Goal: Task Accomplishment & Management: Manage account settings

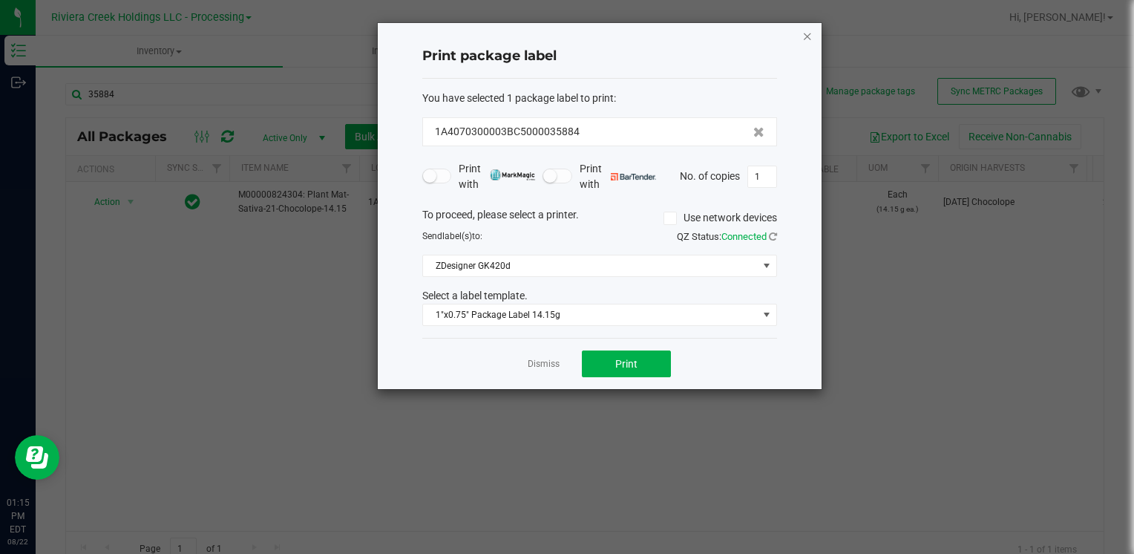
click at [804, 36] on icon "button" at bounding box center [807, 36] width 10 height 18
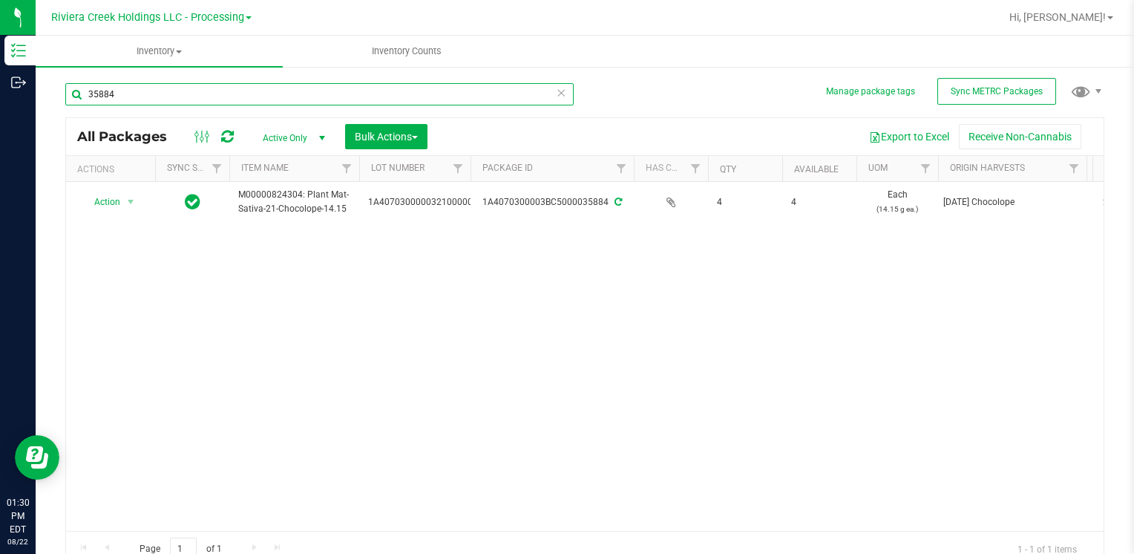
click at [183, 99] on input "35884" at bounding box center [319, 94] width 508 height 22
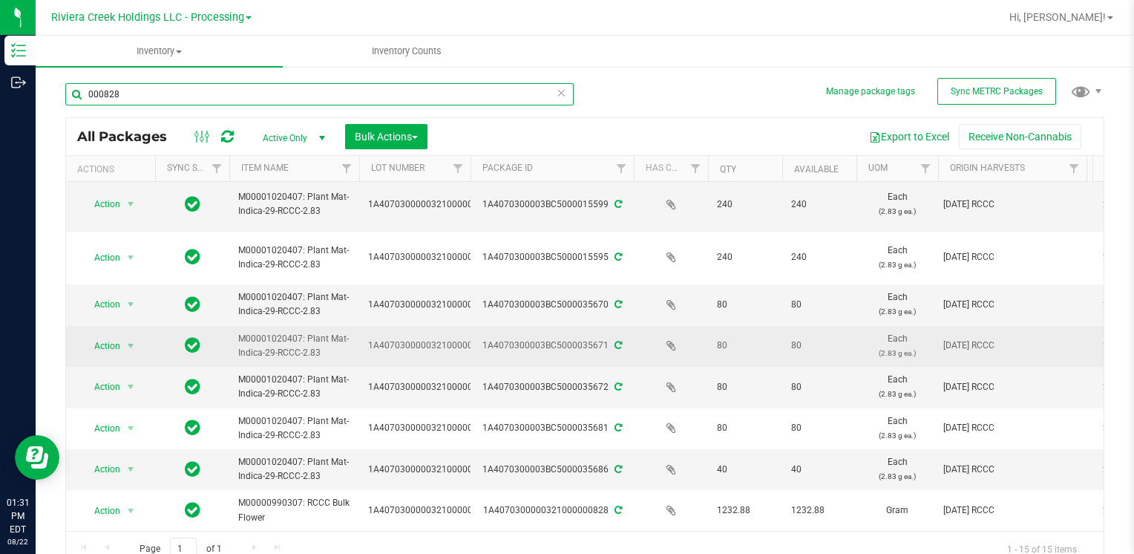
scroll to position [312, 0]
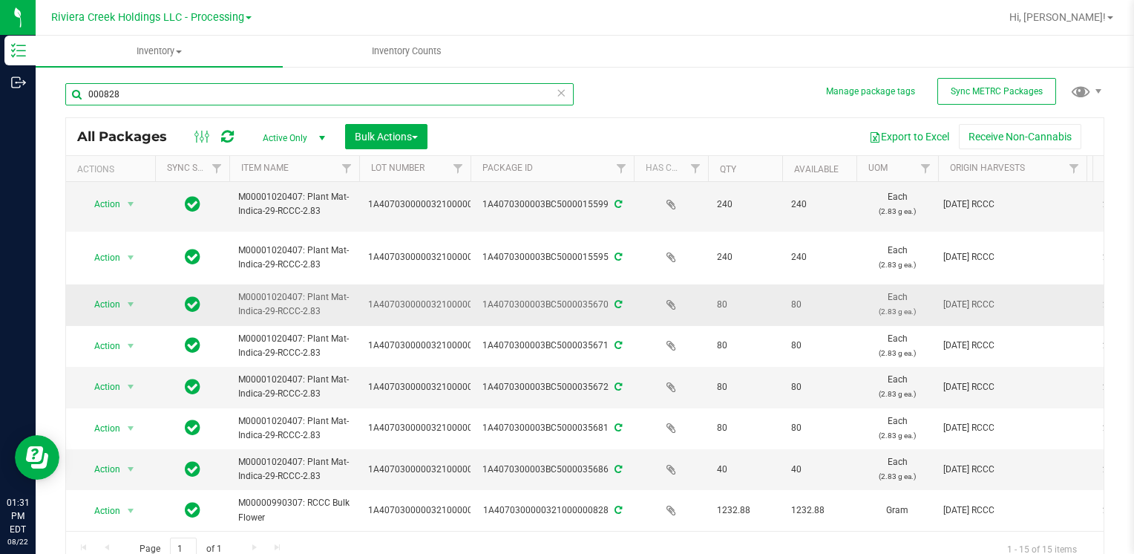
type input "000828"
click at [119, 295] on span "Action" at bounding box center [101, 304] width 40 height 21
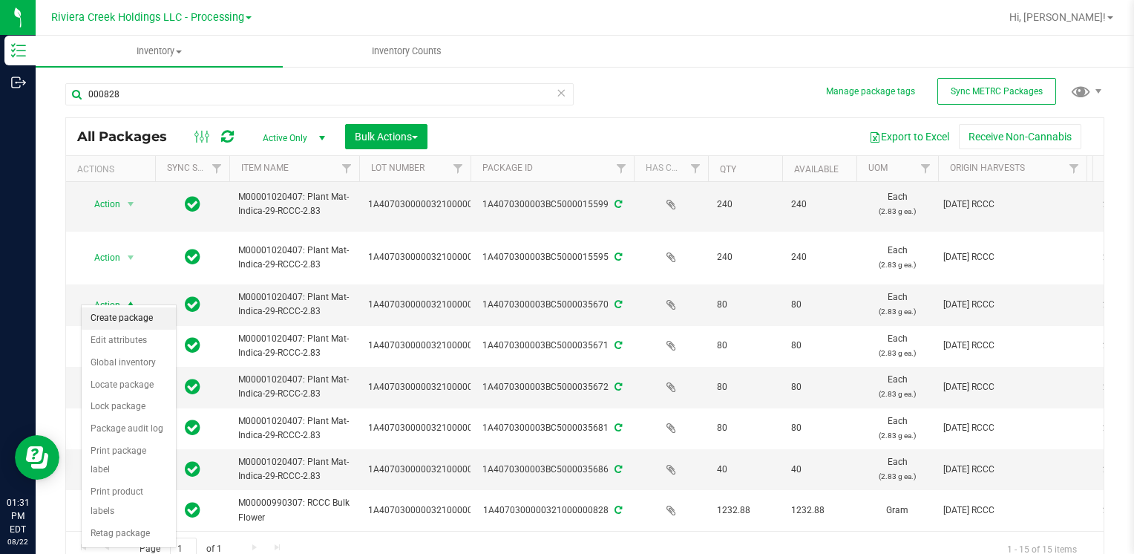
click at [154, 316] on li "Create package" at bounding box center [129, 318] width 94 height 22
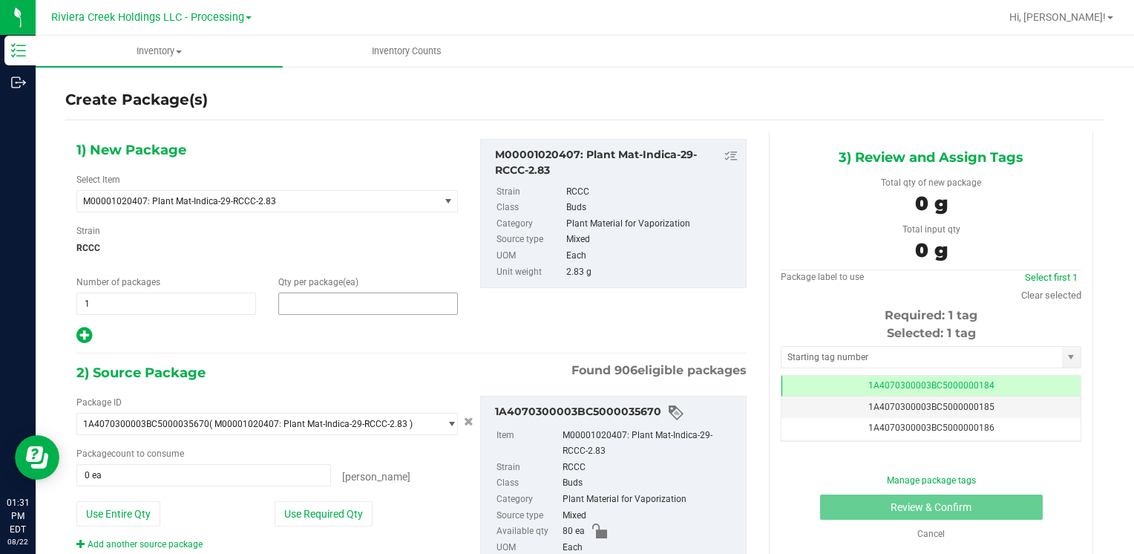
click at [310, 303] on span at bounding box center [368, 303] width 180 height 22
type input "240"
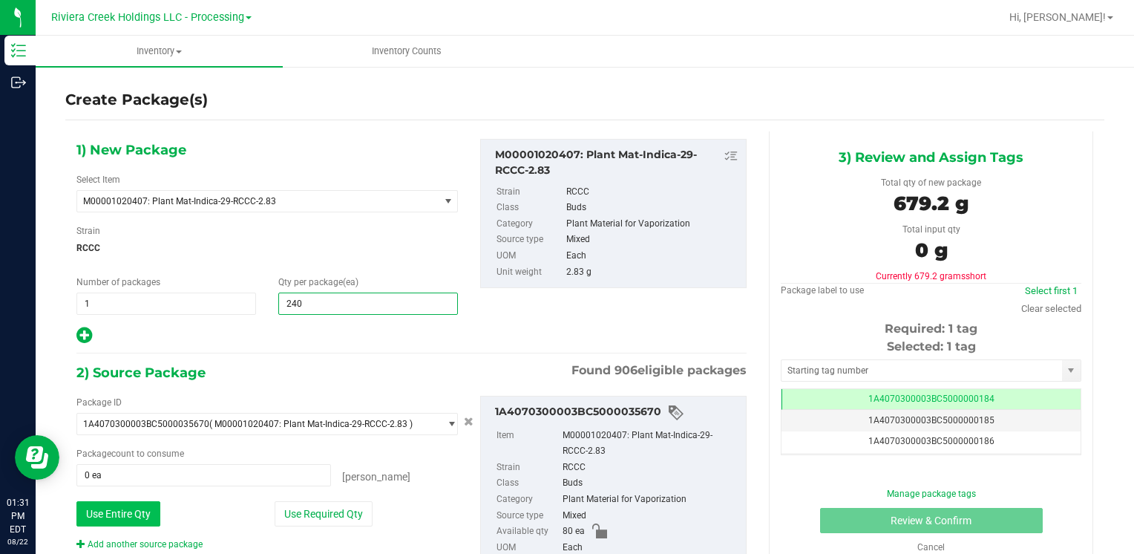
type input "240"
click at [150, 518] on button "Use Entire Qty" at bounding box center [118, 513] width 84 height 25
type input "80 ea"
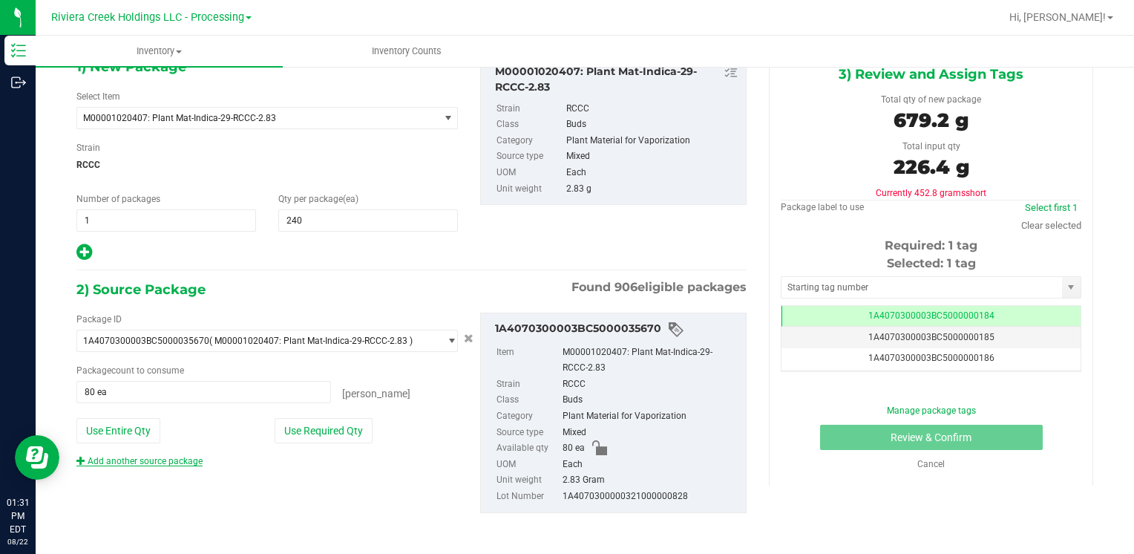
click at [171, 461] on link "Add another source package" at bounding box center [139, 461] width 126 height 10
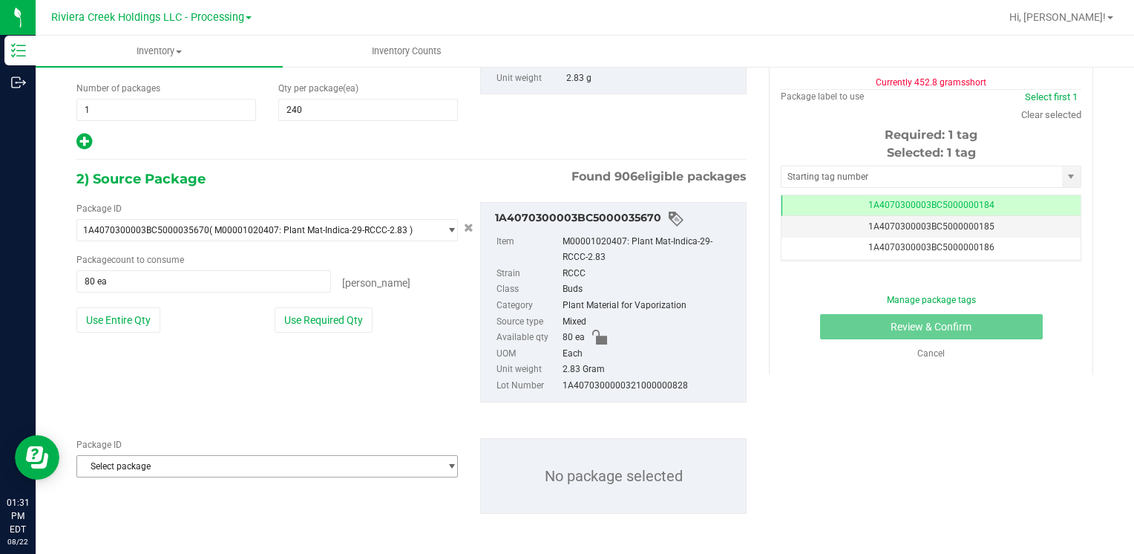
click at [171, 461] on span "Select package" at bounding box center [257, 466] width 361 height 21
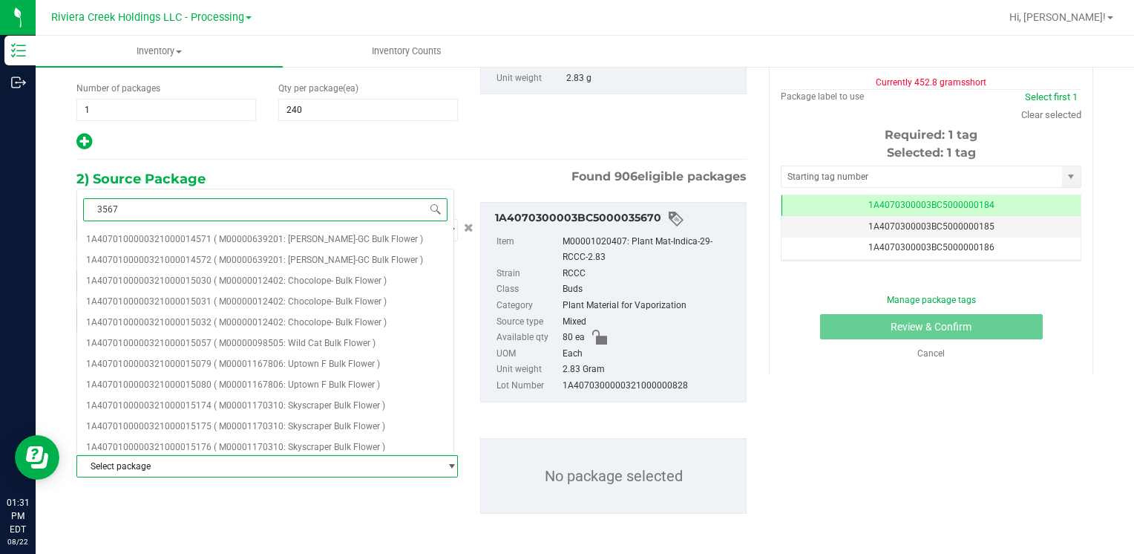
type input "35672"
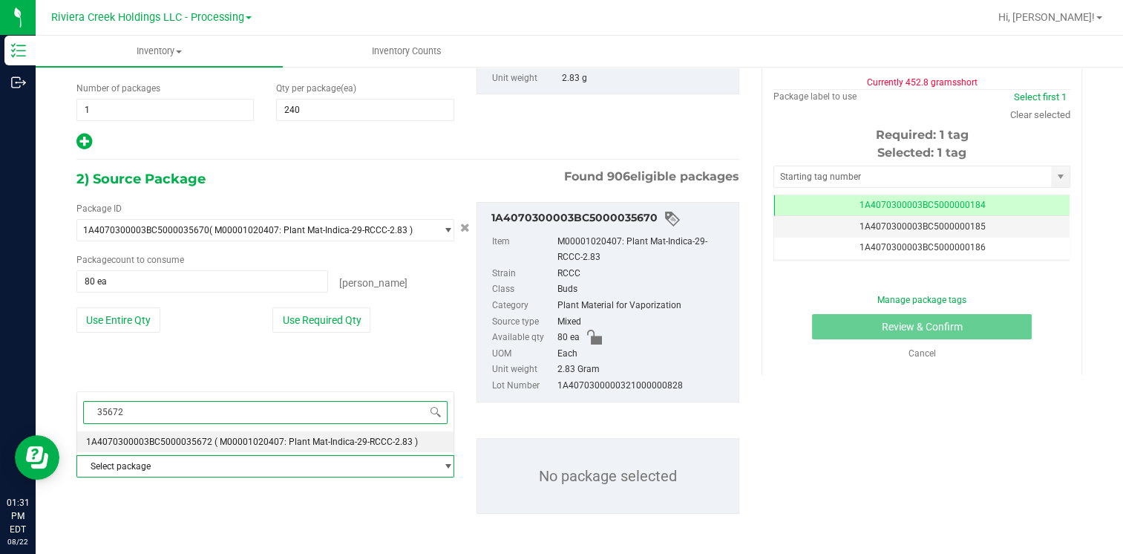
click at [214, 441] on span "( M00001020407: Plant Mat-Indica-29-RCCC-2.83 )" at bounding box center [315, 441] width 203 height 10
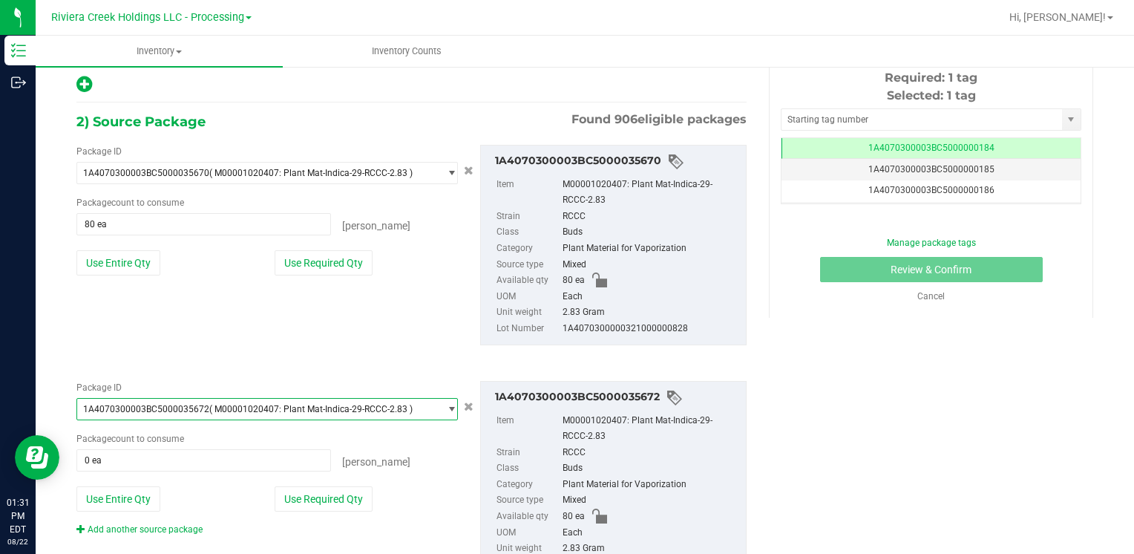
scroll to position [318, 0]
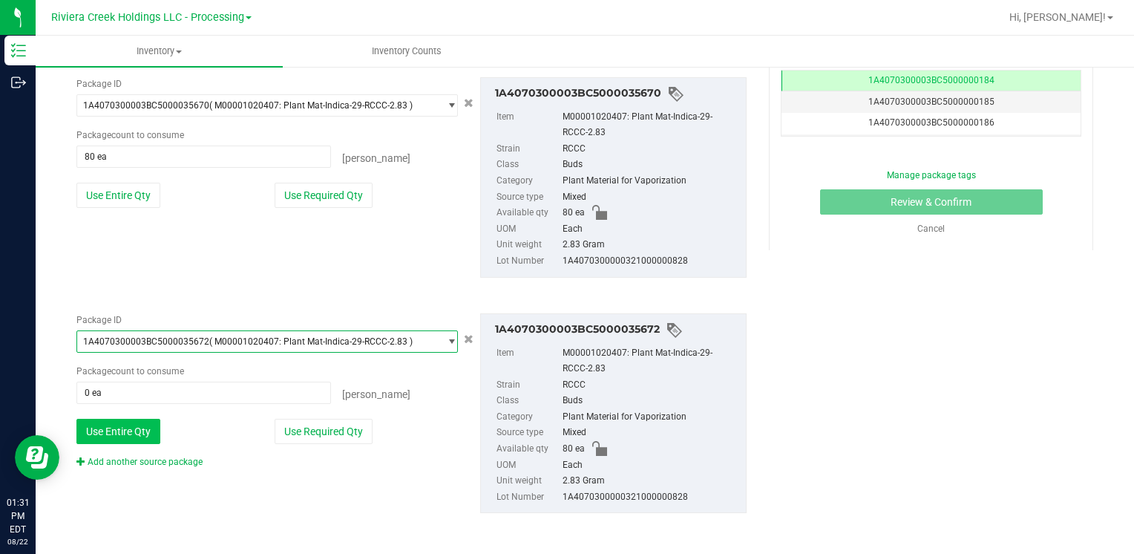
click at [133, 421] on button "Use Entire Qty" at bounding box center [118, 430] width 84 height 25
type input "80 ea"
click at [138, 455] on div "Add another source package" at bounding box center [150, 461] width 148 height 13
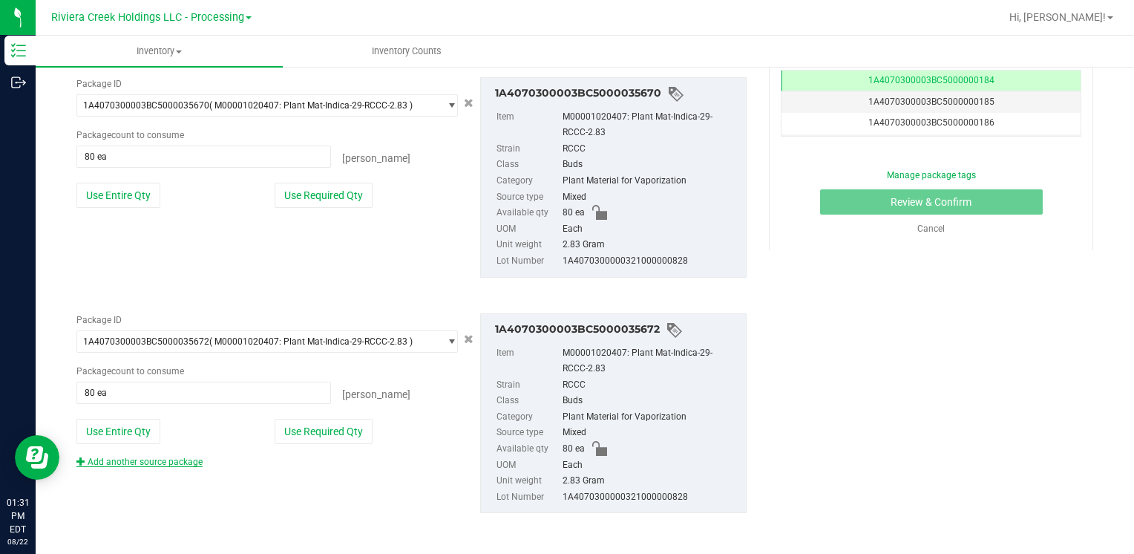
click at [139, 456] on link "Add another source package" at bounding box center [139, 461] width 126 height 10
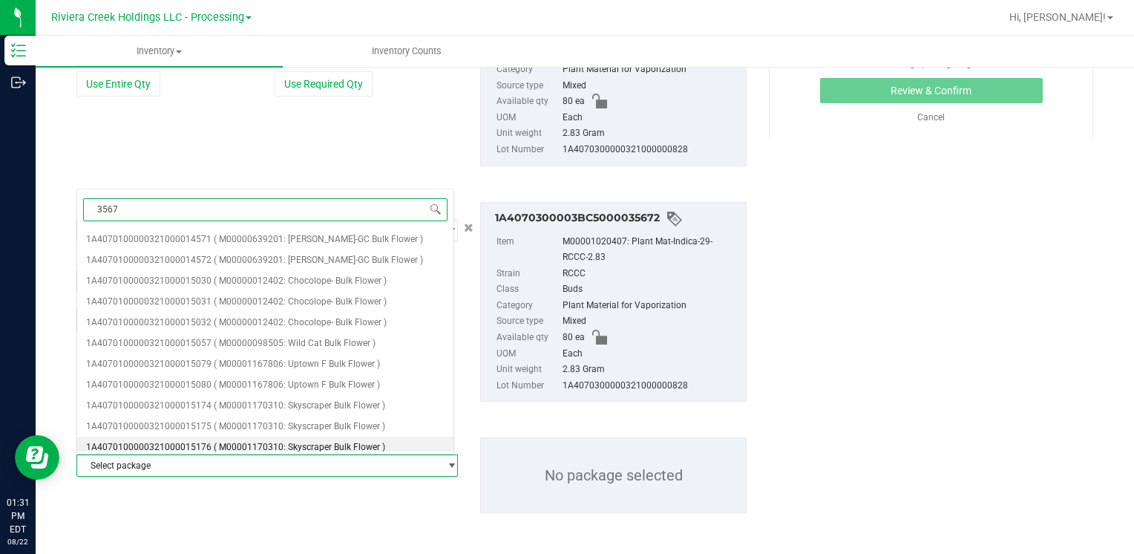
type input "35671"
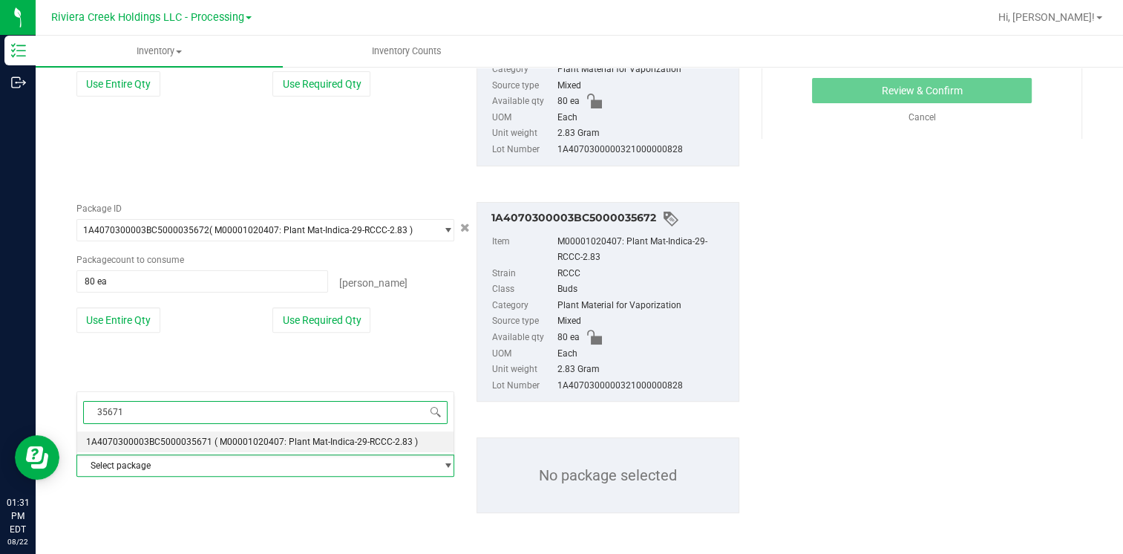
click at [193, 436] on span "1A4070300003BC5000035671" at bounding box center [149, 441] width 126 height 10
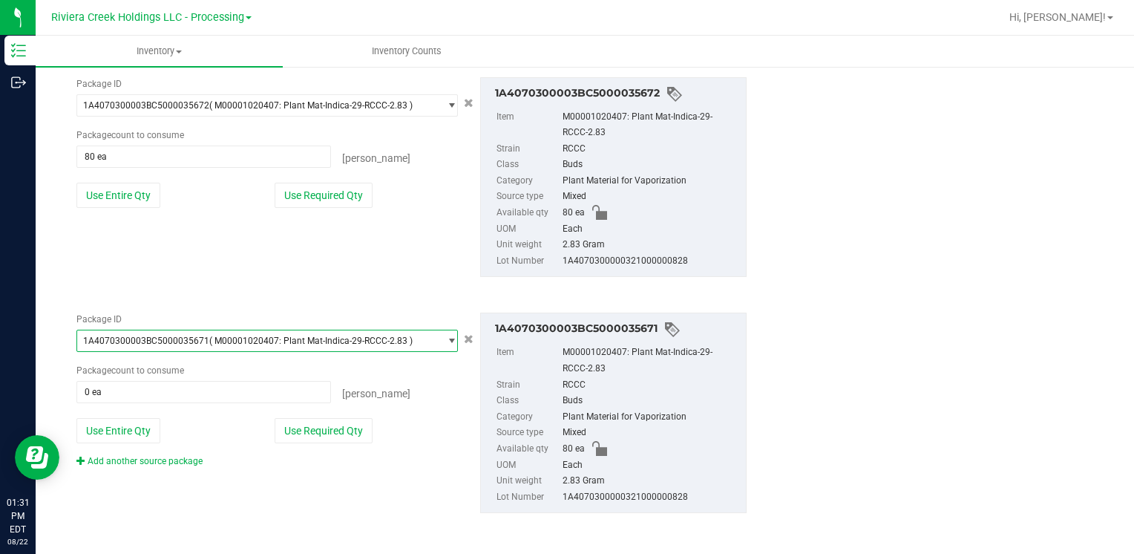
drag, startPoint x: 154, startPoint y: 424, endPoint x: 229, endPoint y: 418, distance: 75.2
click at [154, 424] on button "Use Entire Qty" at bounding box center [118, 430] width 84 height 25
type input "80 ea"
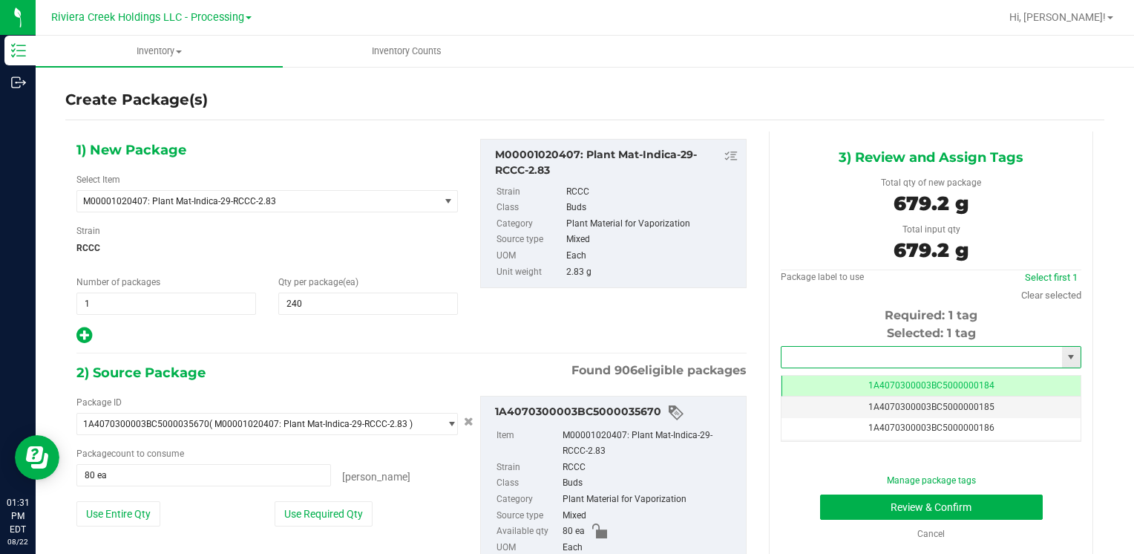
click at [824, 355] on input "text" at bounding box center [921, 356] width 280 height 21
click at [804, 374] on li "1A4070300003BC5000015574" at bounding box center [921, 382] width 295 height 22
type input "1A4070300003BC5000015574"
click at [855, 502] on button "Review & Confirm" at bounding box center [931, 506] width 223 height 25
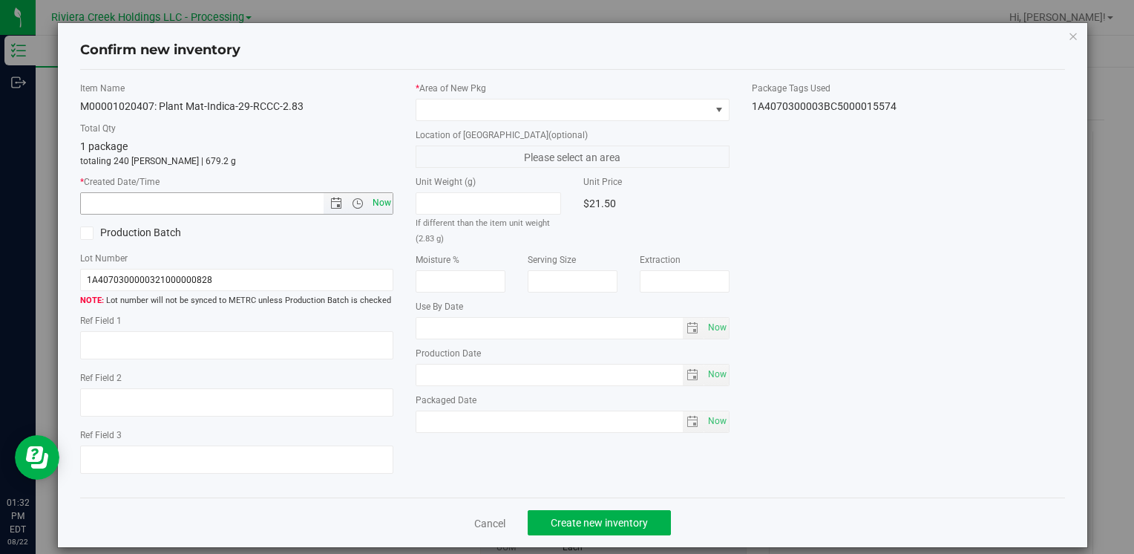
click at [372, 200] on span "Now" at bounding box center [381, 203] width 25 height 22
type input "[DATE] 1:32 PM"
click at [424, 94] on div "* Area of [GEOGRAPHIC_DATA]" at bounding box center [571, 101] width 313 height 39
click at [435, 105] on span at bounding box center [562, 109] width 293 height 21
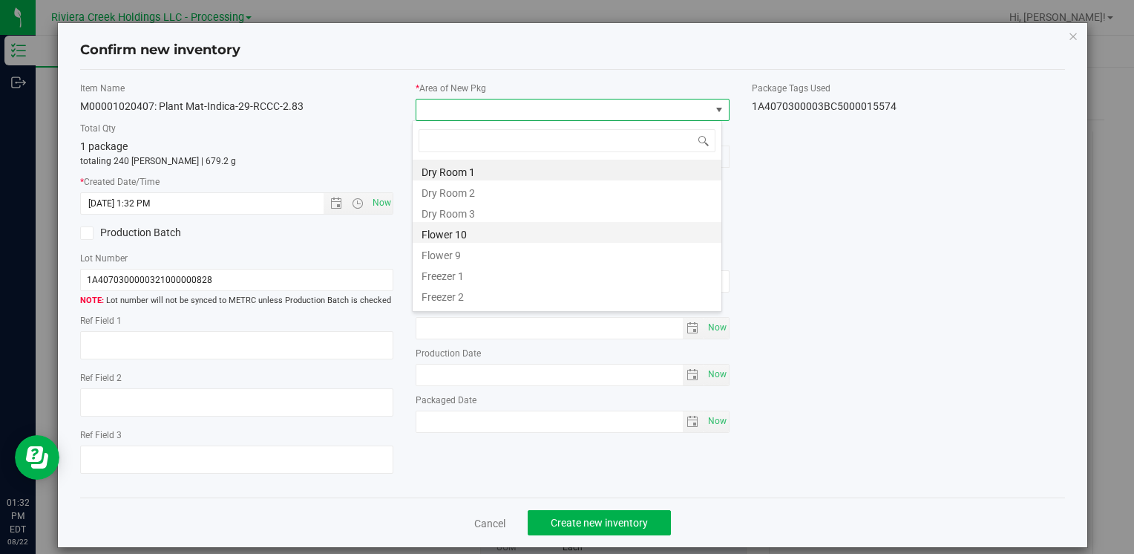
click at [469, 224] on li "Flower 10" at bounding box center [567, 232] width 309 height 21
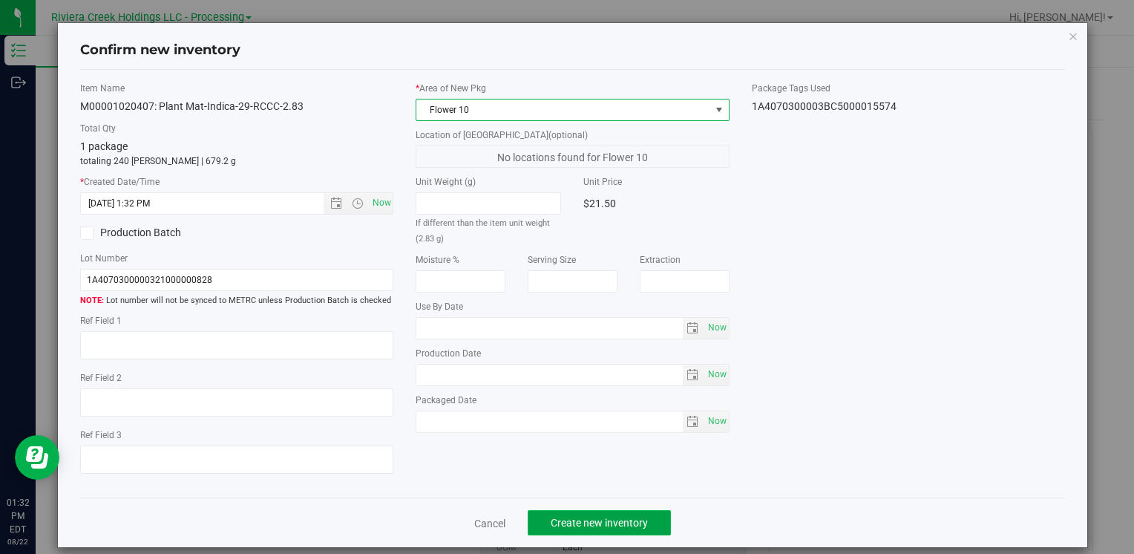
click at [574, 521] on span "Create new inventory" at bounding box center [599, 522] width 97 height 12
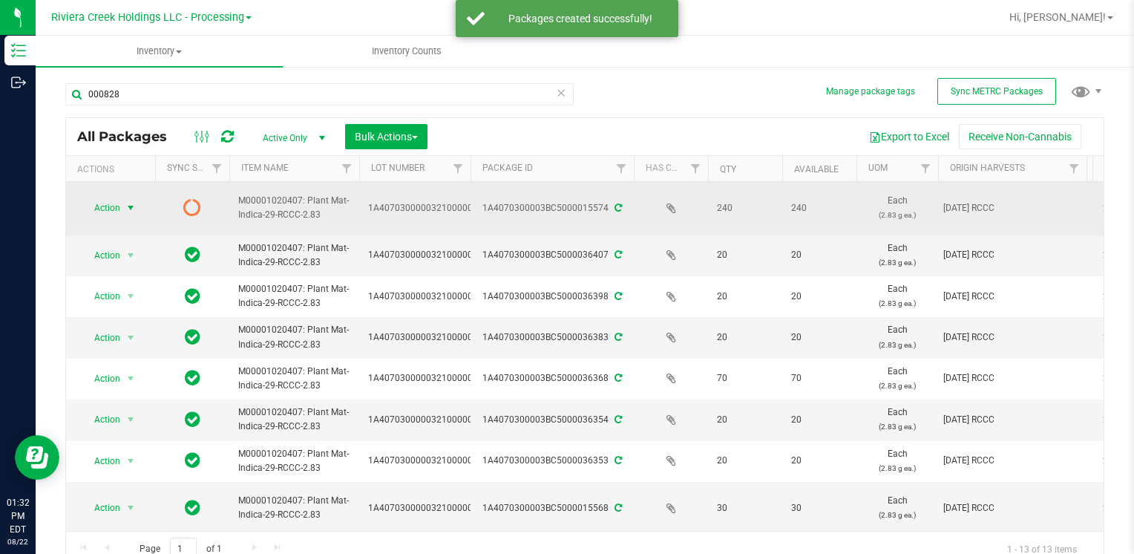
click at [99, 208] on span "Action" at bounding box center [101, 207] width 40 height 21
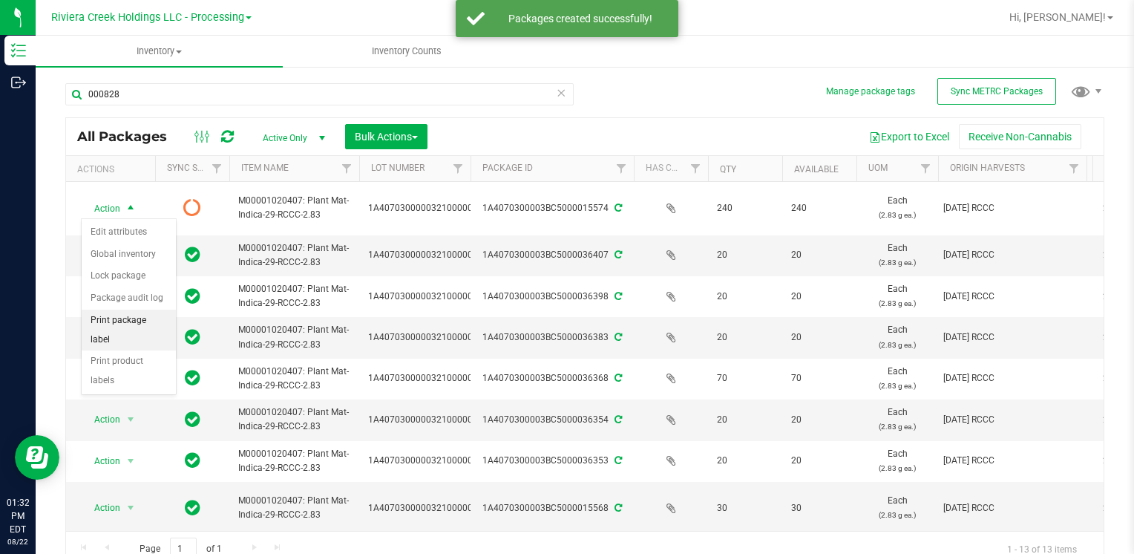
click at [154, 323] on li "Print package label" at bounding box center [129, 329] width 94 height 41
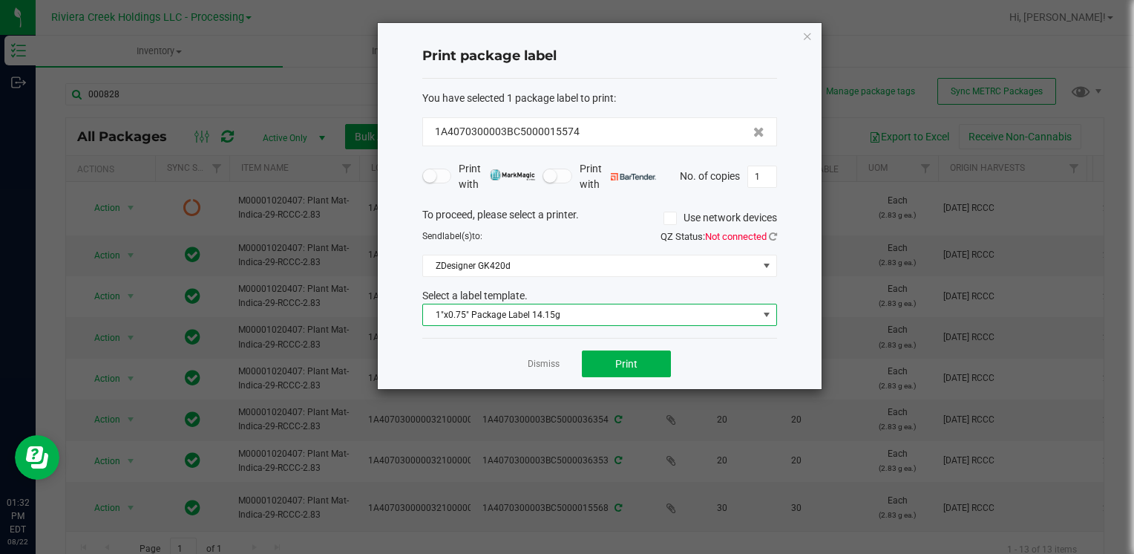
drag, startPoint x: 585, startPoint y: 306, endPoint x: 594, endPoint y: 321, distance: 17.6
click at [587, 309] on span "1"x0.75" Package Label 14.15g" at bounding box center [590, 314] width 335 height 21
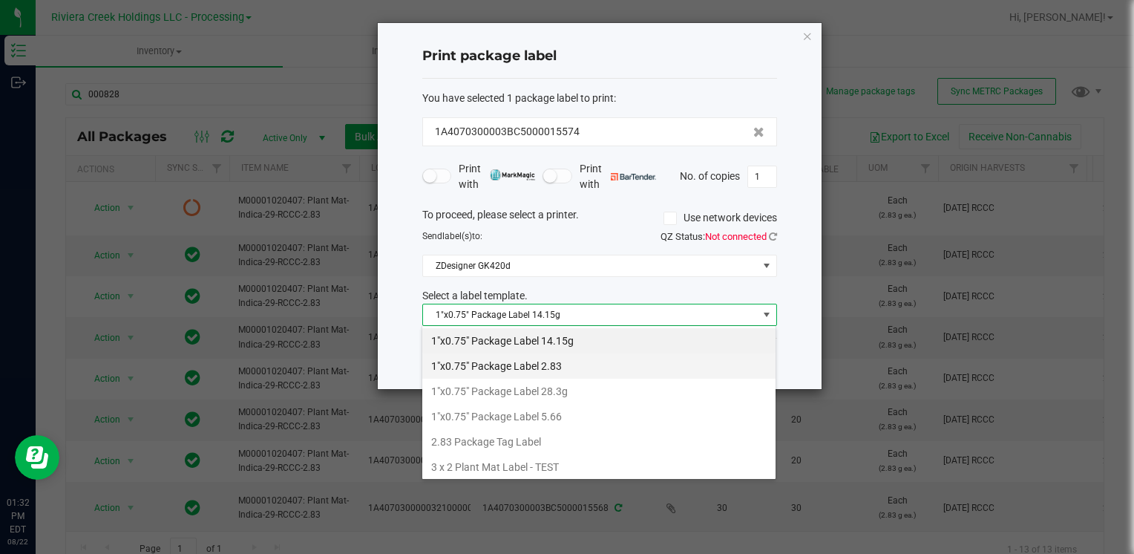
click at [592, 367] on li "1"x0.75" Package Label 2.83" at bounding box center [598, 365] width 353 height 25
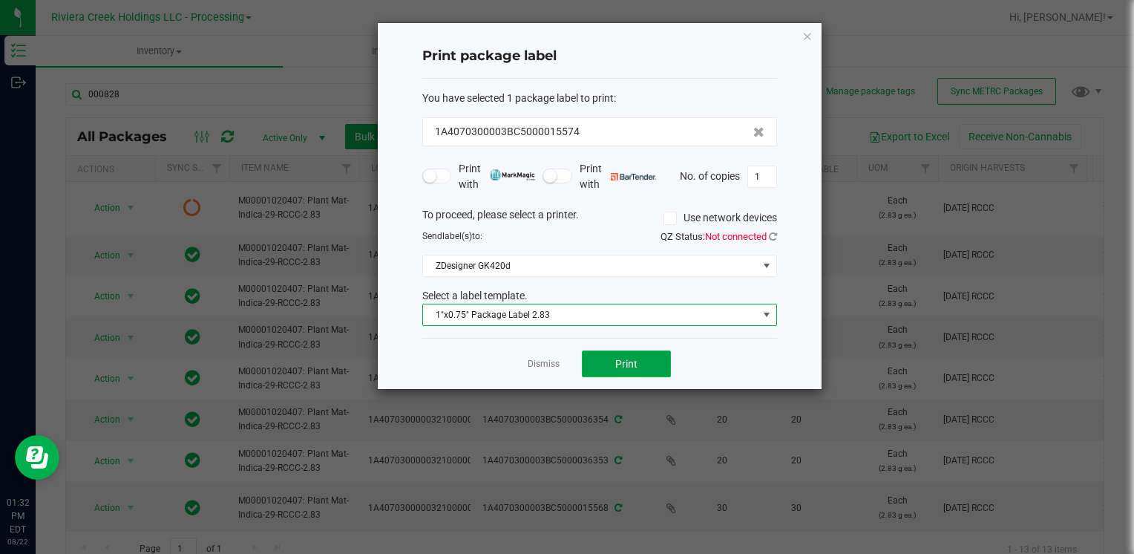
click at [614, 368] on button "Print" at bounding box center [626, 363] width 89 height 27
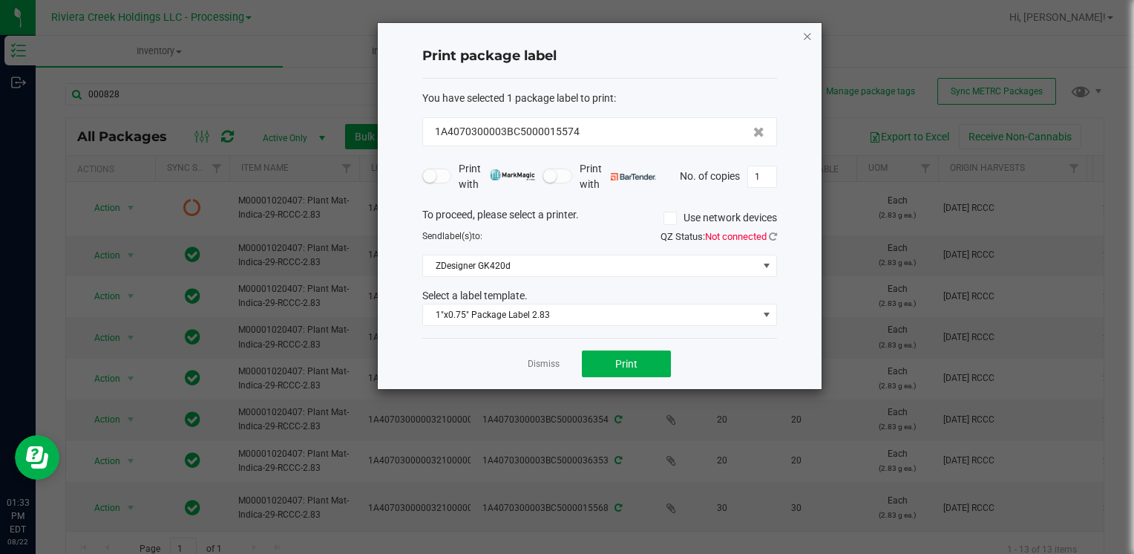
click at [810, 36] on icon "button" at bounding box center [807, 36] width 10 height 18
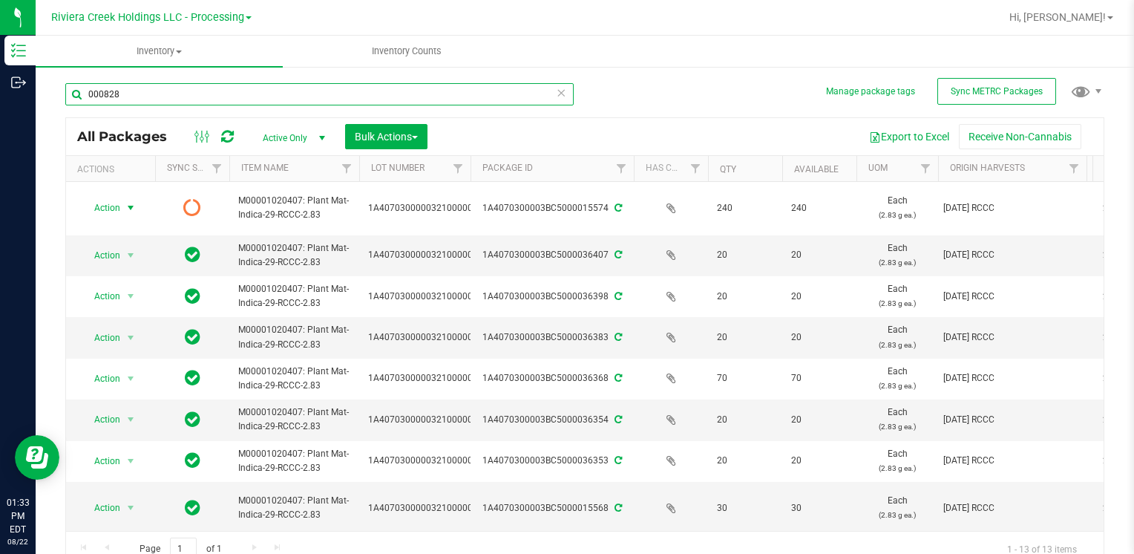
click at [136, 93] on input "000828" at bounding box center [319, 94] width 508 height 22
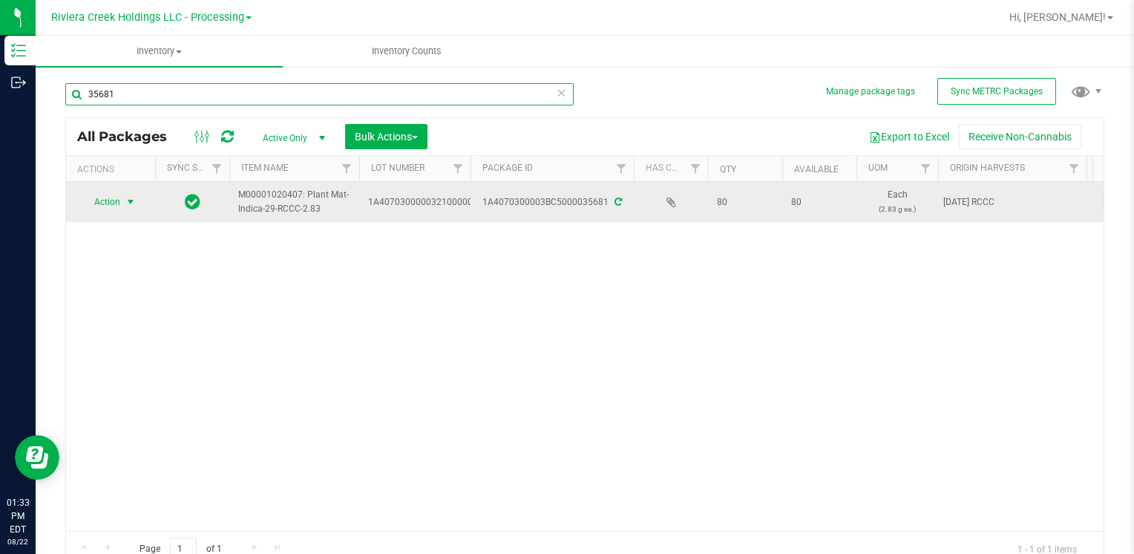
type input "35681"
click at [113, 199] on span "Action" at bounding box center [101, 201] width 40 height 21
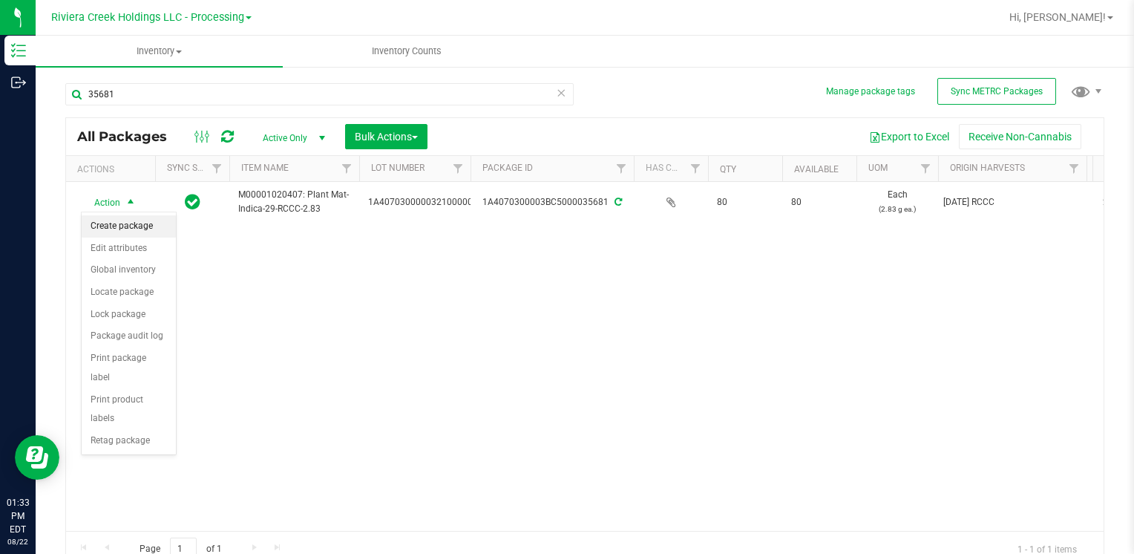
click at [161, 228] on li "Create package" at bounding box center [129, 226] width 94 height 22
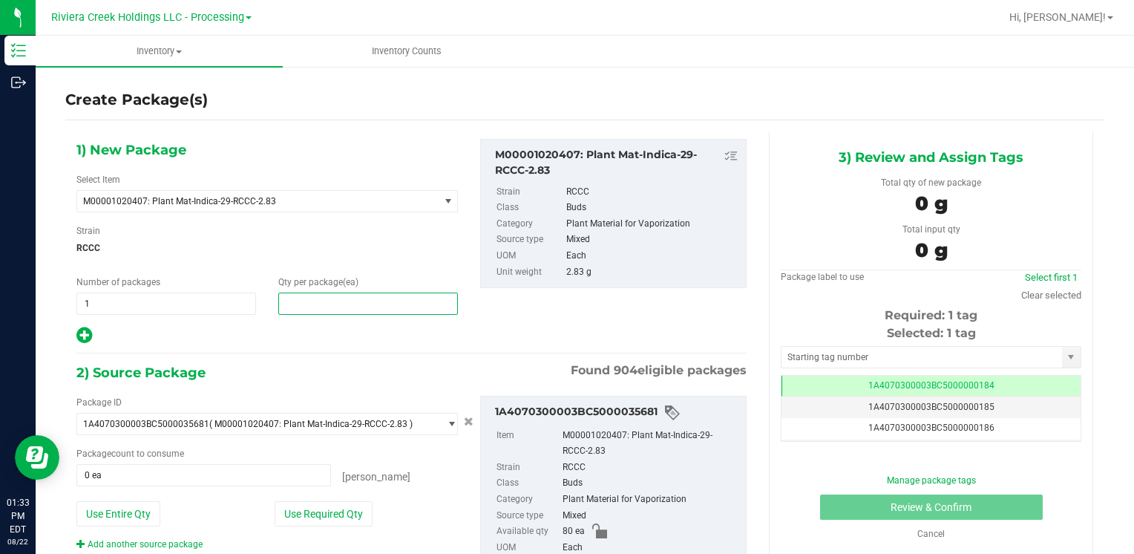
click at [320, 301] on span at bounding box center [368, 303] width 180 height 22
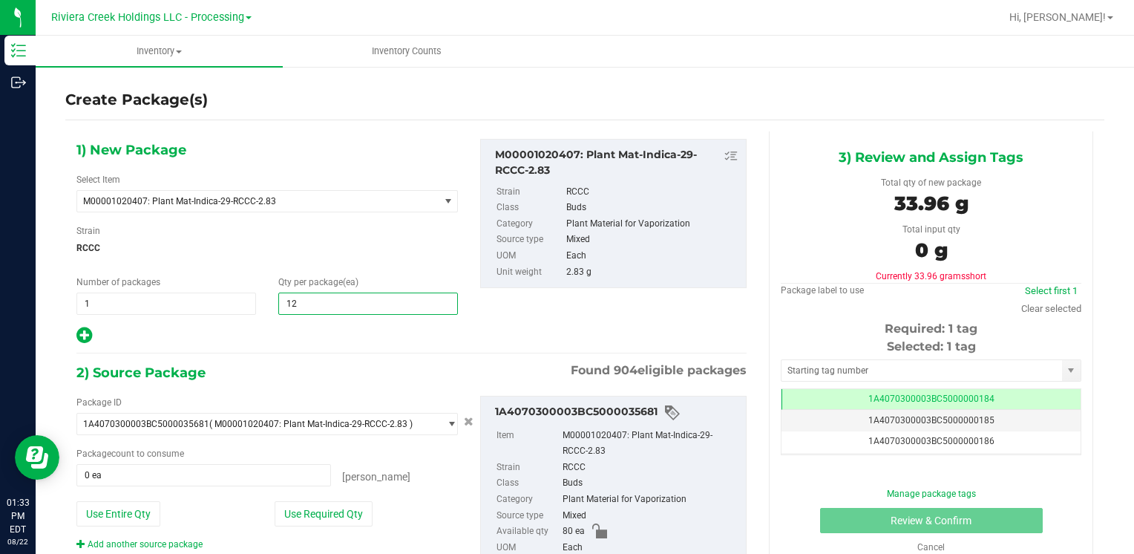
type input "120"
drag, startPoint x: 122, startPoint y: 507, endPoint x: 181, endPoint y: 475, distance: 67.7
click at [122, 507] on button "Use Entire Qty" at bounding box center [118, 513] width 84 height 25
type input "80 ea"
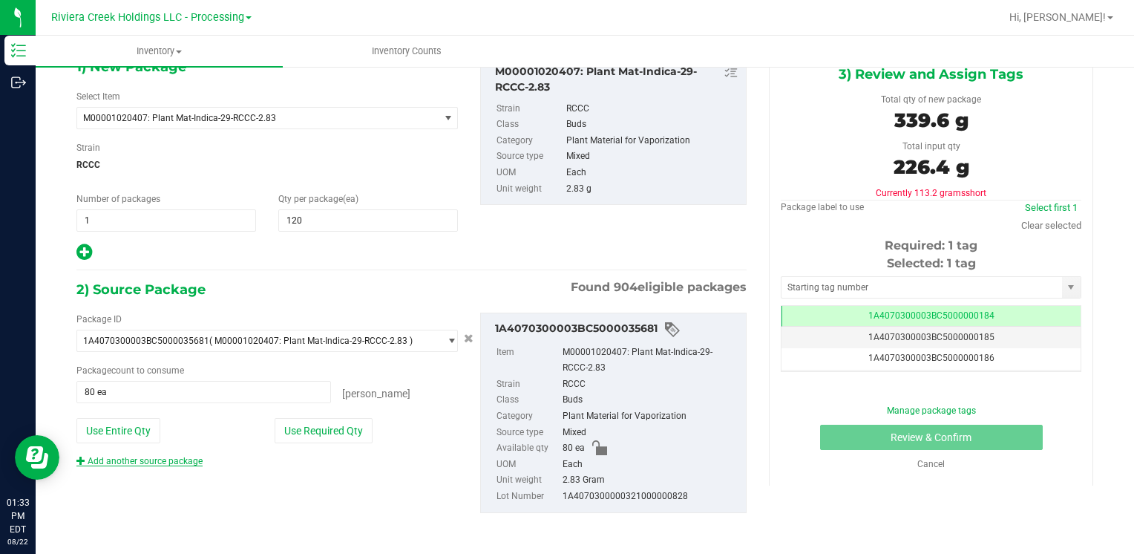
click at [167, 461] on link "Add another source package" at bounding box center [139, 461] width 126 height 10
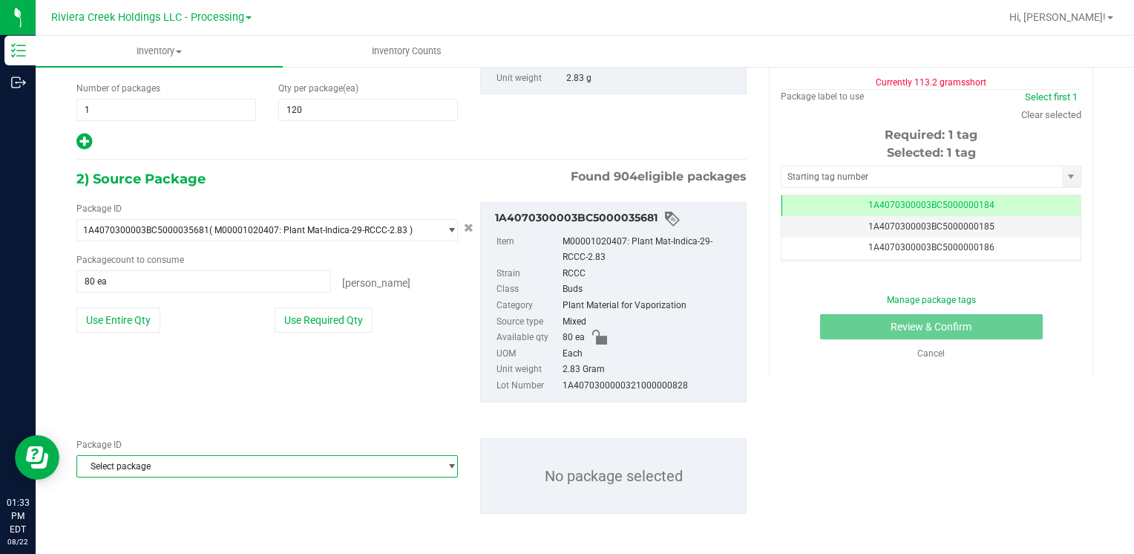
click at [174, 470] on span "Select package" at bounding box center [257, 466] width 361 height 21
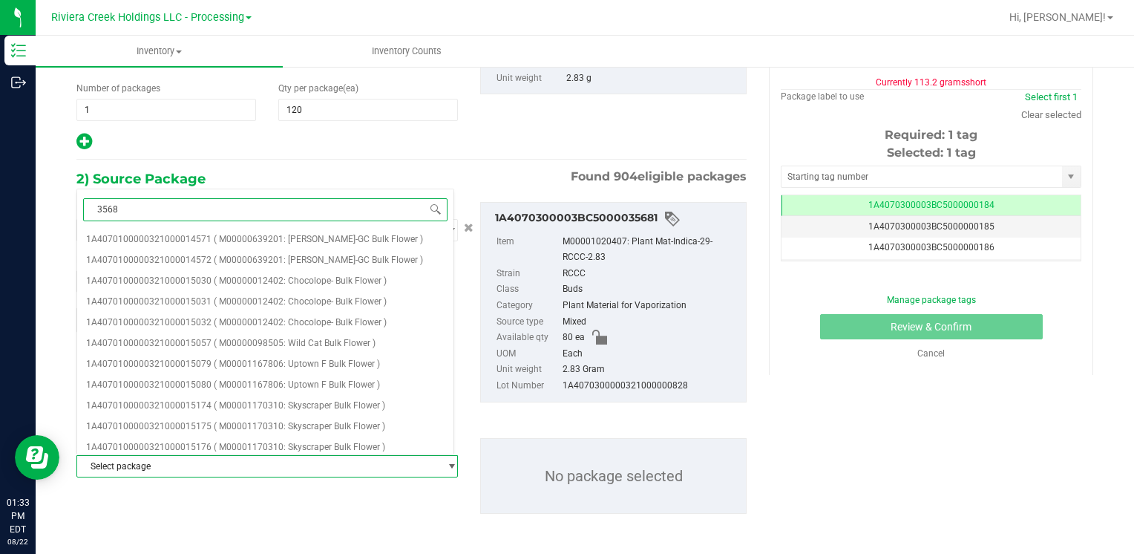
type input "35686"
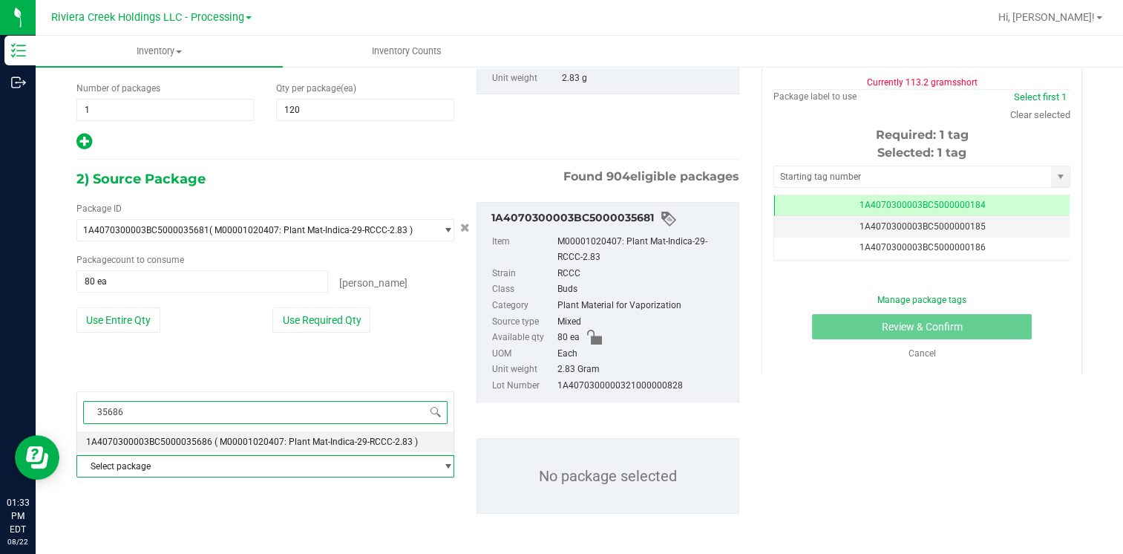
click at [187, 436] on span "1A4070300003BC5000035686" at bounding box center [149, 441] width 126 height 10
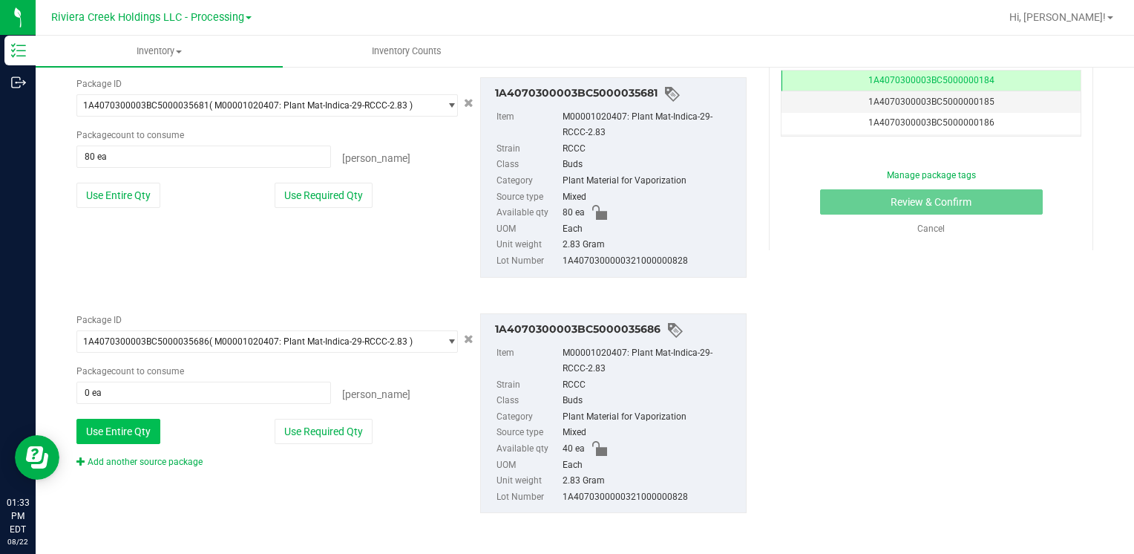
click at [140, 428] on button "Use Entire Qty" at bounding box center [118, 430] width 84 height 25
type input "40 ea"
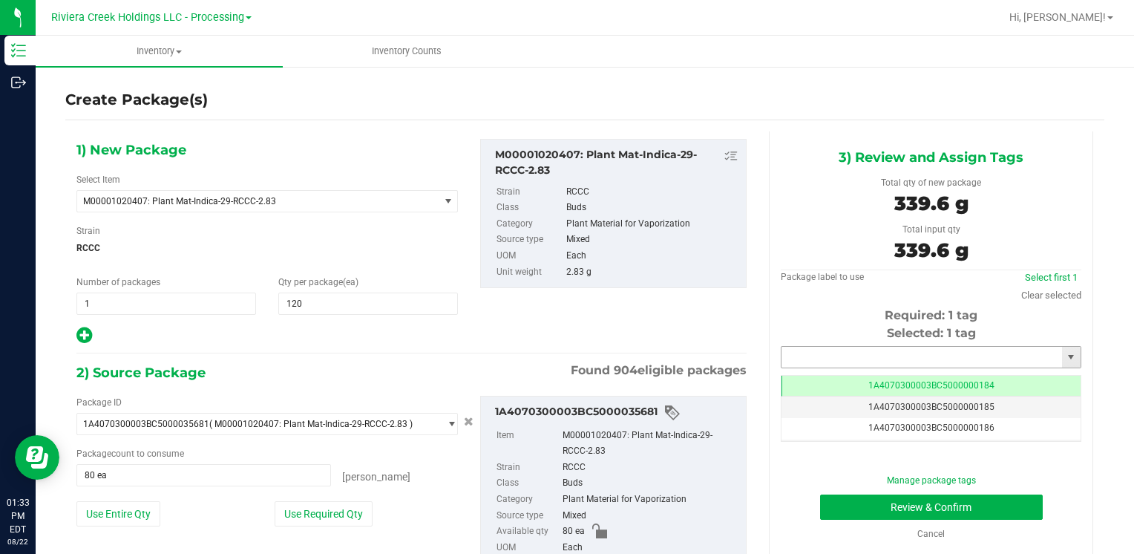
click at [807, 362] on input "text" at bounding box center [921, 356] width 280 height 21
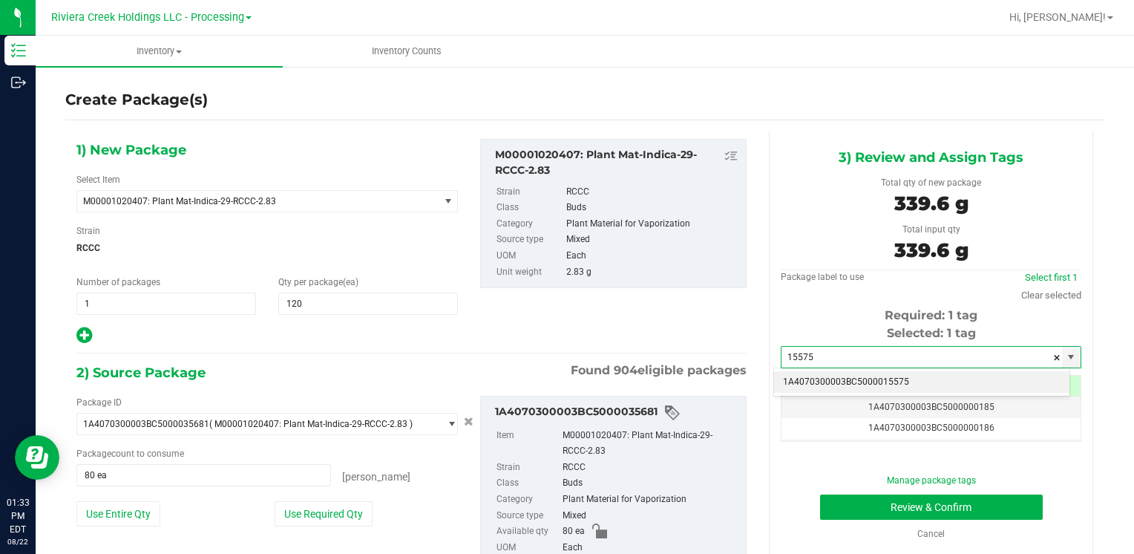
click at [804, 374] on li "1A4070300003BC5000015575" at bounding box center [921, 382] width 295 height 22
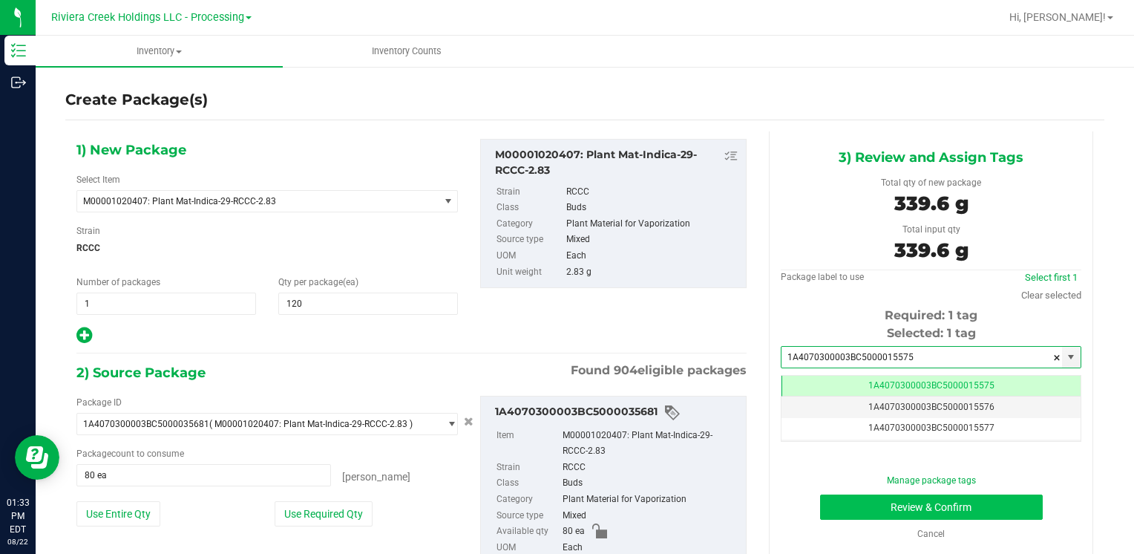
type input "1A4070300003BC5000015575"
click at [830, 504] on button "Review & Confirm" at bounding box center [931, 506] width 223 height 25
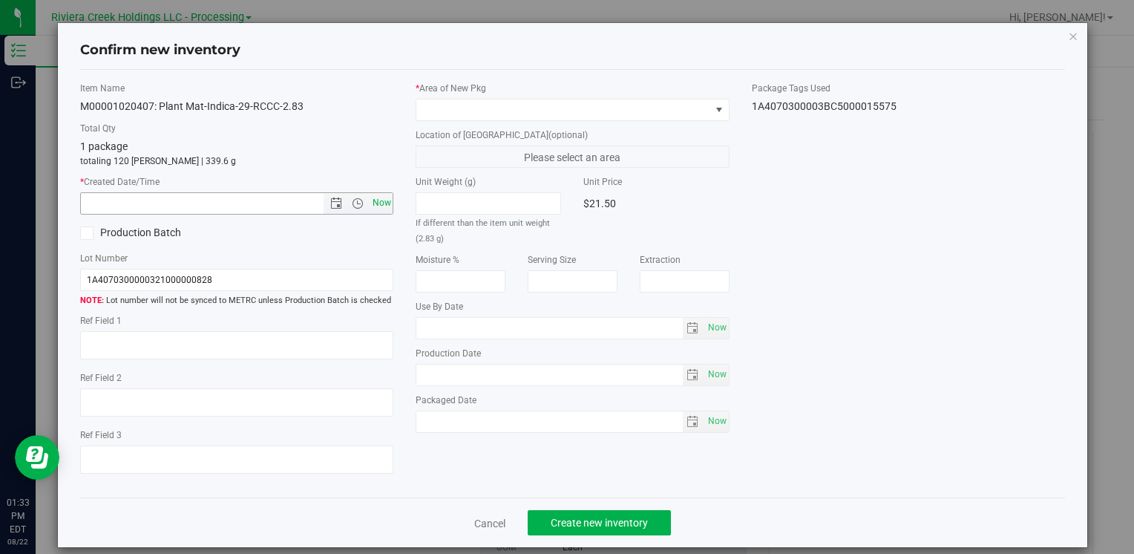
click at [371, 203] on span "Now" at bounding box center [381, 203] width 25 height 22
type input "[DATE] 1:33 PM"
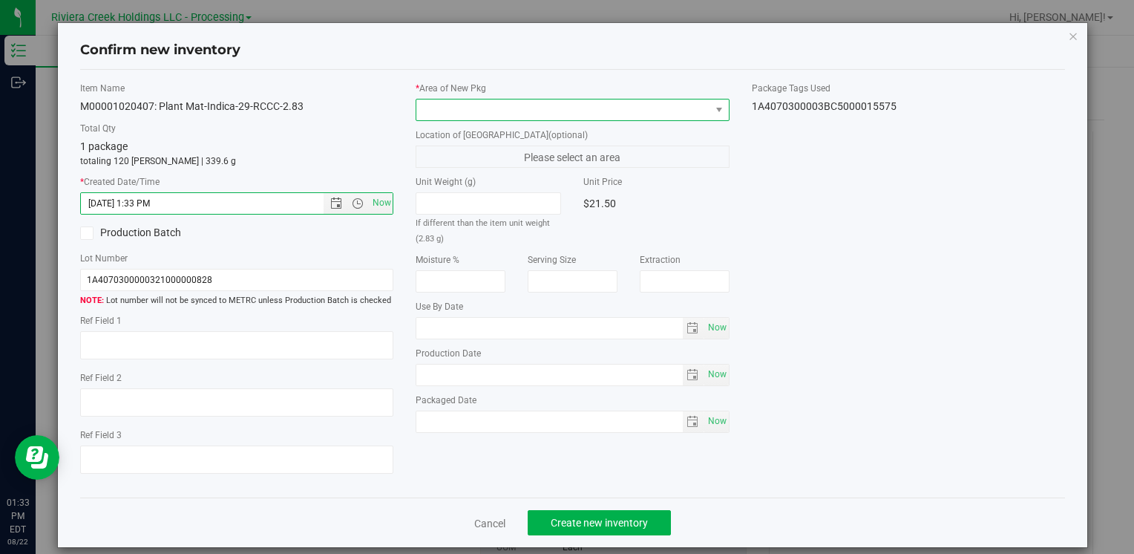
click at [435, 109] on span at bounding box center [562, 109] width 293 height 21
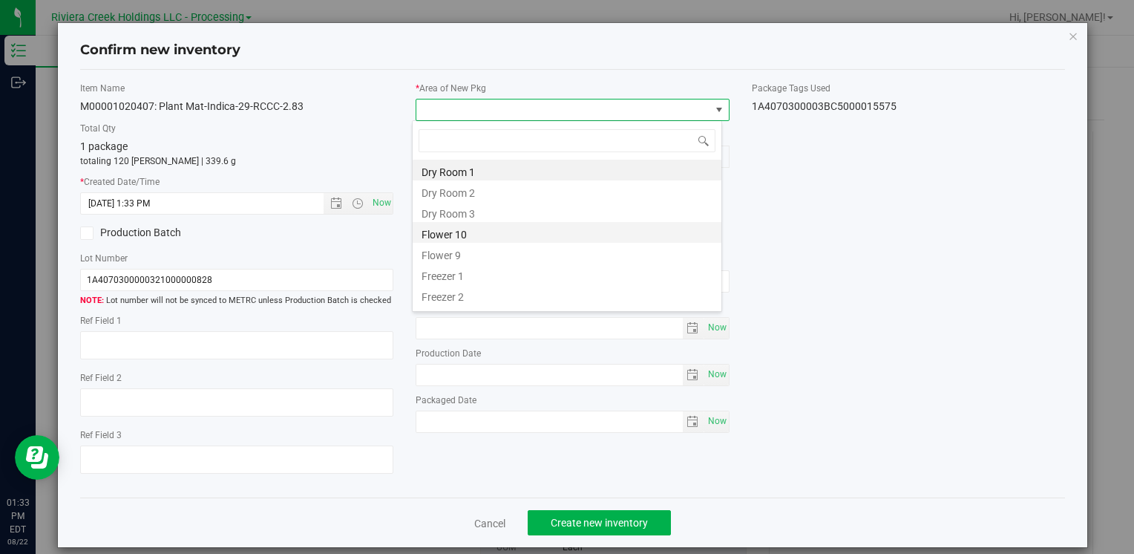
click at [479, 232] on li "Flower 10" at bounding box center [567, 232] width 309 height 21
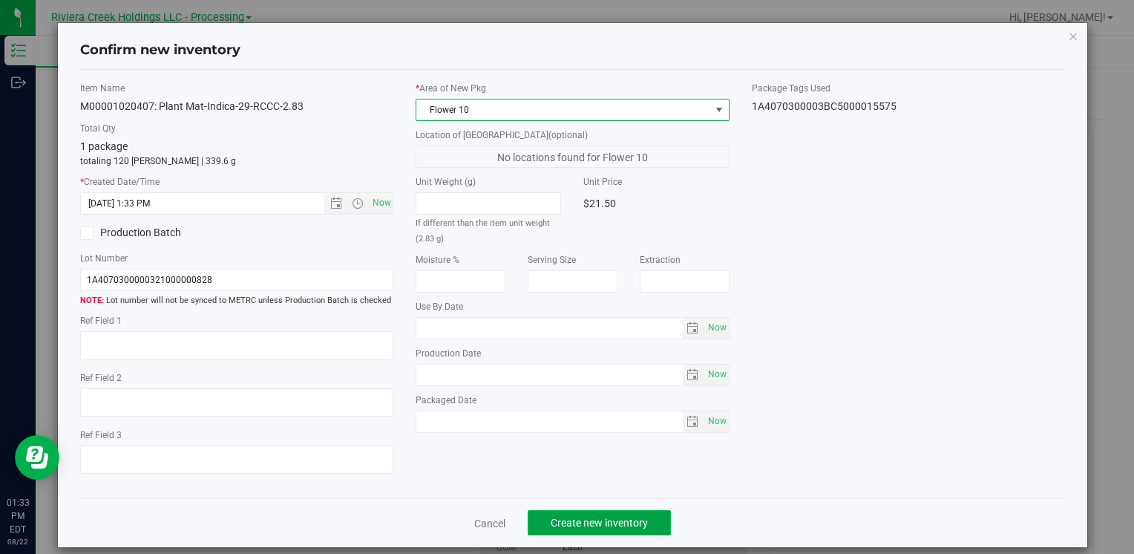
click at [592, 513] on button "Create new inventory" at bounding box center [599, 522] width 143 height 25
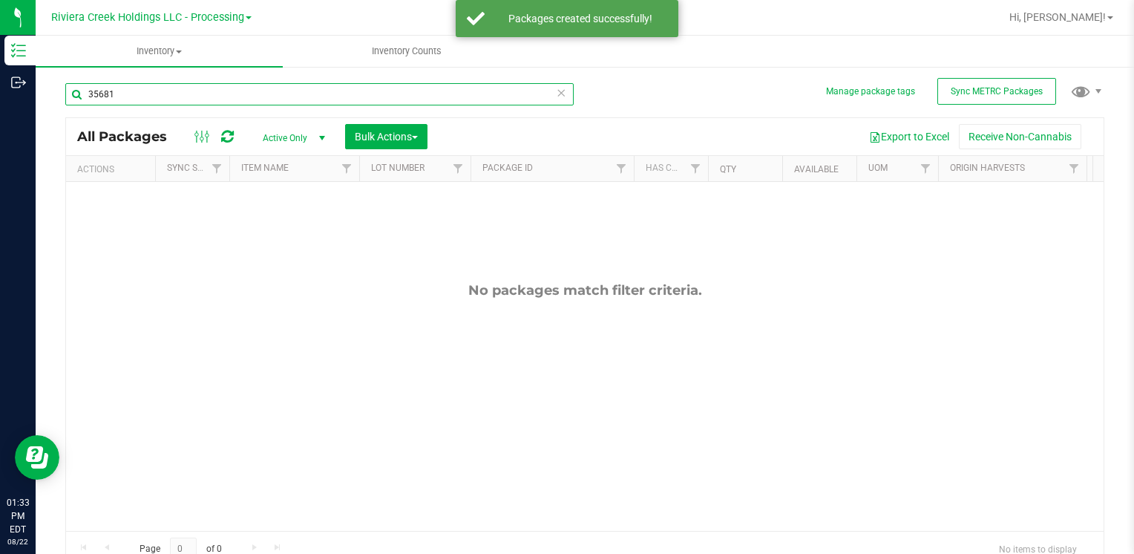
click at [157, 92] on input "35681" at bounding box center [319, 94] width 508 height 22
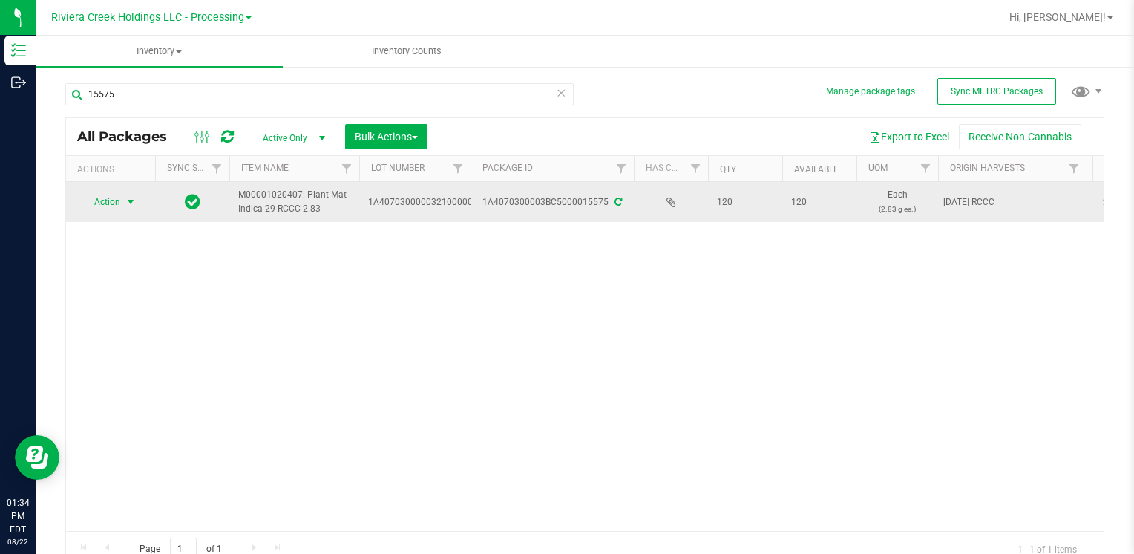
click at [115, 198] on span "Action" at bounding box center [101, 201] width 40 height 21
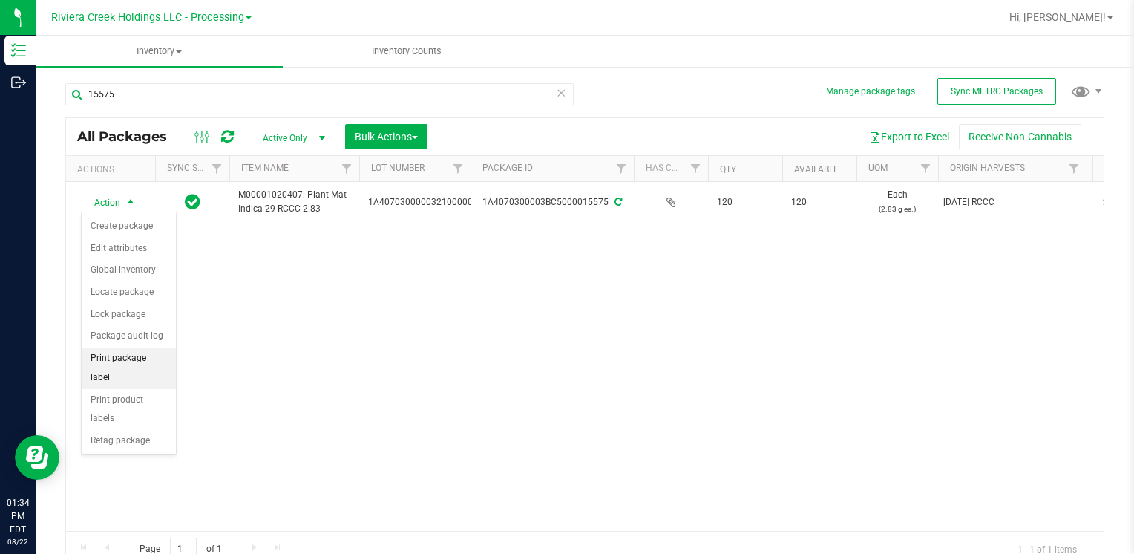
click at [142, 362] on li "Print package label" at bounding box center [129, 367] width 94 height 41
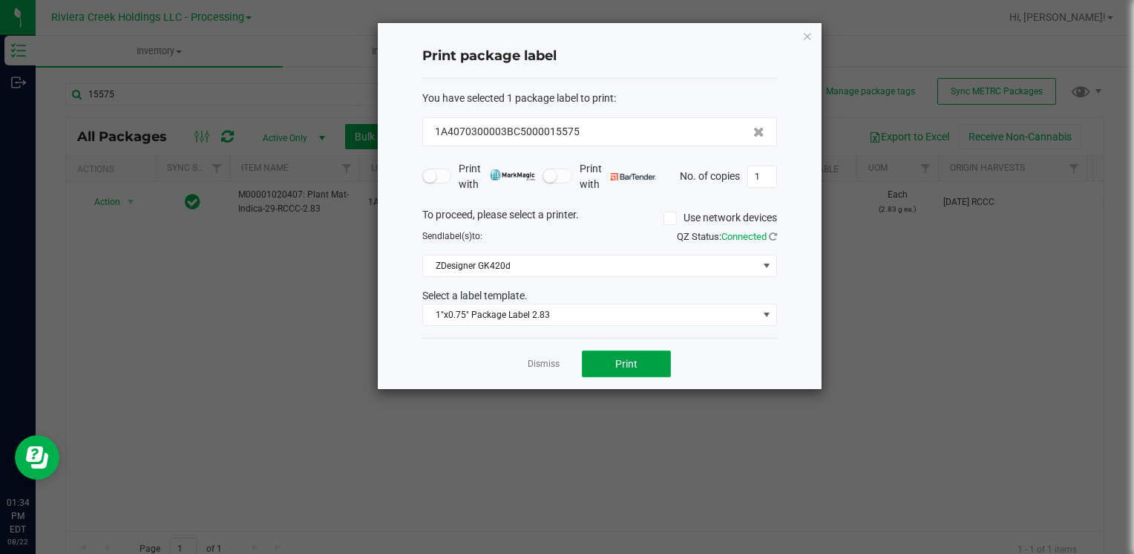
click at [617, 363] on span "Print" at bounding box center [626, 364] width 22 height 12
click at [804, 39] on icon "button" at bounding box center [807, 36] width 10 height 18
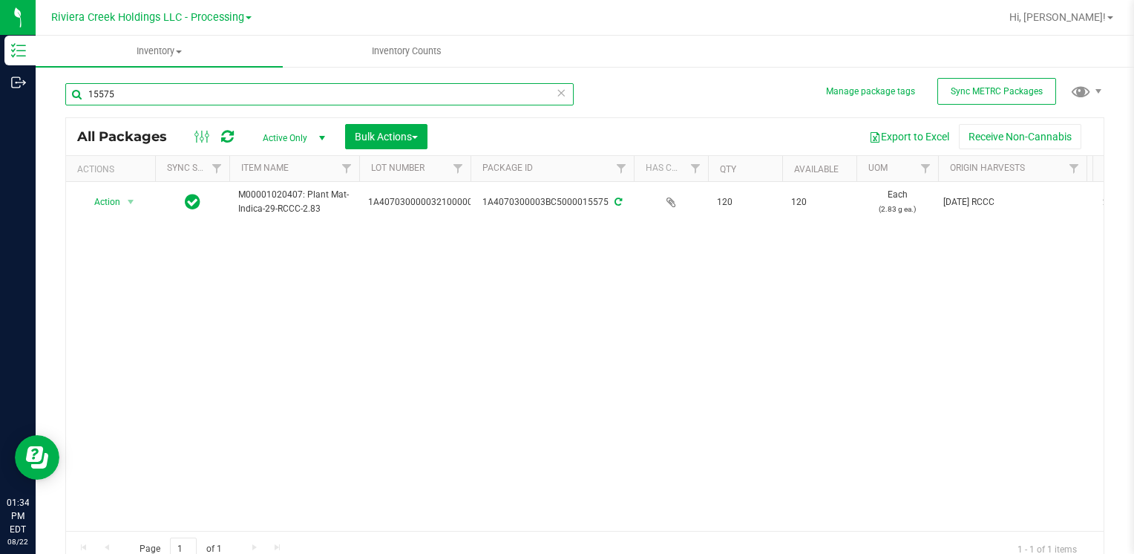
click at [234, 95] on input "15575" at bounding box center [319, 94] width 508 height 22
type input "35612"
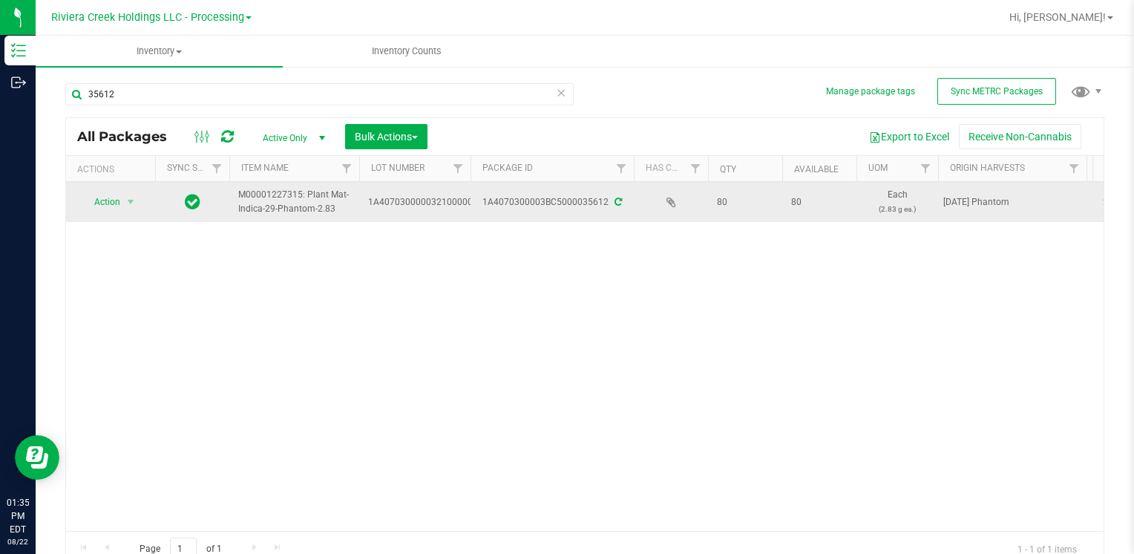
click at [98, 190] on td "Action Action Create package Edit attributes Global inventory Locate package Lo…" at bounding box center [110, 202] width 89 height 40
click at [99, 194] on span "Action" at bounding box center [101, 201] width 40 height 21
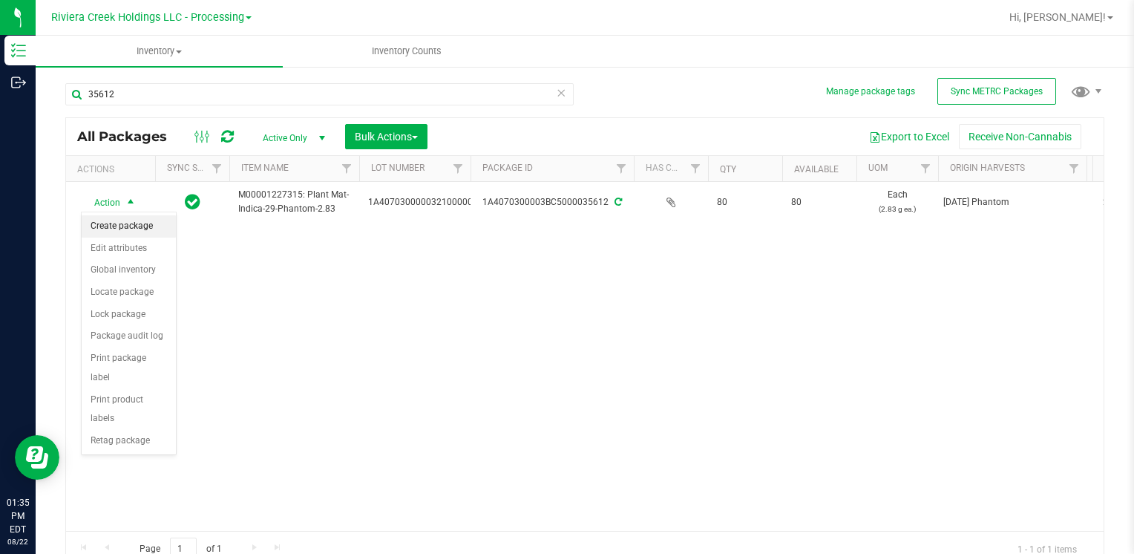
click at [118, 226] on li "Create package" at bounding box center [129, 226] width 94 height 22
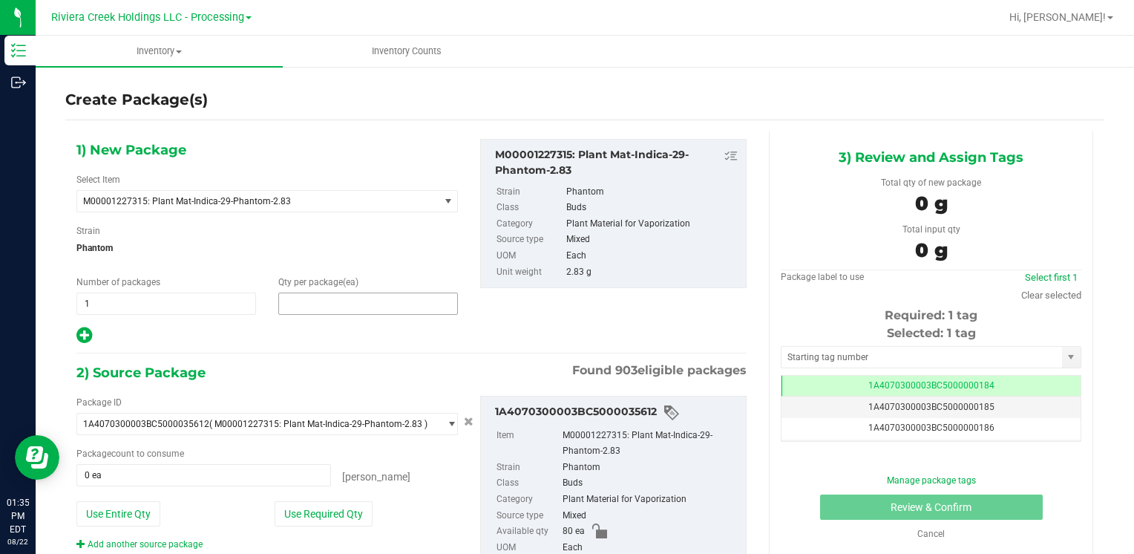
click at [291, 309] on span at bounding box center [368, 303] width 180 height 22
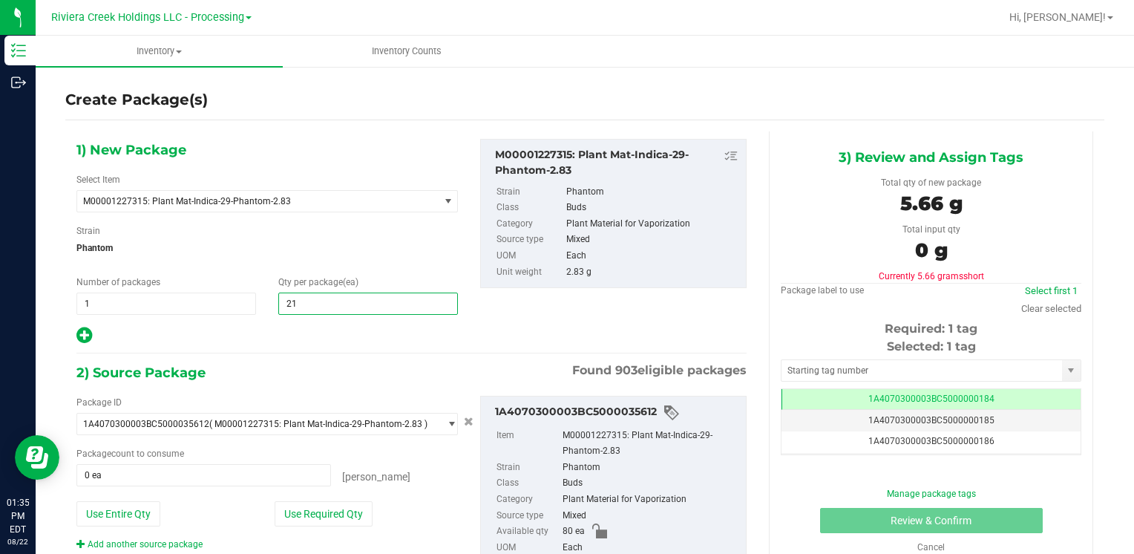
type input "210"
click at [149, 506] on button "Use Entire Qty" at bounding box center [118, 513] width 84 height 25
type input "80 ea"
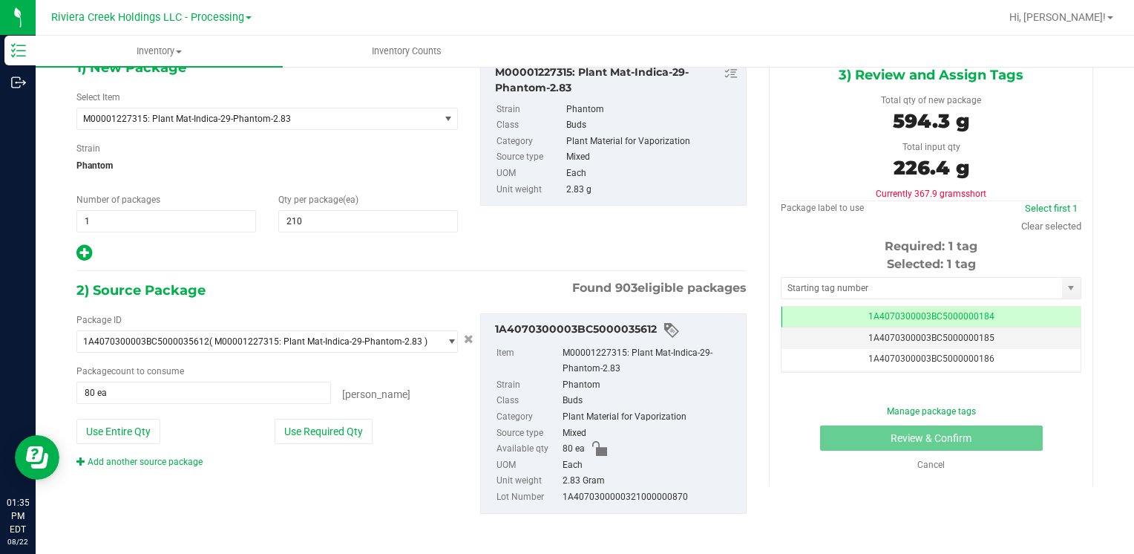
scroll to position [83, 0]
click at [165, 464] on div "Add another source package" at bounding box center [150, 460] width 148 height 13
click at [165, 462] on link "Add another source package" at bounding box center [139, 461] width 126 height 10
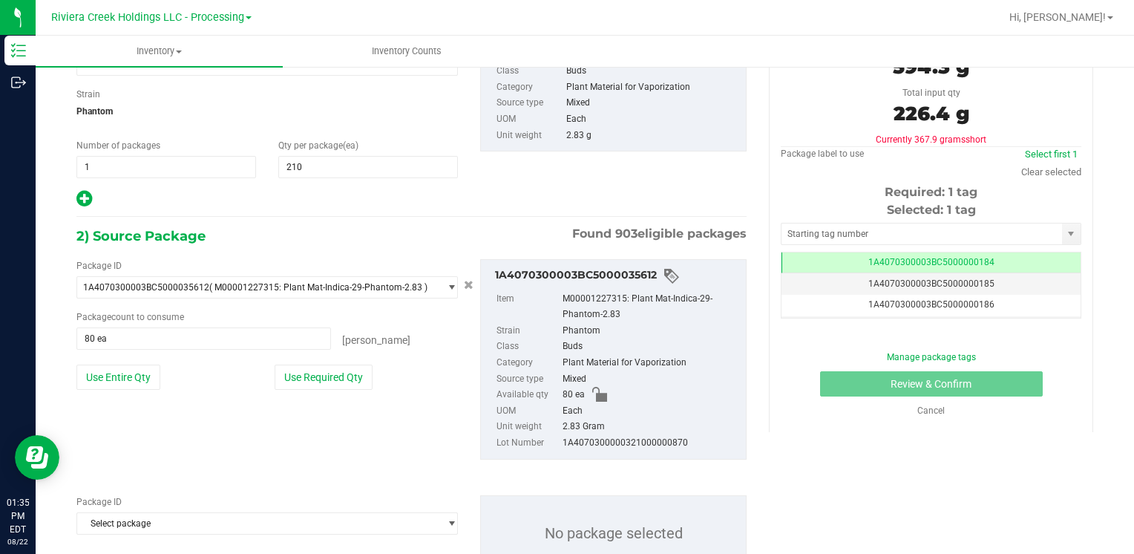
scroll to position [194, 0]
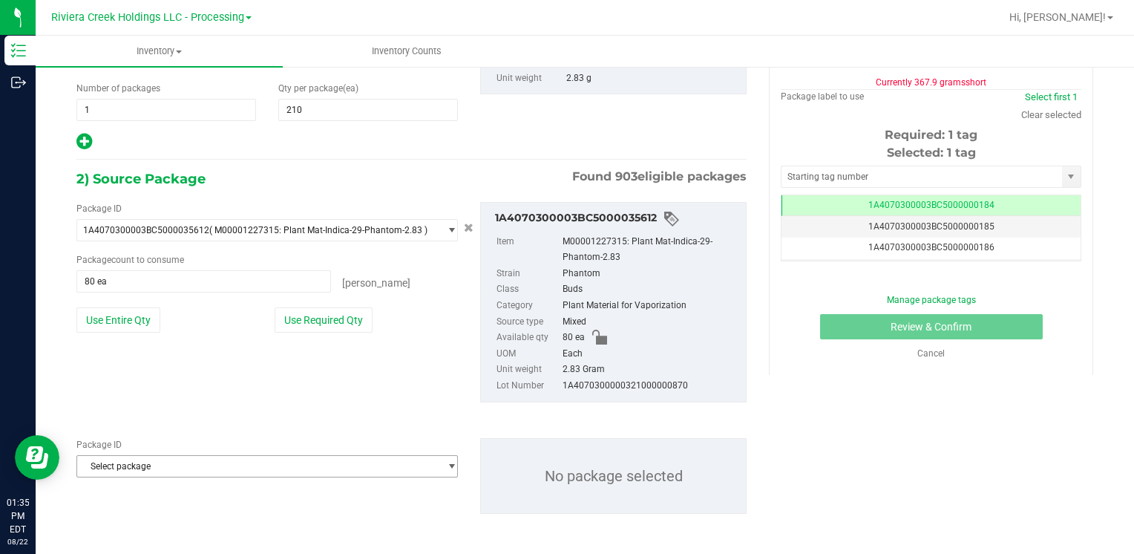
click at [174, 461] on span "Select package" at bounding box center [257, 466] width 361 height 21
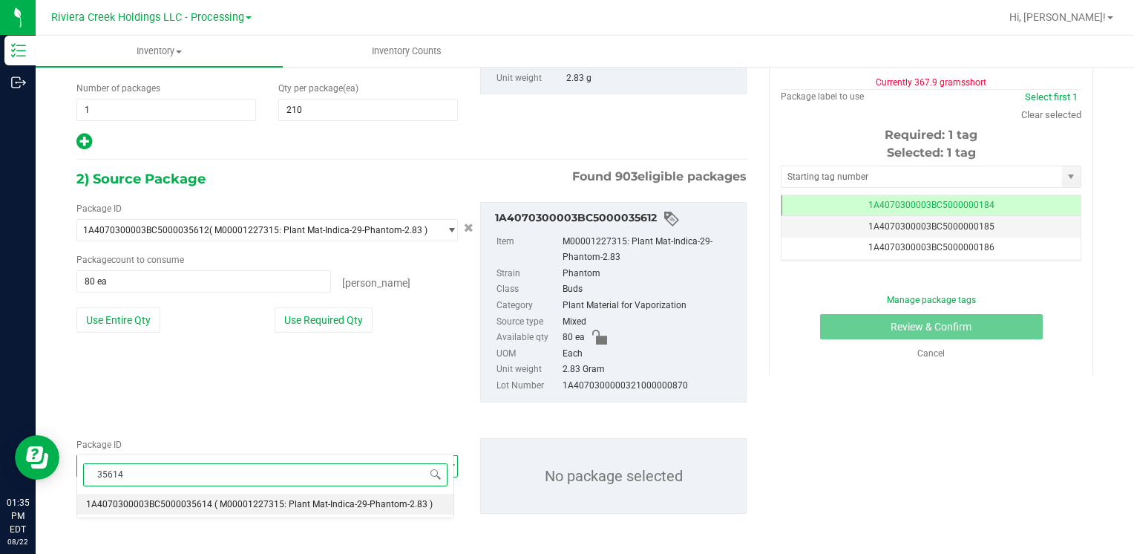
scroll to position [0, 0]
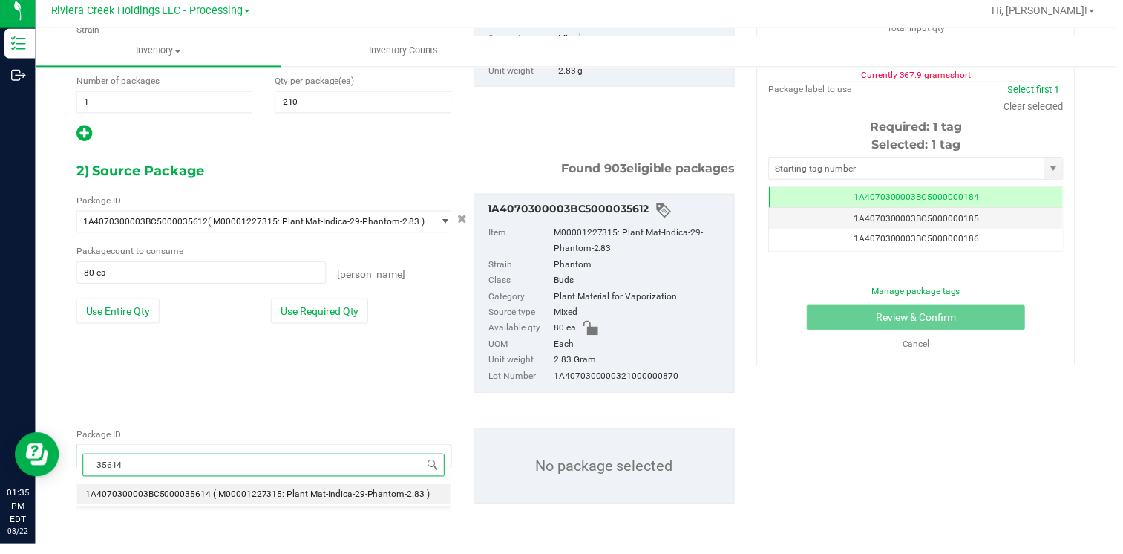
type input "35614"
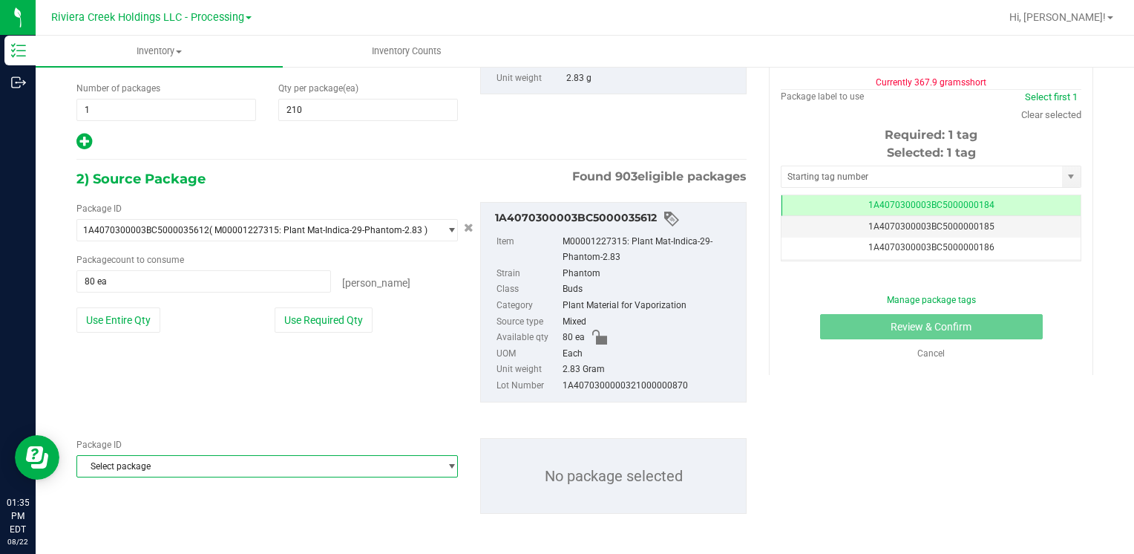
click at [190, 466] on span "Select package" at bounding box center [257, 466] width 361 height 21
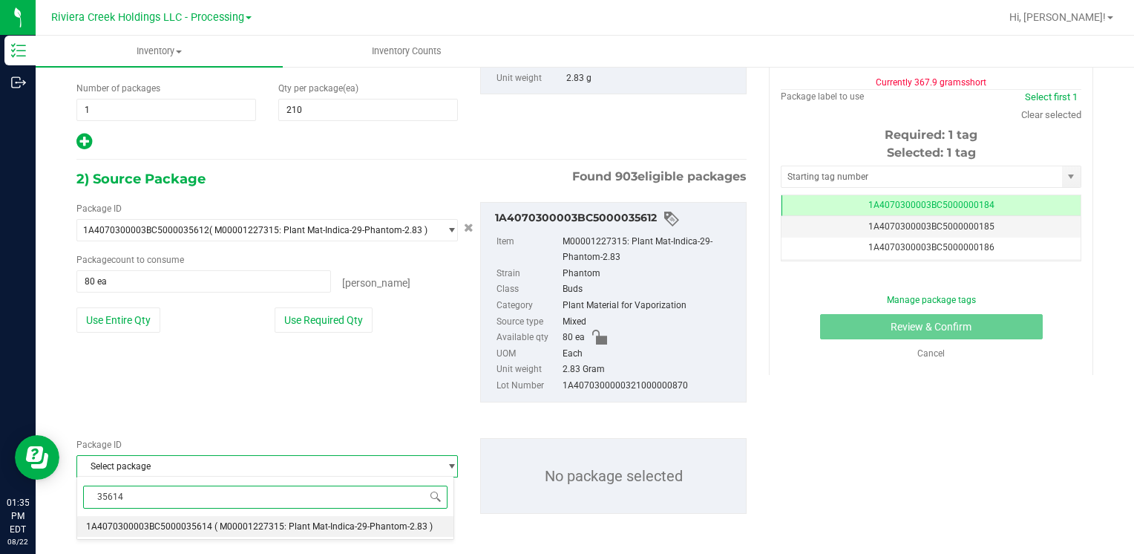
click at [193, 527] on span "1A4070300003BC5000035614" at bounding box center [149, 526] width 126 height 10
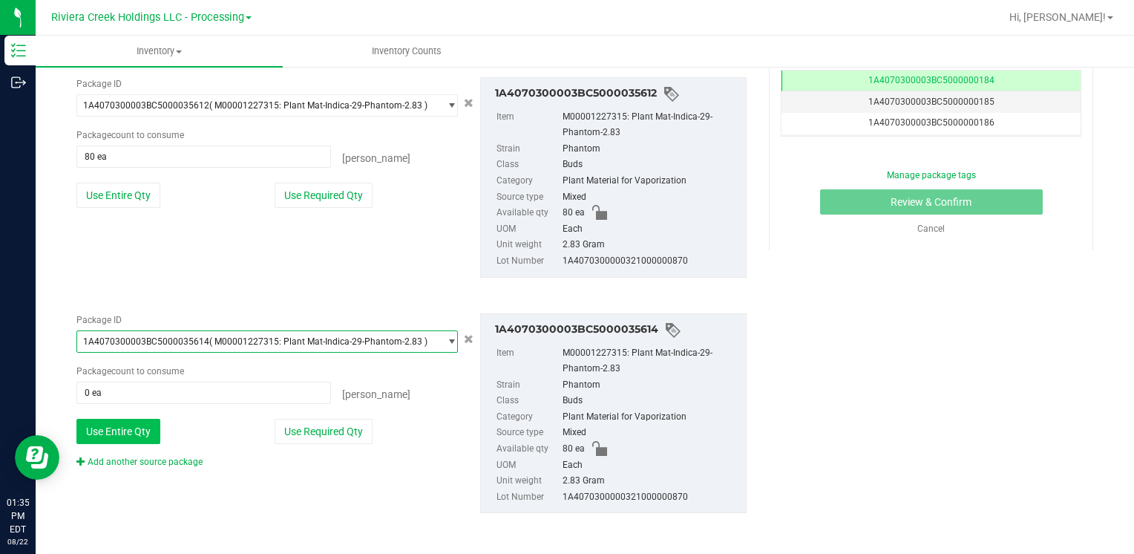
click at [140, 419] on button "Use Entire Qty" at bounding box center [118, 430] width 84 height 25
type input "80 ea"
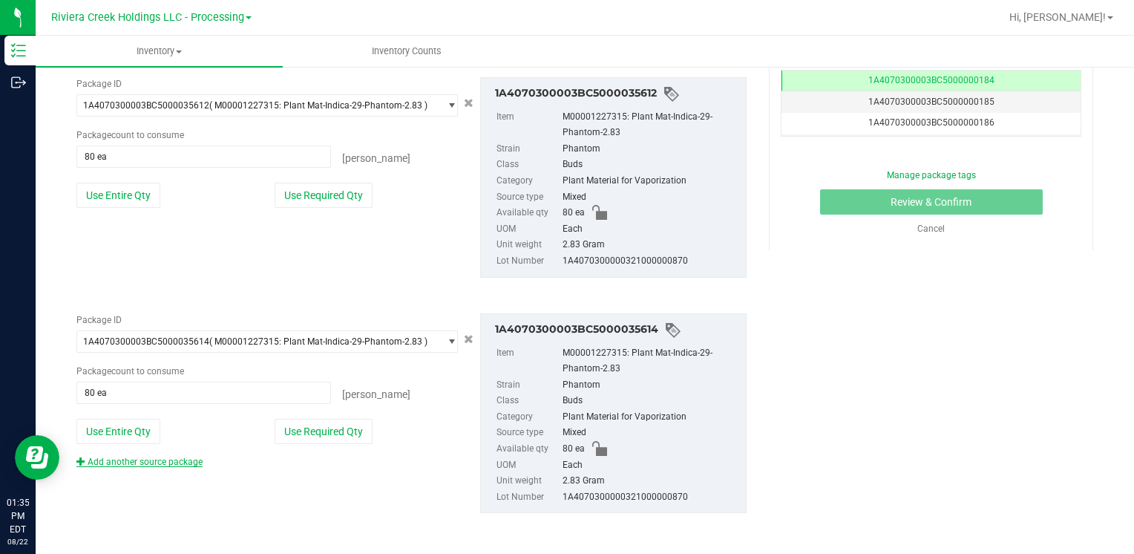
click at [157, 459] on link "Add another source package" at bounding box center [139, 461] width 126 height 10
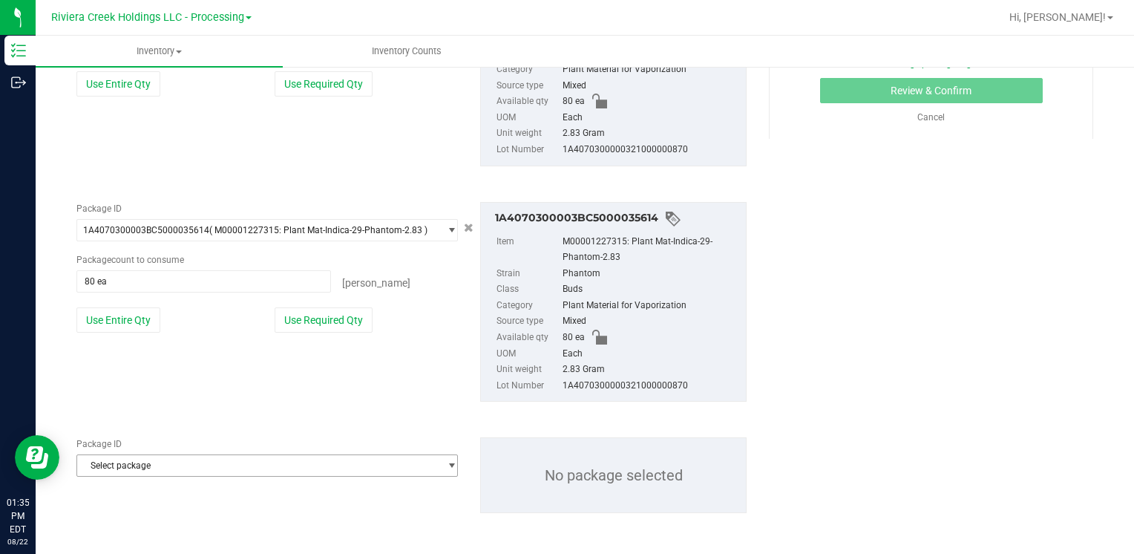
click at [157, 462] on span "Select package" at bounding box center [257, 465] width 361 height 21
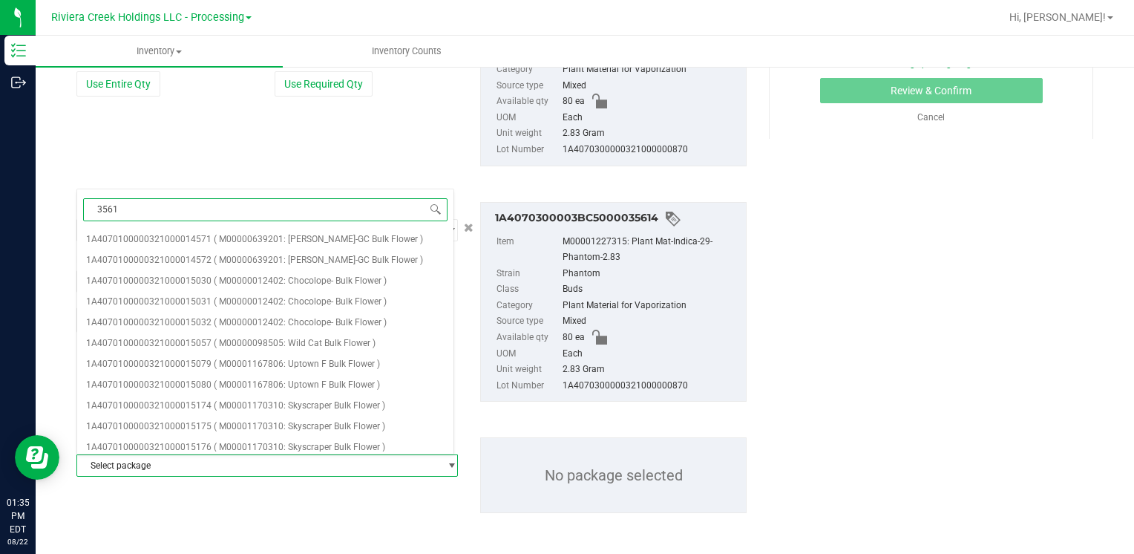
type input "35617"
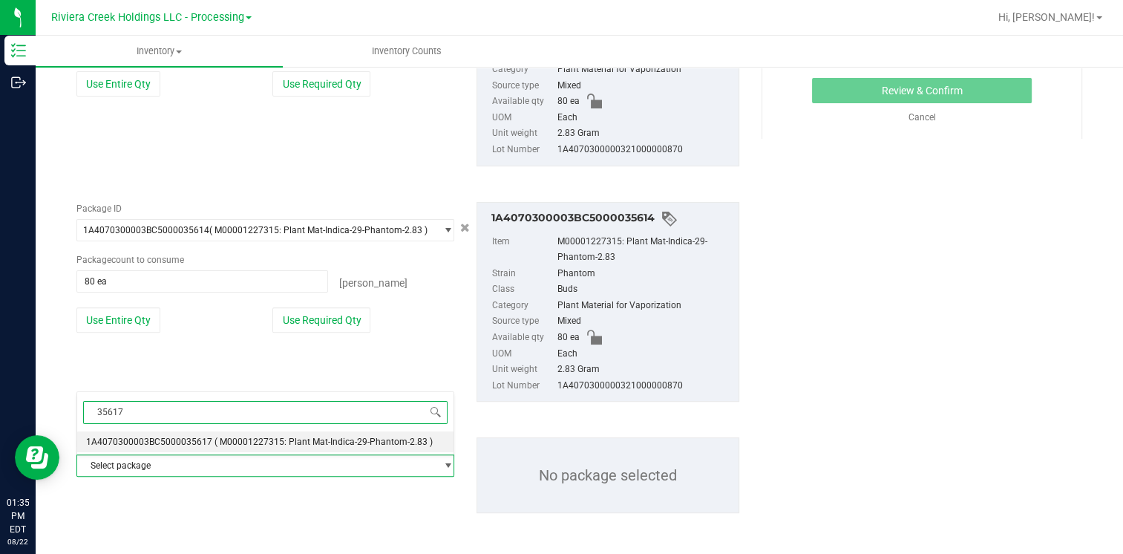
click at [187, 442] on span "1A4070300003BC5000035617" at bounding box center [149, 441] width 126 height 10
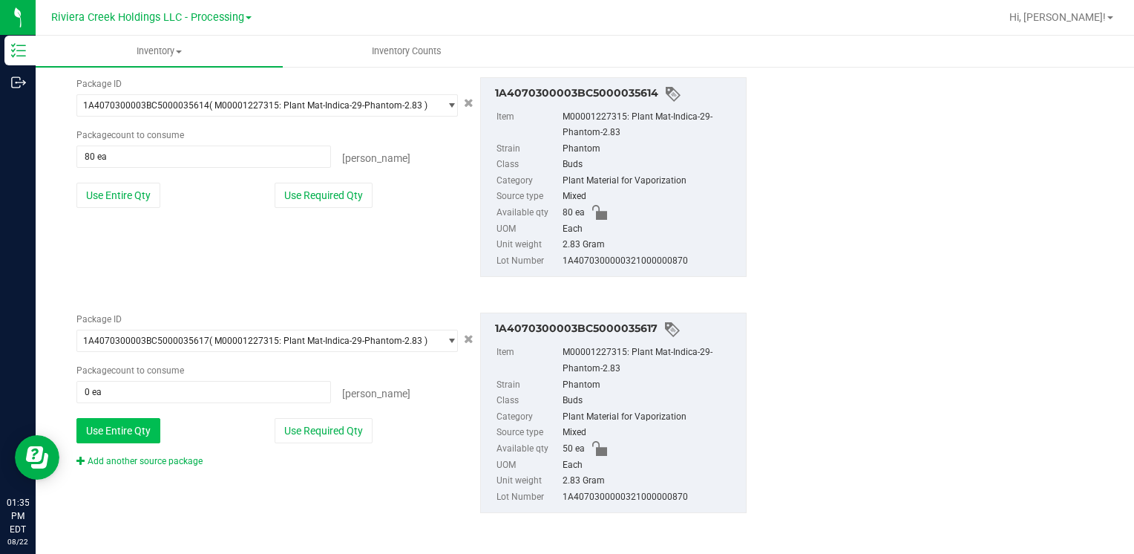
click at [144, 433] on button "Use Entire Qty" at bounding box center [118, 430] width 84 height 25
type input "50 ea"
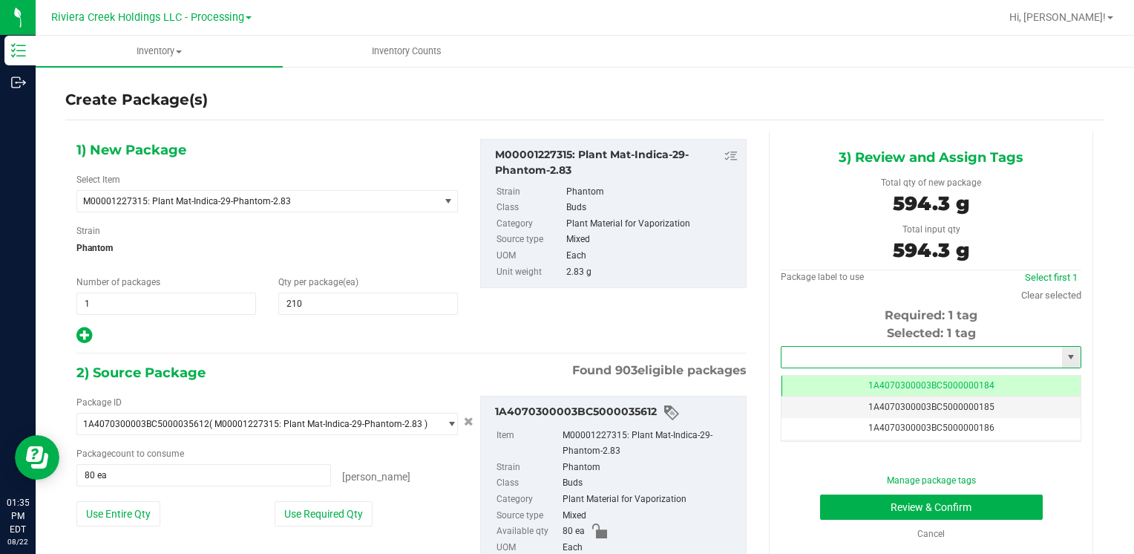
click at [799, 358] on input "text" at bounding box center [921, 356] width 280 height 21
click at [816, 378] on li "1A4070300003BC5000015576" at bounding box center [921, 382] width 295 height 22
type input "1A4070300003BC5000015576"
click at [853, 500] on button "Review & Confirm" at bounding box center [931, 506] width 223 height 25
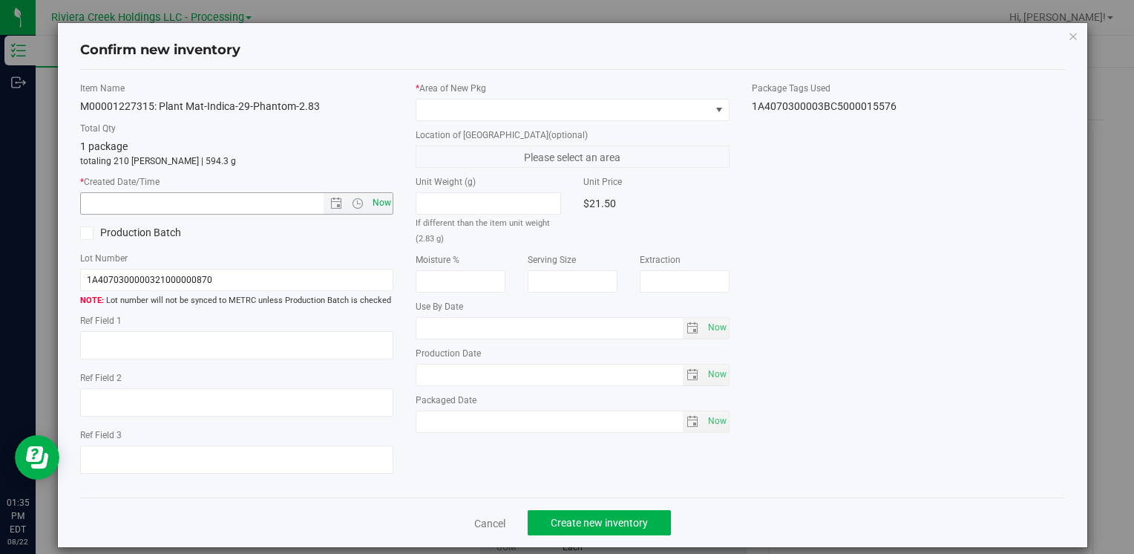
click at [369, 209] on span "Now" at bounding box center [381, 203] width 25 height 22
type input "[DATE] 1:35 PM"
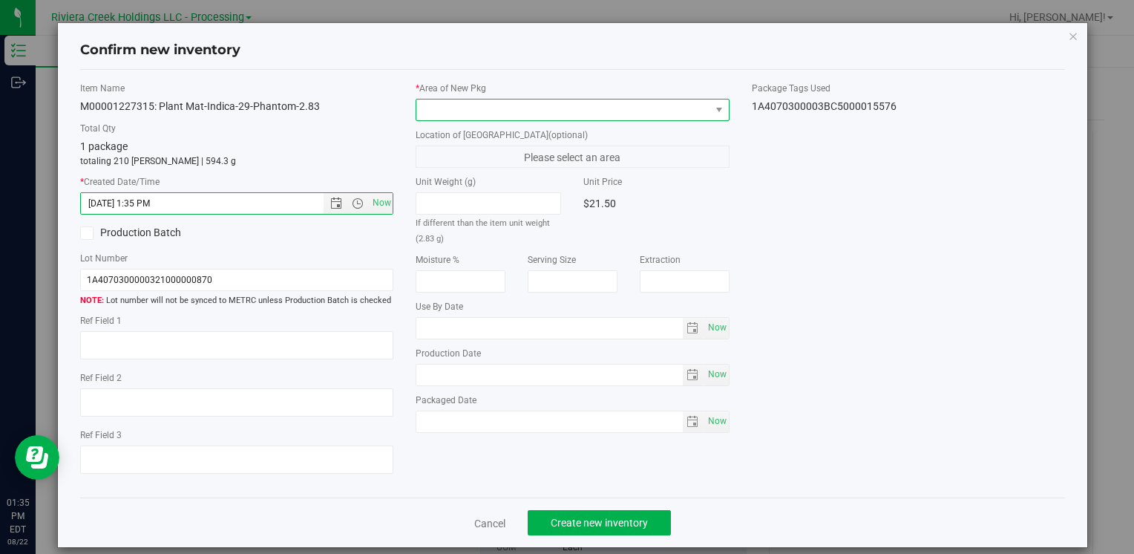
click at [438, 111] on span at bounding box center [562, 109] width 293 height 21
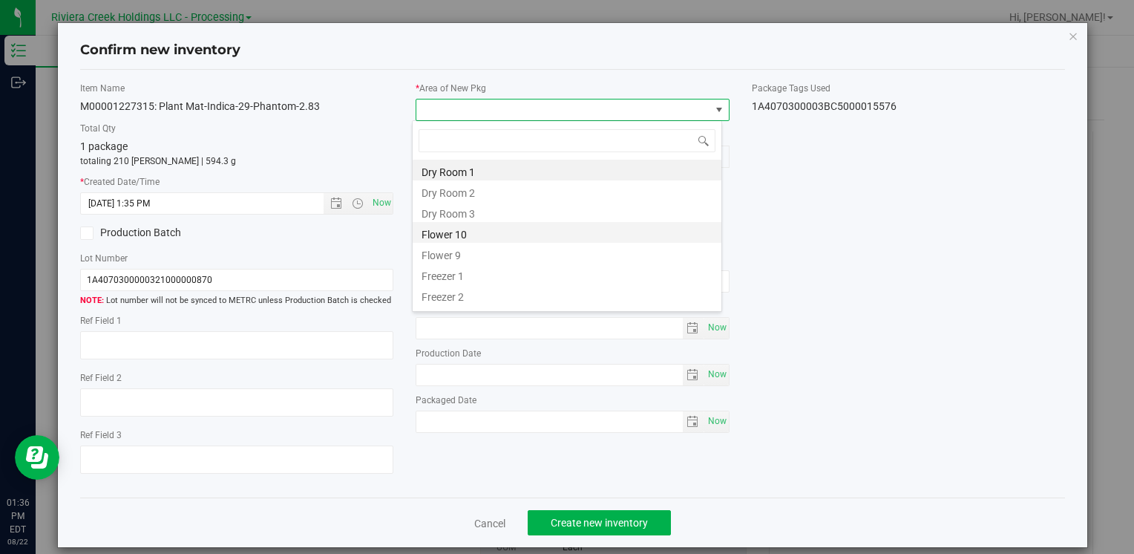
click at [470, 232] on li "Flower 10" at bounding box center [567, 232] width 309 height 21
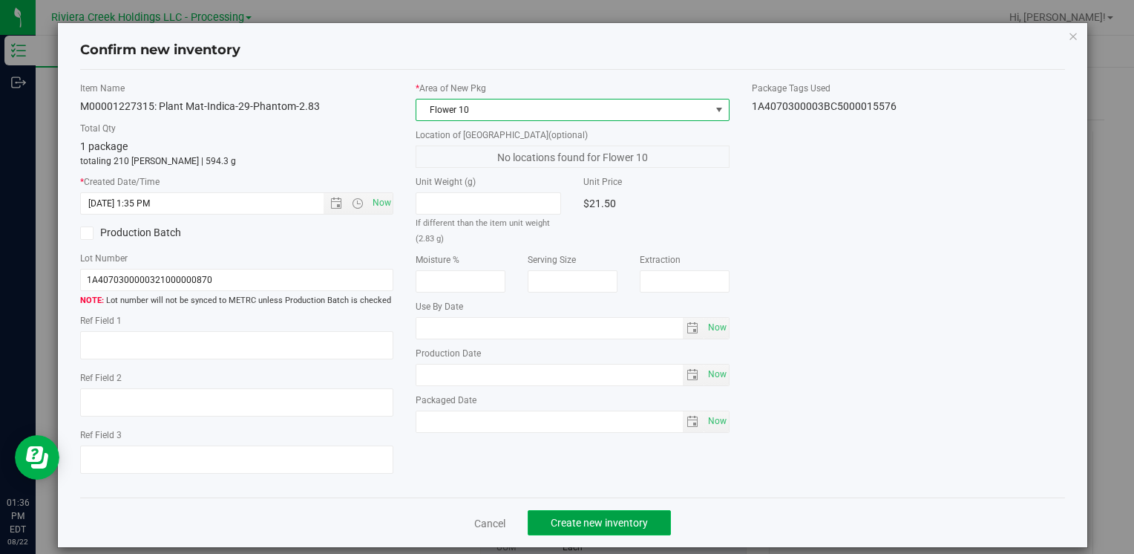
click at [570, 521] on span "Create new inventory" at bounding box center [599, 522] width 97 height 12
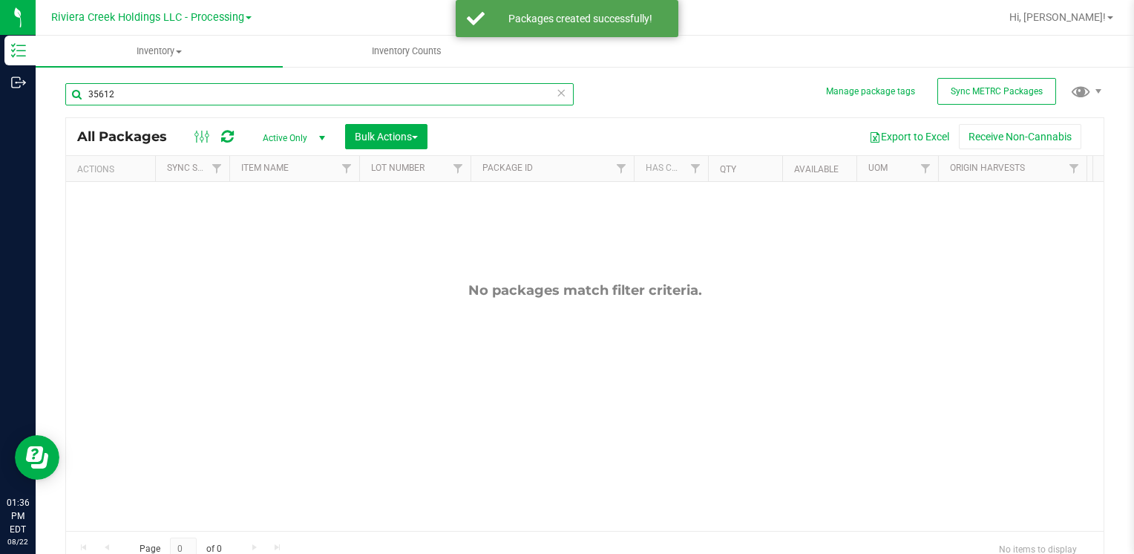
click at [204, 101] on input "35612" at bounding box center [319, 94] width 508 height 22
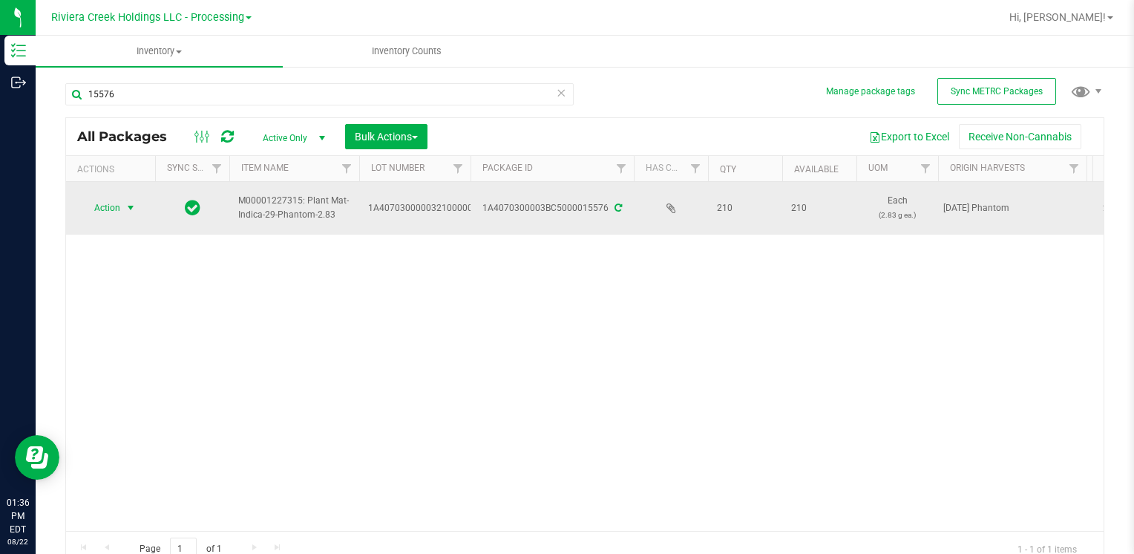
click at [125, 206] on span "select" at bounding box center [131, 208] width 12 height 12
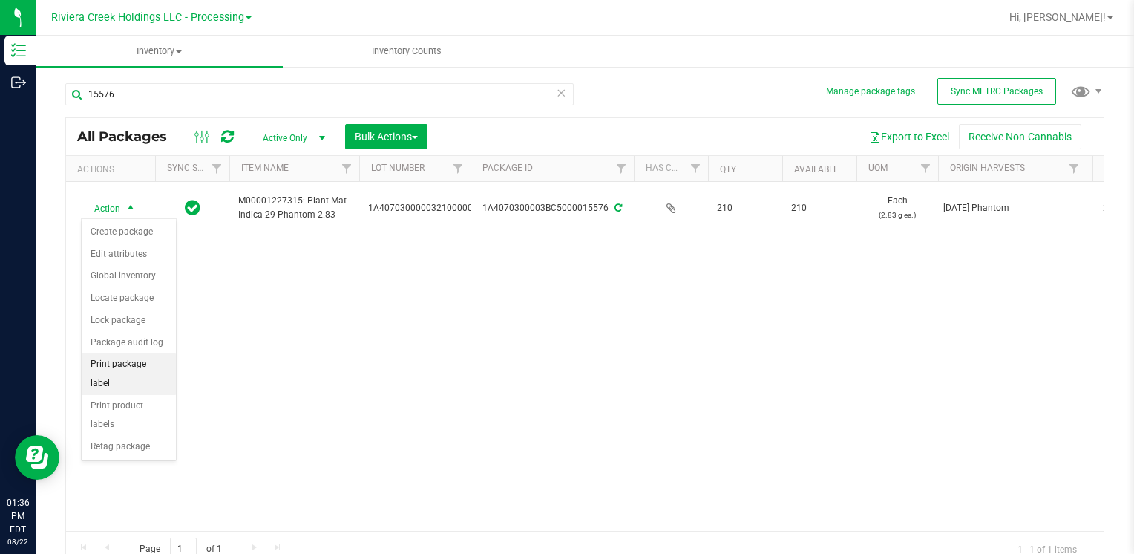
click at [168, 357] on li "Print package label" at bounding box center [129, 373] width 94 height 41
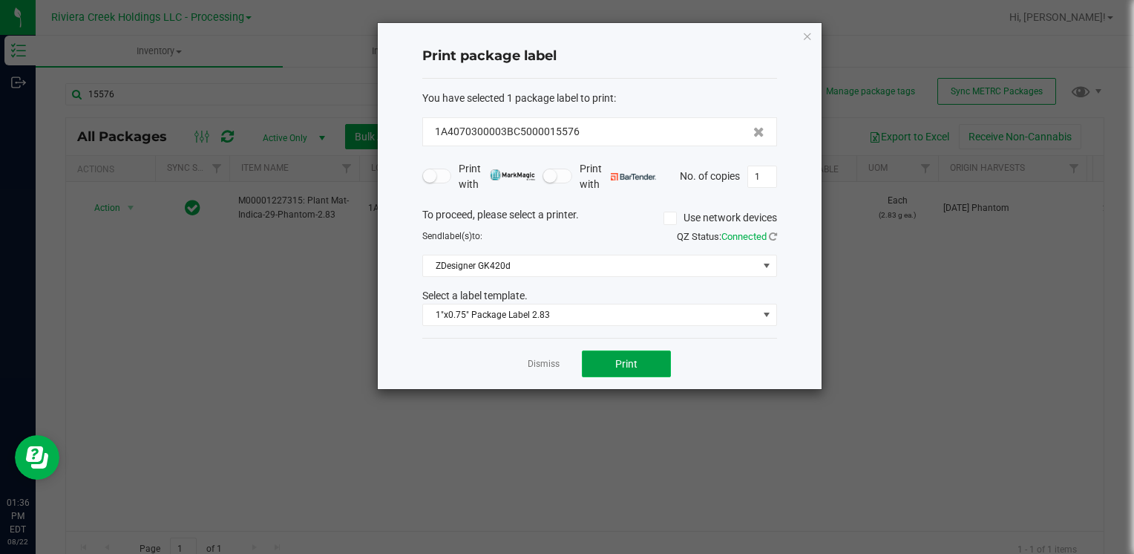
click at [657, 361] on button "Print" at bounding box center [626, 363] width 89 height 27
click at [806, 33] on icon "button" at bounding box center [807, 36] width 10 height 18
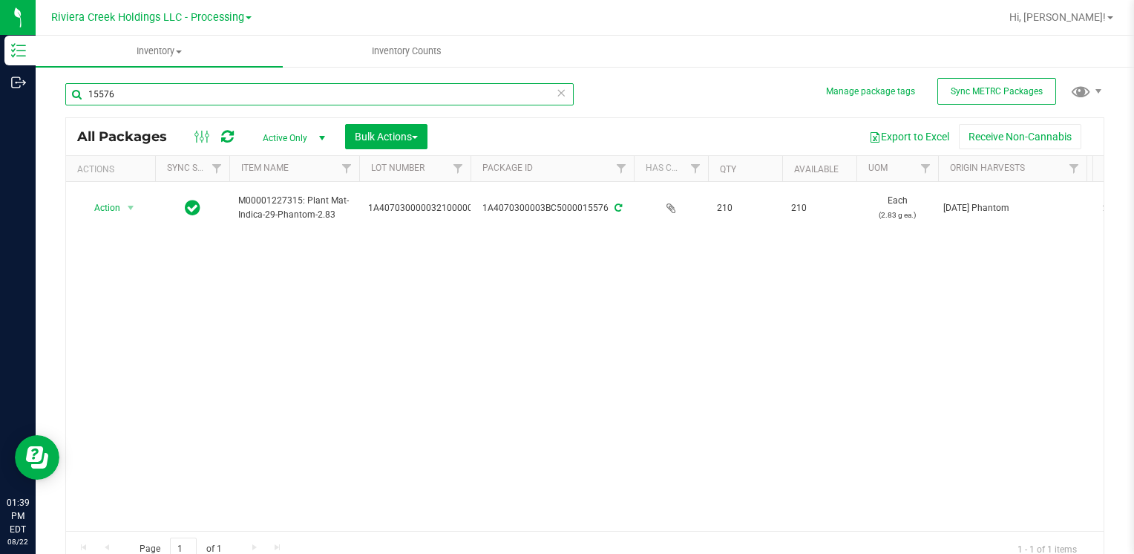
click at [225, 94] on input "15576" at bounding box center [319, 94] width 508 height 22
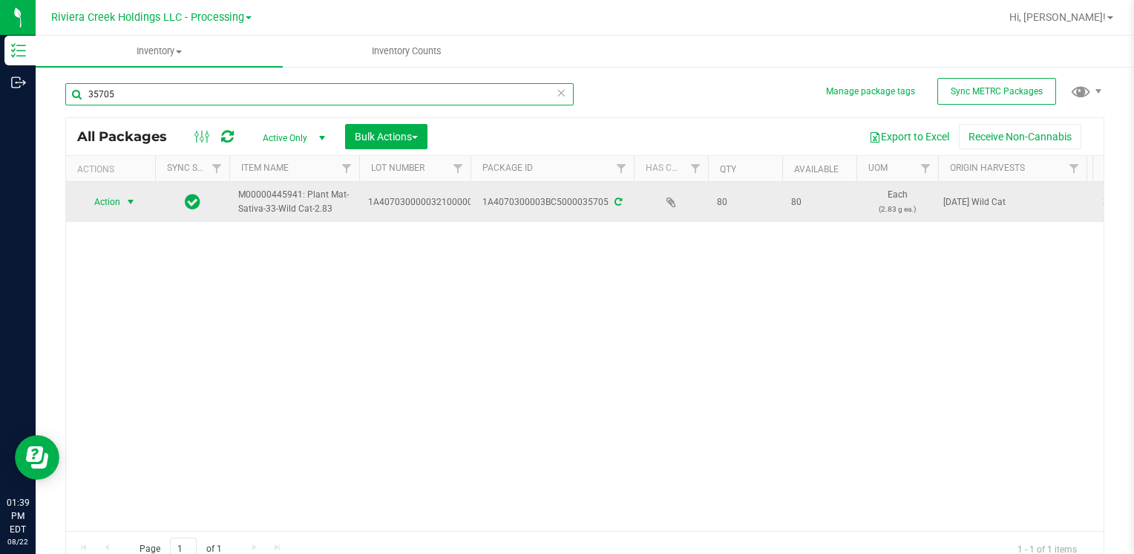
type input "35705"
click at [110, 204] on span "Action" at bounding box center [101, 201] width 40 height 21
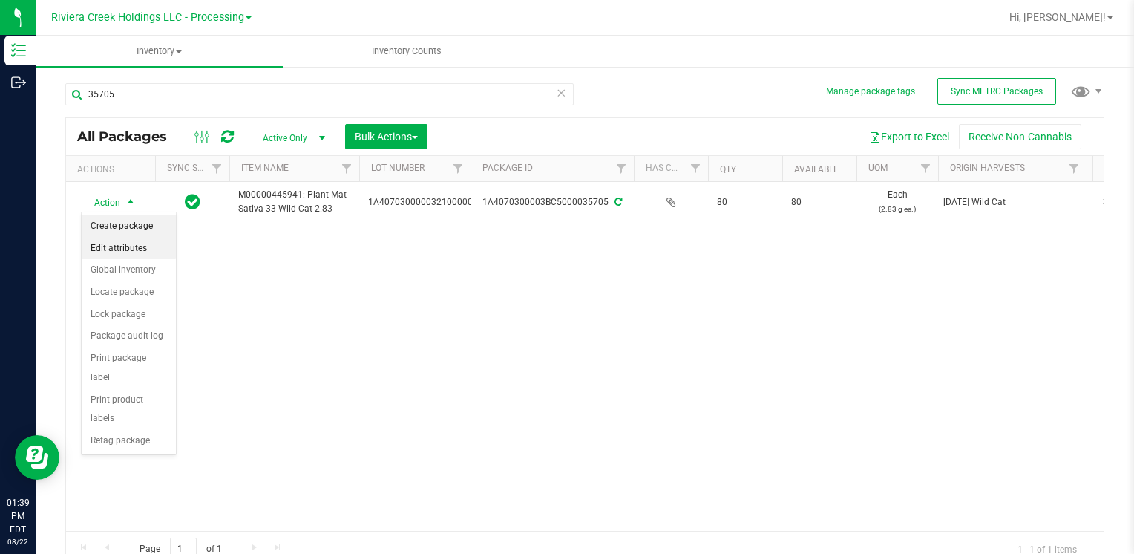
click at [125, 225] on li "Create package" at bounding box center [129, 226] width 94 height 22
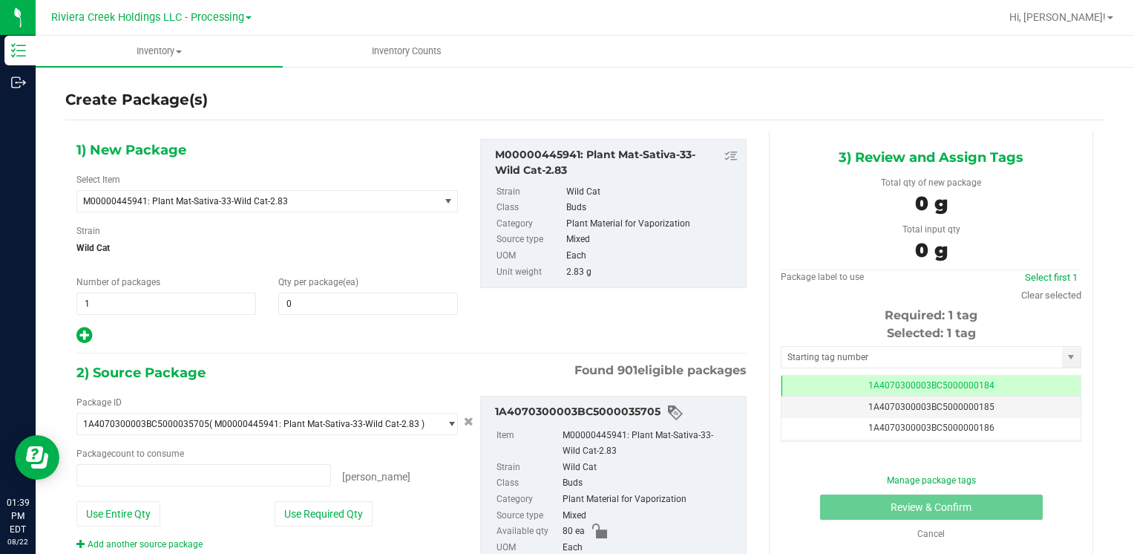
type input "0 ea"
click at [289, 298] on span at bounding box center [368, 303] width 180 height 22
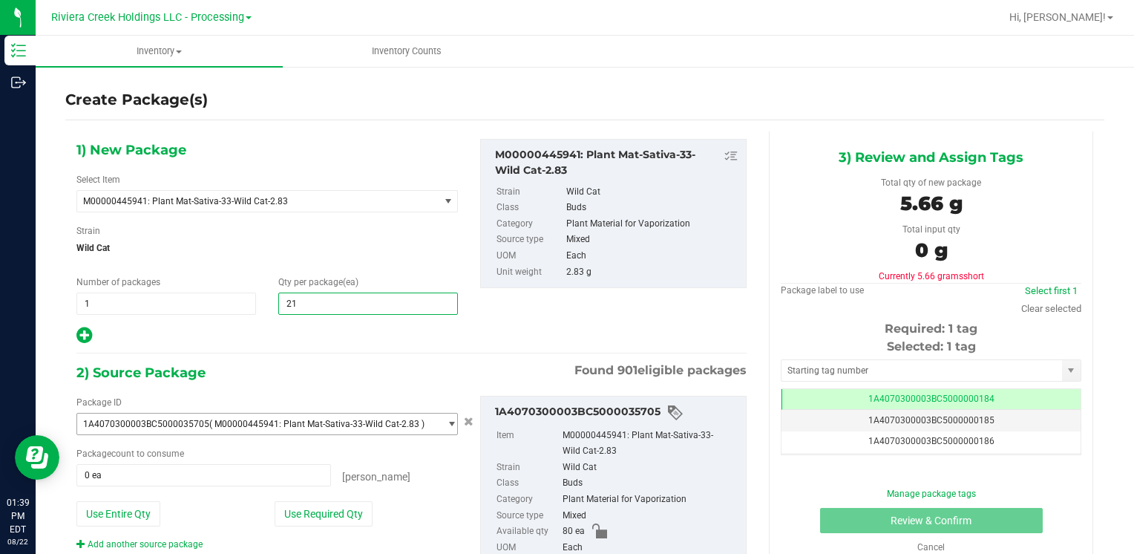
type input "210"
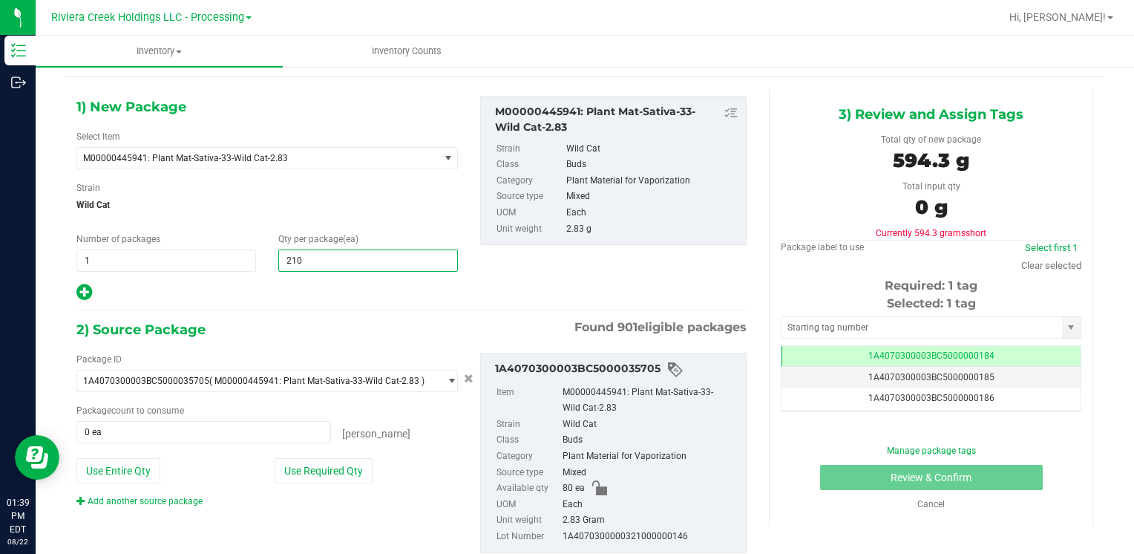
scroll to position [83, 0]
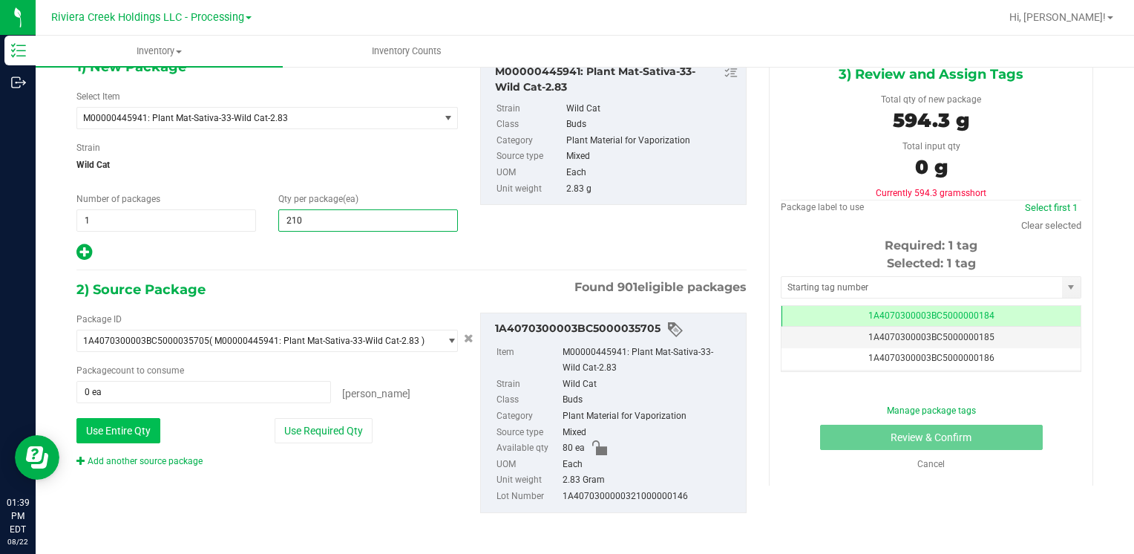
type input "210"
click at [134, 431] on button "Use Entire Qty" at bounding box center [118, 430] width 84 height 25
type input "80 ea"
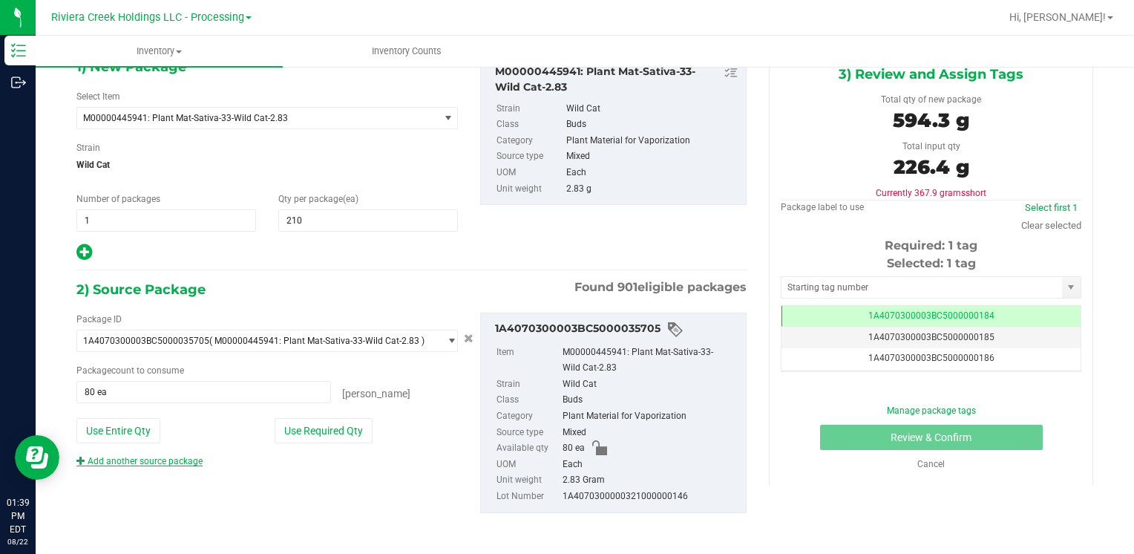
click at [183, 461] on link "Add another source package" at bounding box center [139, 461] width 126 height 10
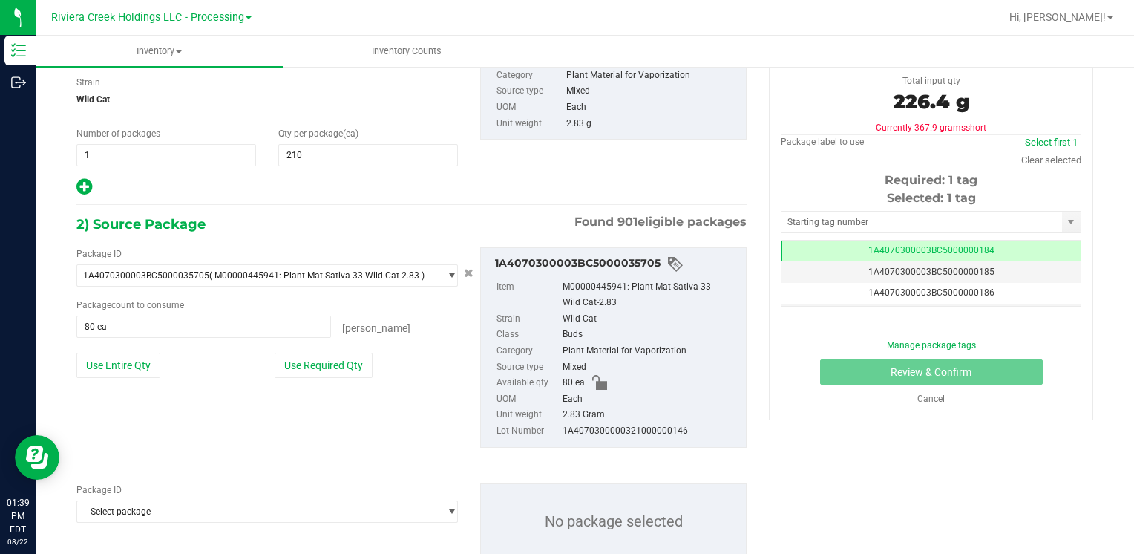
scroll to position [194, 0]
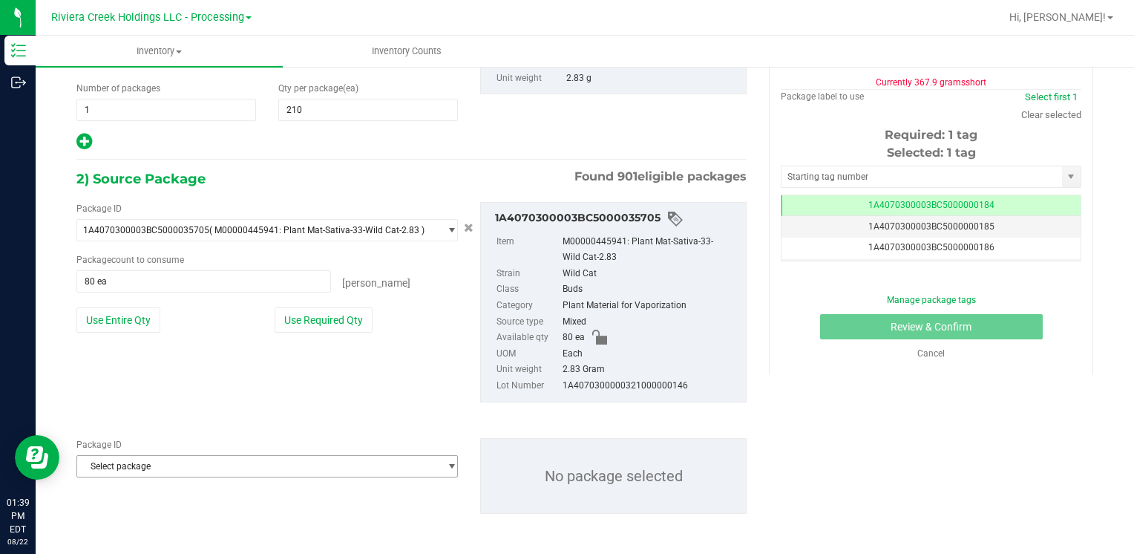
click at [187, 459] on span "Select package" at bounding box center [257, 466] width 361 height 21
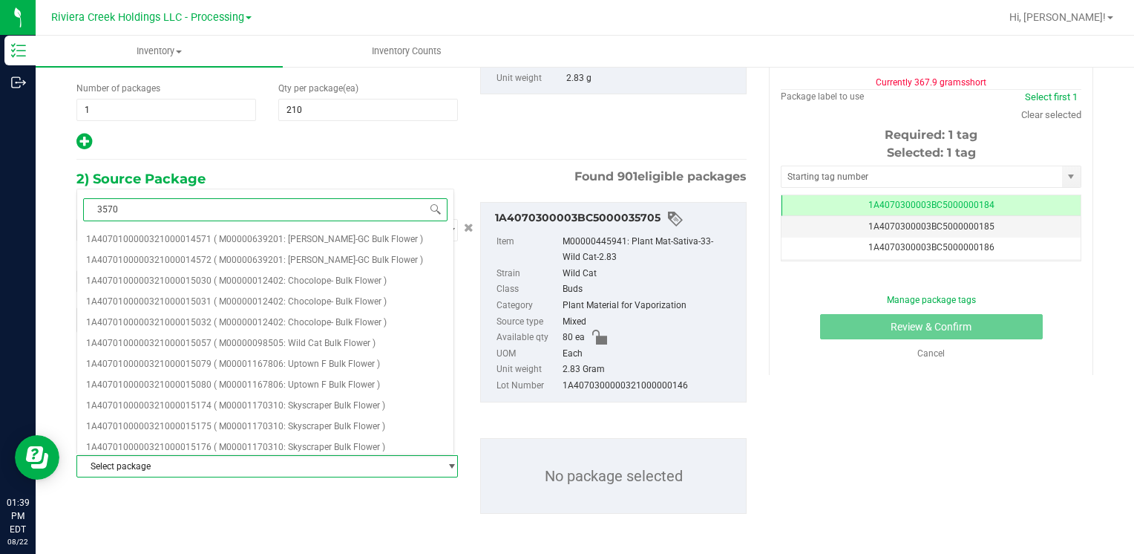
type input "35704"
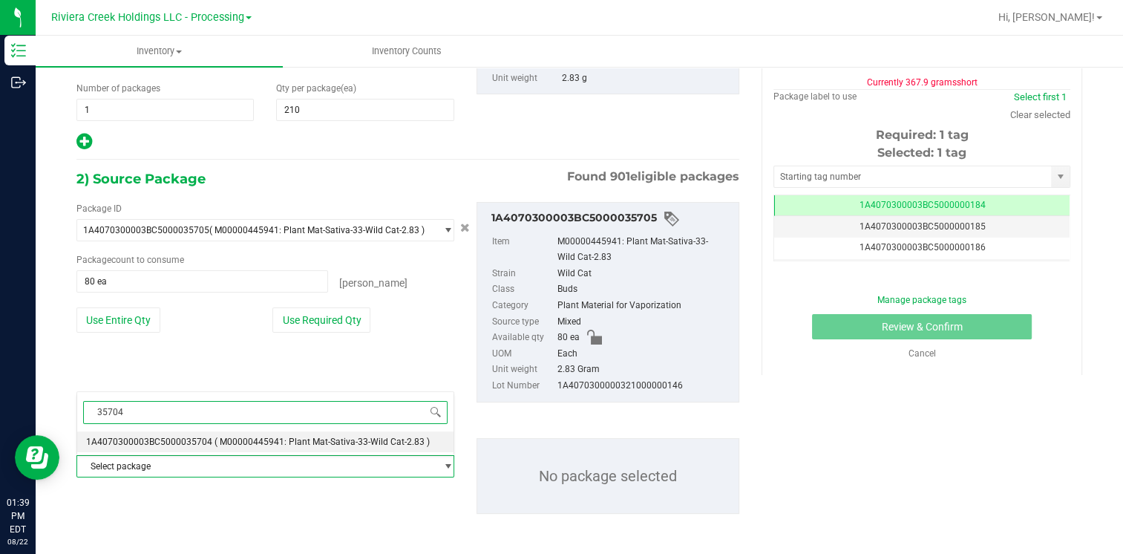
click at [195, 433] on li "1A4070300003BC5000035704 ( M00000445941: Plant Mat-Sativa-33-Wild Cat-2.83 )" at bounding box center [265, 441] width 376 height 21
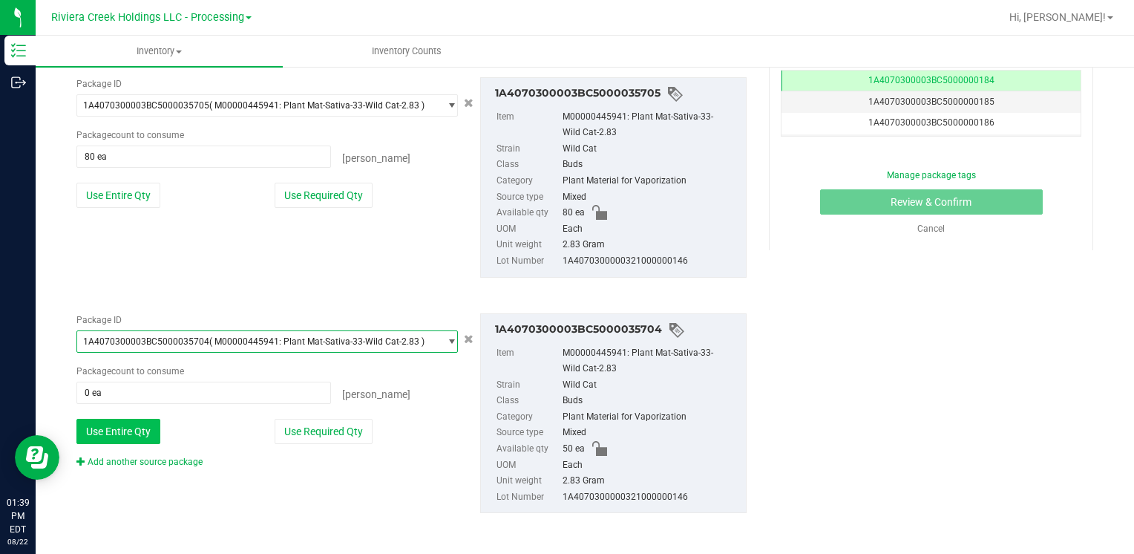
click at [134, 429] on button "Use Entire Qty" at bounding box center [118, 430] width 84 height 25
type input "50 ea"
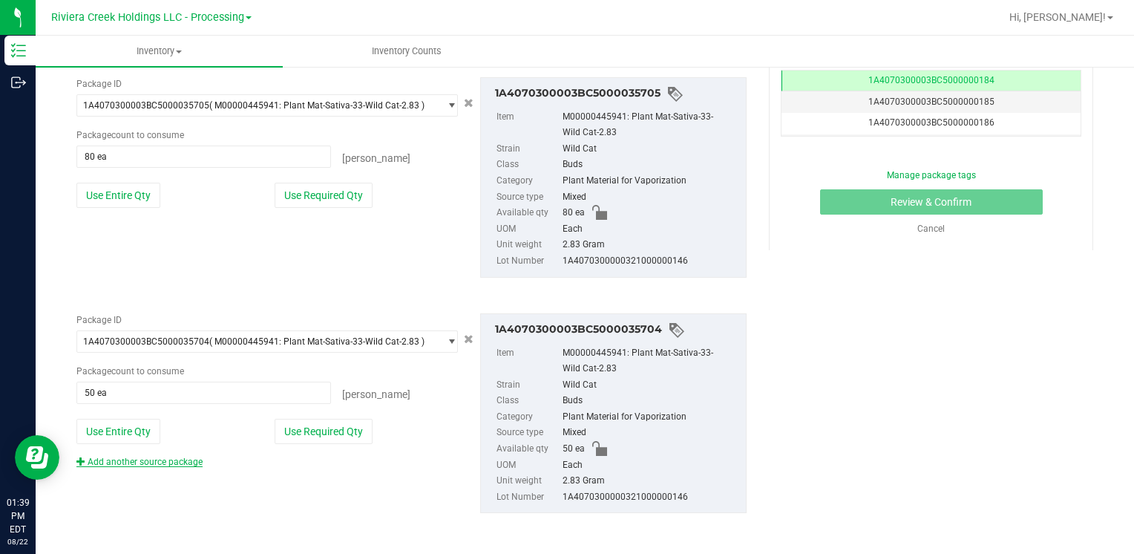
click at [125, 456] on link "Add another source package" at bounding box center [139, 461] width 126 height 10
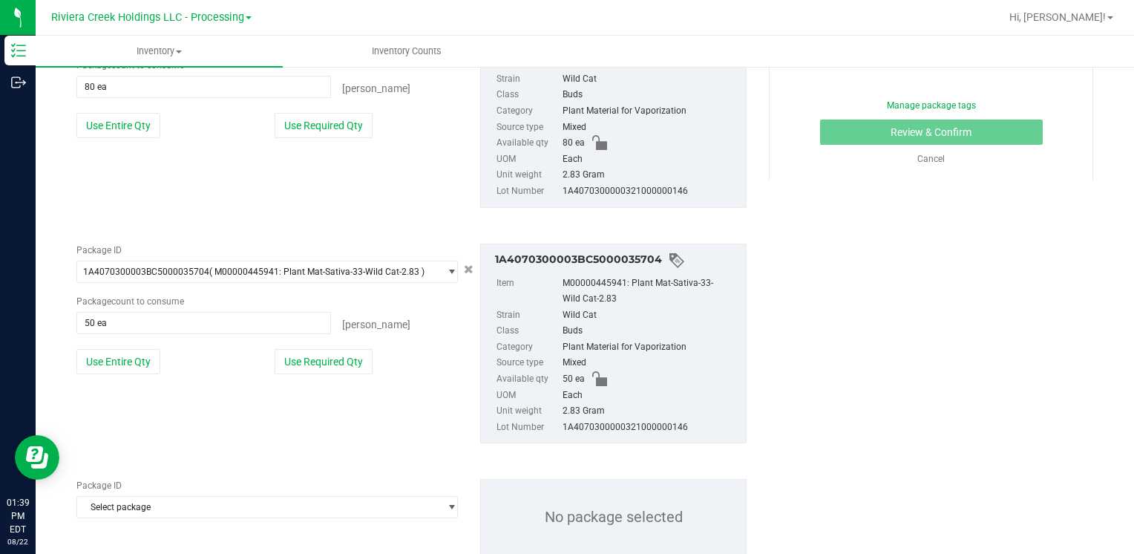
scroll to position [430, 0]
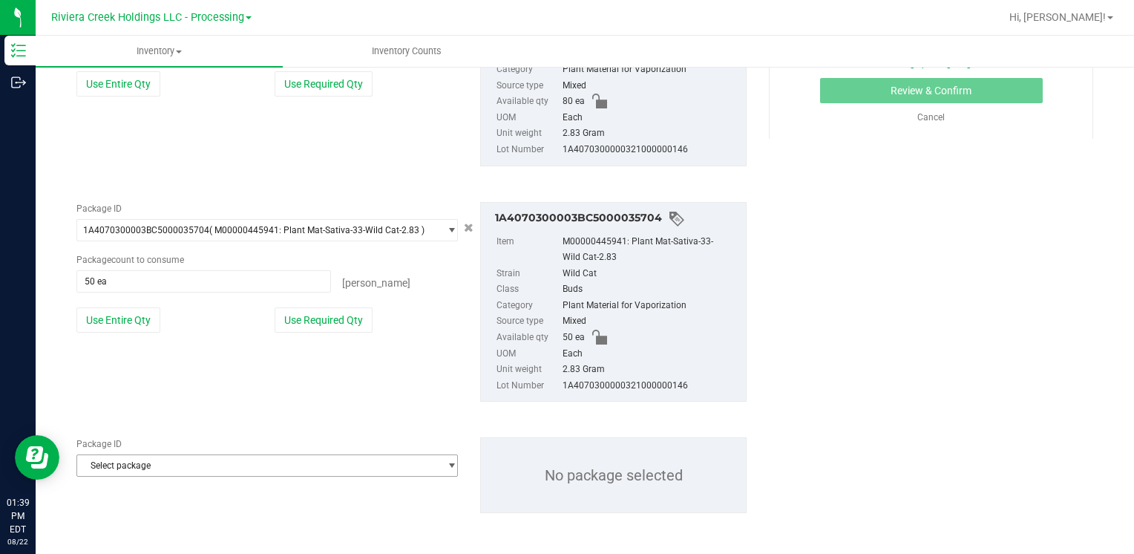
click at [130, 461] on span "Select package" at bounding box center [257, 465] width 361 height 21
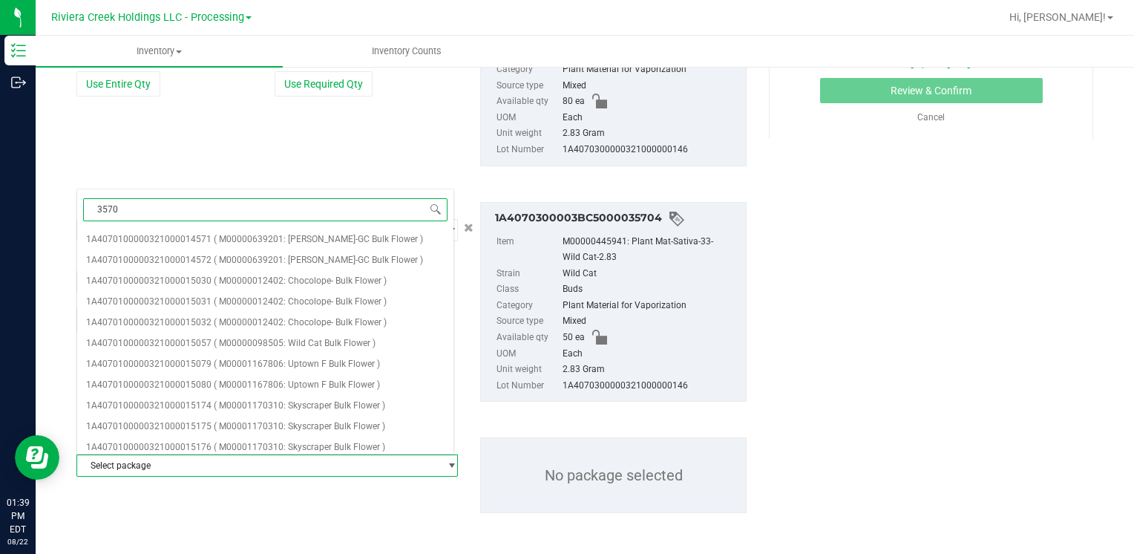
type input "35706"
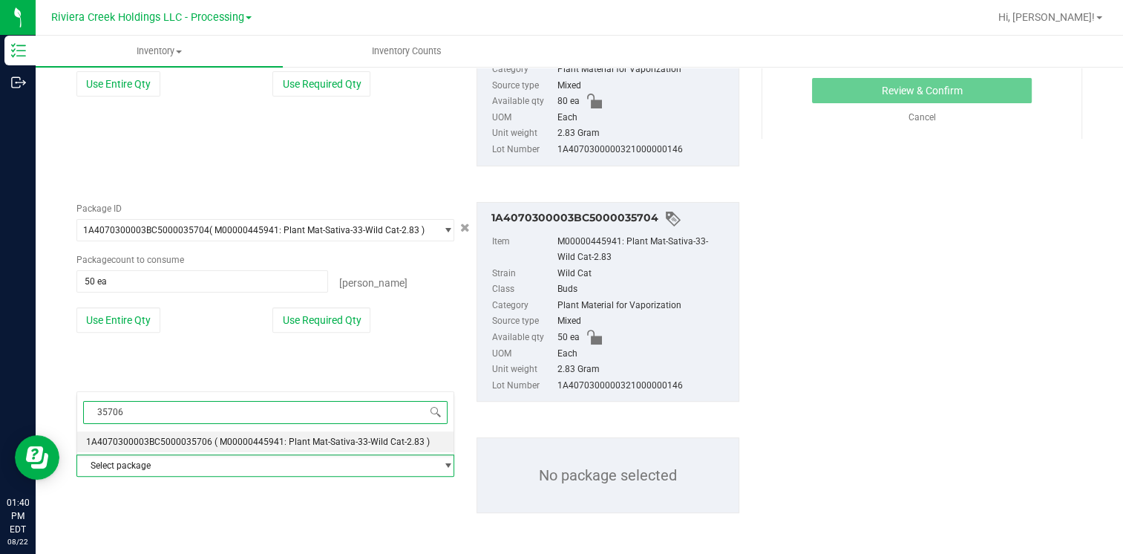
click at [202, 438] on span "1A4070300003BC5000035706" at bounding box center [149, 441] width 126 height 10
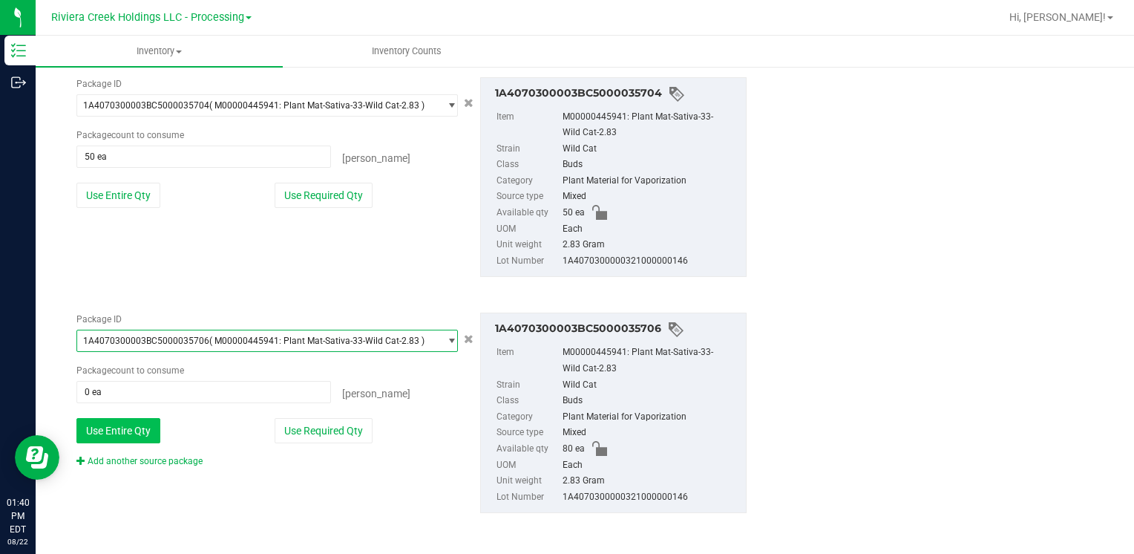
click at [139, 433] on button "Use Entire Qty" at bounding box center [118, 430] width 84 height 25
type input "80 ea"
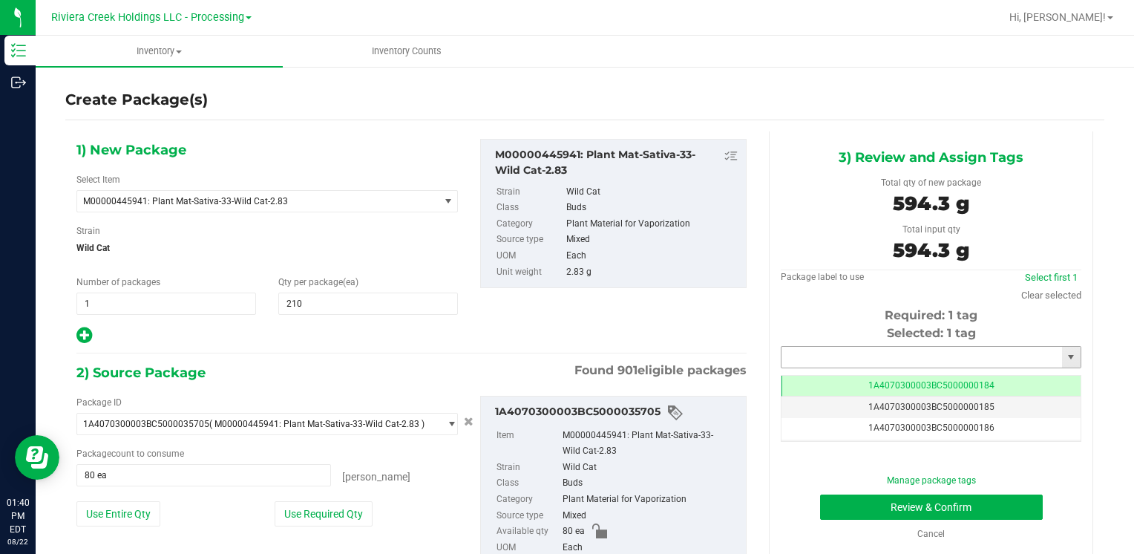
click at [789, 364] on input "text" at bounding box center [921, 356] width 280 height 21
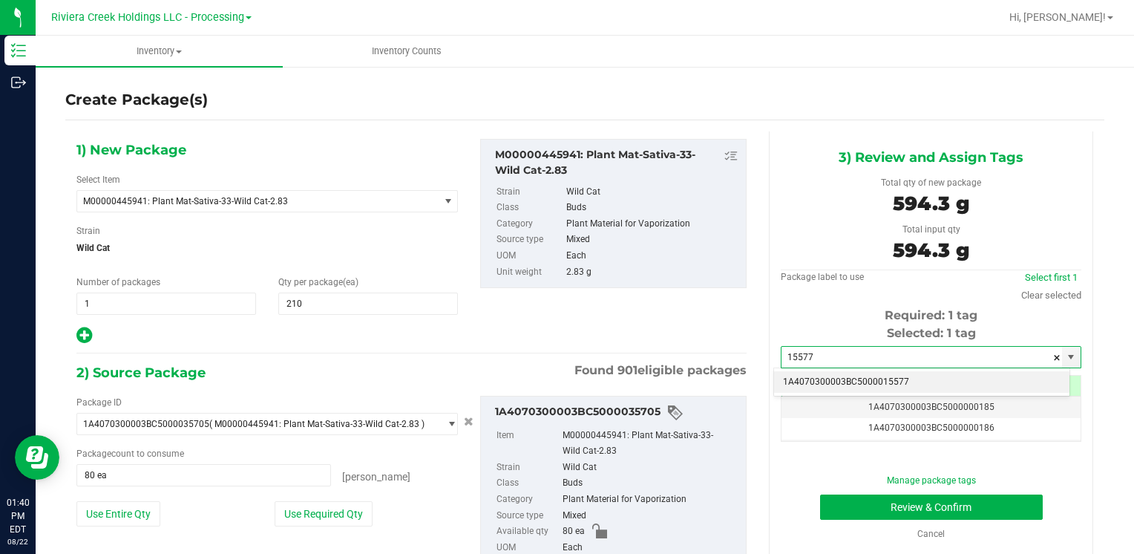
click at [807, 375] on li "1A4070300003BC5000015577" at bounding box center [921, 382] width 295 height 22
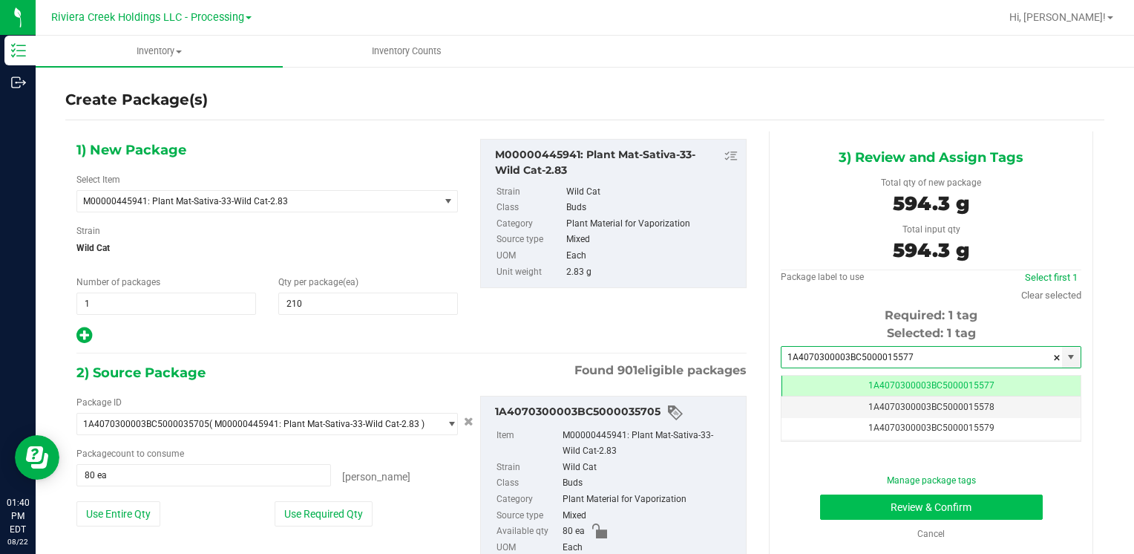
type input "1A4070300003BC5000015577"
click at [852, 497] on button "Review & Confirm" at bounding box center [931, 506] width 223 height 25
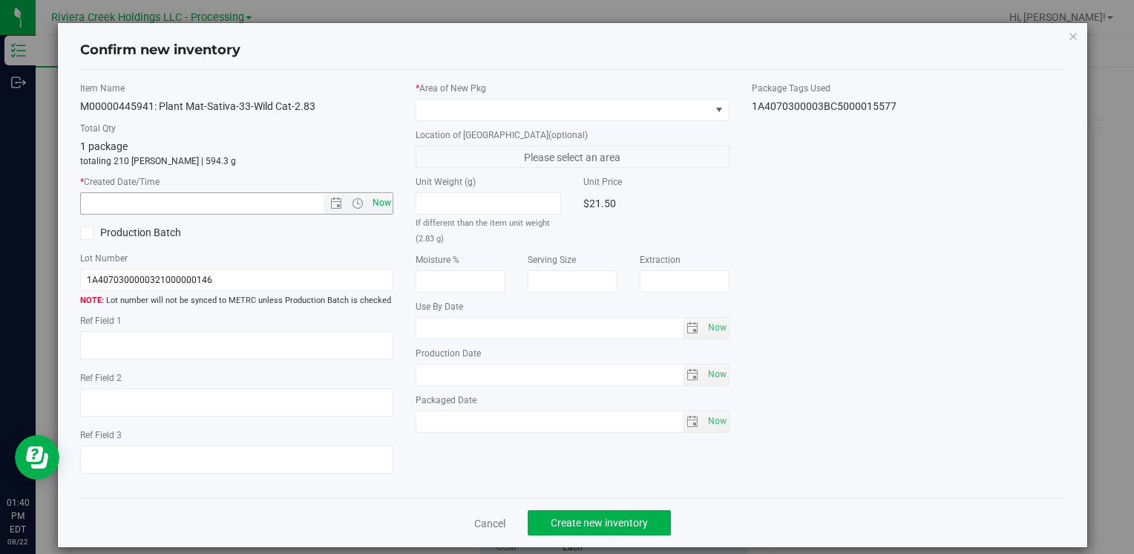
click at [383, 200] on span "Now" at bounding box center [381, 203] width 25 height 22
type input "[DATE] 1:40 PM"
click at [438, 108] on span at bounding box center [562, 109] width 293 height 21
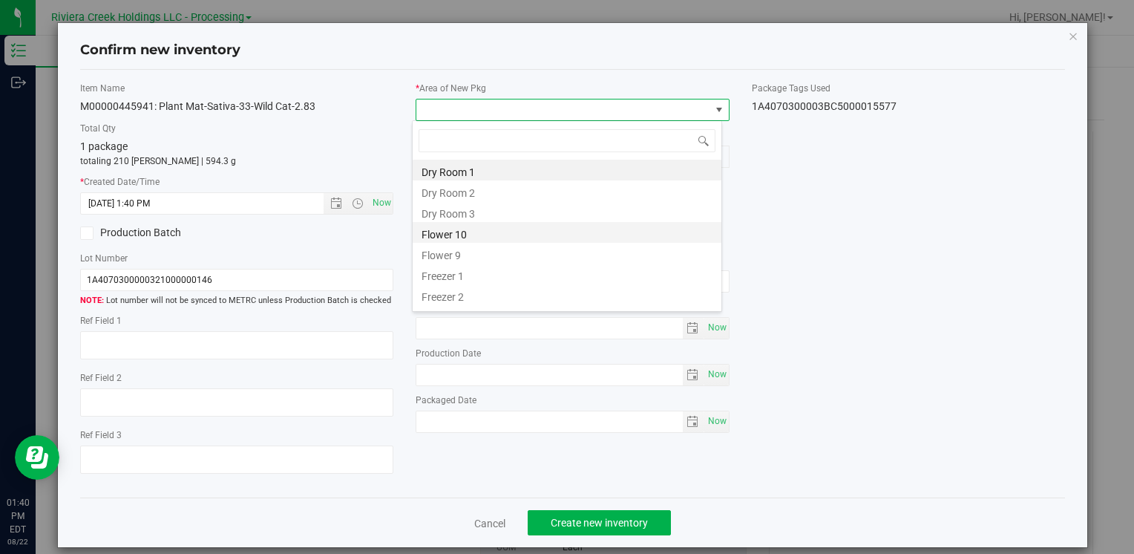
click at [493, 229] on li "Flower 10" at bounding box center [567, 232] width 309 height 21
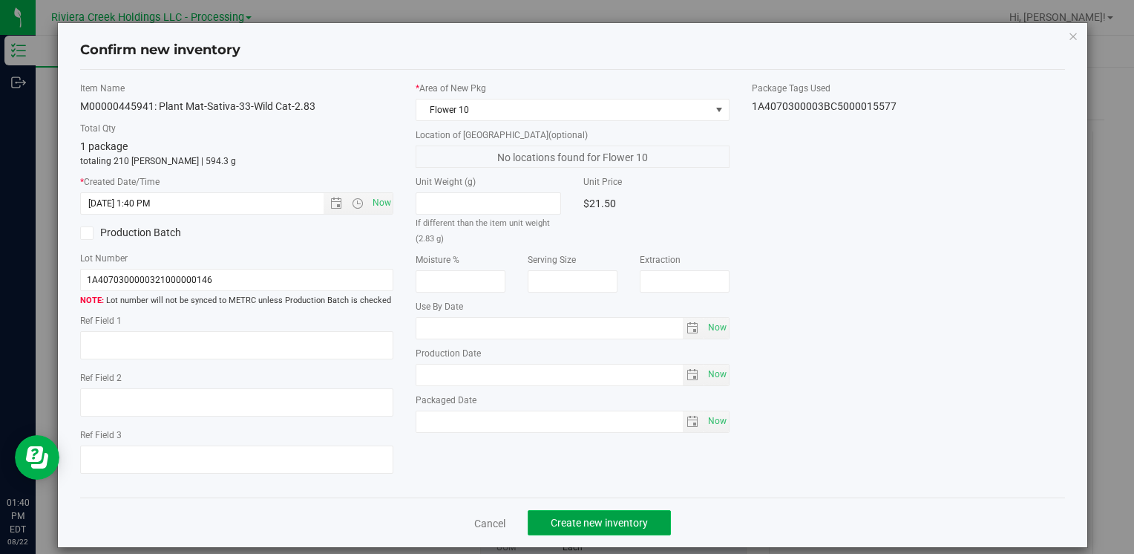
click at [605, 521] on span "Create new inventory" at bounding box center [599, 522] width 97 height 12
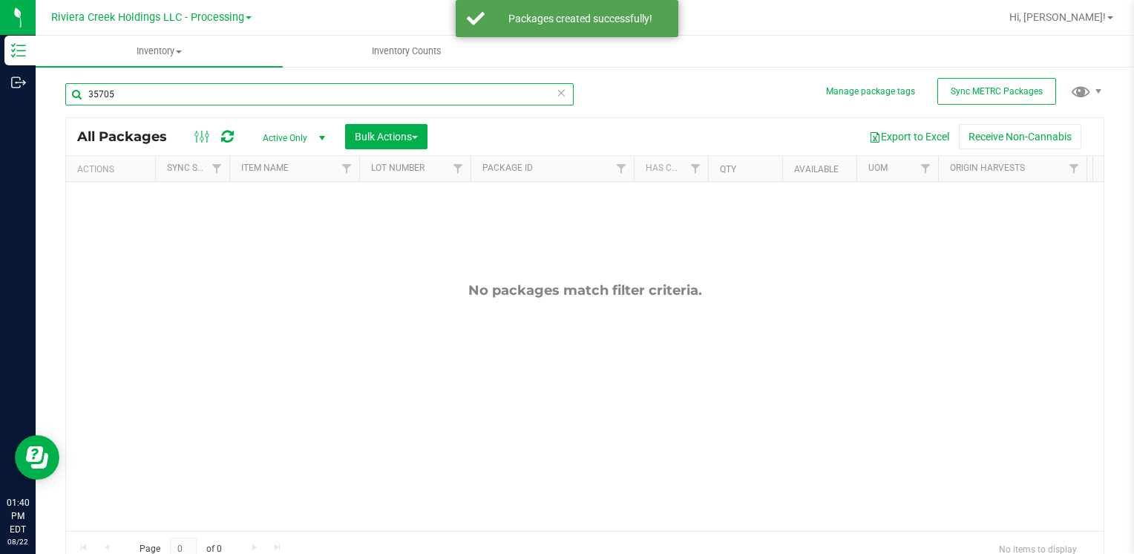
click at [151, 93] on input "35705" at bounding box center [319, 94] width 508 height 22
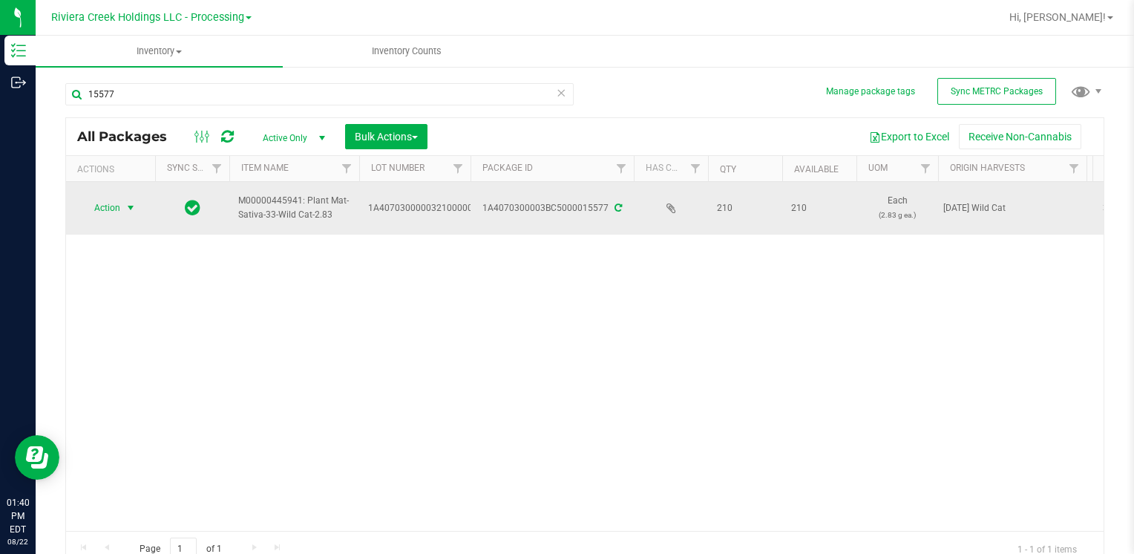
click at [125, 204] on span "select" at bounding box center [131, 208] width 12 height 12
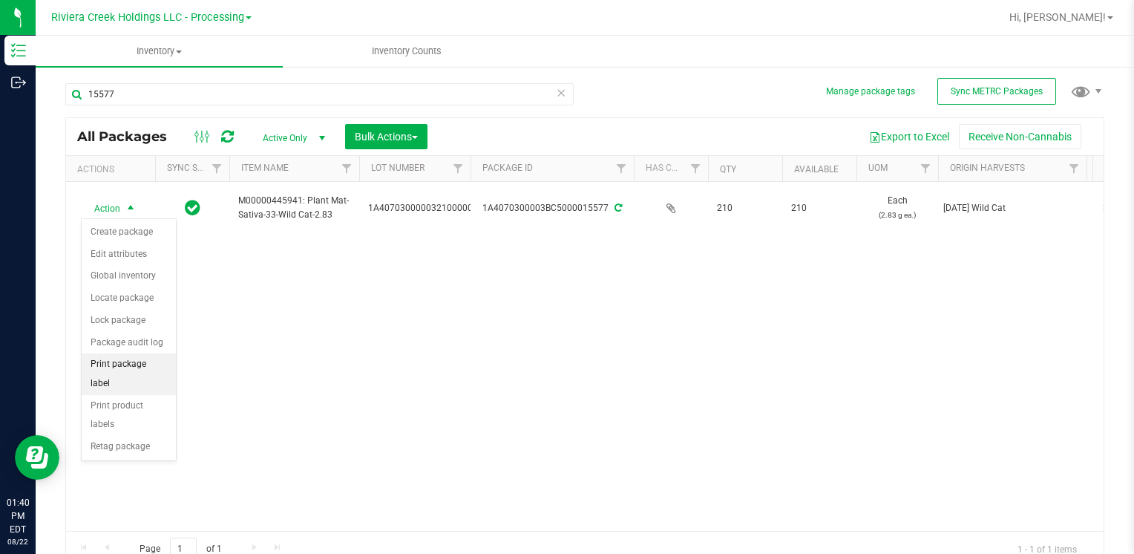
click at [166, 358] on li "Print package label" at bounding box center [129, 373] width 94 height 41
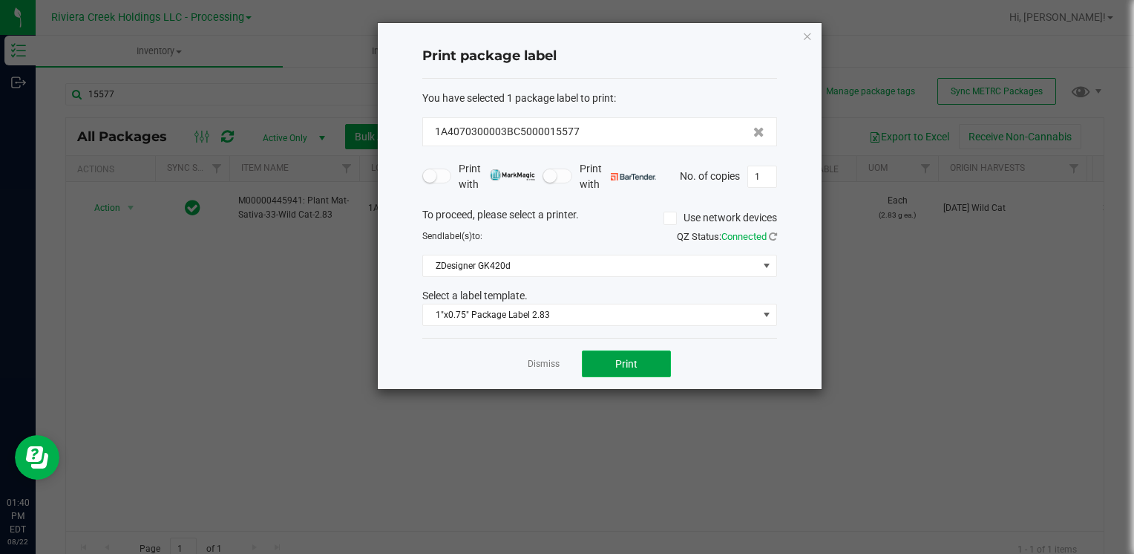
click at [628, 367] on span "Print" at bounding box center [626, 364] width 22 height 12
click at [804, 37] on icon "button" at bounding box center [807, 36] width 10 height 18
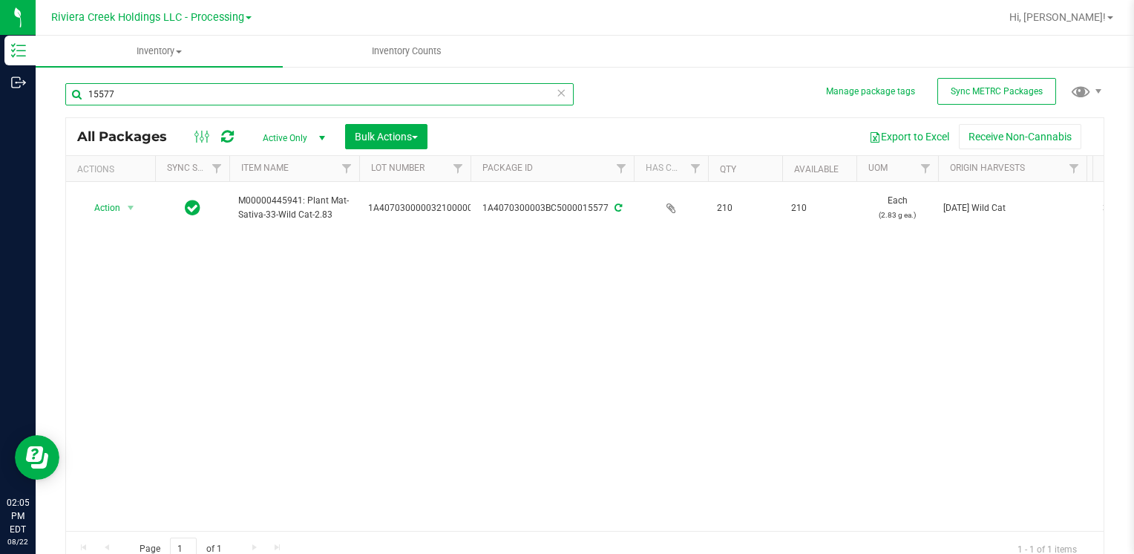
click at [157, 87] on input "15577" at bounding box center [319, 94] width 508 height 22
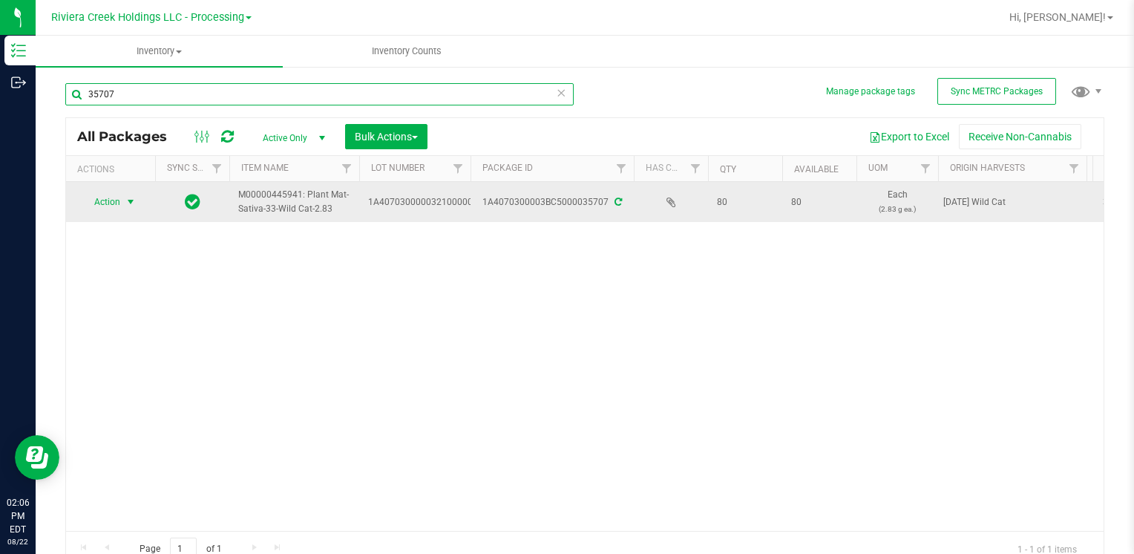
type input "35707"
click at [96, 196] on span "Action" at bounding box center [101, 201] width 40 height 21
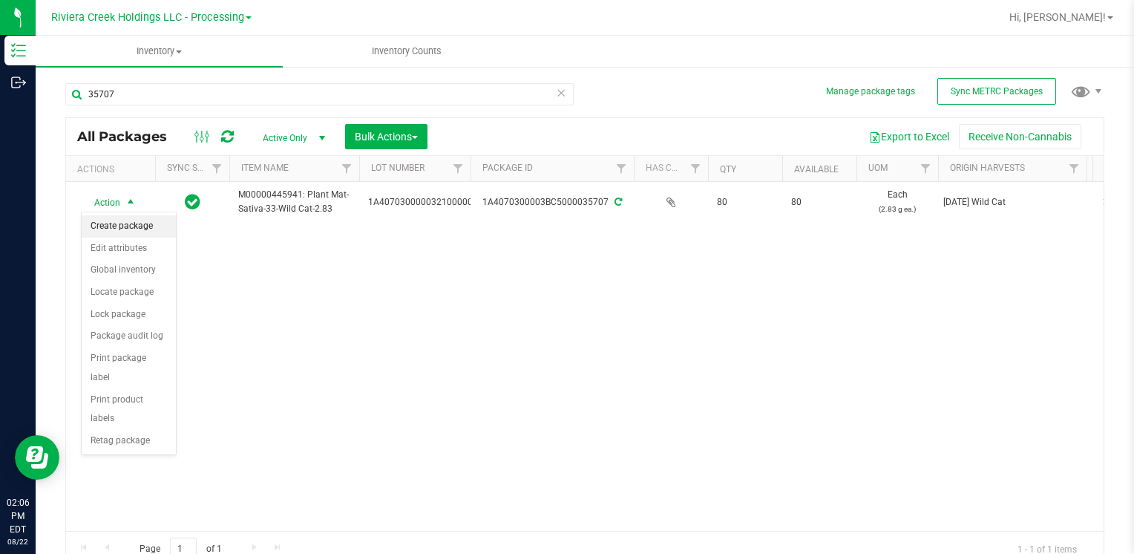
click at [146, 221] on li "Create package" at bounding box center [129, 226] width 94 height 22
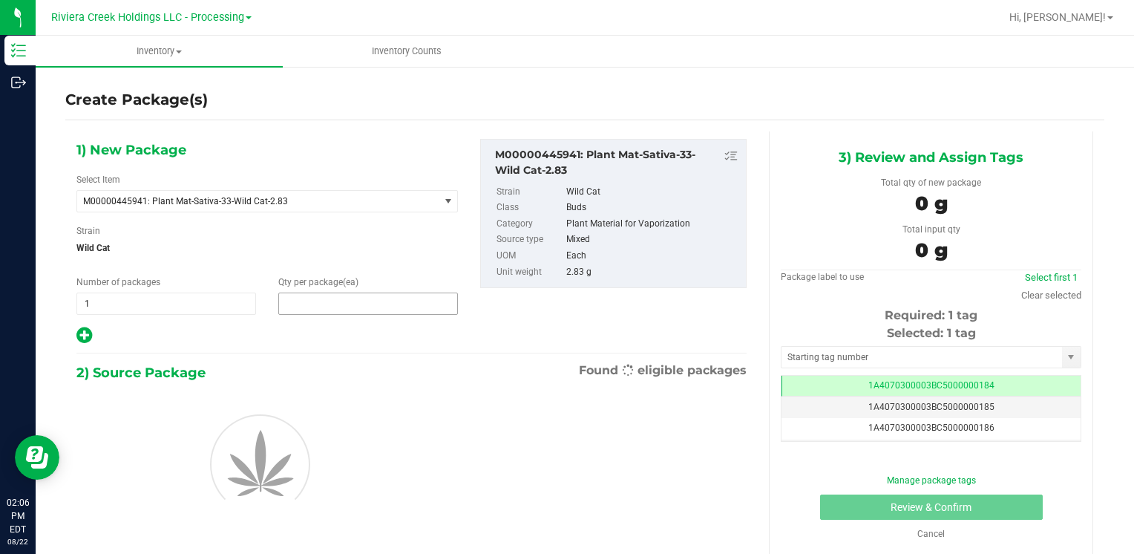
click at [334, 298] on span at bounding box center [368, 303] width 180 height 22
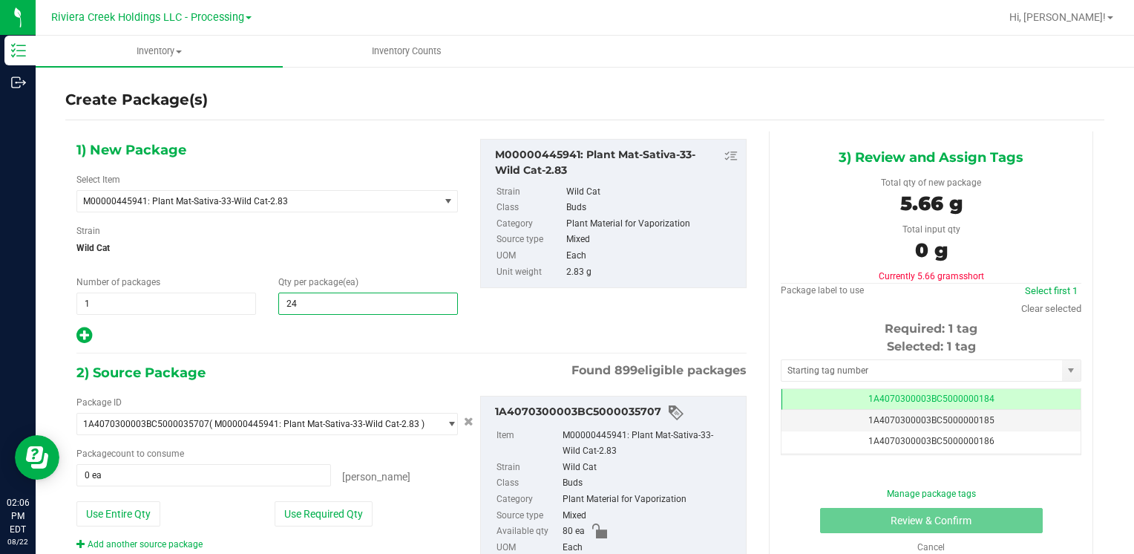
type input "240"
click at [146, 516] on button "Use Entire Qty" at bounding box center [118, 513] width 84 height 25
type input "80 ea"
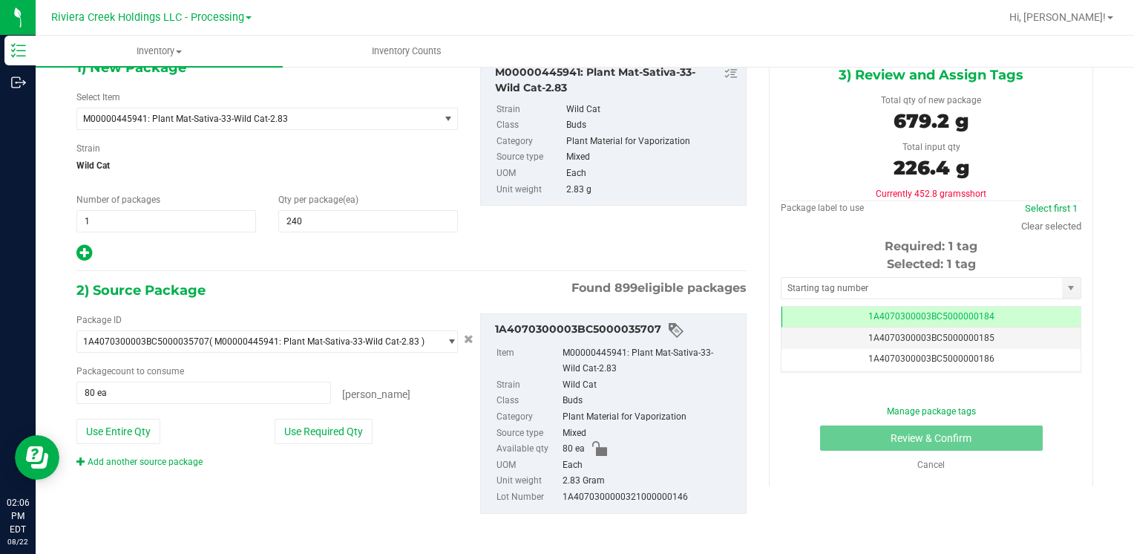
scroll to position [83, 0]
click at [193, 451] on div "Package ID 1A4070300003BC5000035707 ( M00000445941: Plant Mat-Sativa-33-Wild Ca…" at bounding box center [267, 389] width 404 height 155
click at [195, 457] on link "Add another source package" at bounding box center [139, 461] width 126 height 10
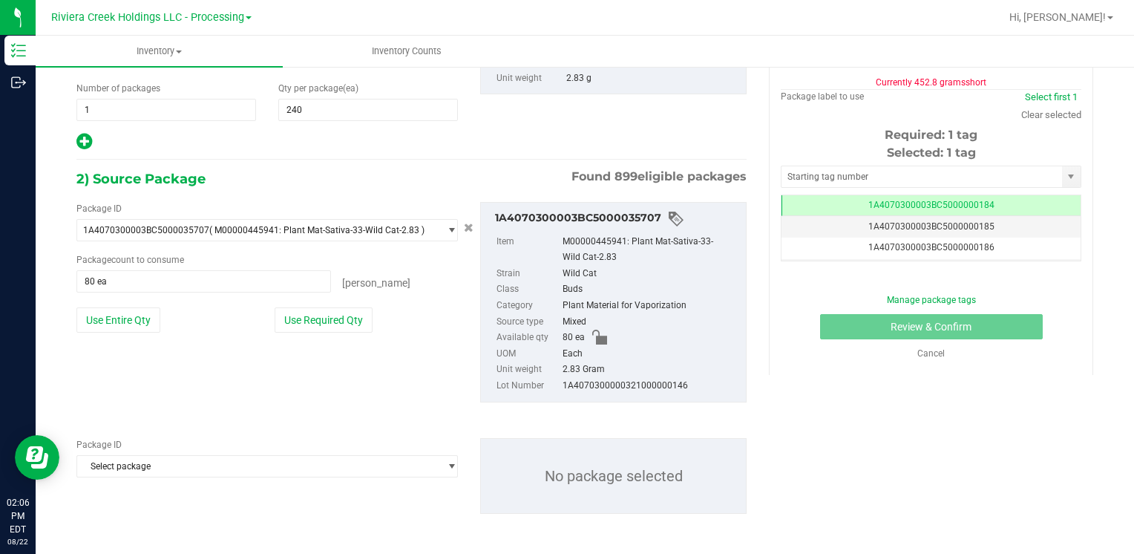
click at [212, 451] on div "Package ID Select package 1A4070100000321000014571 1A4070100000321000014572 1A4…" at bounding box center [266, 457] width 381 height 39
click at [214, 456] on span "Select package" at bounding box center [257, 466] width 361 height 21
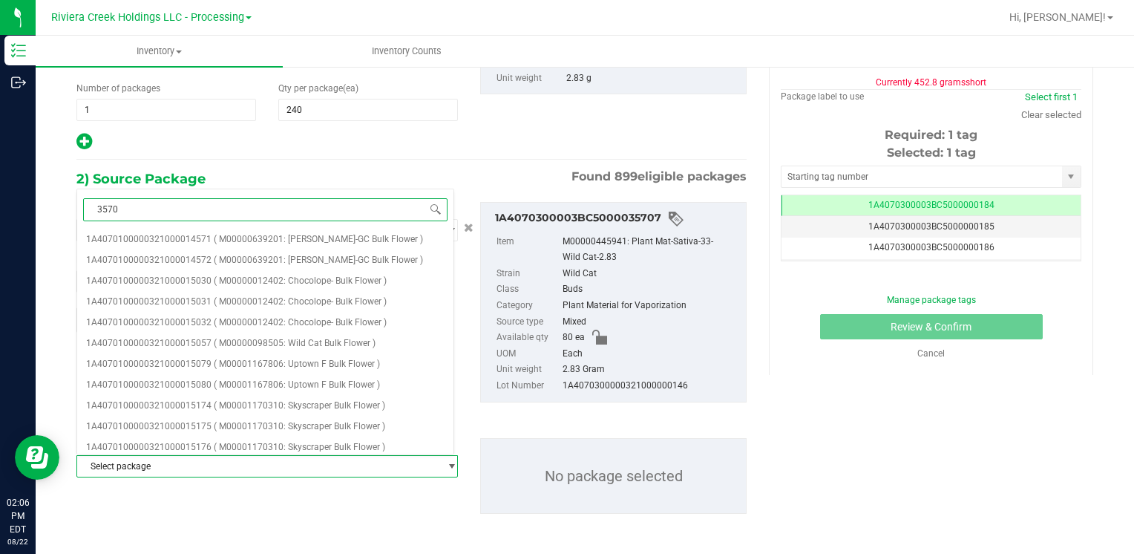
type input "35708"
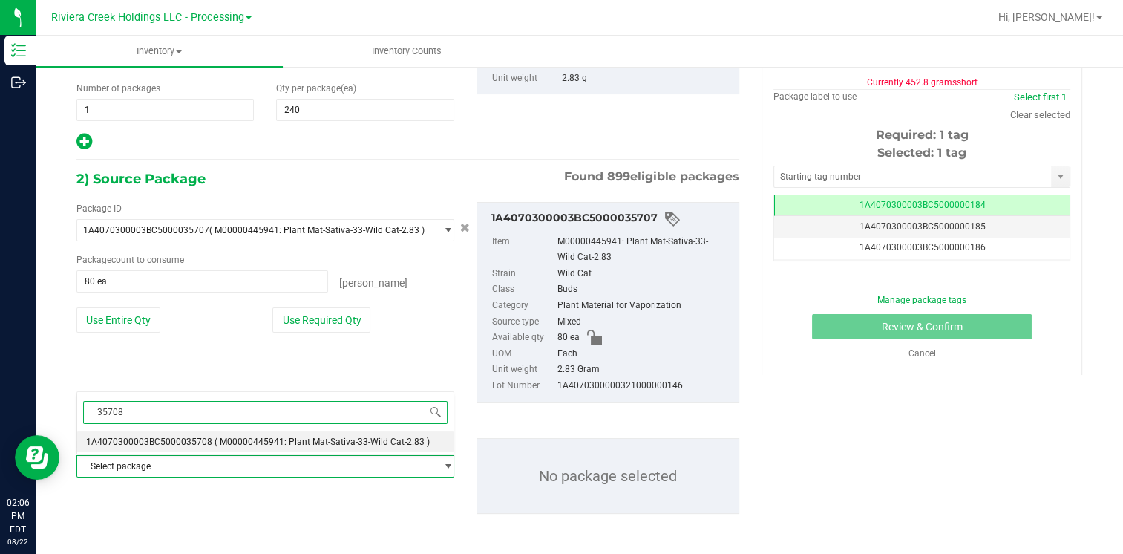
click at [219, 433] on li "1A4070300003BC5000035708 ( M00000445941: Plant Mat-Sativa-33-Wild Cat-2.83 )" at bounding box center [265, 441] width 376 height 21
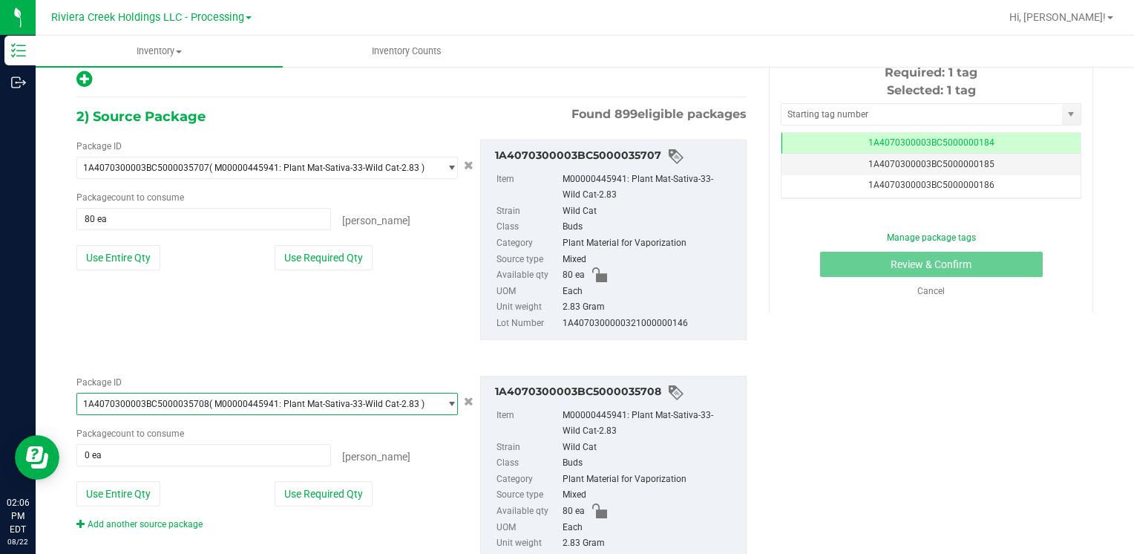
scroll to position [318, 0]
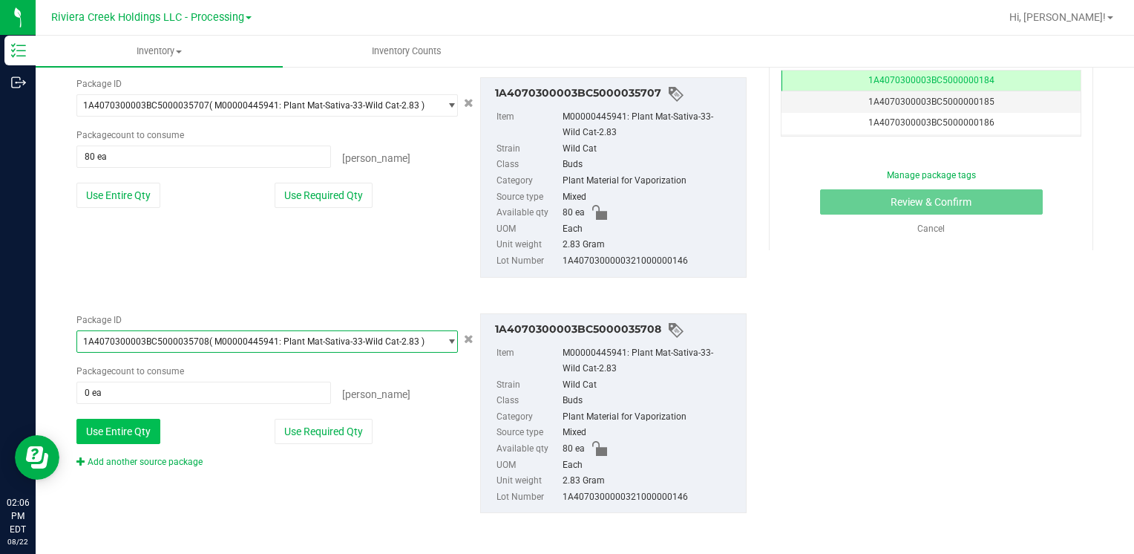
click at [146, 432] on button "Use Entire Qty" at bounding box center [118, 430] width 84 height 25
type input "80 ea"
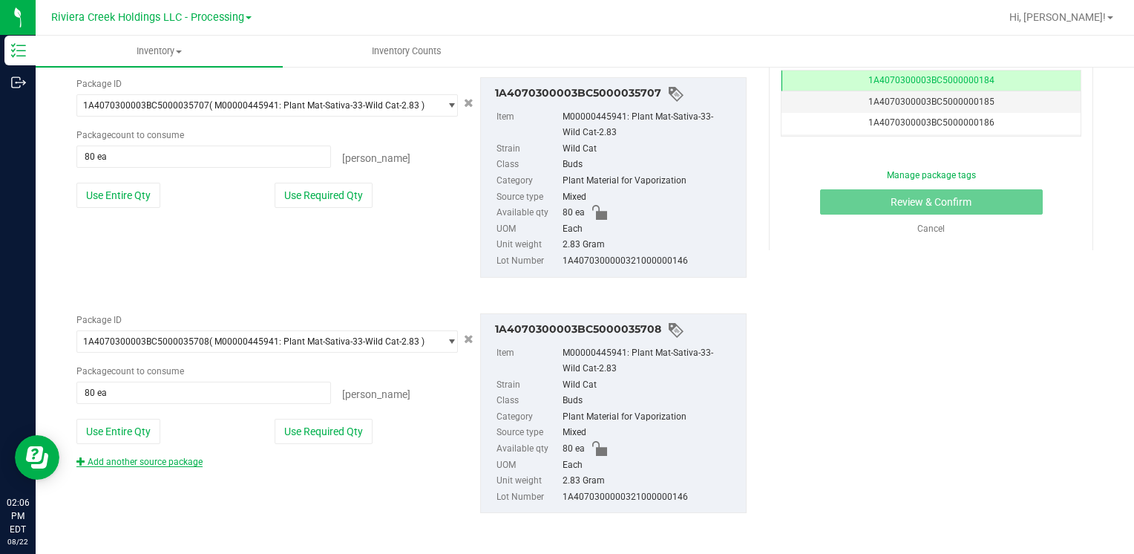
click at [160, 459] on link "Add another source package" at bounding box center [139, 461] width 126 height 10
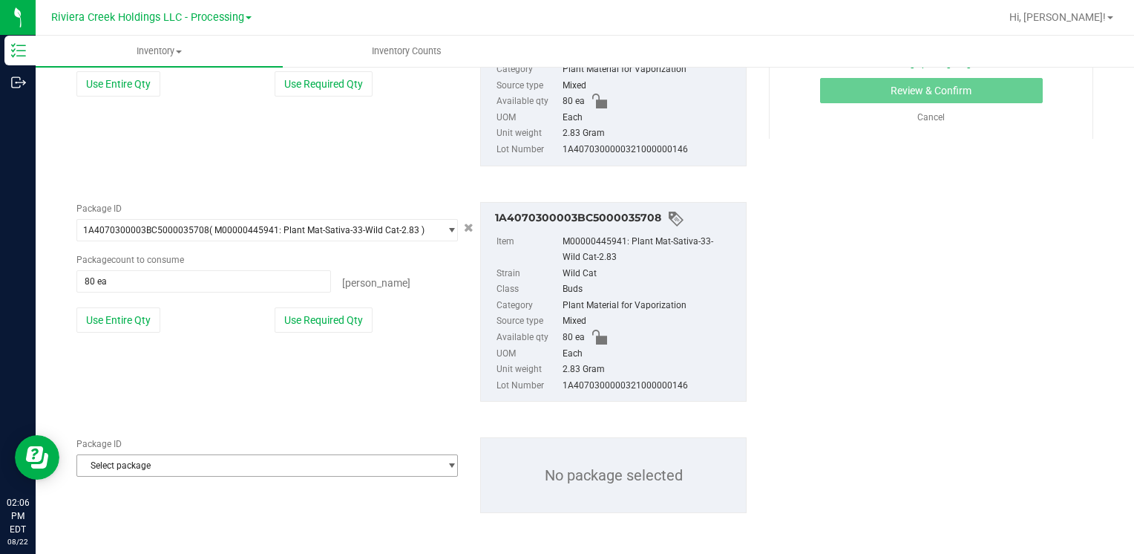
click at [148, 463] on span "Select package" at bounding box center [257, 465] width 361 height 21
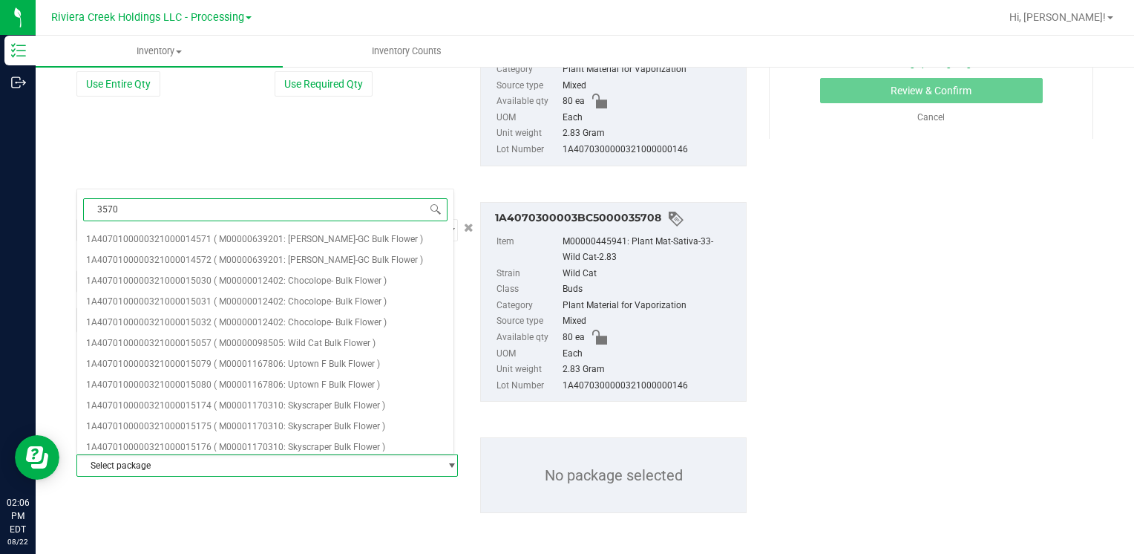
type input "35709"
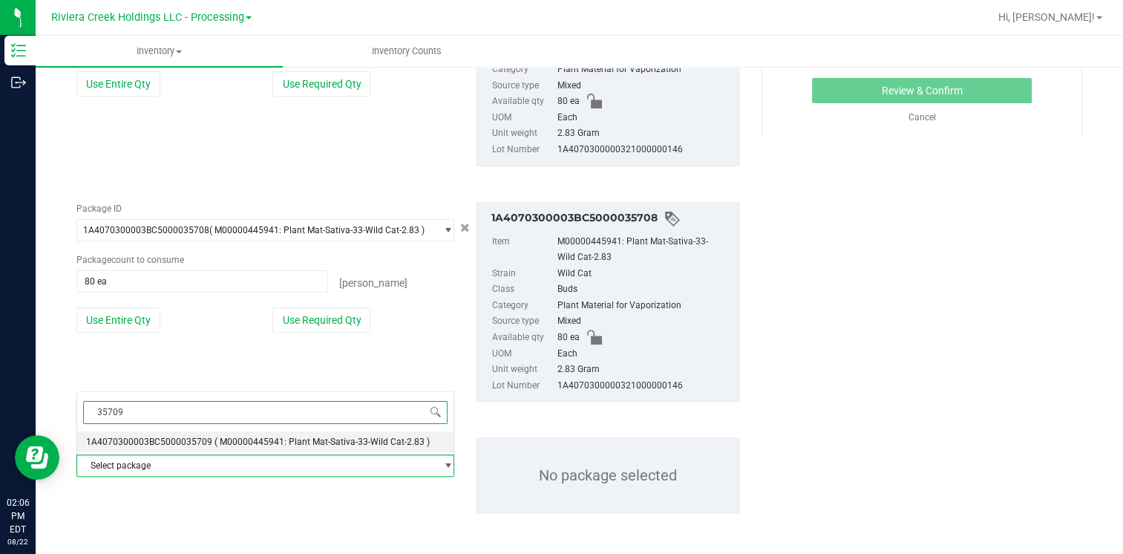
click at [203, 438] on span "1A4070300003BC5000035709" at bounding box center [149, 441] width 126 height 10
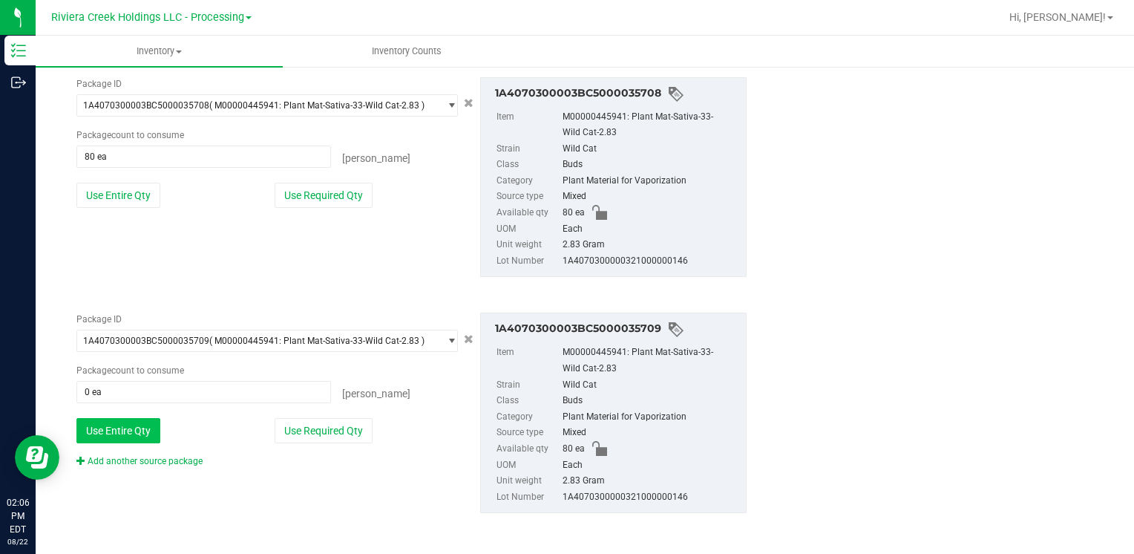
click at [124, 427] on button "Use Entire Qty" at bounding box center [118, 430] width 84 height 25
type input "80 ea"
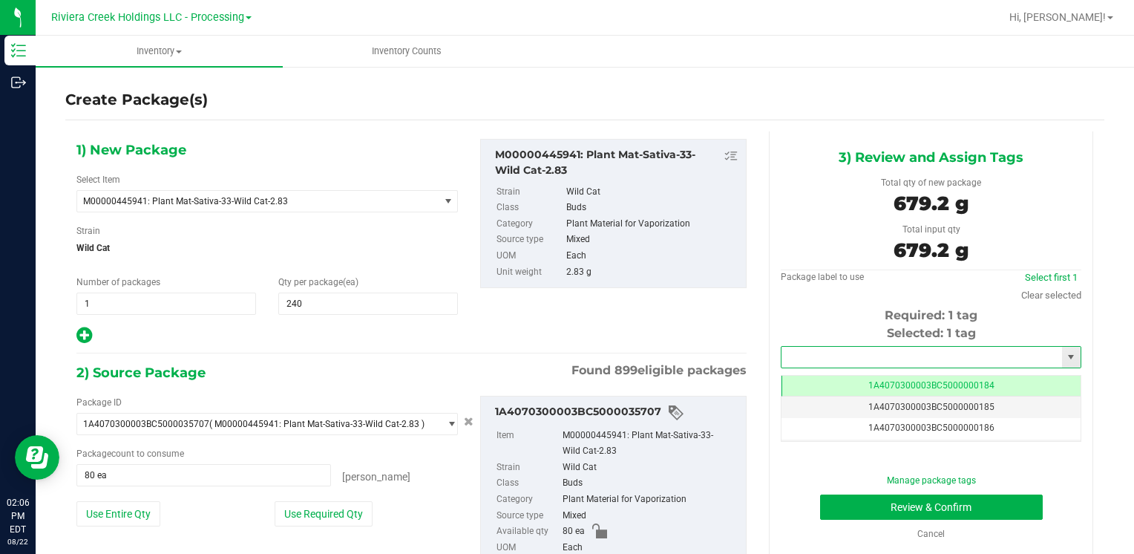
click at [820, 362] on input "text" at bounding box center [921, 356] width 280 height 21
click at [825, 371] on li "1A4070300003BC5000015578" at bounding box center [921, 382] width 295 height 22
type input "1A4070300003BC5000015578"
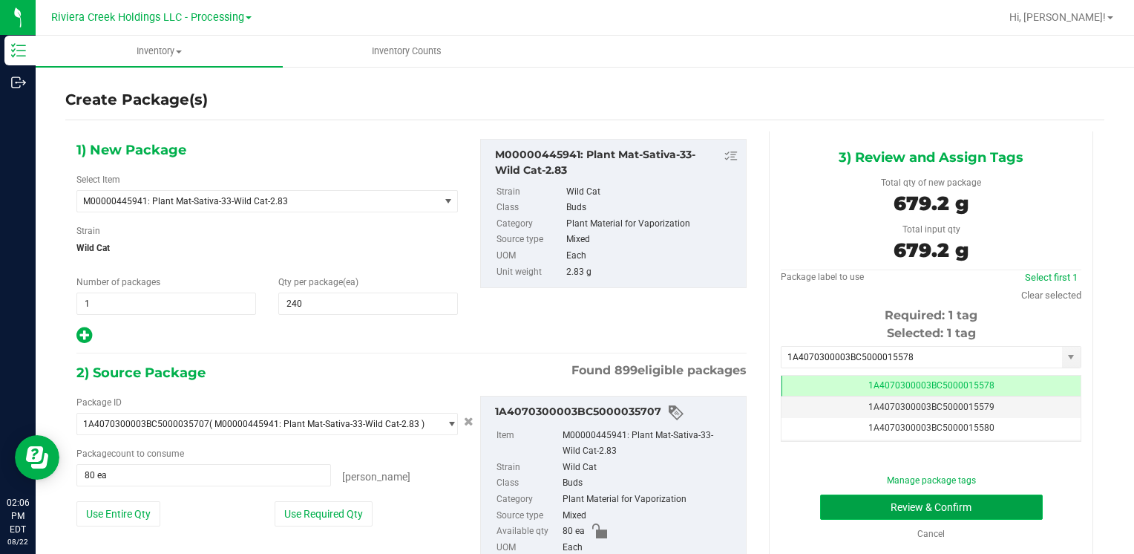
click at [846, 509] on button "Review & Confirm" at bounding box center [931, 506] width 223 height 25
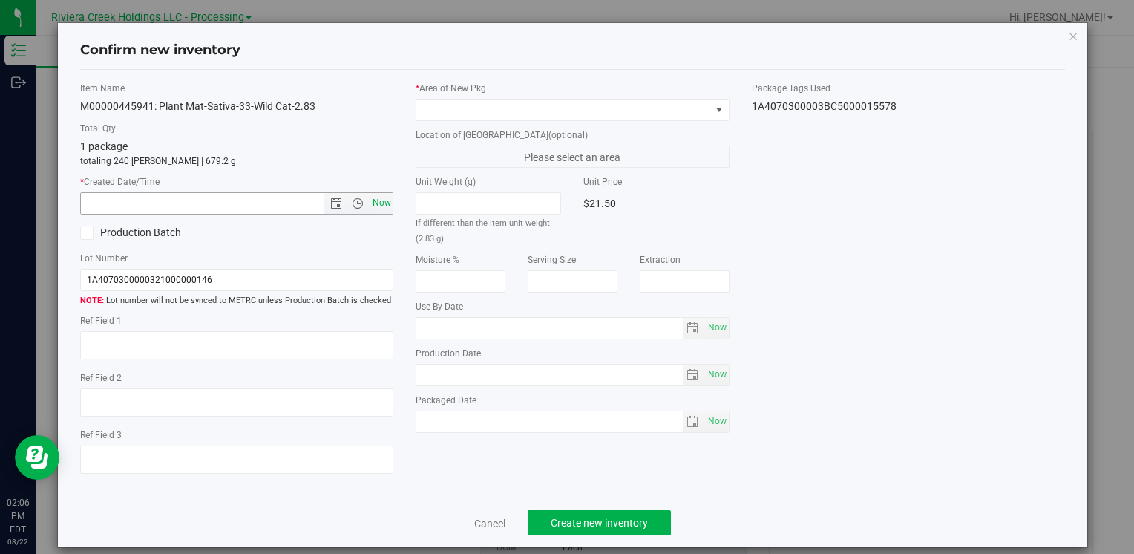
click at [380, 202] on span "Now" at bounding box center [381, 203] width 25 height 22
type input "[DATE] 2:06 PM"
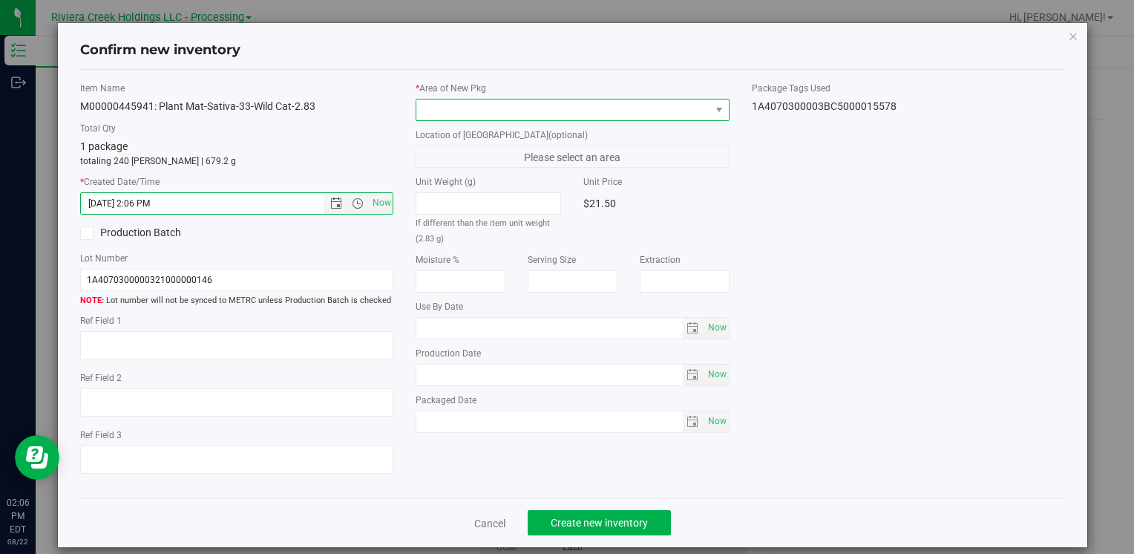
click at [426, 102] on span at bounding box center [562, 109] width 293 height 21
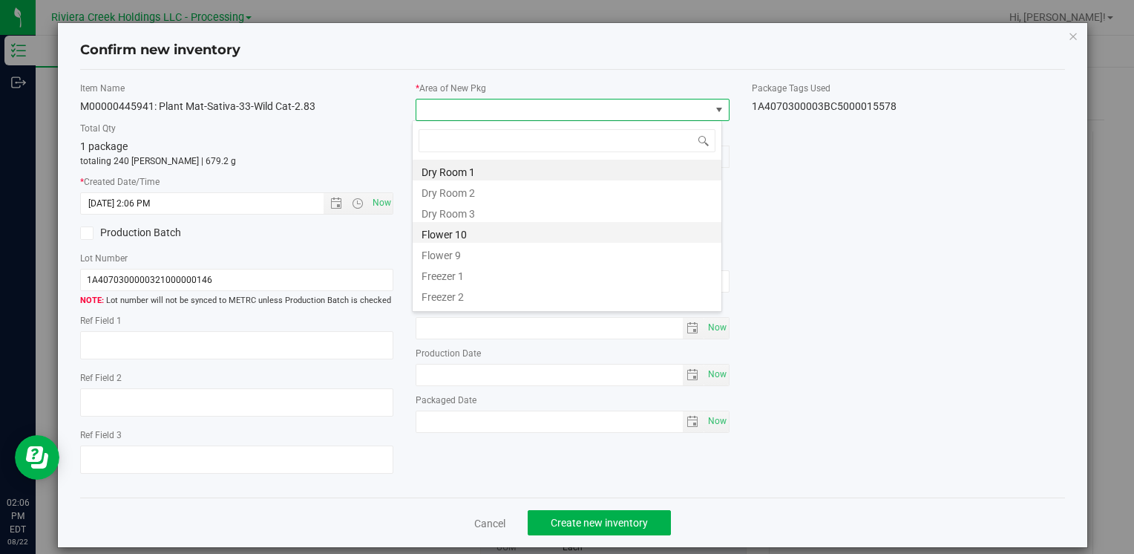
click at [476, 233] on li "Flower 10" at bounding box center [567, 232] width 309 height 21
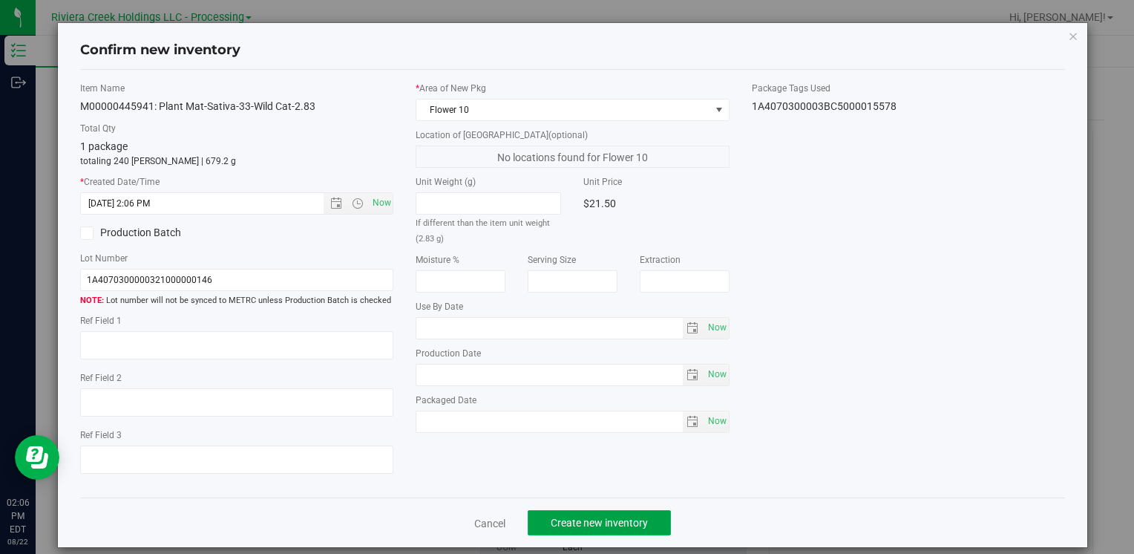
click at [582, 524] on span "Create new inventory" at bounding box center [599, 522] width 97 height 12
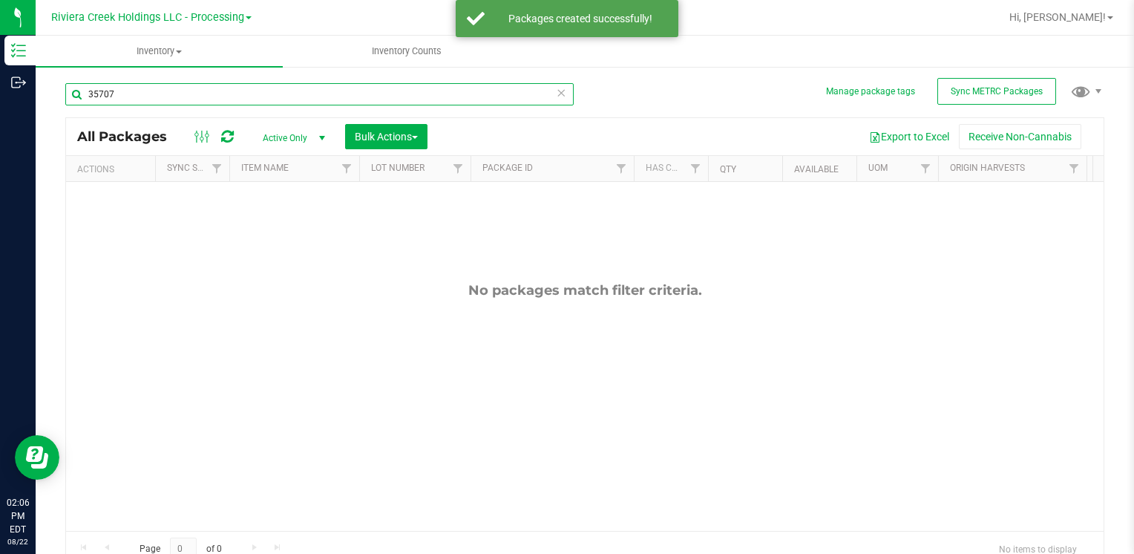
click at [148, 101] on input "35707" at bounding box center [319, 94] width 508 height 22
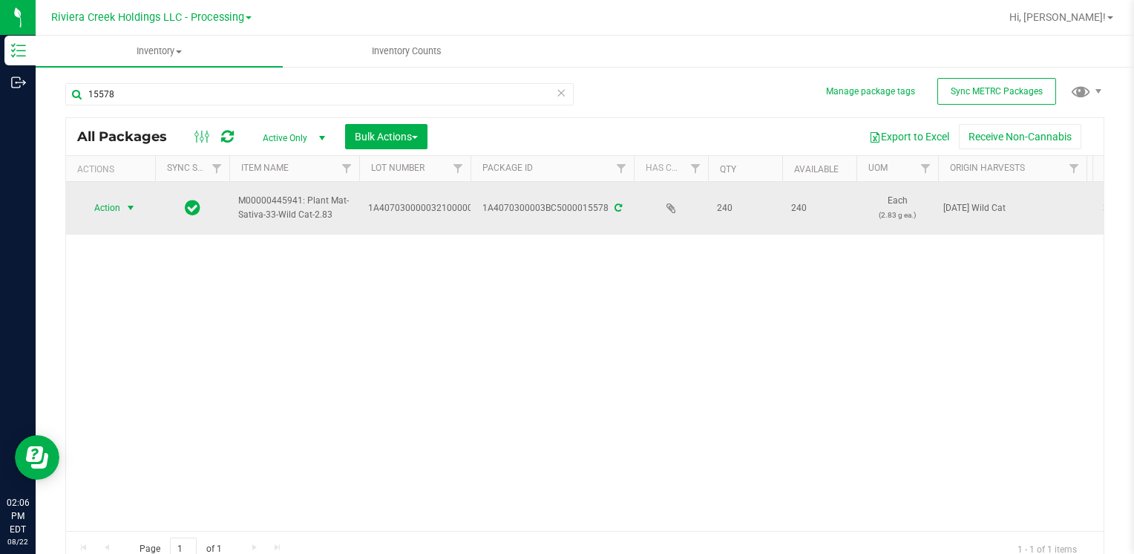
click at [124, 207] on span "select" at bounding box center [131, 207] width 19 height 21
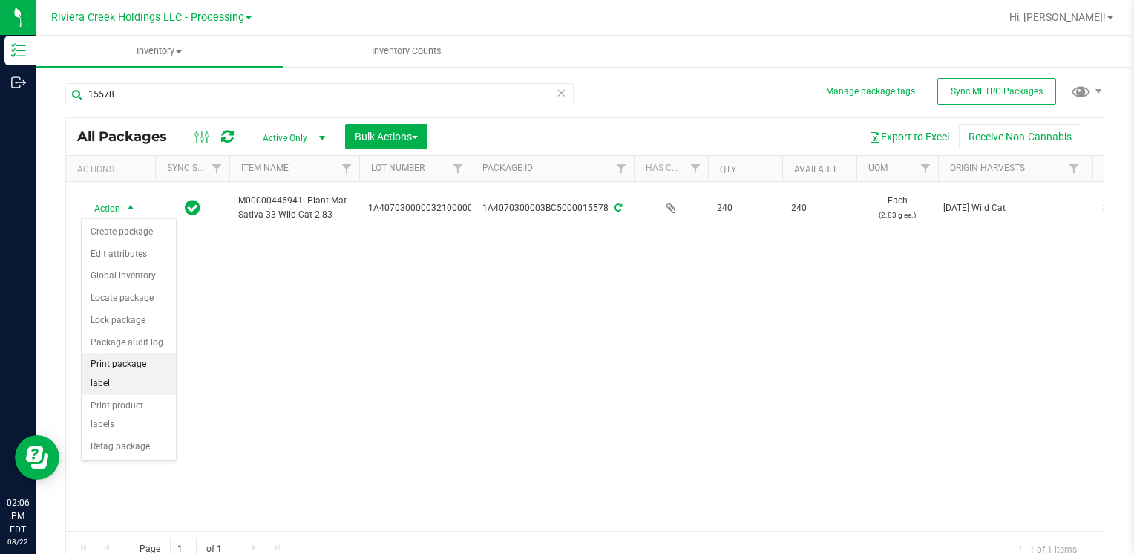
click at [162, 367] on li "Print package label" at bounding box center [129, 373] width 94 height 41
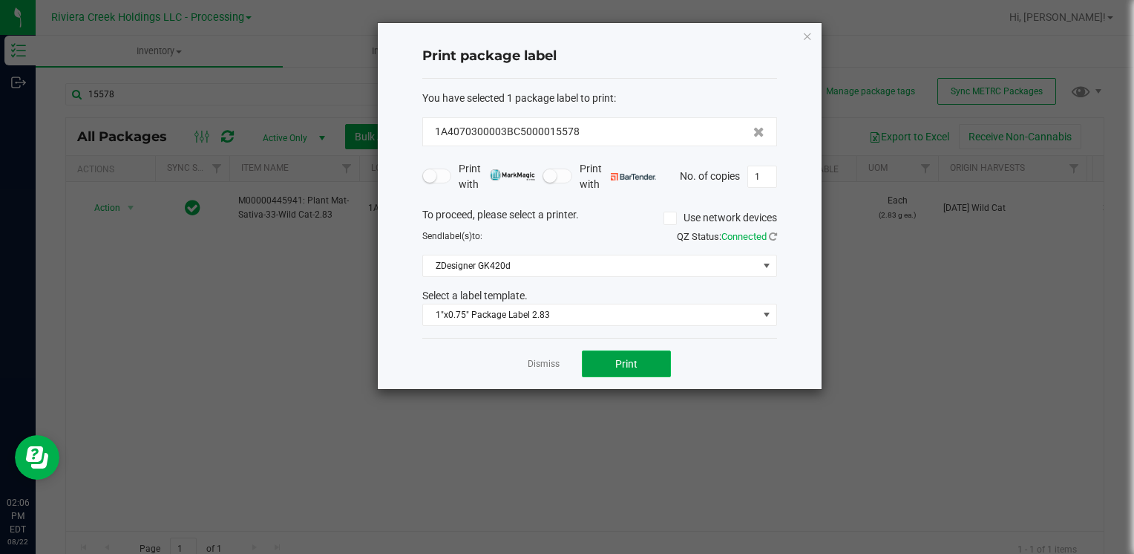
click at [602, 361] on button "Print" at bounding box center [626, 363] width 89 height 27
click at [809, 39] on icon "button" at bounding box center [807, 36] width 10 height 18
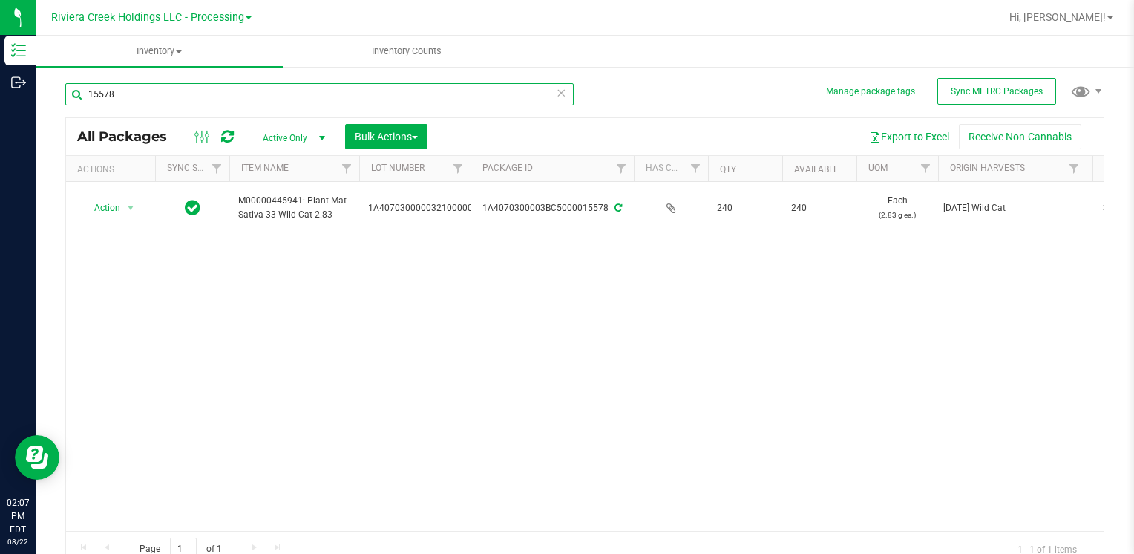
click at [185, 96] on input "15578" at bounding box center [319, 94] width 508 height 22
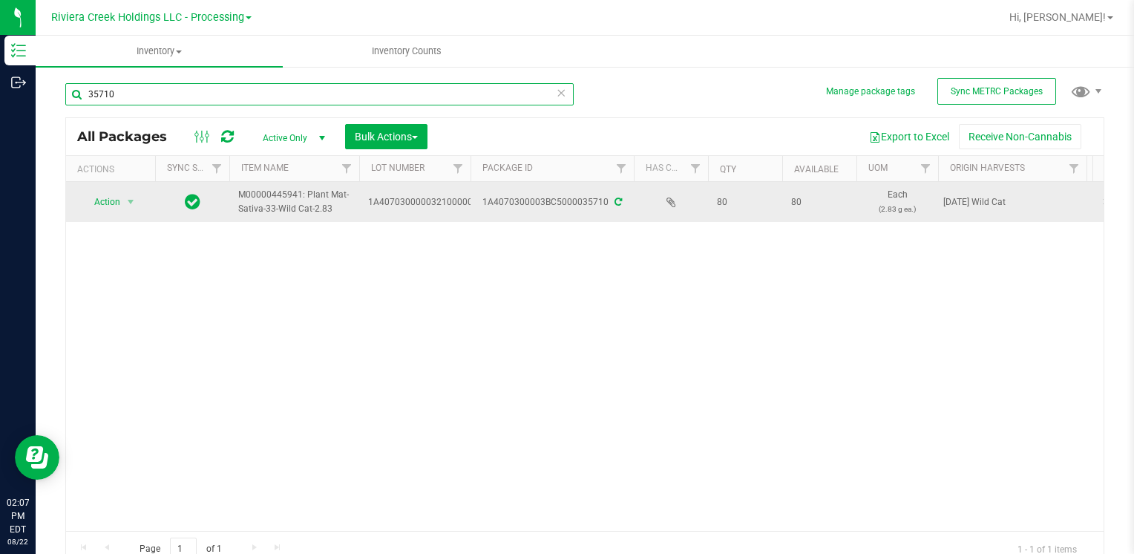
type input "35710"
click at [109, 204] on span "Action" at bounding box center [101, 201] width 40 height 21
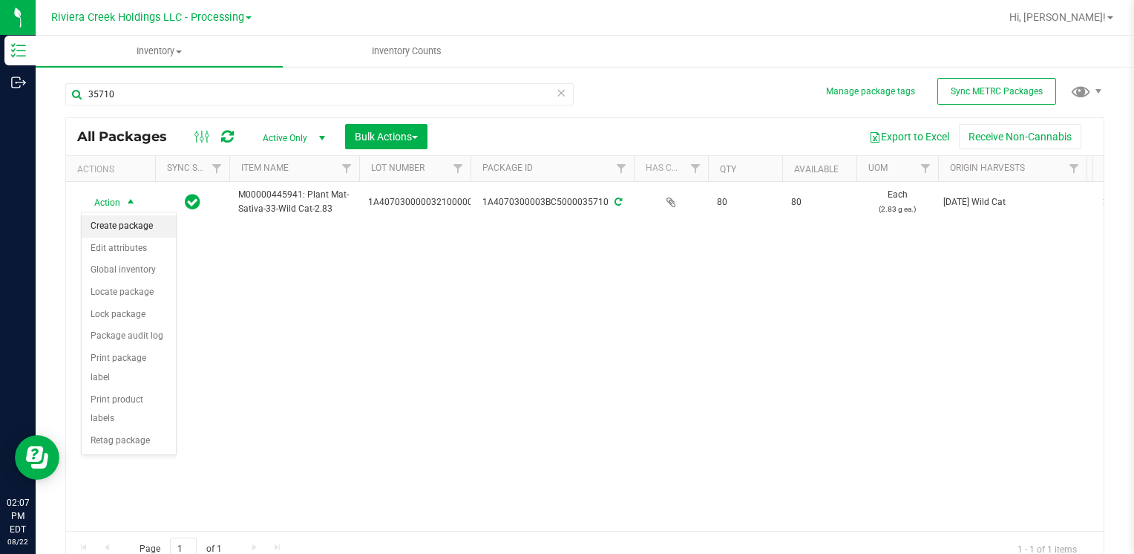
click at [108, 225] on li "Create package" at bounding box center [129, 226] width 94 height 22
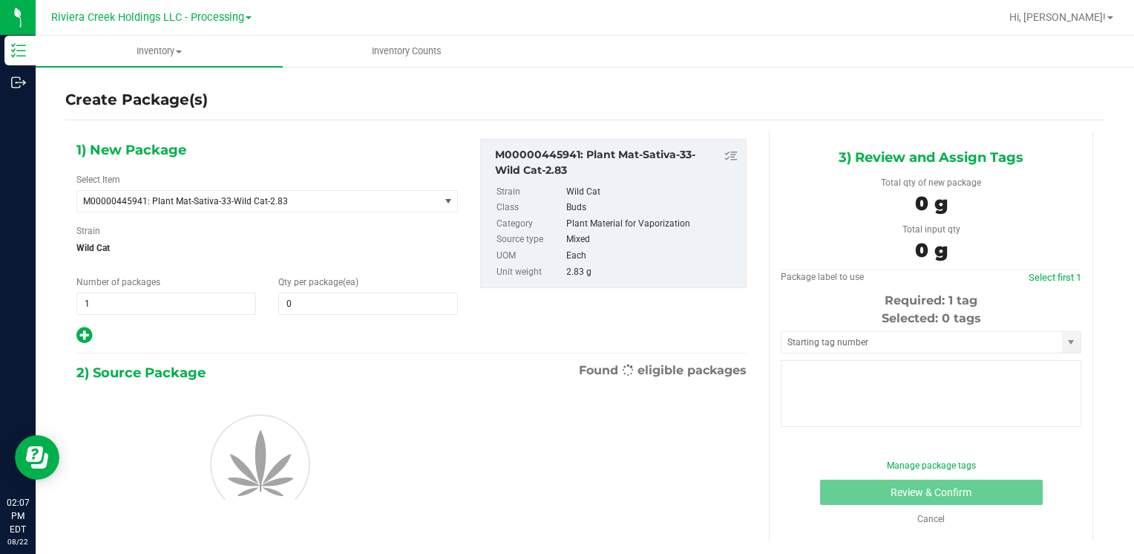
type input "0"
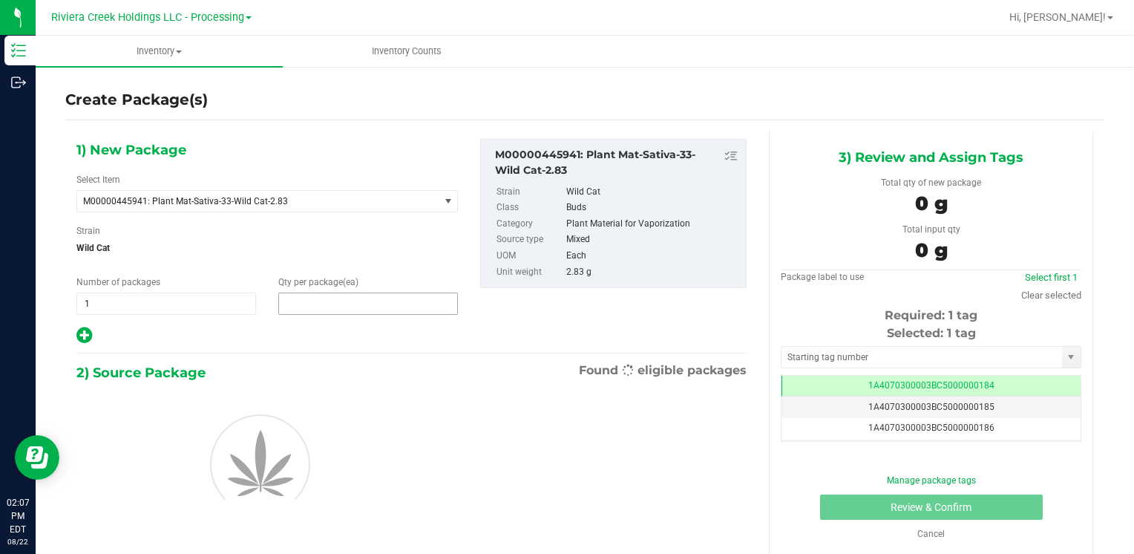
click at [306, 303] on span at bounding box center [368, 303] width 180 height 22
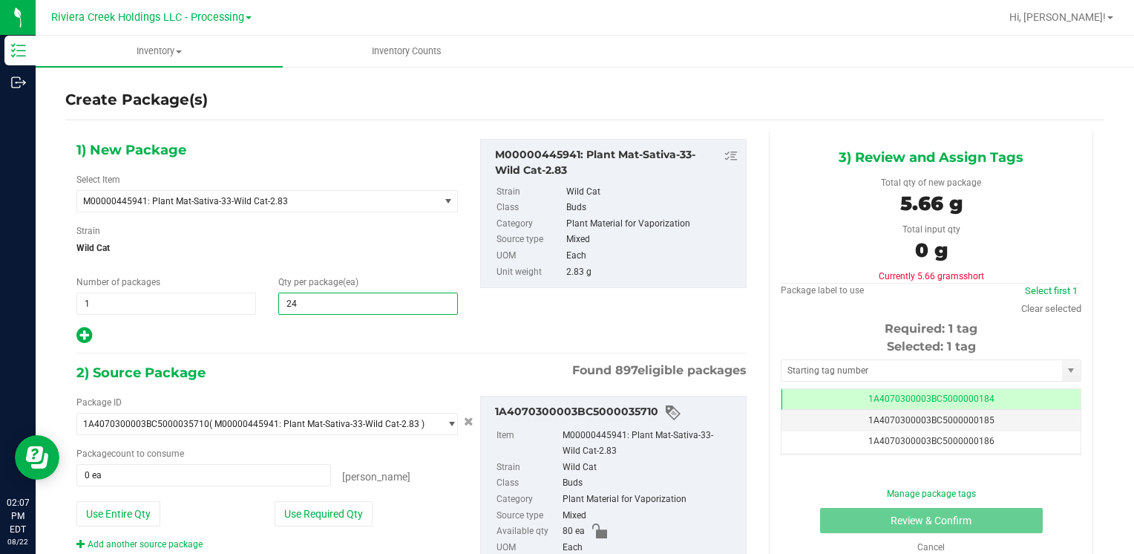
type input "240"
click at [146, 512] on button "Use Entire Qty" at bounding box center [118, 513] width 84 height 25
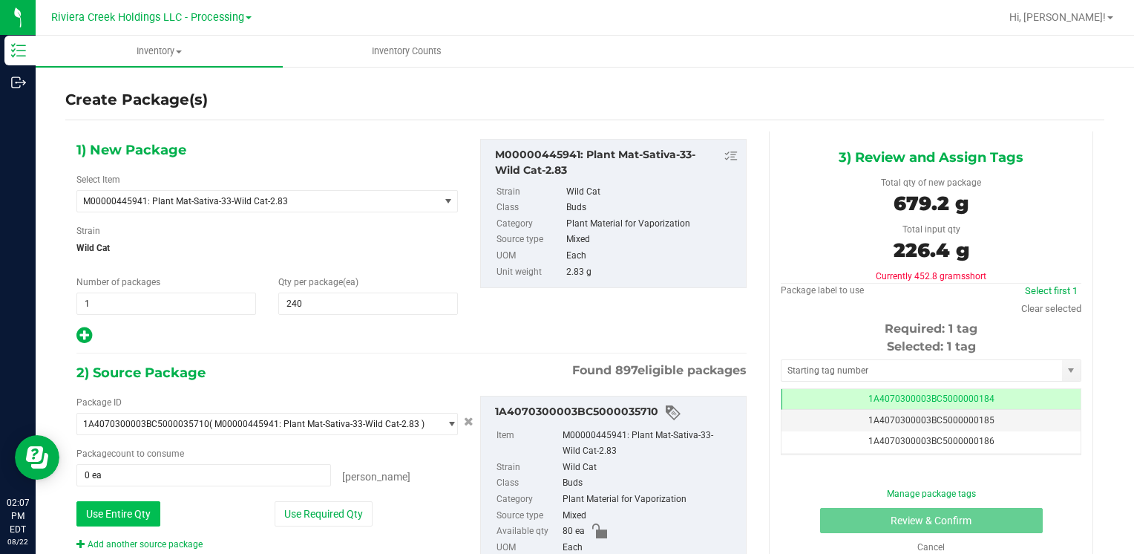
type input "80 ea"
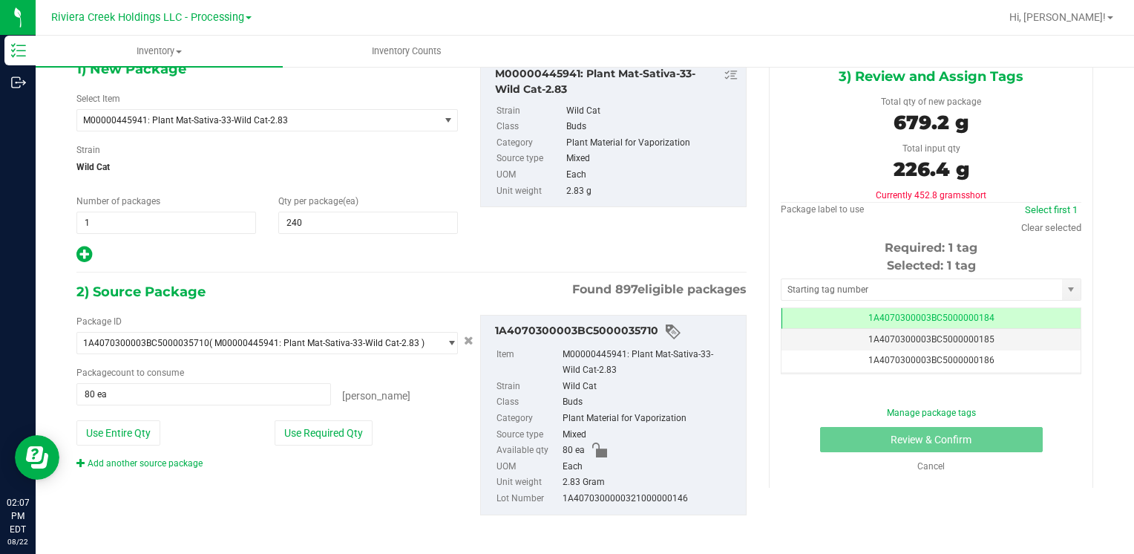
scroll to position [83, 0]
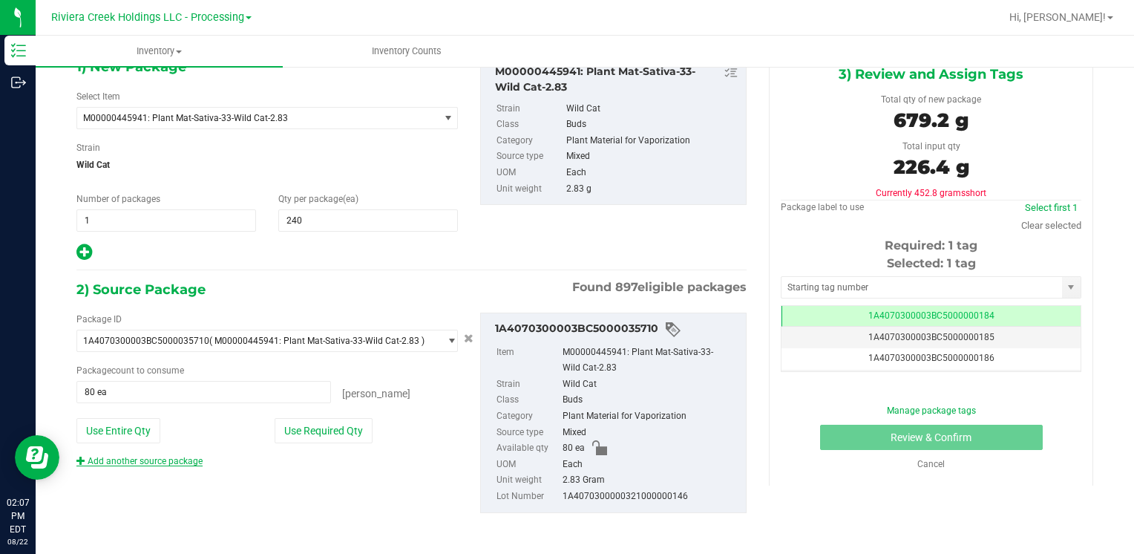
click at [175, 460] on link "Add another source package" at bounding box center [139, 461] width 126 height 10
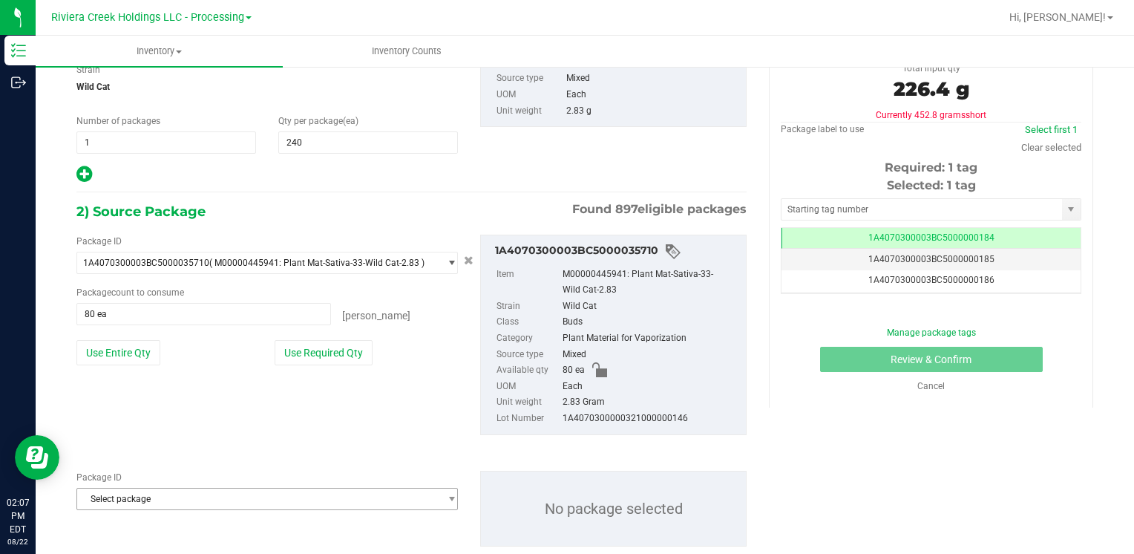
scroll to position [194, 0]
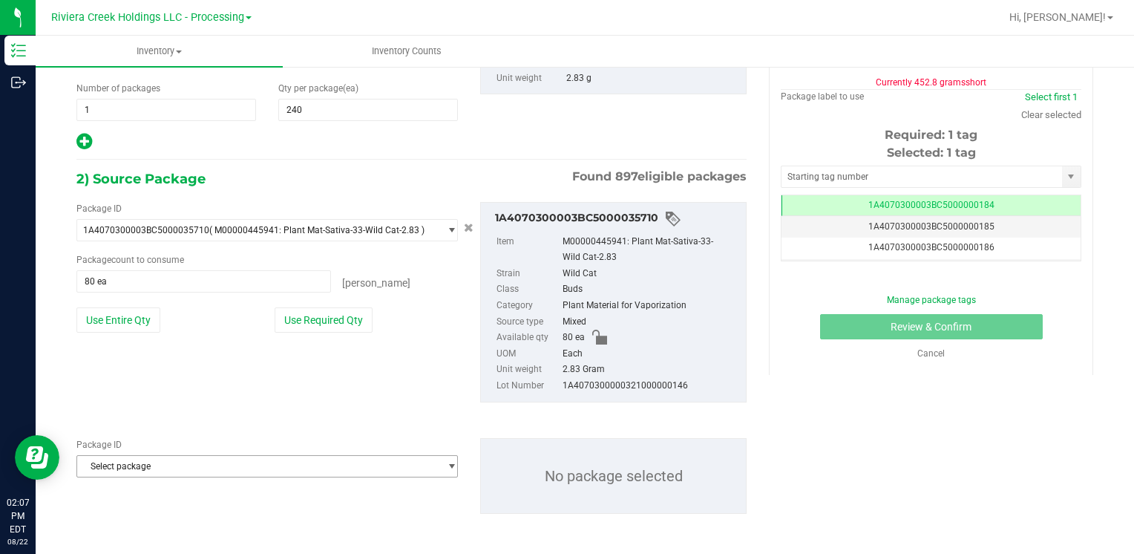
click at [178, 463] on span "Select package" at bounding box center [257, 466] width 361 height 21
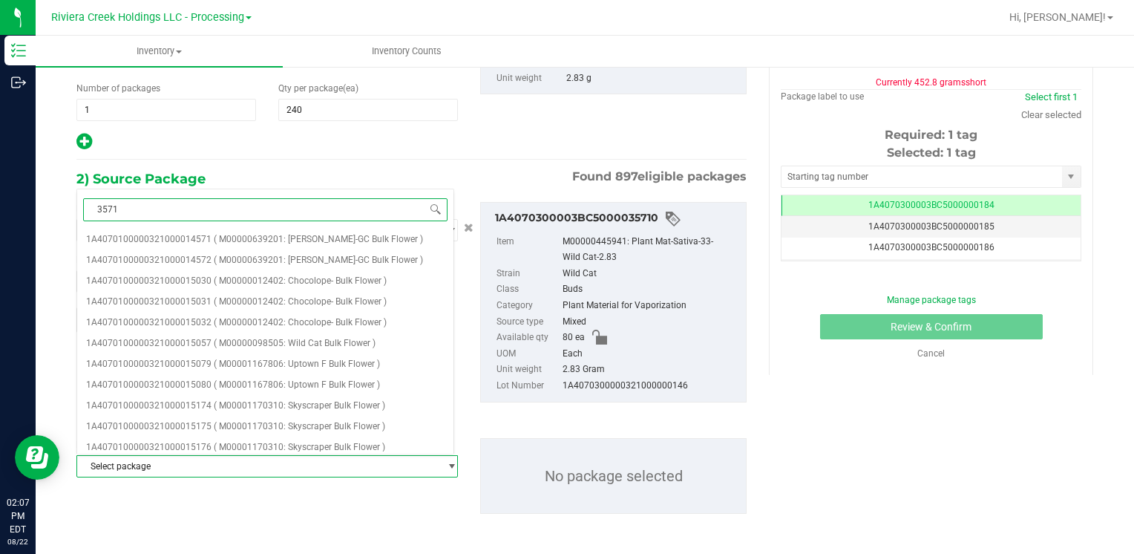
type input "35712"
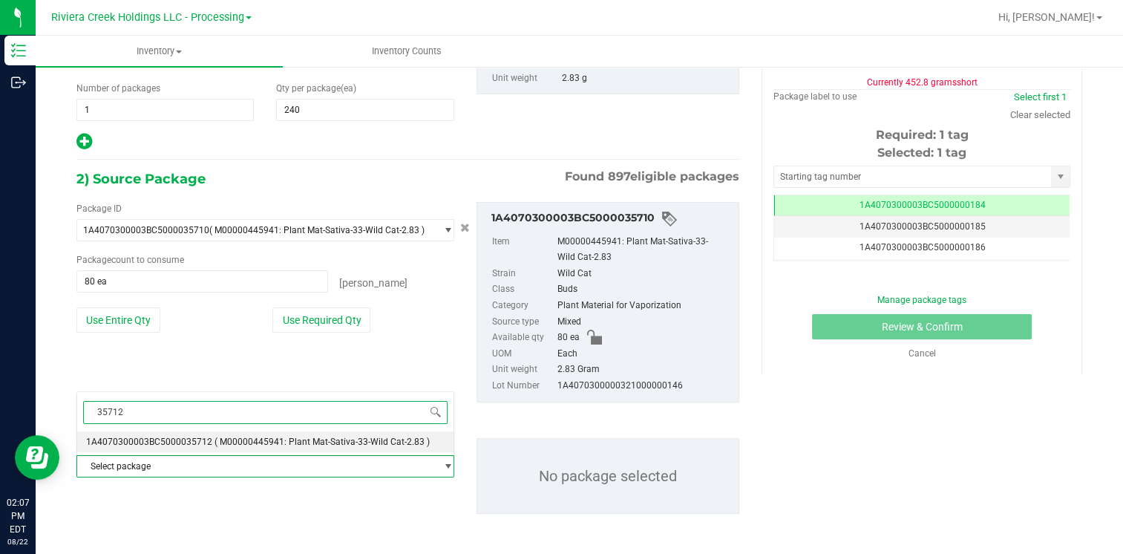
click at [193, 442] on span "1A4070300003BC5000035712" at bounding box center [149, 441] width 126 height 10
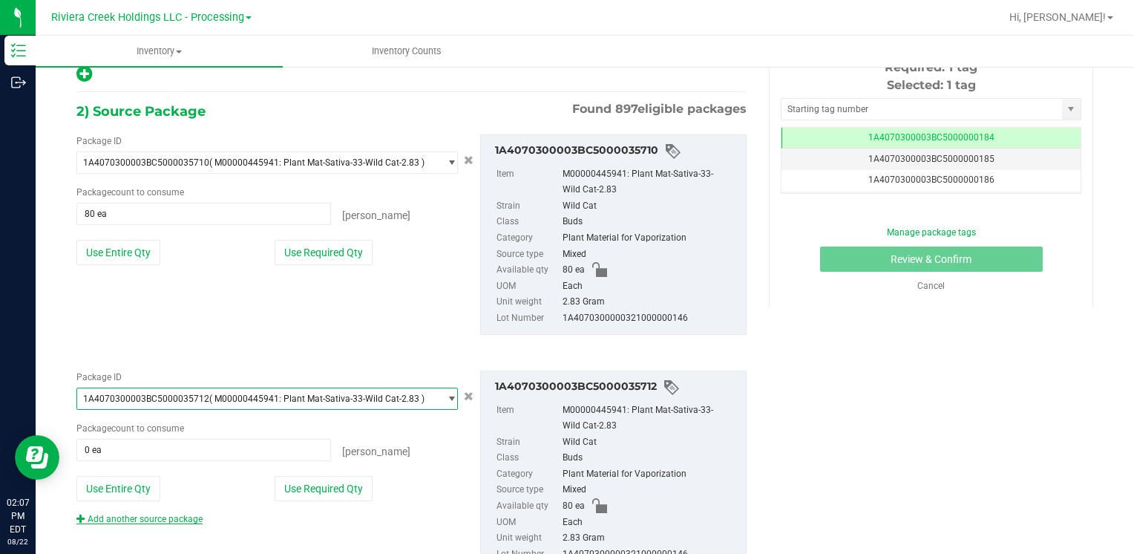
scroll to position [318, 0]
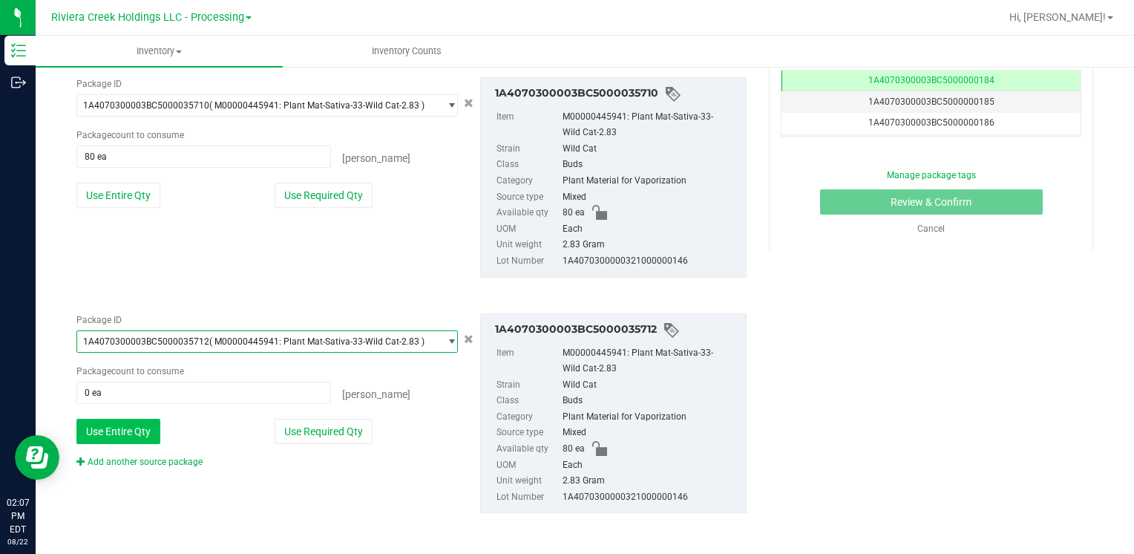
click at [136, 439] on button "Use Entire Qty" at bounding box center [118, 430] width 84 height 25
type input "80 ea"
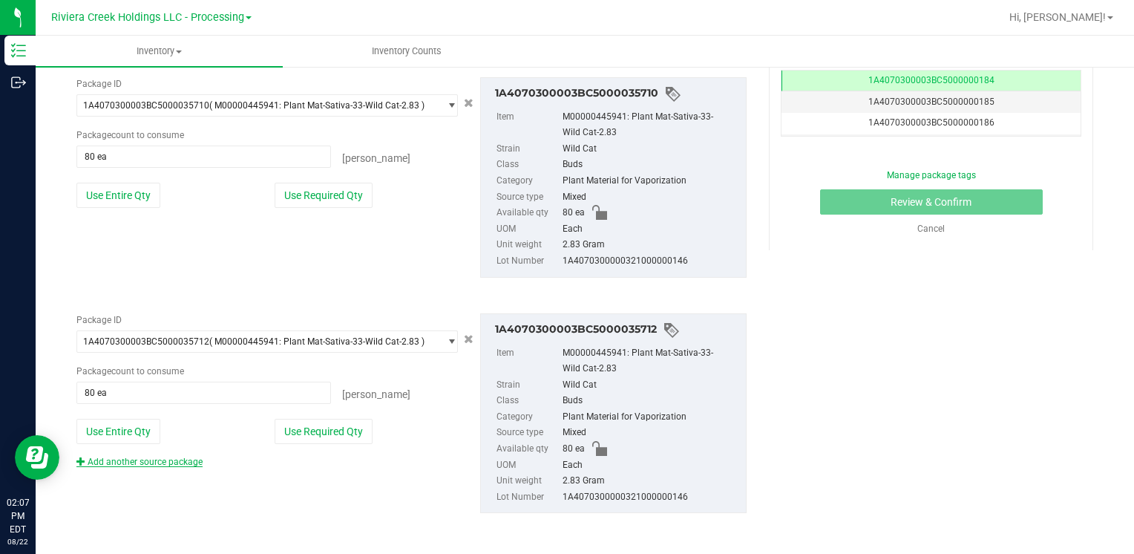
click at [165, 456] on link "Add another source package" at bounding box center [139, 461] width 126 height 10
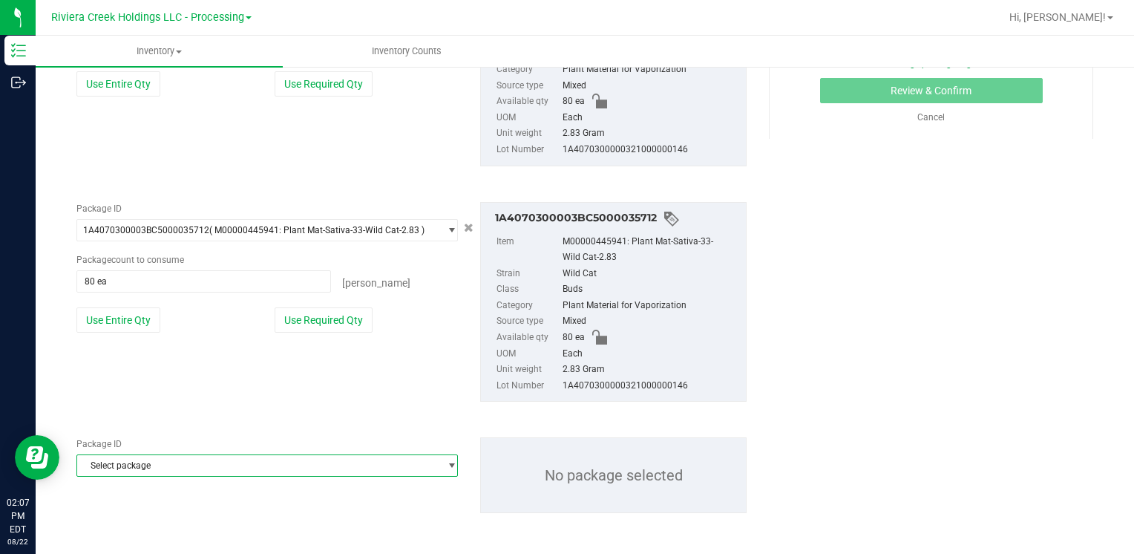
click at [166, 461] on span "Select package" at bounding box center [257, 465] width 361 height 21
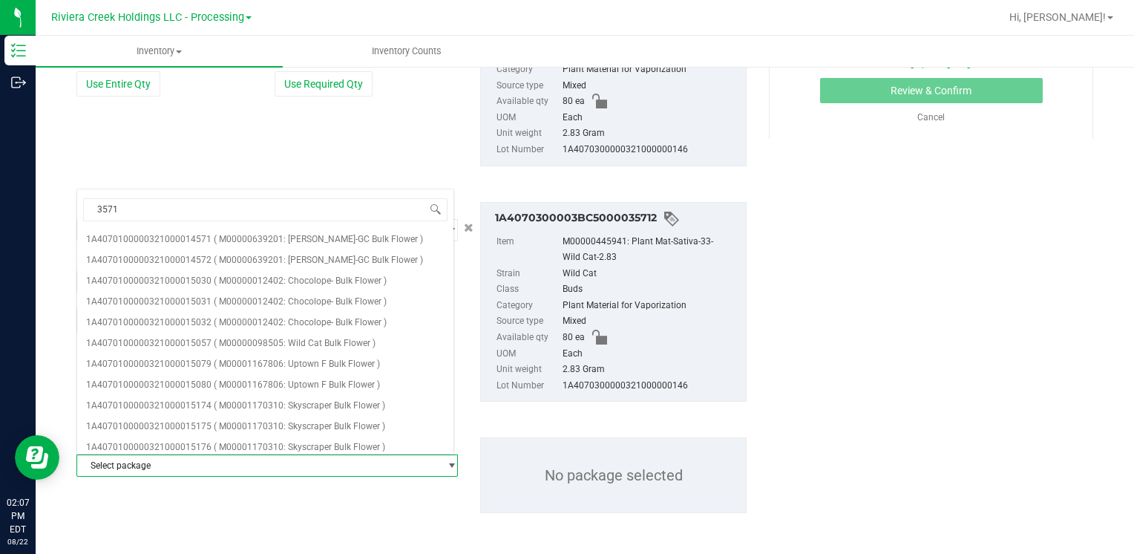
type input "35711"
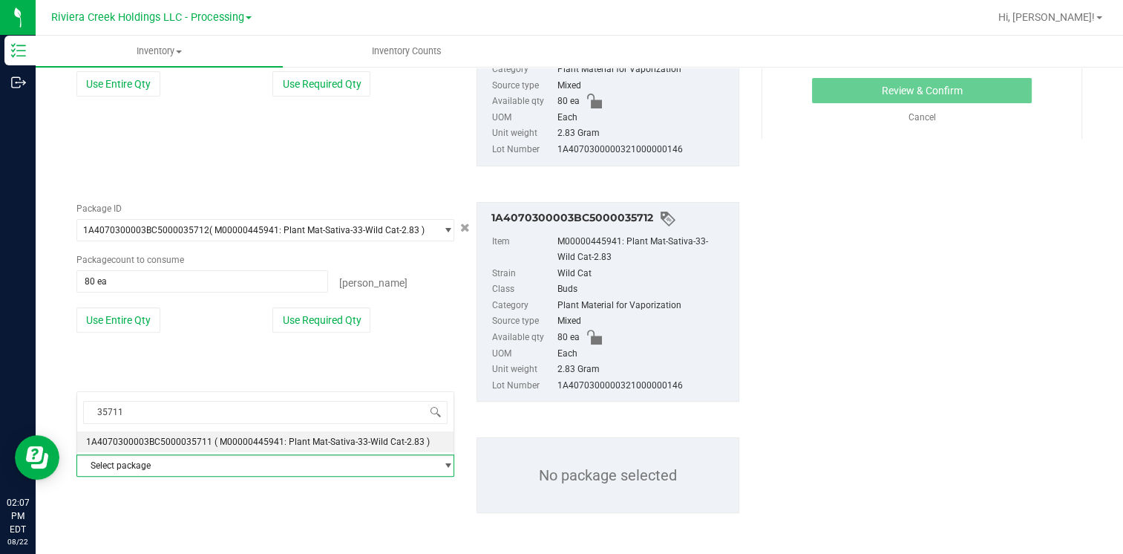
click at [199, 436] on span "1A4070300003BC5000035711" at bounding box center [149, 441] width 126 height 10
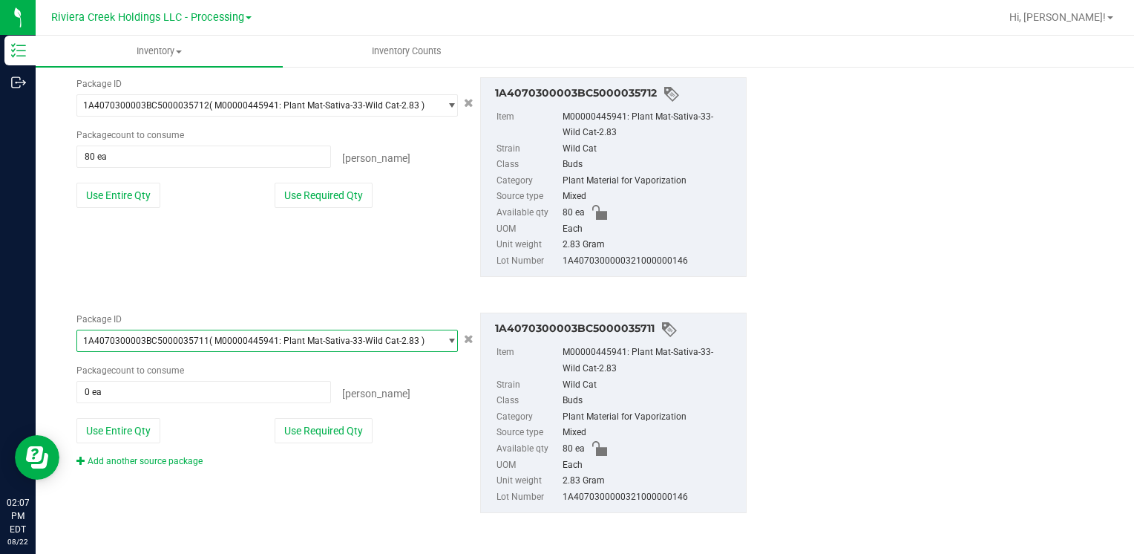
click at [139, 414] on div "Package ID 1A4070300003BC5000035711 ( M00000445941: Plant Mat-Sativa-33-Wild Ca…" at bounding box center [267, 389] width 404 height 155
click at [114, 426] on button "Use Entire Qty" at bounding box center [118, 430] width 84 height 25
type input "80 ea"
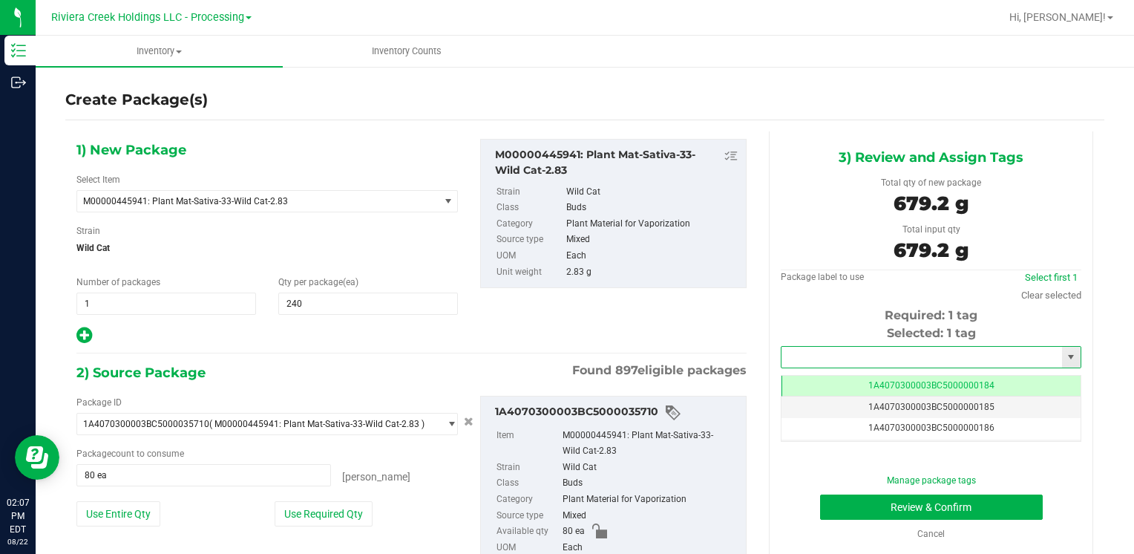
click at [876, 350] on input "text" at bounding box center [921, 356] width 280 height 21
click at [835, 378] on li "1A4070300003BC5000015579" at bounding box center [921, 382] width 295 height 22
type input "1A4070300003BC5000015579"
click at [862, 503] on button "Review & Confirm" at bounding box center [931, 506] width 223 height 25
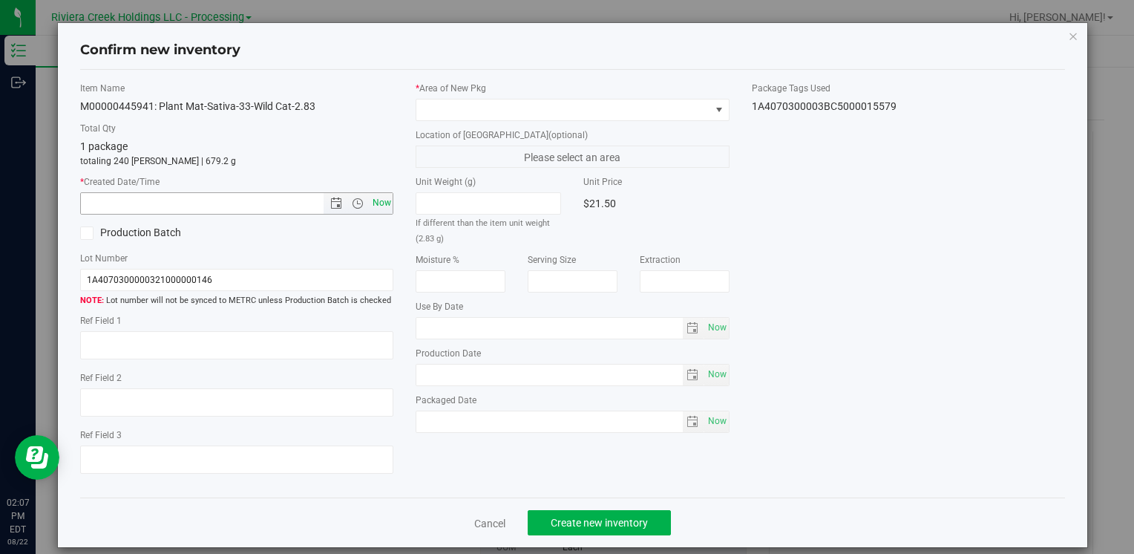
click at [377, 203] on span "Now" at bounding box center [381, 203] width 25 height 22
type input "[DATE] 2:07 PM"
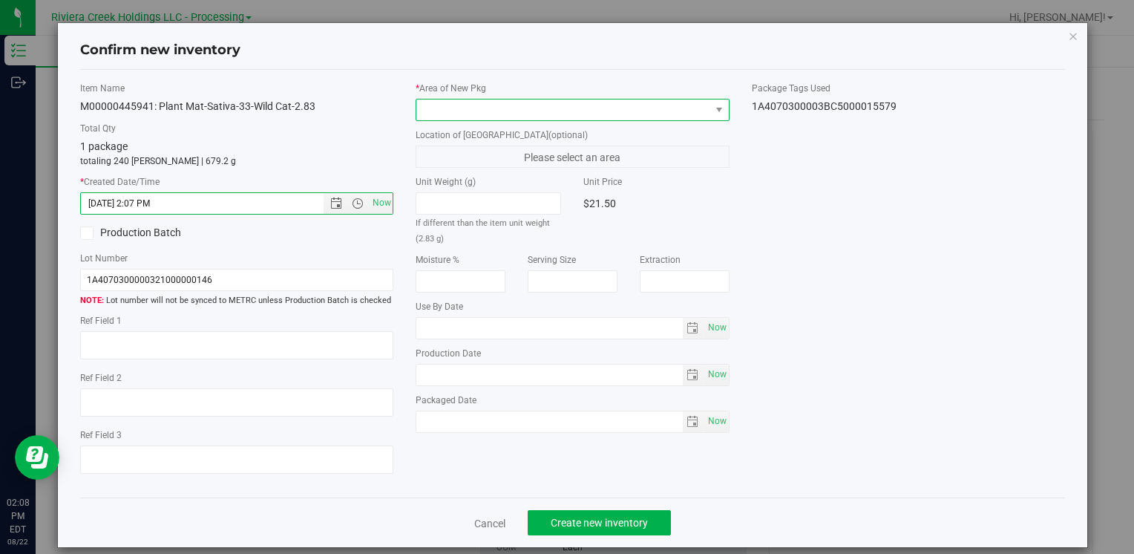
click at [436, 114] on span at bounding box center [562, 109] width 293 height 21
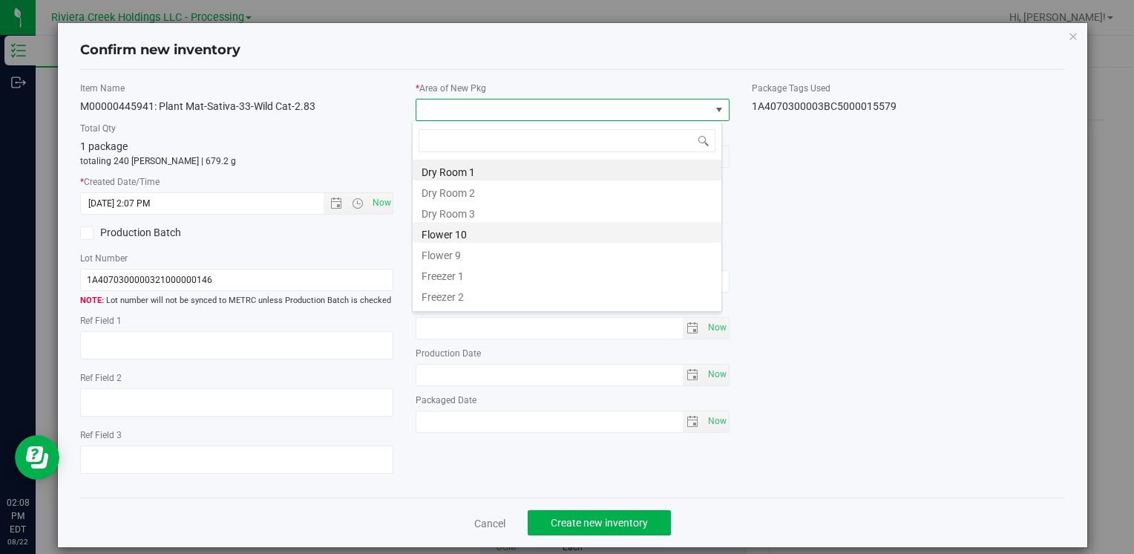
click at [487, 234] on li "Flower 10" at bounding box center [567, 232] width 309 height 21
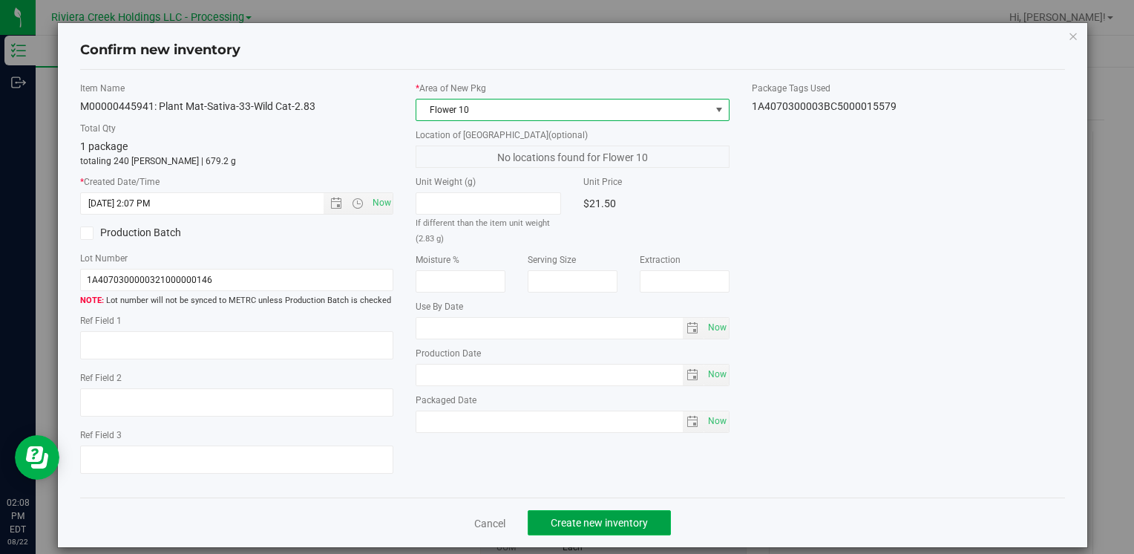
click at [570, 523] on span "Create new inventory" at bounding box center [599, 522] width 97 height 12
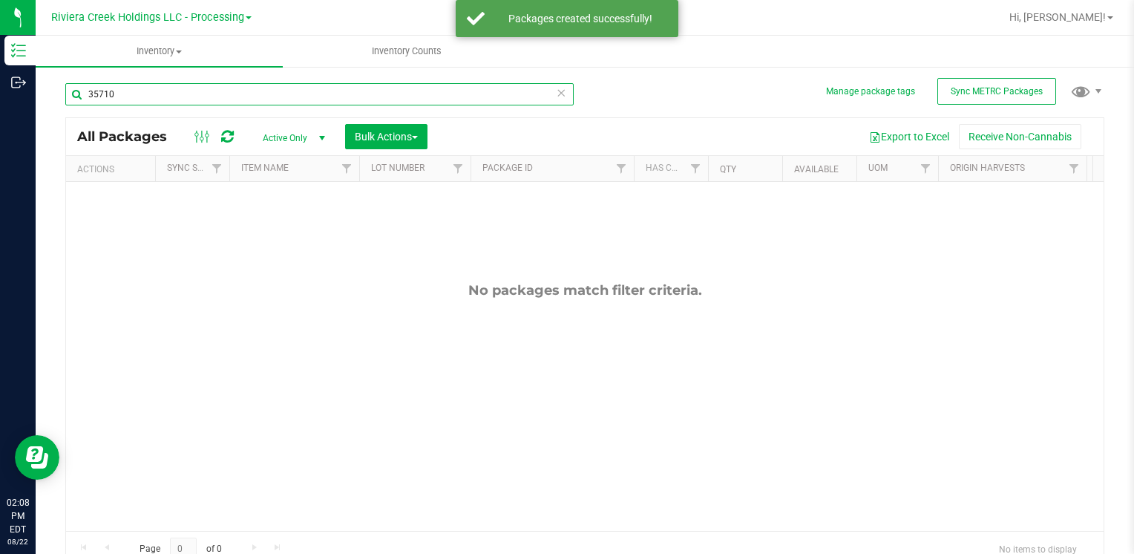
click at [163, 93] on input "35710" at bounding box center [319, 94] width 508 height 22
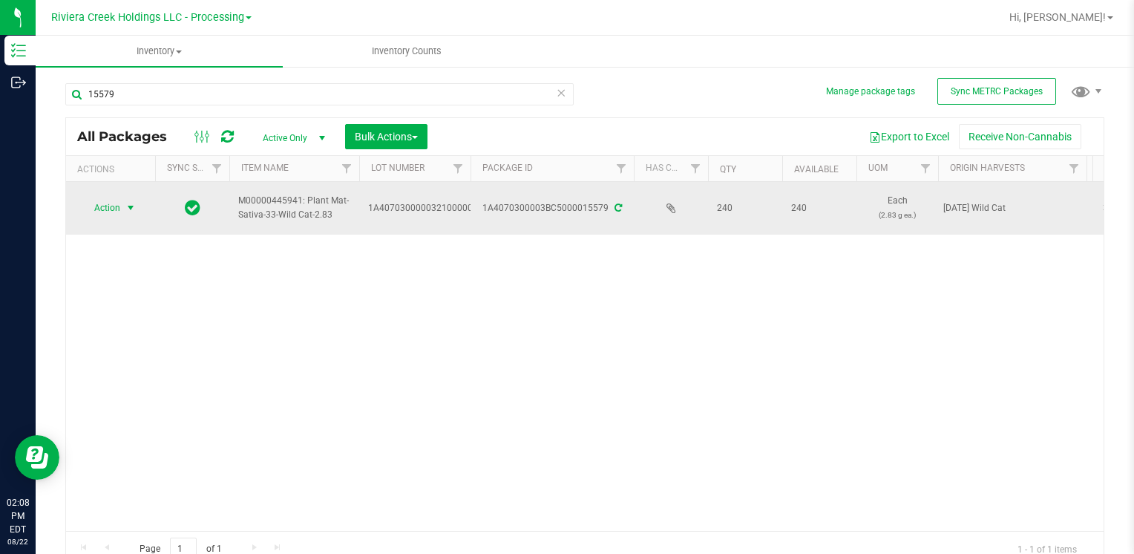
click at [110, 201] on span "Action" at bounding box center [101, 207] width 40 height 21
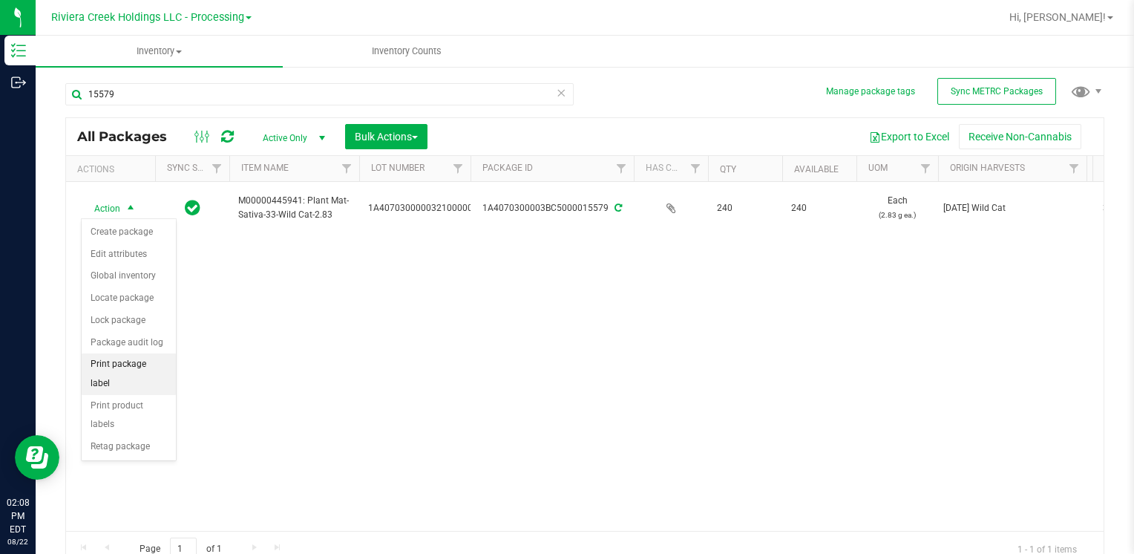
click at [156, 365] on li "Print package label" at bounding box center [129, 373] width 94 height 41
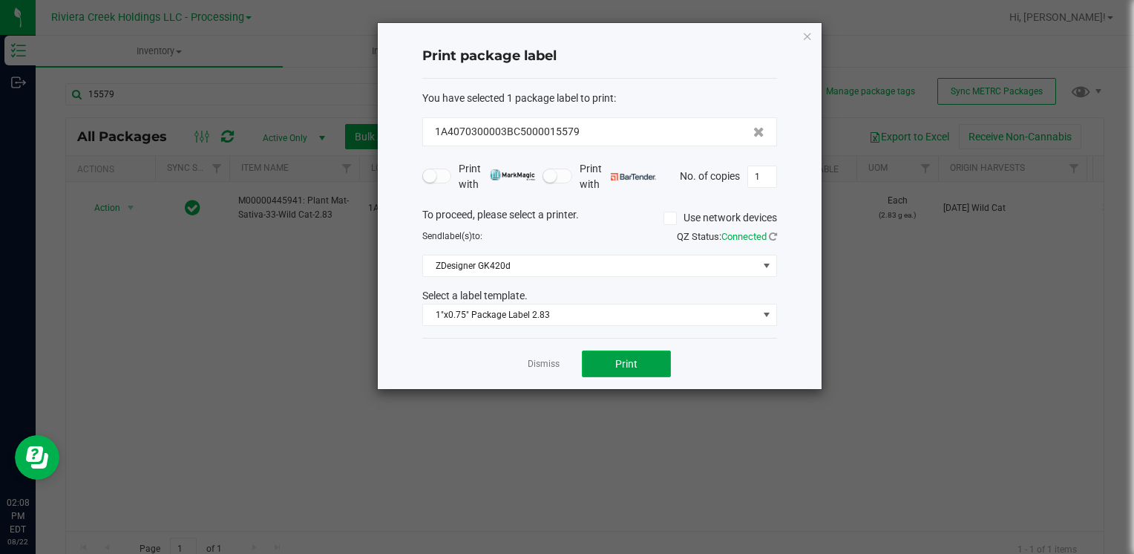
click at [646, 351] on button "Print" at bounding box center [626, 363] width 89 height 27
click at [809, 39] on icon "button" at bounding box center [807, 36] width 10 height 18
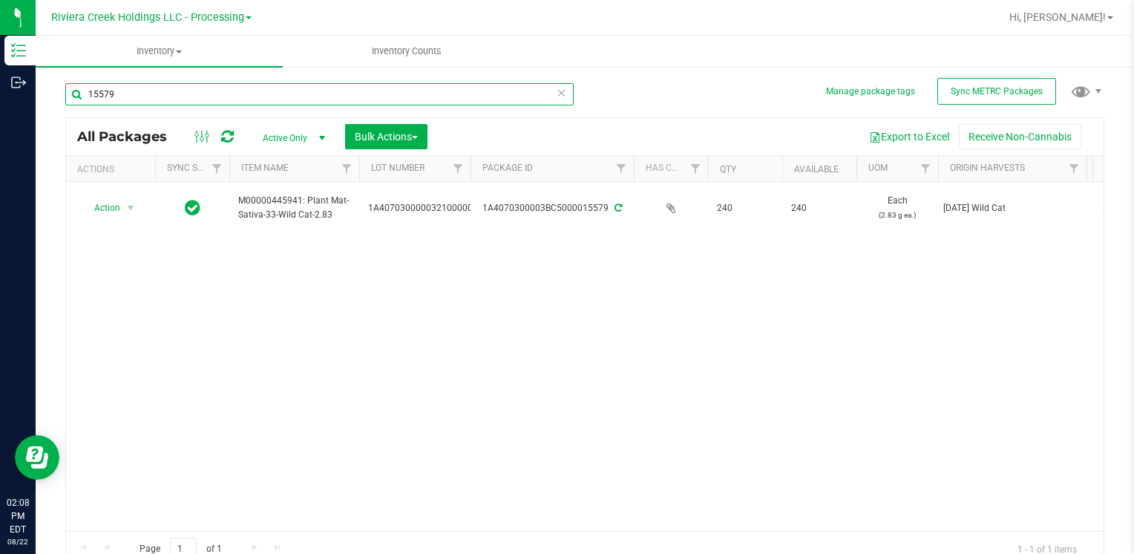
click at [175, 89] on input "15579" at bounding box center [319, 94] width 508 height 22
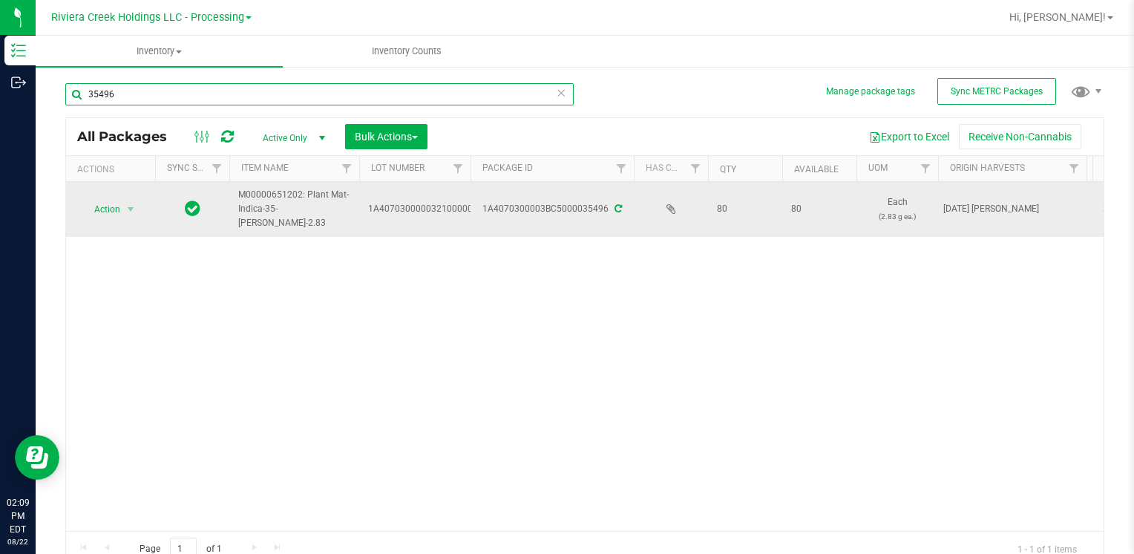
type input "35496"
click at [124, 212] on span "select" at bounding box center [131, 209] width 19 height 21
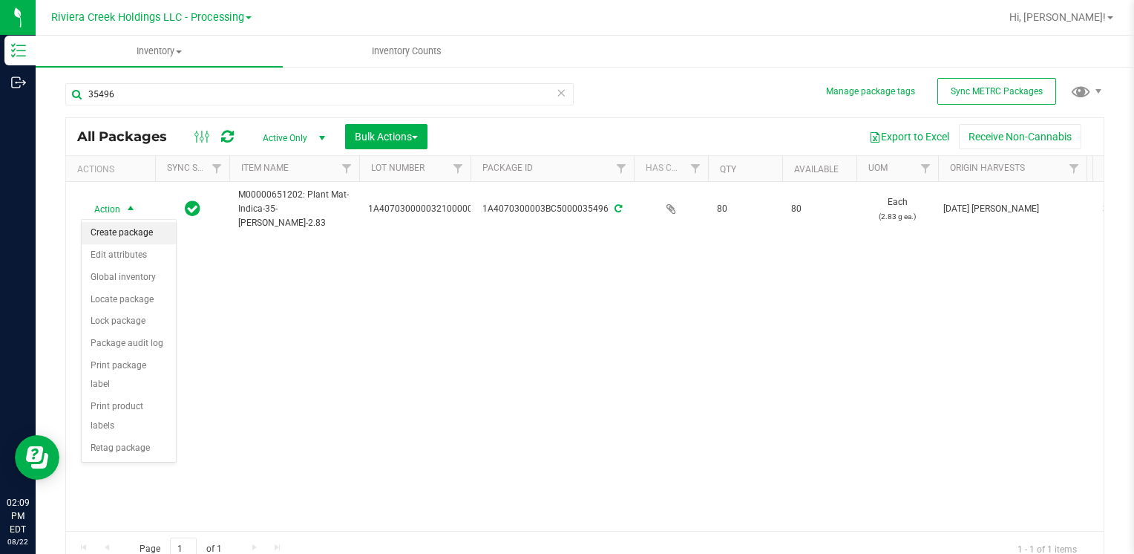
click at [131, 231] on li "Create package" at bounding box center [129, 233] width 94 height 22
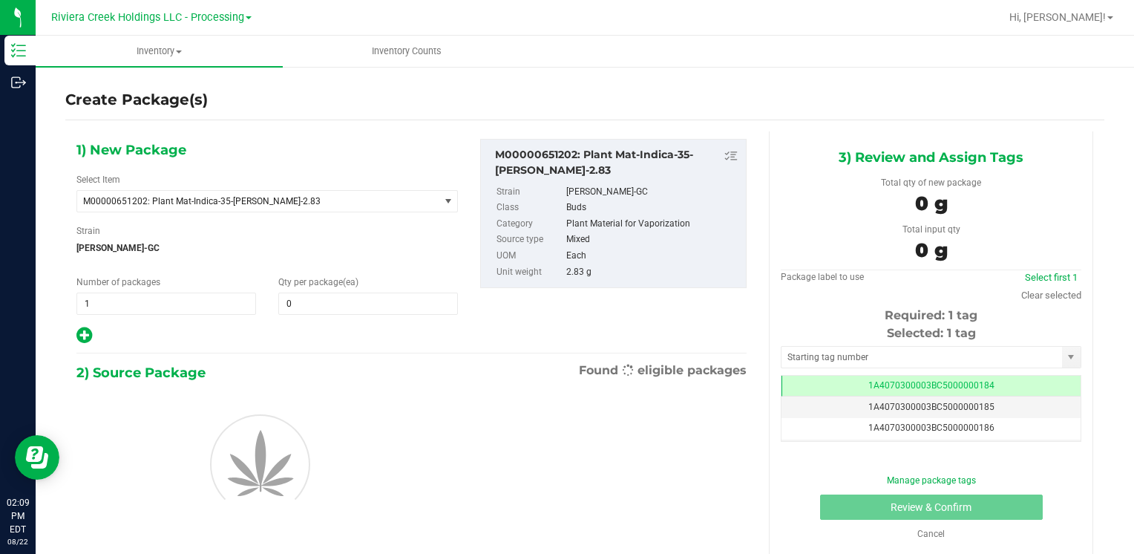
click at [335, 315] on div "1) New Package Select Item M00000651202: Plant Mat-Indica-35-[PERSON_NAME]-2.83…" at bounding box center [267, 242] width 404 height 206
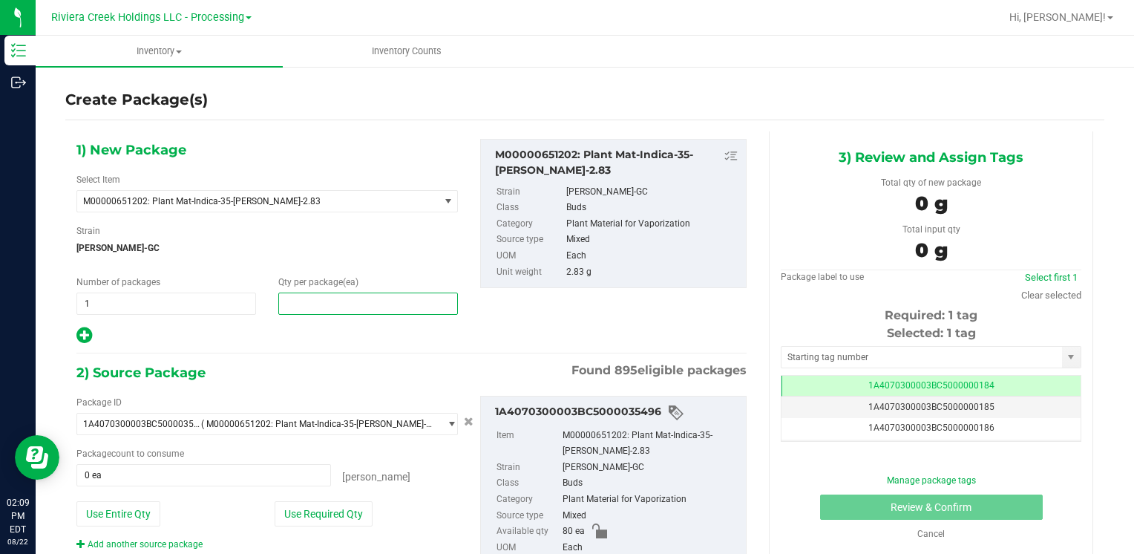
click at [334, 295] on span at bounding box center [368, 303] width 180 height 22
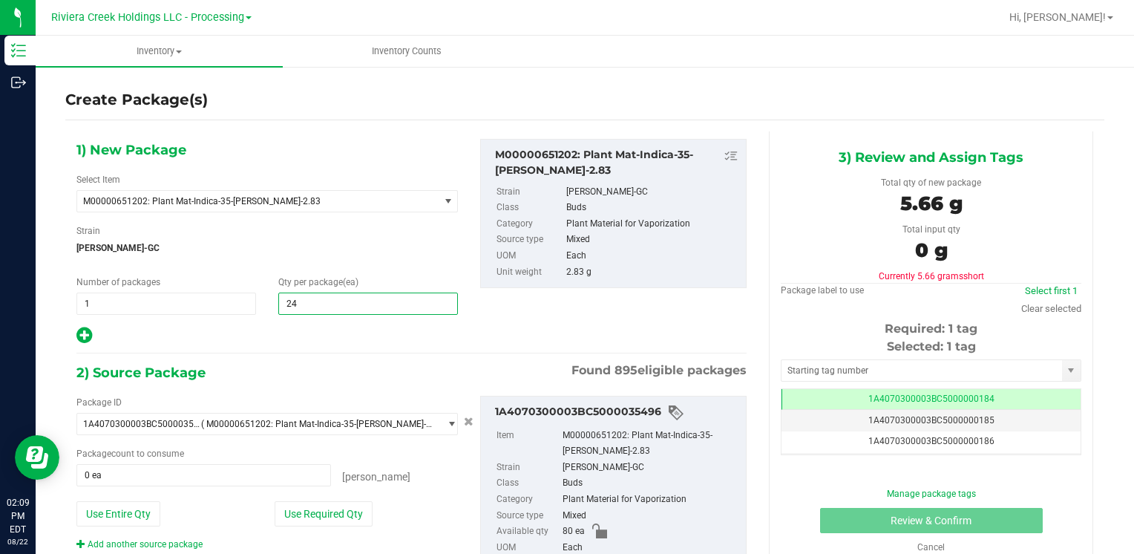
type input "240"
click at [138, 515] on button "Use Entire Qty" at bounding box center [118, 513] width 84 height 25
type input "80 ea"
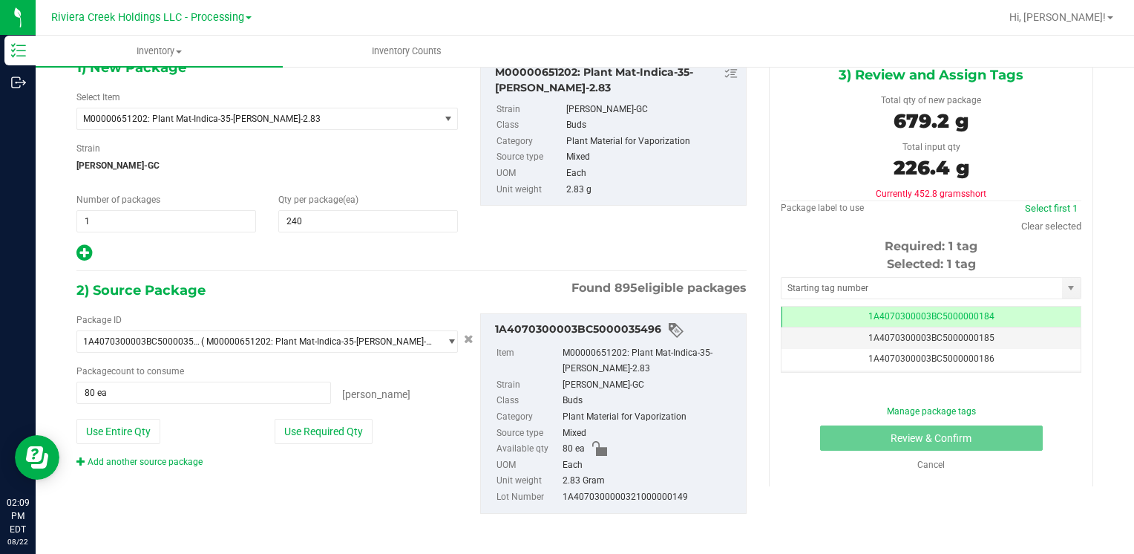
scroll to position [83, 0]
click at [169, 464] on div "Add another source package" at bounding box center [150, 460] width 148 height 13
click at [171, 461] on link "Add another source package" at bounding box center [139, 461] width 126 height 10
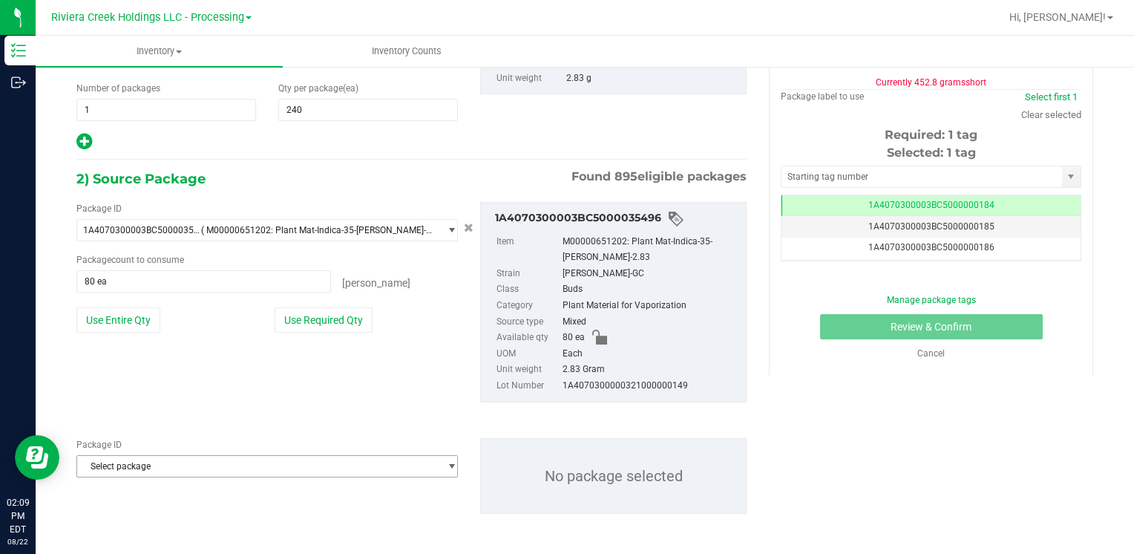
click at [176, 459] on span "Select package" at bounding box center [257, 466] width 361 height 21
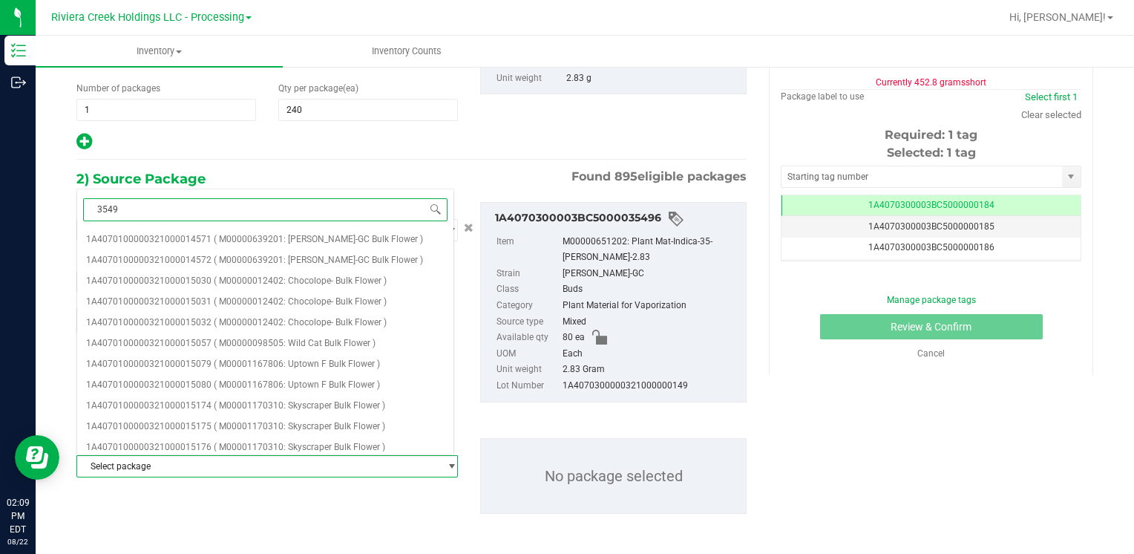
type input "35497"
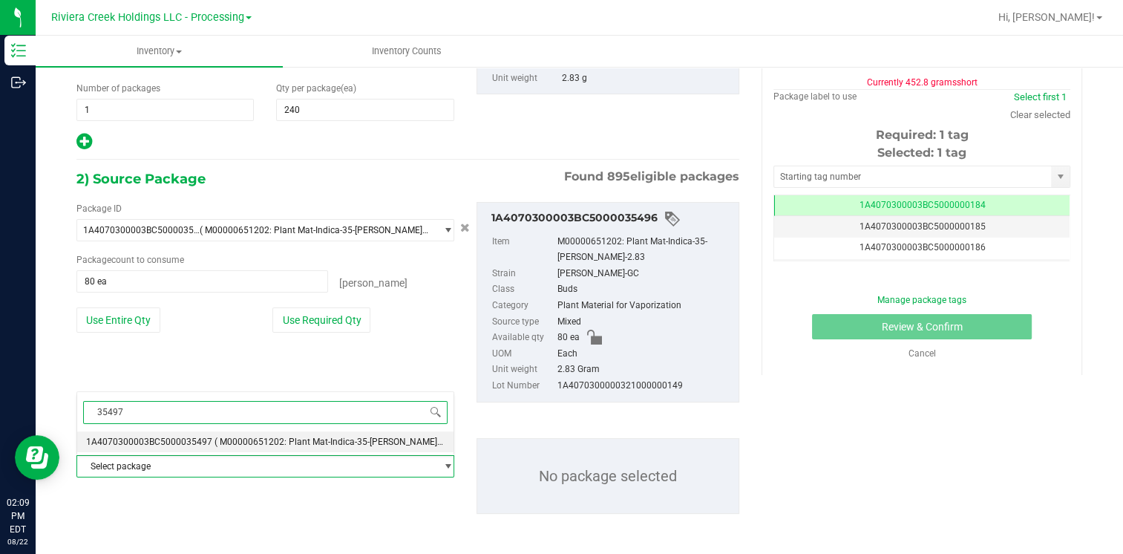
click at [186, 441] on span "1A4070300003BC5000035497" at bounding box center [149, 441] width 126 height 10
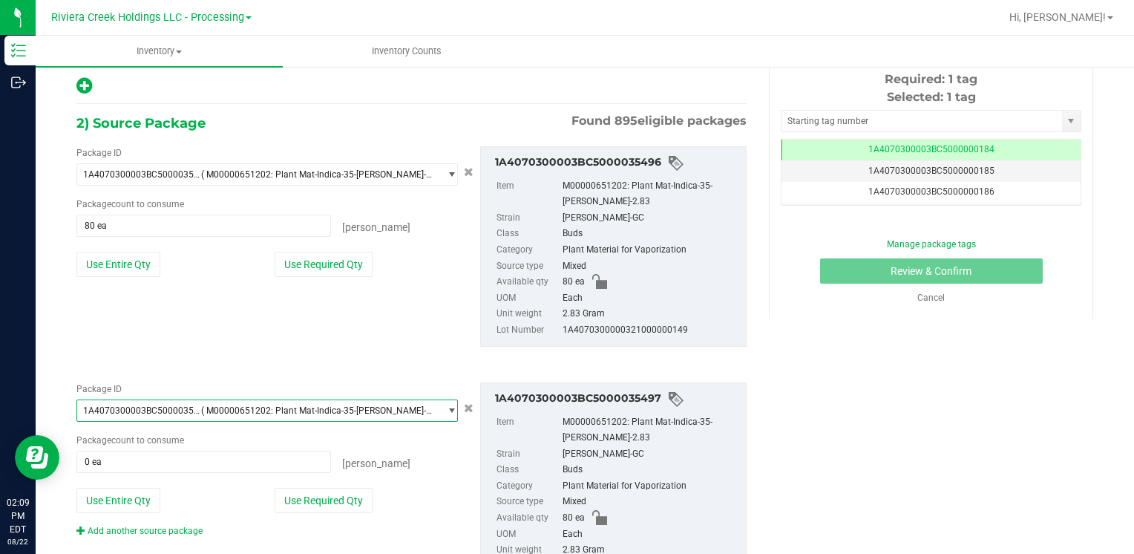
scroll to position [318, 0]
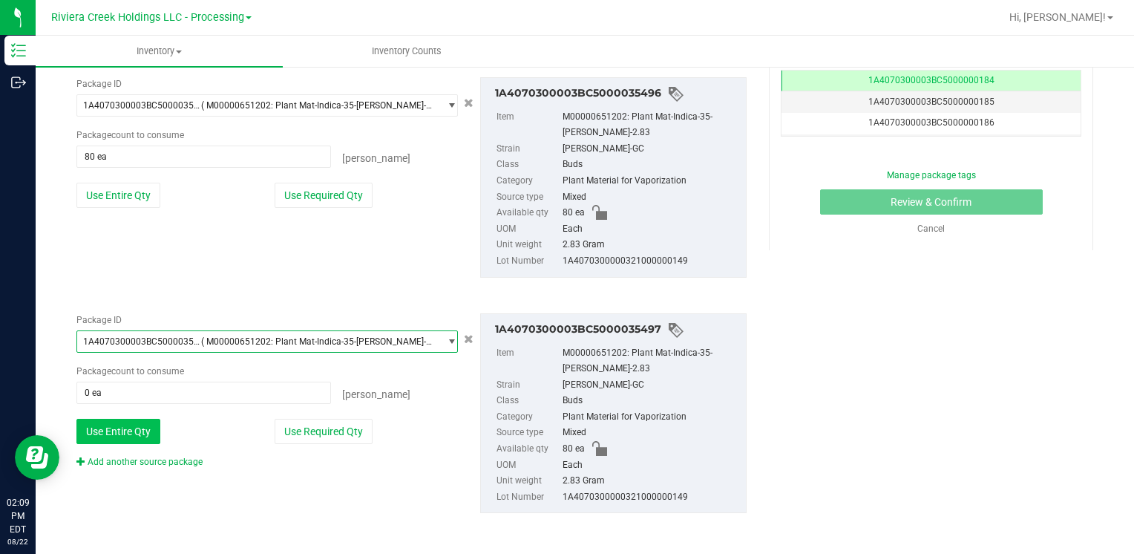
click at [134, 433] on button "Use Entire Qty" at bounding box center [118, 430] width 84 height 25
type input "80 ea"
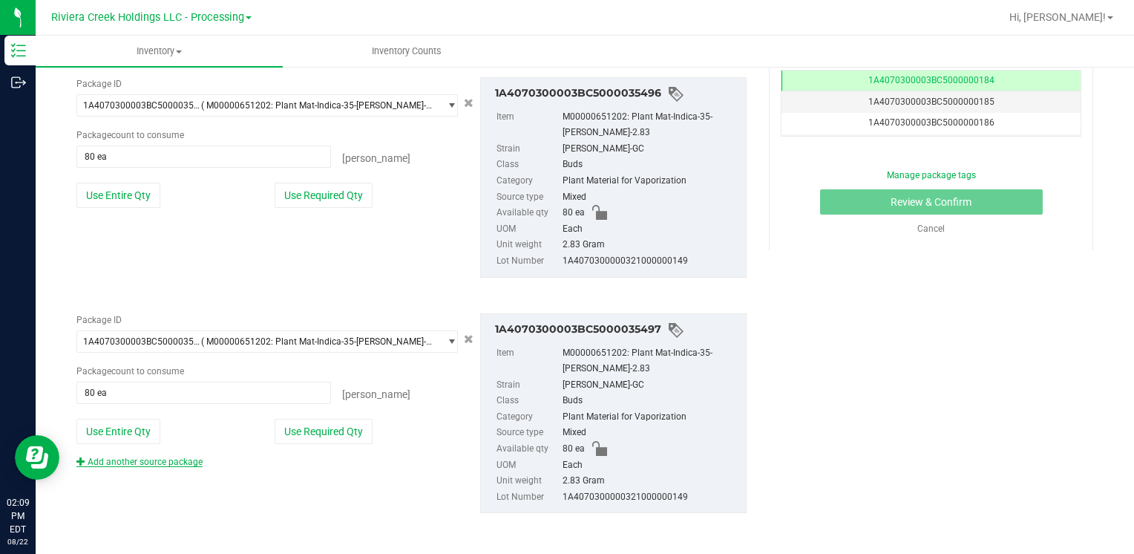
click at [139, 459] on link "Add another source package" at bounding box center [139, 461] width 126 height 10
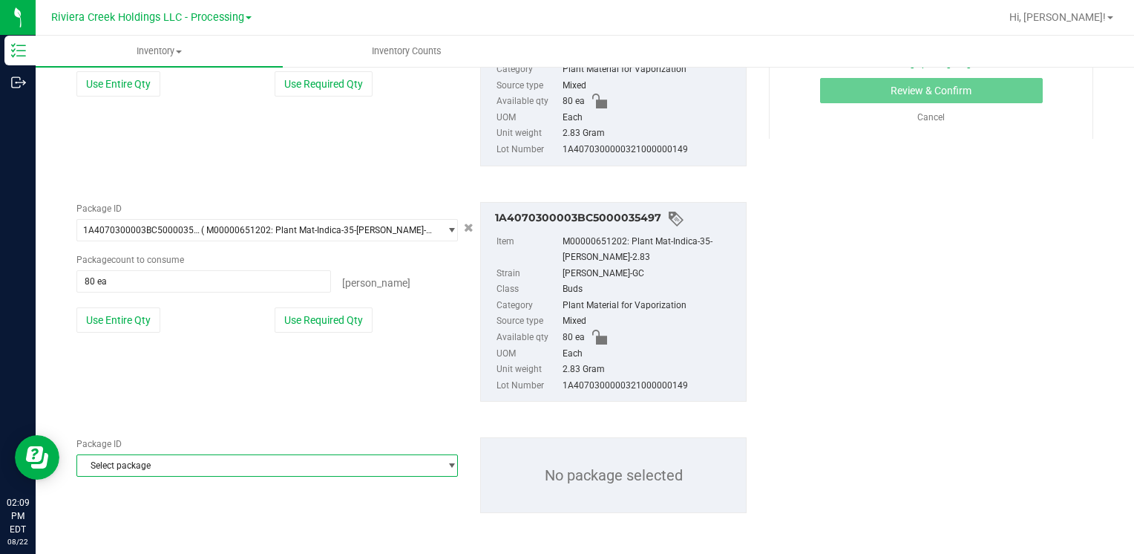
drag, startPoint x: 168, startPoint y: 456, endPoint x: 171, endPoint y: 464, distance: 8.0
click at [169, 459] on span "Select package" at bounding box center [257, 465] width 361 height 21
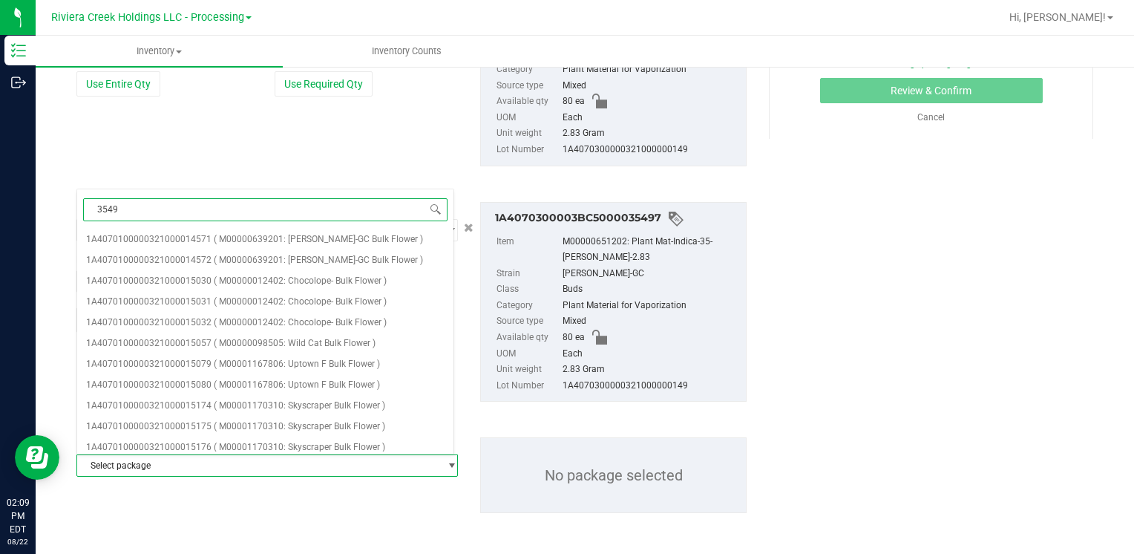
type input "35498"
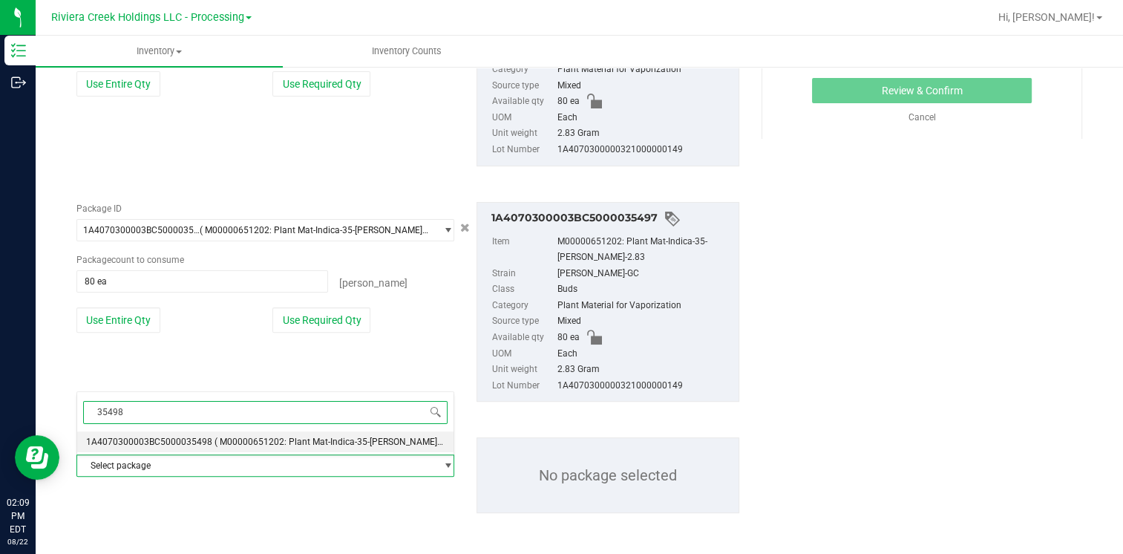
click at [206, 438] on span "1A4070300003BC5000035498" at bounding box center [149, 441] width 126 height 10
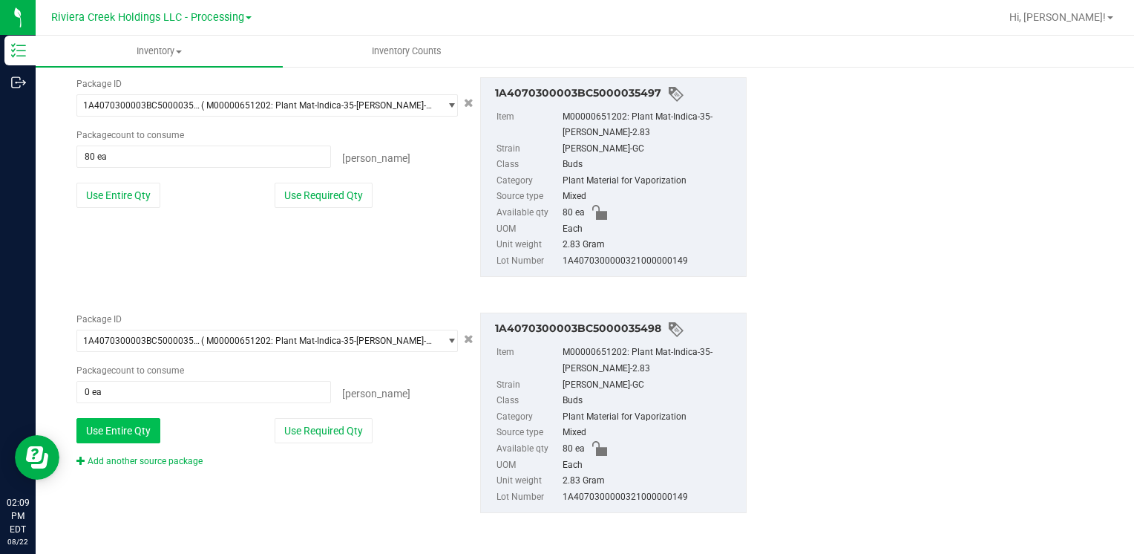
click at [138, 436] on button "Use Entire Qty" at bounding box center [118, 430] width 84 height 25
type input "80 ea"
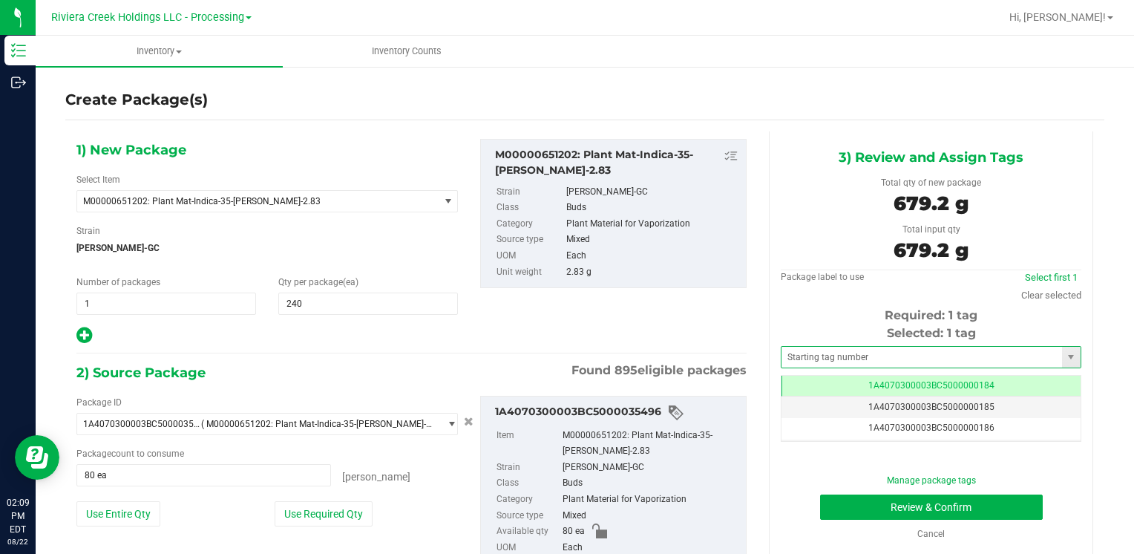
click at [824, 367] on span at bounding box center [931, 357] width 300 height 22
click at [821, 361] on input "text" at bounding box center [921, 356] width 280 height 21
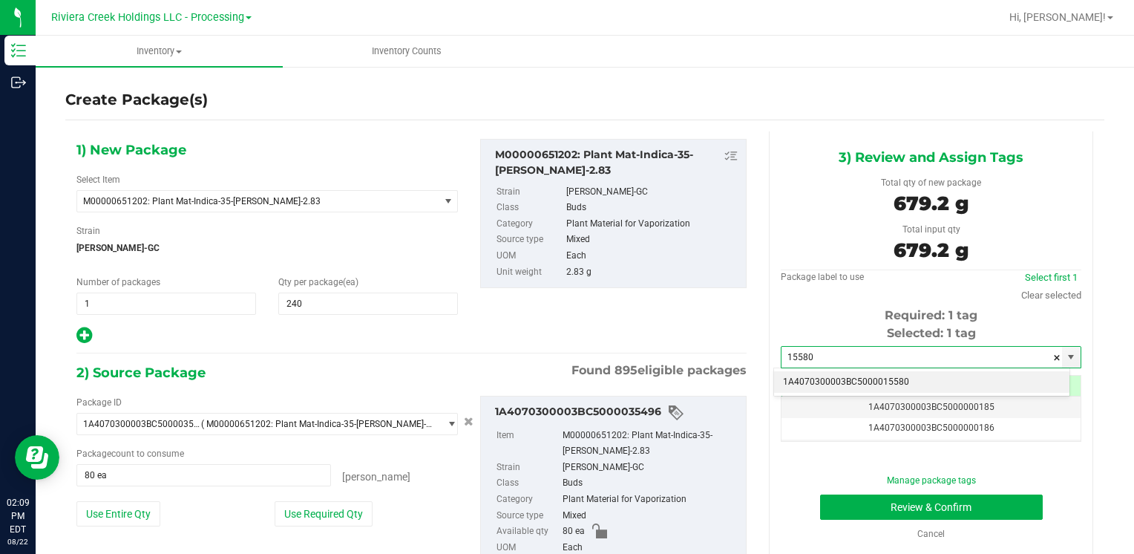
click at [832, 378] on li "1A4070300003BC5000015580" at bounding box center [921, 382] width 295 height 22
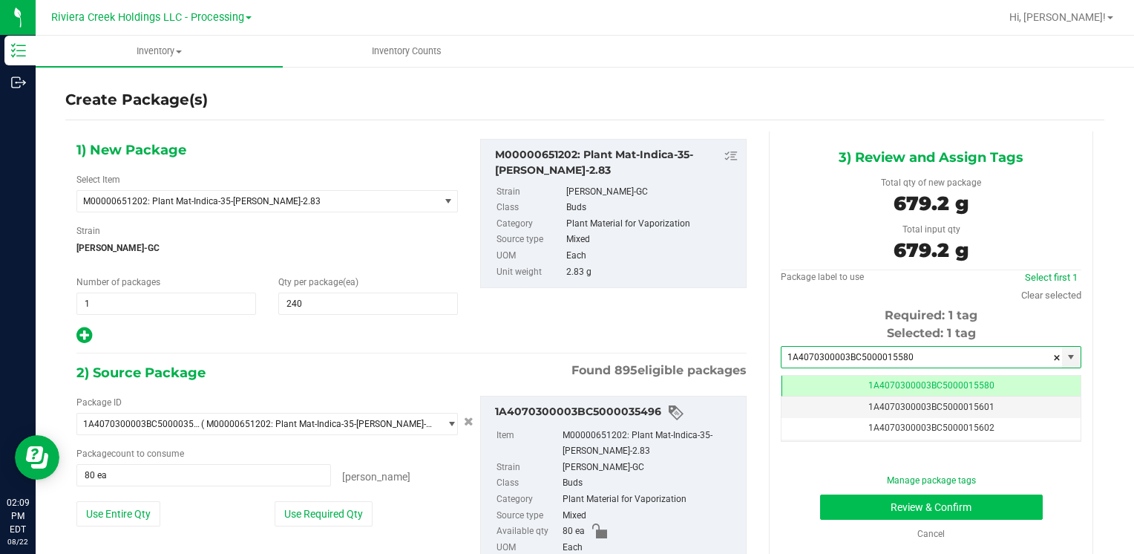
type input "1A4070300003BC5000015580"
click at [840, 505] on button "Review & Confirm" at bounding box center [931, 506] width 223 height 25
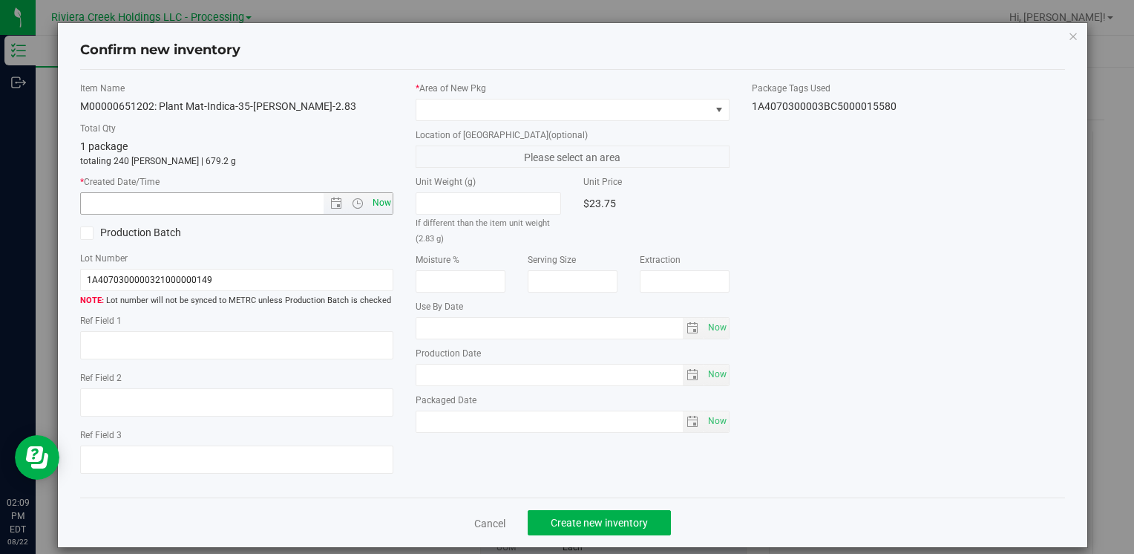
click at [381, 210] on span "Now" at bounding box center [381, 203] width 25 height 22
type input "[DATE] 2:09 PM"
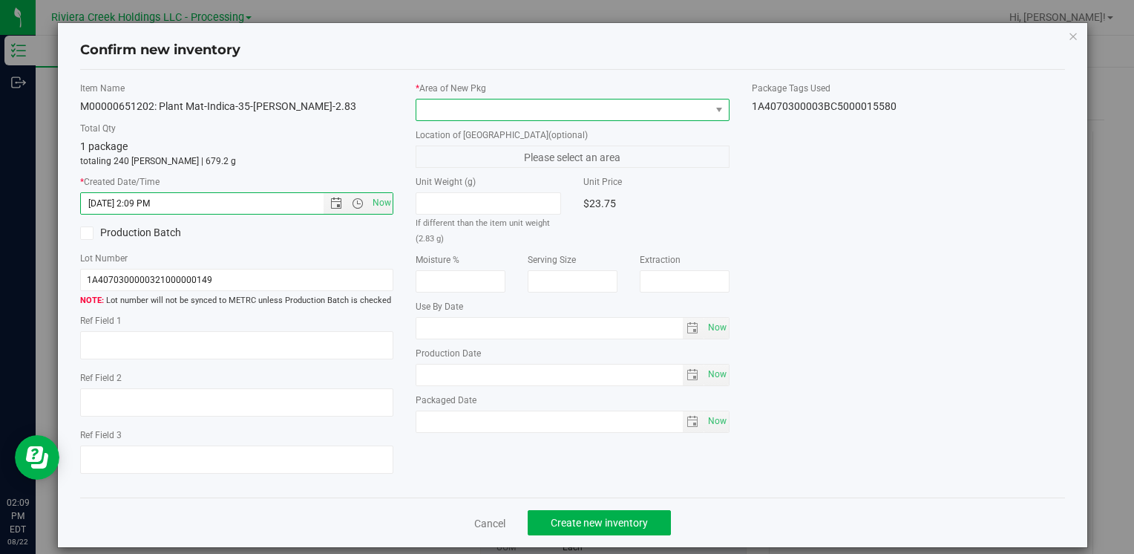
click at [451, 111] on span at bounding box center [562, 109] width 293 height 21
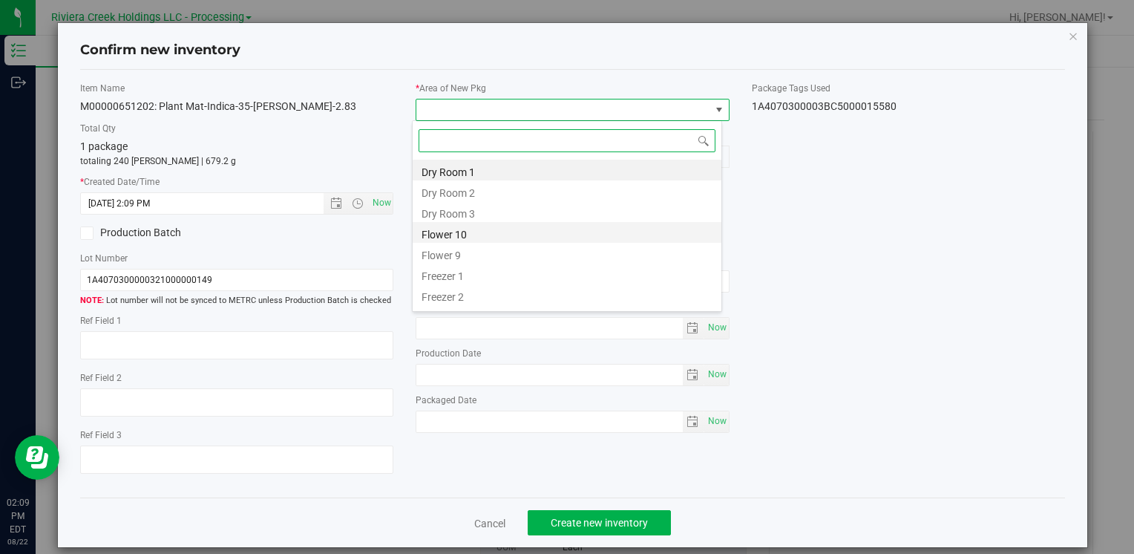
click at [489, 234] on li "Flower 10" at bounding box center [567, 232] width 309 height 21
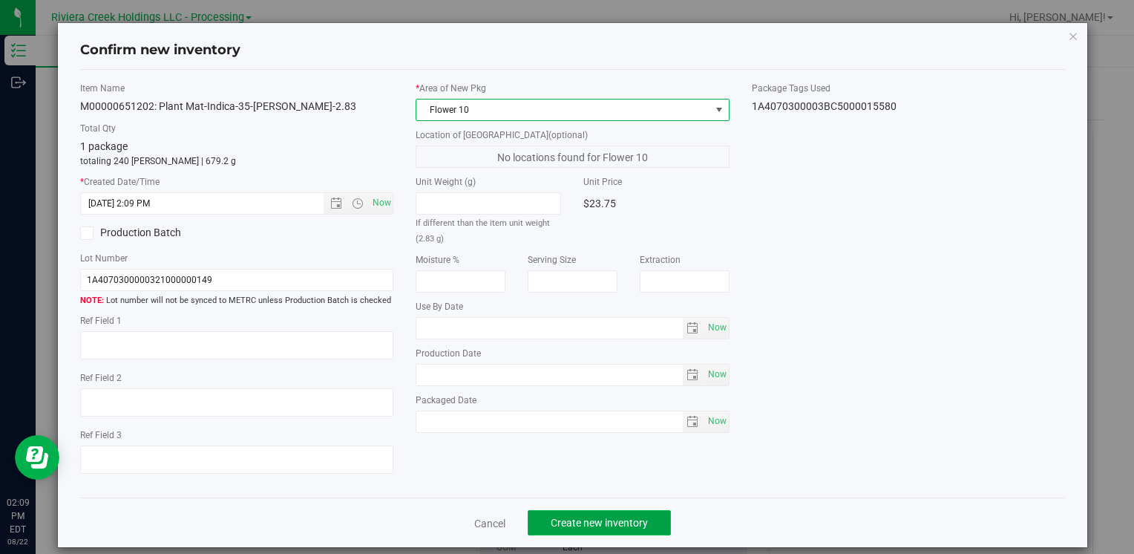
click at [585, 523] on span "Create new inventory" at bounding box center [599, 522] width 97 height 12
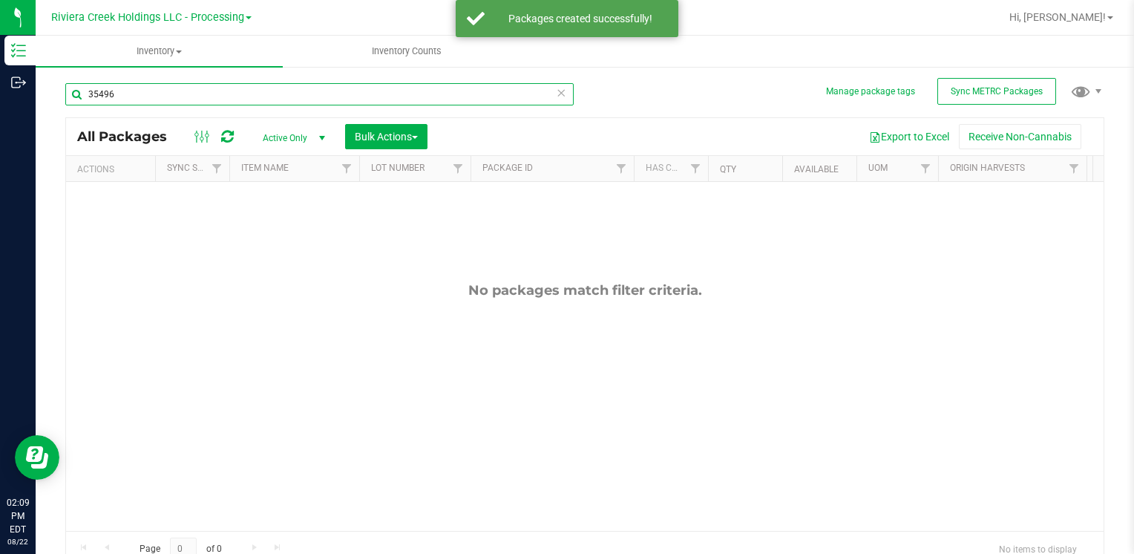
click at [176, 96] on input "35496" at bounding box center [319, 94] width 508 height 22
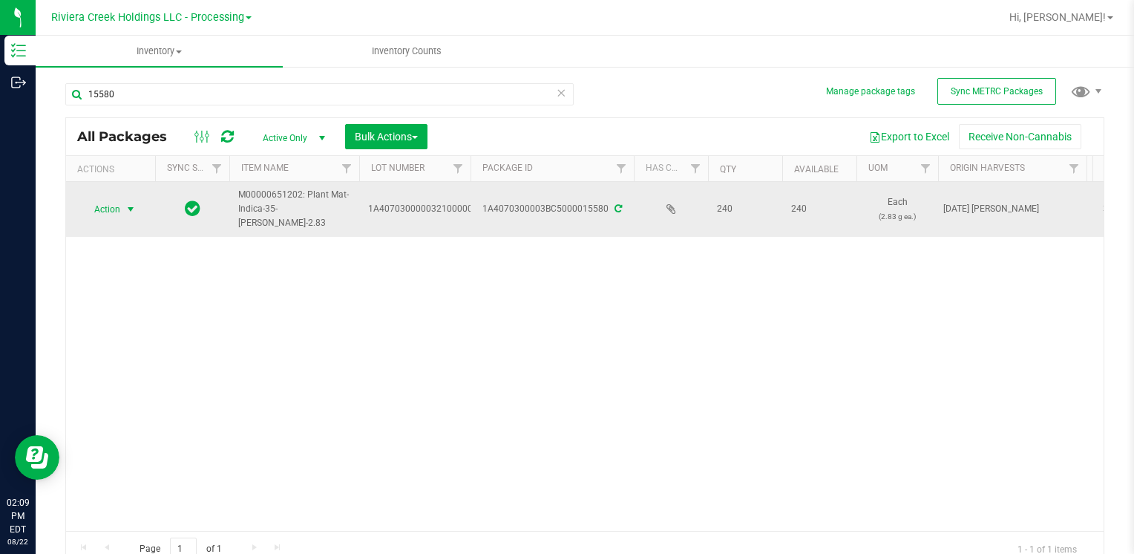
click at [107, 208] on span "Action" at bounding box center [101, 209] width 40 height 21
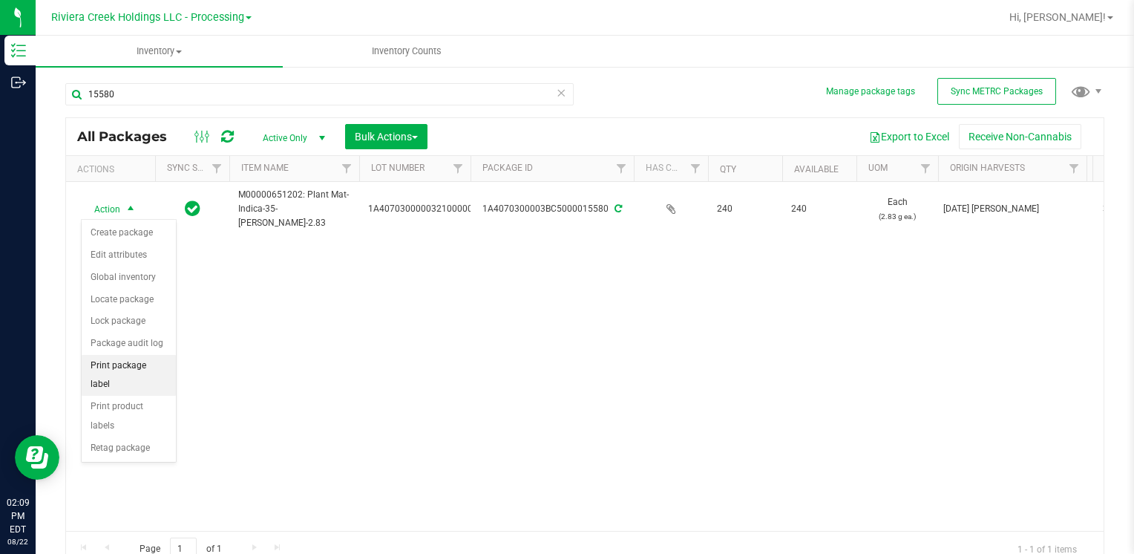
click at [157, 369] on li "Print package label" at bounding box center [129, 375] width 94 height 41
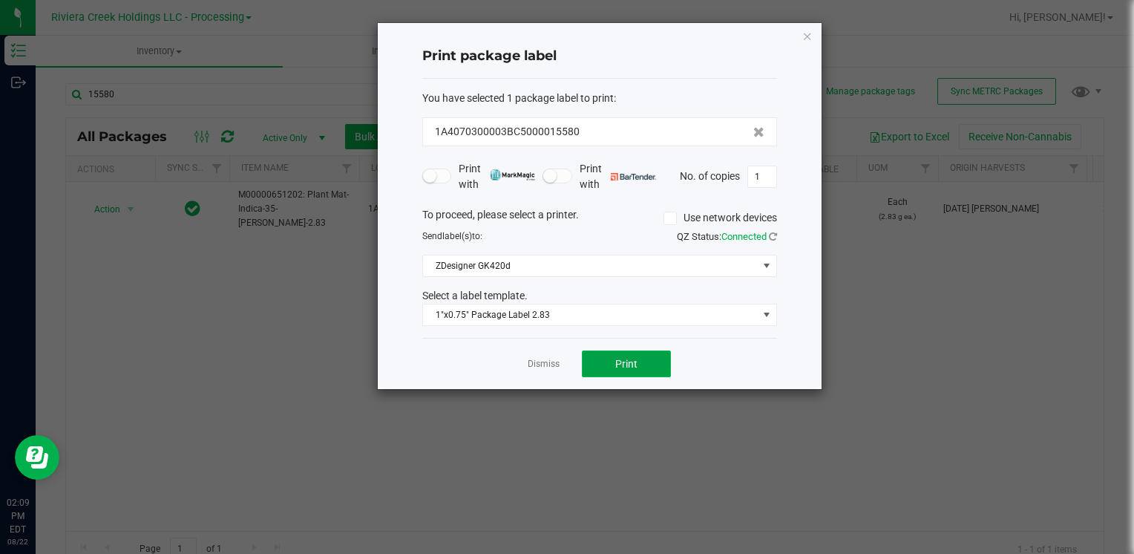
click at [627, 368] on button "Print" at bounding box center [626, 363] width 89 height 27
drag, startPoint x: 804, startPoint y: 38, endPoint x: 513, endPoint y: 134, distance: 307.1
click at [804, 38] on icon "button" at bounding box center [807, 36] width 10 height 18
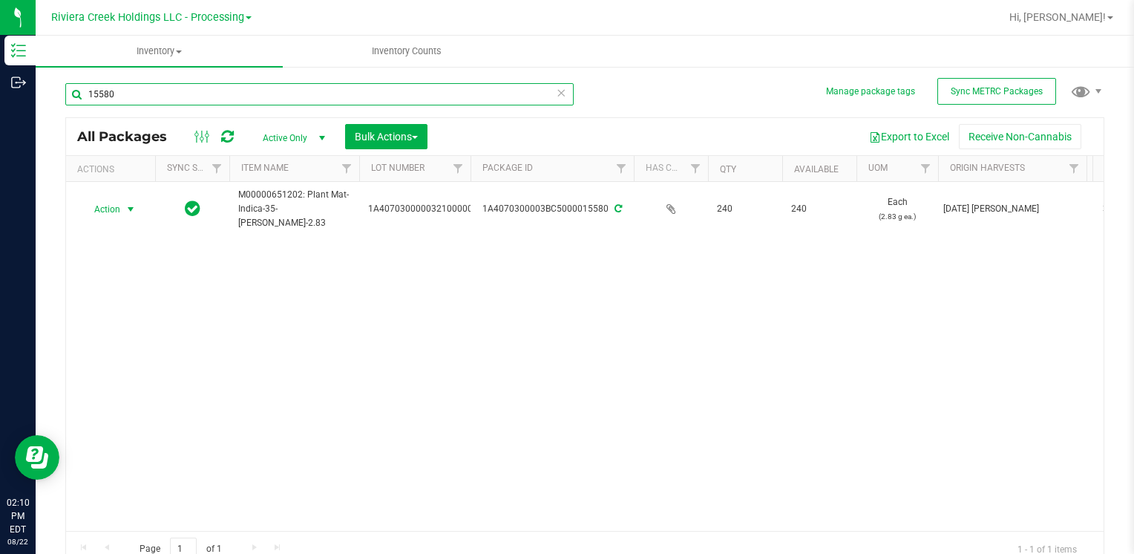
click at [142, 85] on input "15580" at bounding box center [319, 94] width 508 height 22
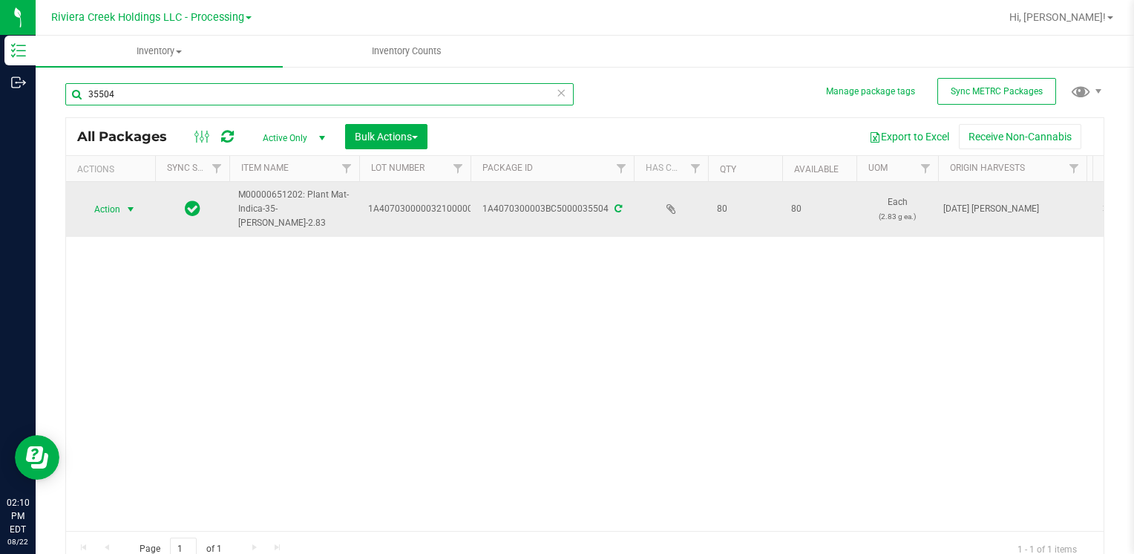
type input "35504"
click at [128, 212] on span "select" at bounding box center [131, 209] width 12 height 12
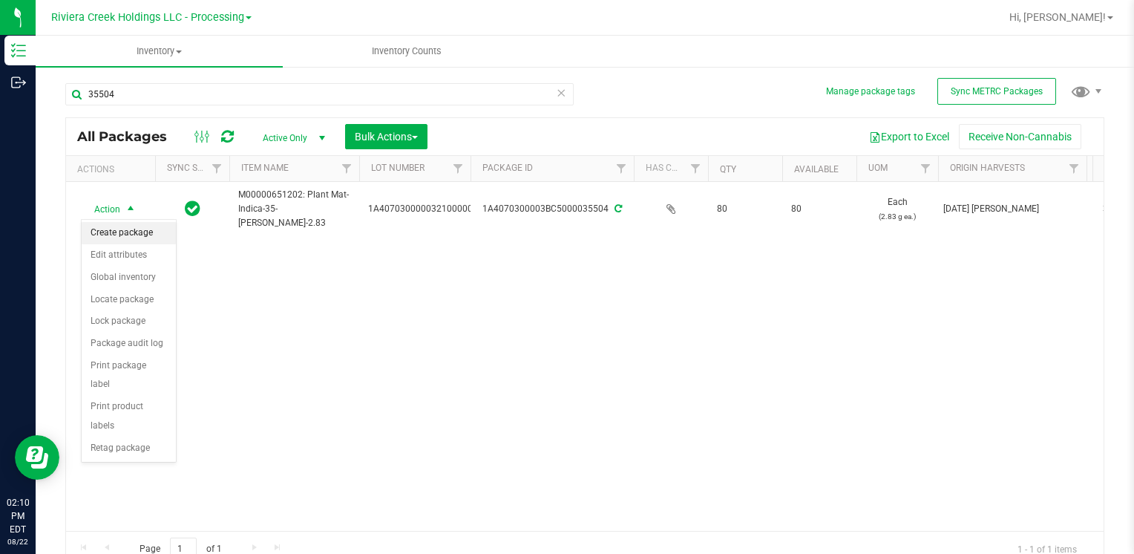
click at [132, 237] on li "Create package" at bounding box center [129, 233] width 94 height 22
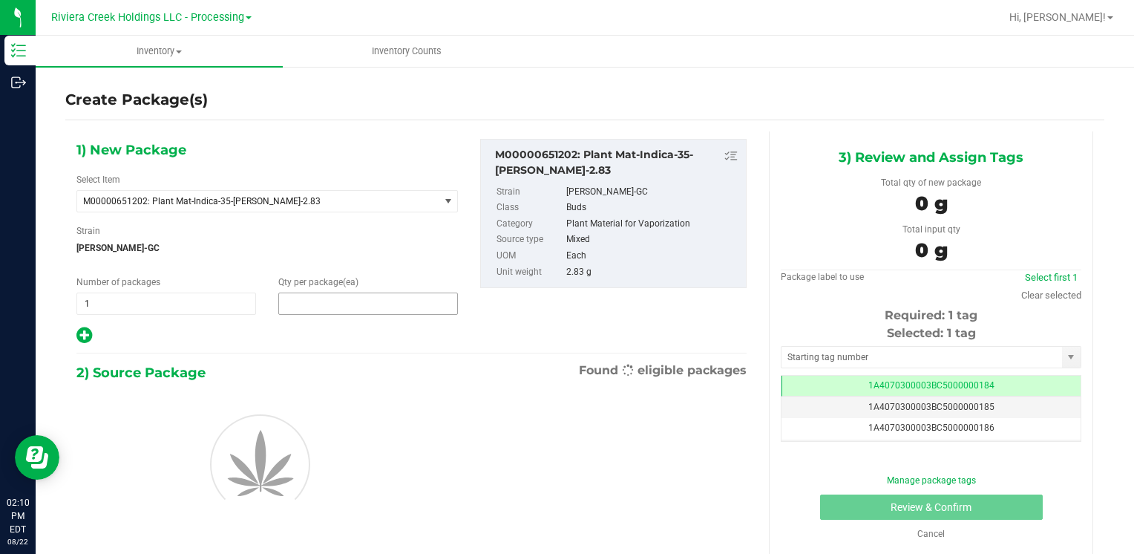
click at [306, 308] on span at bounding box center [368, 303] width 180 height 22
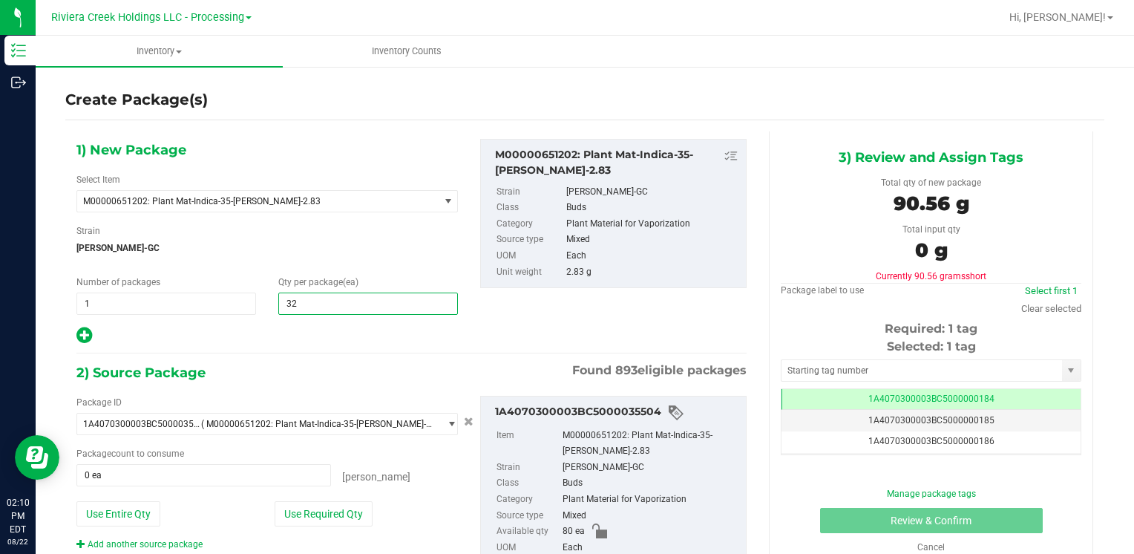
type input "320"
click at [116, 501] on button "Use Entire Qty" at bounding box center [118, 513] width 84 height 25
type input "80 ea"
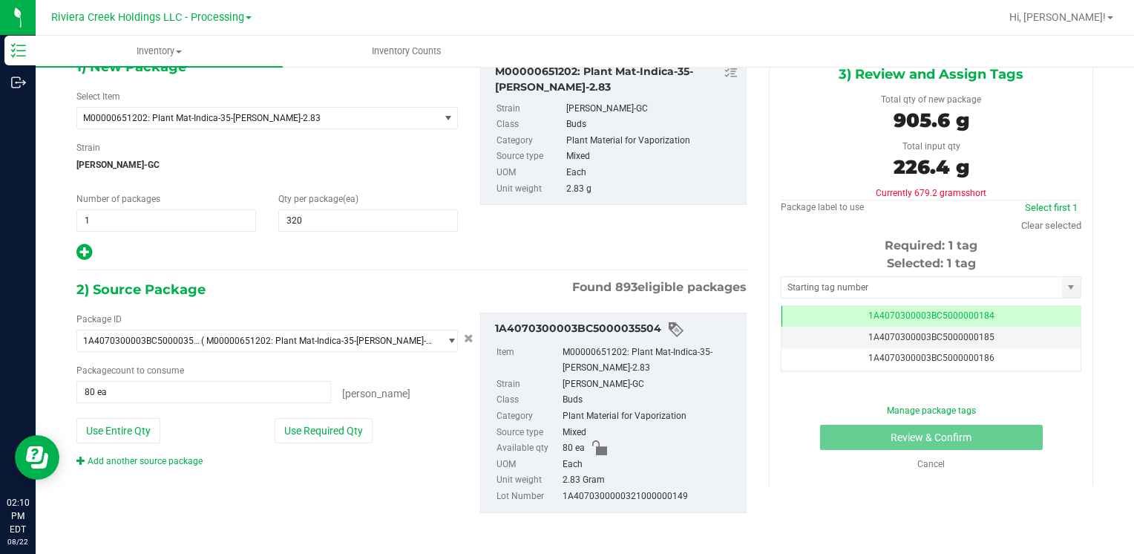
click at [169, 466] on div "Package ID 1A4070300003BC5000035504 ( M00000651202: Plant Mat-Indica-35-[PERSON…" at bounding box center [411, 412] width 692 height 224
drag, startPoint x: 169, startPoint y: 464, endPoint x: 175, endPoint y: 459, distance: 8.4
click at [174, 459] on div "Add another source package" at bounding box center [150, 460] width 148 height 13
click at [178, 456] on link "Add another source package" at bounding box center [139, 461] width 126 height 10
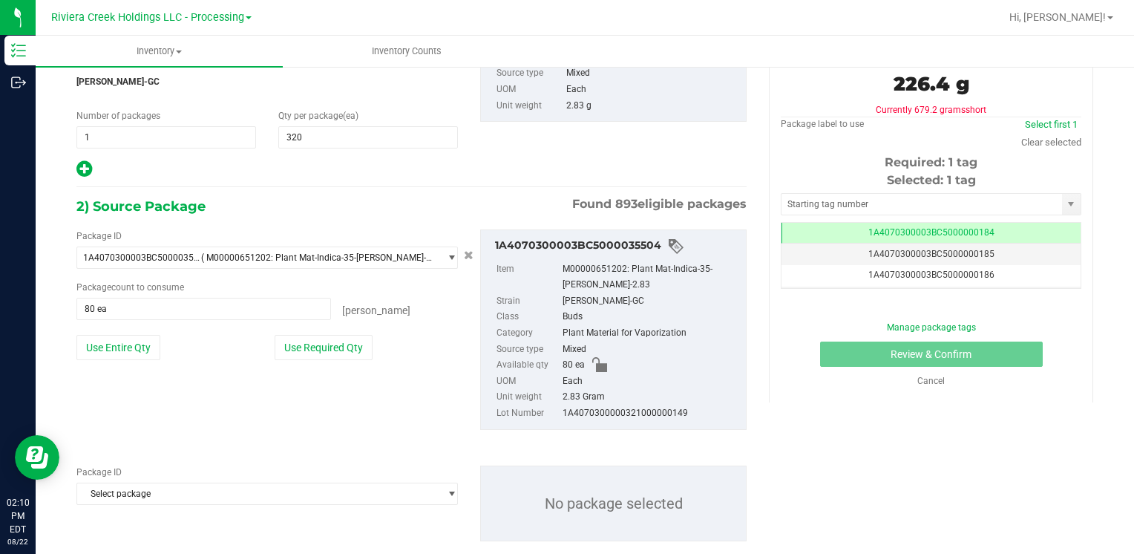
scroll to position [194, 0]
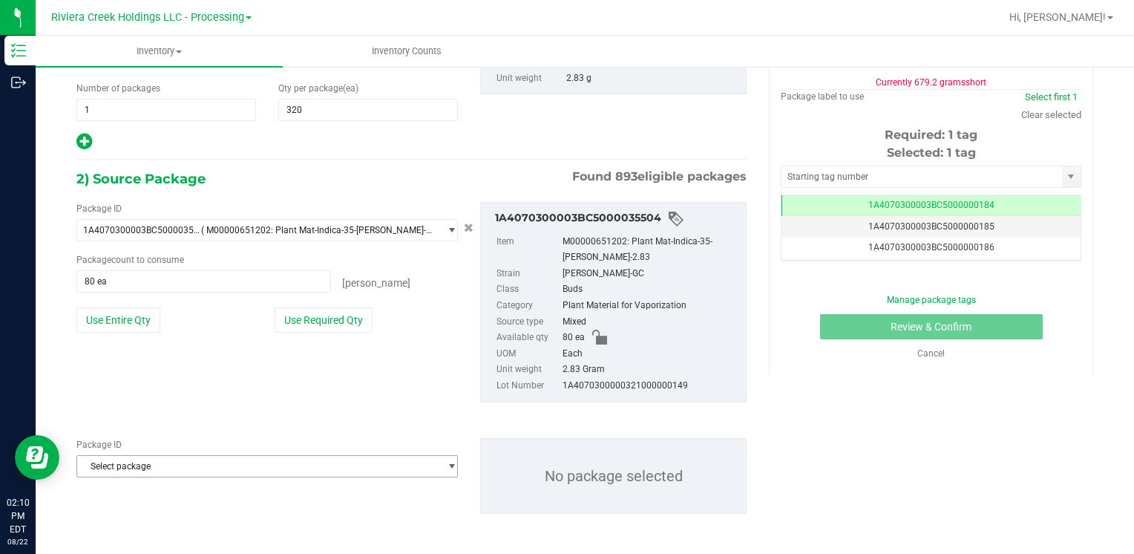
click at [177, 456] on span "Select package" at bounding box center [257, 466] width 361 height 21
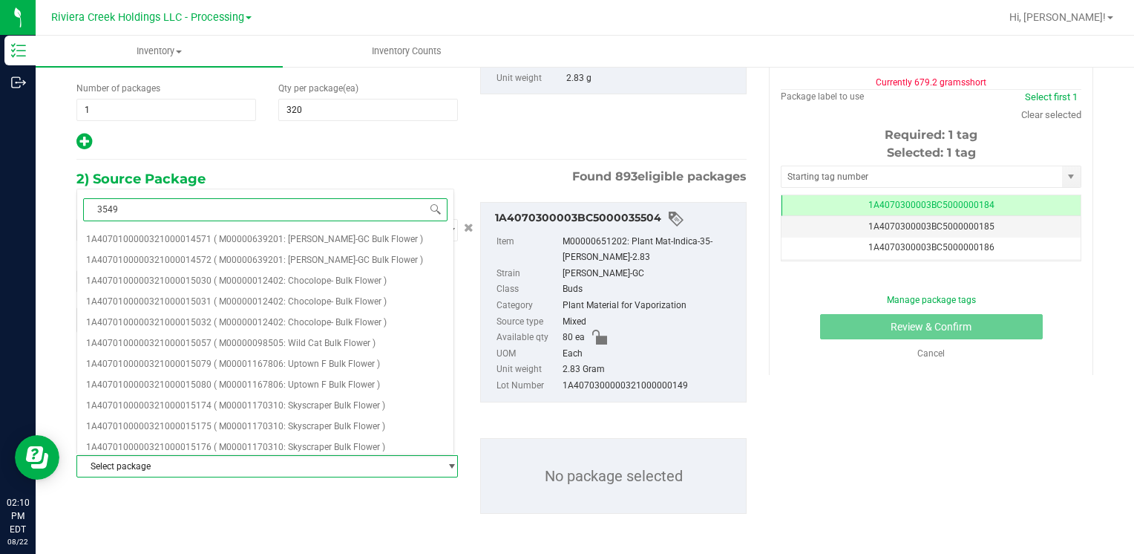
type input "35495"
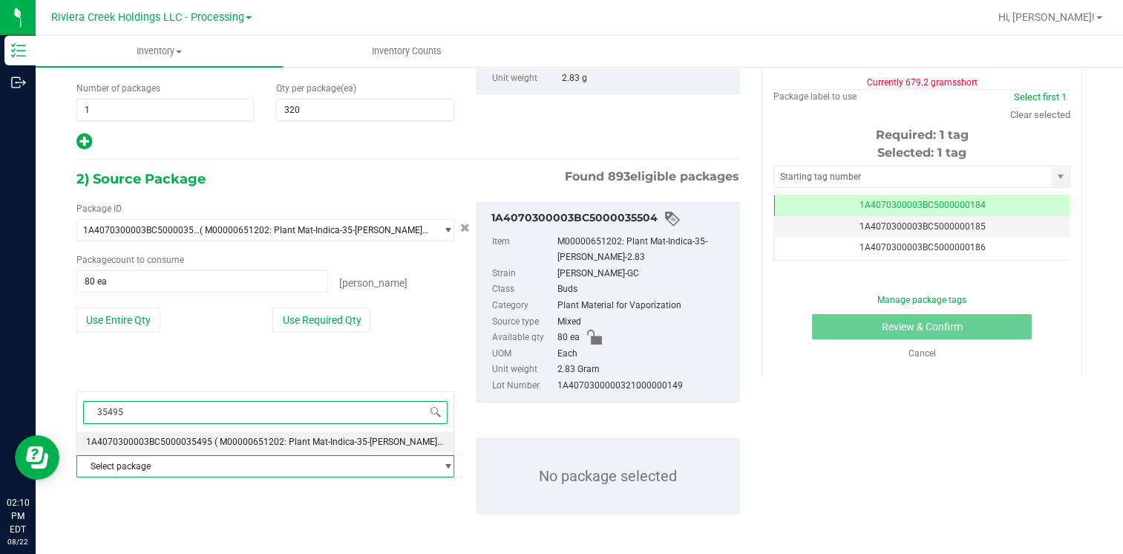
click at [191, 438] on span "1A4070300003BC5000035495" at bounding box center [149, 441] width 126 height 10
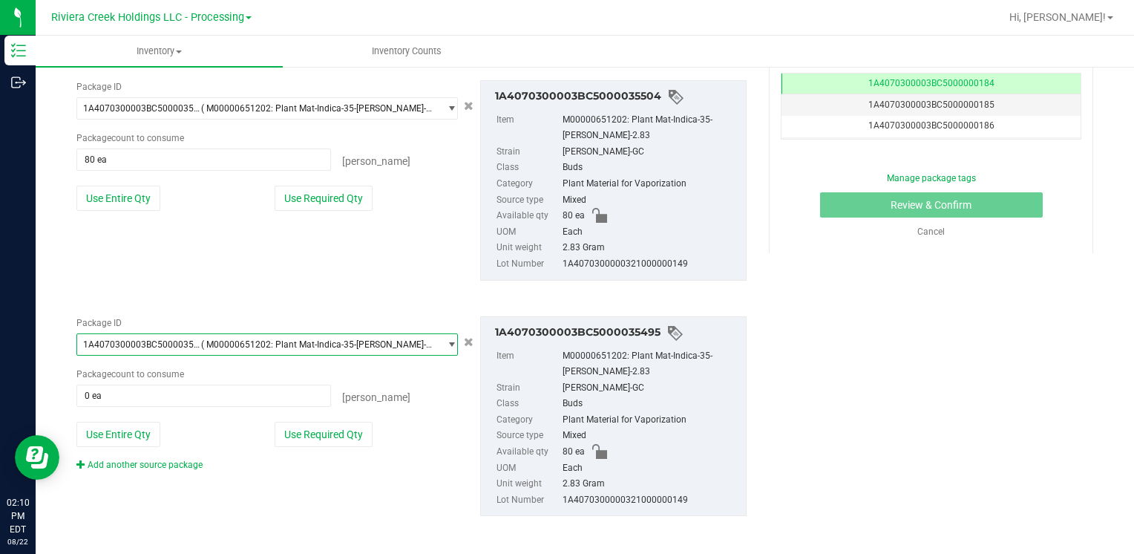
scroll to position [318, 0]
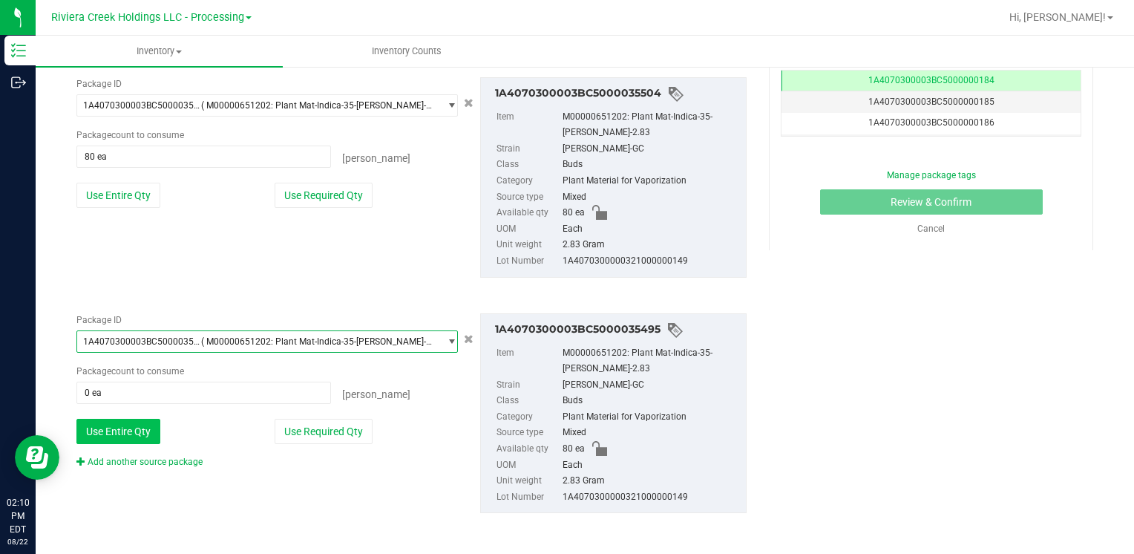
click at [131, 429] on button "Use Entire Qty" at bounding box center [118, 430] width 84 height 25
type input "80 ea"
click at [145, 450] on div "Package ID 1A4070300003BC5000035495 ( M00000651202: Plant Mat-Indica-35-[PERSON…" at bounding box center [267, 390] width 404 height 155
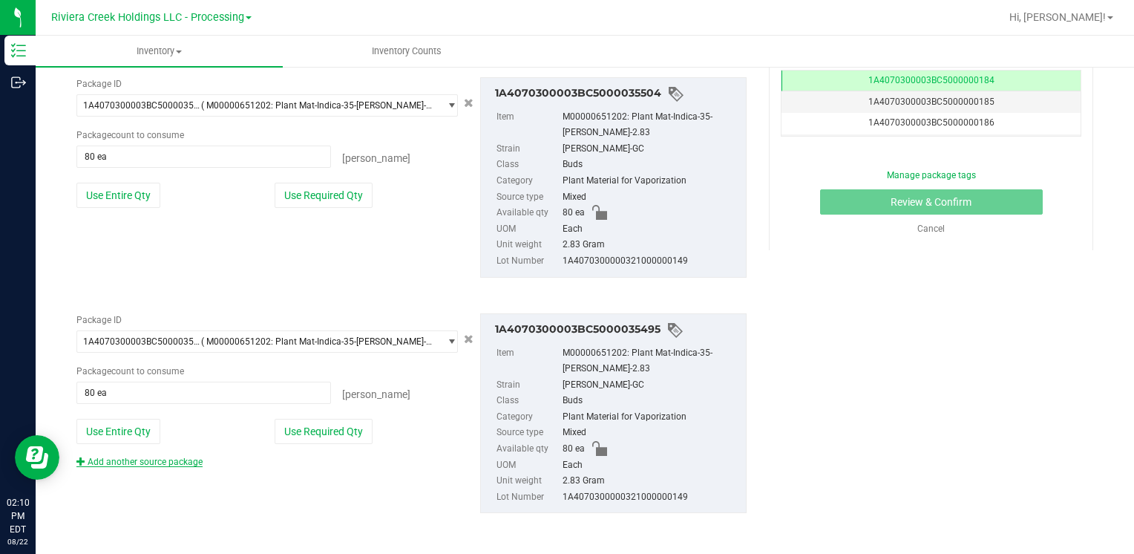
click at [146, 456] on link "Add another source package" at bounding box center [139, 461] width 126 height 10
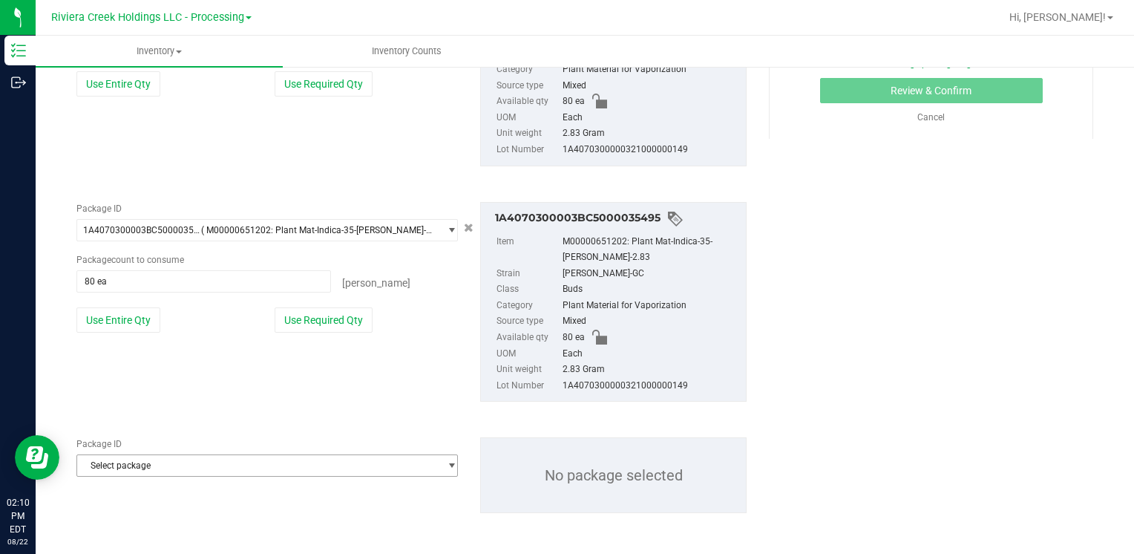
click at [149, 467] on span "Select package" at bounding box center [257, 465] width 361 height 21
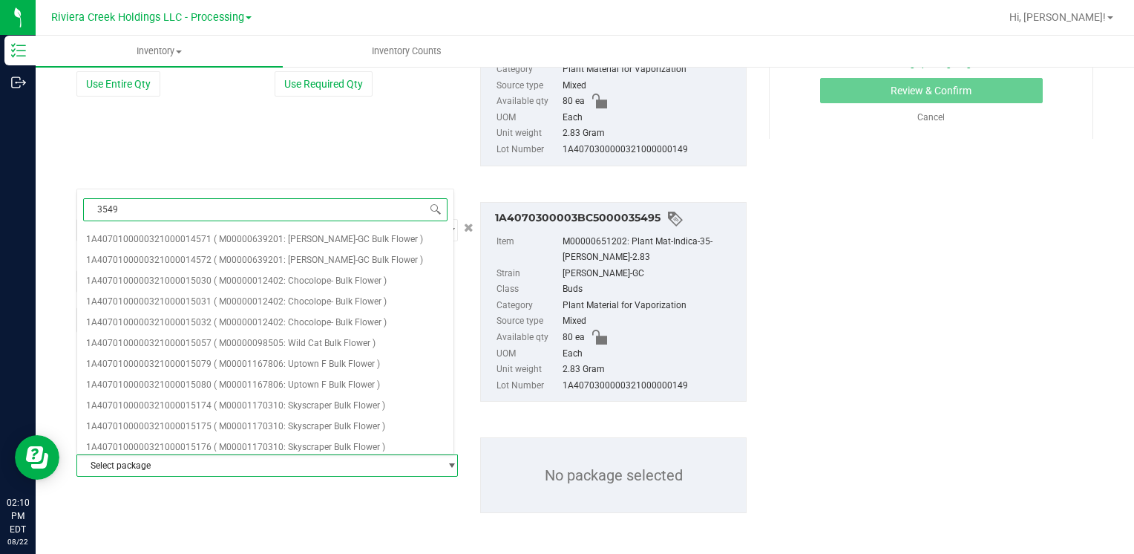
type input "35494"
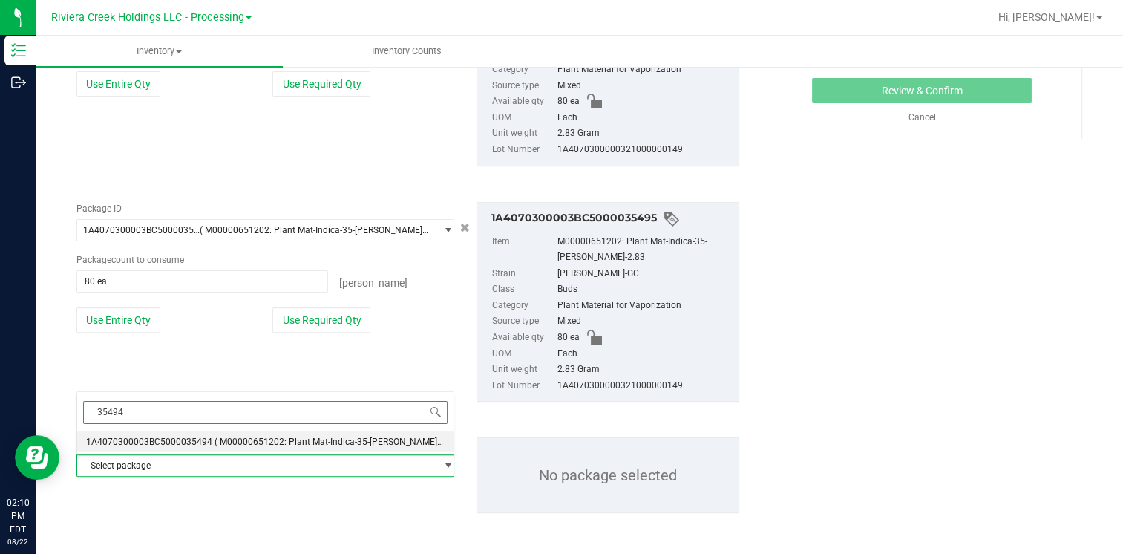
click at [179, 443] on span "1A4070300003BC5000035494" at bounding box center [149, 441] width 126 height 10
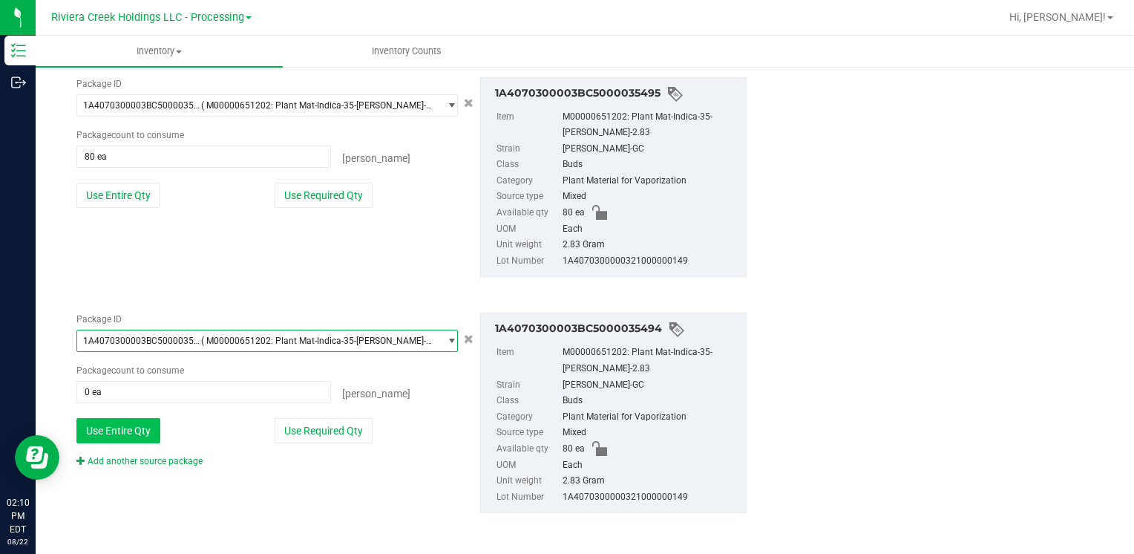
click at [151, 435] on button "Use Entire Qty" at bounding box center [118, 430] width 84 height 25
type input "80 ea"
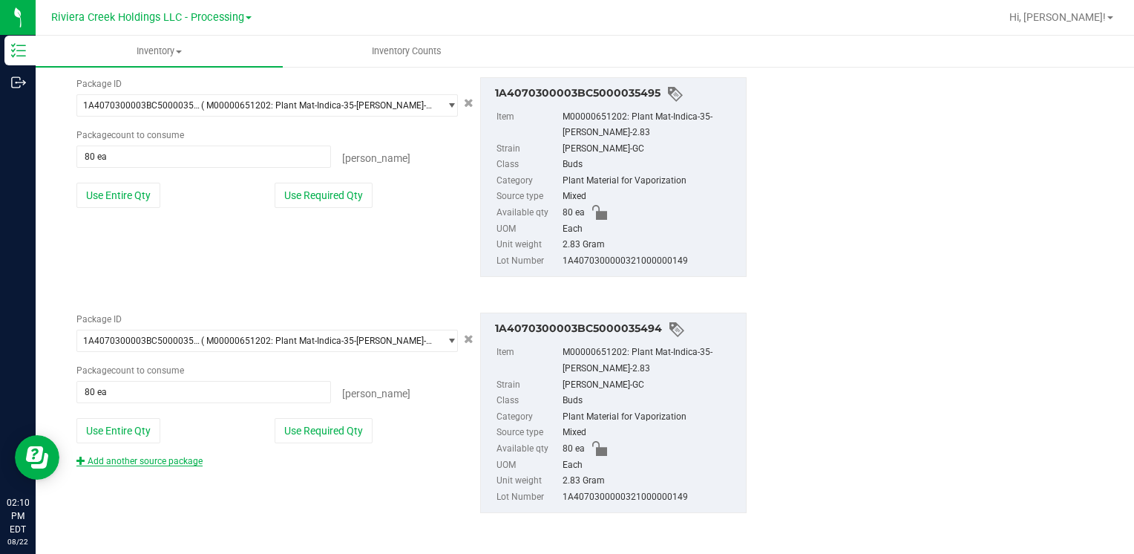
click at [163, 456] on link "Add another source package" at bounding box center [139, 461] width 126 height 10
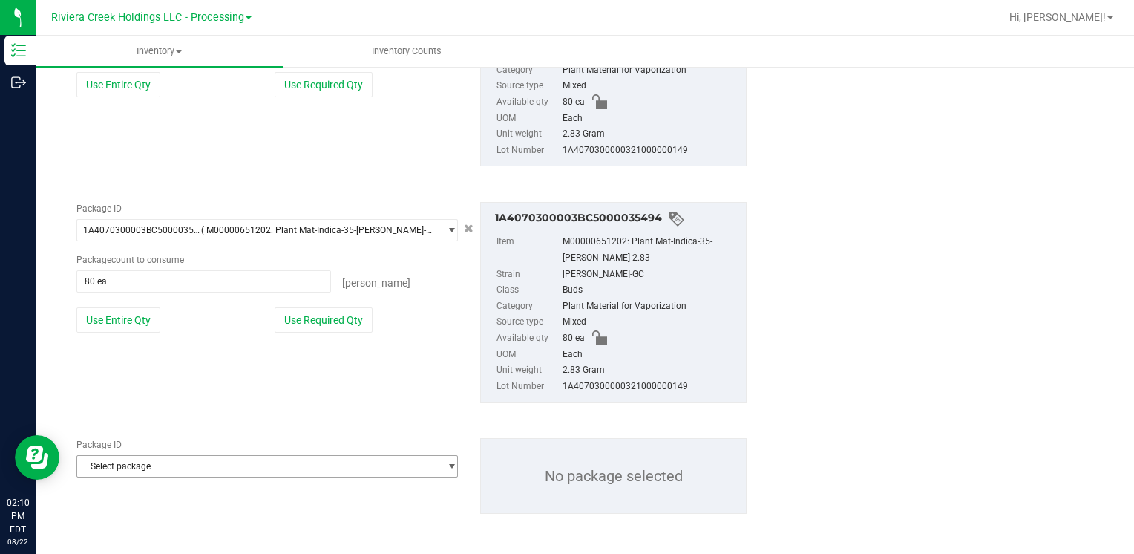
click at [205, 467] on span "Select package" at bounding box center [257, 466] width 361 height 21
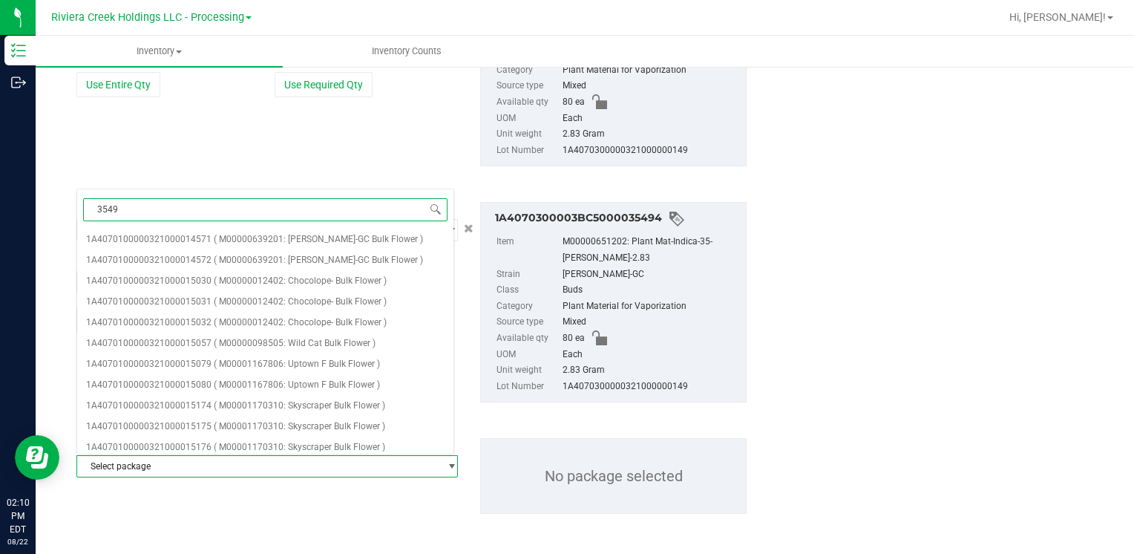
type input "35493"
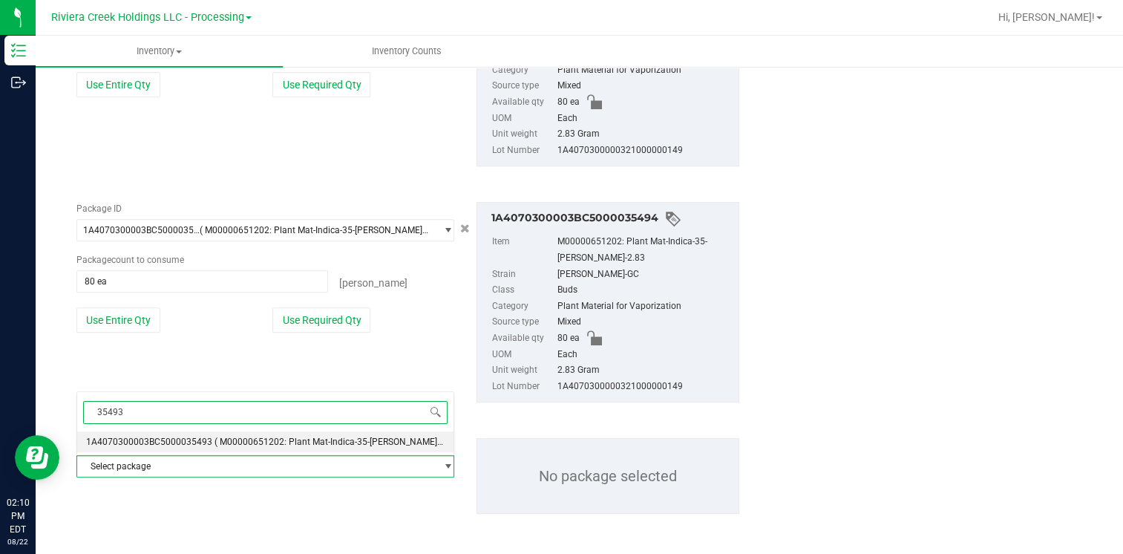
click at [197, 440] on span "1A4070300003BC5000035493" at bounding box center [149, 441] width 126 height 10
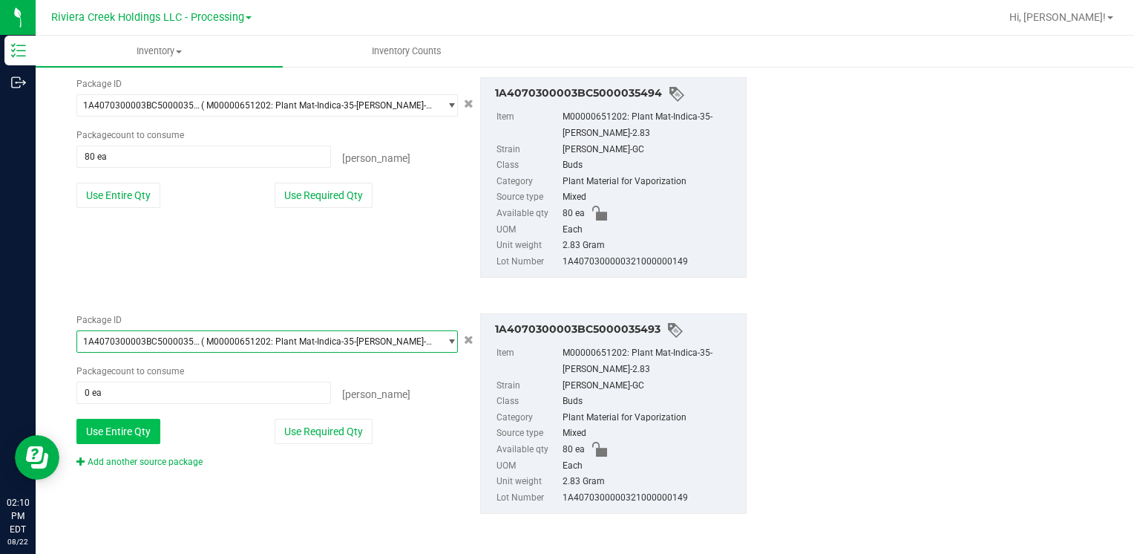
click at [130, 419] on button "Use Entire Qty" at bounding box center [118, 430] width 84 height 25
type input "80 ea"
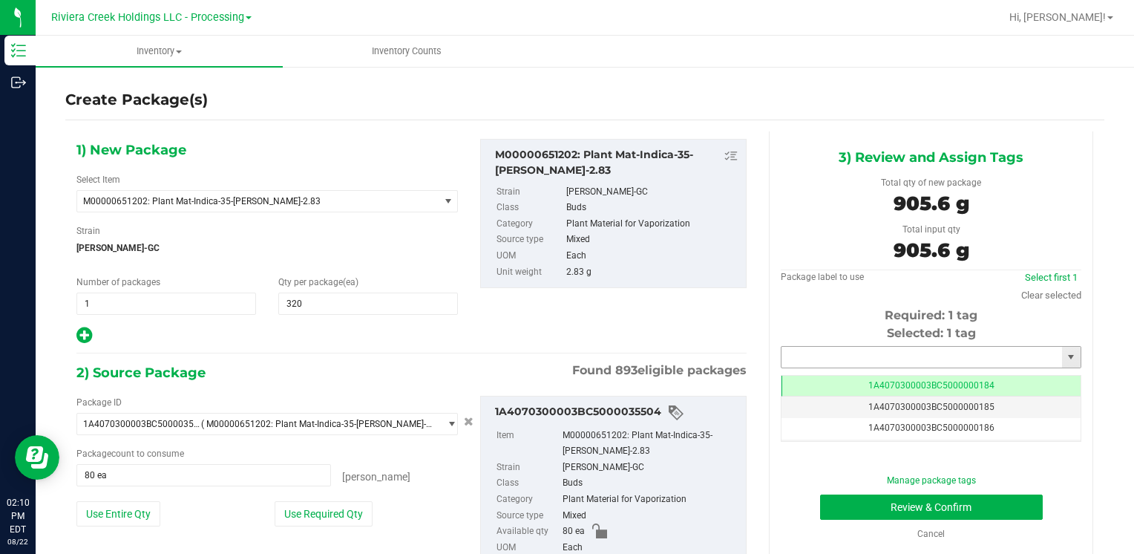
click at [861, 352] on input "text" at bounding box center [921, 356] width 280 height 21
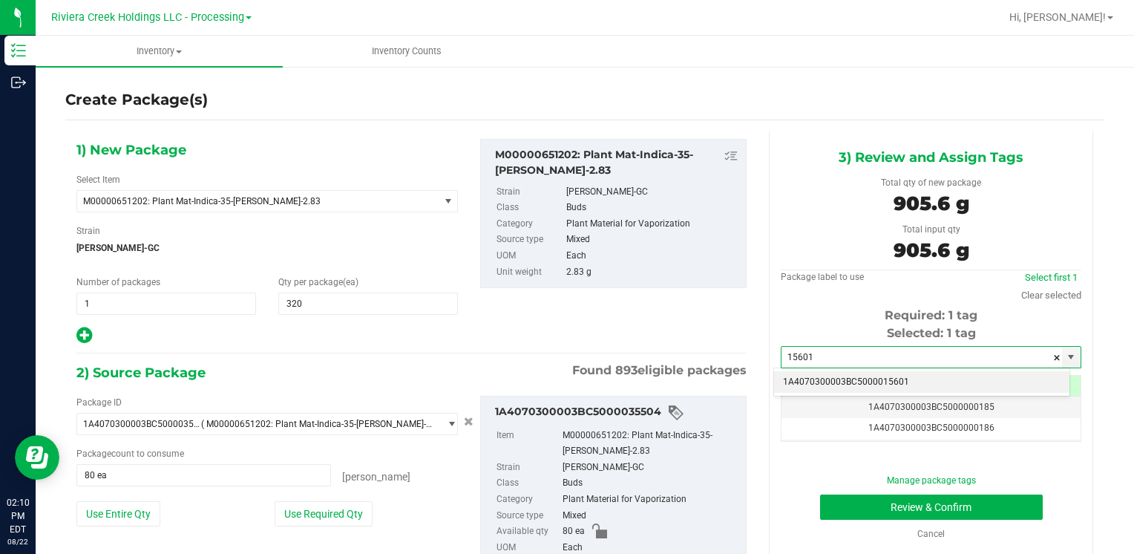
click at [844, 375] on li "1A4070300003BC5000015601" at bounding box center [921, 382] width 295 height 22
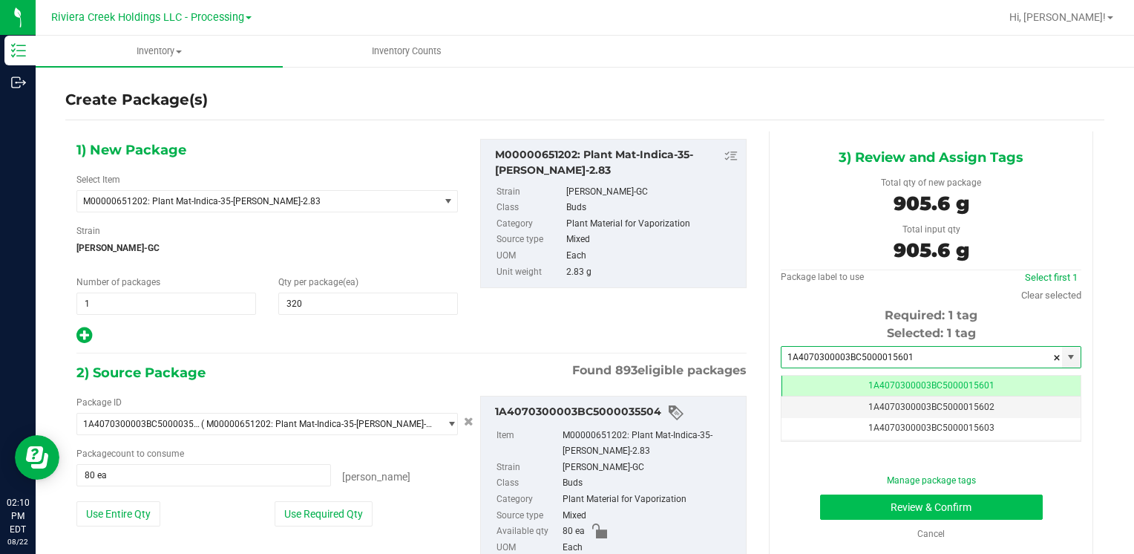
type input "1A4070300003BC5000015601"
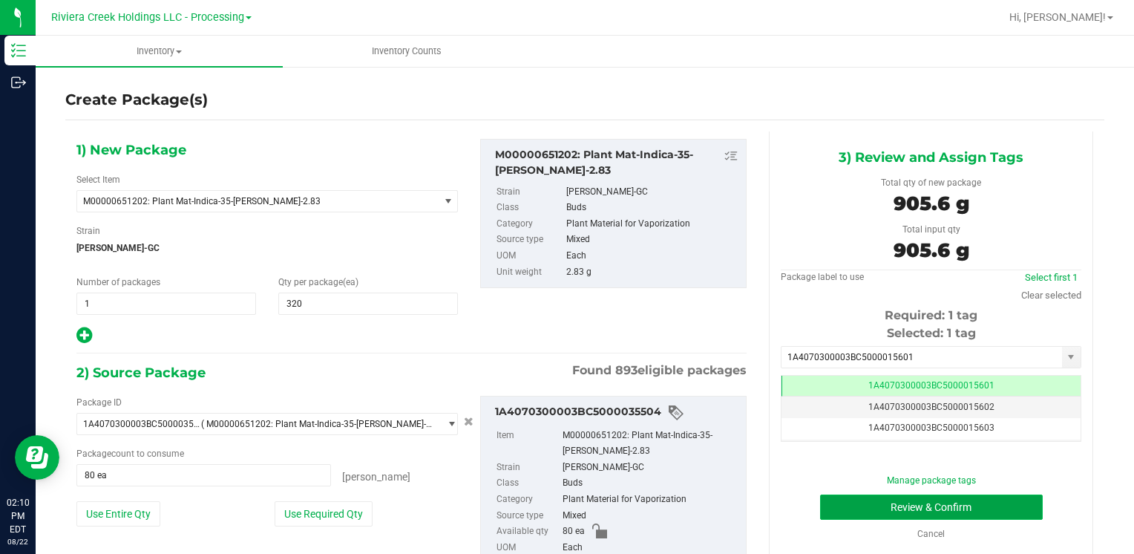
click at [843, 508] on button "Review & Confirm" at bounding box center [931, 506] width 223 height 25
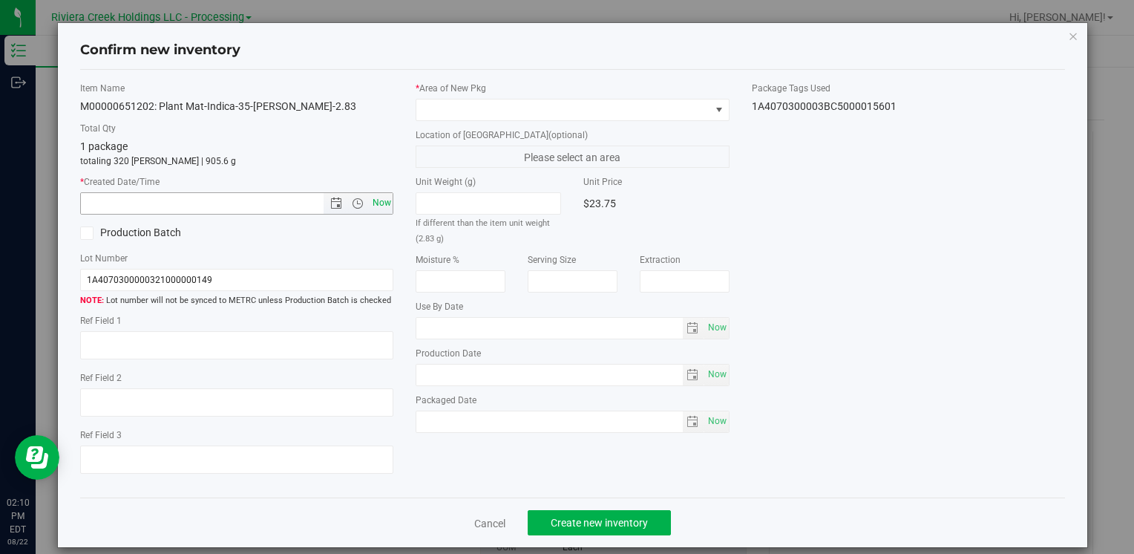
click at [380, 208] on span "Now" at bounding box center [381, 203] width 25 height 22
type input "[DATE] 2:10 PM"
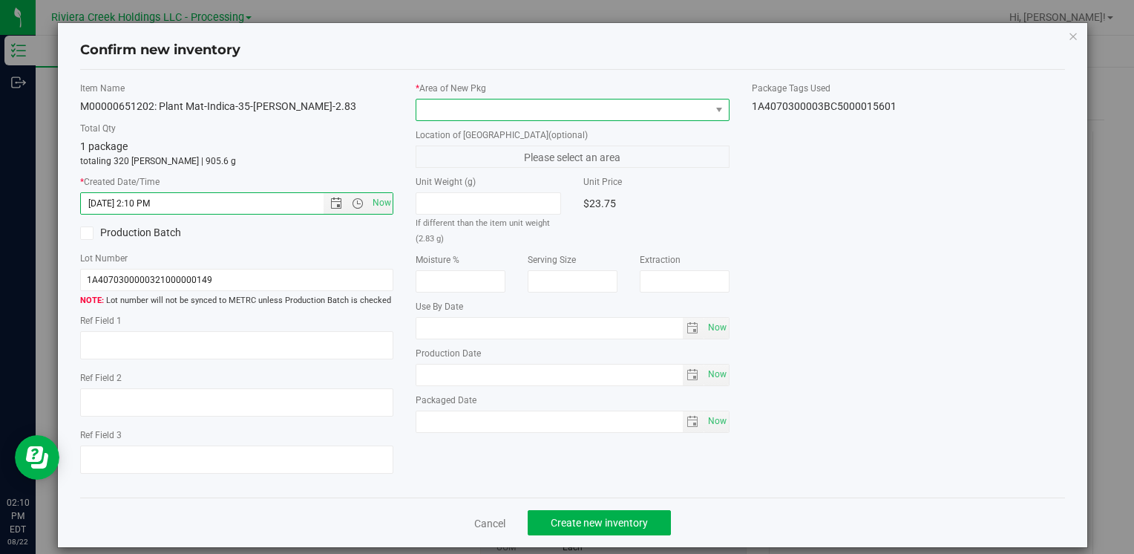
click at [430, 108] on span at bounding box center [562, 109] width 293 height 21
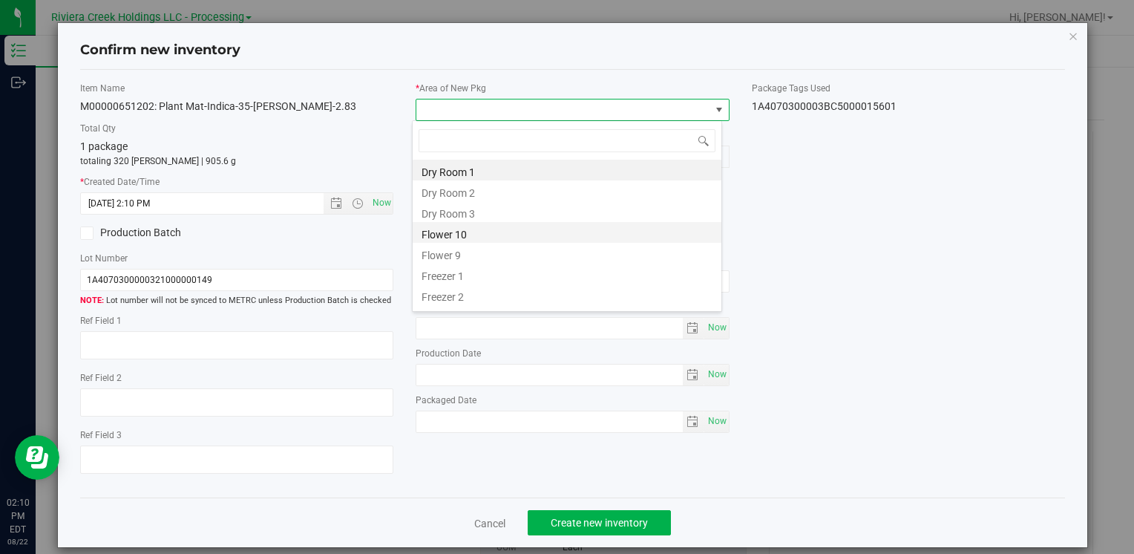
click at [477, 236] on li "Flower 10" at bounding box center [567, 232] width 309 height 21
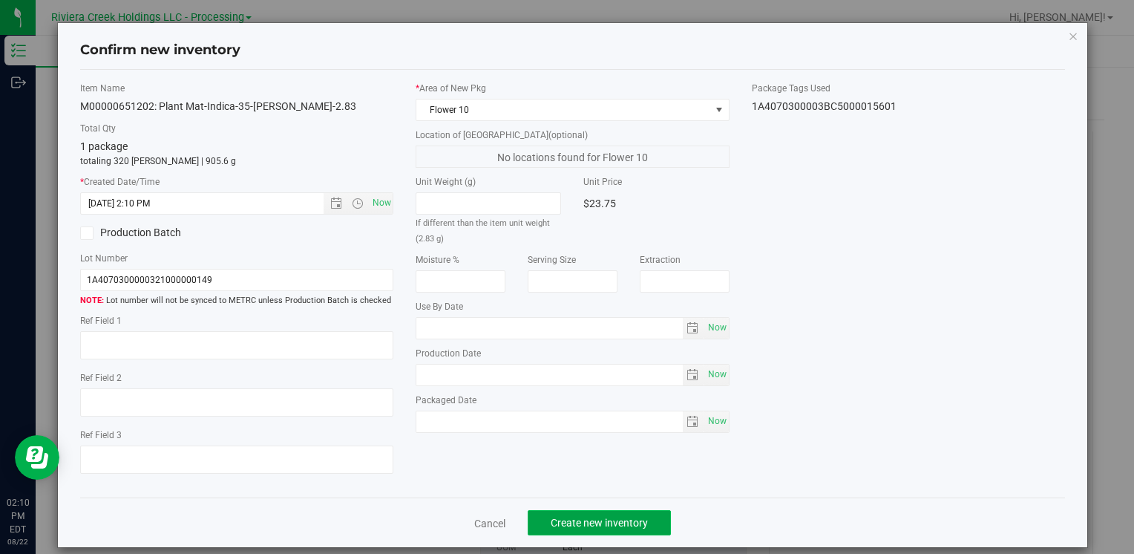
click at [575, 524] on span "Create new inventory" at bounding box center [599, 522] width 97 height 12
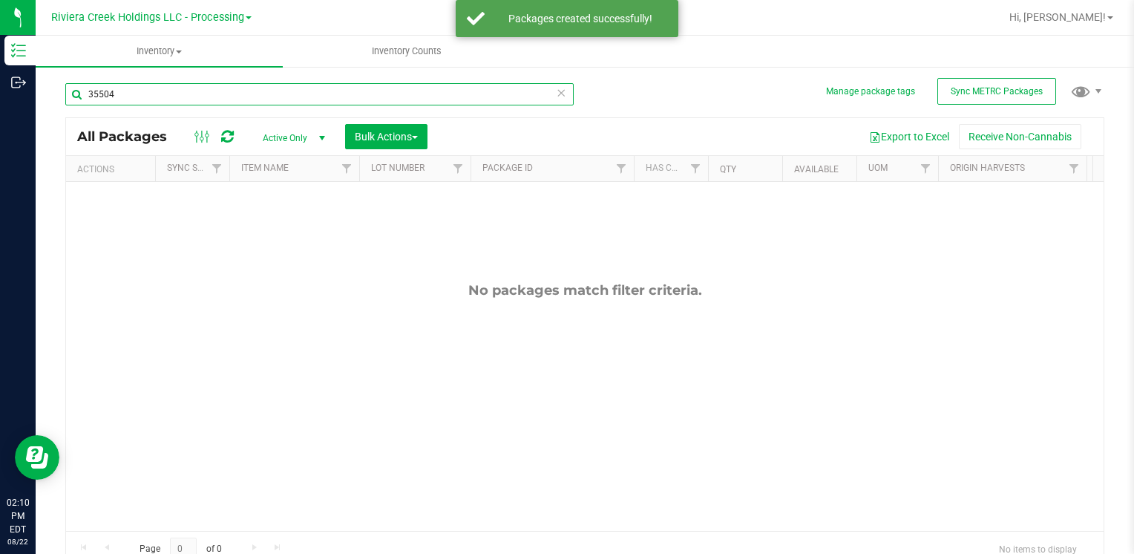
click at [173, 102] on input "35504" at bounding box center [319, 94] width 508 height 22
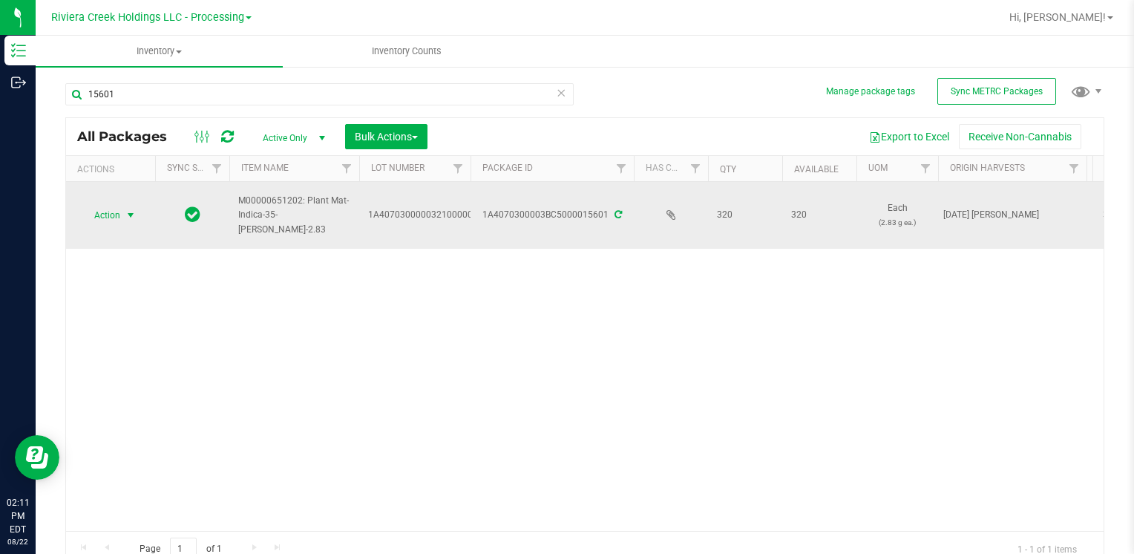
click at [111, 215] on span "Action" at bounding box center [101, 215] width 40 height 21
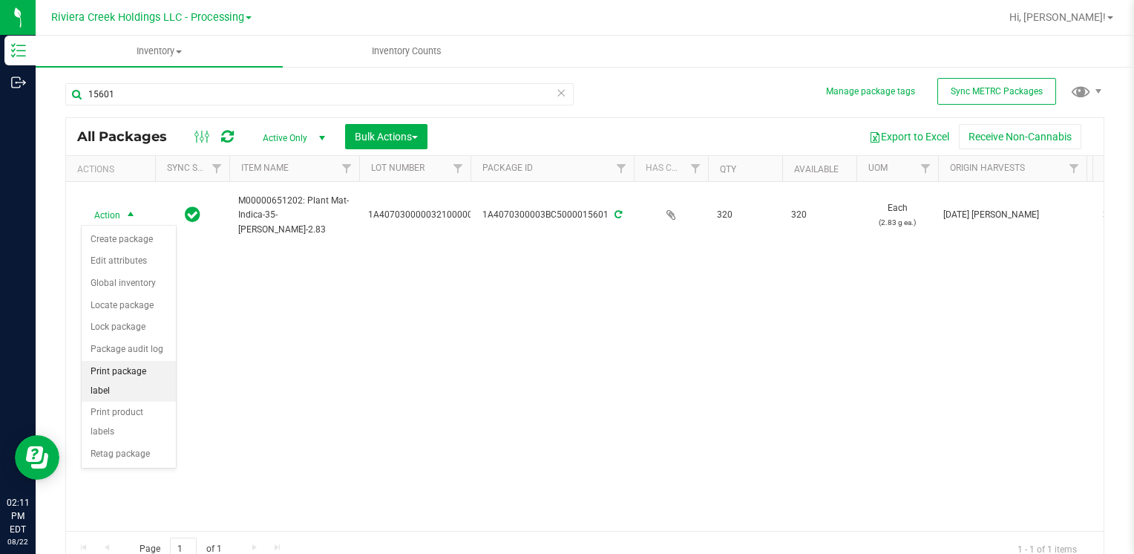
click at [154, 372] on li "Print package label" at bounding box center [129, 381] width 94 height 41
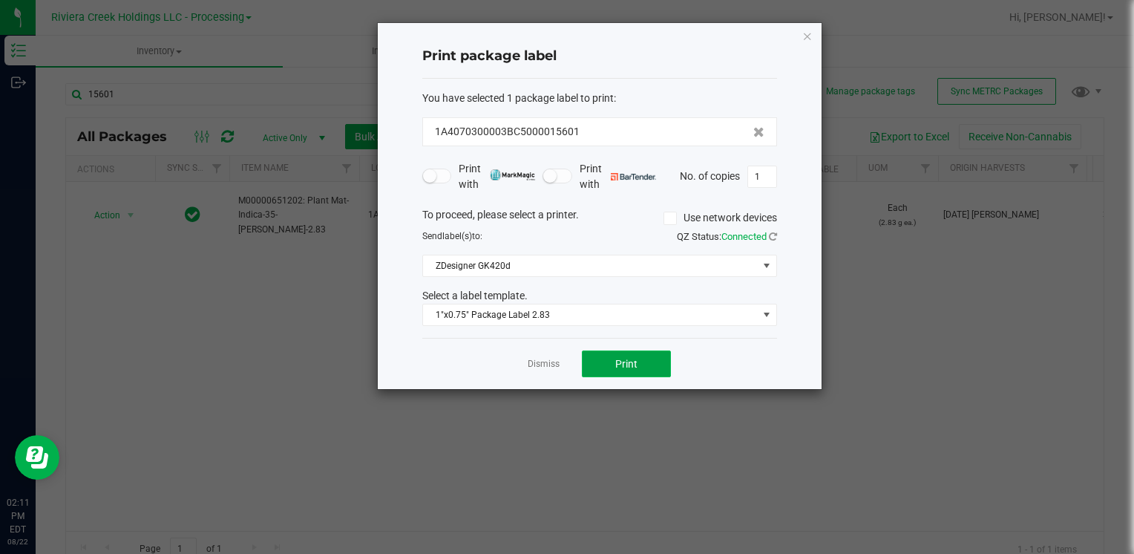
click at [597, 366] on button "Print" at bounding box center [626, 363] width 89 height 27
click at [812, 31] on icon "button" at bounding box center [807, 36] width 10 height 18
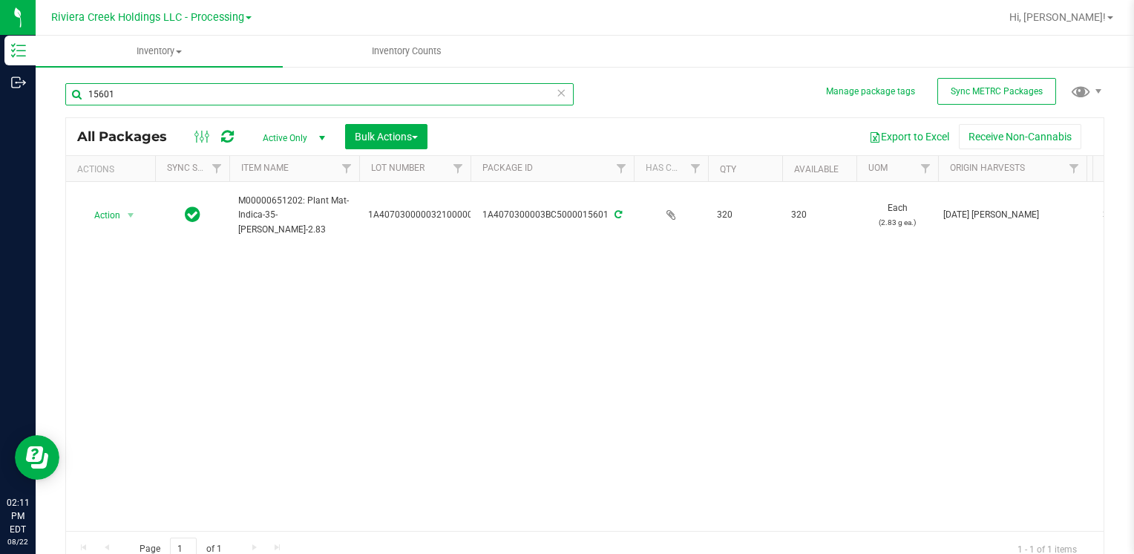
click at [151, 93] on input "15601" at bounding box center [319, 94] width 508 height 22
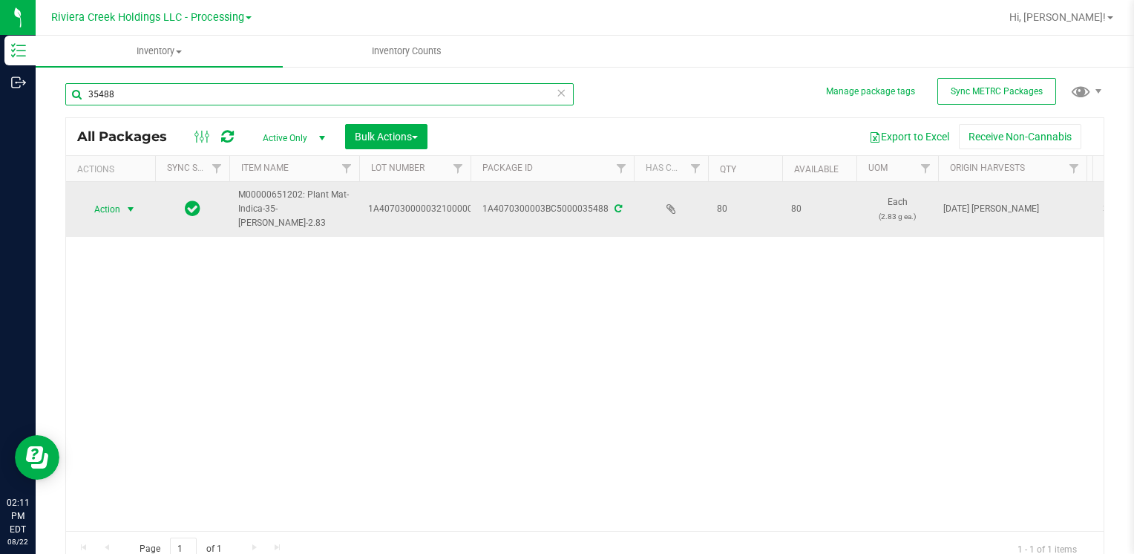
type input "35488"
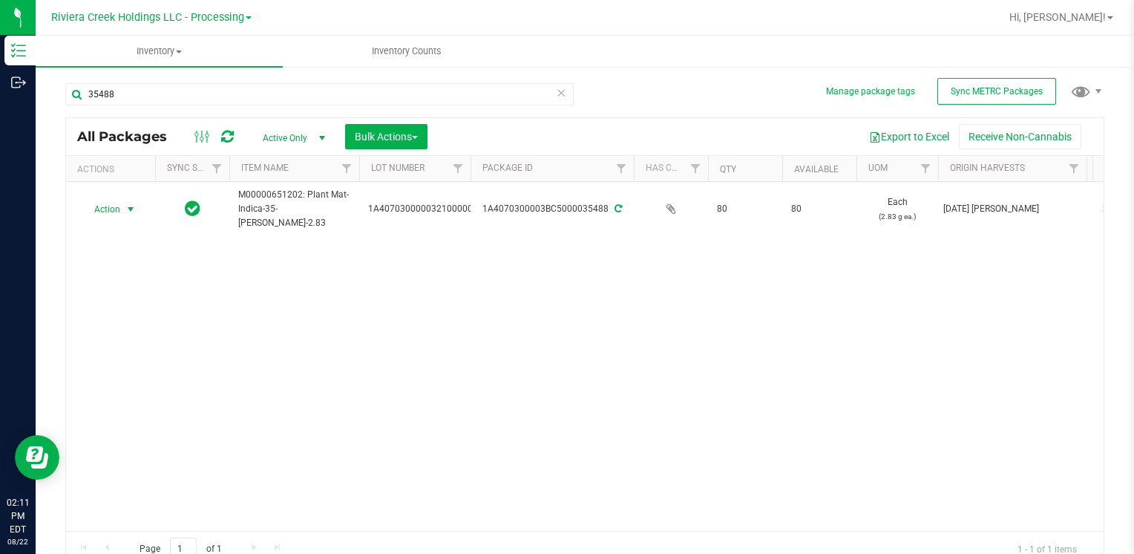
drag, startPoint x: 104, startPoint y: 215, endPoint x: 108, endPoint y: 230, distance: 15.5
click at [104, 214] on span "Action" at bounding box center [101, 209] width 40 height 21
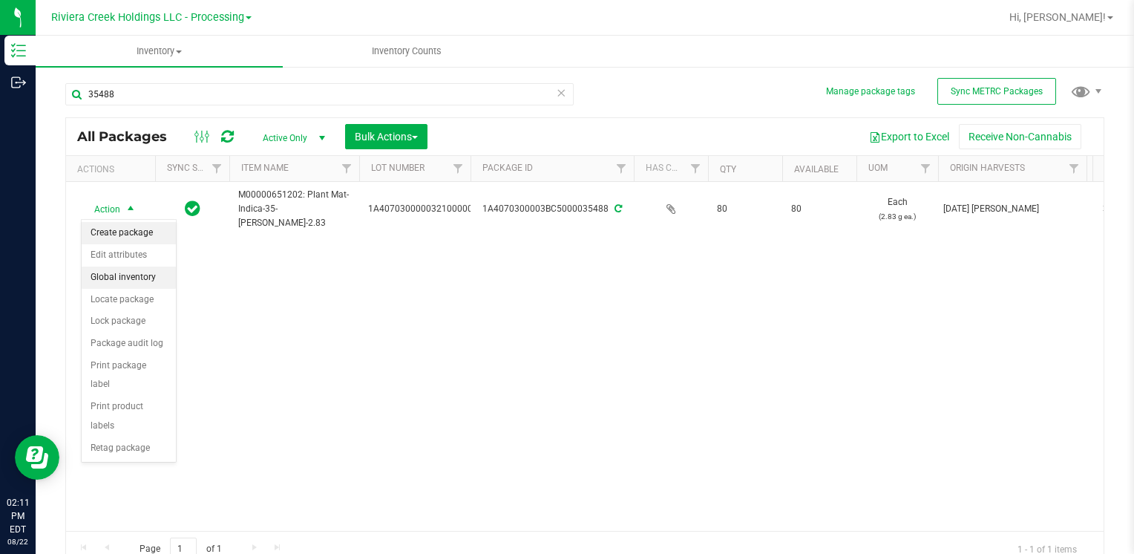
click at [113, 230] on li "Create package" at bounding box center [129, 233] width 94 height 22
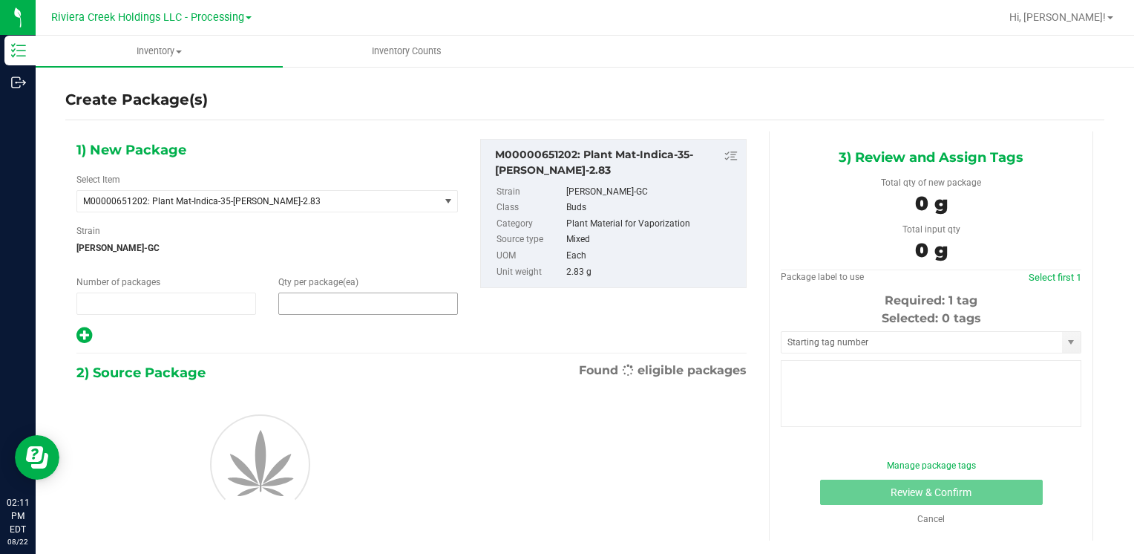
type input "1"
type input "0"
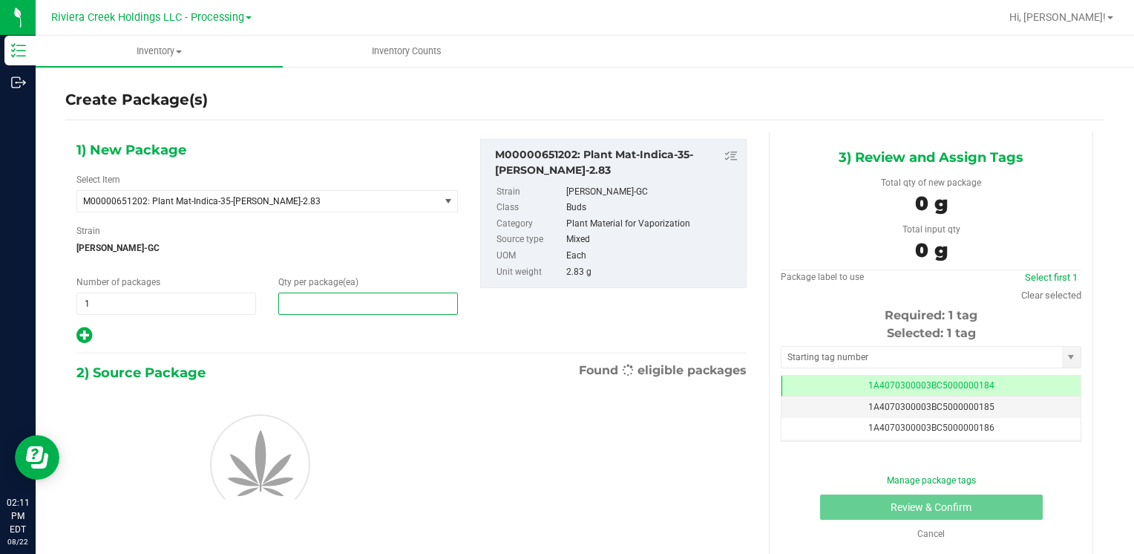
click at [303, 296] on span at bounding box center [368, 303] width 180 height 22
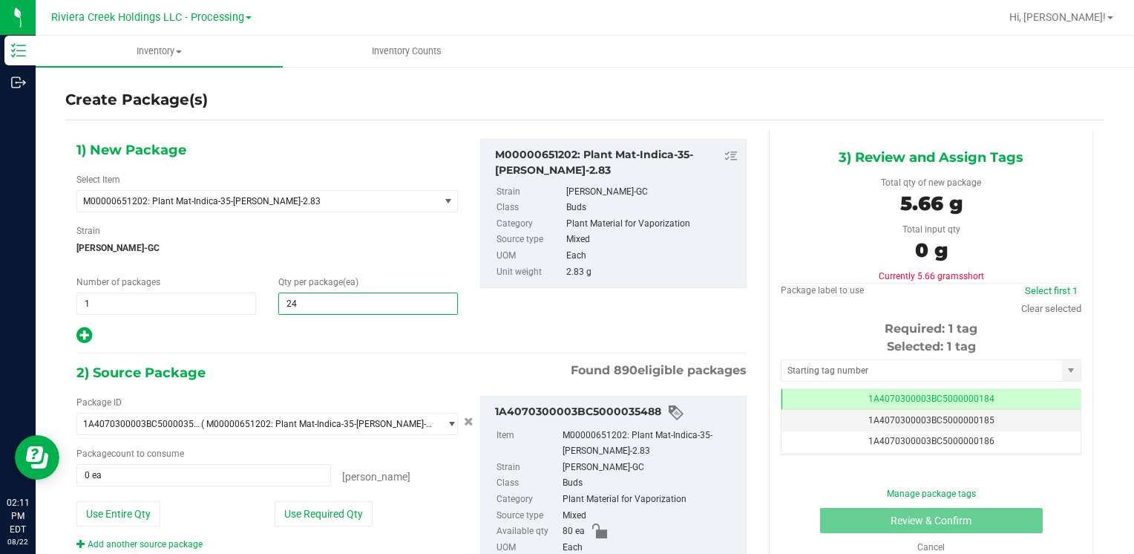
type input "240"
click at [137, 518] on button "Use Entire Qty" at bounding box center [118, 513] width 84 height 25
type input "80 ea"
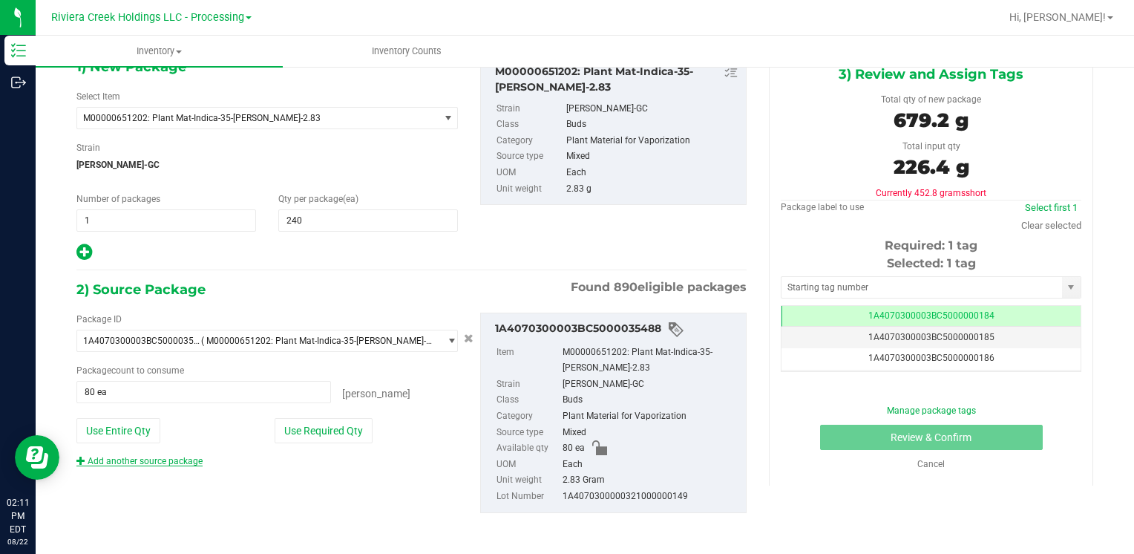
click at [185, 459] on link "Add another source package" at bounding box center [139, 461] width 126 height 10
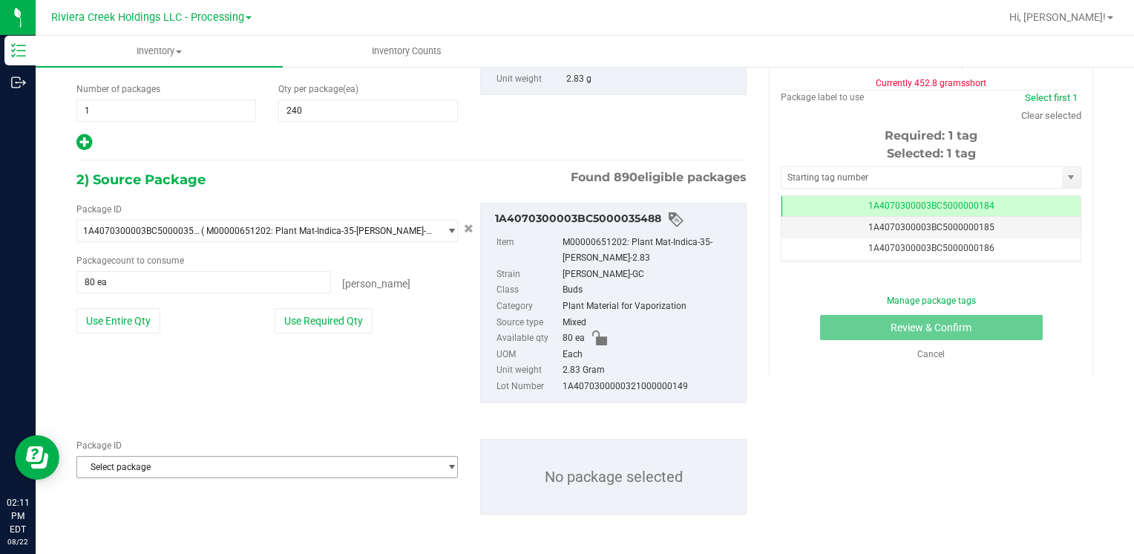
scroll to position [194, 0]
click at [185, 459] on span "Select package" at bounding box center [257, 466] width 361 height 21
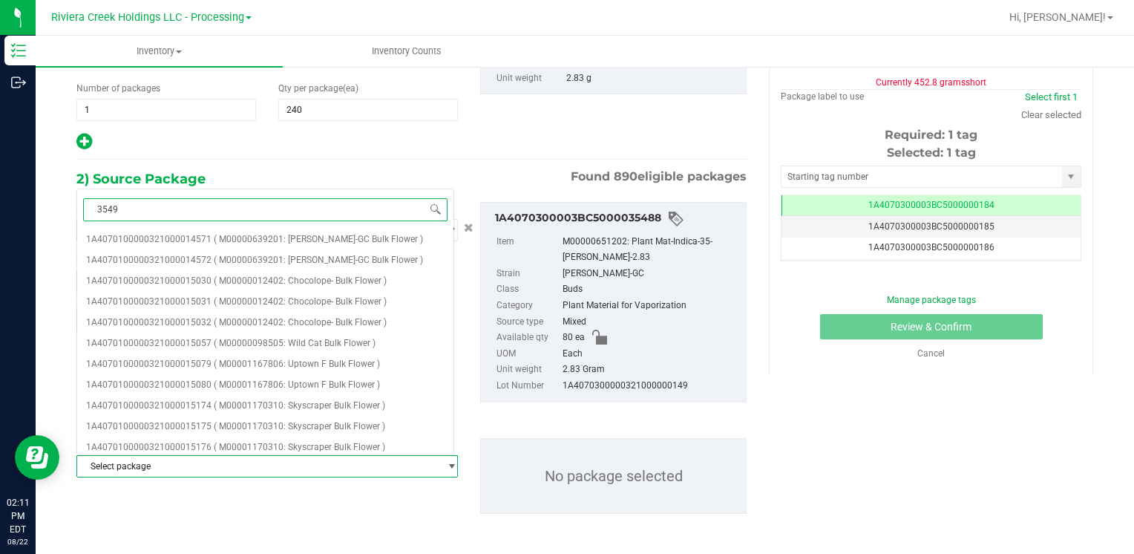
type input "35491"
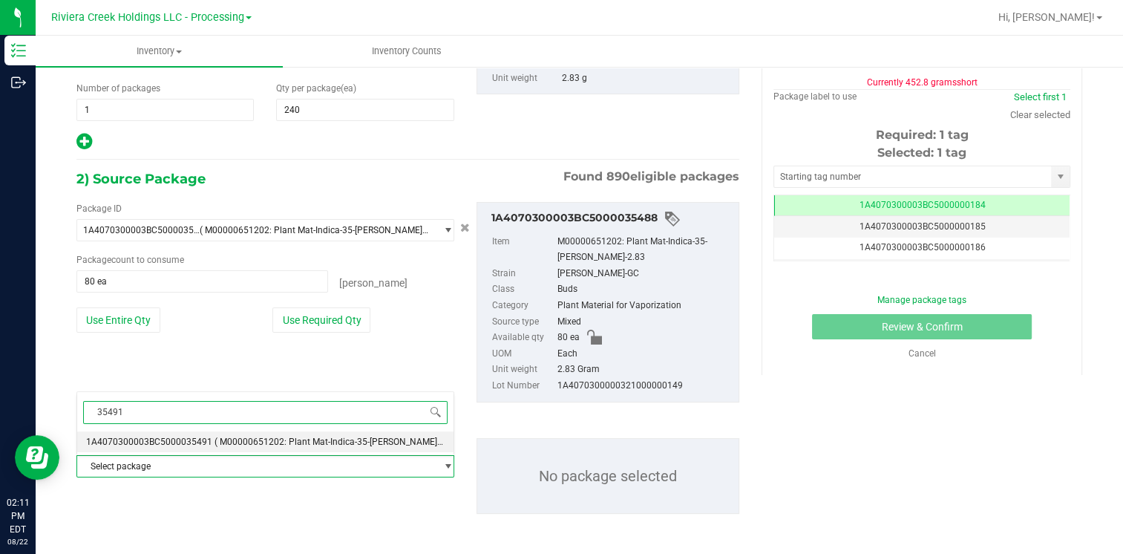
click at [191, 435] on li "1A4070300003BC5000035491 ( M00000651202: Plant Mat-Indica-35-[PERSON_NAME]-2.83…" at bounding box center [265, 441] width 376 height 21
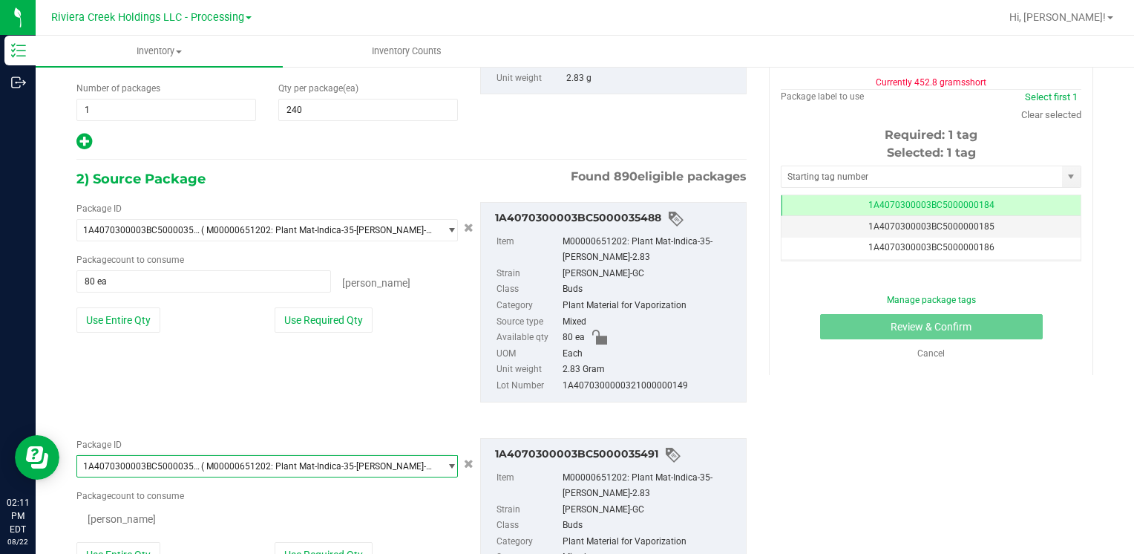
scroll to position [13753, 0]
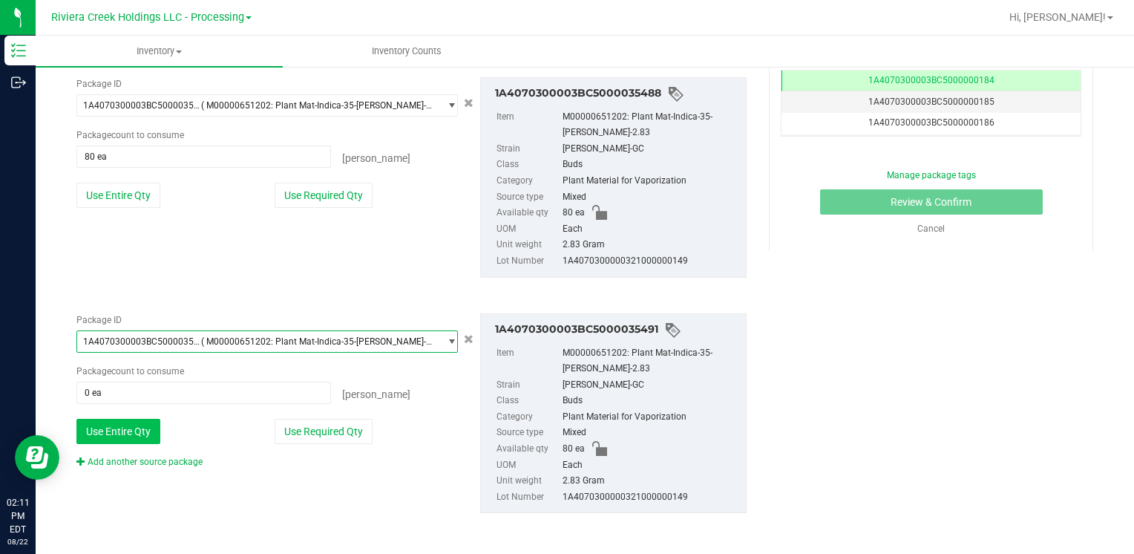
click at [125, 433] on button "Use Entire Qty" at bounding box center [118, 430] width 84 height 25
type input "80 ea"
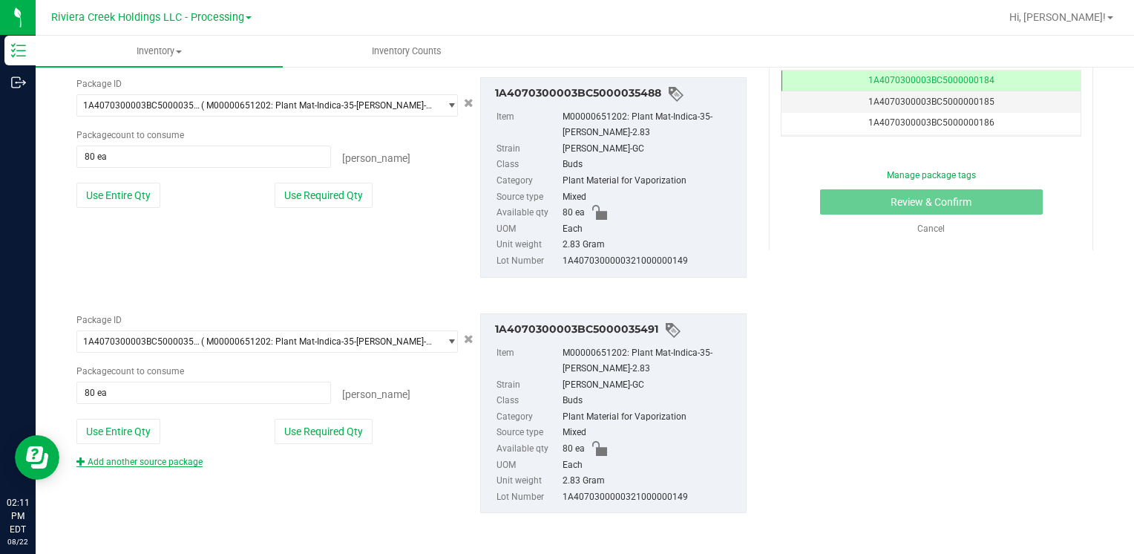
click at [131, 461] on link "Add another source package" at bounding box center [139, 461] width 126 height 10
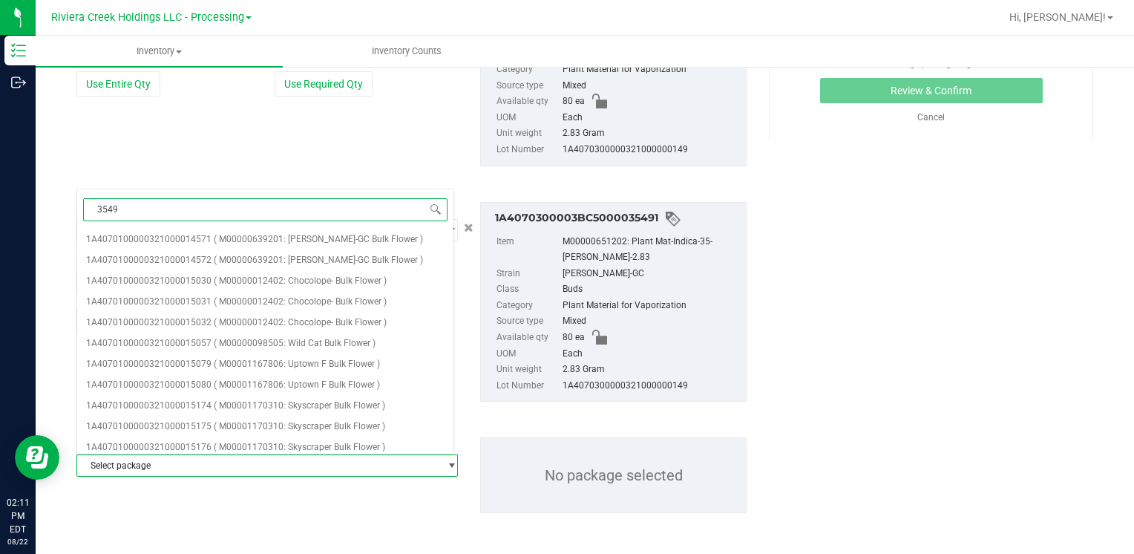
type input "35492"
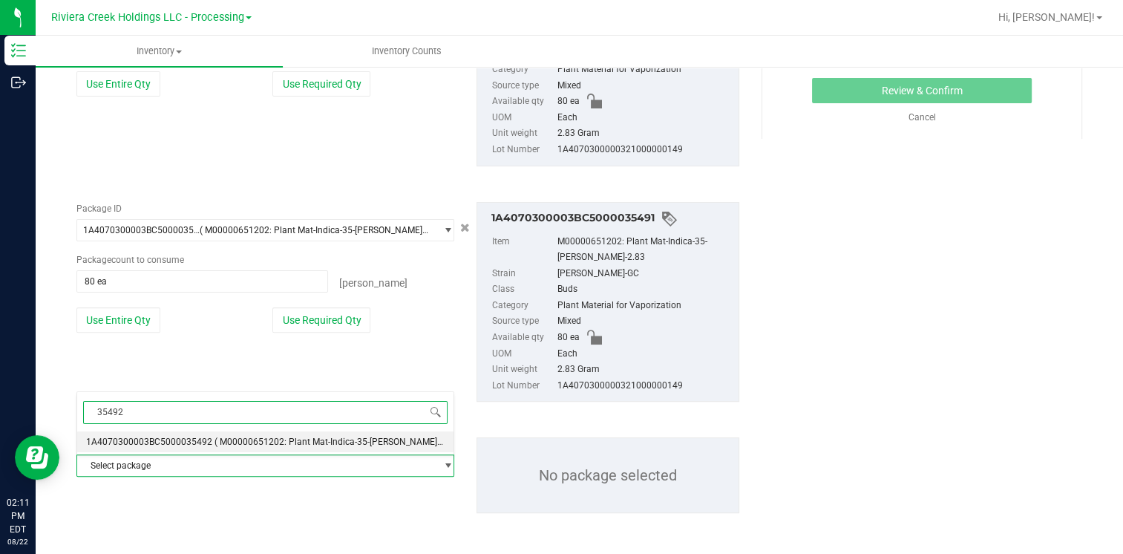
click at [189, 431] on li "1A4070300003BC5000035492 ( M00000651202: Plant Mat-Indica-35-[PERSON_NAME]-2.83…" at bounding box center [265, 441] width 376 height 21
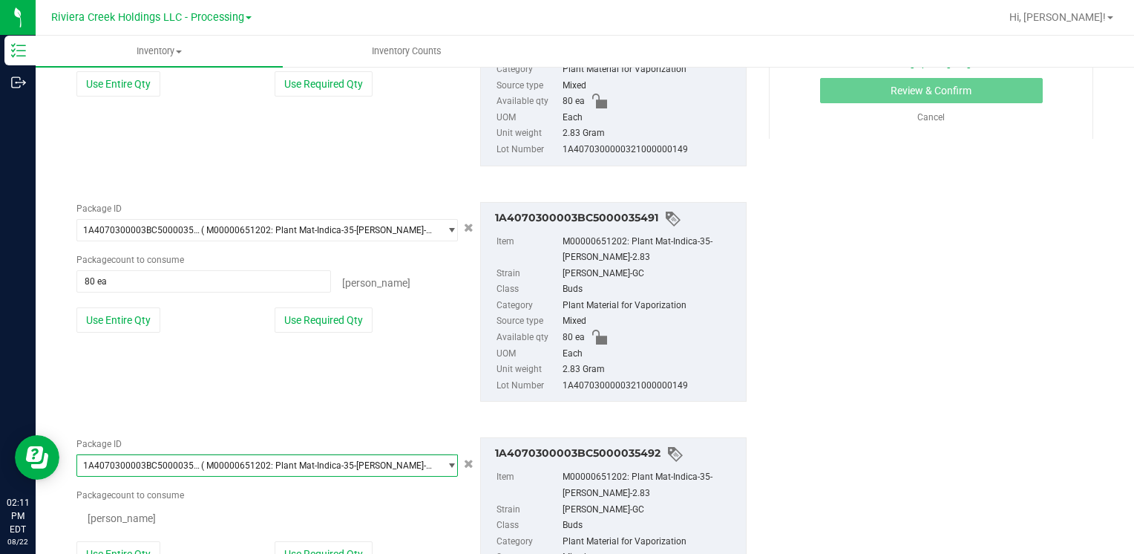
scroll to position [13732, 0]
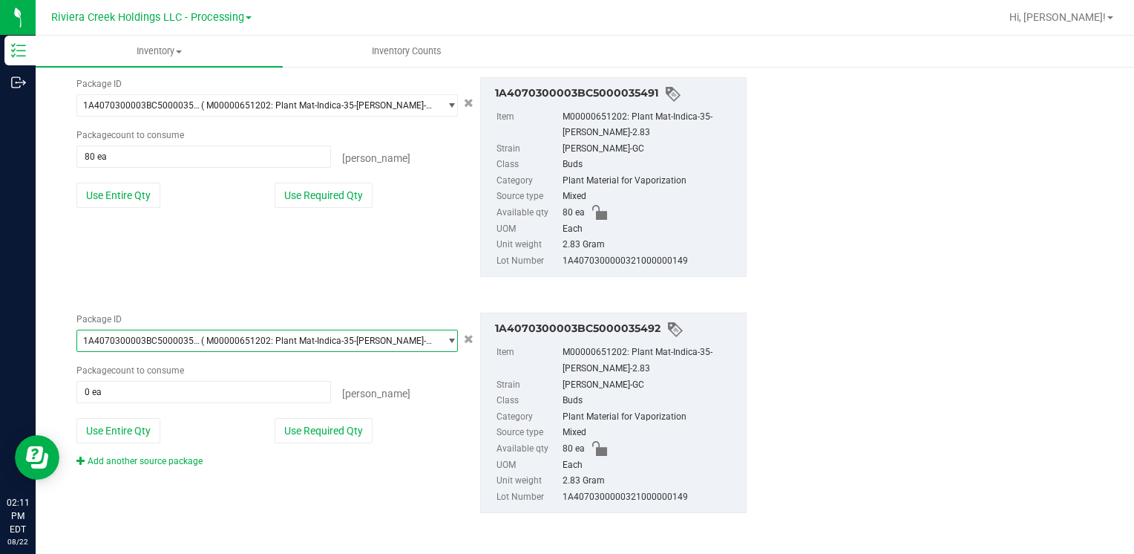
drag, startPoint x: 135, startPoint y: 432, endPoint x: 231, endPoint y: 425, distance: 95.9
click at [134, 432] on button "Use Entire Qty" at bounding box center [118, 430] width 84 height 25
type input "80 ea"
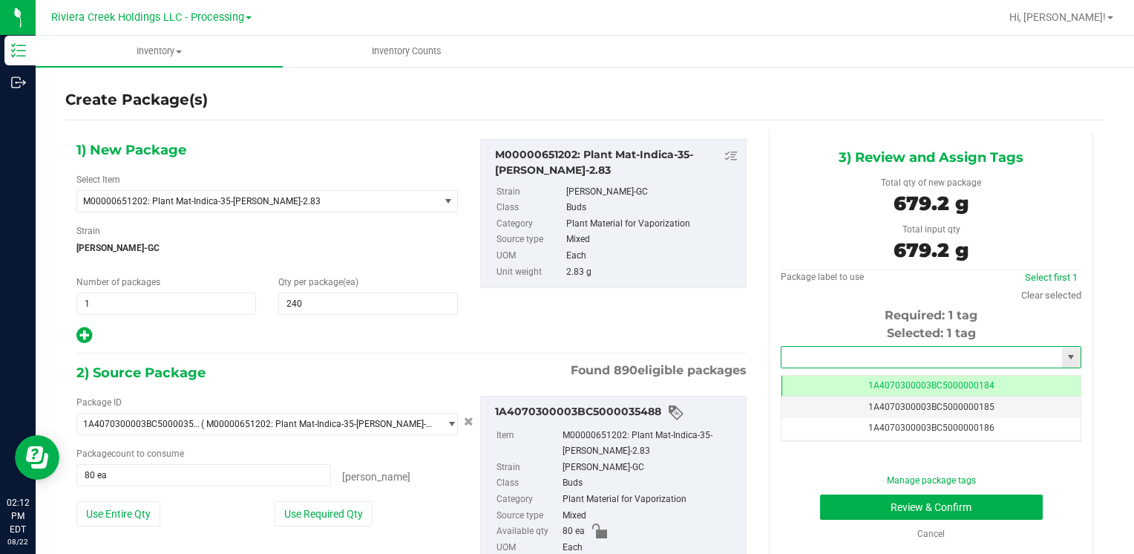
click at [832, 355] on input "text" at bounding box center [921, 356] width 280 height 21
click at [836, 372] on li "1A4070300003BC5000015602" at bounding box center [921, 382] width 295 height 22
type input "1A4070300003BC5000015602"
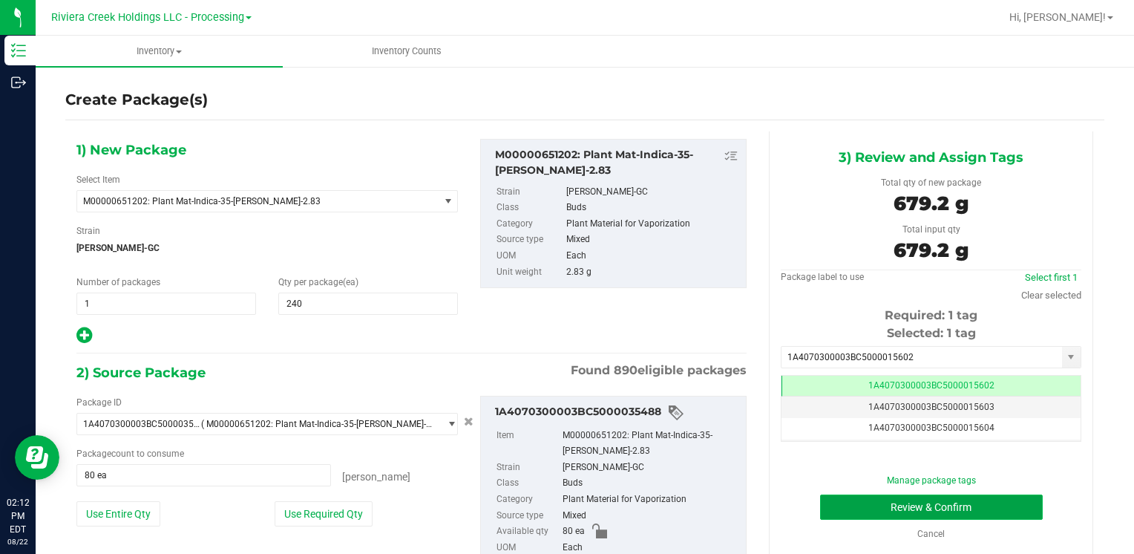
click at [841, 499] on button "Review & Confirm" at bounding box center [931, 506] width 223 height 25
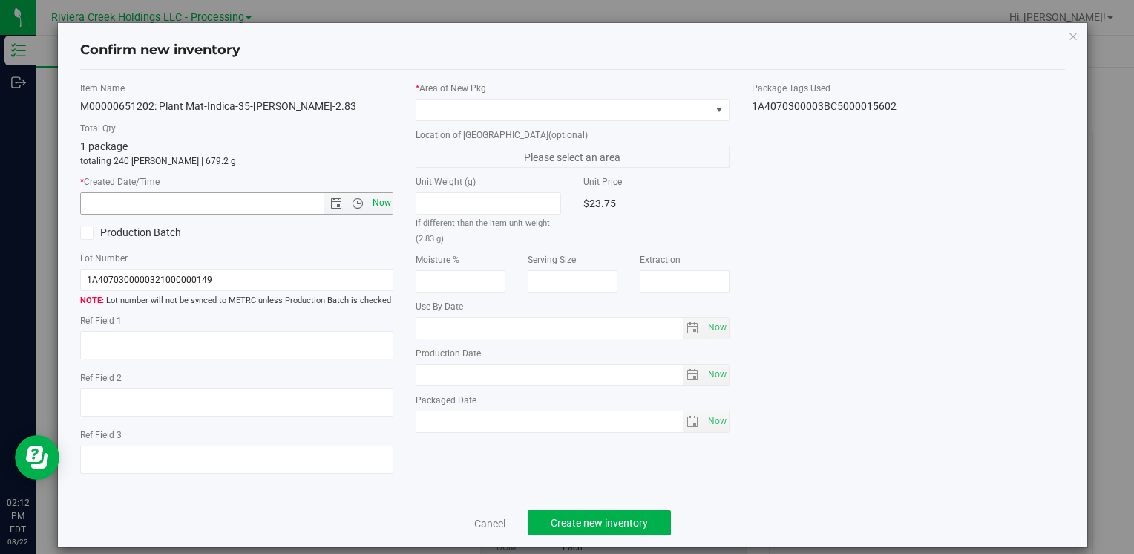
click at [377, 208] on span "Now" at bounding box center [381, 203] width 25 height 22
type input "[DATE] 2:12 PM"
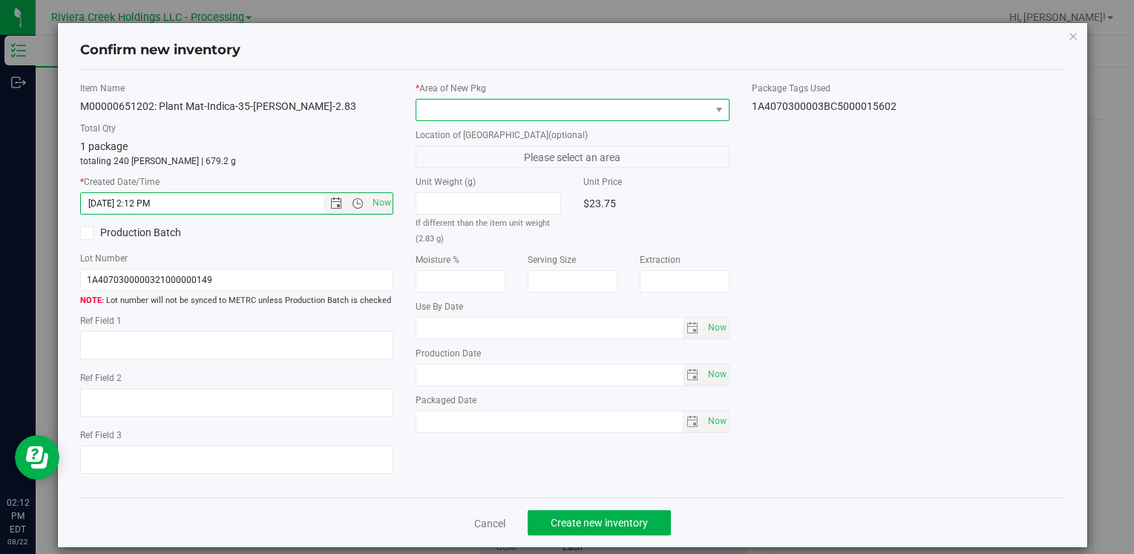
click at [448, 106] on span at bounding box center [562, 109] width 293 height 21
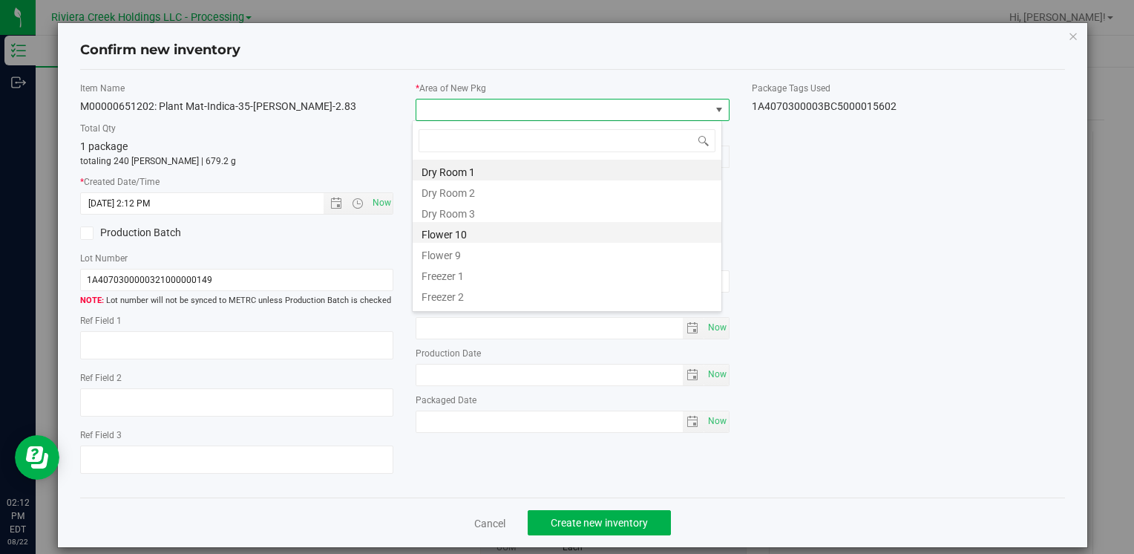
click at [482, 228] on li "Flower 10" at bounding box center [567, 232] width 309 height 21
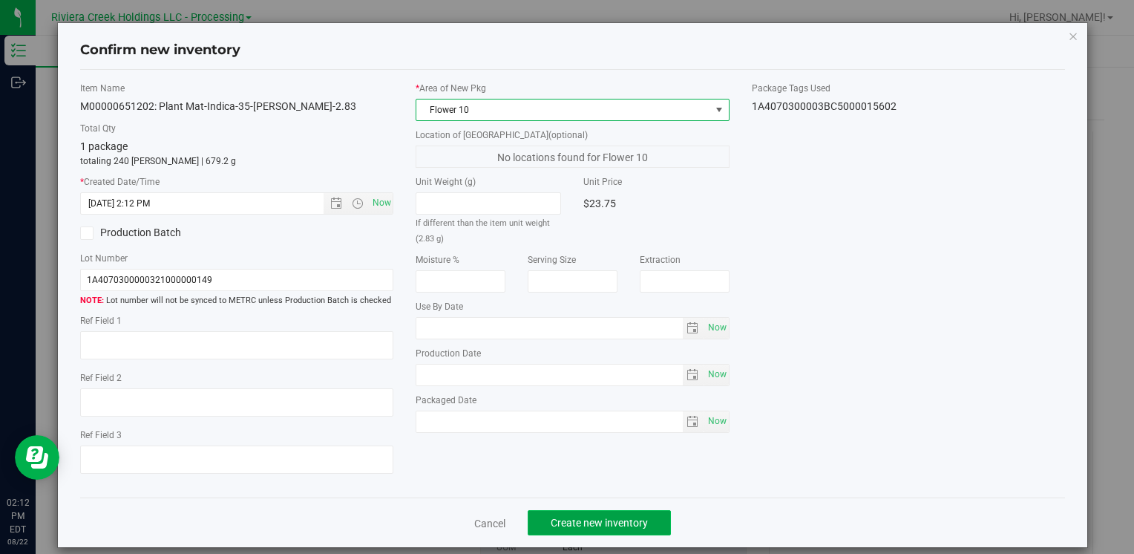
click at [585, 527] on span "Create new inventory" at bounding box center [599, 522] width 97 height 12
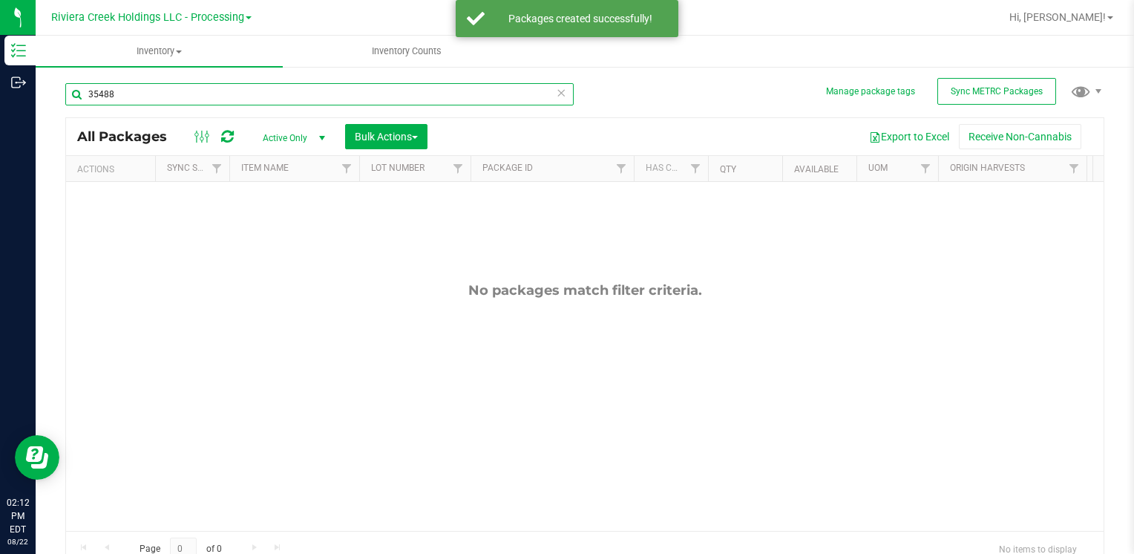
click at [132, 97] on input "35488" at bounding box center [319, 94] width 508 height 22
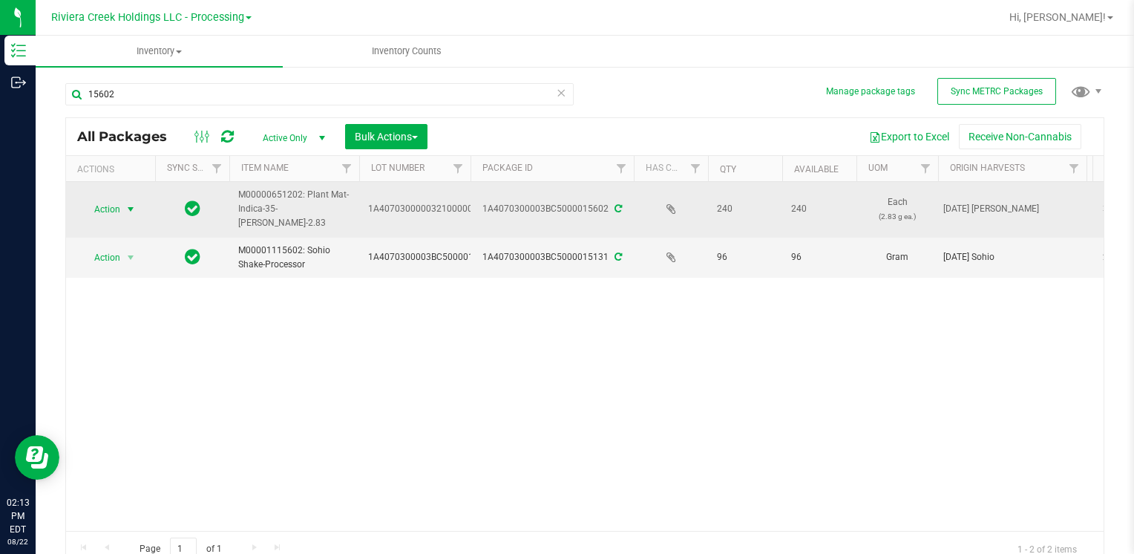
click at [110, 199] on span "Action" at bounding box center [101, 209] width 40 height 21
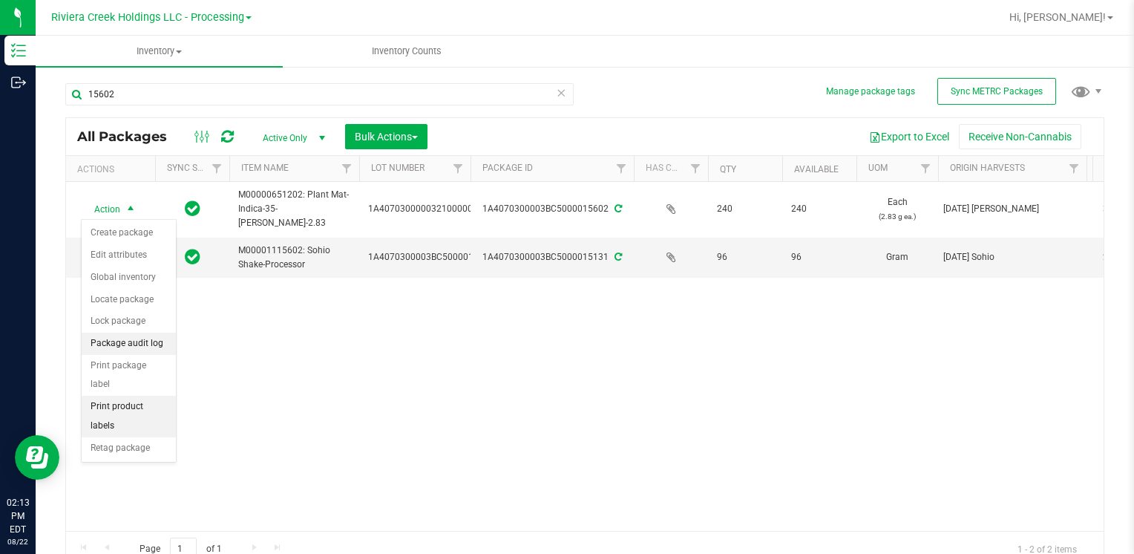
click at [154, 352] on li "Package audit log" at bounding box center [129, 343] width 94 height 22
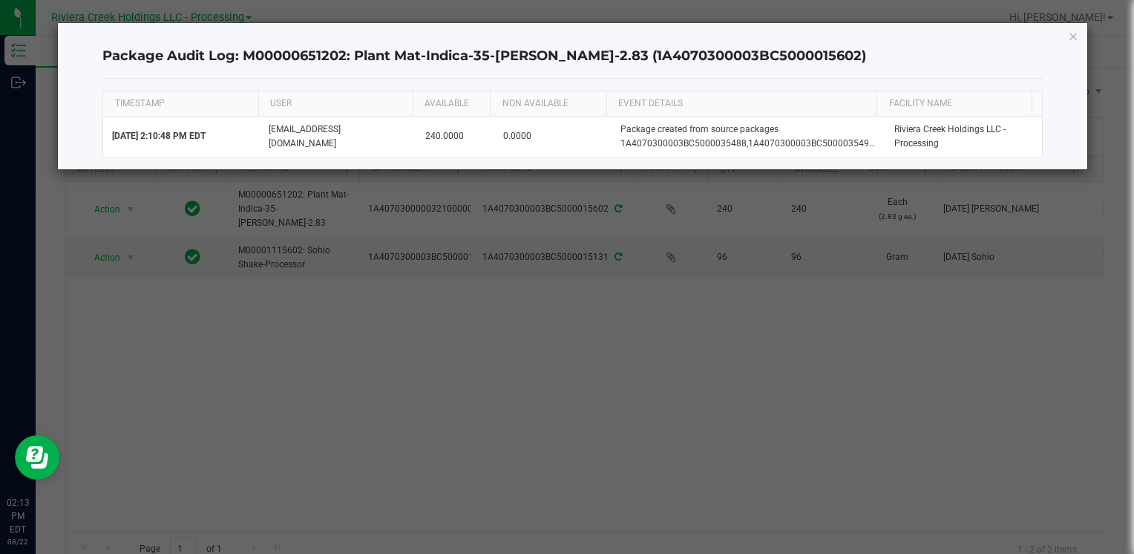
click at [1066, 37] on div "Package Audit Log: M00000651202: Plant Mat-Indica-35-[PERSON_NAME]-2.83 (1A4070…" at bounding box center [572, 96] width 1029 height 146
click at [1074, 36] on icon "button" at bounding box center [1073, 36] width 10 height 18
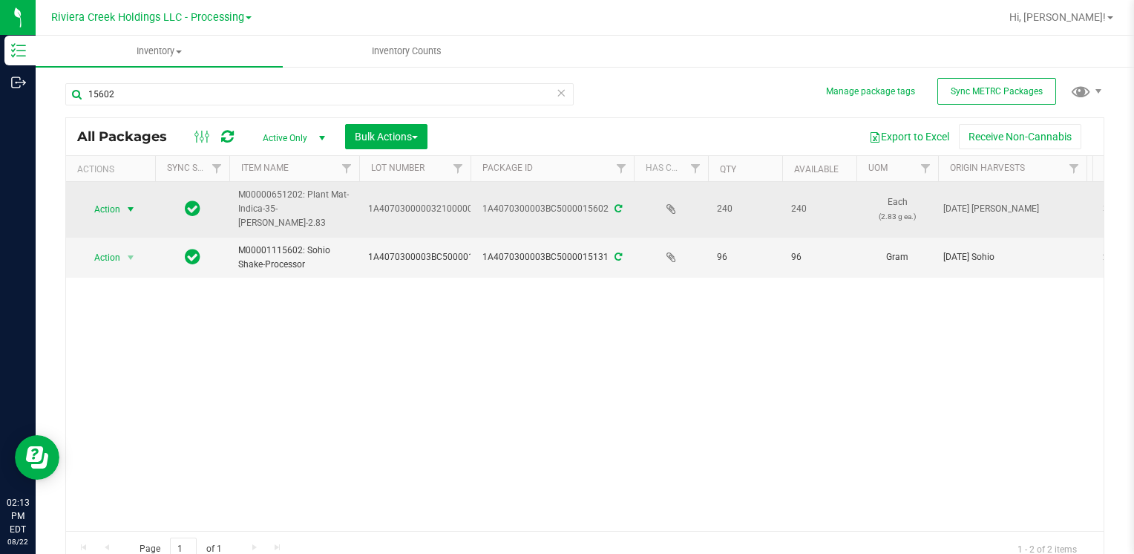
click at [100, 206] on span "Action" at bounding box center [101, 209] width 40 height 21
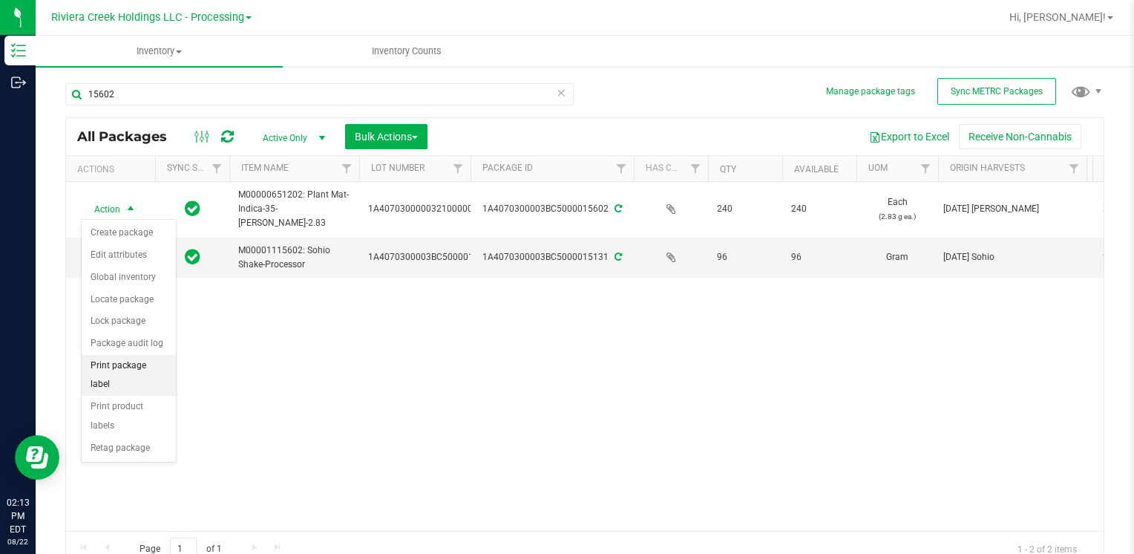
drag, startPoint x: 134, startPoint y: 365, endPoint x: 172, endPoint y: 361, distance: 38.0
click at [135, 365] on li "Print package label" at bounding box center [129, 375] width 94 height 41
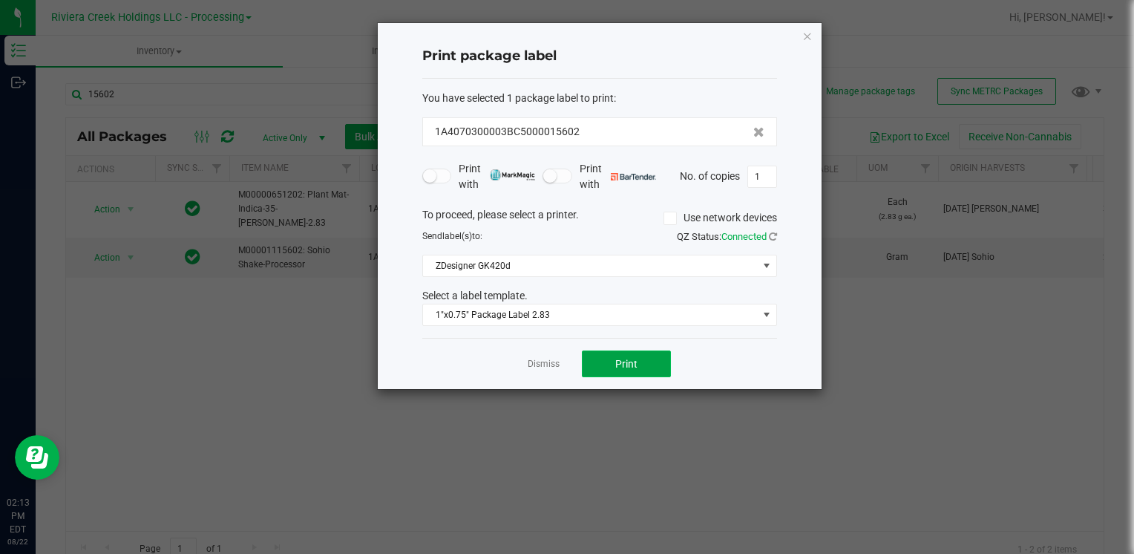
click at [629, 364] on span "Print" at bounding box center [626, 364] width 22 height 12
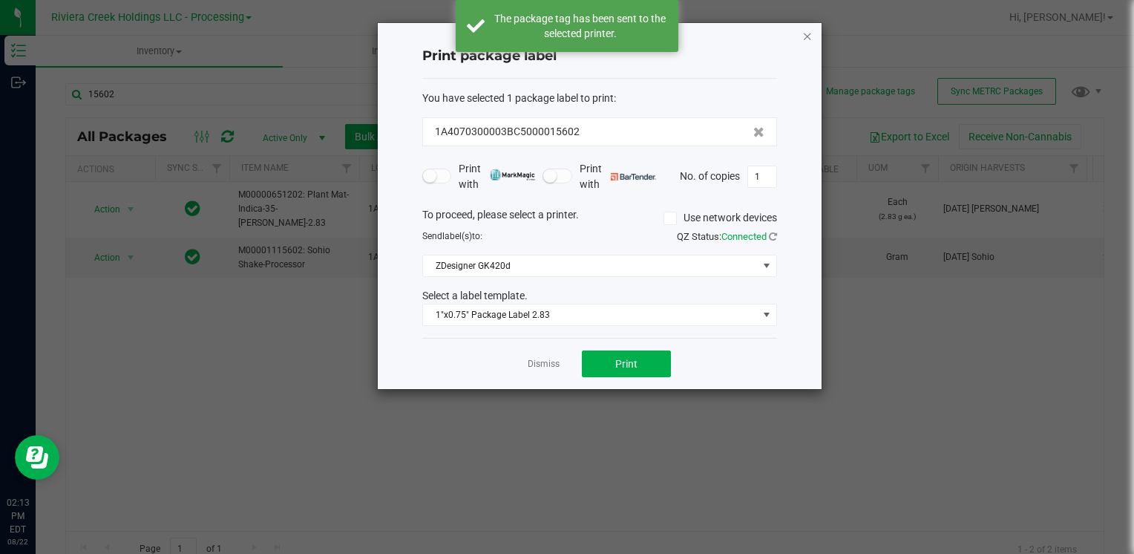
click at [804, 33] on icon "button" at bounding box center [807, 36] width 10 height 18
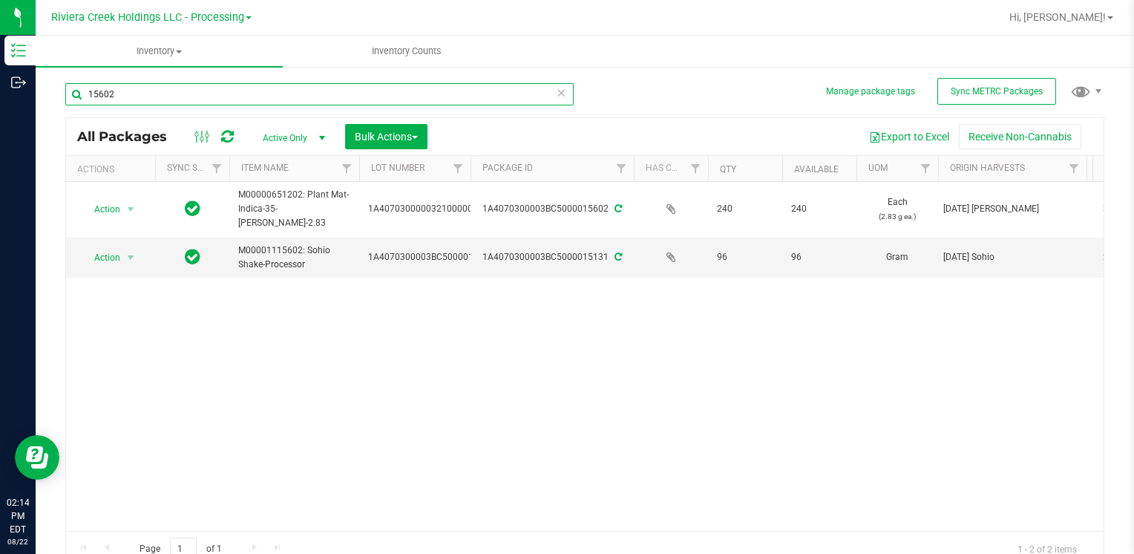
click at [165, 85] on input "15602" at bounding box center [319, 94] width 508 height 22
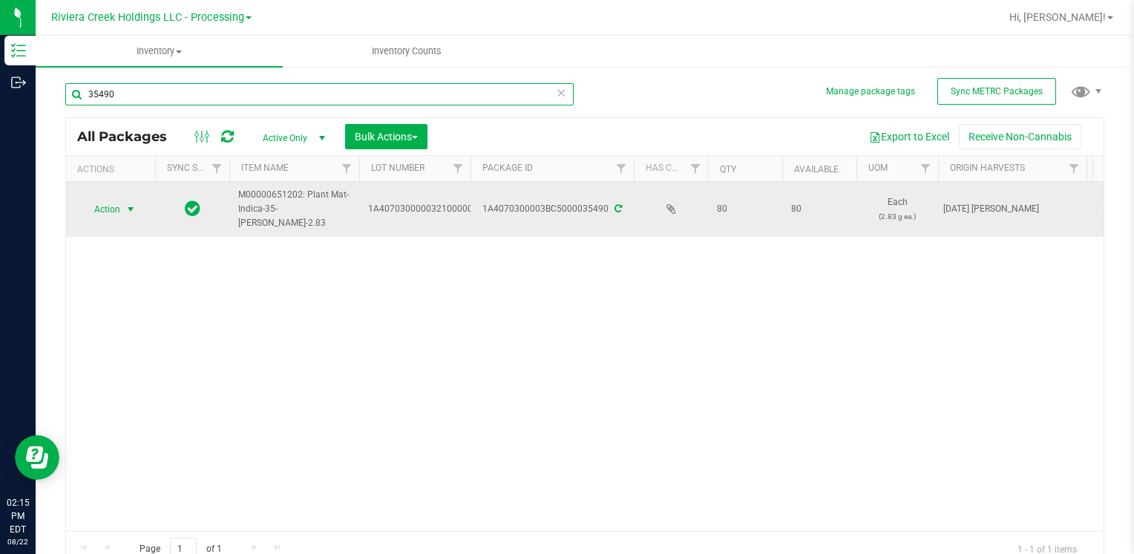
type input "35490"
drag, startPoint x: 122, startPoint y: 218, endPoint x: 122, endPoint y: 209, distance: 8.9
click at [122, 214] on span "select" at bounding box center [131, 209] width 19 height 21
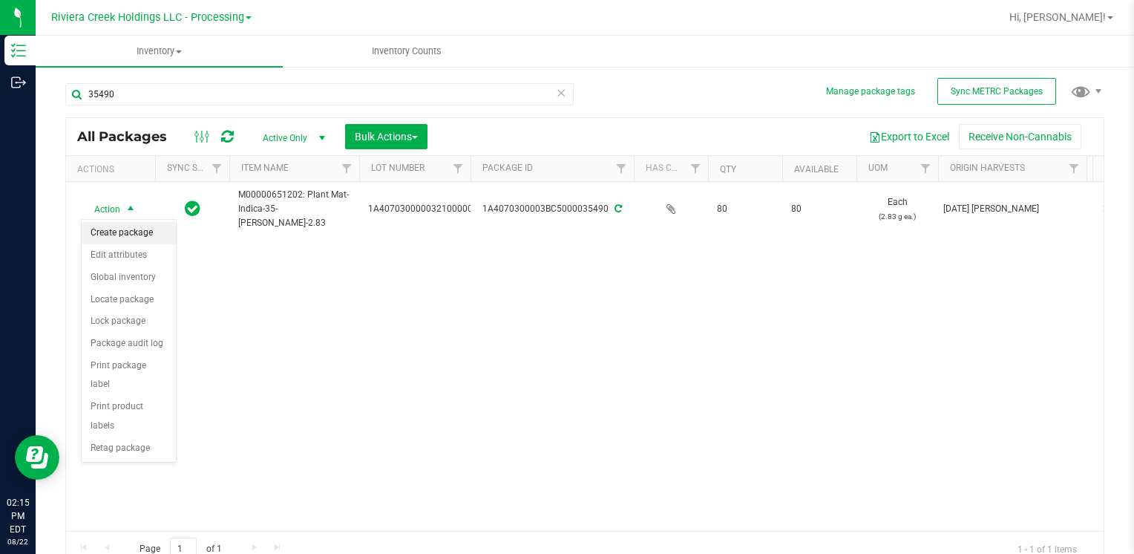
click at [131, 234] on li "Create package" at bounding box center [129, 233] width 94 height 22
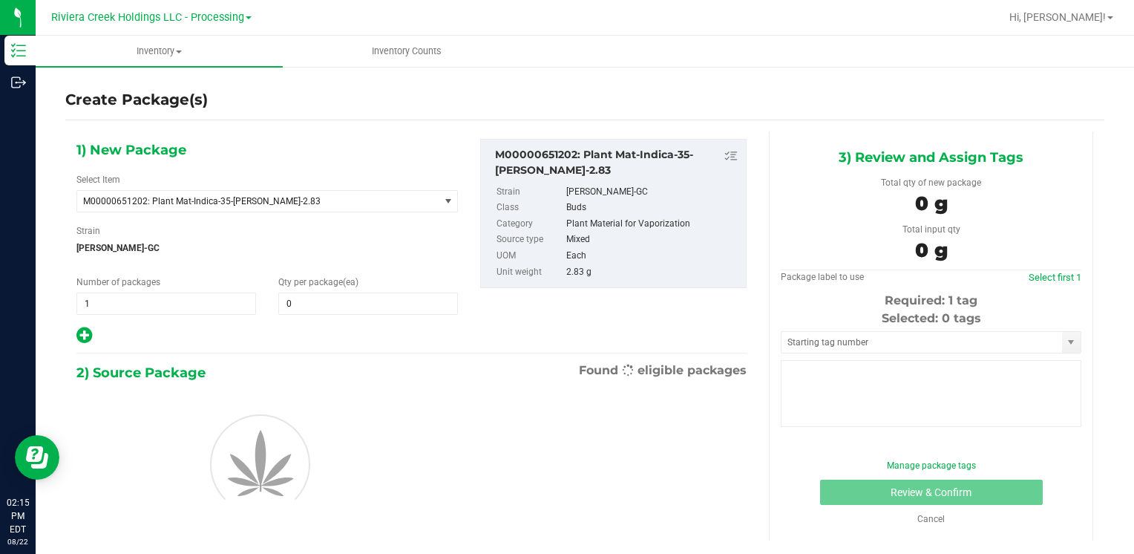
type input "0"
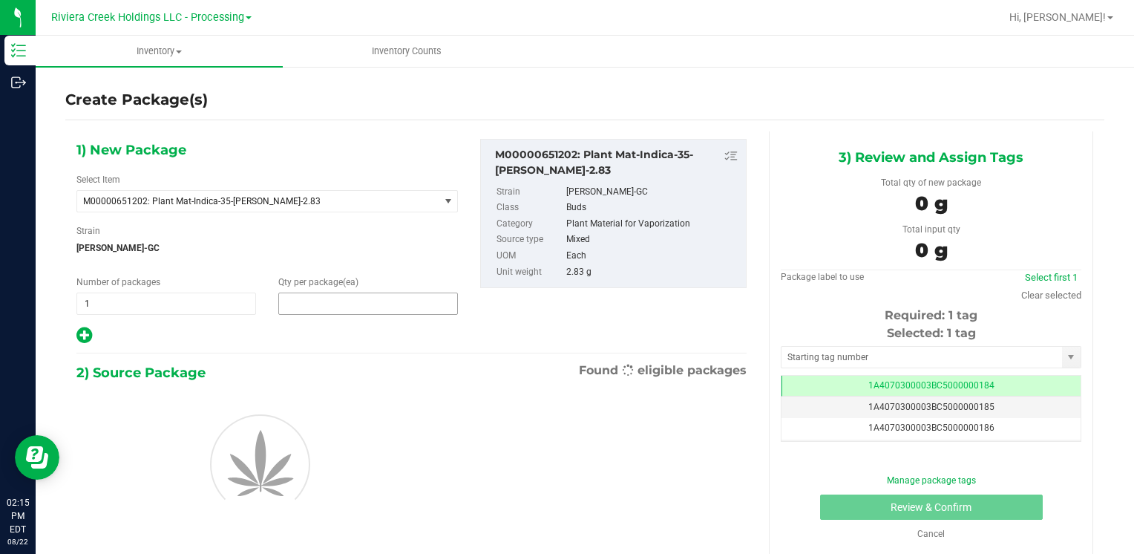
click at [314, 302] on span at bounding box center [368, 303] width 180 height 22
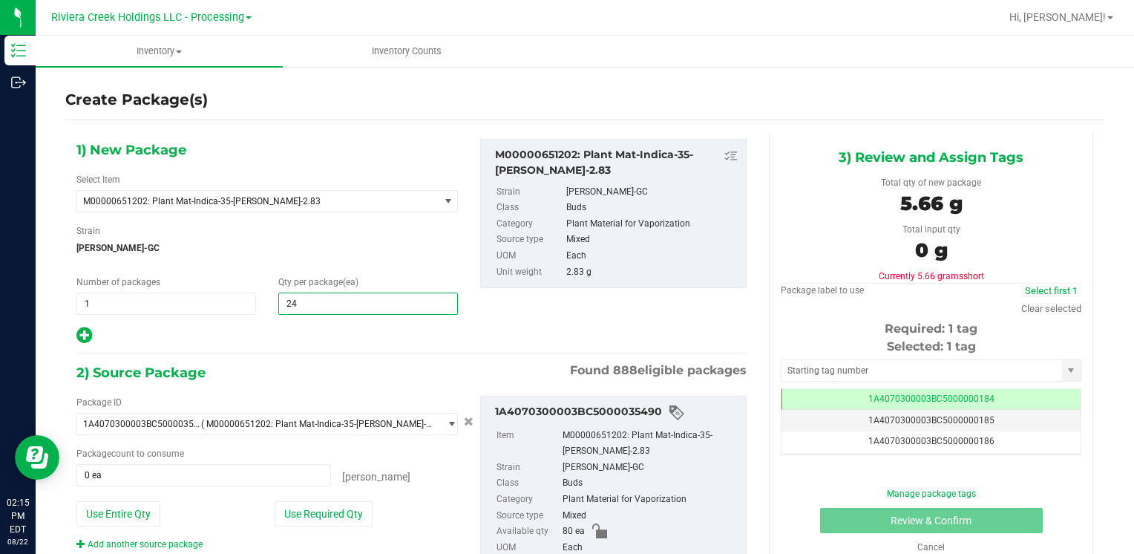
type input "240"
click at [134, 518] on button "Use Entire Qty" at bounding box center [118, 513] width 84 height 25
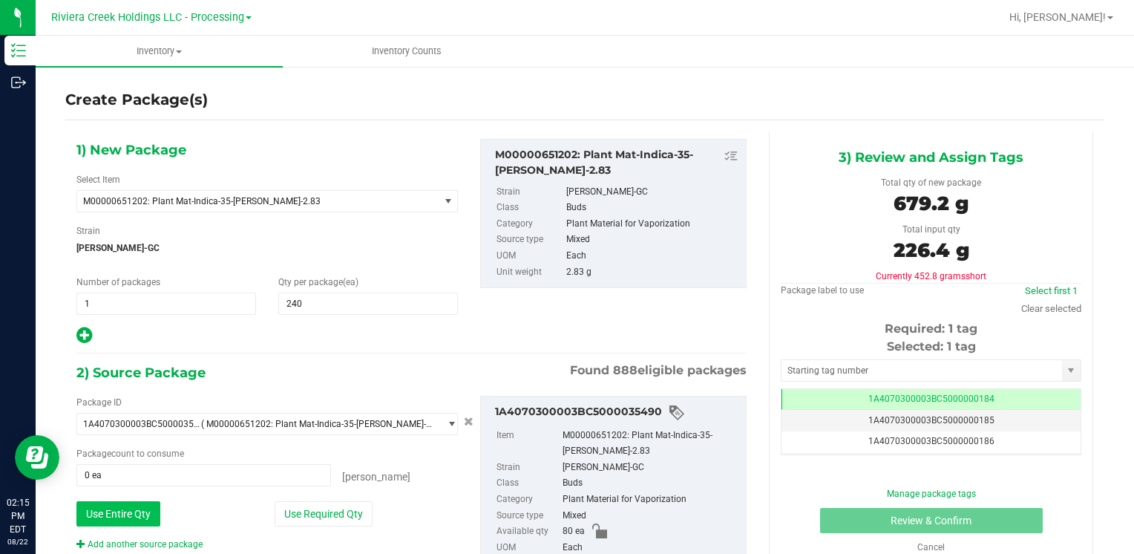
type input "80 ea"
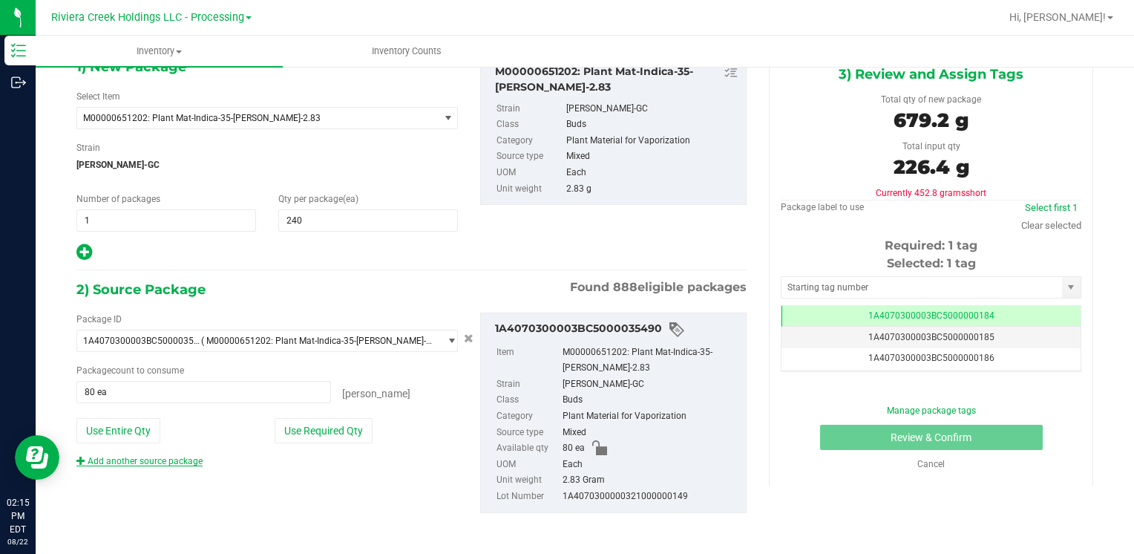
click at [156, 461] on link "Add another source package" at bounding box center [139, 461] width 126 height 10
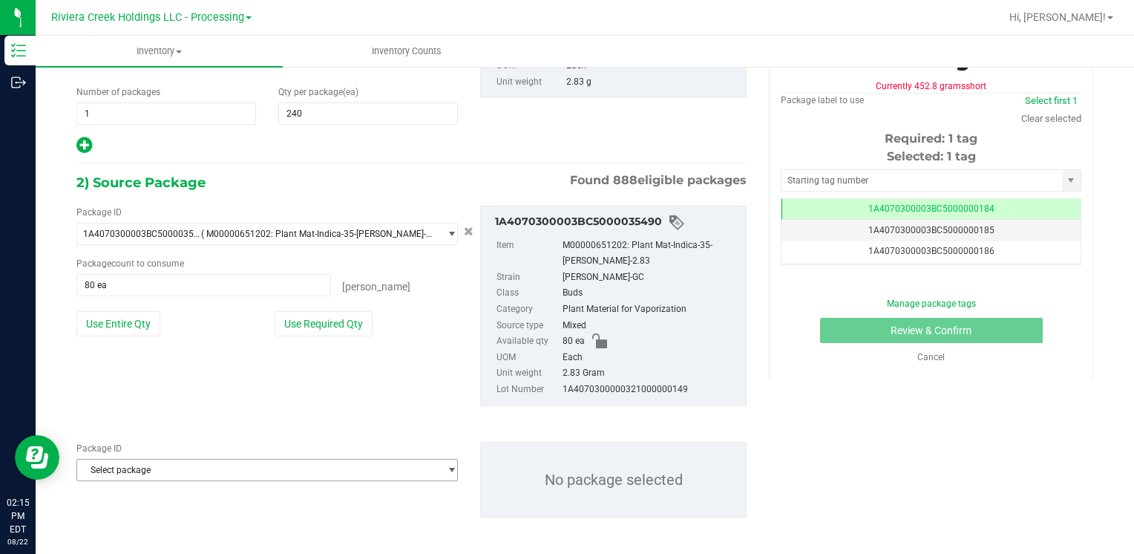
scroll to position [194, 0]
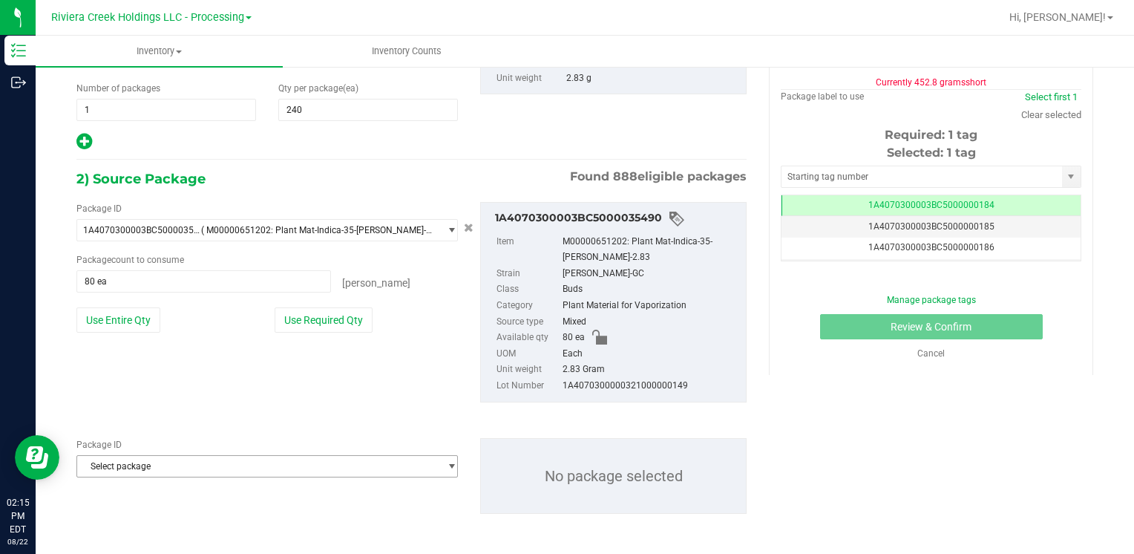
click at [156, 459] on span "Select package" at bounding box center [257, 466] width 361 height 21
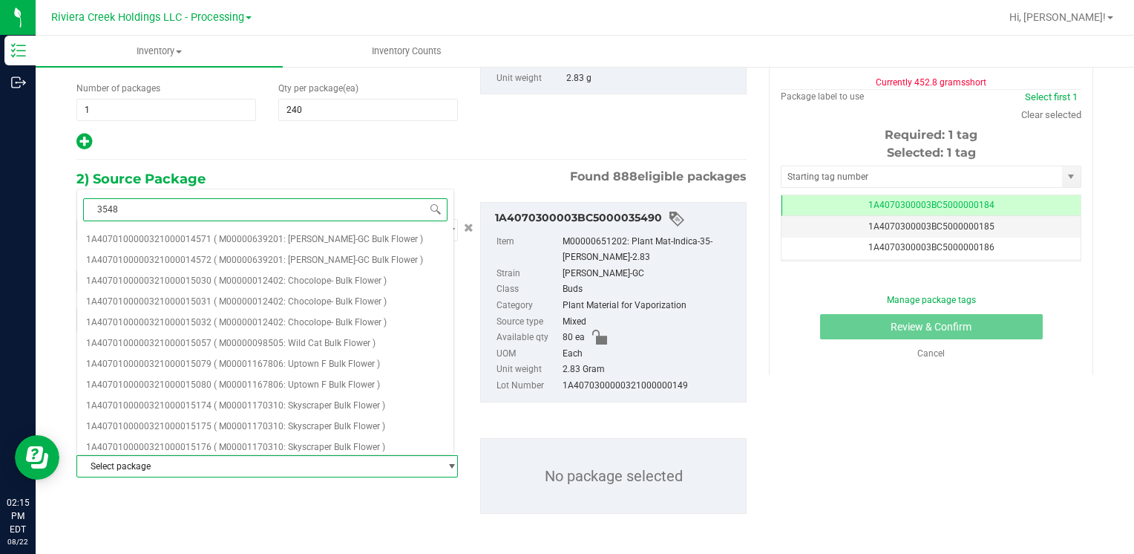
type input "35489"
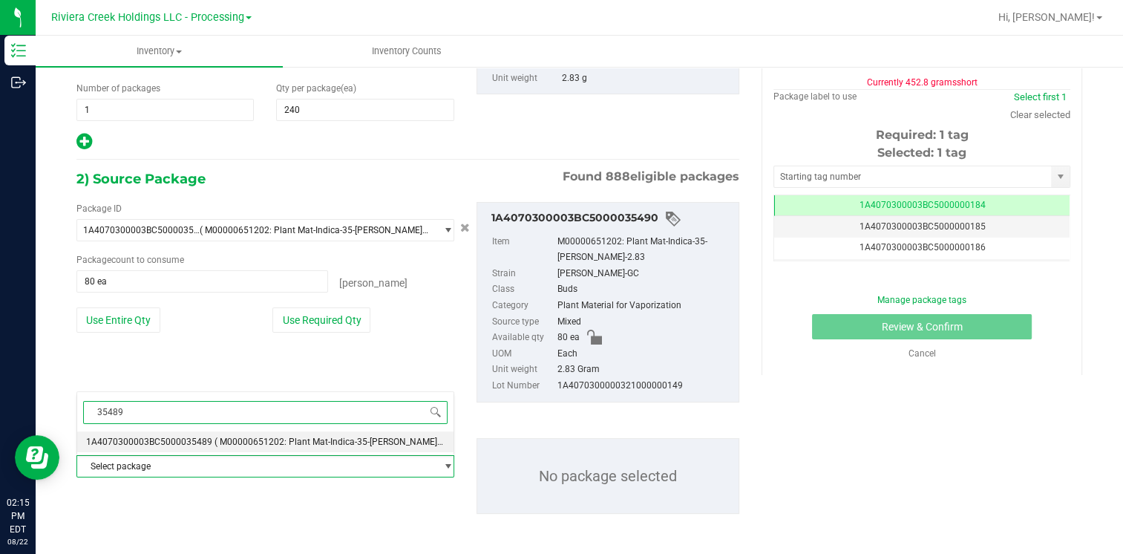
click at [190, 444] on span "1A4070300003BC5000035489" at bounding box center [149, 441] width 126 height 10
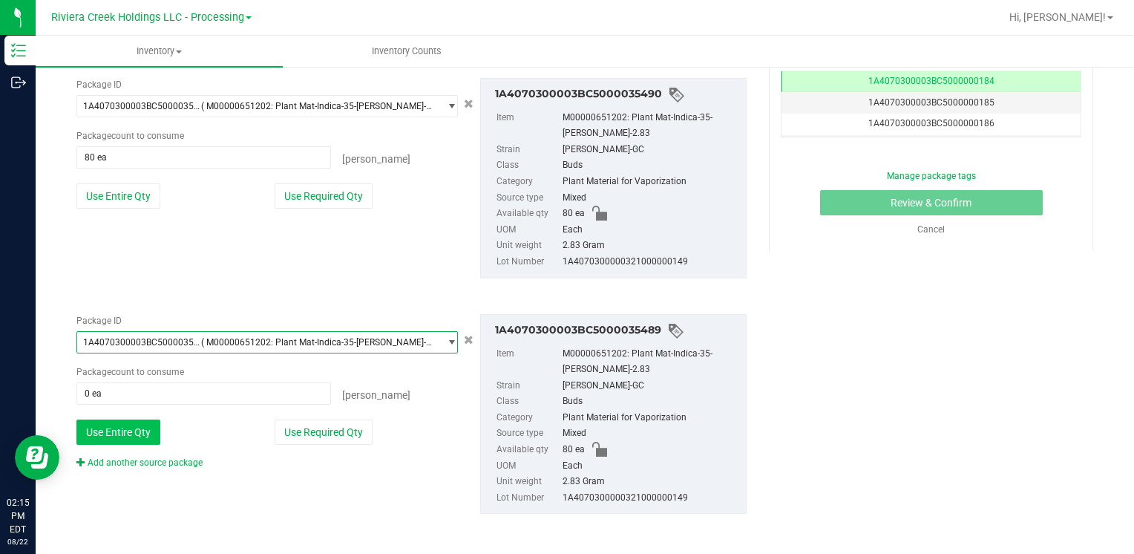
scroll to position [318, 0]
click at [128, 431] on button "Use Entire Qty" at bounding box center [118, 430] width 84 height 25
type input "80 ea"
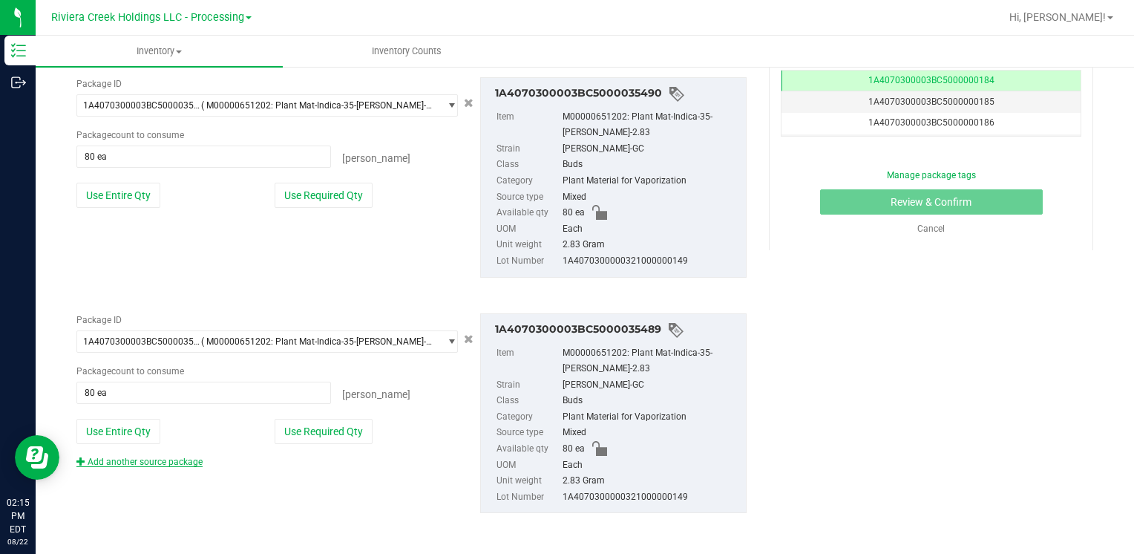
click at [166, 461] on link "Add another source package" at bounding box center [139, 461] width 126 height 10
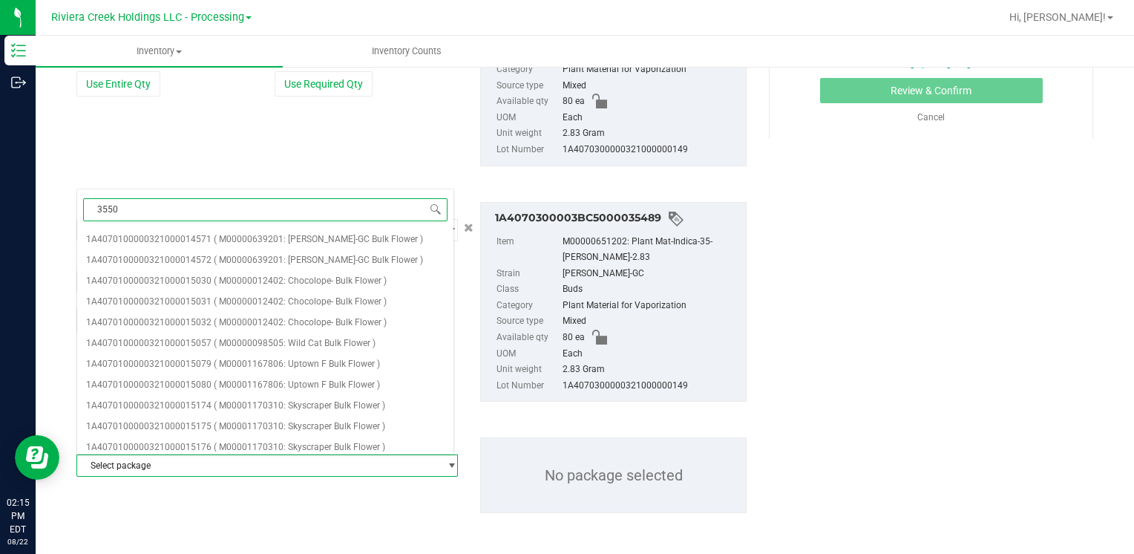
type input "35503"
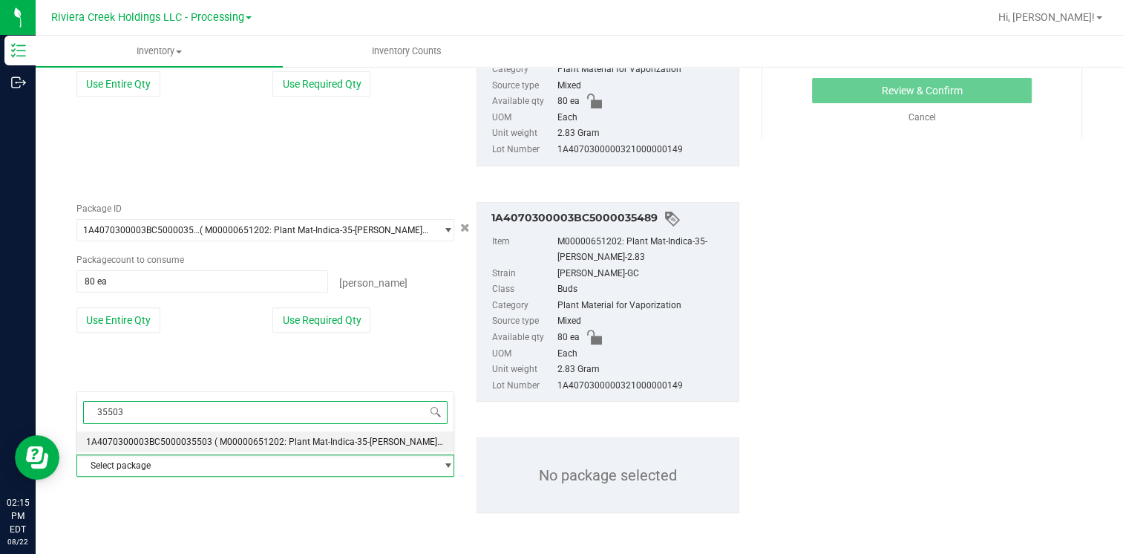
click at [194, 433] on li "1A4070300003BC5000035503 ( M00000651202: Plant Mat-Indica-35-[PERSON_NAME]-2.83…" at bounding box center [265, 441] width 376 height 21
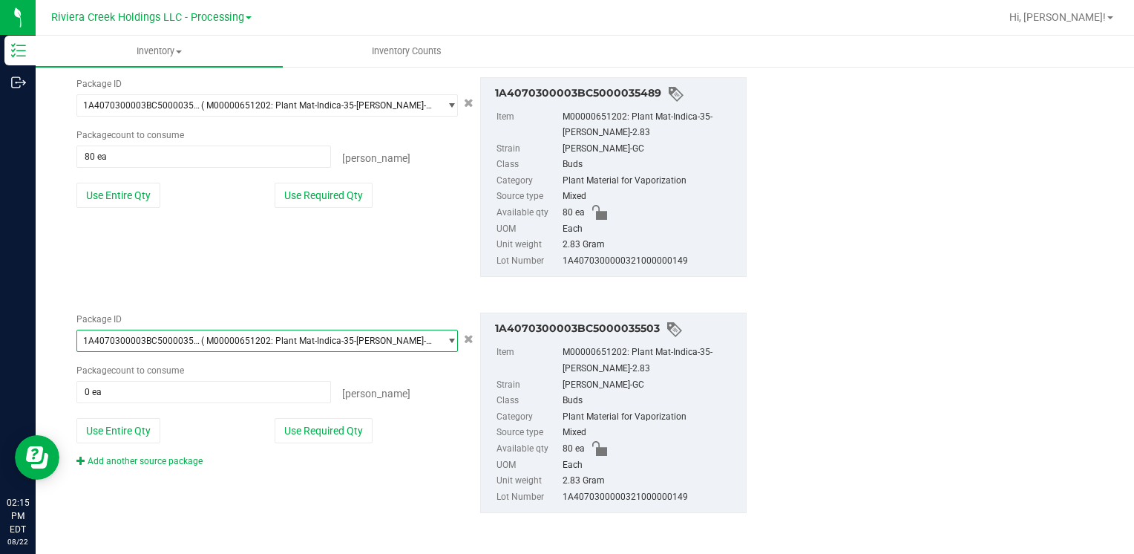
click at [143, 415] on div "Package ID 1A4070300003BC5000035503 ( M00000651202: Plant Mat-Indica-35-[PERSON…" at bounding box center [267, 389] width 404 height 155
click at [140, 426] on button "Use Entire Qty" at bounding box center [118, 430] width 84 height 25
type input "80 ea"
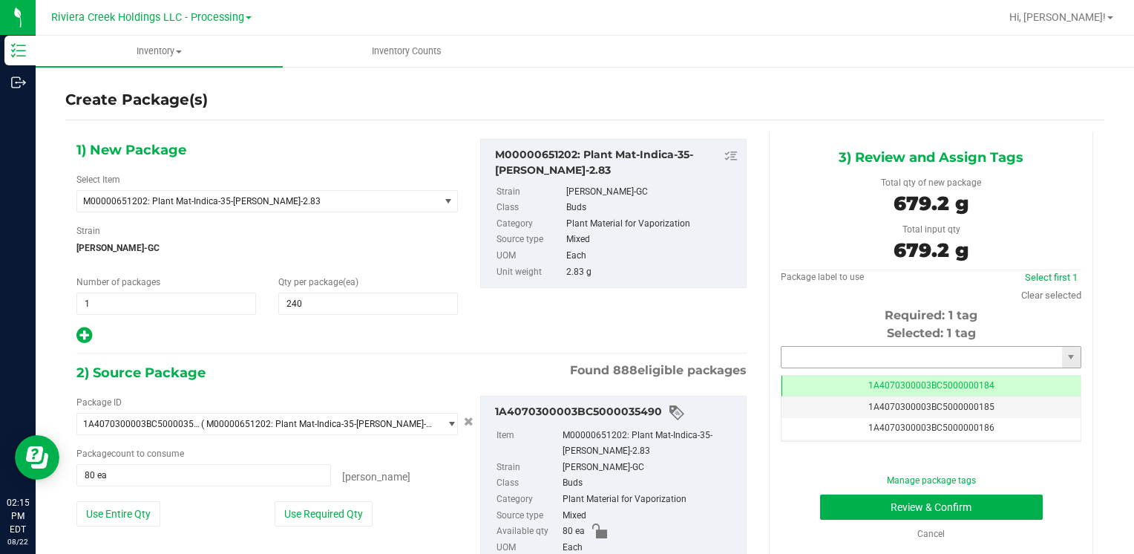
click at [807, 358] on input "text" at bounding box center [921, 356] width 280 height 21
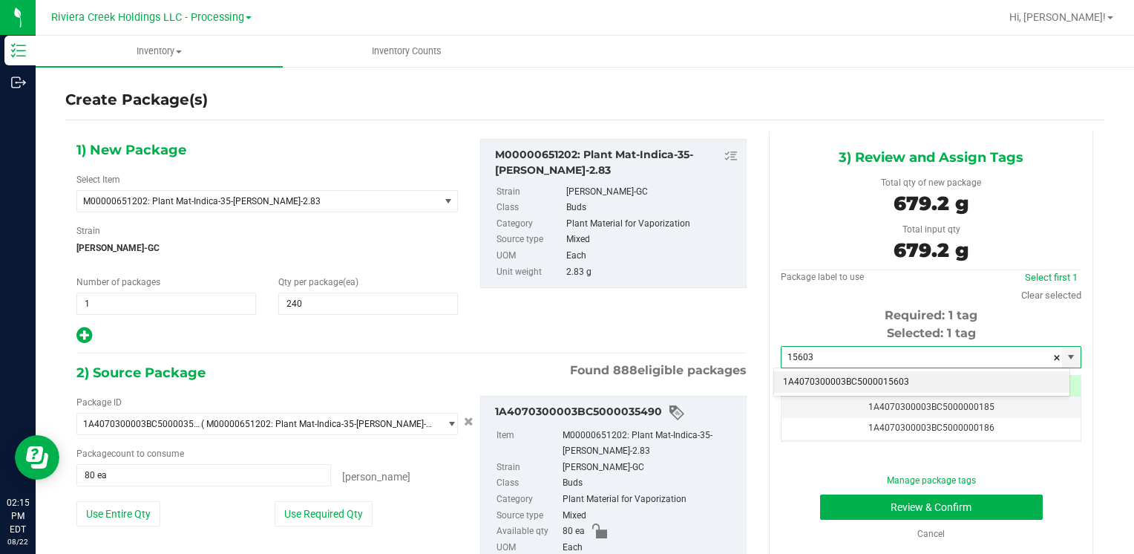
click at [822, 375] on li "1A4070300003BC5000015603" at bounding box center [921, 382] width 295 height 22
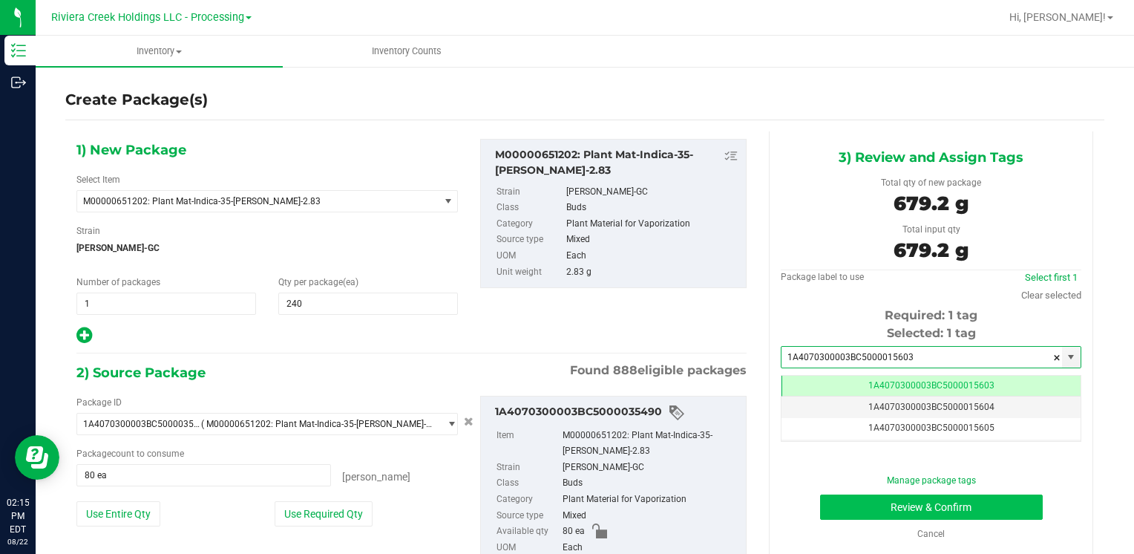
type input "1A4070300003BC5000015603"
click at [862, 510] on button "Review & Confirm" at bounding box center [931, 506] width 223 height 25
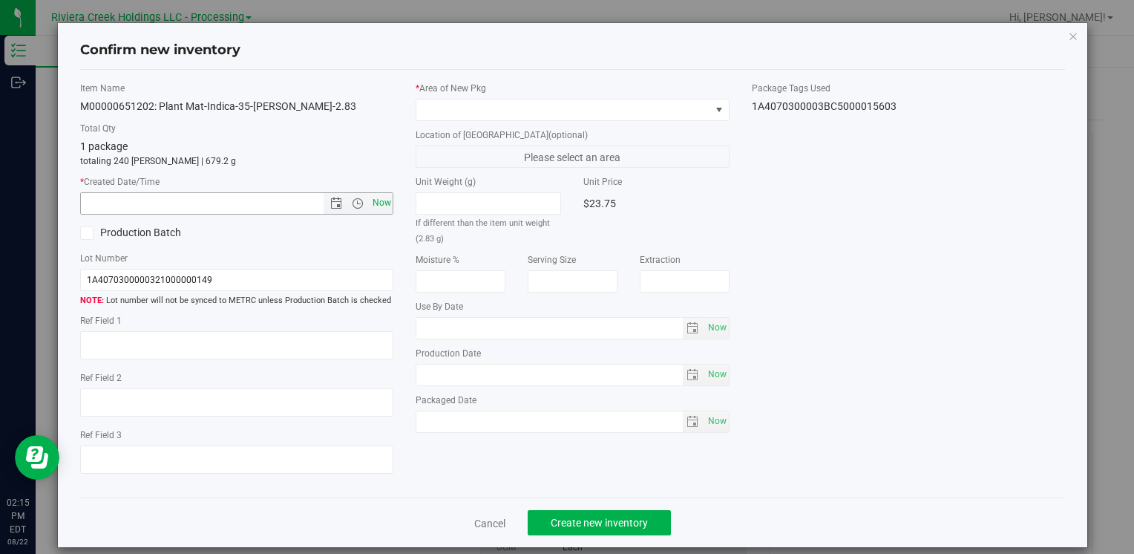
click at [380, 211] on span "Now" at bounding box center [381, 203] width 25 height 22
type input "[DATE] 2:15 PM"
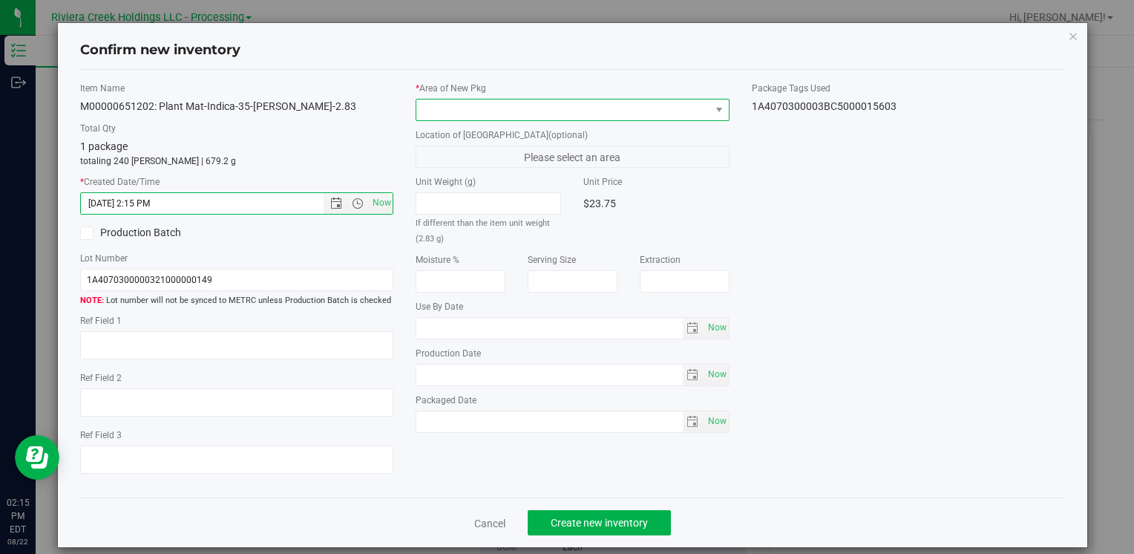
click at [433, 119] on span at bounding box center [562, 109] width 293 height 21
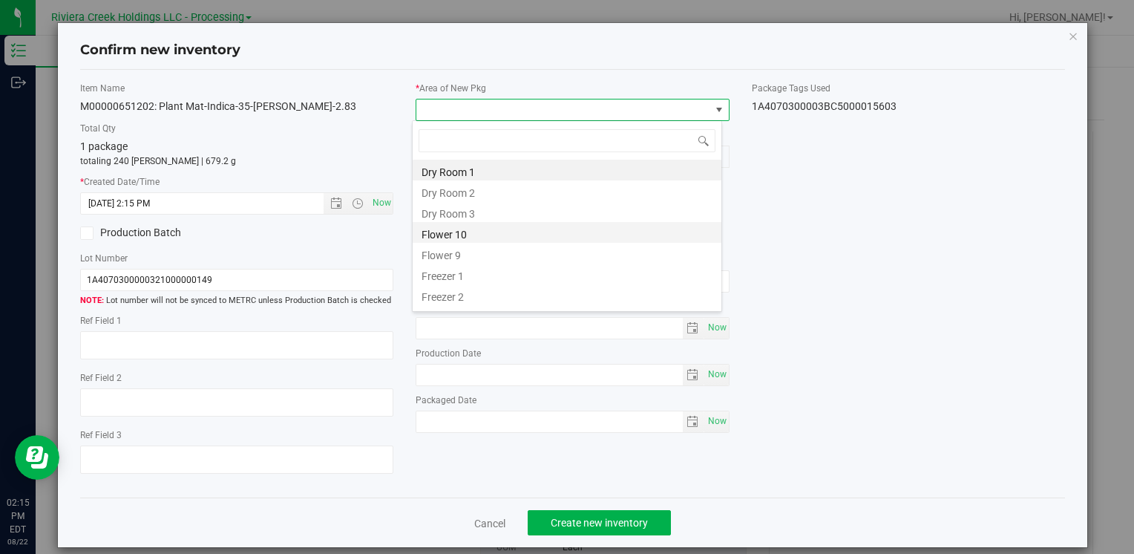
click at [471, 229] on li "Flower 10" at bounding box center [567, 232] width 309 height 21
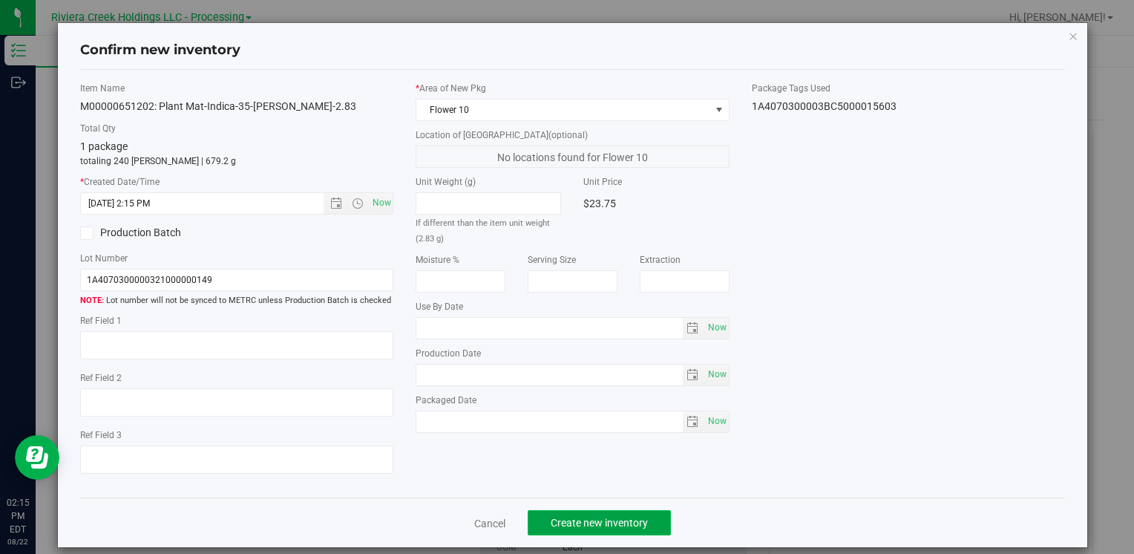
click at [576, 524] on span "Create new inventory" at bounding box center [599, 522] width 97 height 12
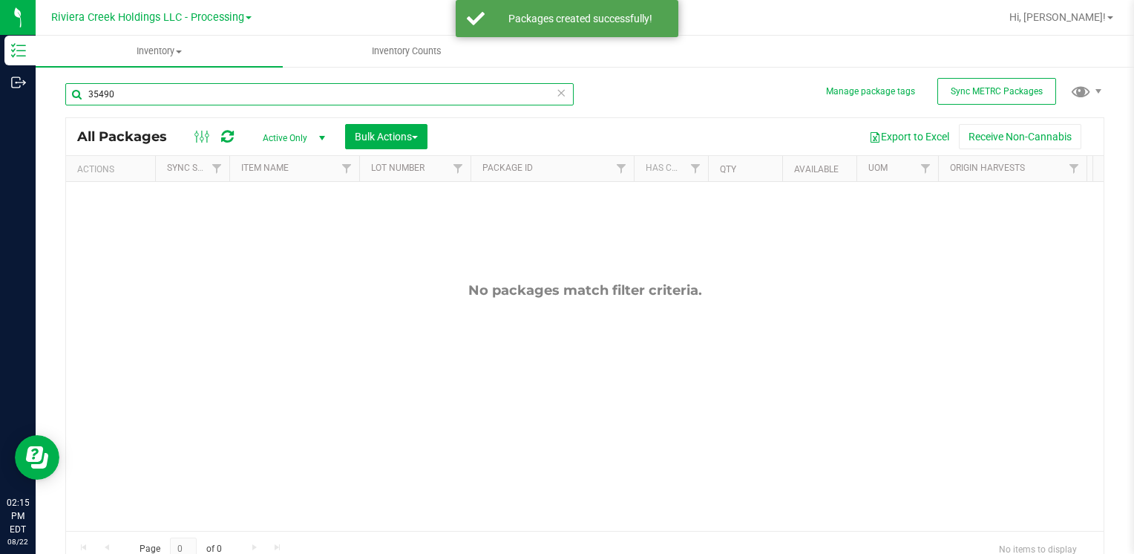
click at [184, 96] on input "35490" at bounding box center [319, 94] width 508 height 22
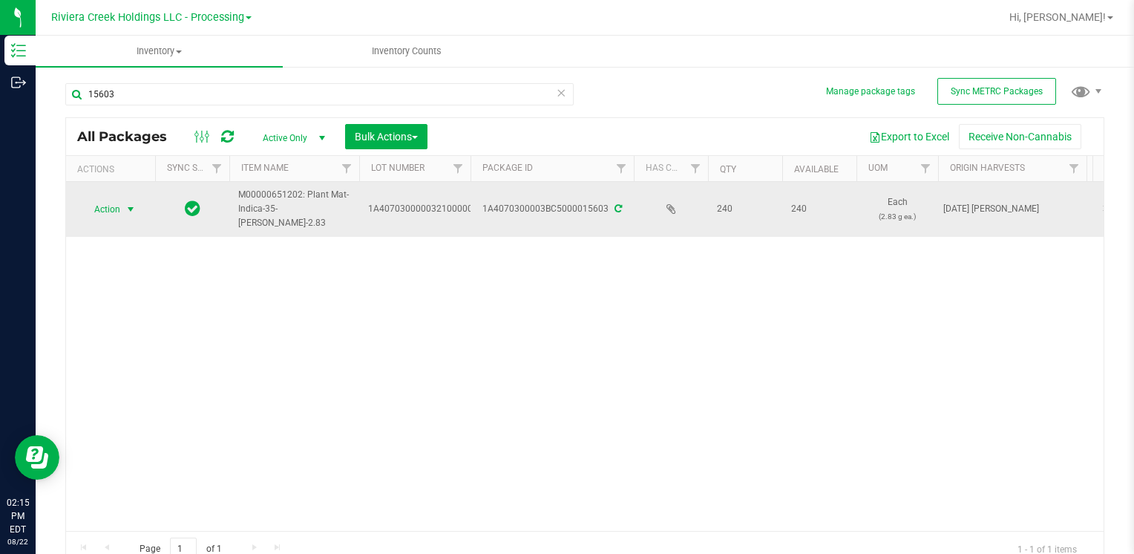
click at [85, 210] on span "Action" at bounding box center [101, 209] width 40 height 21
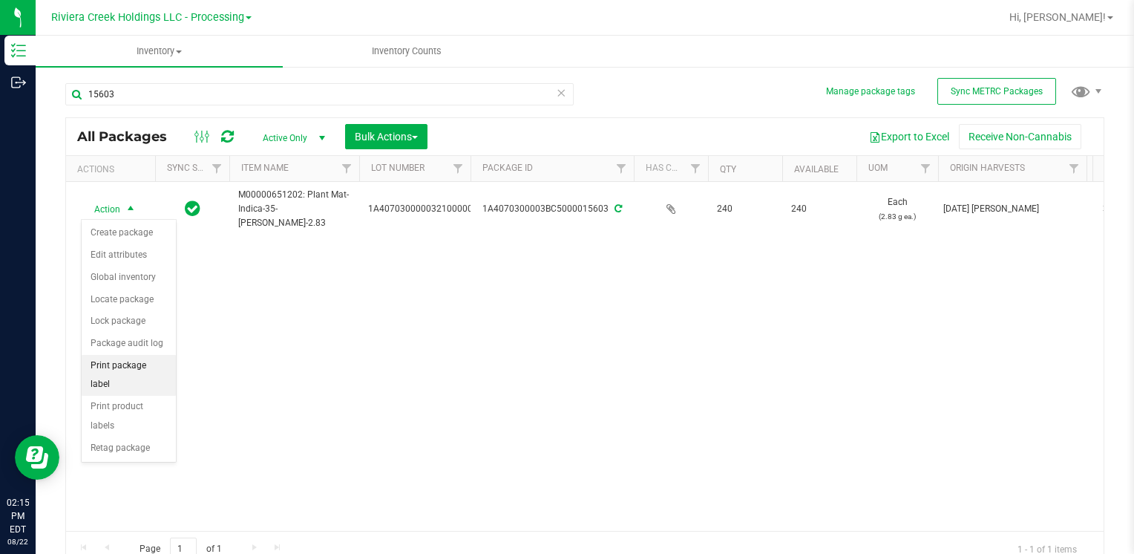
click at [165, 364] on li "Print package label" at bounding box center [129, 375] width 94 height 41
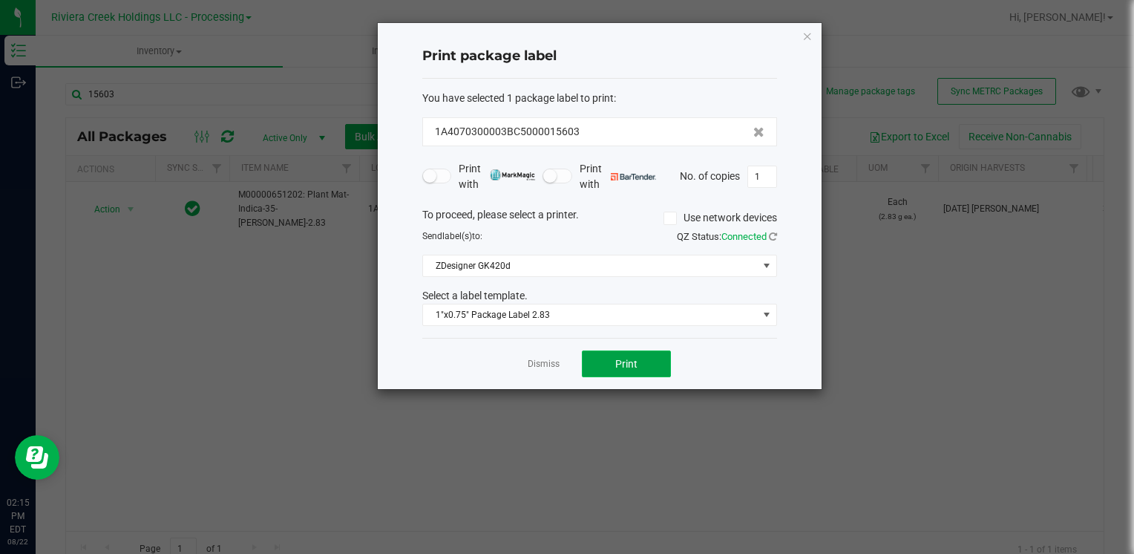
click at [650, 359] on button "Print" at bounding box center [626, 363] width 89 height 27
click at [814, 34] on div "Print package label You have selected 1 package label to print : 1A4070300003BC…" at bounding box center [600, 206] width 444 height 366
drag, startPoint x: 807, startPoint y: 38, endPoint x: 306, endPoint y: 141, distance: 512.1
click at [807, 38] on icon "button" at bounding box center [807, 36] width 10 height 18
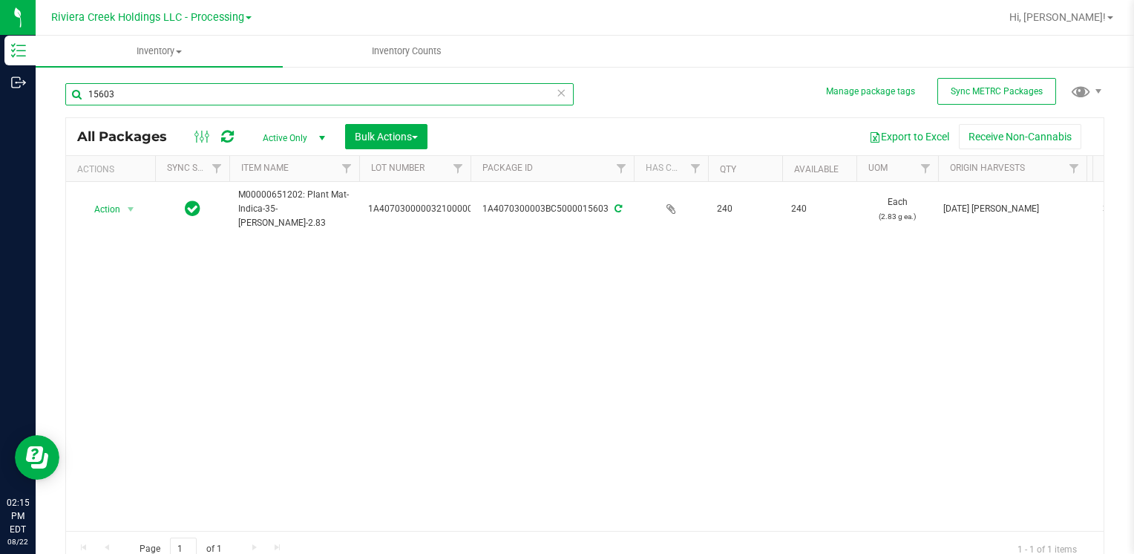
click at [148, 97] on input "15603" at bounding box center [319, 94] width 508 height 22
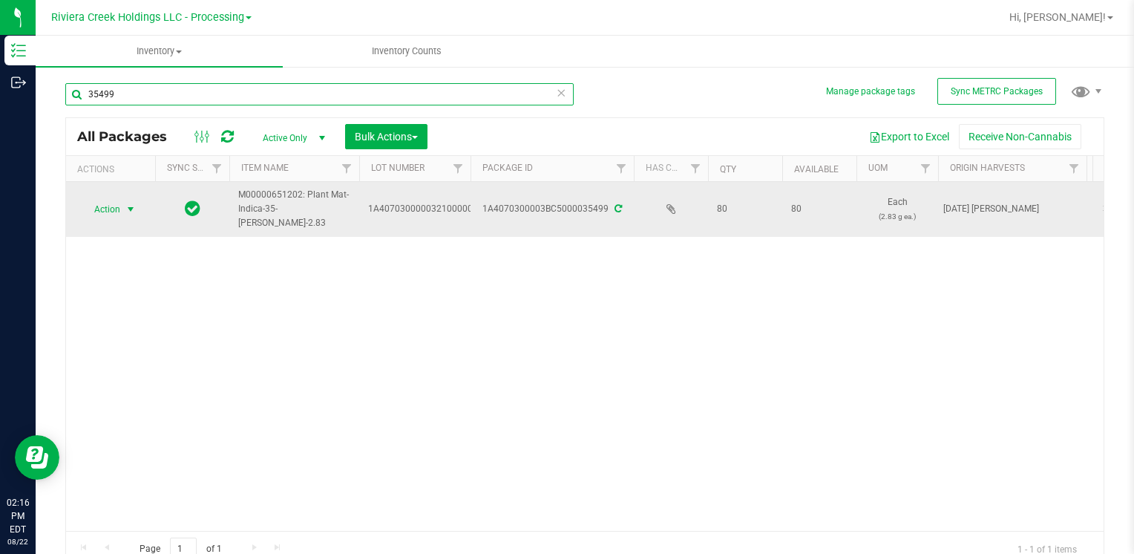
type input "35499"
click at [118, 212] on span "Action" at bounding box center [101, 209] width 40 height 21
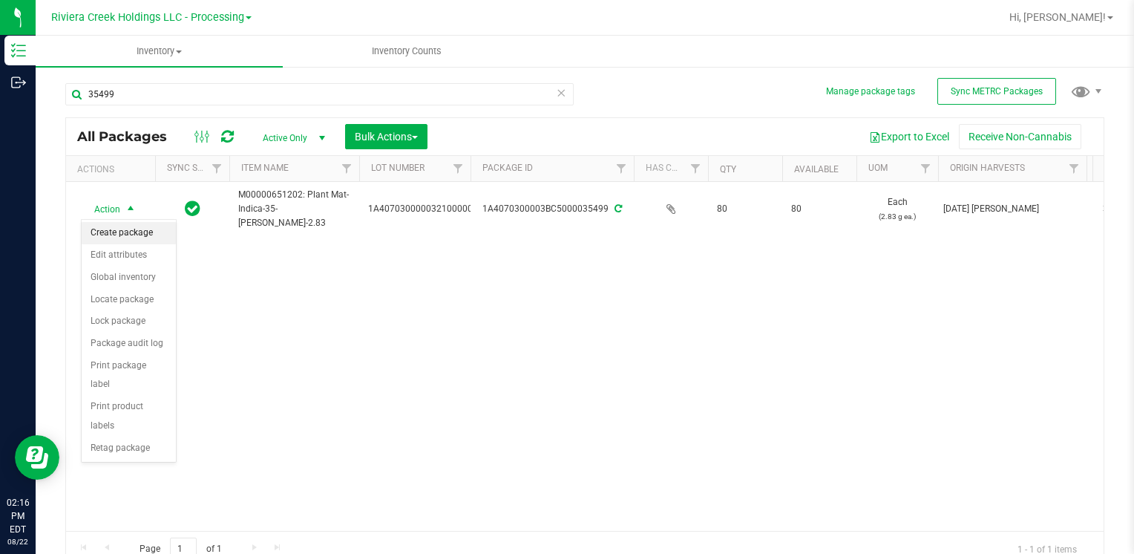
click at [134, 227] on li "Create package" at bounding box center [129, 233] width 94 height 22
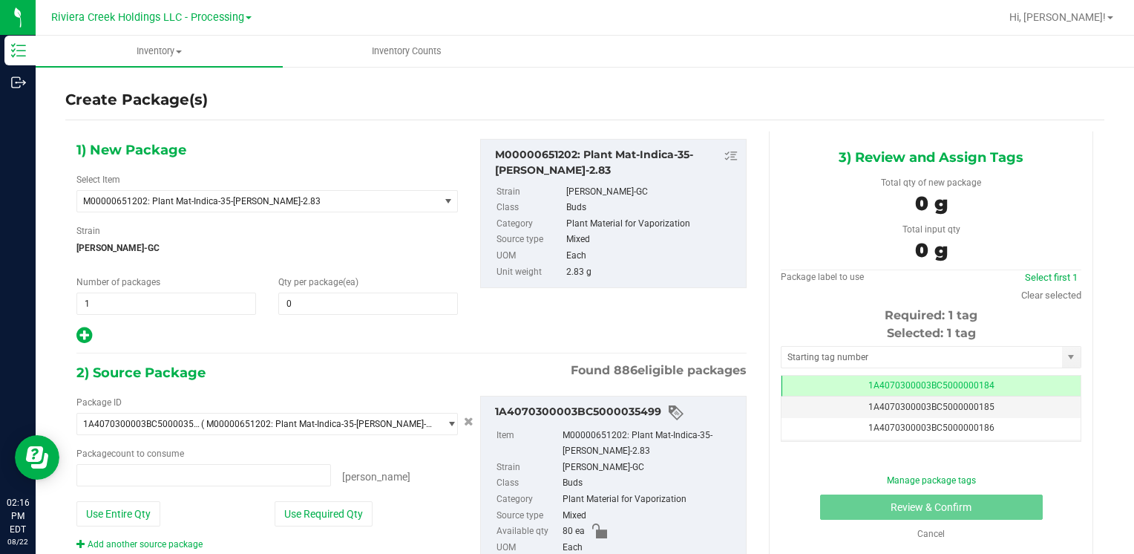
type input "0 ea"
click at [283, 301] on span at bounding box center [368, 303] width 180 height 22
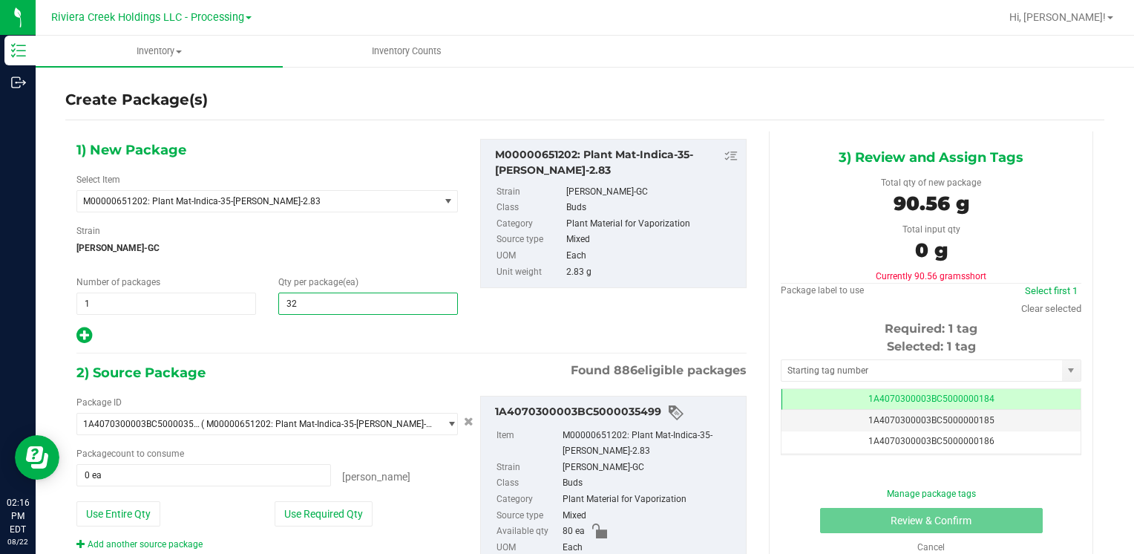
type input "320"
click at [139, 519] on button "Use Entire Qty" at bounding box center [118, 513] width 84 height 25
type input "80 ea"
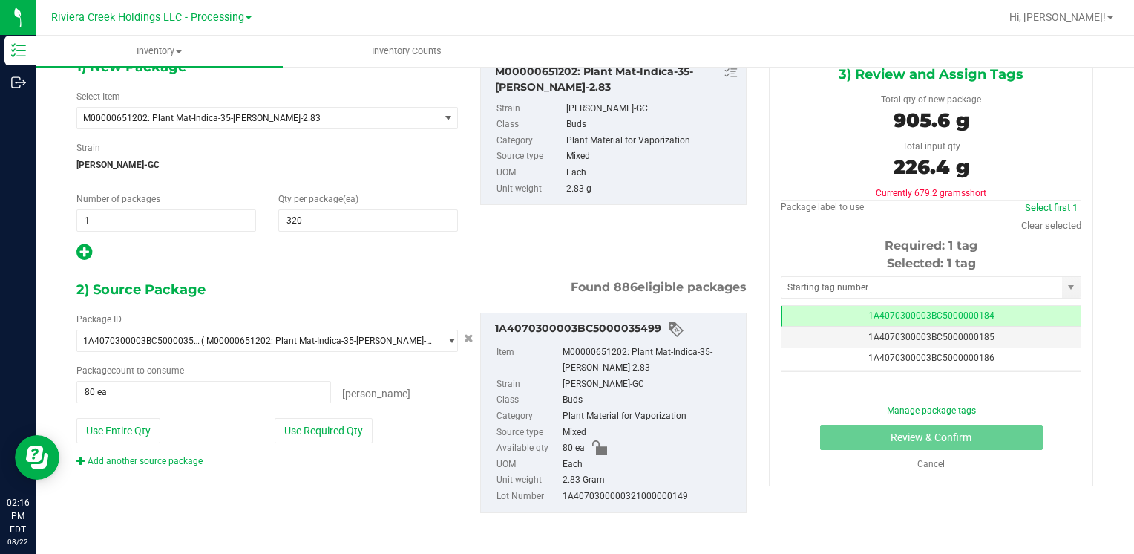
click at [188, 459] on link "Add another source package" at bounding box center [139, 461] width 126 height 10
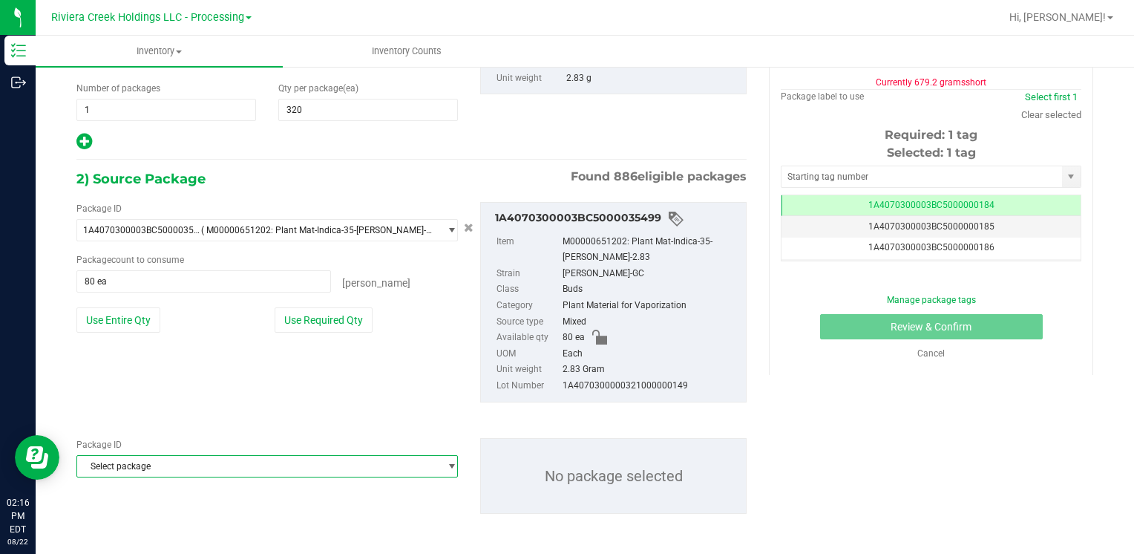
click at [182, 459] on span "Select package" at bounding box center [257, 466] width 361 height 21
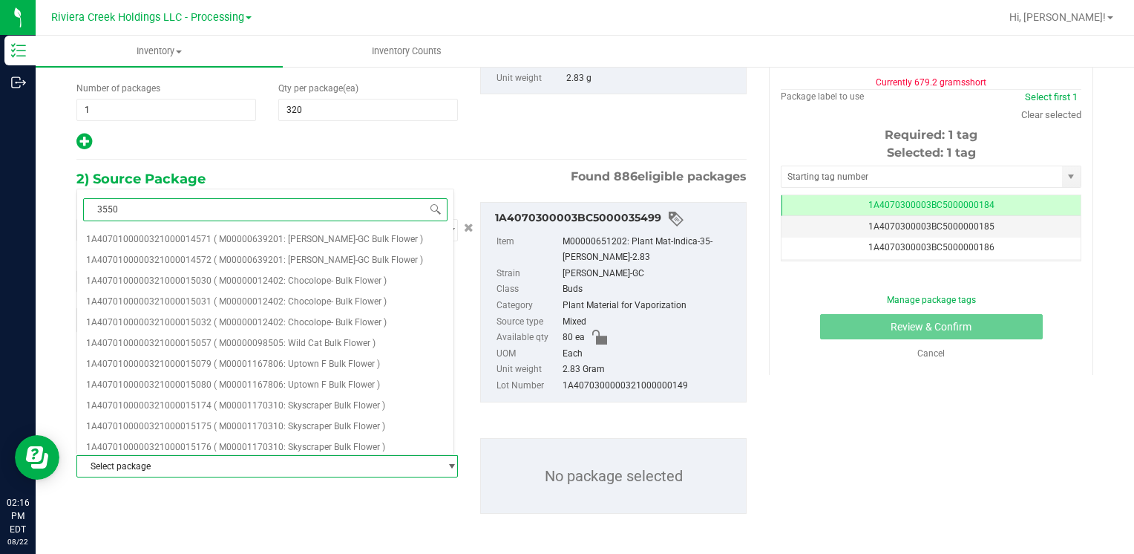
type input "35502"
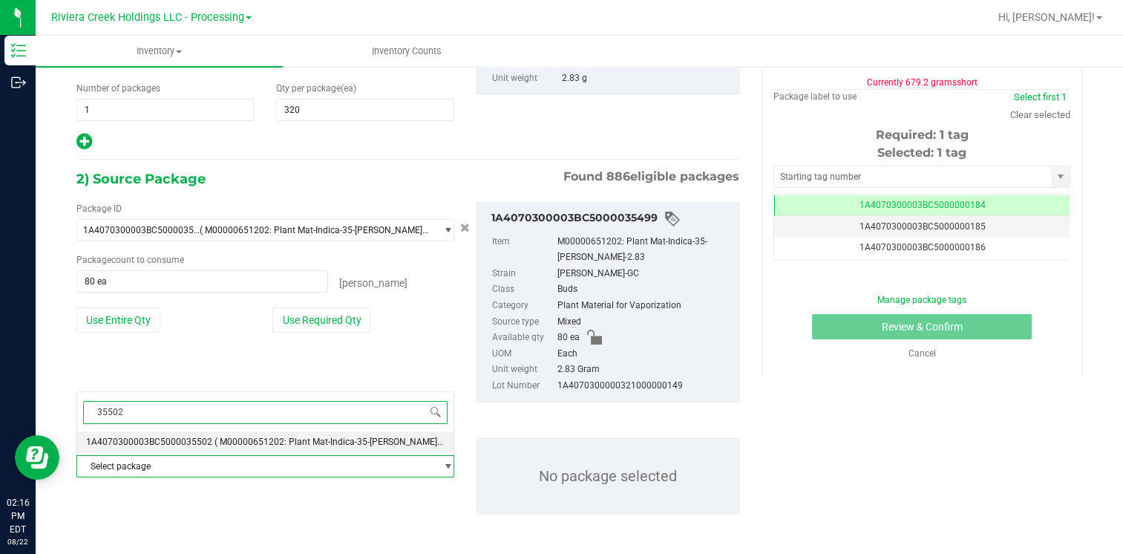
drag, startPoint x: 194, startPoint y: 440, endPoint x: 191, endPoint y: 448, distance: 8.7
click at [191, 448] on li "1A4070300003BC5000035502 ( M00000651202: Plant Mat-Indica-35-[PERSON_NAME]-2.83…" at bounding box center [265, 441] width 376 height 21
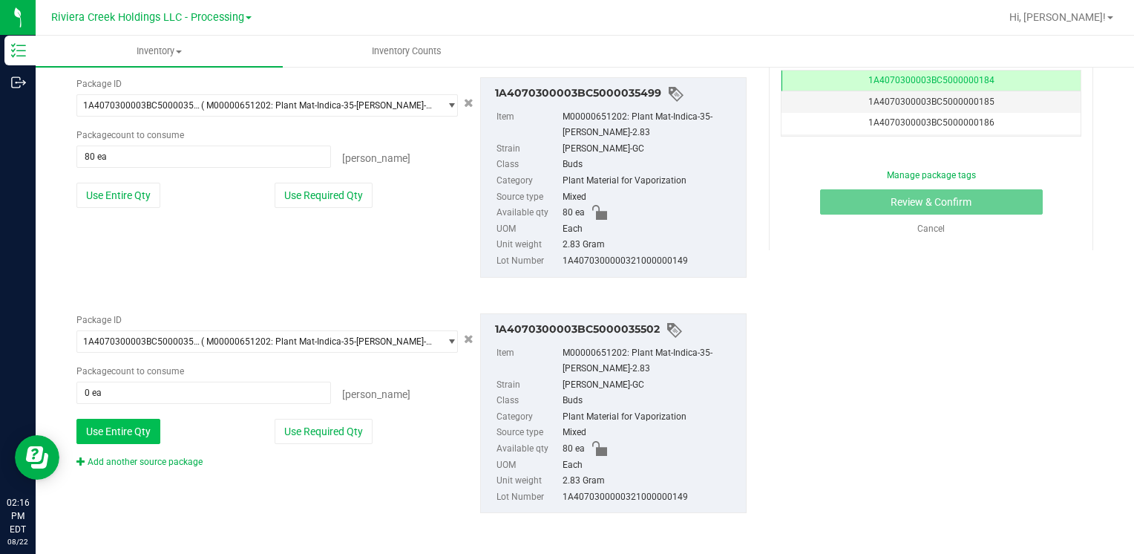
click at [116, 438] on button "Use Entire Qty" at bounding box center [118, 430] width 84 height 25
type input "80 ea"
click at [129, 456] on link "Add another source package" at bounding box center [139, 461] width 126 height 10
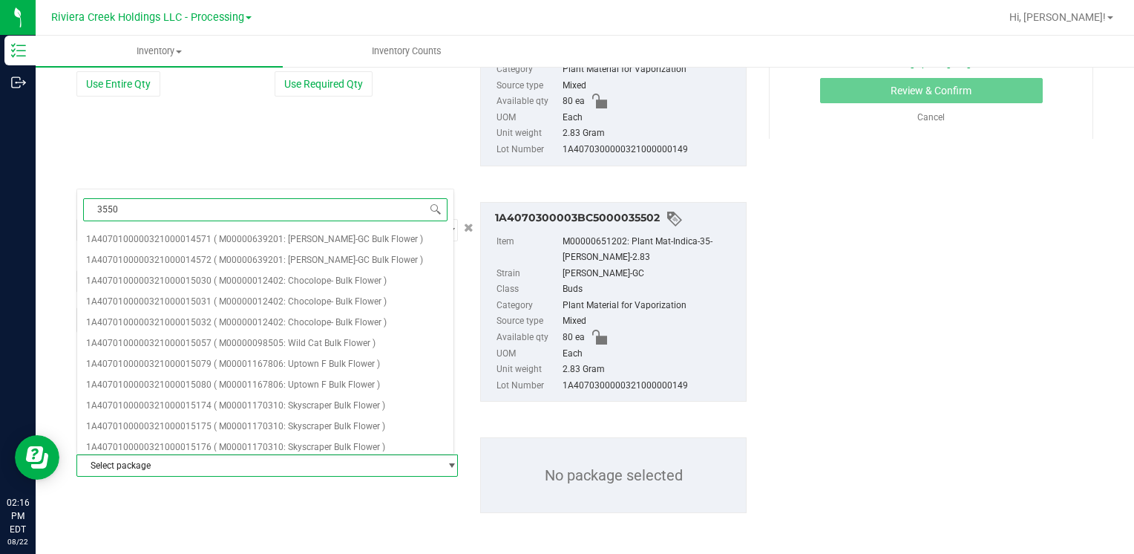
type input "35501"
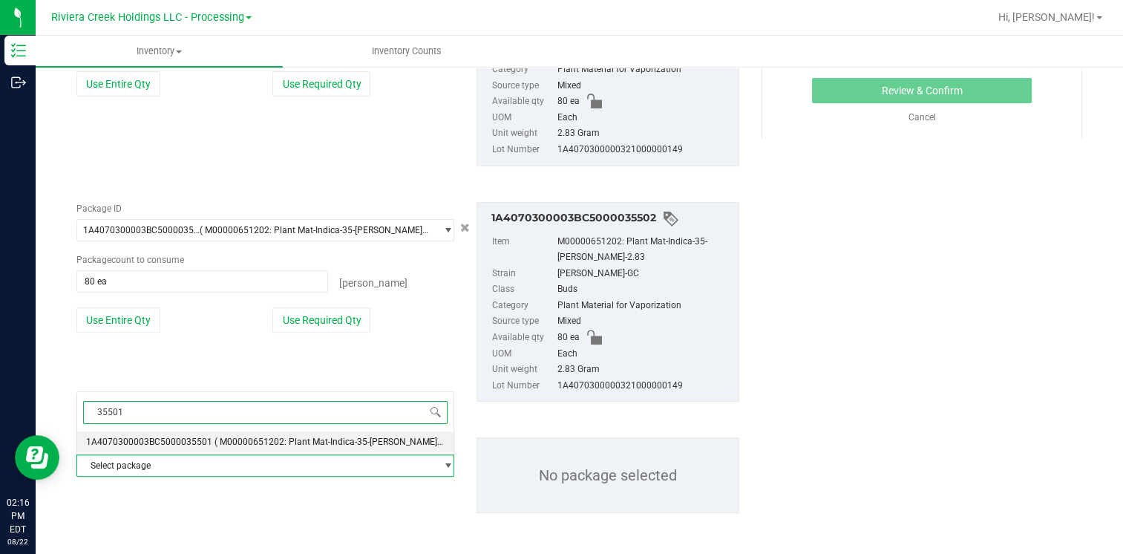
click at [171, 440] on span "1A4070300003BC5000035501" at bounding box center [149, 441] width 126 height 10
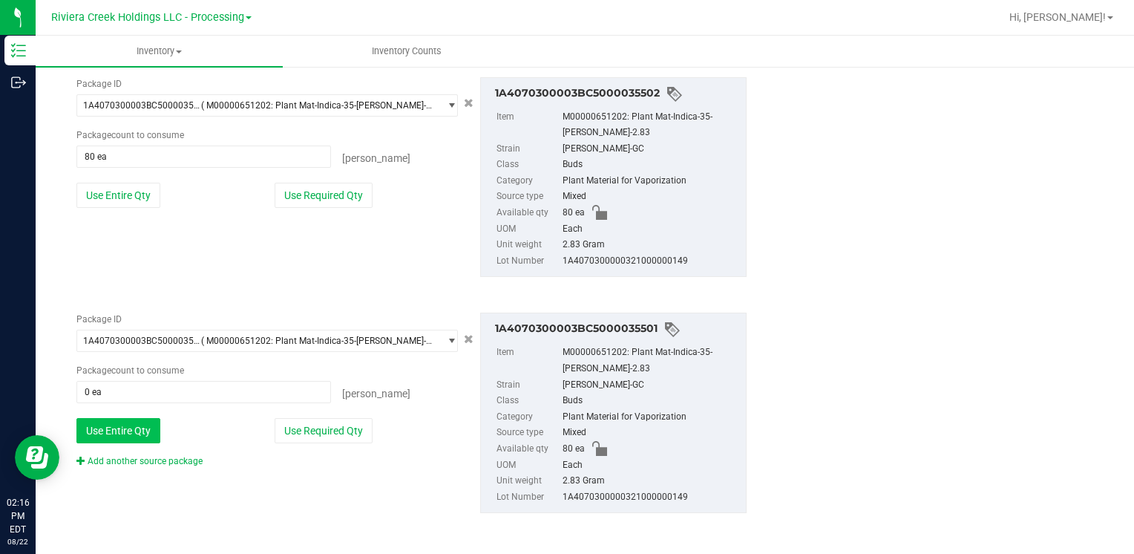
click at [127, 433] on button "Use Entire Qty" at bounding box center [118, 430] width 84 height 25
type input "80 ea"
click at [160, 459] on link "Add another source package" at bounding box center [139, 461] width 126 height 10
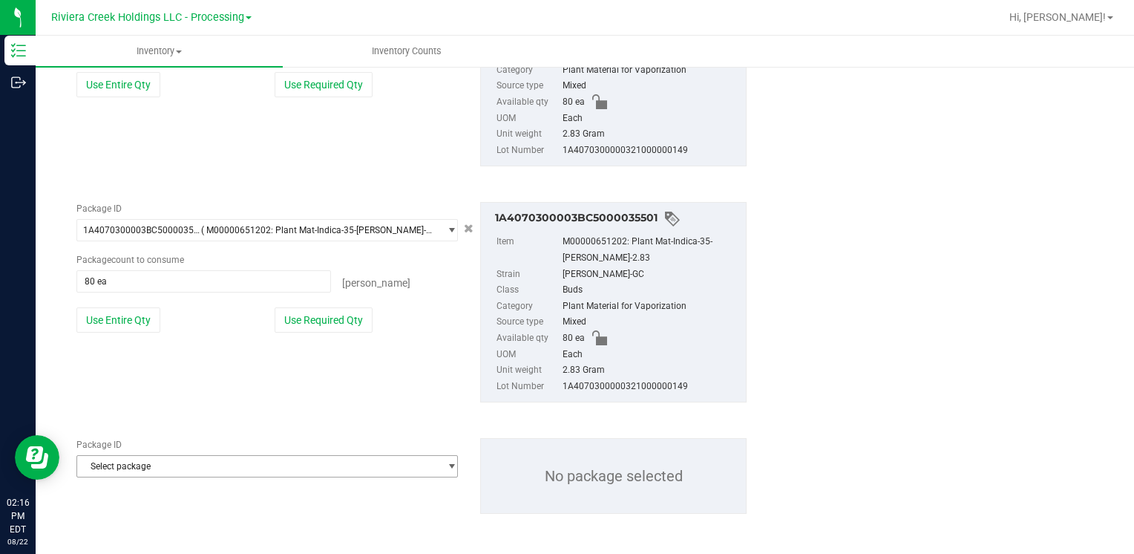
click at [160, 461] on span "Select package" at bounding box center [257, 466] width 361 height 21
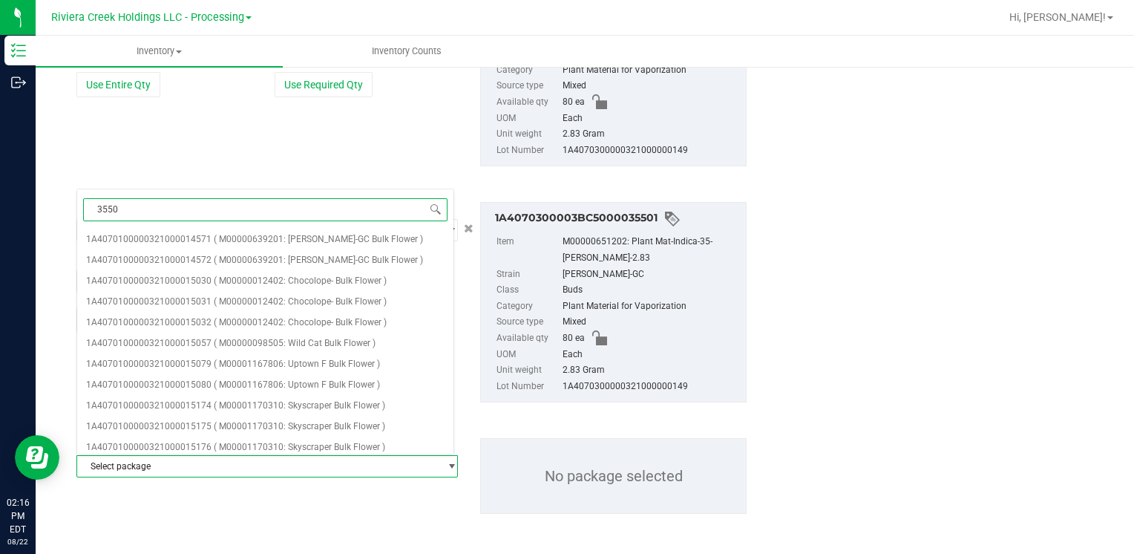
type input "35500"
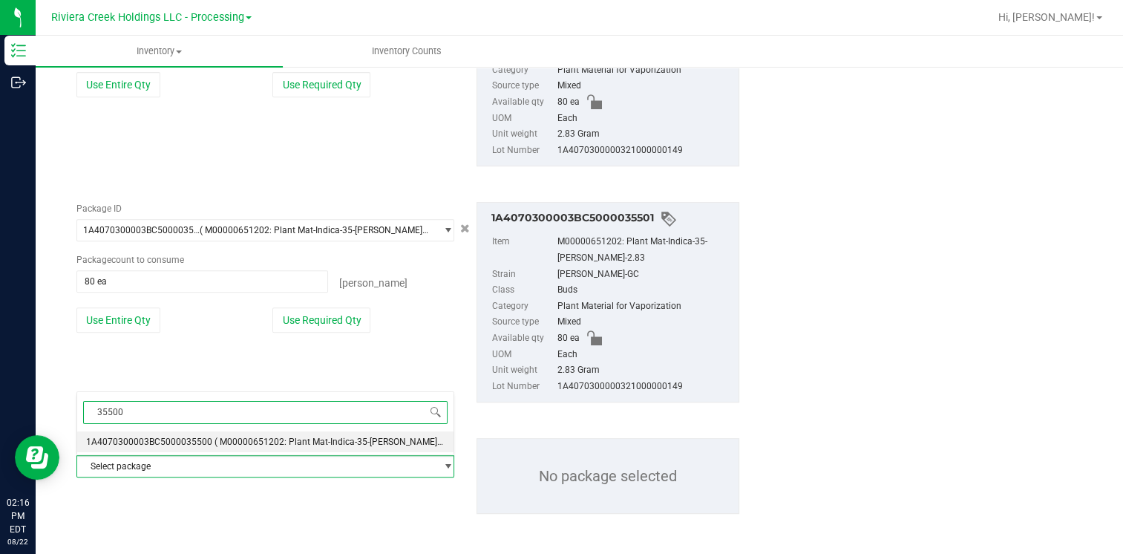
click at [191, 438] on span "1A4070300003BC5000035500" at bounding box center [149, 441] width 126 height 10
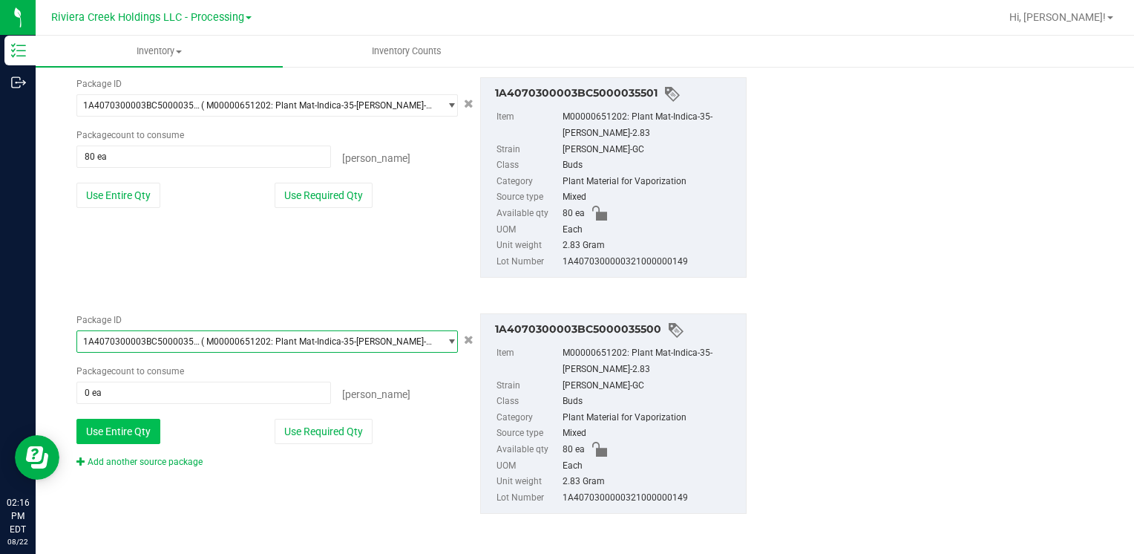
click at [122, 433] on button "Use Entire Qty" at bounding box center [118, 430] width 84 height 25
type input "80 ea"
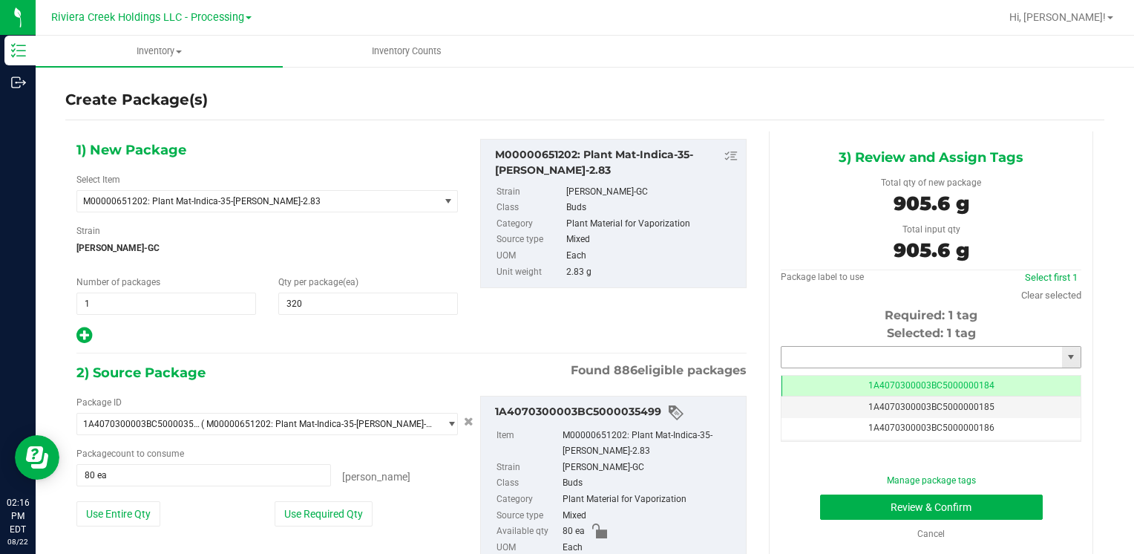
click at [801, 359] on input "text" at bounding box center [921, 356] width 280 height 21
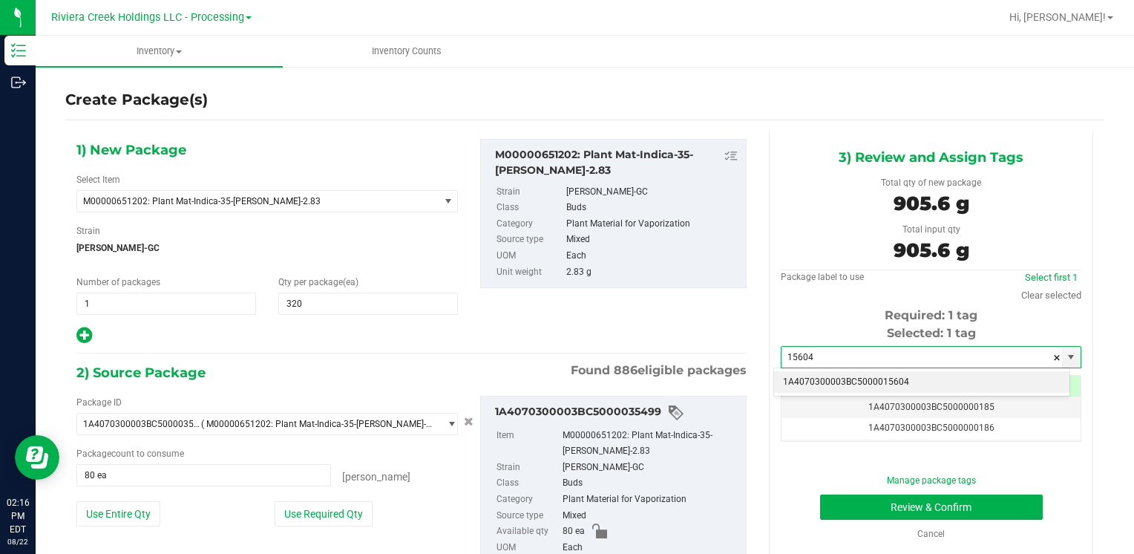
click at [801, 374] on li "1A4070300003BC5000015604" at bounding box center [921, 382] width 295 height 22
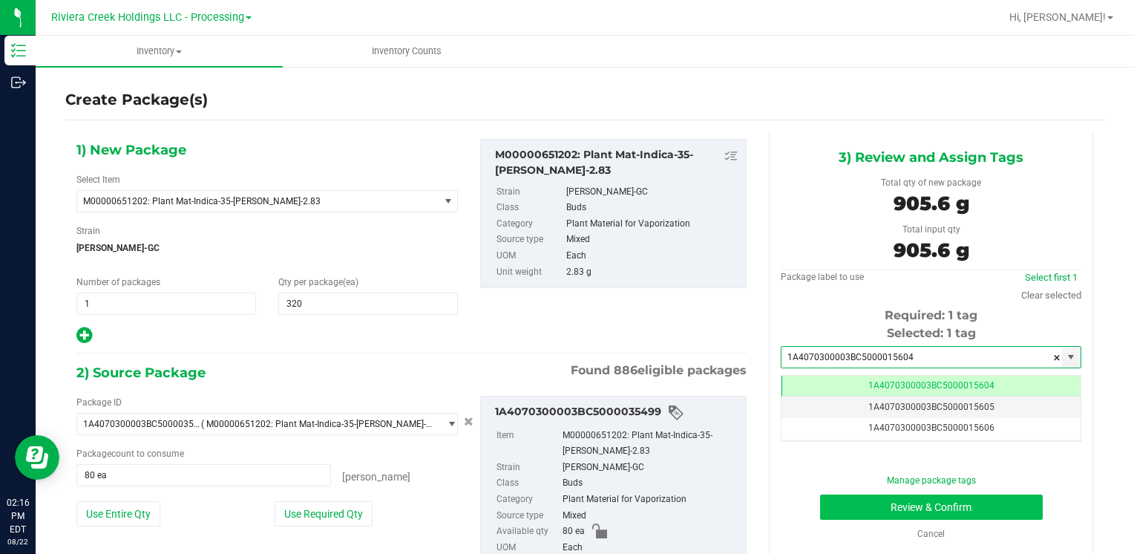
type input "1A4070300003BC5000015604"
click at [853, 497] on button "Review & Confirm" at bounding box center [931, 506] width 223 height 25
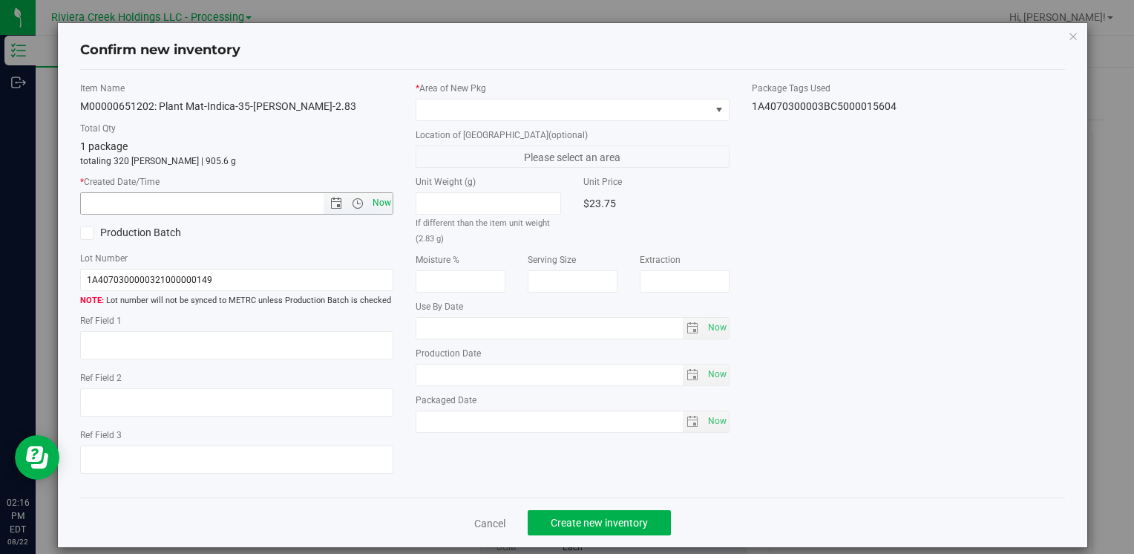
click at [375, 204] on span "Now" at bounding box center [381, 203] width 25 height 22
type input "[DATE] 2:16 PM"
click at [433, 105] on span at bounding box center [562, 109] width 293 height 21
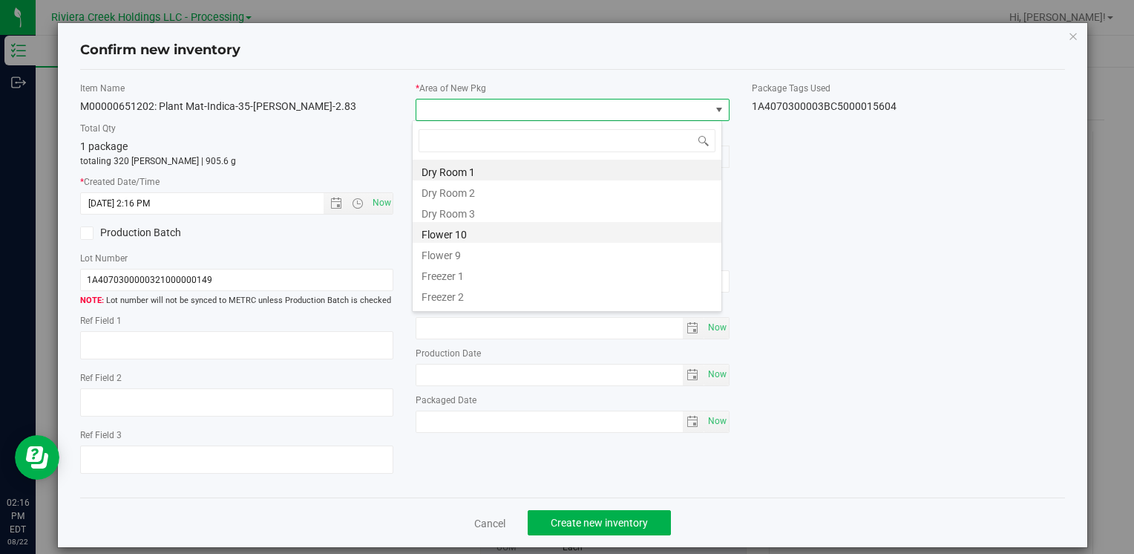
click at [458, 238] on li "Flower 10" at bounding box center [567, 232] width 309 height 21
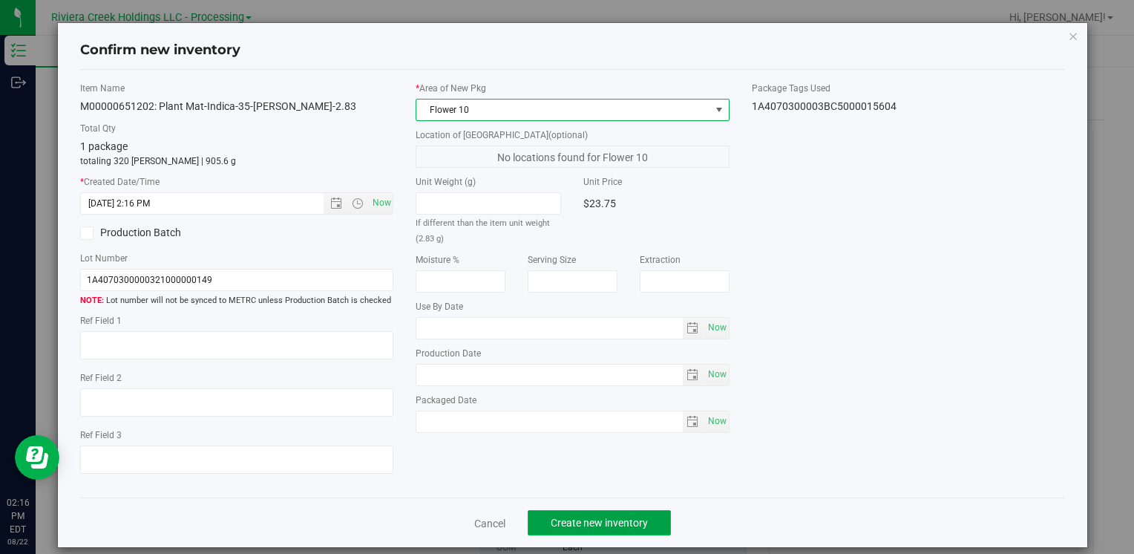
click at [558, 518] on span "Create new inventory" at bounding box center [599, 522] width 97 height 12
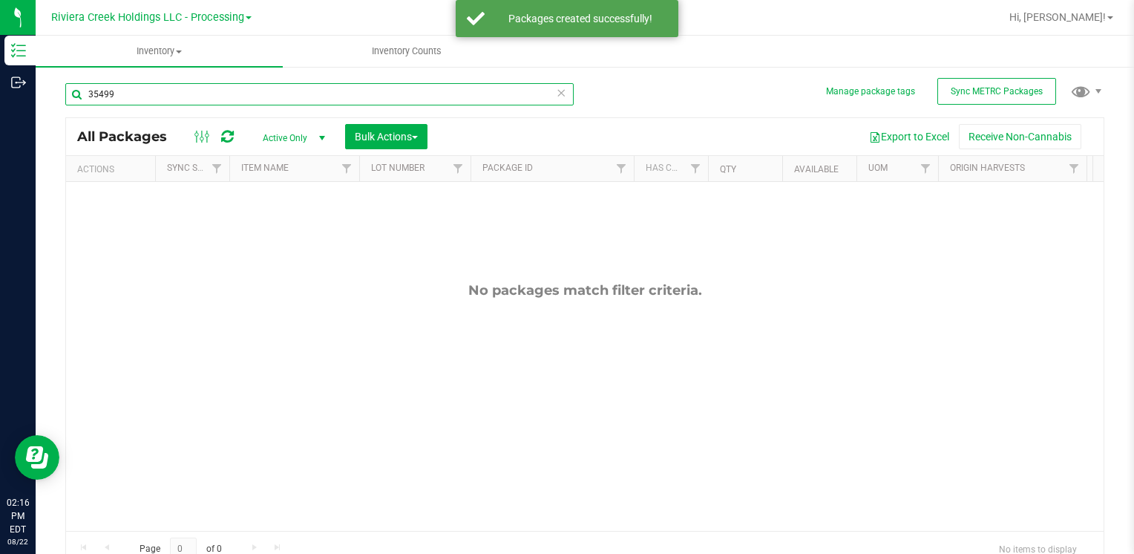
click at [202, 93] on input "35499" at bounding box center [319, 94] width 508 height 22
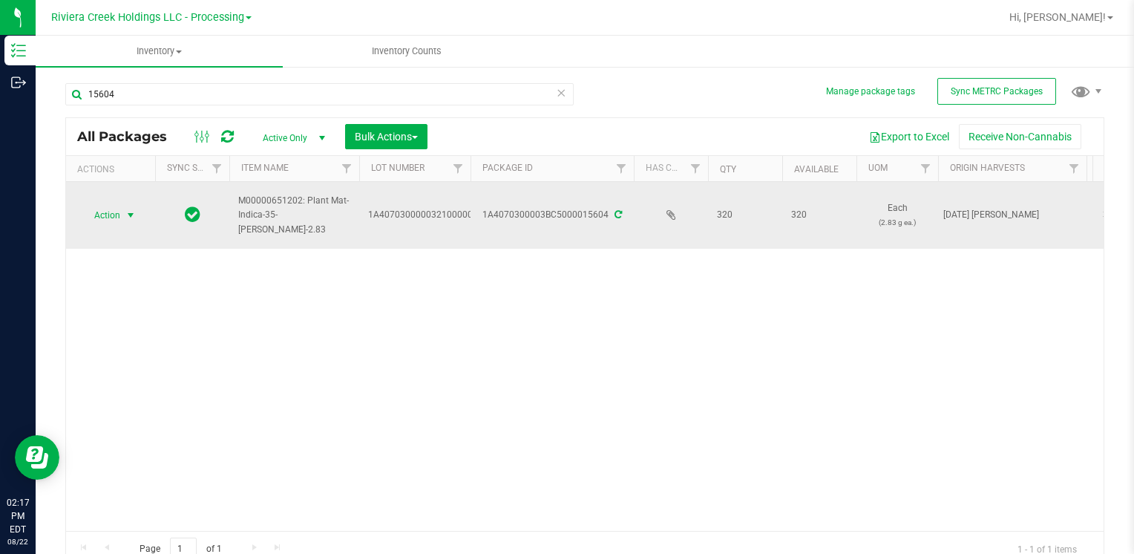
click at [123, 215] on span "select" at bounding box center [131, 215] width 19 height 21
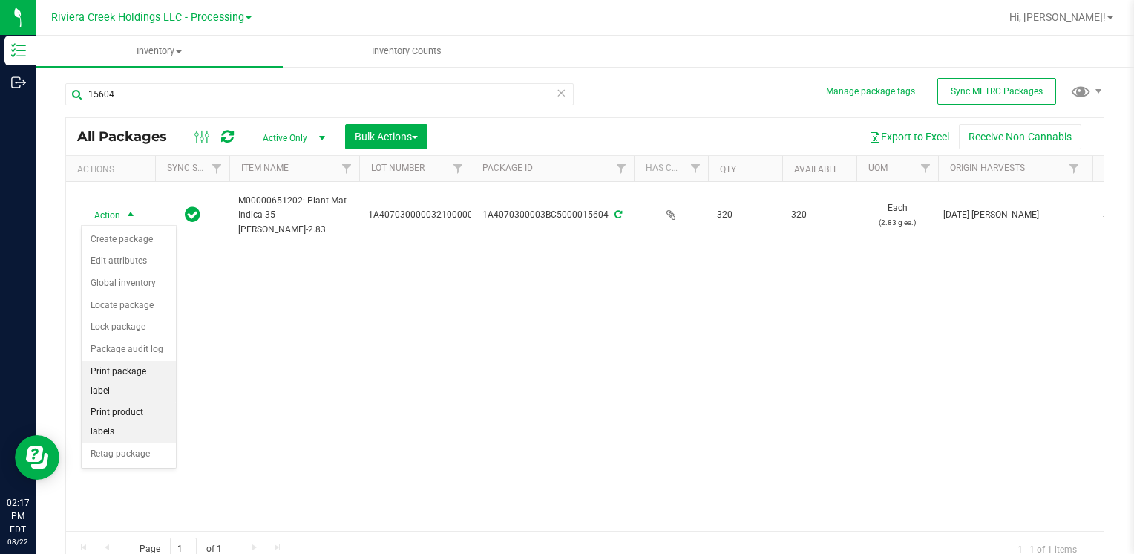
click at [152, 378] on li "Print package label" at bounding box center [129, 381] width 94 height 41
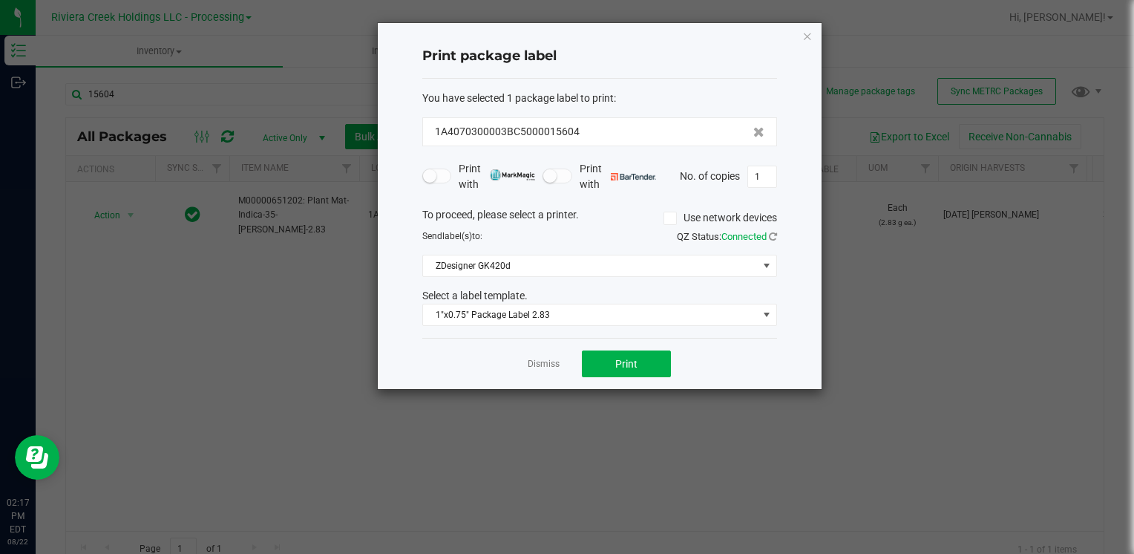
click at [643, 378] on div "Dismiss Print" at bounding box center [599, 363] width 355 height 51
click at [641, 377] on div "Dismiss Print" at bounding box center [599, 363] width 355 height 51
click at [639, 374] on button "Print" at bounding box center [626, 363] width 89 height 27
click at [804, 34] on icon "button" at bounding box center [807, 36] width 10 height 18
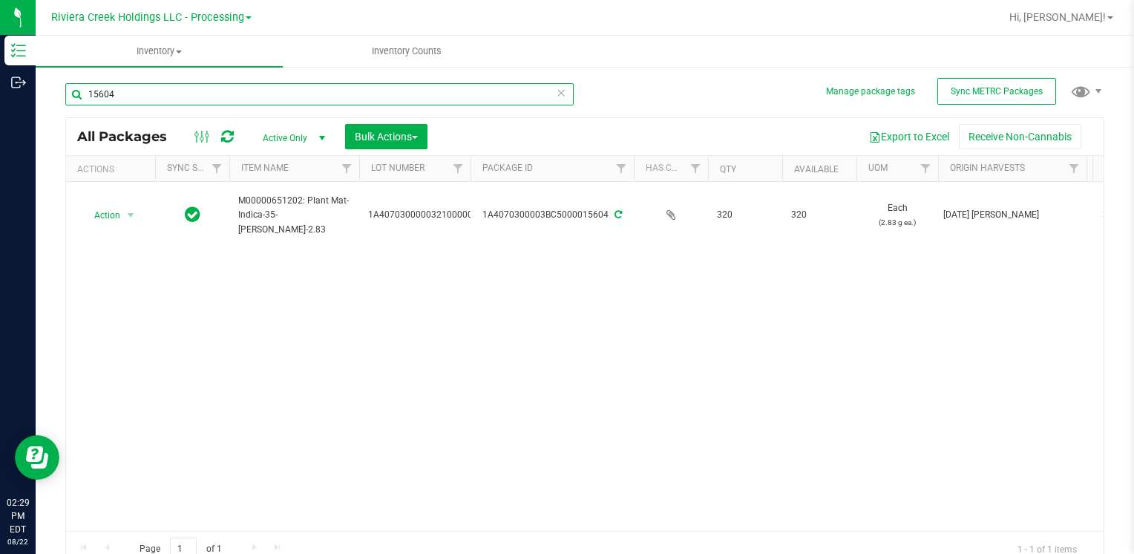
click at [204, 99] on input "15604" at bounding box center [319, 94] width 508 height 22
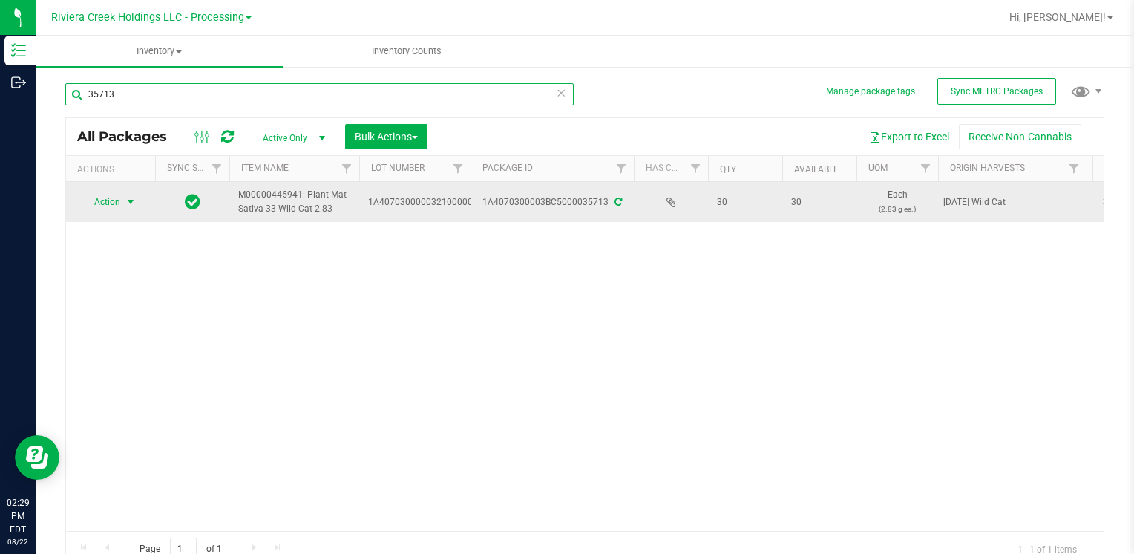
type input "35713"
click at [113, 203] on span "Action" at bounding box center [101, 201] width 40 height 21
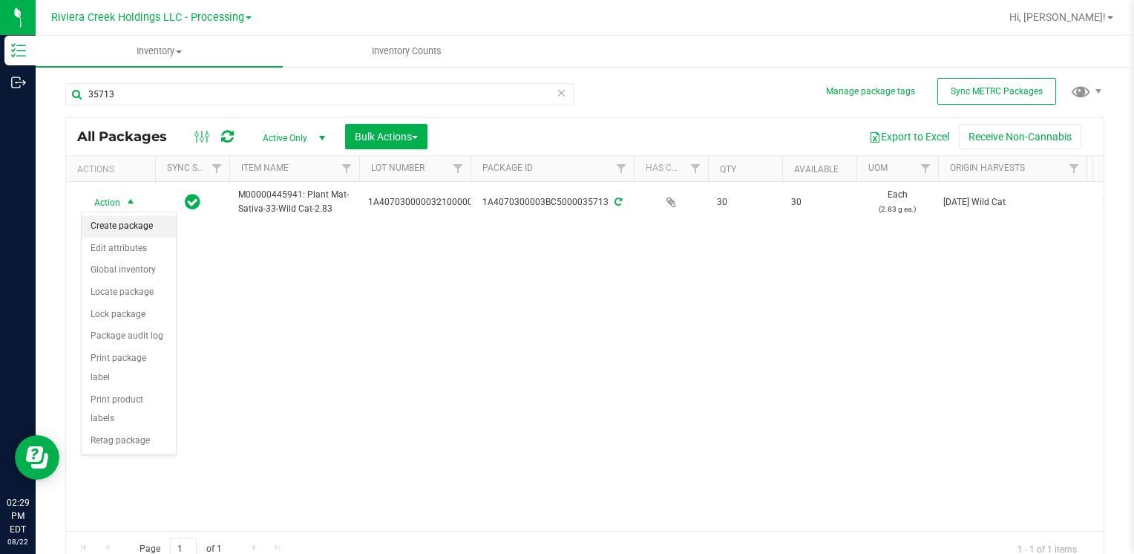
click at [122, 227] on li "Create package" at bounding box center [129, 226] width 94 height 22
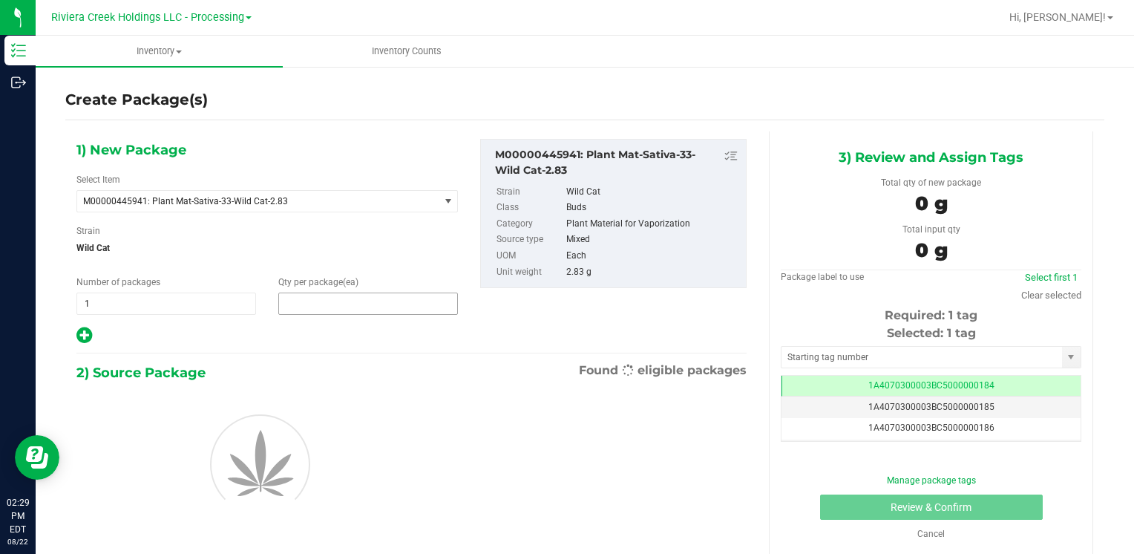
click at [323, 301] on span at bounding box center [368, 303] width 180 height 22
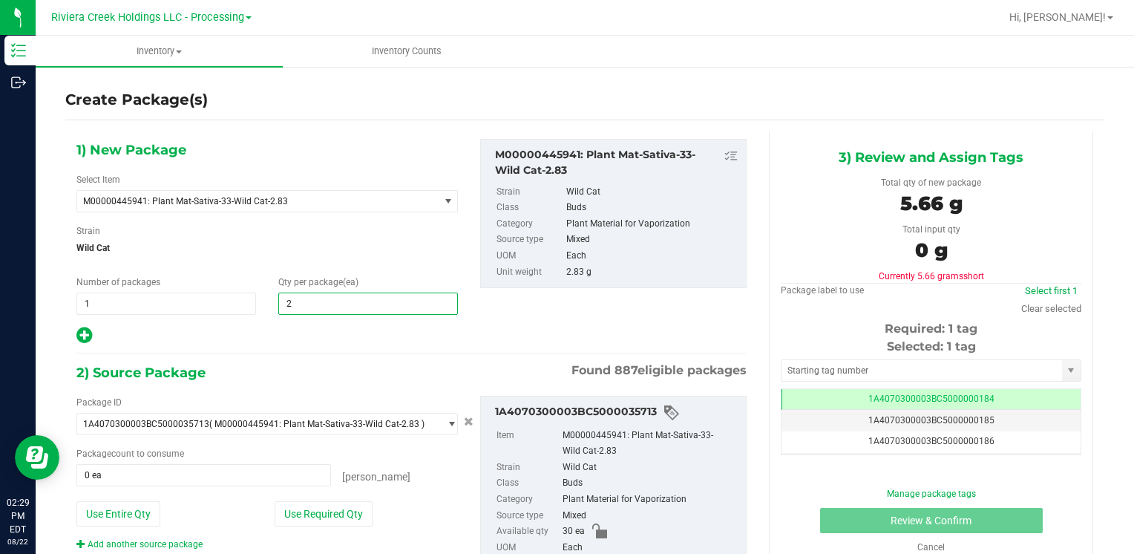
type input "20"
click at [316, 504] on button "Use Required Qty" at bounding box center [324, 513] width 98 height 25
type input "20 ea"
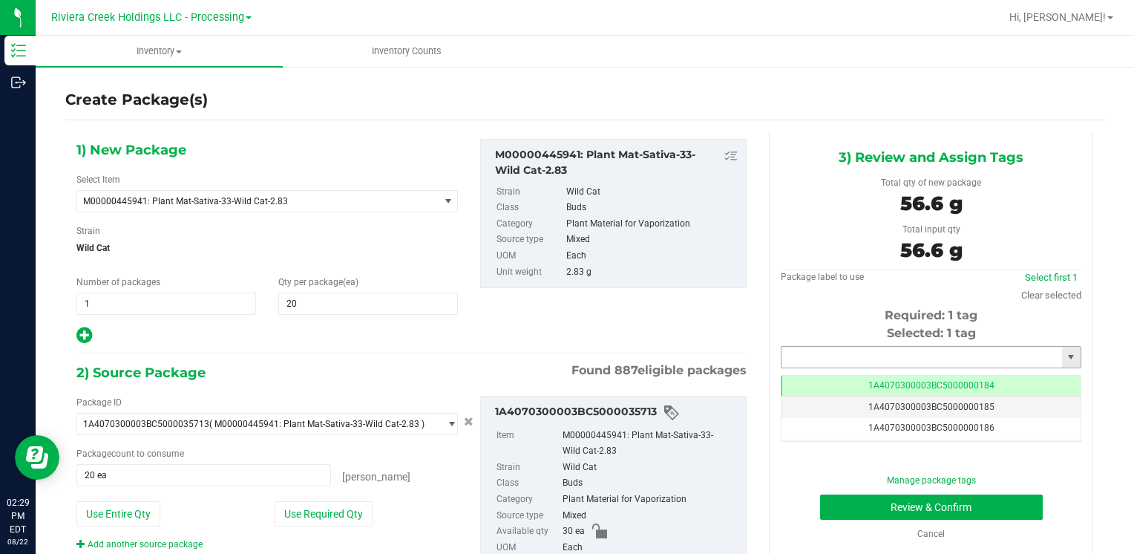
click at [833, 352] on input "text" at bounding box center [921, 356] width 280 height 21
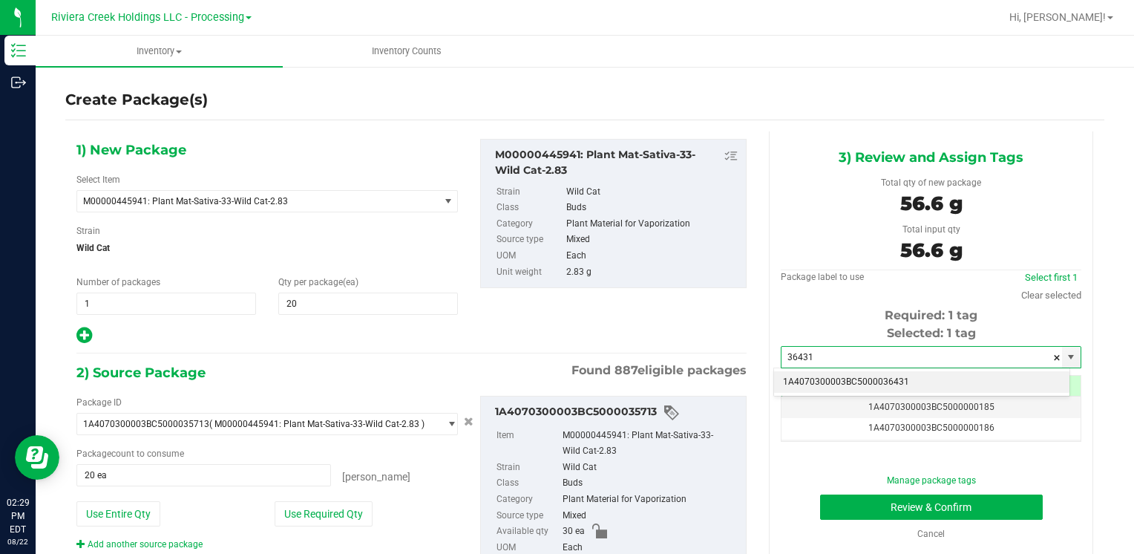
click at [827, 373] on li "1A4070300003BC5000036431" at bounding box center [921, 382] width 295 height 22
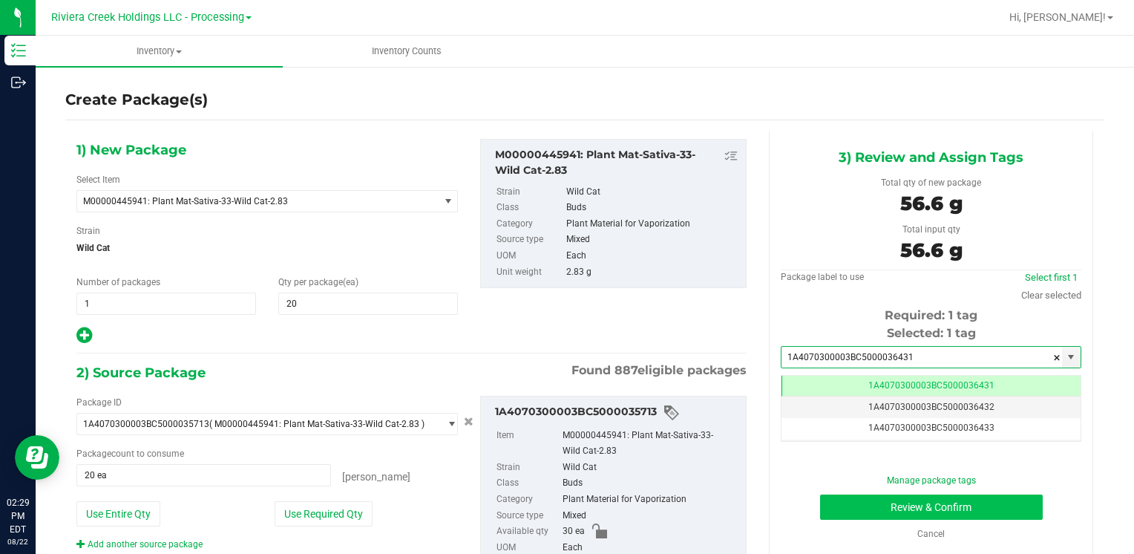
type input "1A4070300003BC5000036431"
click at [853, 502] on button "Review & Confirm" at bounding box center [931, 506] width 223 height 25
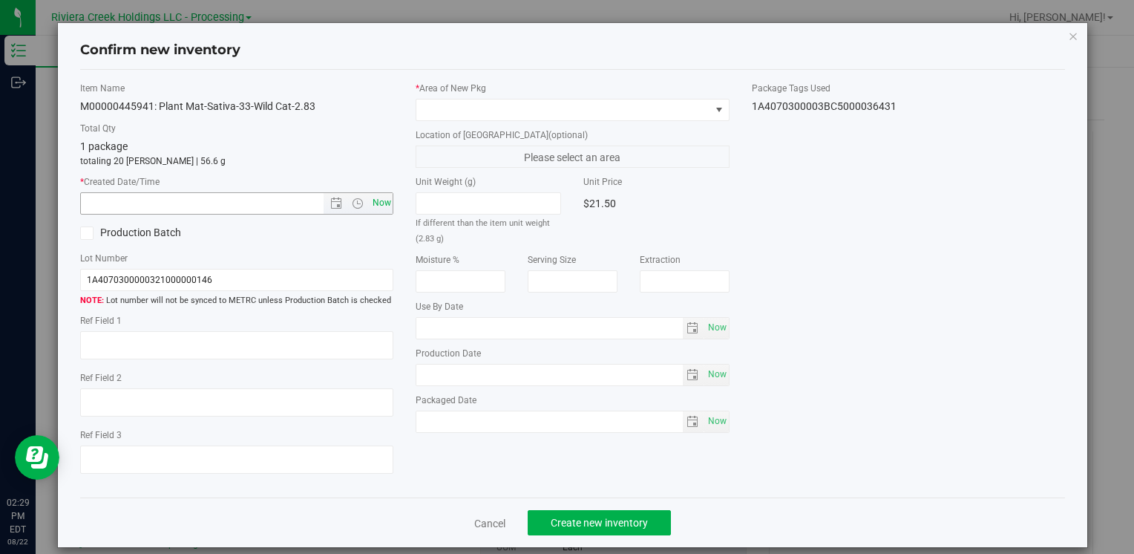
click at [381, 206] on span "Now" at bounding box center [381, 203] width 25 height 22
type input "[DATE] 2:29 PM"
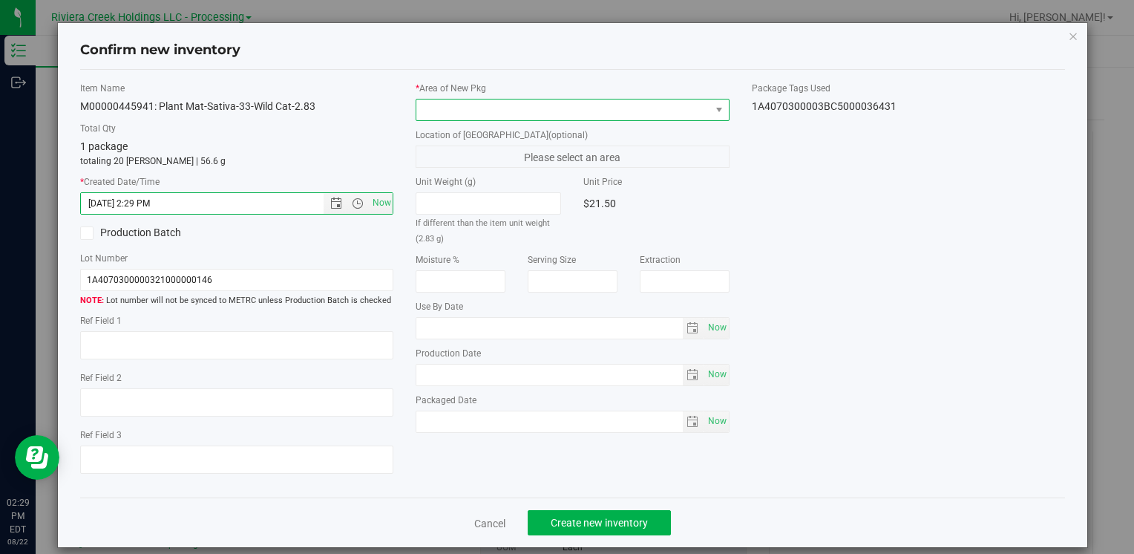
click at [451, 99] on span at bounding box center [562, 109] width 293 height 21
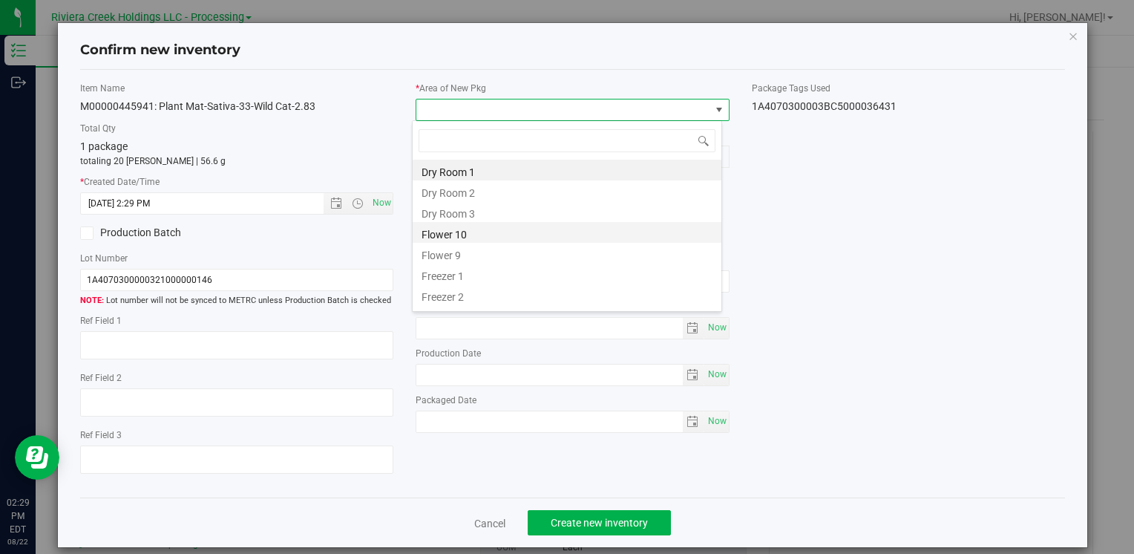
click at [473, 229] on li "Flower 10" at bounding box center [567, 232] width 309 height 21
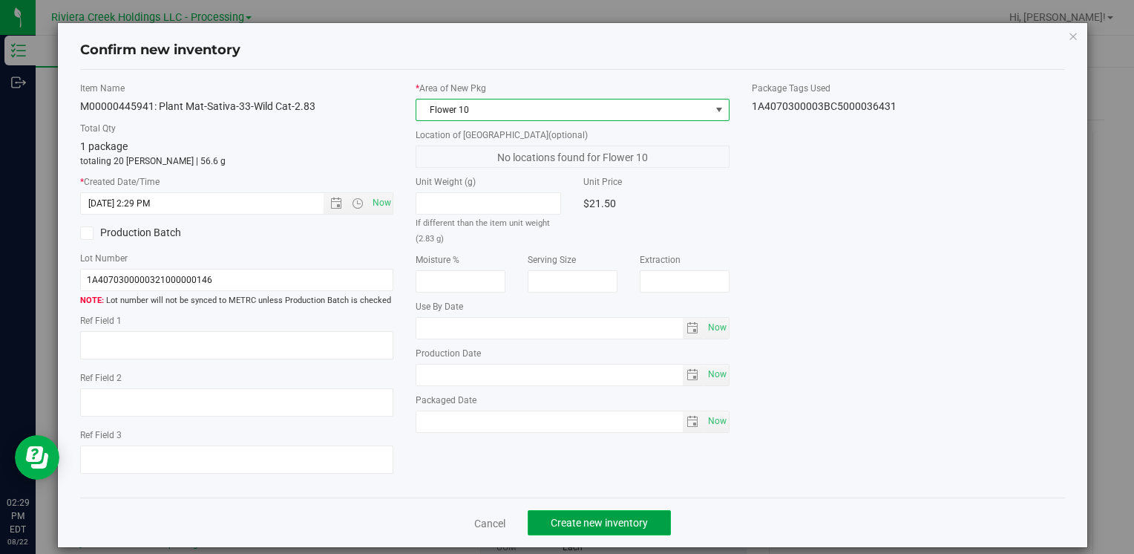
click at [597, 515] on button "Create new inventory" at bounding box center [599, 522] width 143 height 25
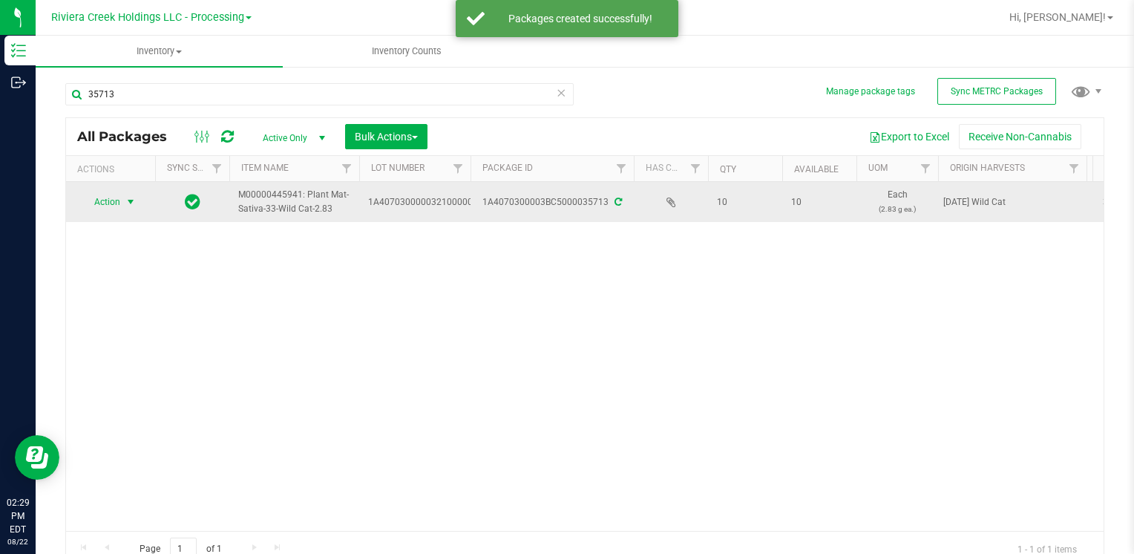
click at [105, 198] on span "Action" at bounding box center [101, 201] width 40 height 21
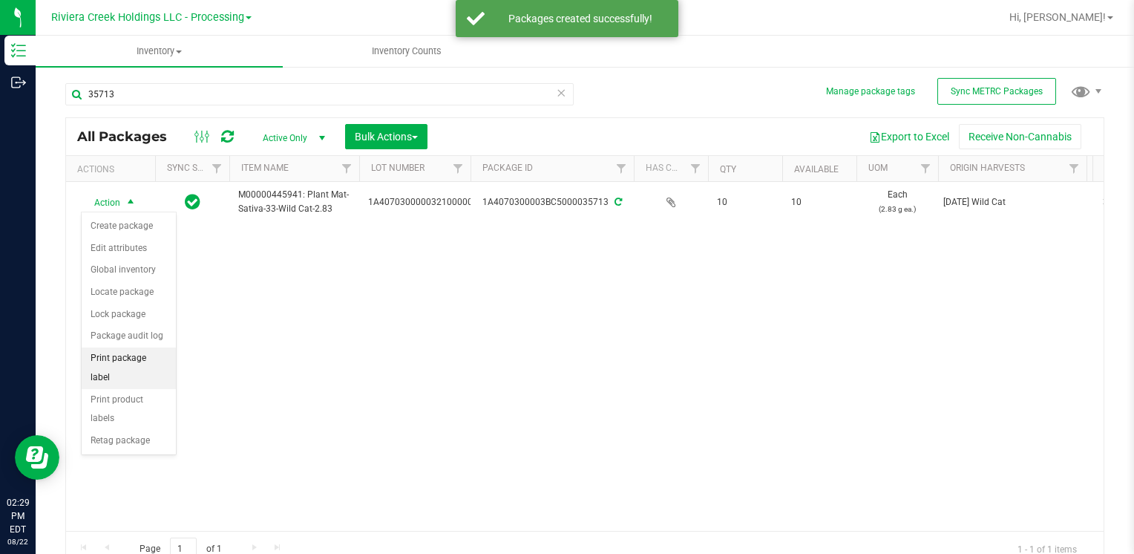
click at [164, 361] on li "Print package label" at bounding box center [129, 367] width 94 height 41
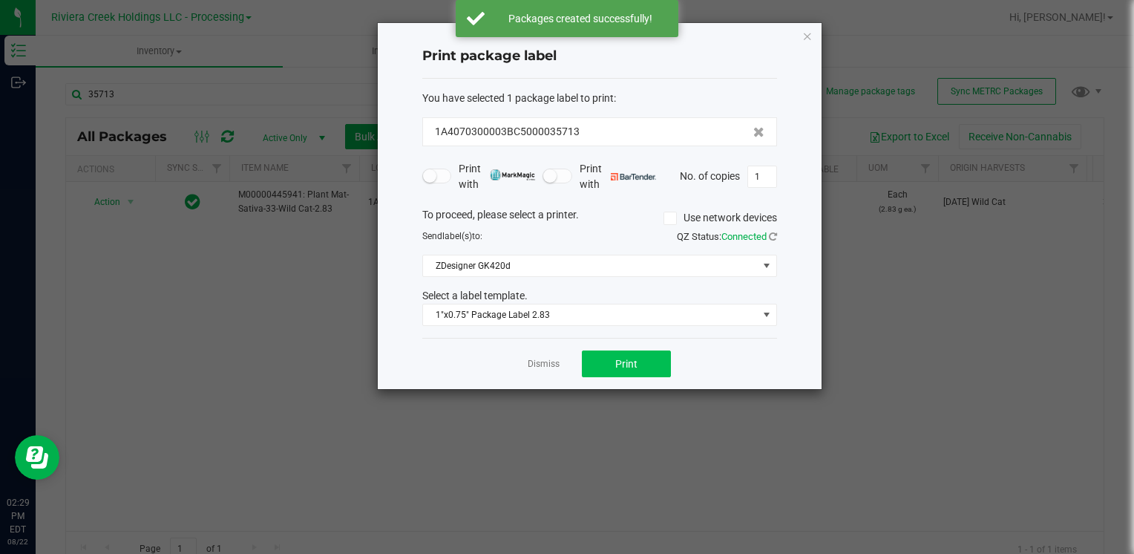
drag, startPoint x: 647, startPoint y: 378, endPoint x: 643, endPoint y: 361, distance: 18.2
click at [647, 378] on div "Dismiss Print" at bounding box center [599, 363] width 355 height 51
click at [643, 361] on button "Print" at bounding box center [626, 363] width 89 height 27
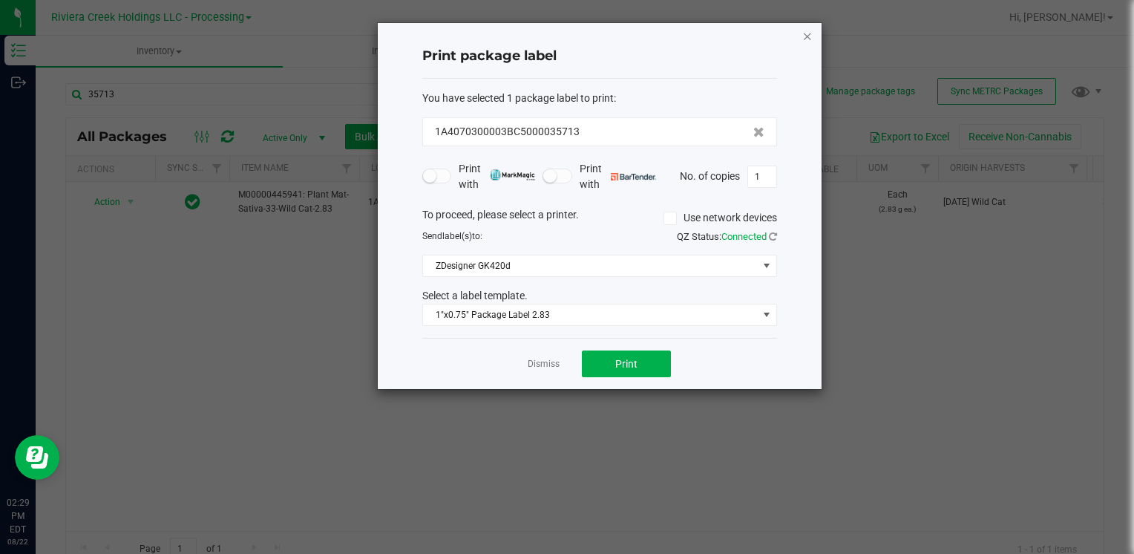
click at [804, 39] on icon "button" at bounding box center [807, 36] width 10 height 18
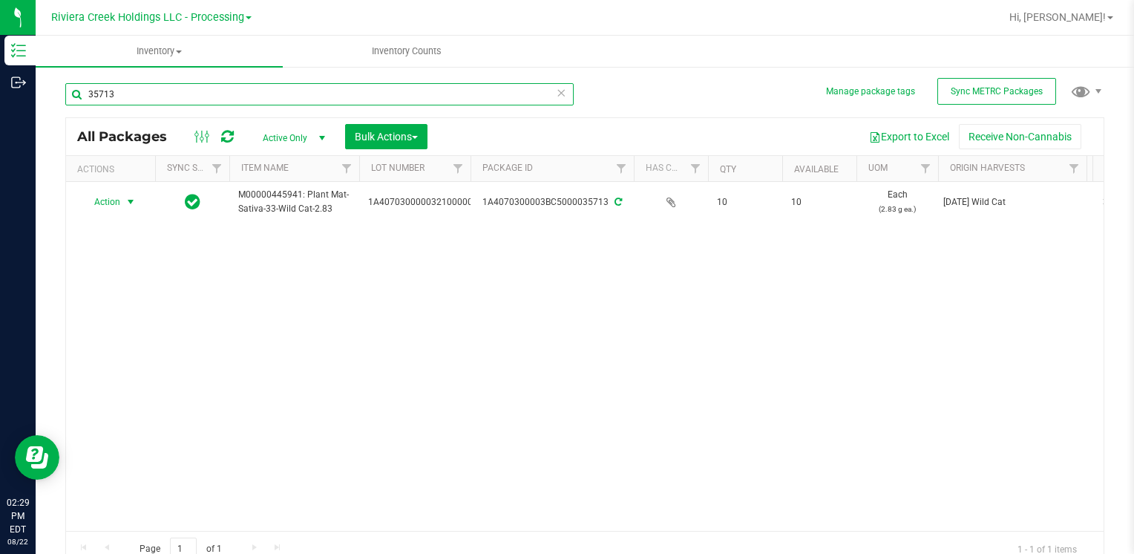
click at [142, 95] on input "35713" at bounding box center [319, 94] width 508 height 22
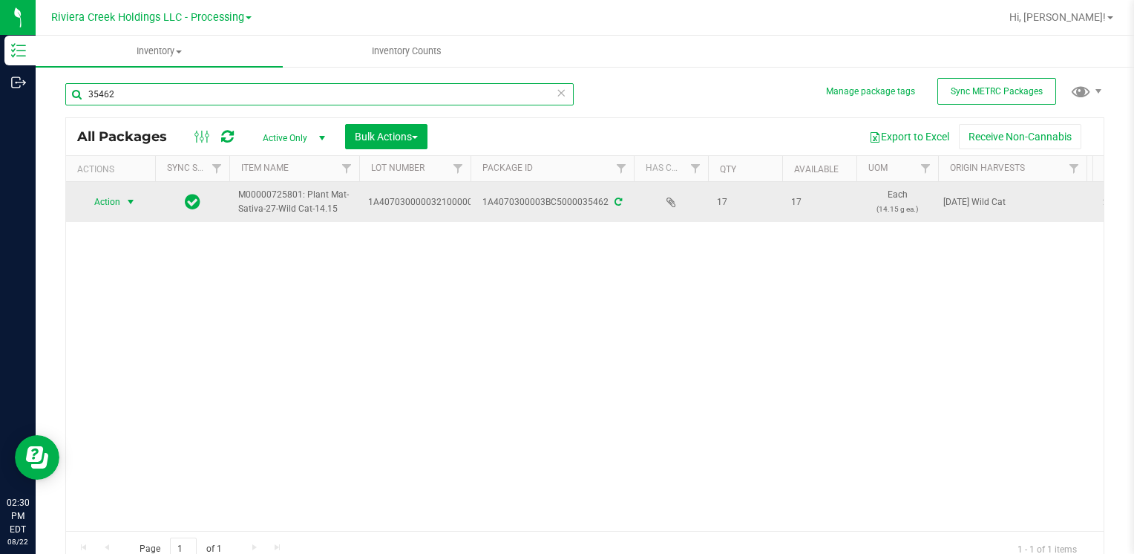
type input "35462"
click at [108, 193] on span "Action" at bounding box center [101, 201] width 40 height 21
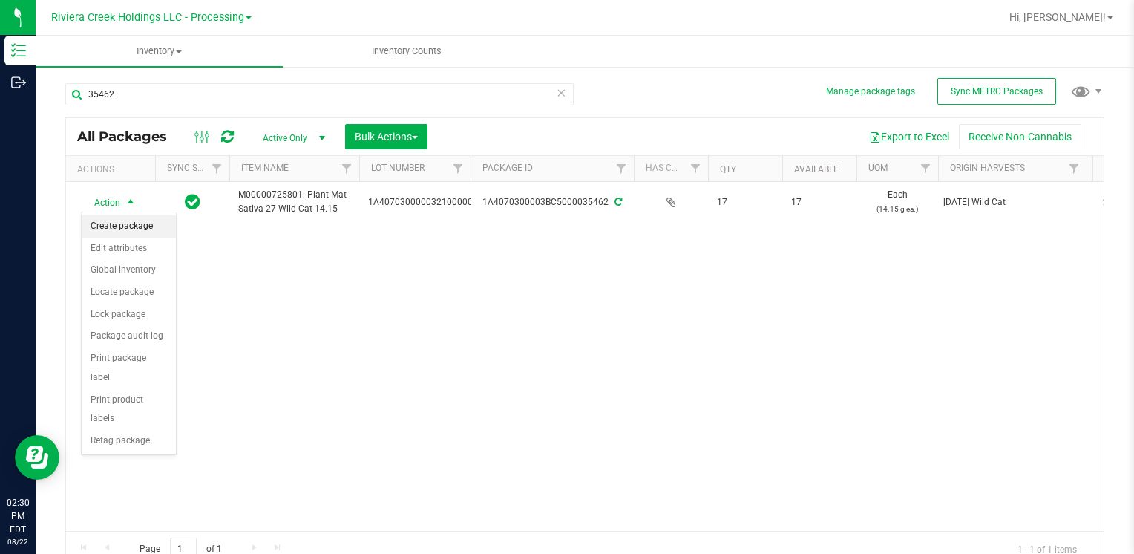
click at [130, 221] on li "Create package" at bounding box center [129, 226] width 94 height 22
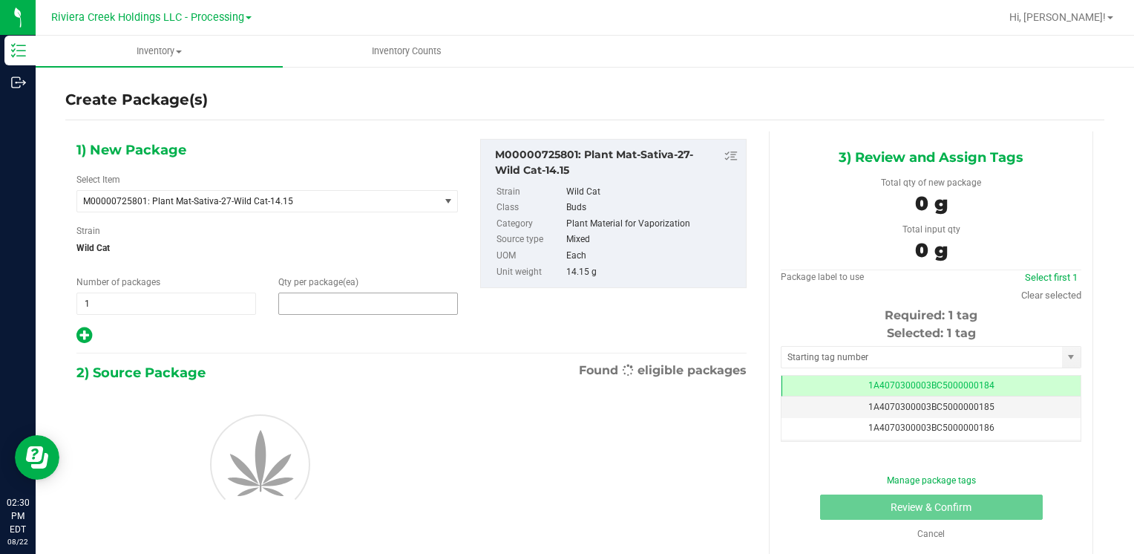
click at [294, 302] on span at bounding box center [368, 303] width 180 height 22
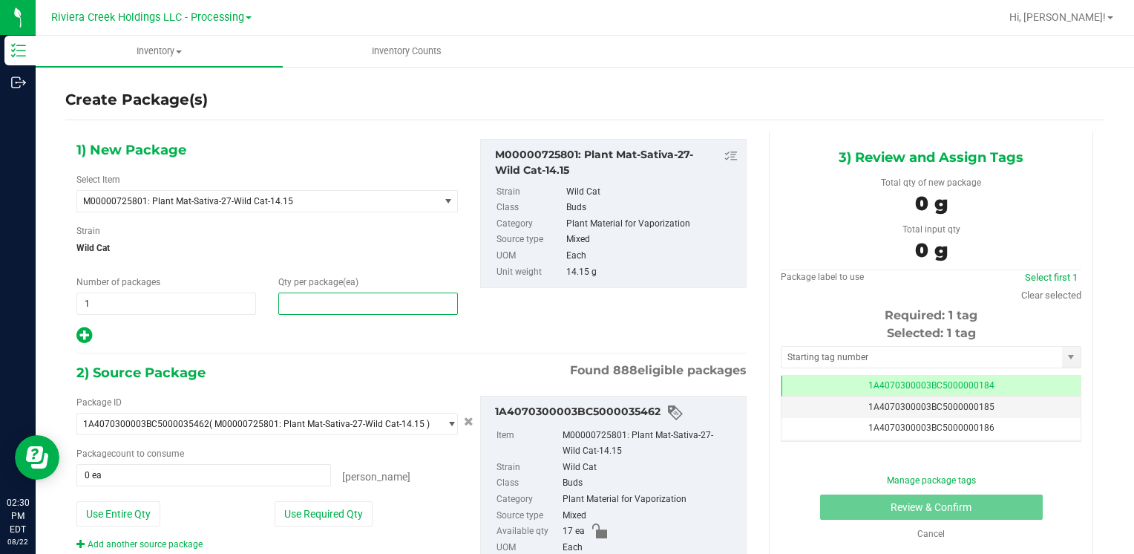
type input "2"
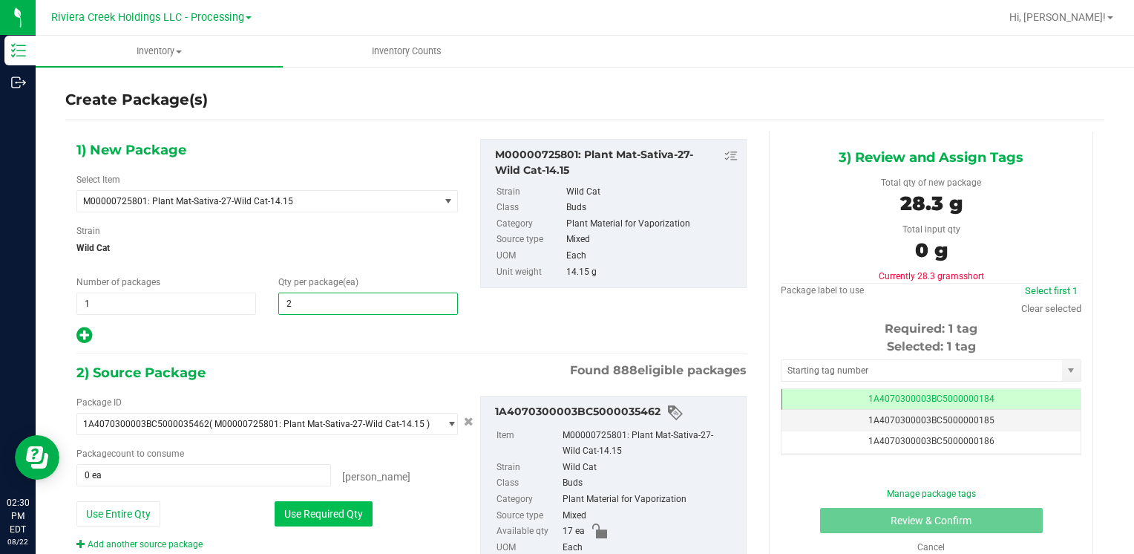
type input "2"
click at [290, 513] on button "Use Required Qty" at bounding box center [324, 513] width 98 height 25
type input "2 ea"
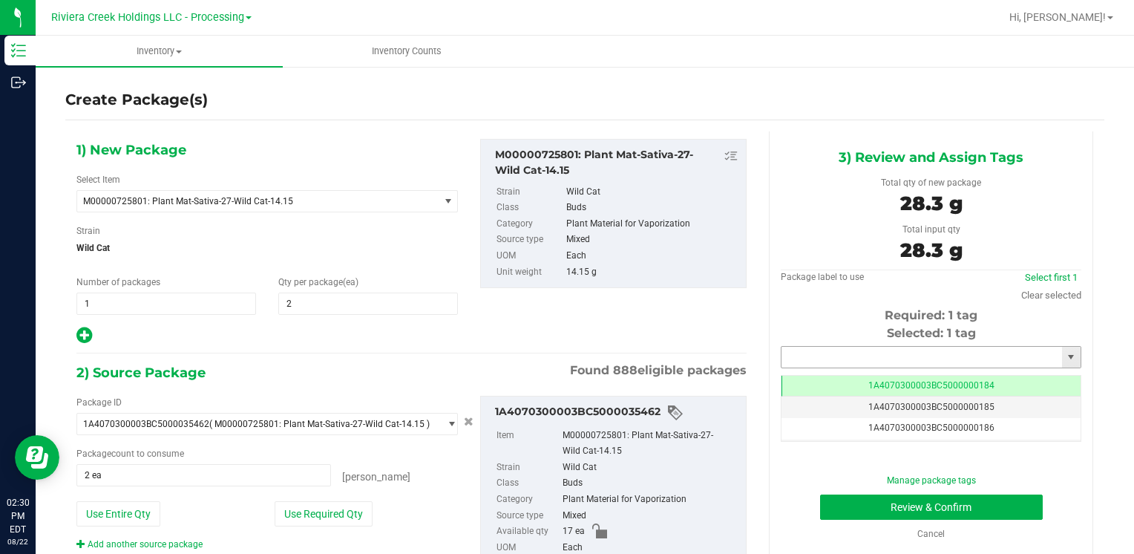
click at [813, 346] on input "text" at bounding box center [921, 356] width 280 height 21
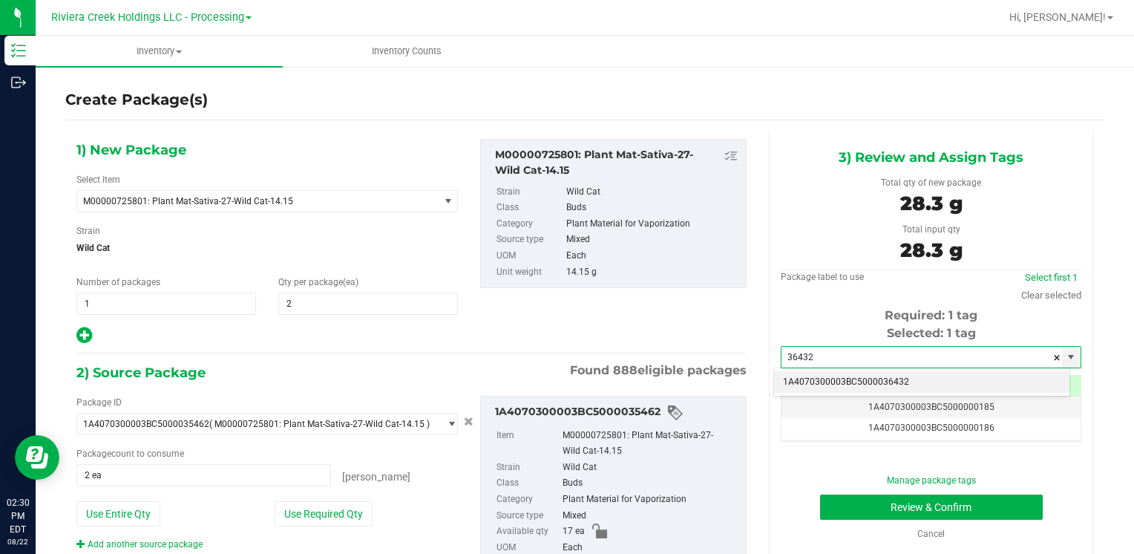
click at [804, 378] on li "1A4070300003BC5000036432" at bounding box center [921, 382] width 295 height 22
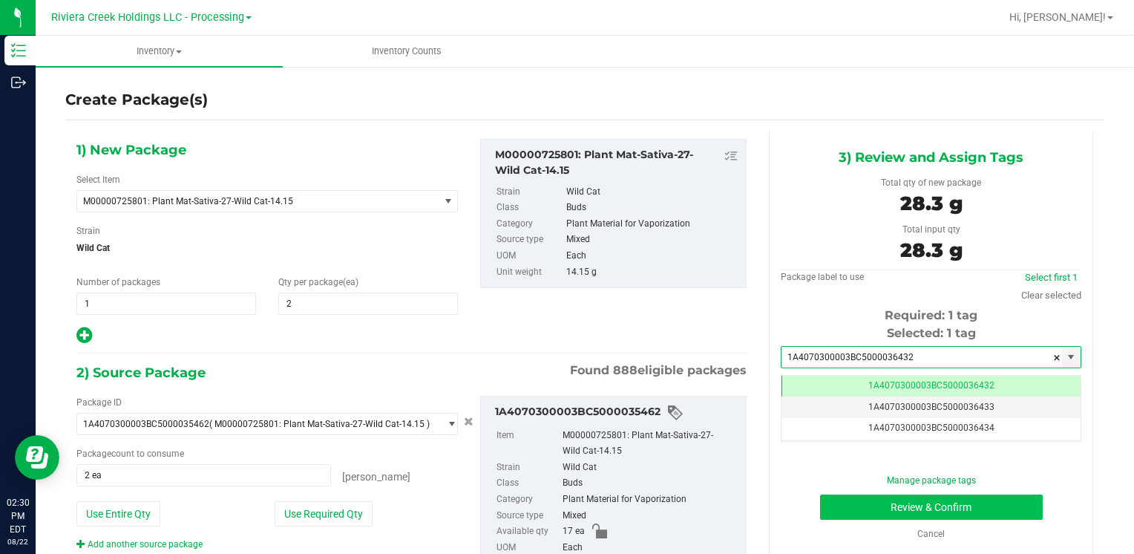
type input "1A4070300003BC5000036432"
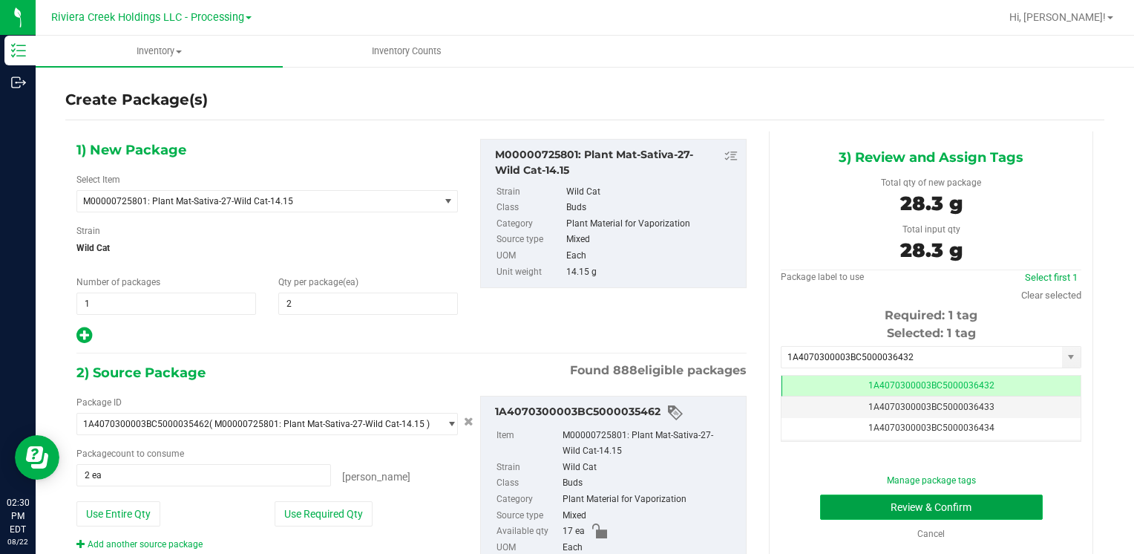
click at [834, 509] on button "Review & Confirm" at bounding box center [931, 506] width 223 height 25
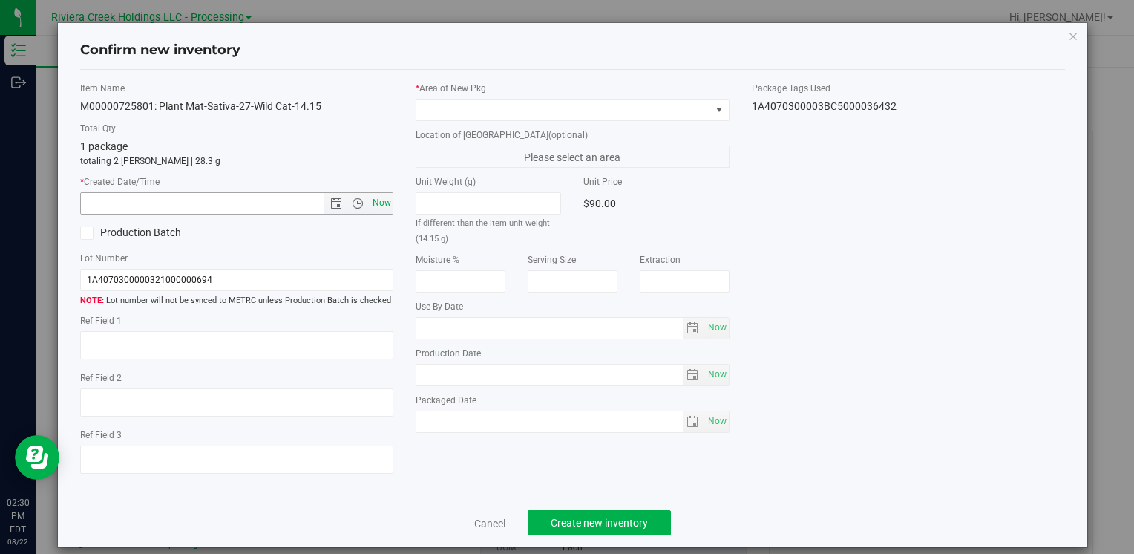
click at [380, 205] on span "Now" at bounding box center [381, 203] width 25 height 22
type input "[DATE] 2:30 PM"
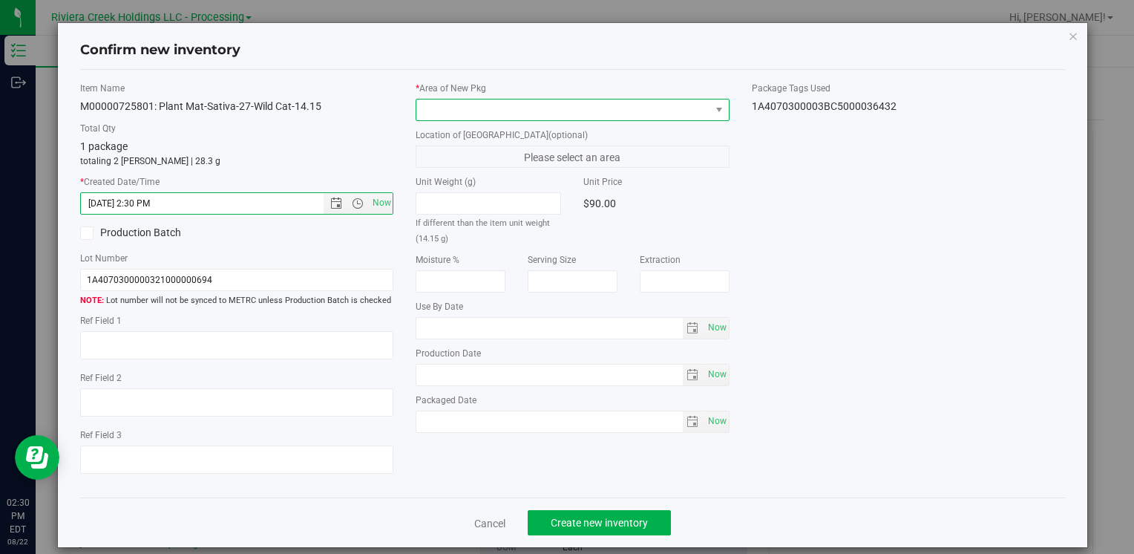
click at [424, 111] on span at bounding box center [562, 109] width 293 height 21
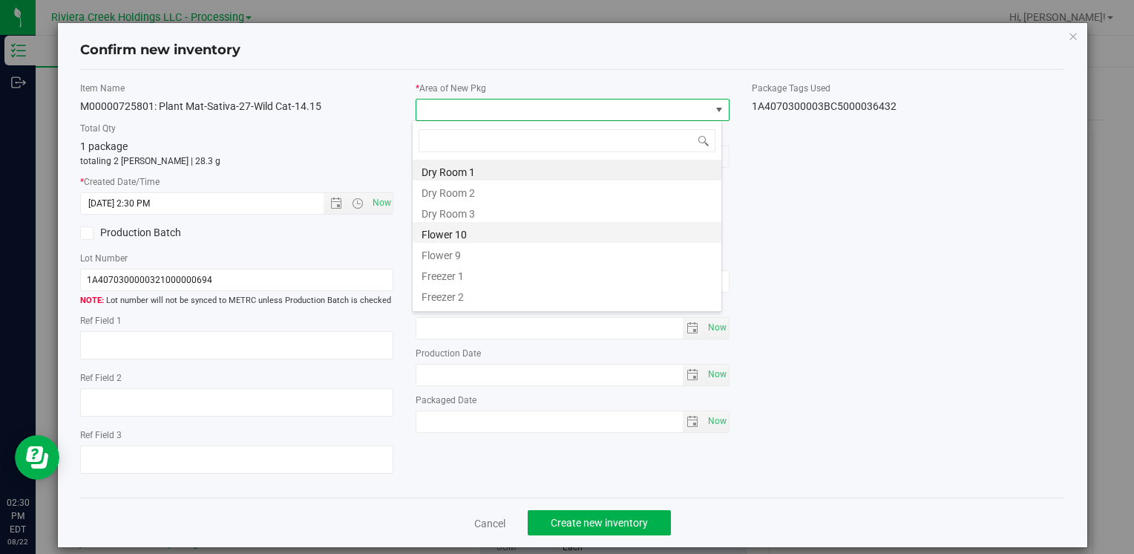
click at [476, 231] on li "Flower 10" at bounding box center [567, 232] width 309 height 21
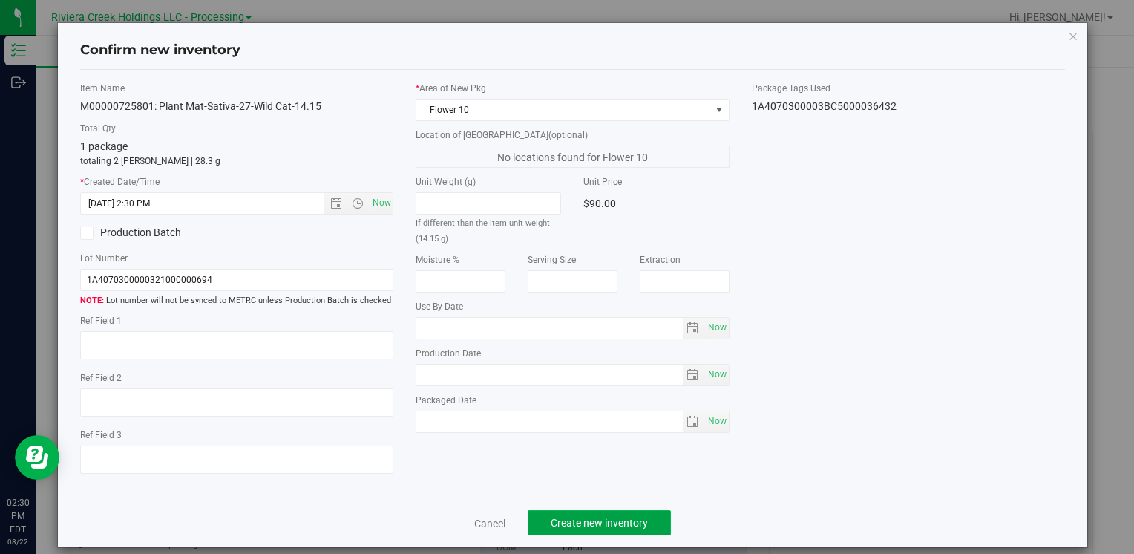
click at [553, 521] on span "Create new inventory" at bounding box center [599, 522] width 97 height 12
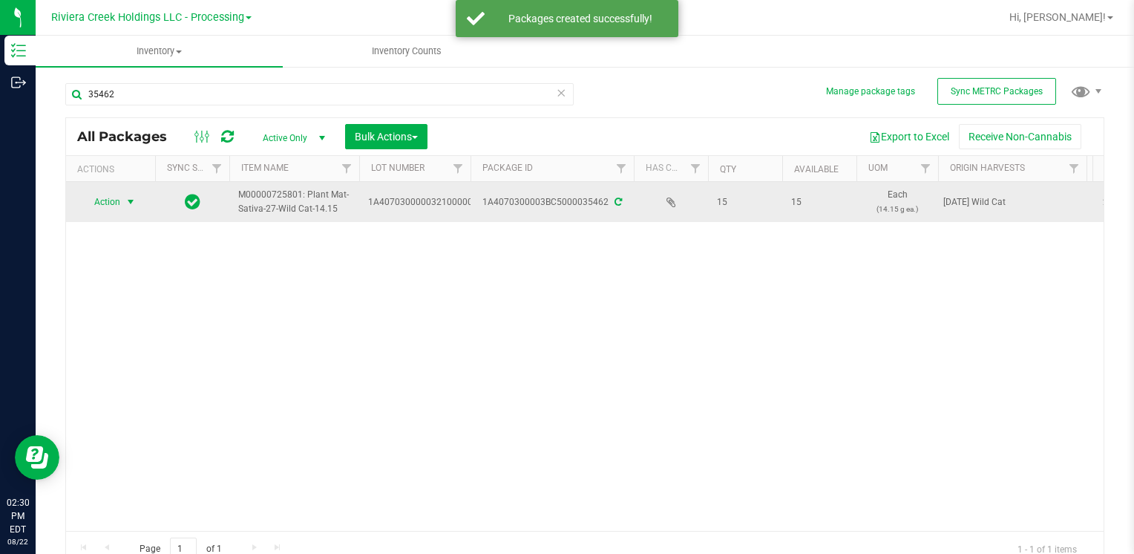
click at [133, 201] on span "select" at bounding box center [131, 202] width 12 height 12
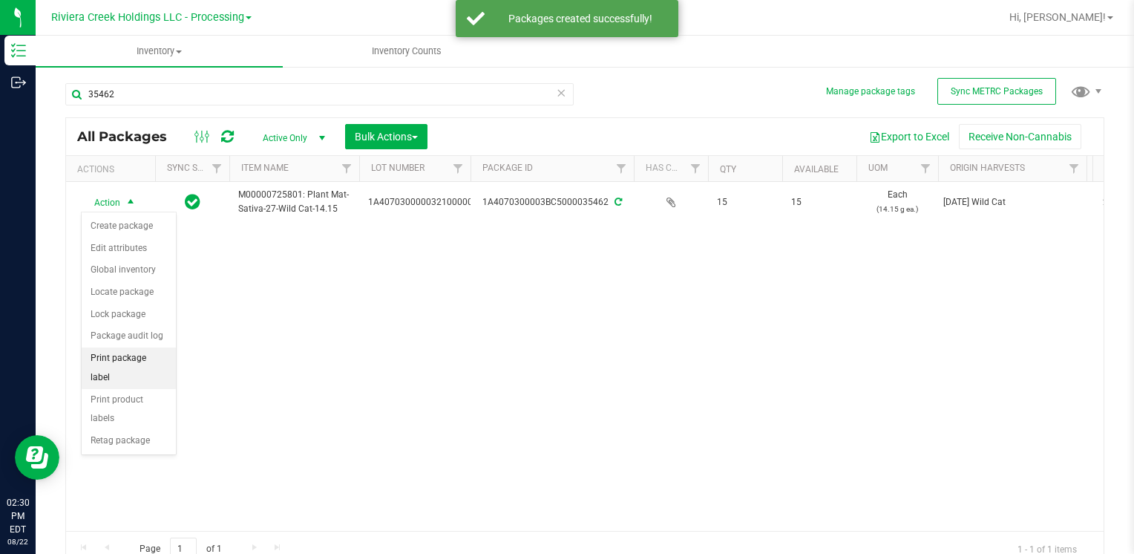
click at [154, 357] on li "Print package label" at bounding box center [129, 367] width 94 height 41
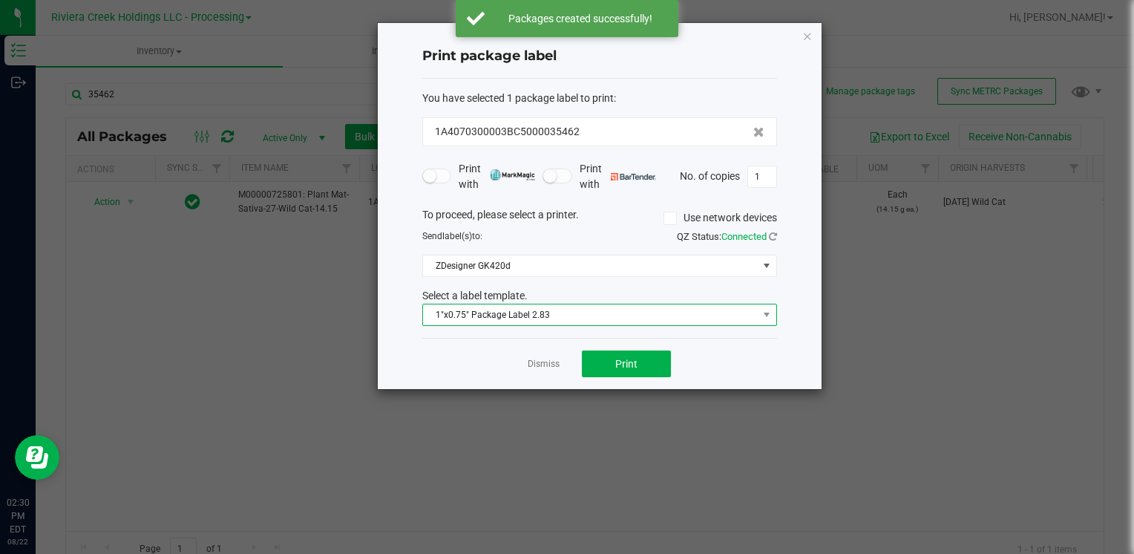
click at [439, 324] on span "1"x0.75" Package Label 2.83" at bounding box center [599, 314] width 355 height 22
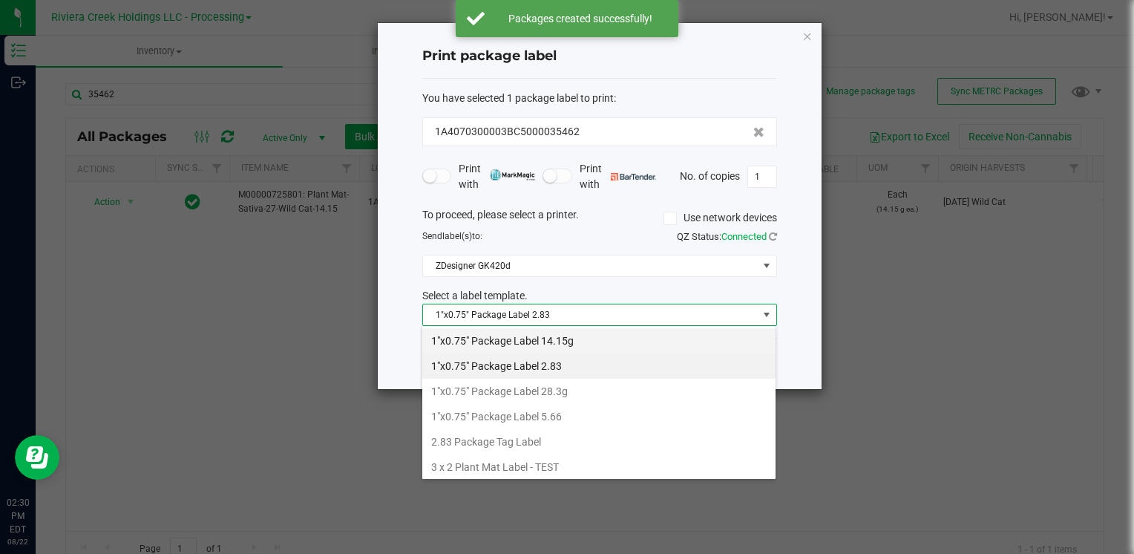
click at [536, 343] on li "1"x0.75" Package Label 14.15g" at bounding box center [598, 340] width 353 height 25
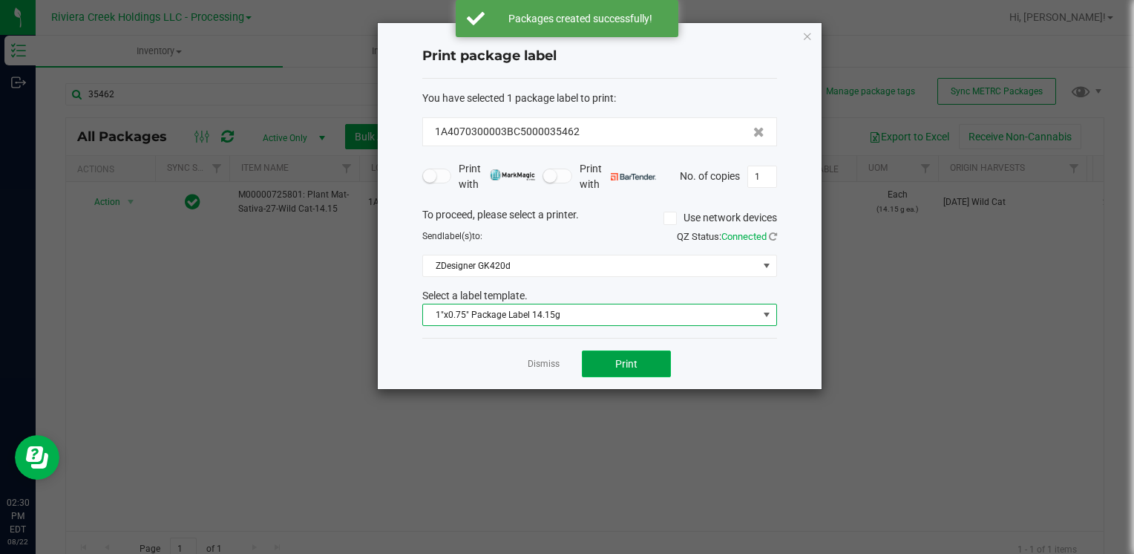
click at [596, 358] on button "Print" at bounding box center [626, 363] width 89 height 27
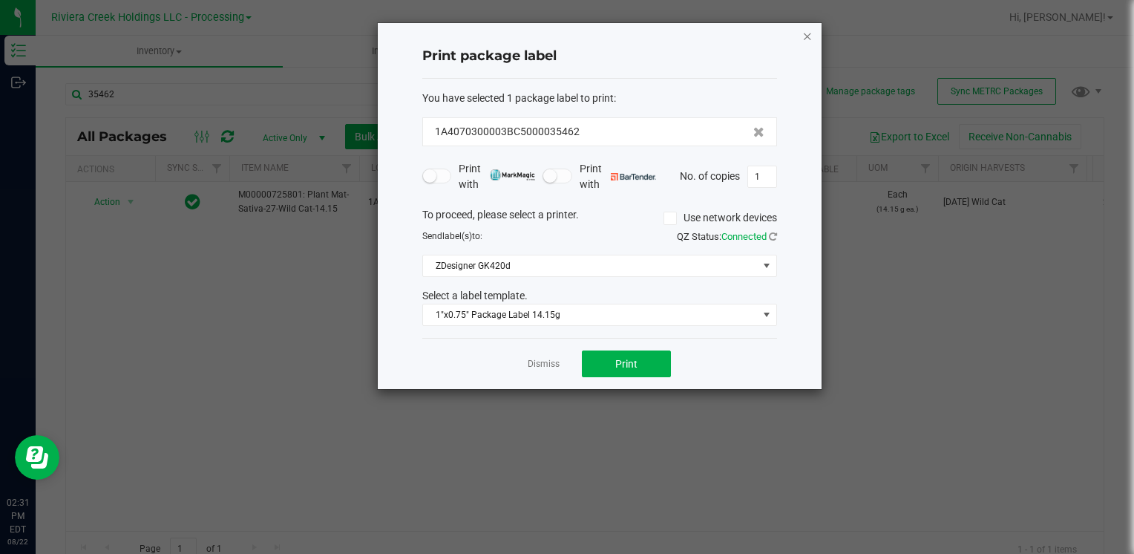
click at [804, 32] on icon "button" at bounding box center [807, 36] width 10 height 18
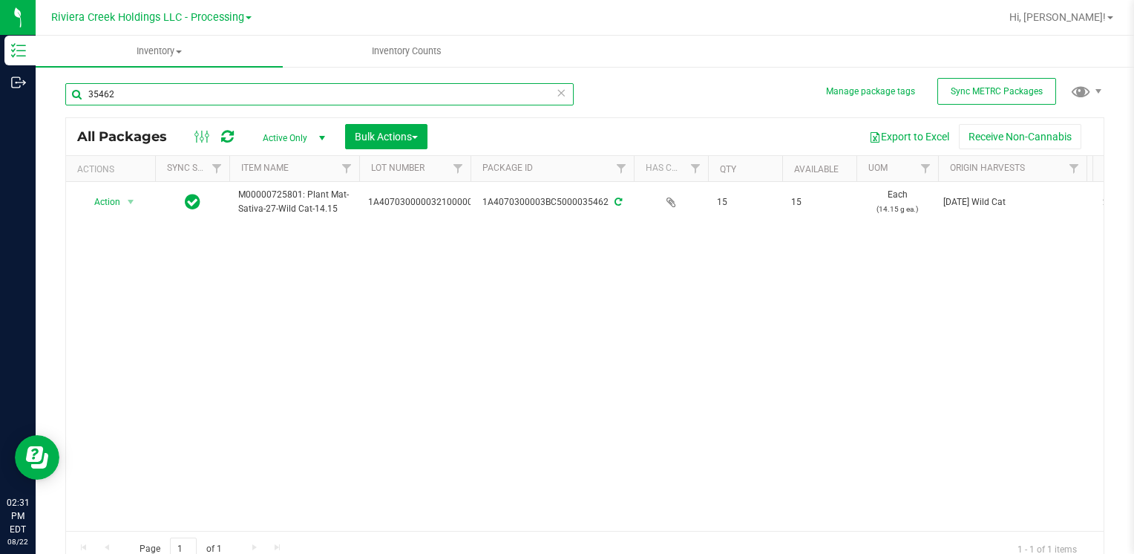
click at [171, 91] on input "35462" at bounding box center [319, 94] width 508 height 22
click at [169, 91] on input "35462" at bounding box center [319, 94] width 508 height 22
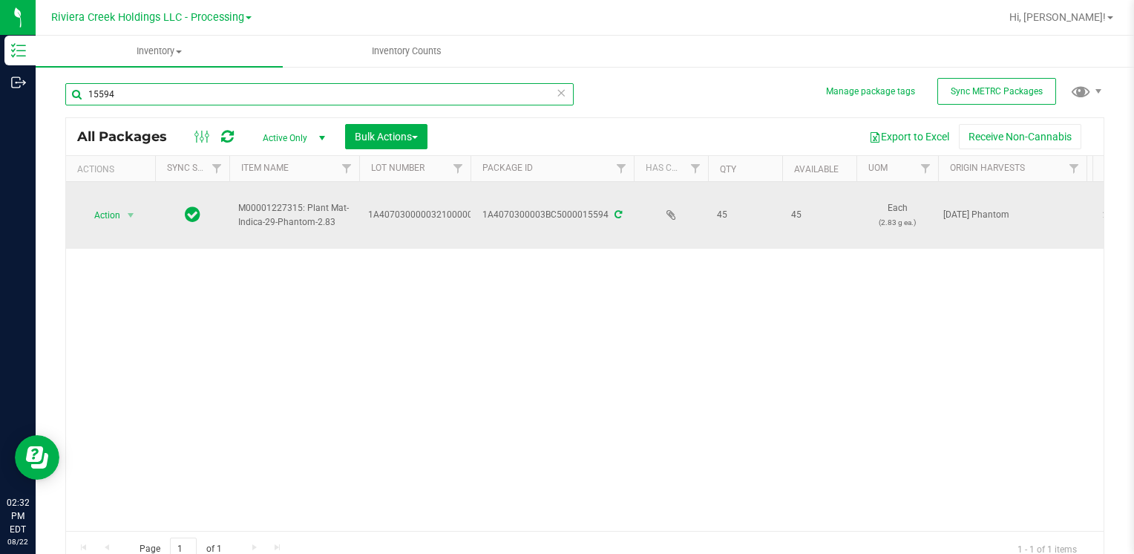
type input "15594"
click at [137, 212] on span "select" at bounding box center [131, 215] width 19 height 21
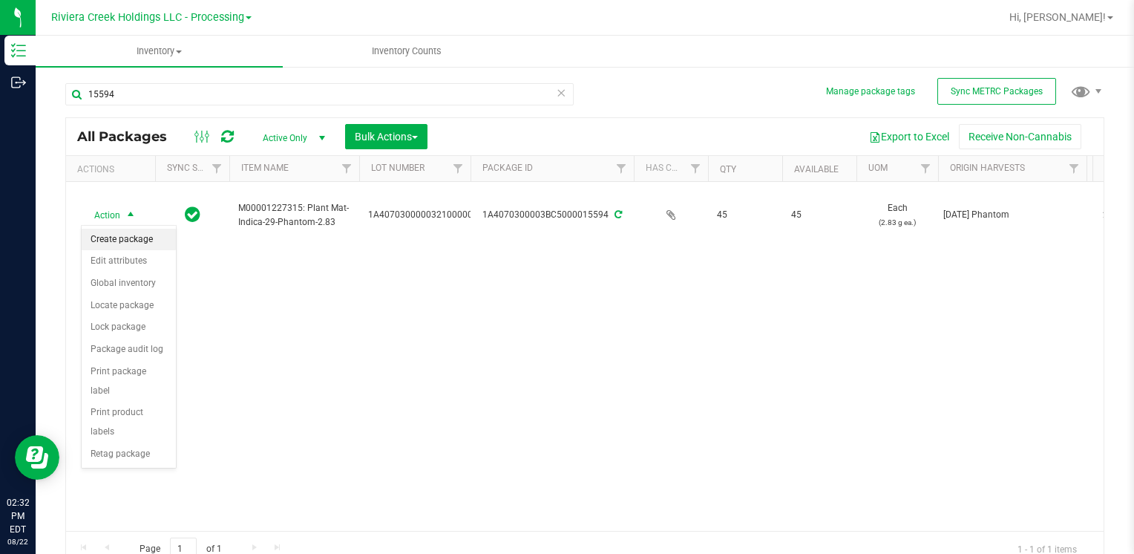
click at [134, 237] on li "Create package" at bounding box center [129, 240] width 94 height 22
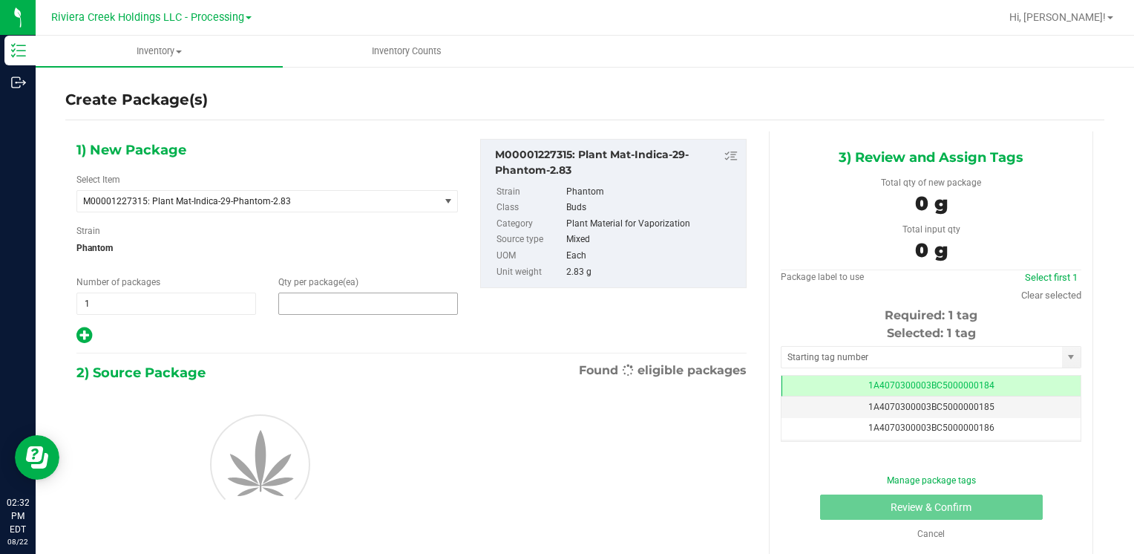
click at [326, 307] on span at bounding box center [368, 303] width 180 height 22
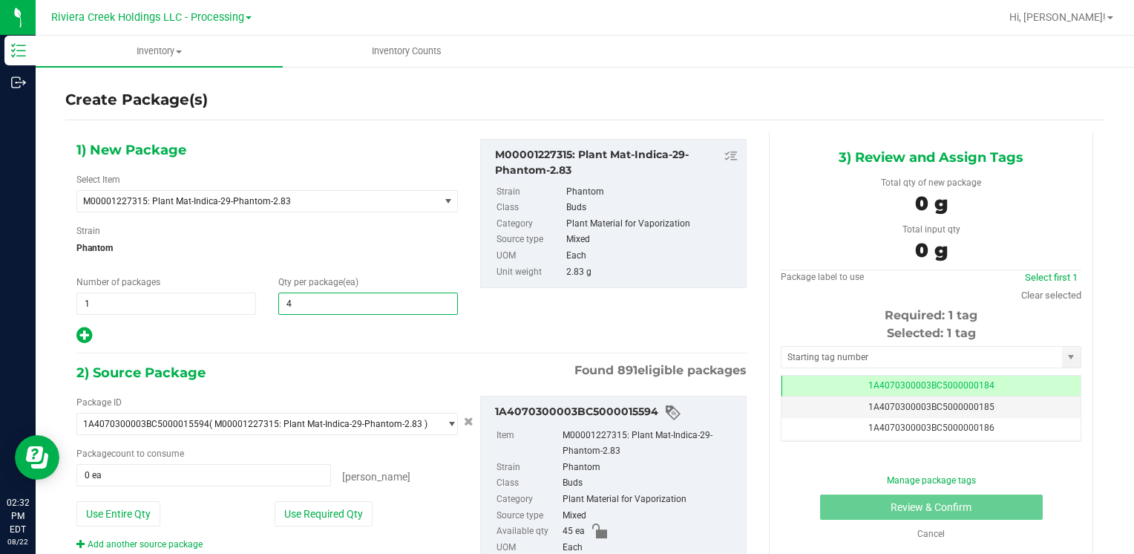
type input "40"
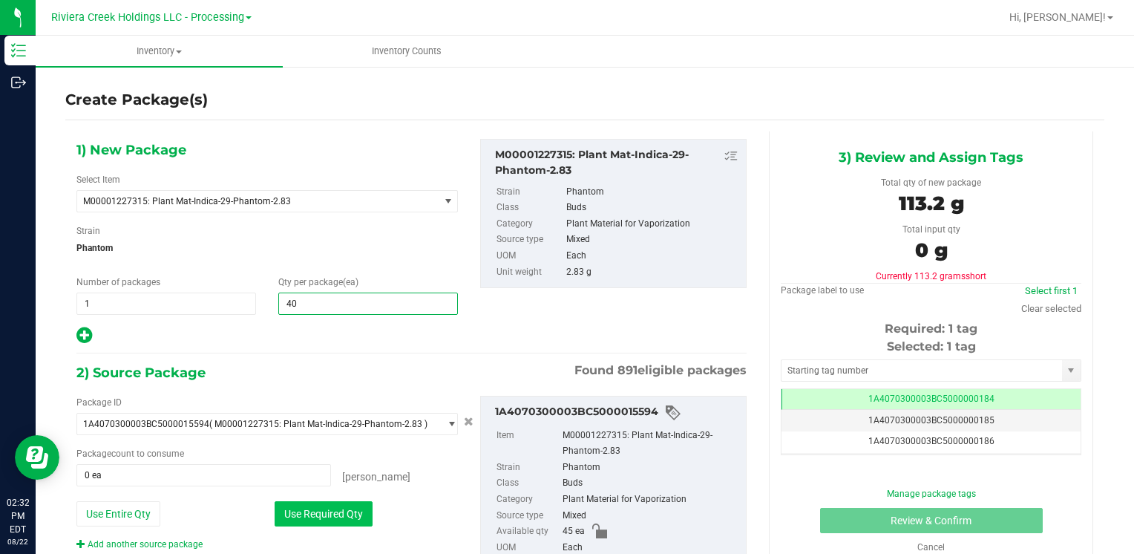
type input "40"
click at [312, 512] on button "Use Required Qty" at bounding box center [324, 513] width 98 height 25
type input "40 ea"
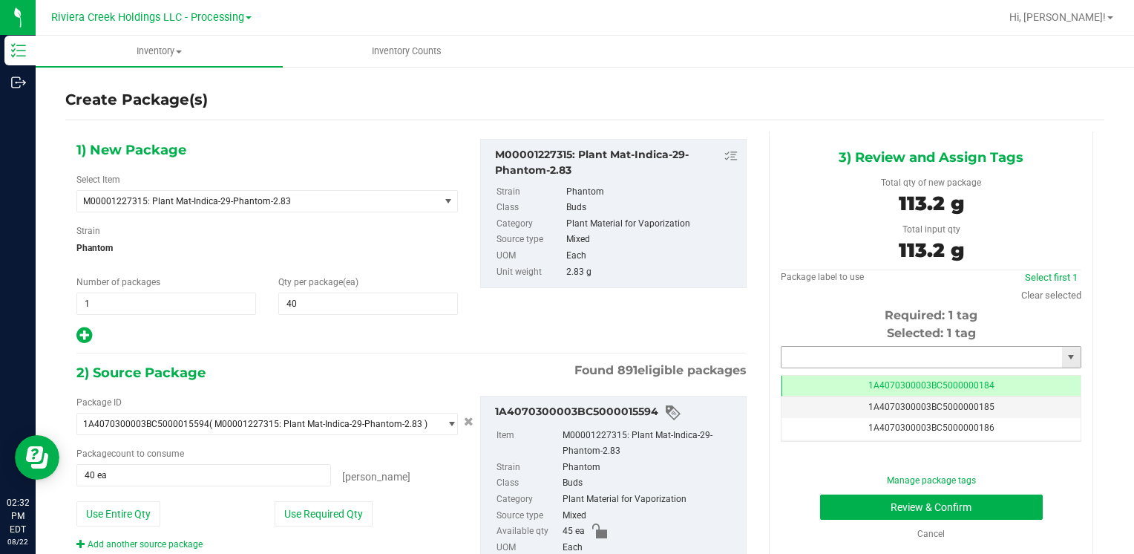
click at [832, 360] on input "text" at bounding box center [921, 356] width 280 height 21
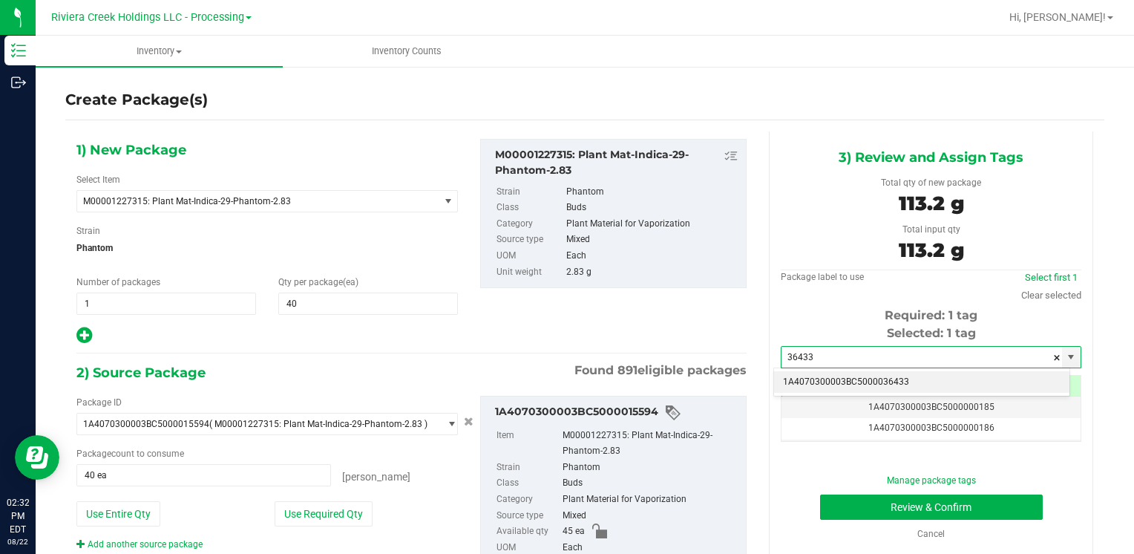
click at [816, 378] on li "1A4070300003BC5000036433" at bounding box center [921, 382] width 295 height 22
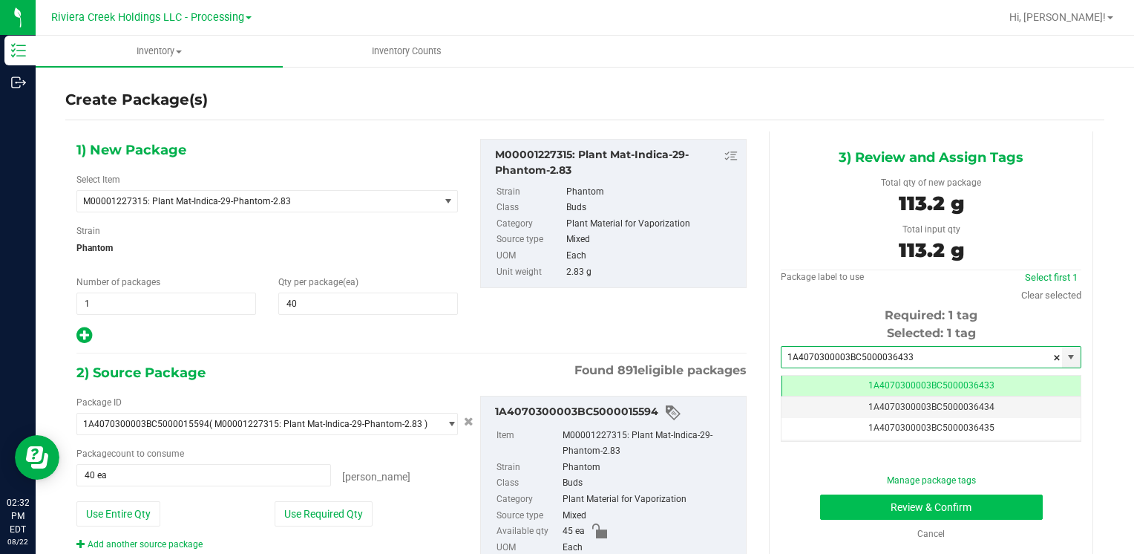
type input "1A4070300003BC5000036433"
click at [850, 497] on button "Review & Confirm" at bounding box center [931, 506] width 223 height 25
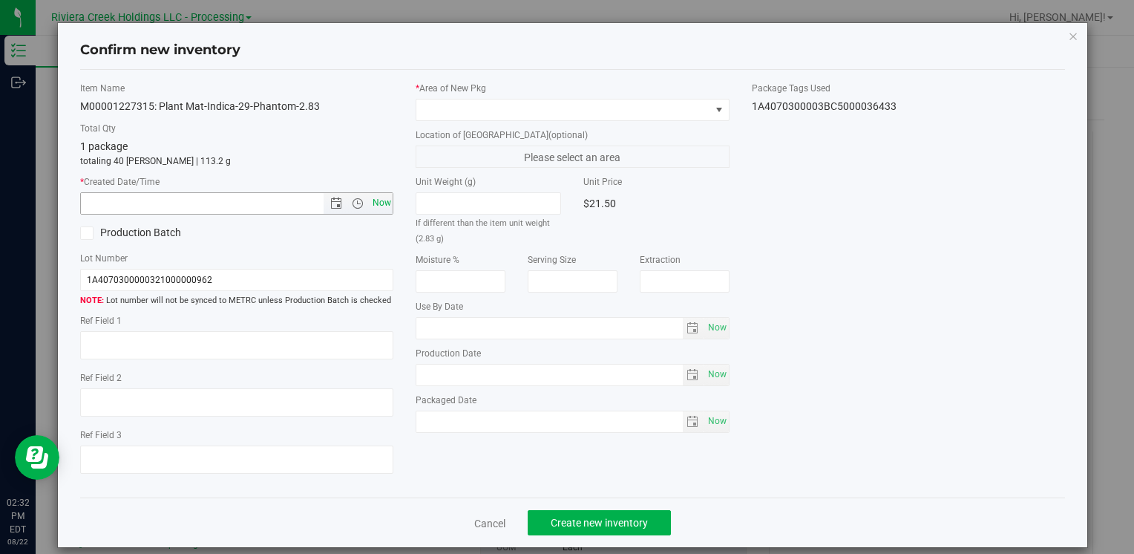
click at [386, 194] on span "Now" at bounding box center [381, 203] width 25 height 22
type input "[DATE] 2:32 PM"
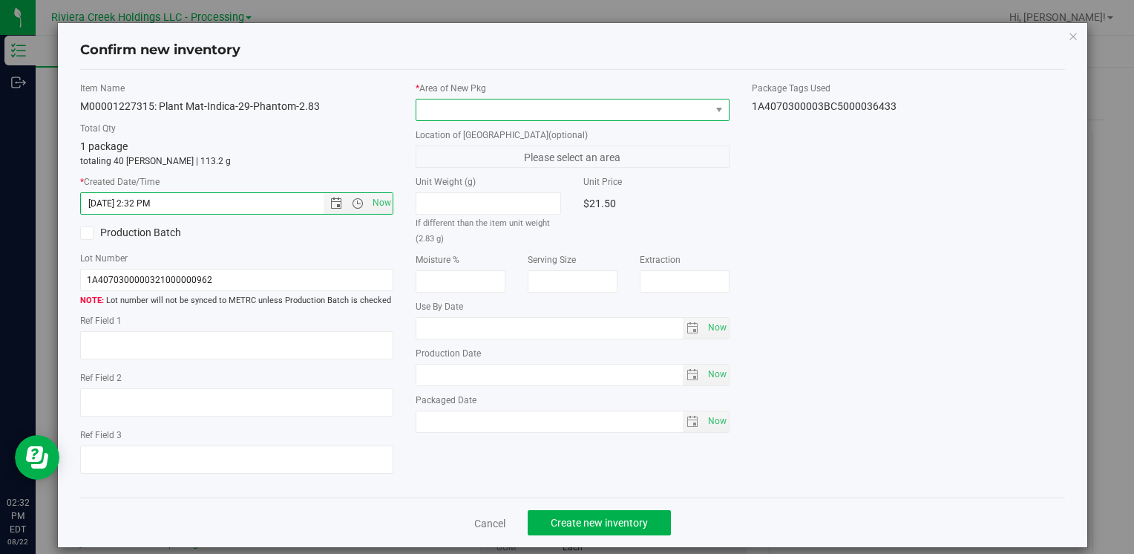
drag, startPoint x: 436, startPoint y: 102, endPoint x: 440, endPoint y: 108, distance: 8.0
click at [436, 102] on span at bounding box center [562, 109] width 293 height 21
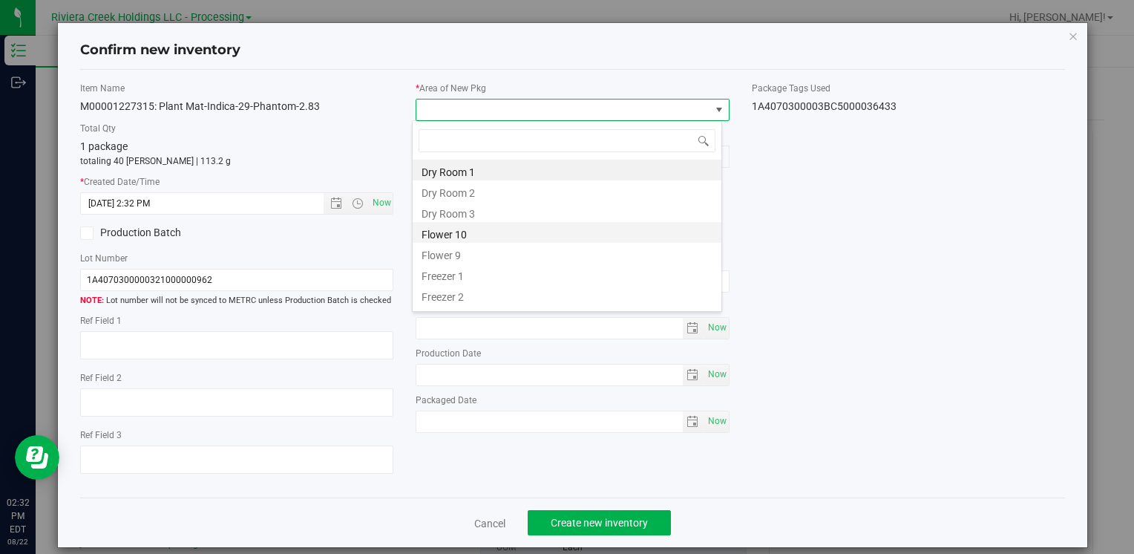
click at [492, 229] on li "Flower 10" at bounding box center [567, 232] width 309 height 21
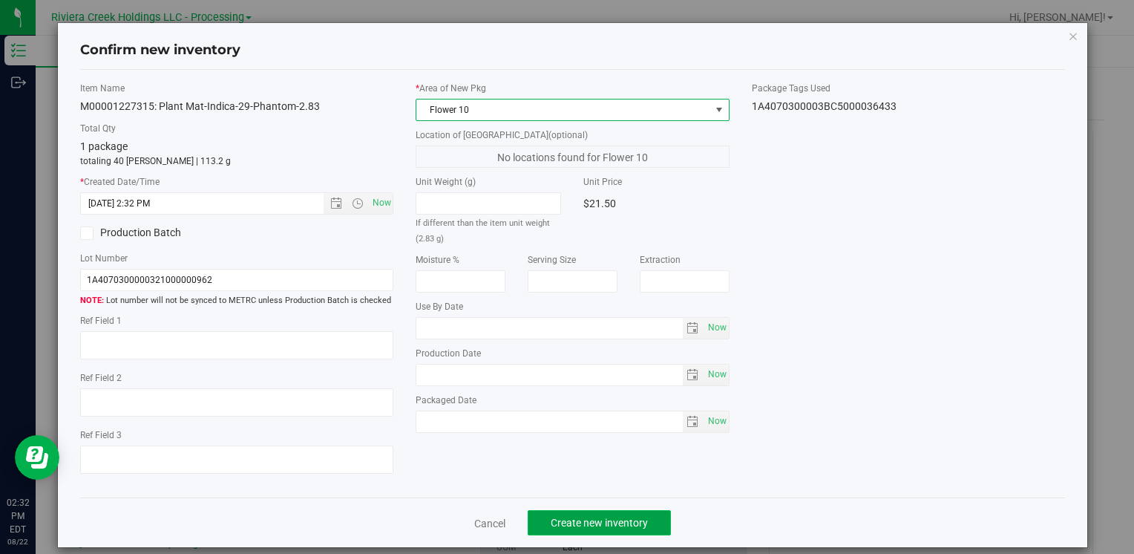
click at [570, 513] on button "Create new inventory" at bounding box center [599, 522] width 143 height 25
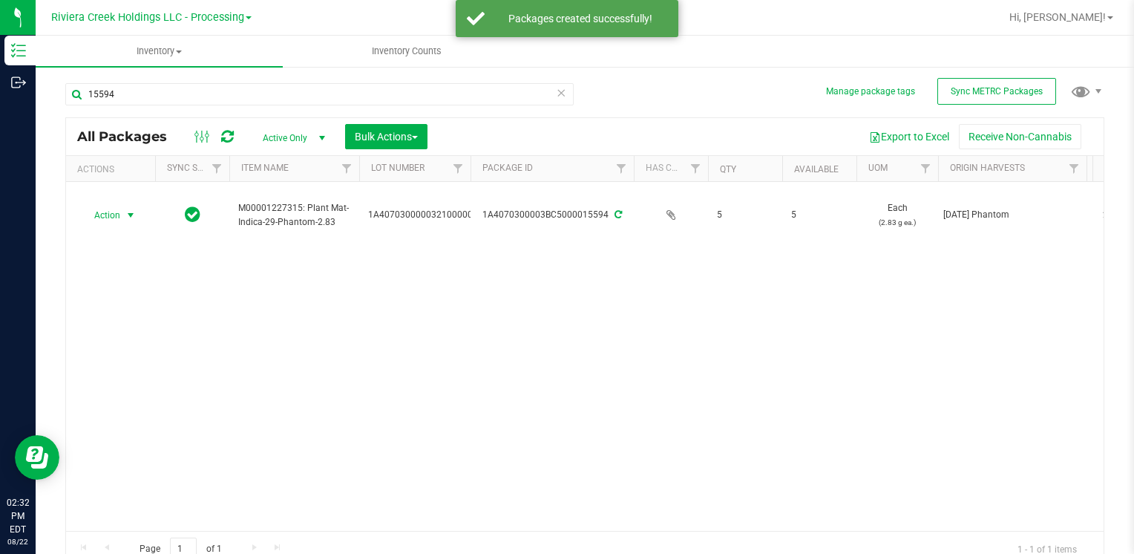
drag, startPoint x: 124, startPoint y: 212, endPoint x: 151, endPoint y: 252, distance: 48.6
click at [125, 213] on span "select" at bounding box center [131, 215] width 19 height 21
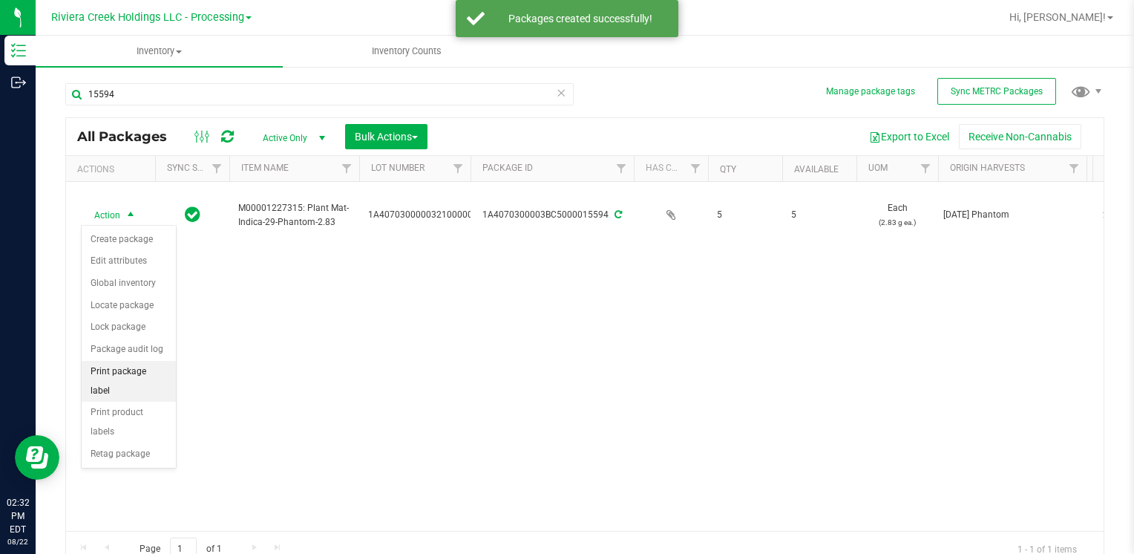
click at [152, 369] on li "Print package label" at bounding box center [129, 381] width 94 height 41
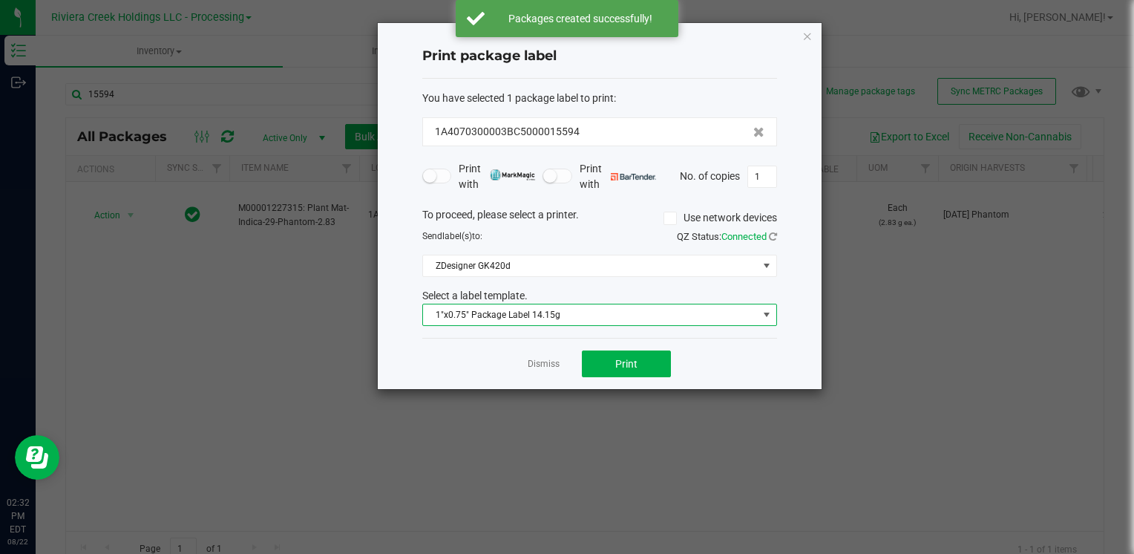
click at [553, 319] on span "1"x0.75" Package Label 14.15g" at bounding box center [590, 314] width 335 height 21
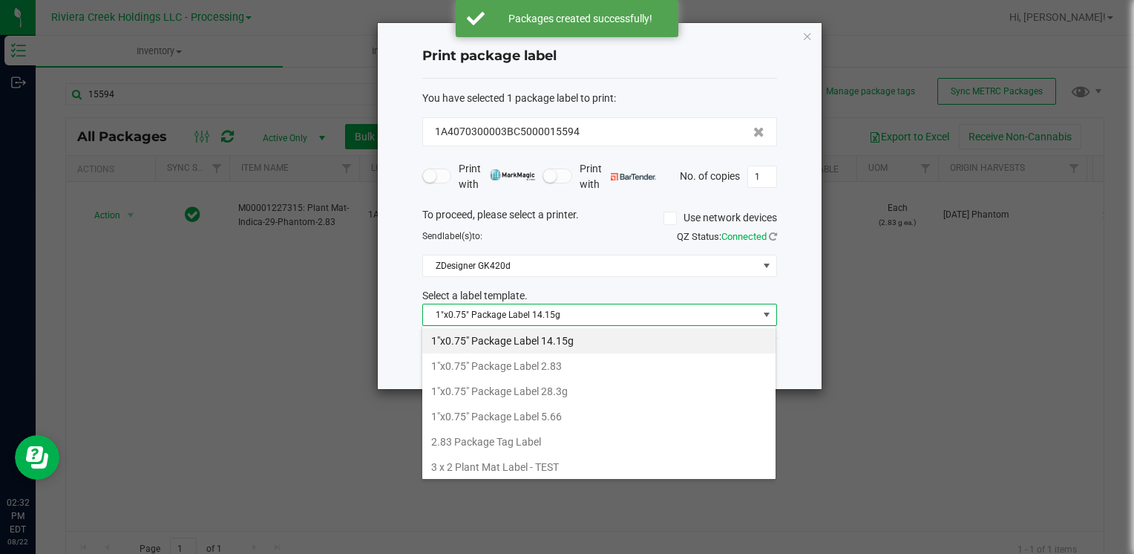
click at [585, 367] on li "1"x0.75" Package Label 2.83" at bounding box center [598, 365] width 353 height 25
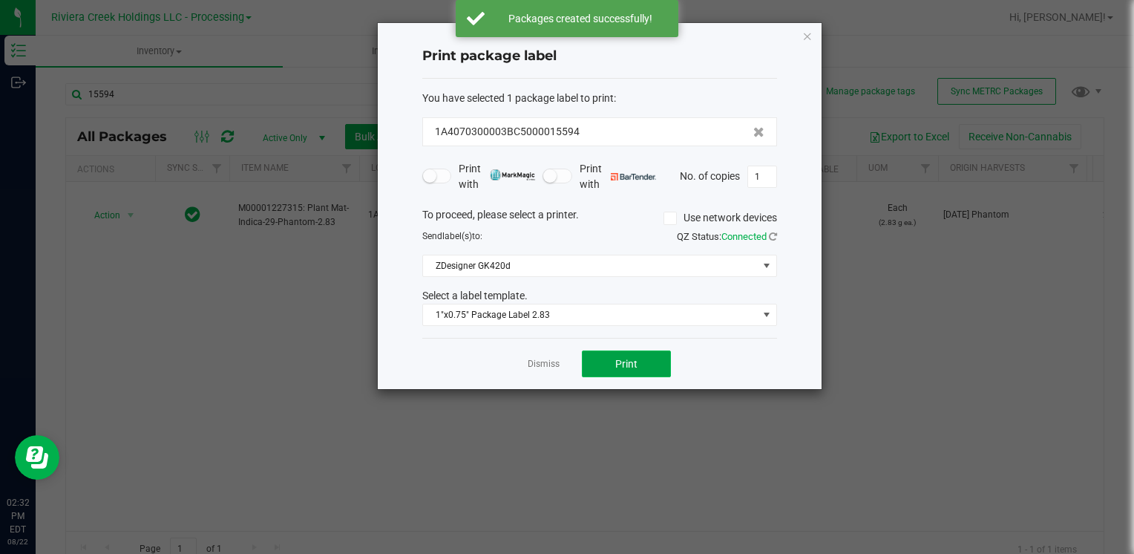
click at [665, 368] on button "Print" at bounding box center [626, 363] width 89 height 27
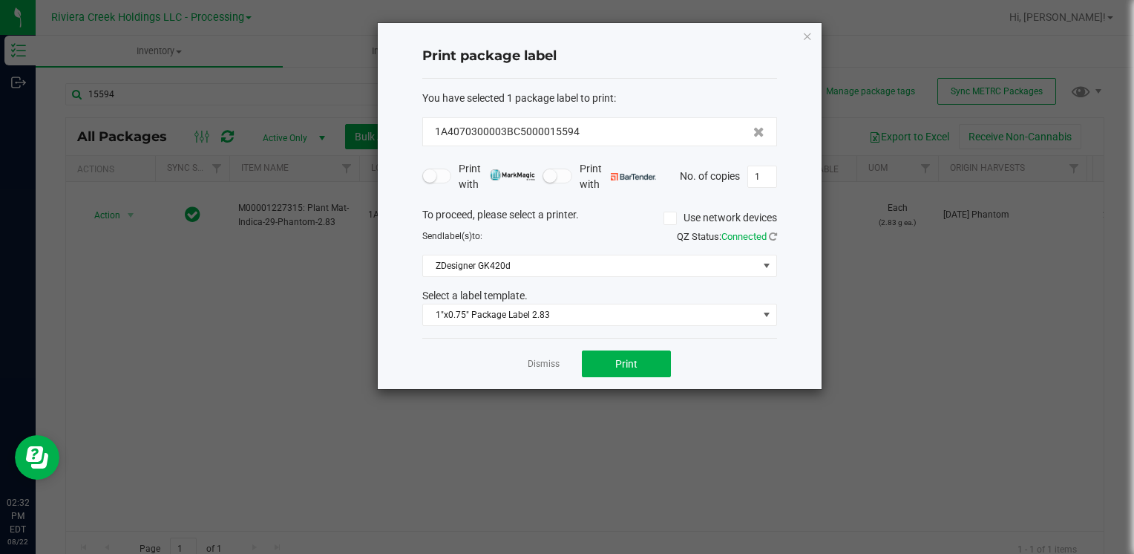
drag, startPoint x: 806, startPoint y: 37, endPoint x: 291, endPoint y: 144, distance: 525.9
click at [805, 37] on icon "button" at bounding box center [807, 36] width 10 height 18
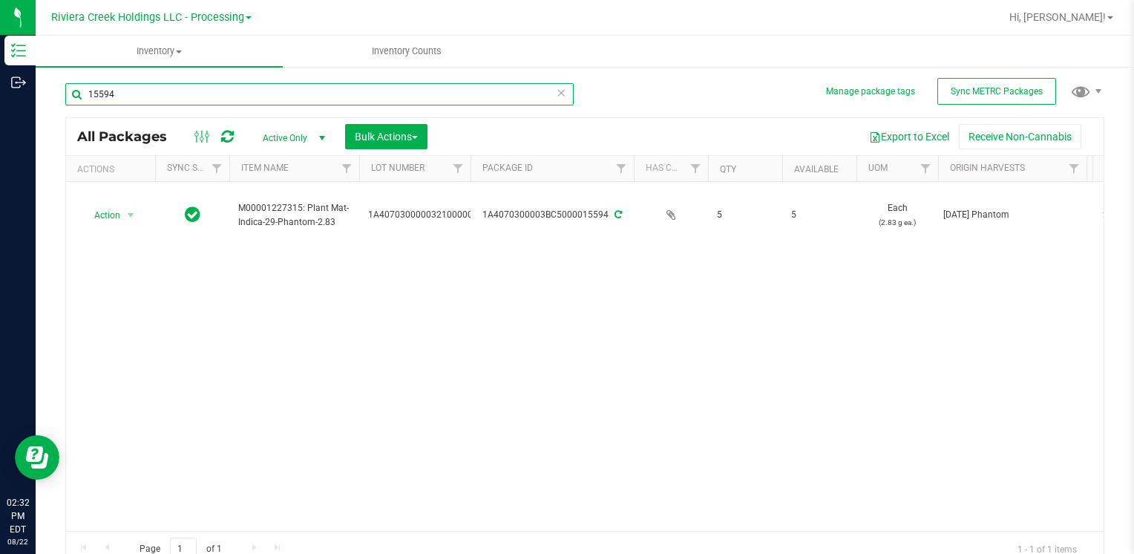
click at [166, 94] on input "15594" at bounding box center [319, 94] width 508 height 22
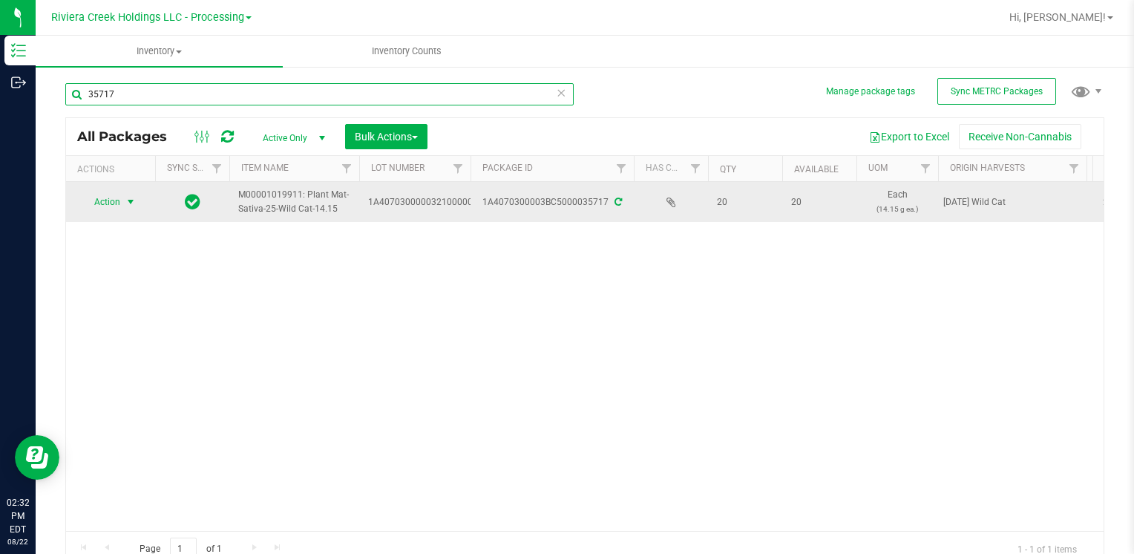
type input "35717"
click at [113, 203] on span "Action" at bounding box center [101, 201] width 40 height 21
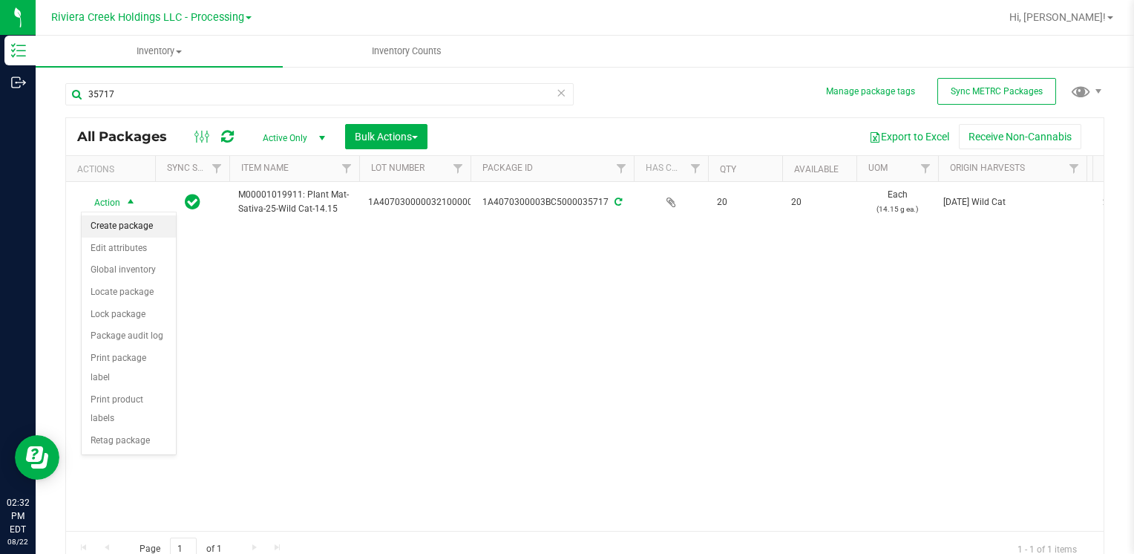
click at [139, 221] on li "Create package" at bounding box center [129, 226] width 94 height 22
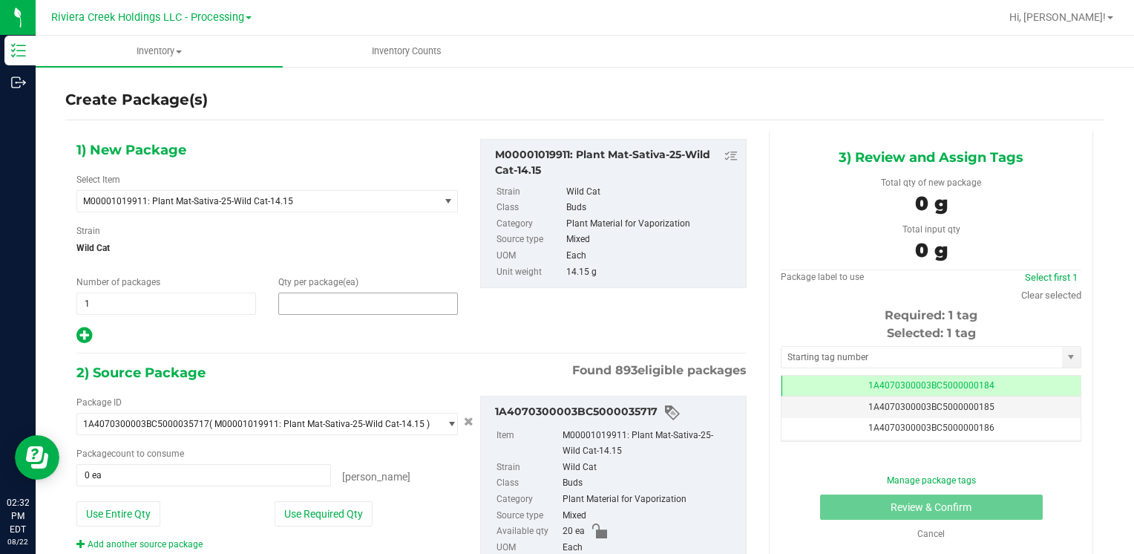
click at [301, 304] on span at bounding box center [368, 303] width 180 height 22
type input "10"
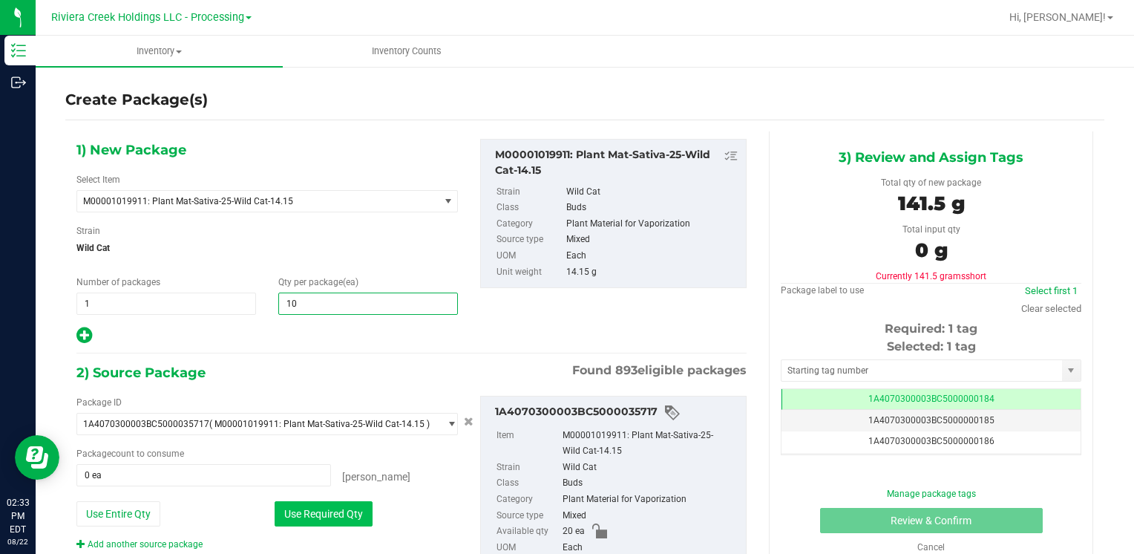
type input "10"
click at [301, 524] on button "Use Required Qty" at bounding box center [324, 513] width 98 height 25
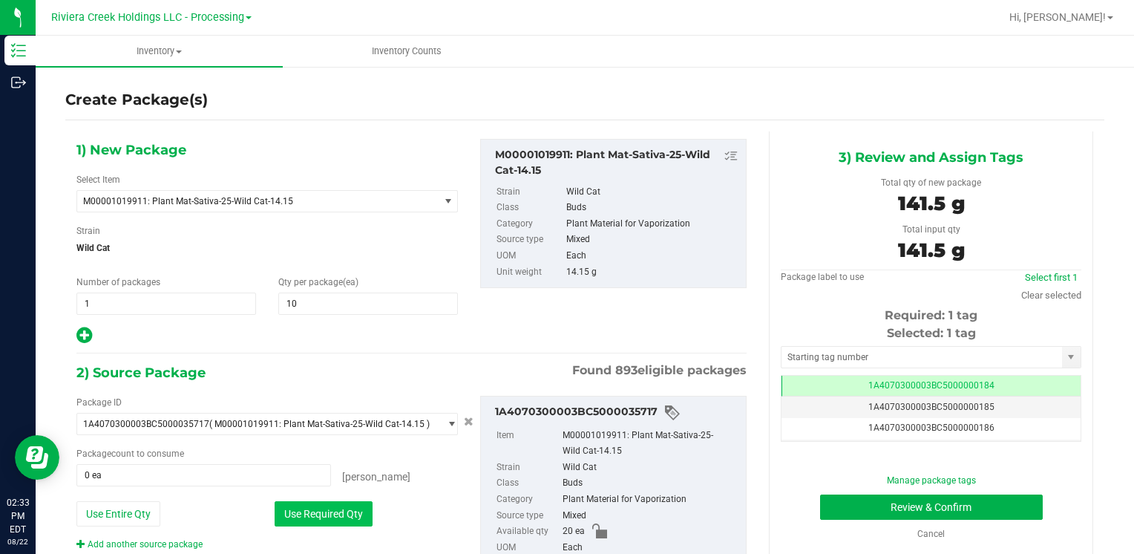
type input "10 ea"
click at [818, 349] on input "text" at bounding box center [921, 356] width 280 height 21
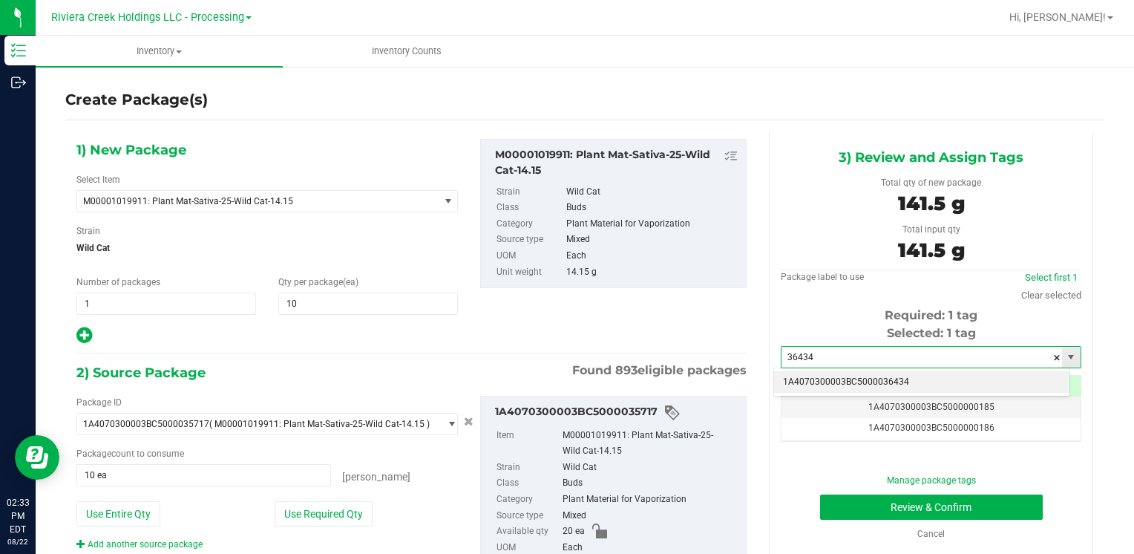
click at [818, 380] on li "1A4070300003BC5000036434" at bounding box center [921, 382] width 295 height 22
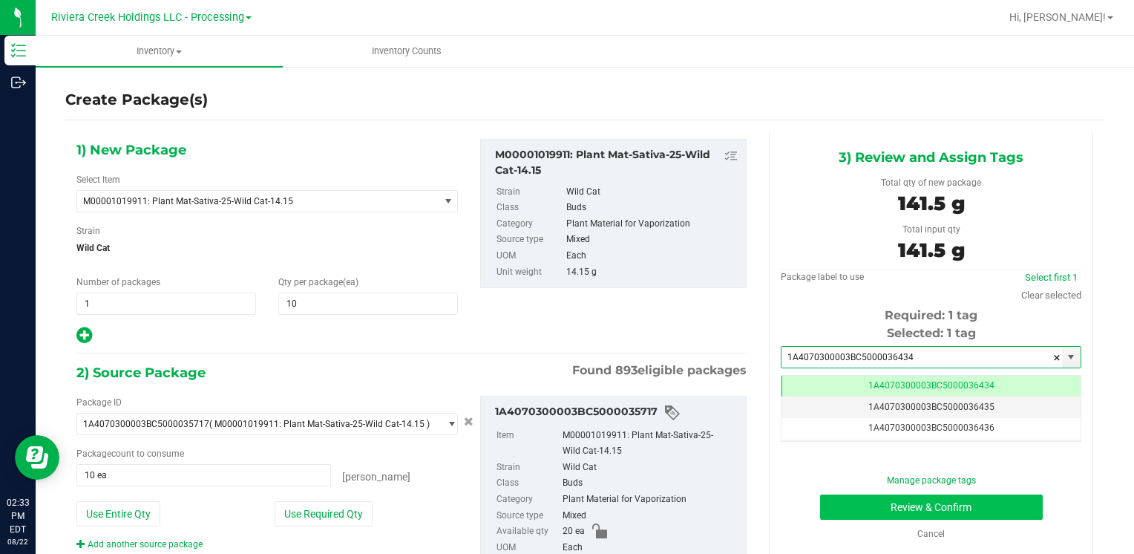
type input "1A4070300003BC5000036434"
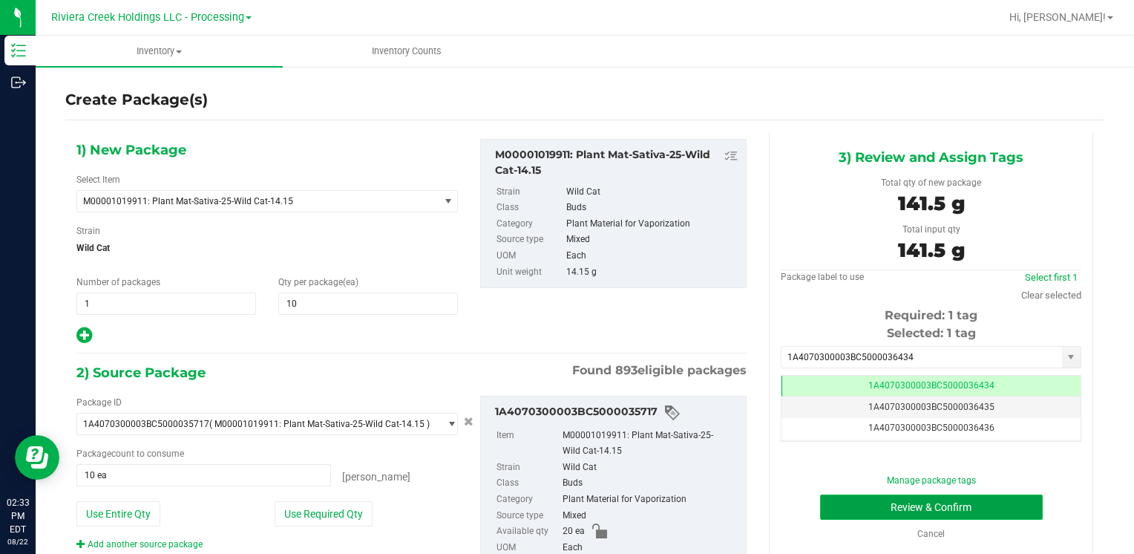
click at [834, 502] on button "Review & Confirm" at bounding box center [931, 506] width 223 height 25
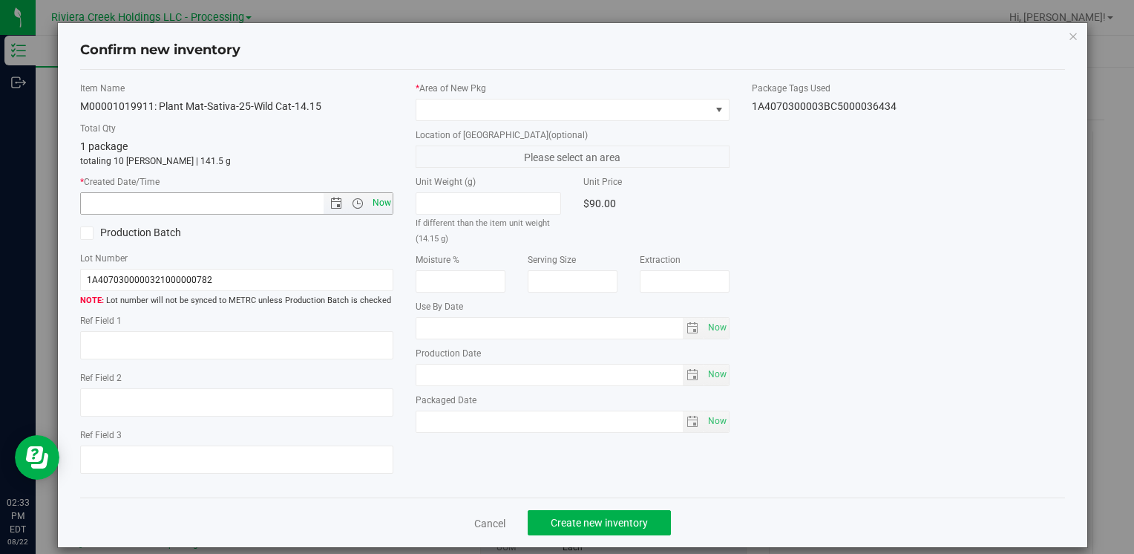
click at [373, 197] on span "Now" at bounding box center [381, 203] width 25 height 22
type input "[DATE] 2:33 PM"
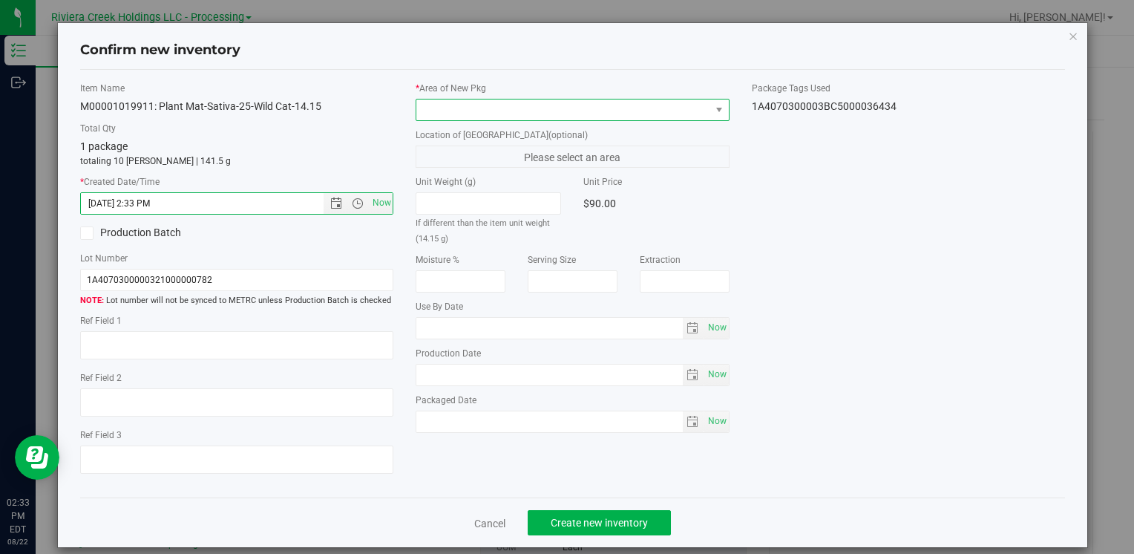
click at [448, 105] on span at bounding box center [562, 109] width 293 height 21
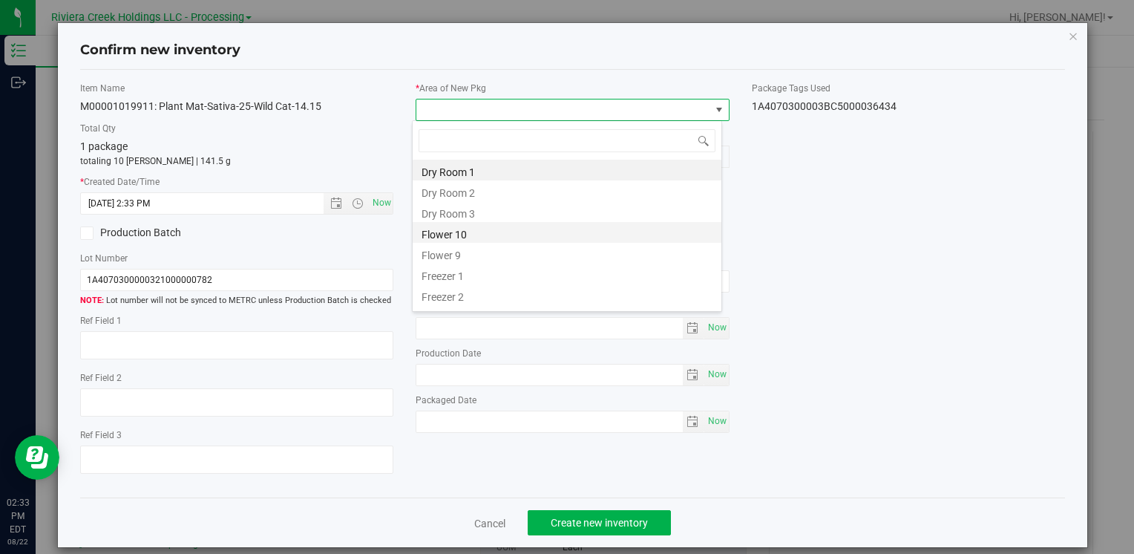
click at [474, 236] on li "Flower 10" at bounding box center [567, 232] width 309 height 21
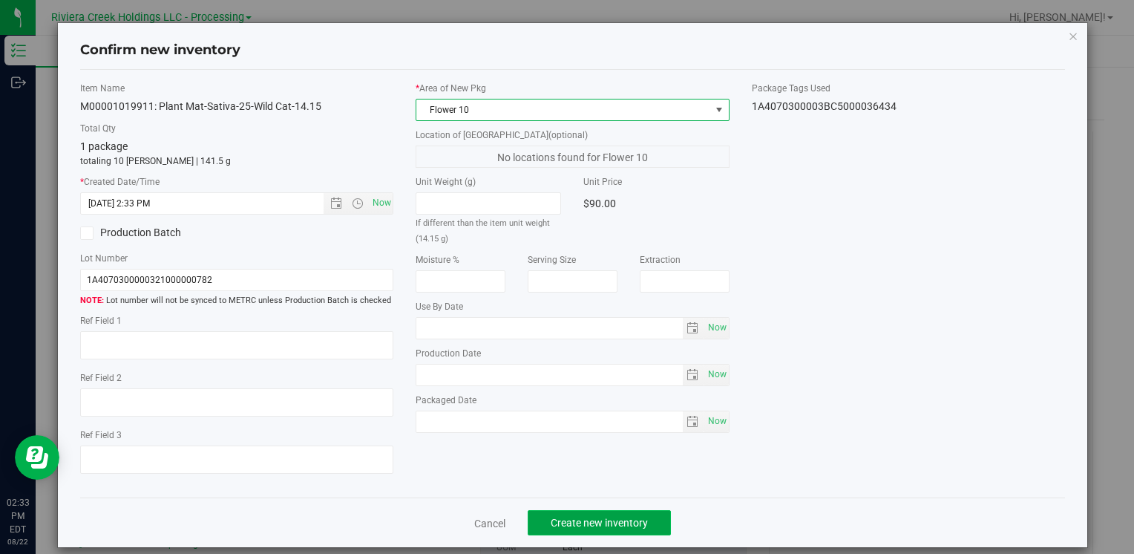
click at [587, 519] on span "Create new inventory" at bounding box center [599, 522] width 97 height 12
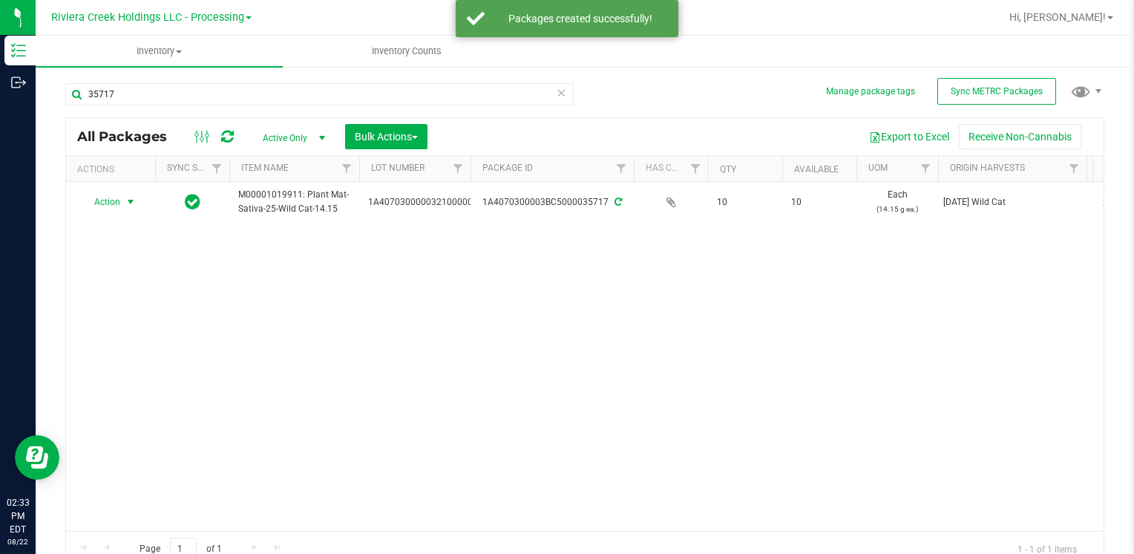
click at [105, 198] on span "Action" at bounding box center [101, 201] width 40 height 21
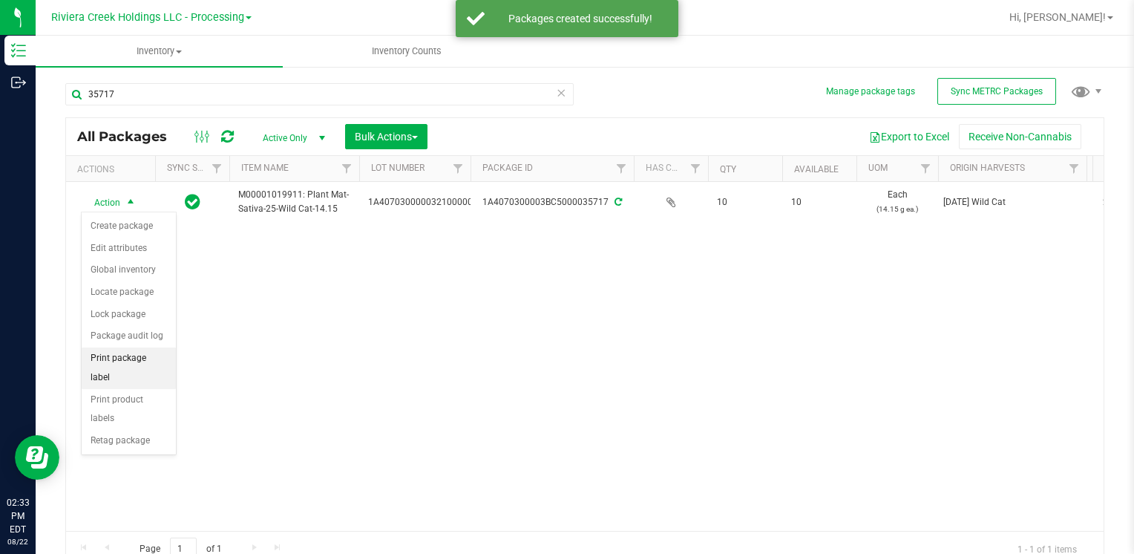
click at [162, 361] on li "Print package label" at bounding box center [129, 367] width 94 height 41
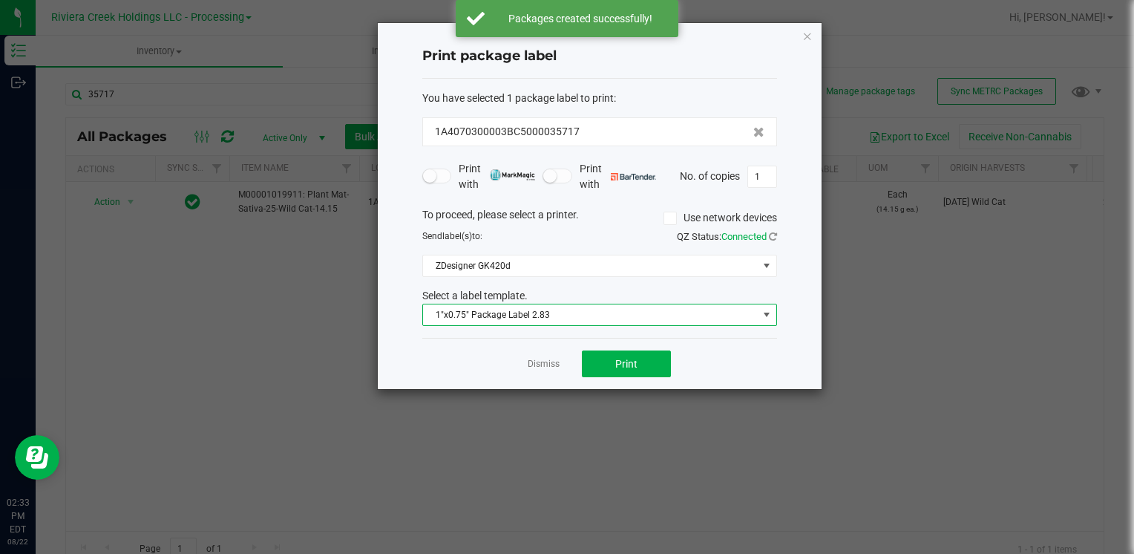
click at [558, 318] on span "1"x0.75" Package Label 2.83" at bounding box center [590, 314] width 335 height 21
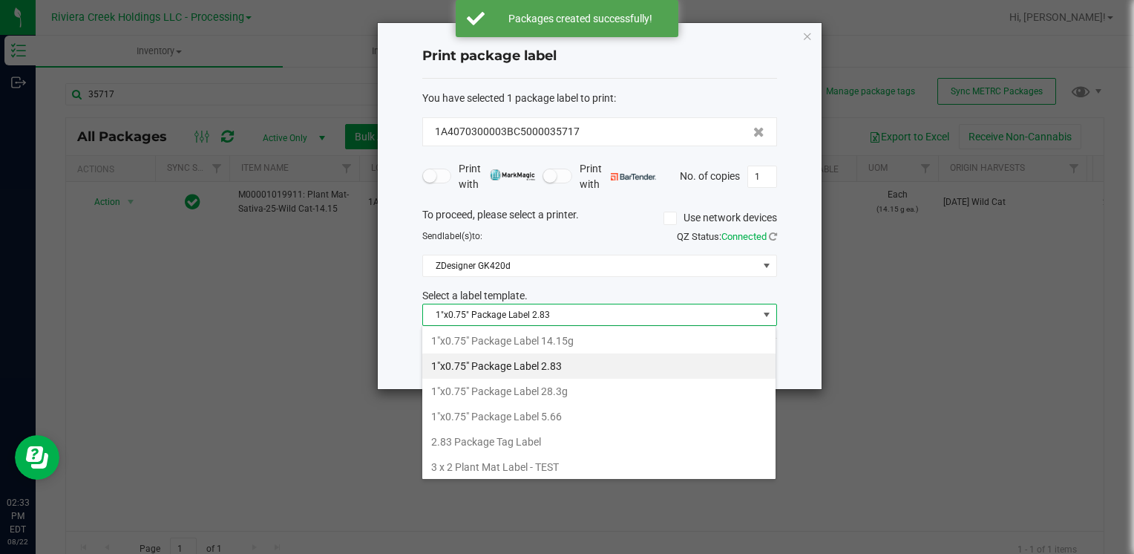
click at [569, 342] on li "1"x0.75" Package Label 14.15g" at bounding box center [598, 340] width 353 height 25
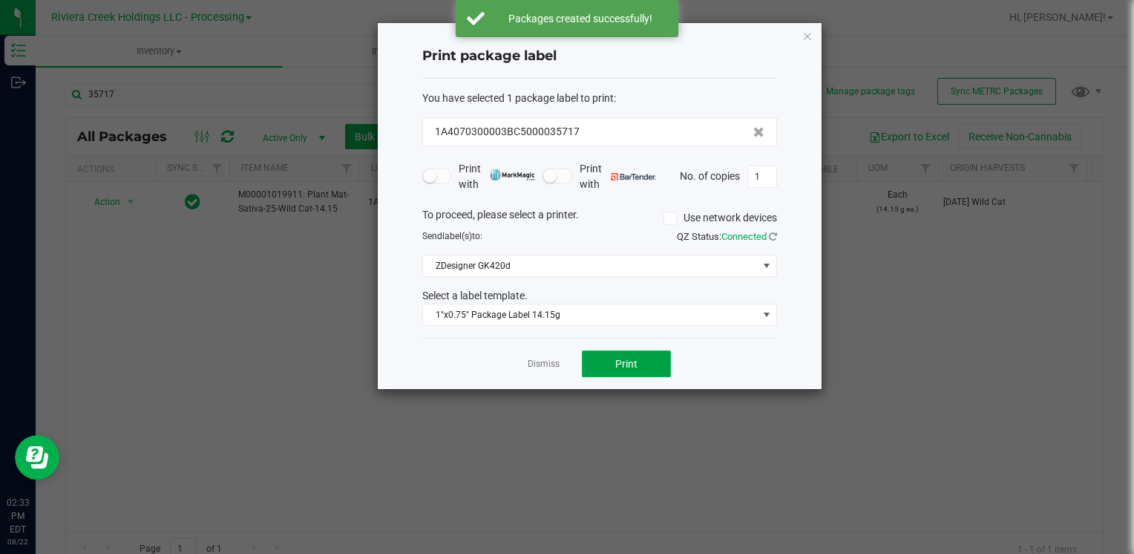
click at [603, 358] on button "Print" at bounding box center [626, 363] width 89 height 27
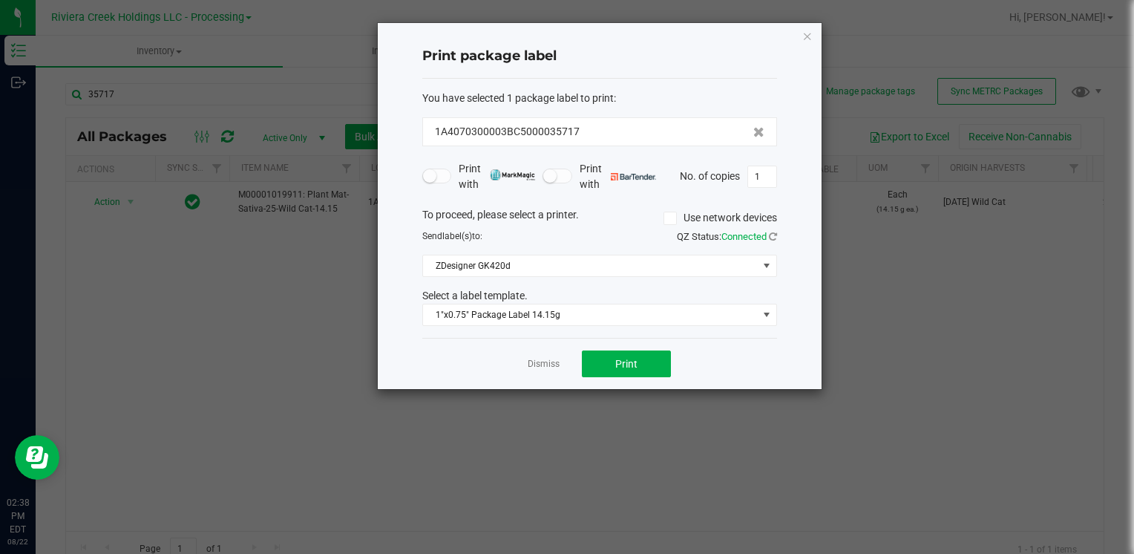
drag, startPoint x: 804, startPoint y: 34, endPoint x: 763, endPoint y: 28, distance: 41.2
click at [804, 34] on icon "button" at bounding box center [807, 36] width 10 height 18
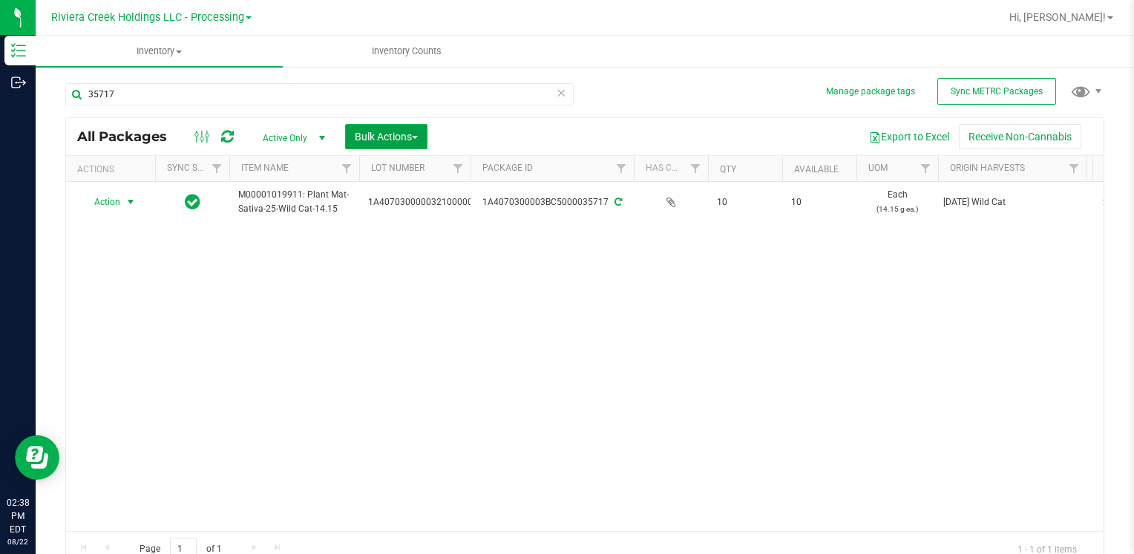
click at [395, 131] on span "Bulk Actions" at bounding box center [386, 137] width 63 height 12
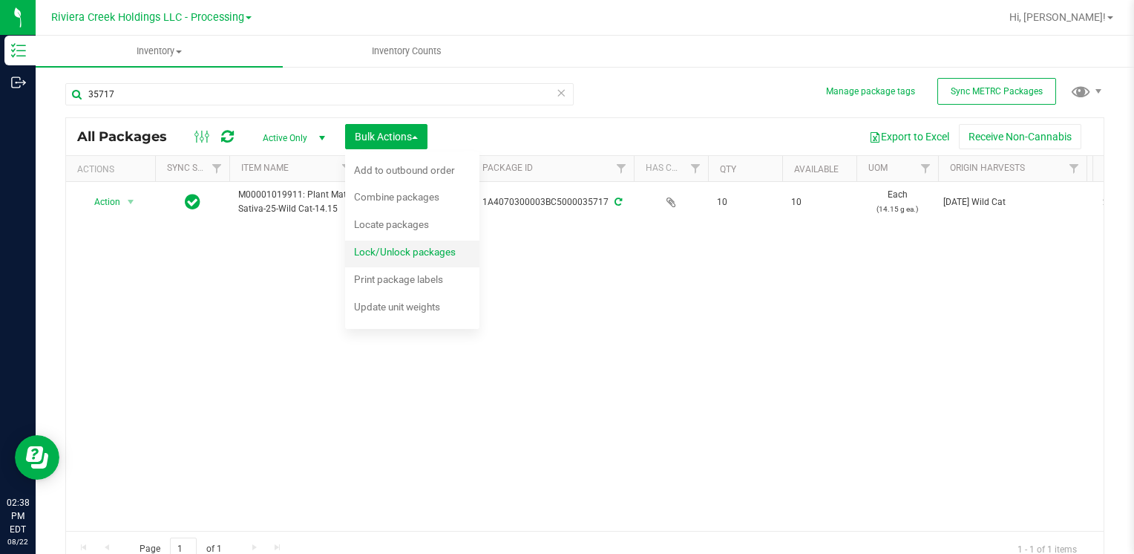
click at [432, 252] on span "Lock/Unlock packages" at bounding box center [405, 252] width 102 height 12
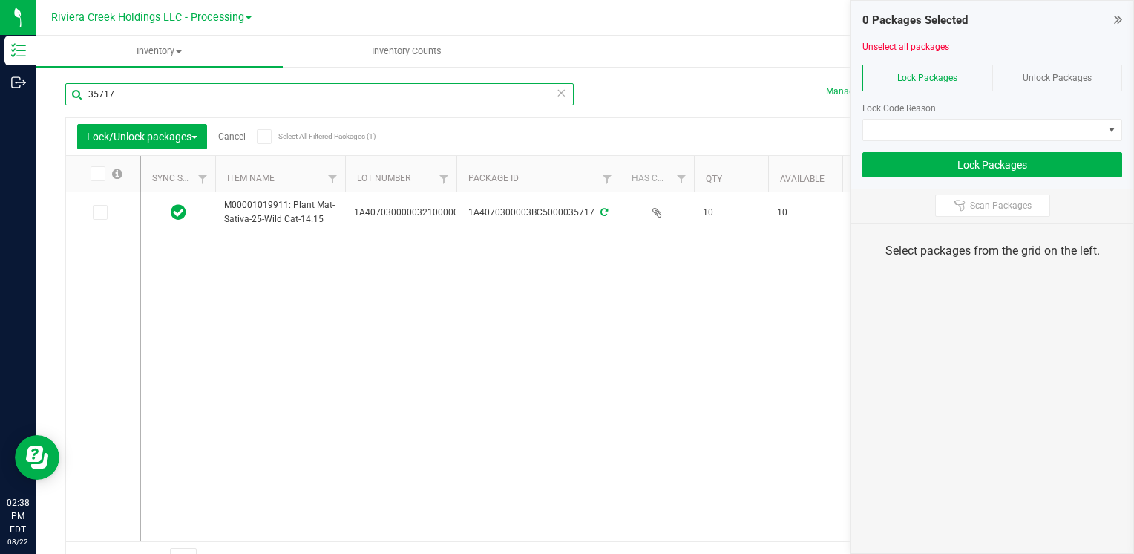
click at [166, 84] on input "35717" at bounding box center [319, 94] width 508 height 22
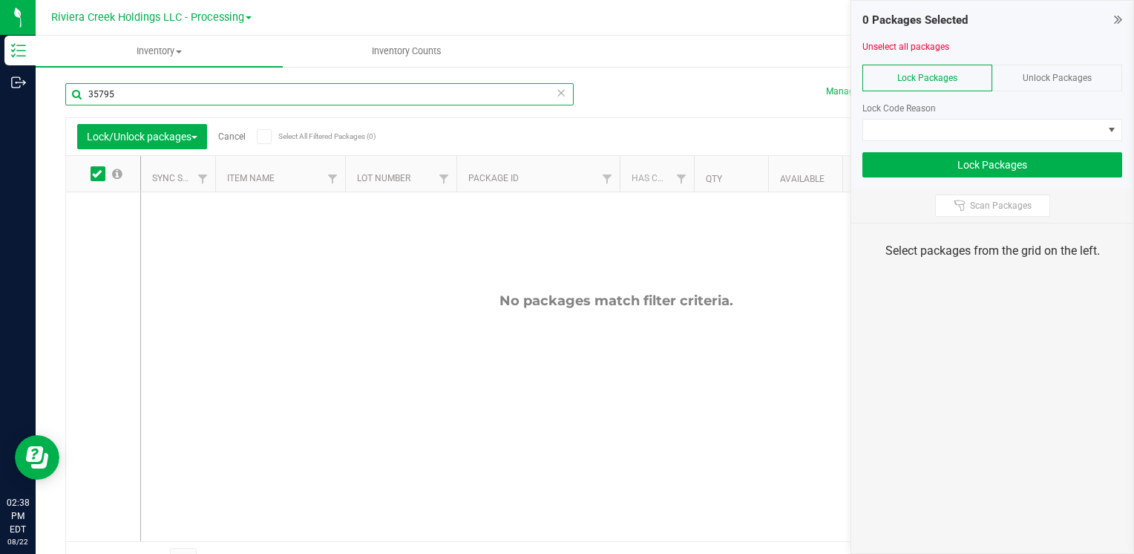
type input "35795"
click at [1038, 65] on div "Unlock Packages" at bounding box center [1057, 78] width 130 height 27
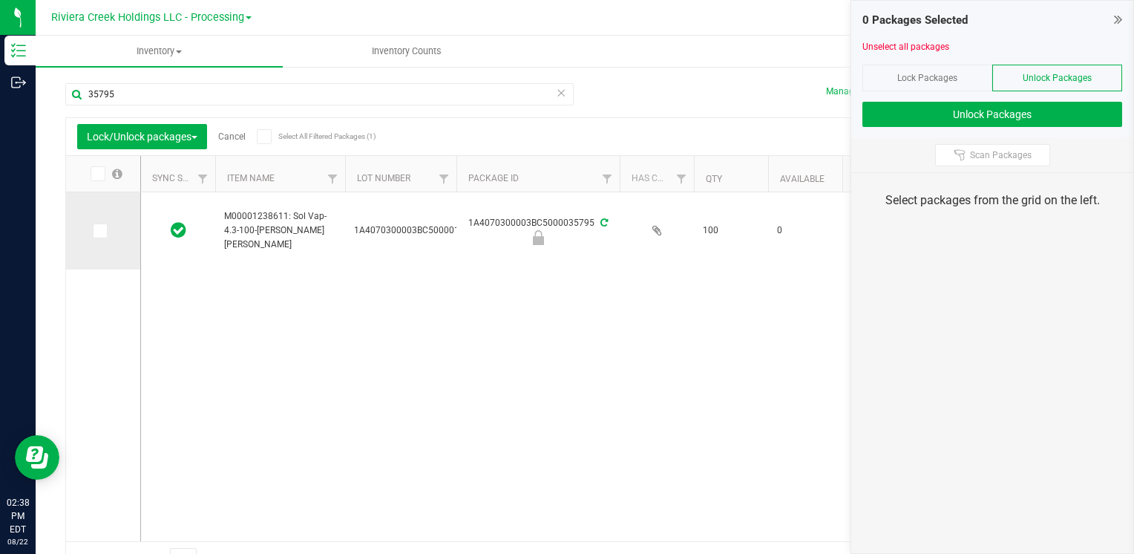
click at [99, 231] on icon at bounding box center [99, 231] width 10 height 0
click at [0, 0] on input "checkbox" at bounding box center [0, 0] width 0 height 0
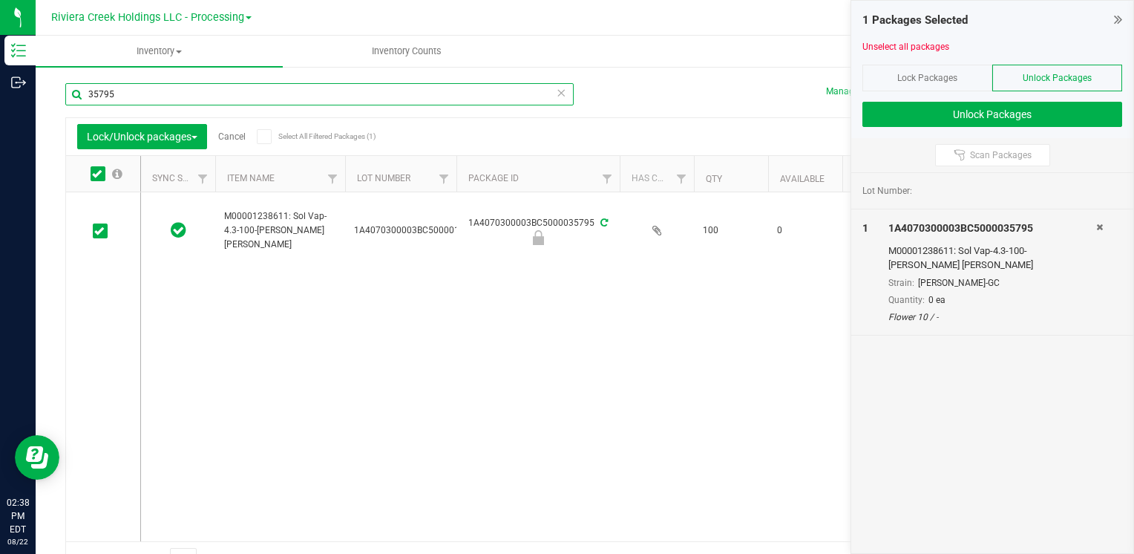
click at [144, 87] on input "35795" at bounding box center [319, 94] width 508 height 22
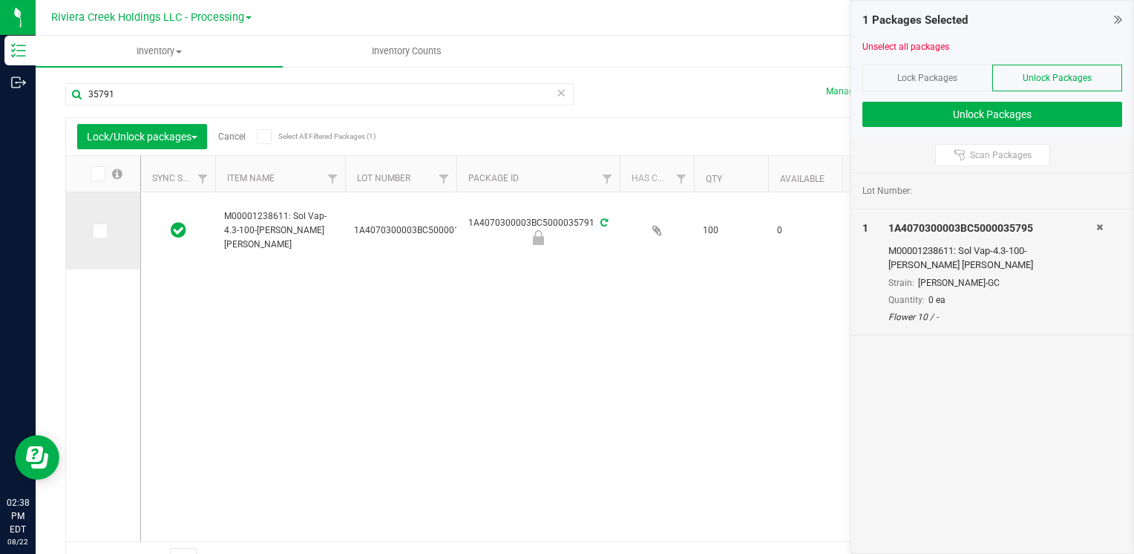
click at [98, 231] on icon at bounding box center [99, 231] width 10 height 0
click at [0, 0] on input "checkbox" at bounding box center [0, 0] width 0 height 0
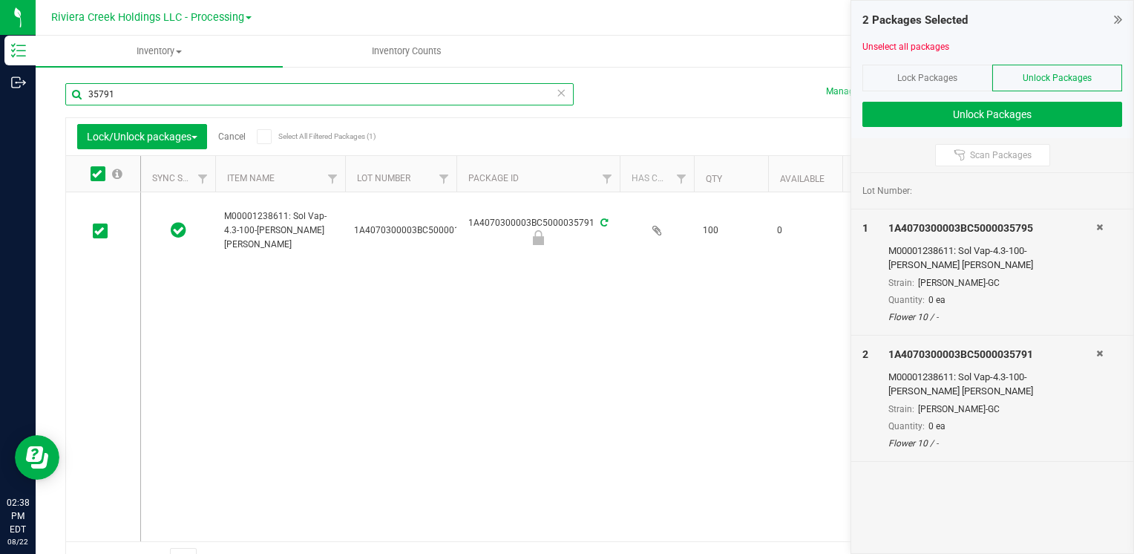
click at [128, 96] on input "35791" at bounding box center [319, 94] width 508 height 22
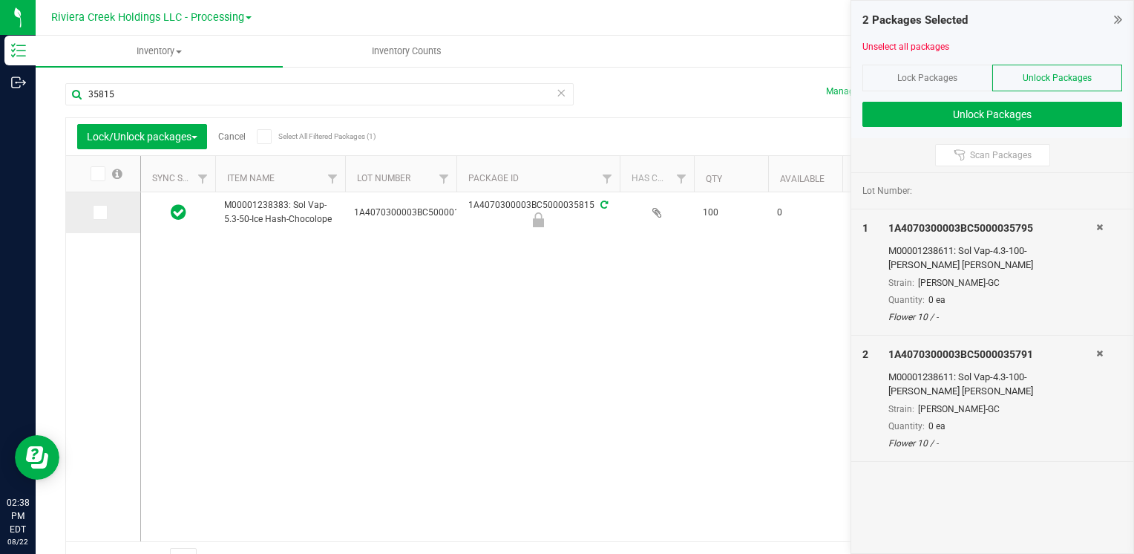
click at [93, 211] on span at bounding box center [100, 212] width 15 height 15
click at [0, 0] on input "checkbox" at bounding box center [0, 0] width 0 height 0
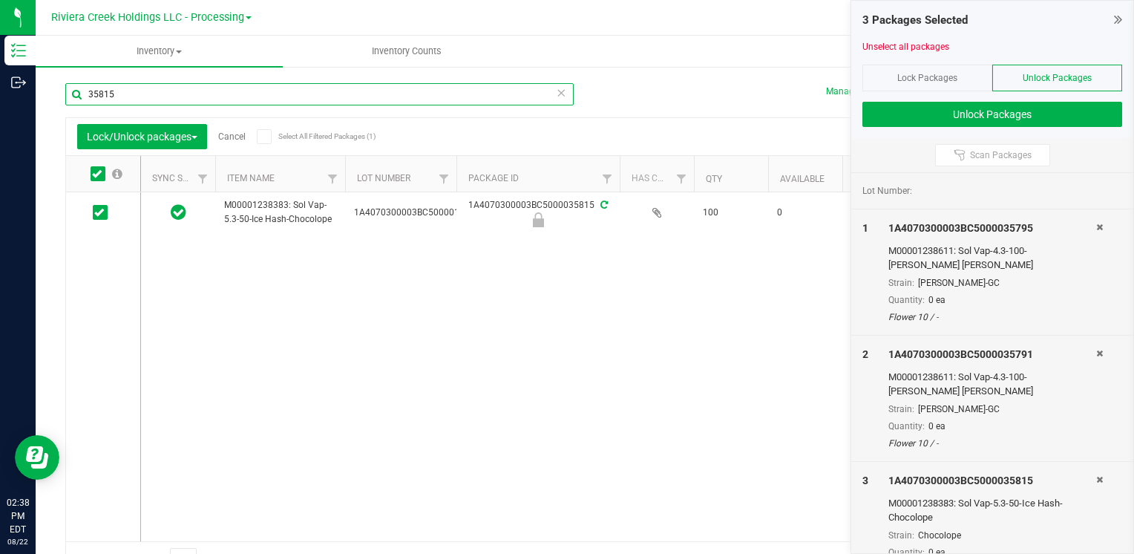
click at [139, 97] on input "35815" at bounding box center [319, 94] width 508 height 22
type input "35817"
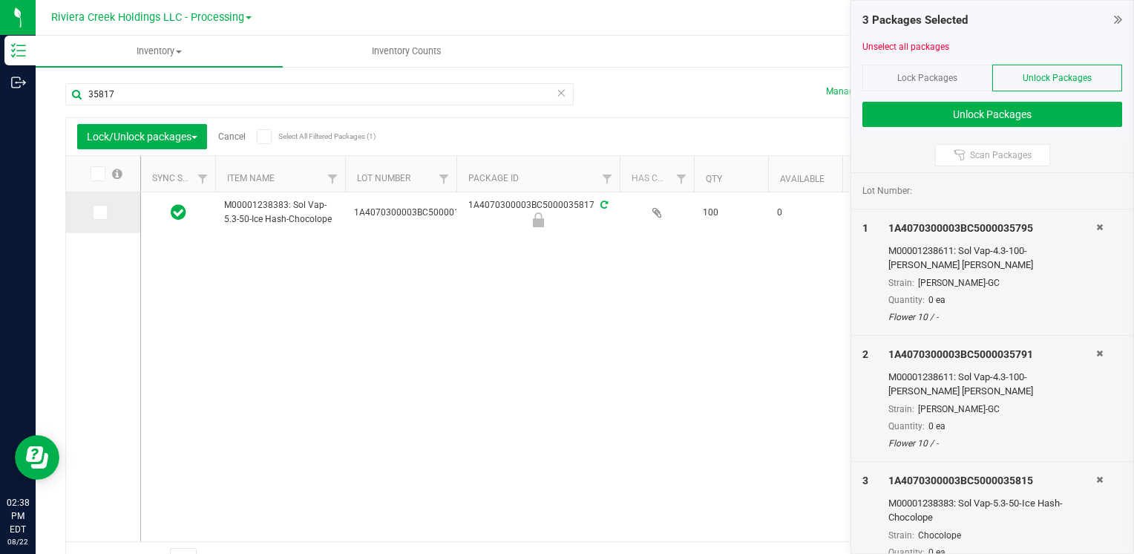
click at [93, 214] on span at bounding box center [100, 212] width 15 height 15
click at [0, 0] on input "checkbox" at bounding box center [0, 0] width 0 height 0
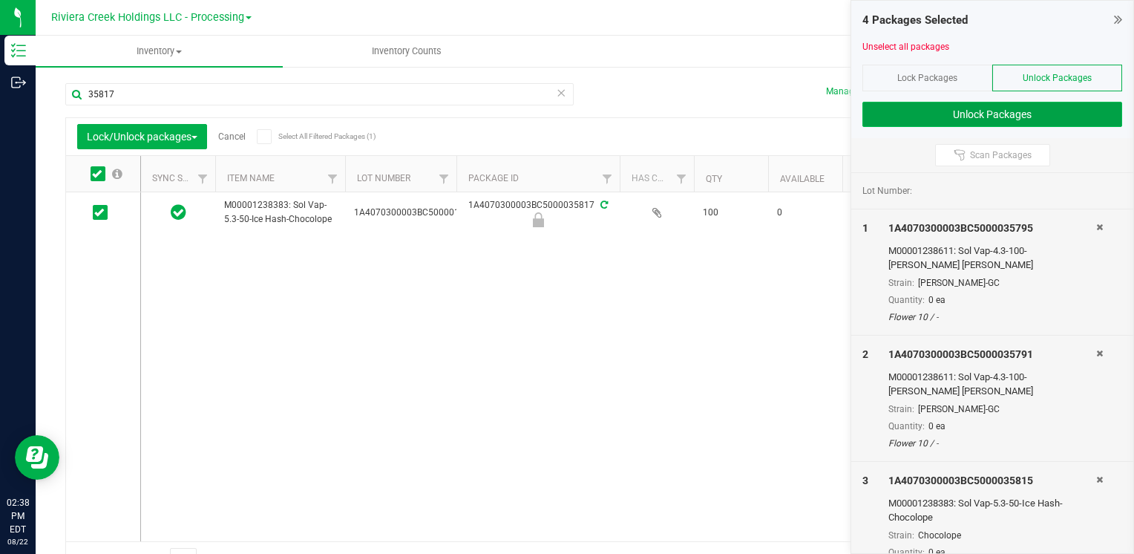
click at [906, 111] on button "Unlock Packages" at bounding box center [992, 114] width 260 height 25
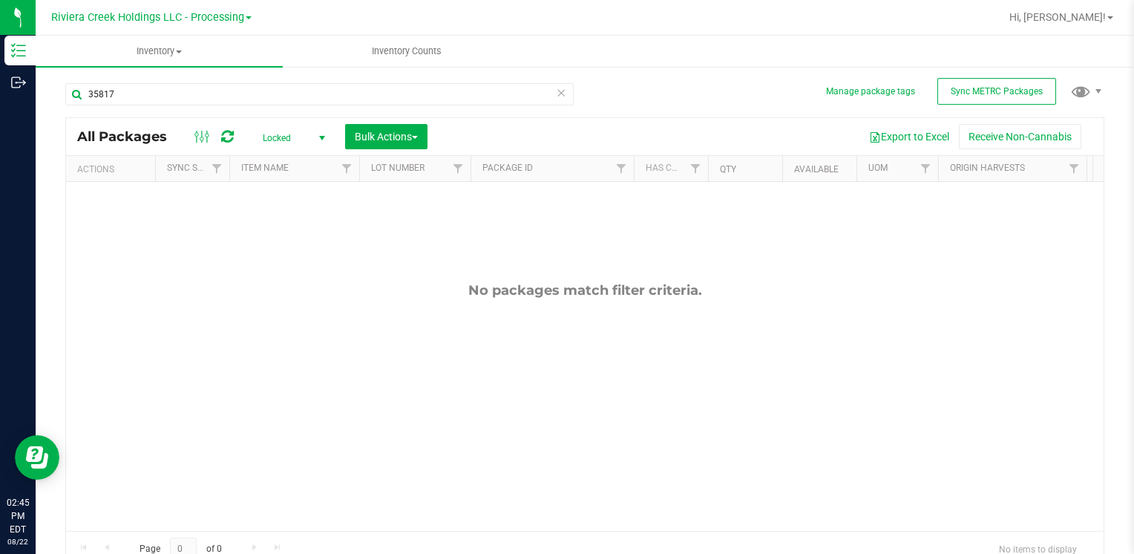
click at [203, 387] on div "No packages match filter criteria." at bounding box center [584, 406] width 1037 height 449
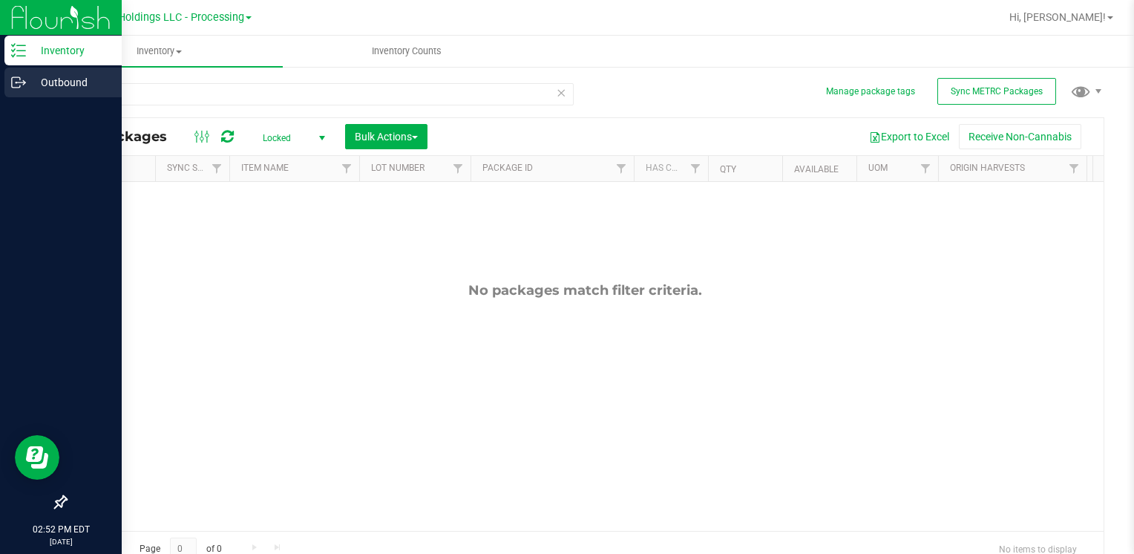
click at [36, 80] on p "Outbound" at bounding box center [70, 82] width 89 height 18
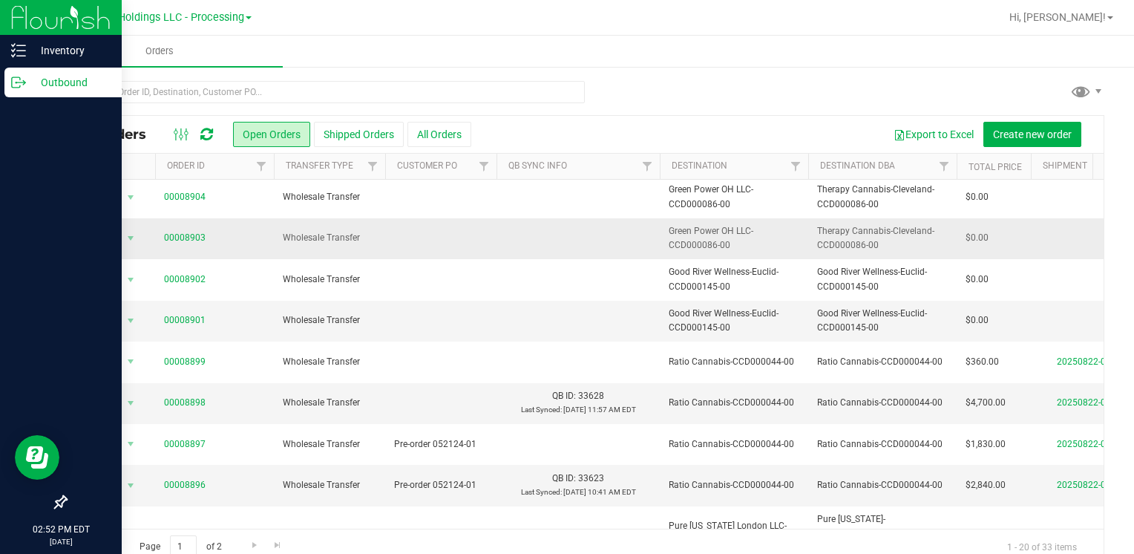
scroll to position [481, 0]
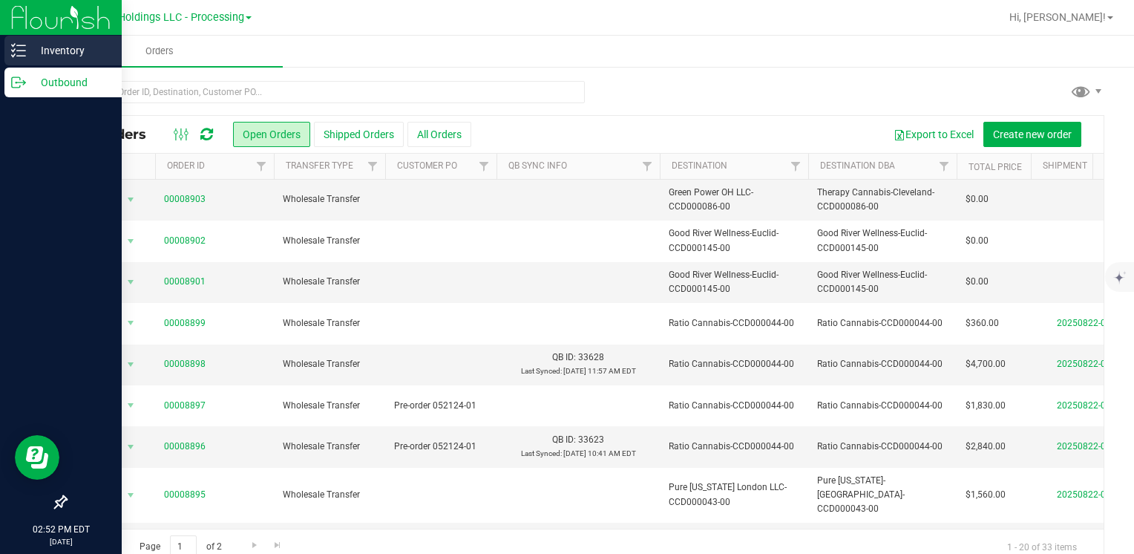
click at [59, 48] on p "Inventory" at bounding box center [70, 51] width 89 height 18
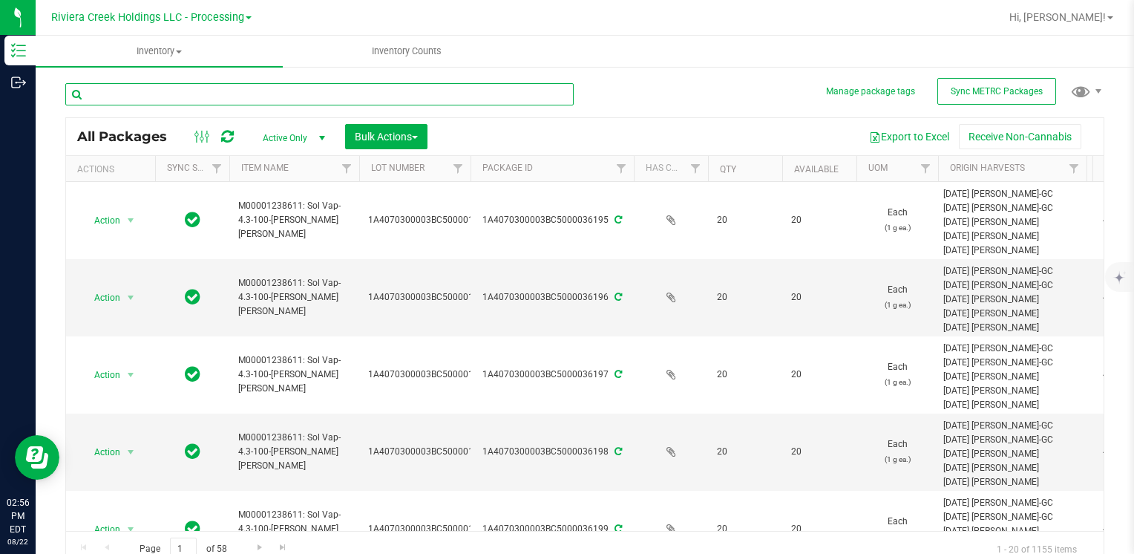
click at [270, 97] on input "text" at bounding box center [319, 94] width 508 height 22
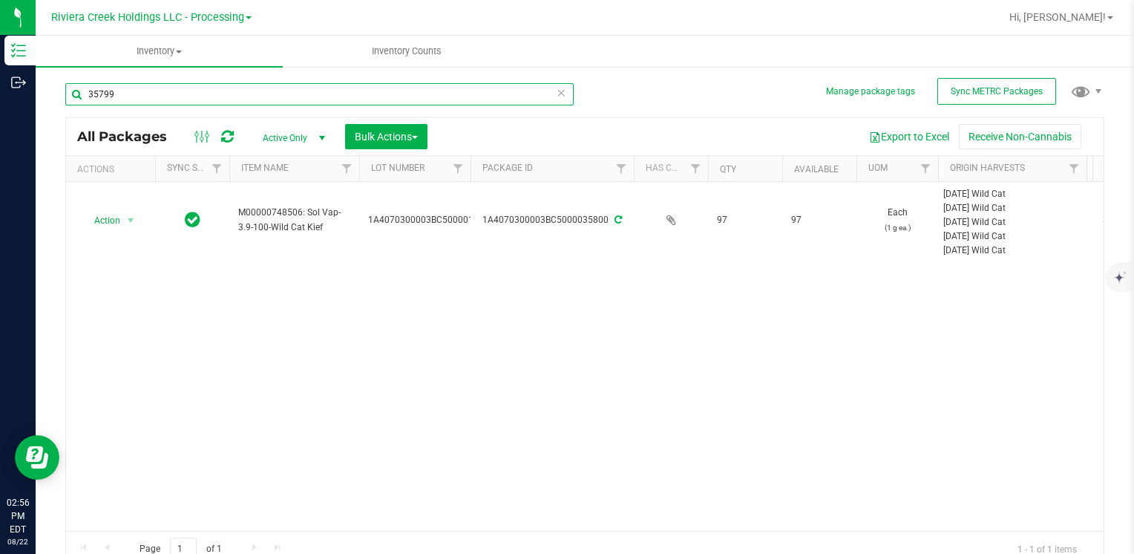
type input "35799"
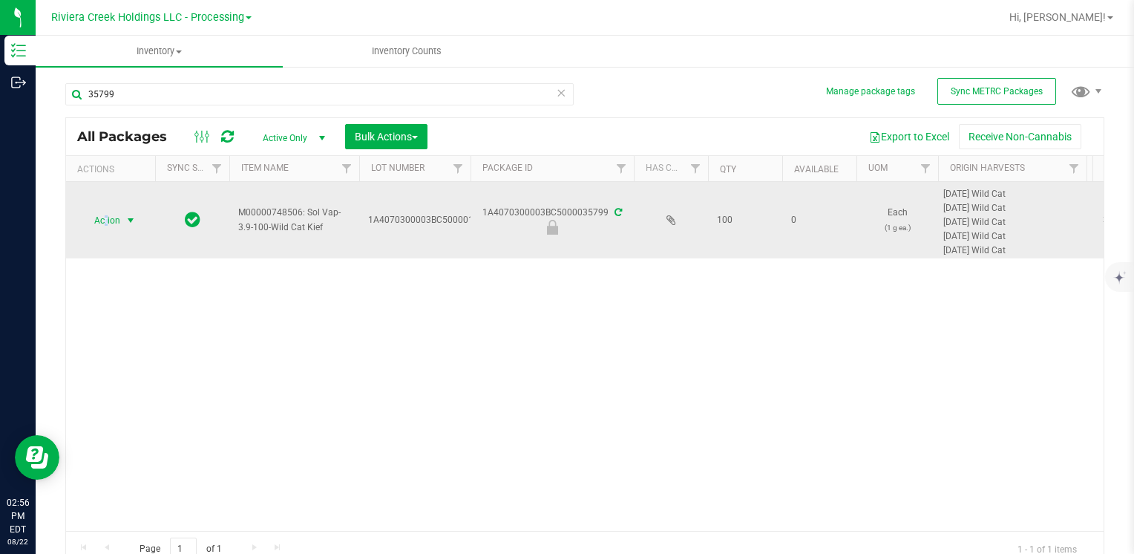
click at [106, 217] on span "Action" at bounding box center [101, 220] width 40 height 21
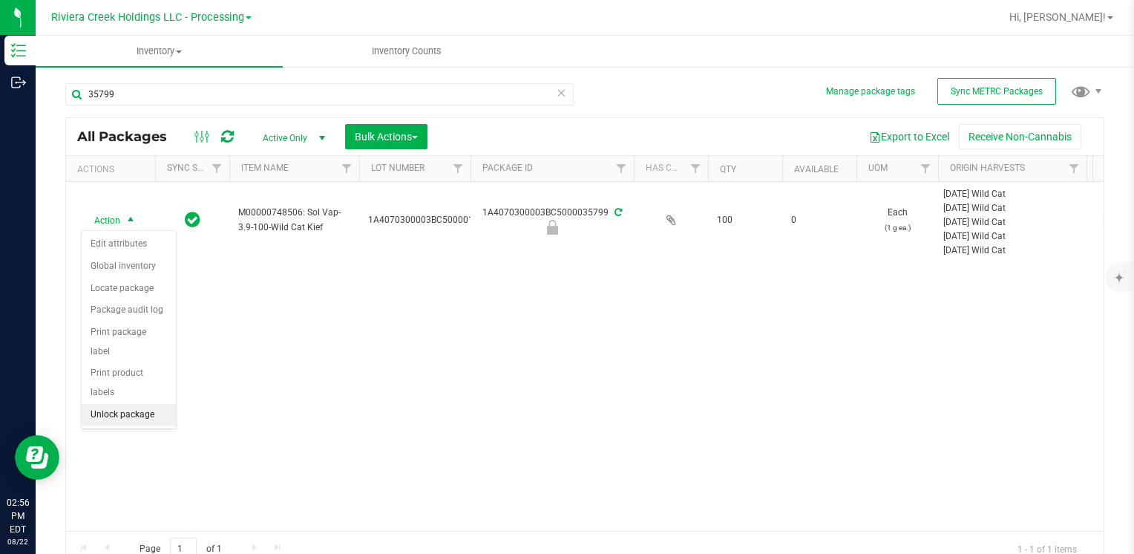
click at [148, 404] on li "Unlock package" at bounding box center [129, 415] width 94 height 22
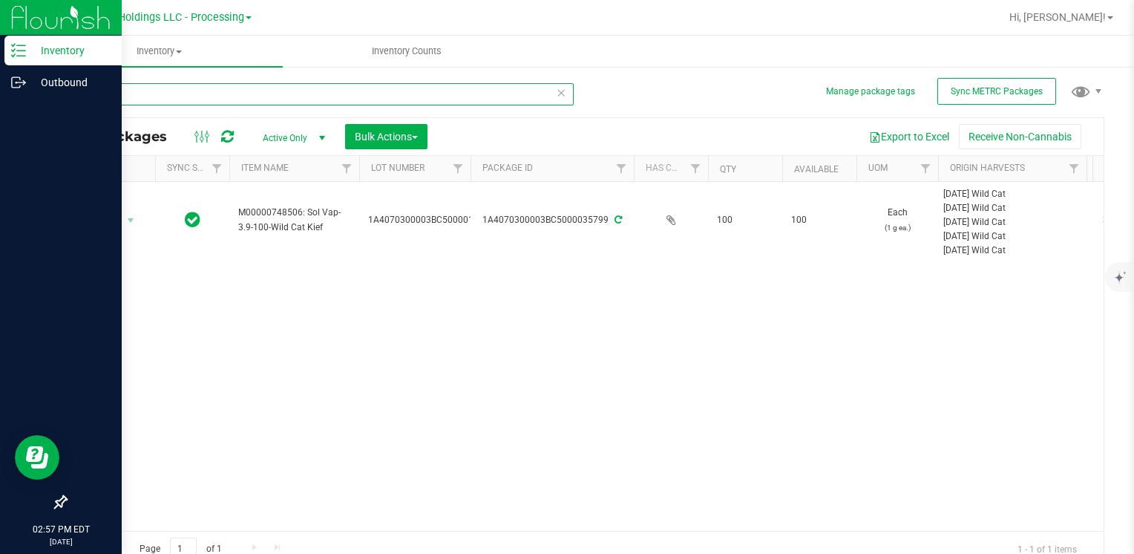
drag, startPoint x: 145, startPoint y: 91, endPoint x: 16, endPoint y: 108, distance: 129.6
click at [16, 108] on div "Inventory Outbound 02:57 PM EDT 08/22/2025 08/22 Riviera Creek Holdings LLC - P…" at bounding box center [567, 277] width 1134 height 554
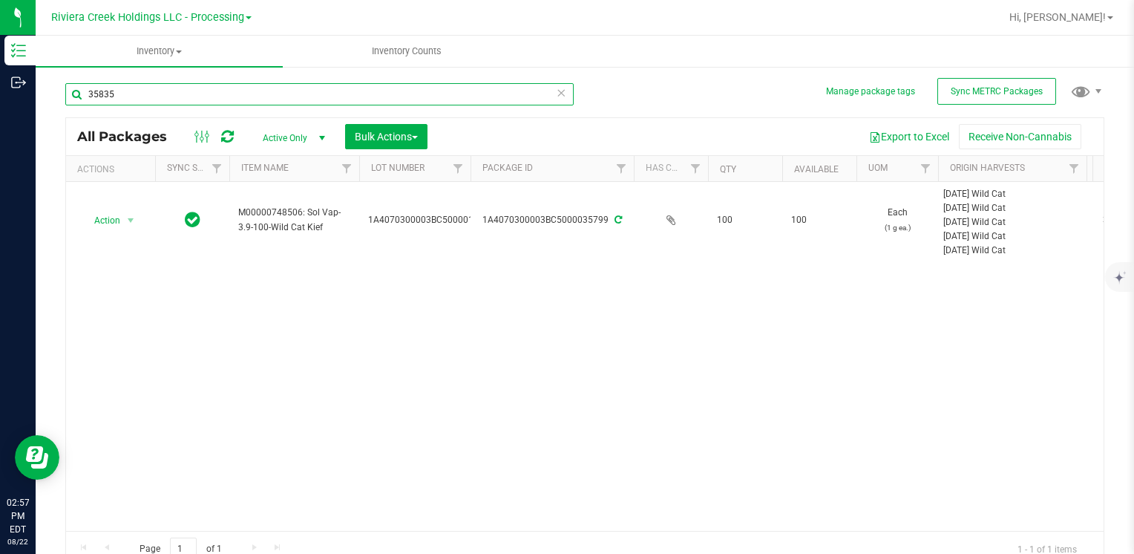
type input "35835"
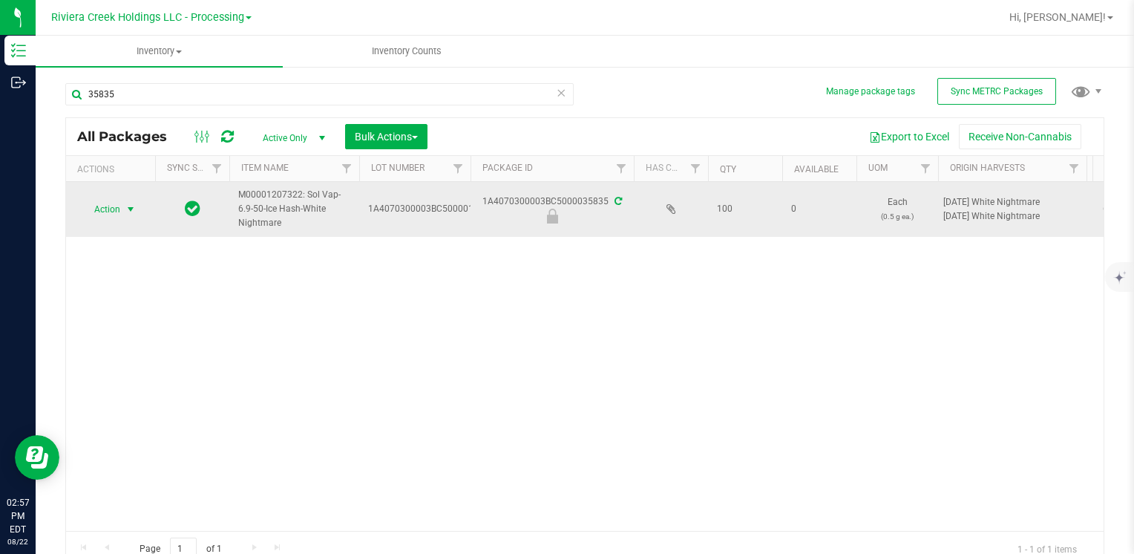
click at [116, 206] on span "Action" at bounding box center [101, 209] width 40 height 21
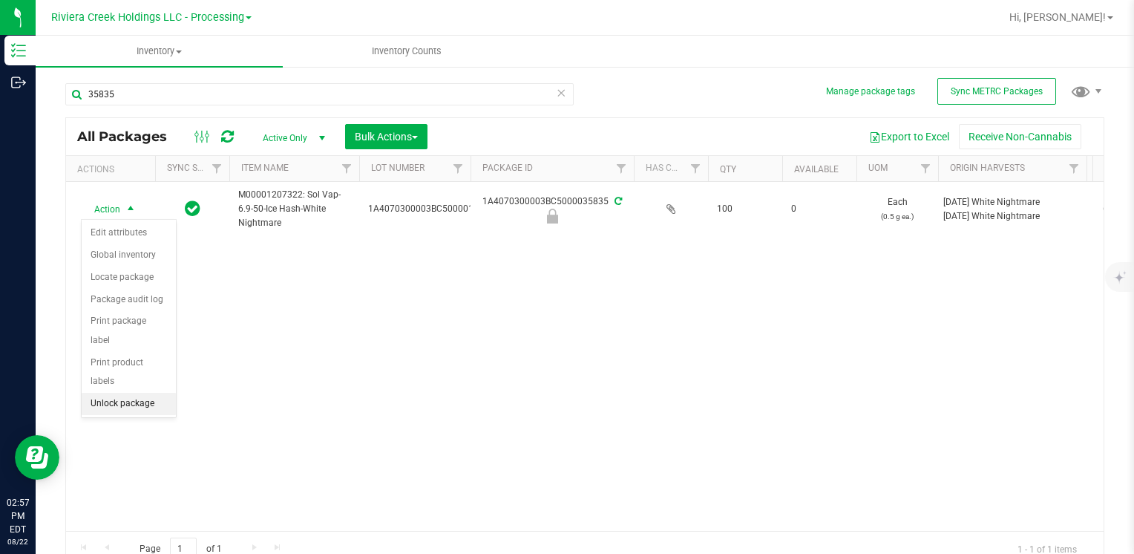
click at [160, 392] on li "Unlock package" at bounding box center [129, 403] width 94 height 22
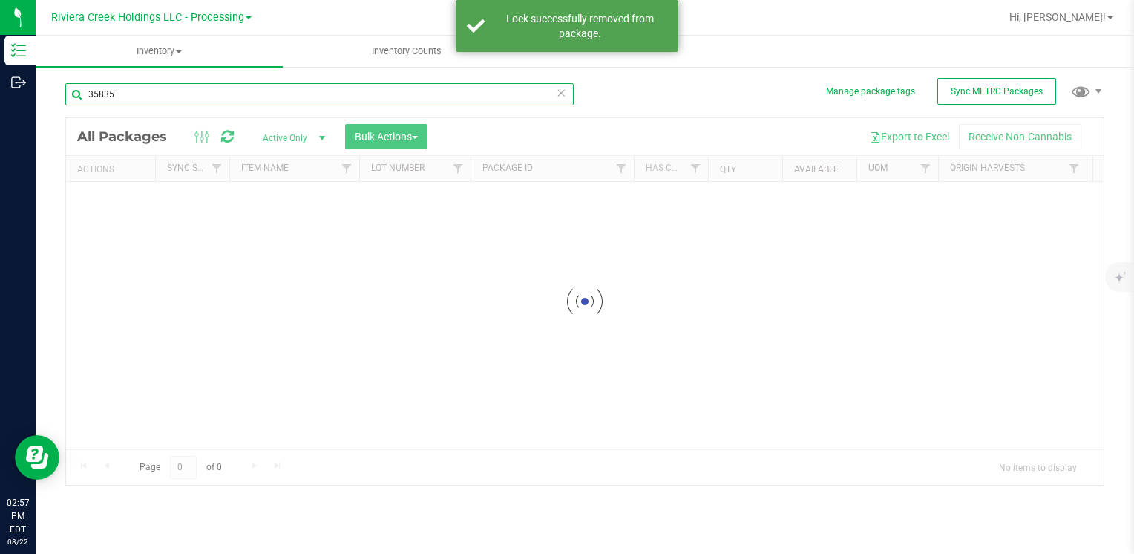
click at [135, 90] on input "35835" at bounding box center [319, 94] width 508 height 22
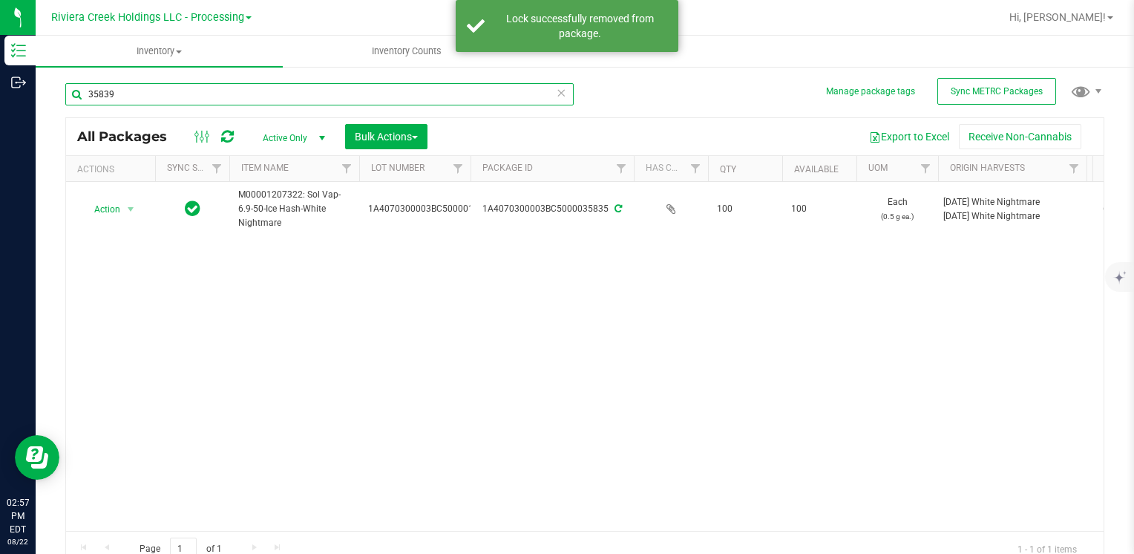
type input "35839"
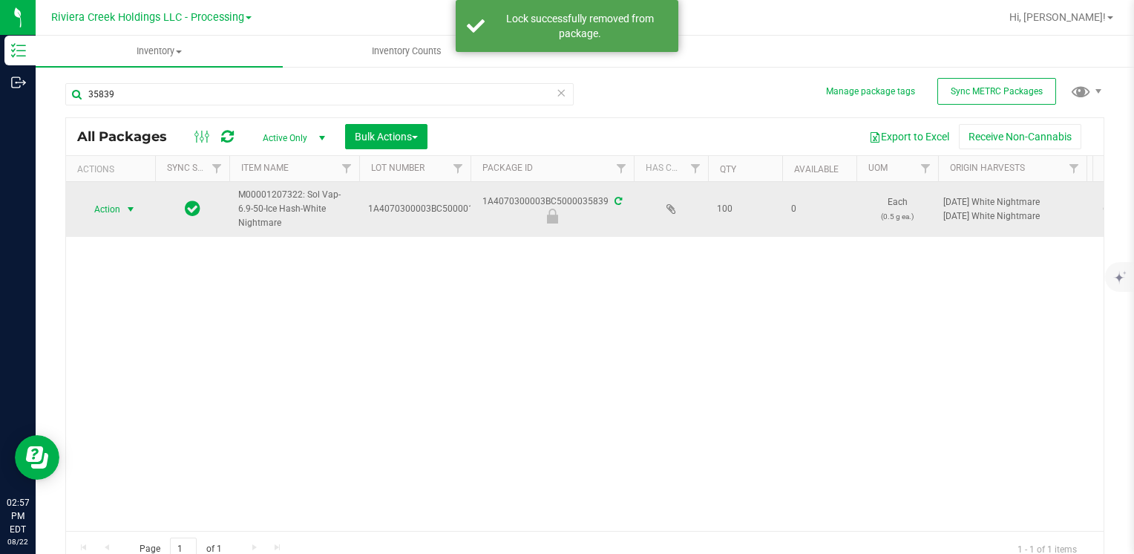
click at [119, 208] on span "Action" at bounding box center [101, 209] width 40 height 21
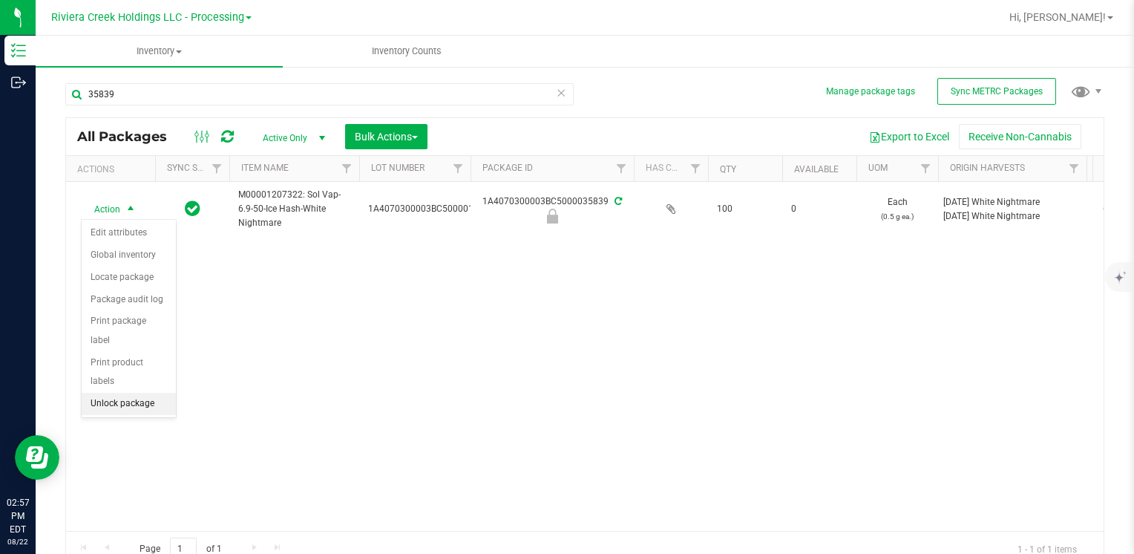
click at [134, 372] on ul "Edit attributes Global inventory Locate package Package audit log Print package…" at bounding box center [129, 318] width 94 height 192
click at [134, 392] on li "Unlock package" at bounding box center [129, 403] width 94 height 22
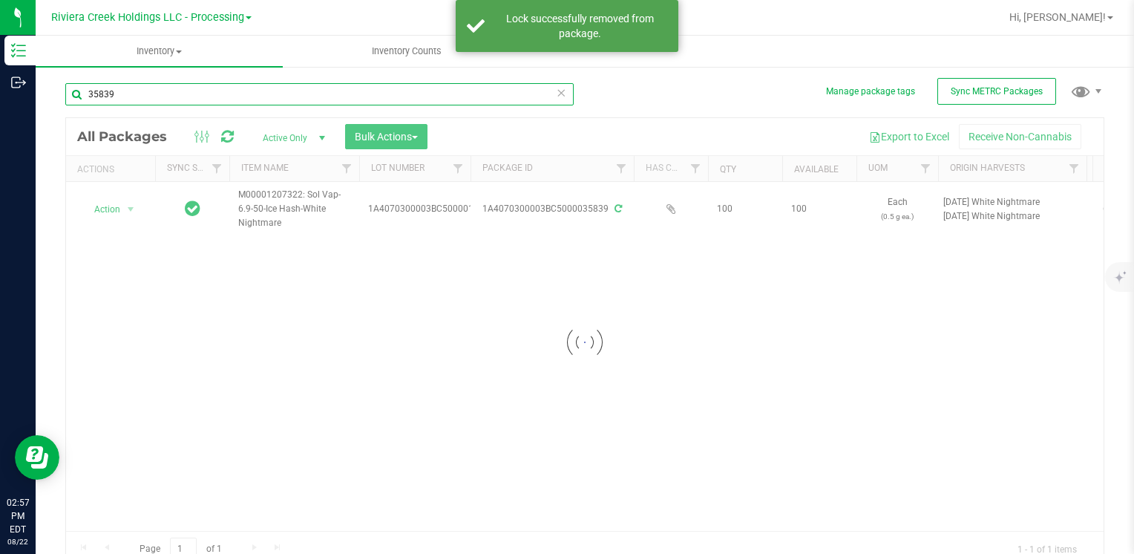
click at [134, 87] on input "35839" at bounding box center [319, 94] width 508 height 22
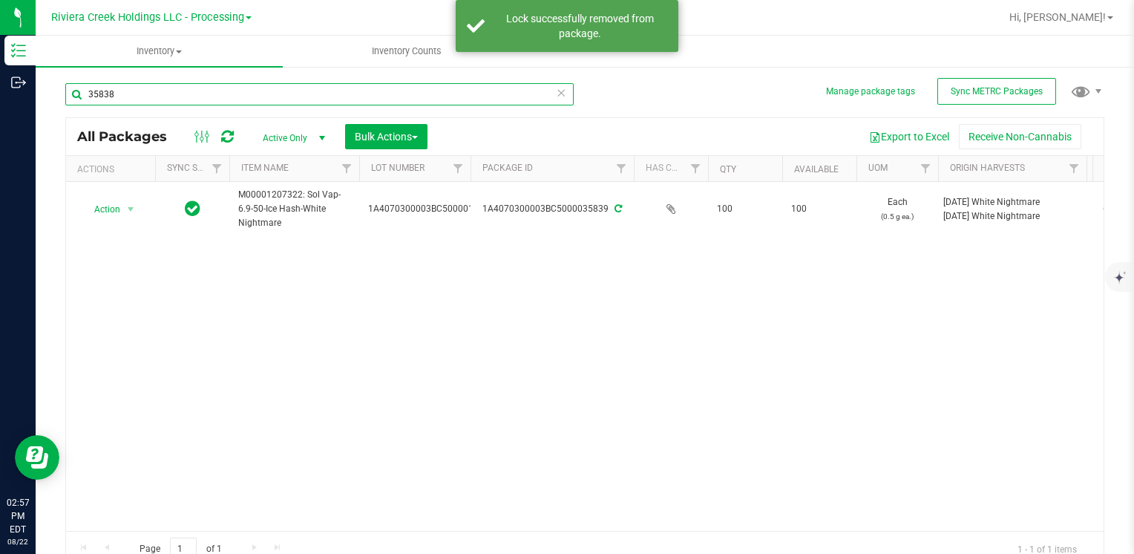
type input "35838"
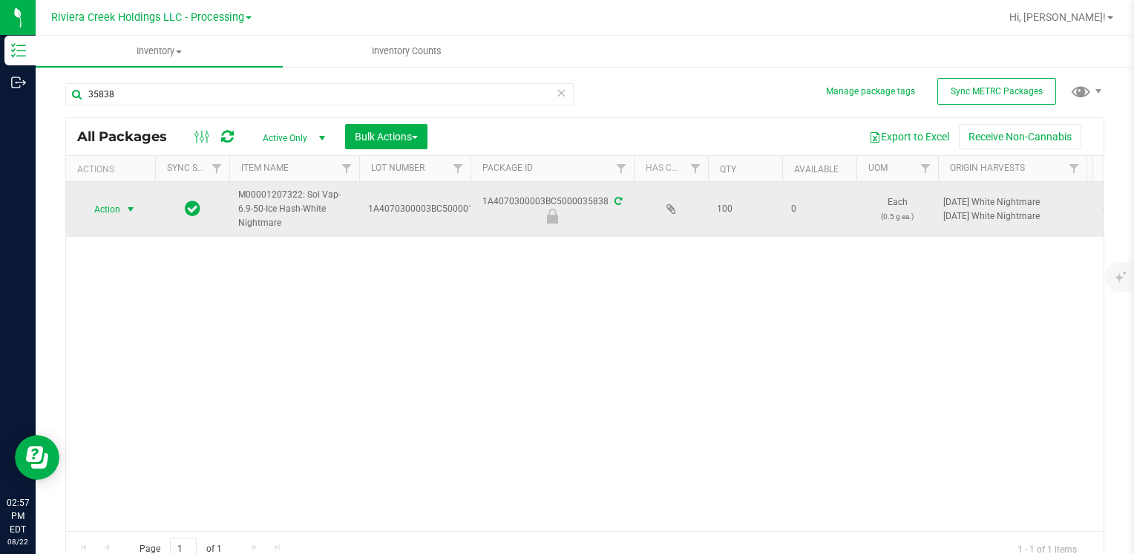
click at [116, 213] on span "Action" at bounding box center [101, 209] width 40 height 21
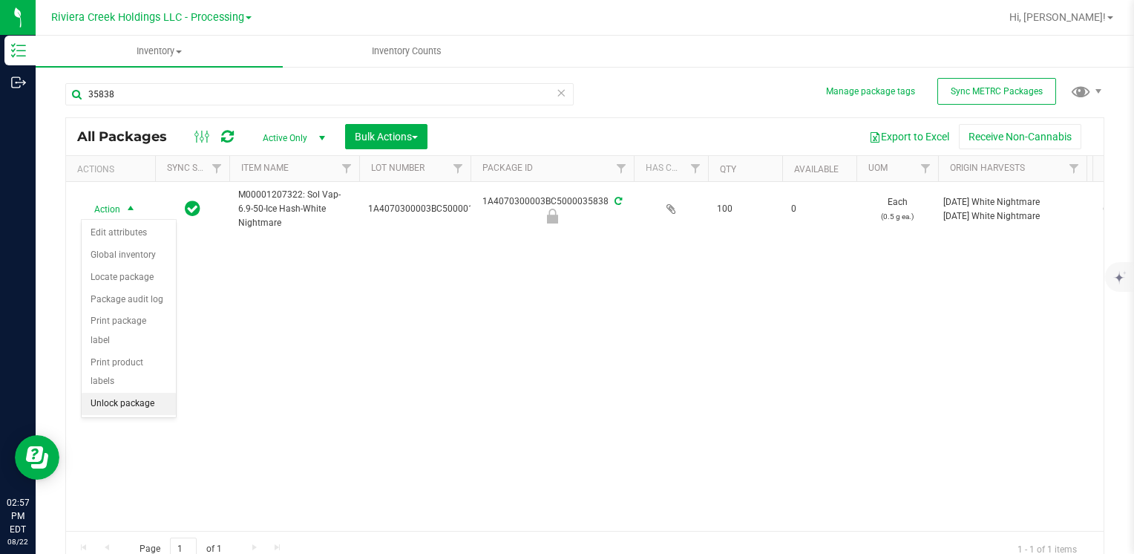
click at [155, 392] on li "Unlock package" at bounding box center [129, 403] width 94 height 22
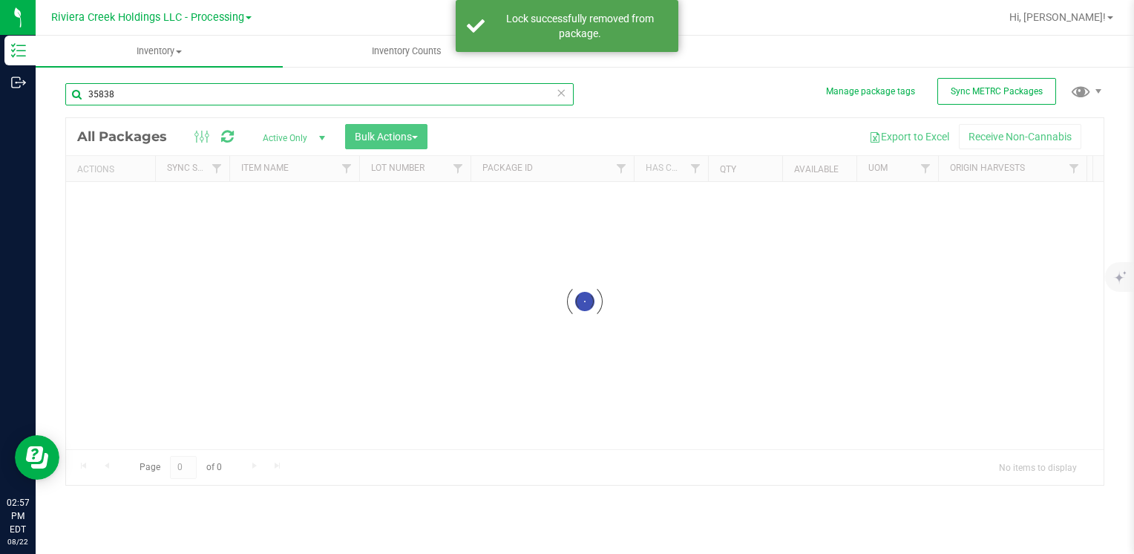
click at [135, 91] on input "35838" at bounding box center [319, 94] width 508 height 22
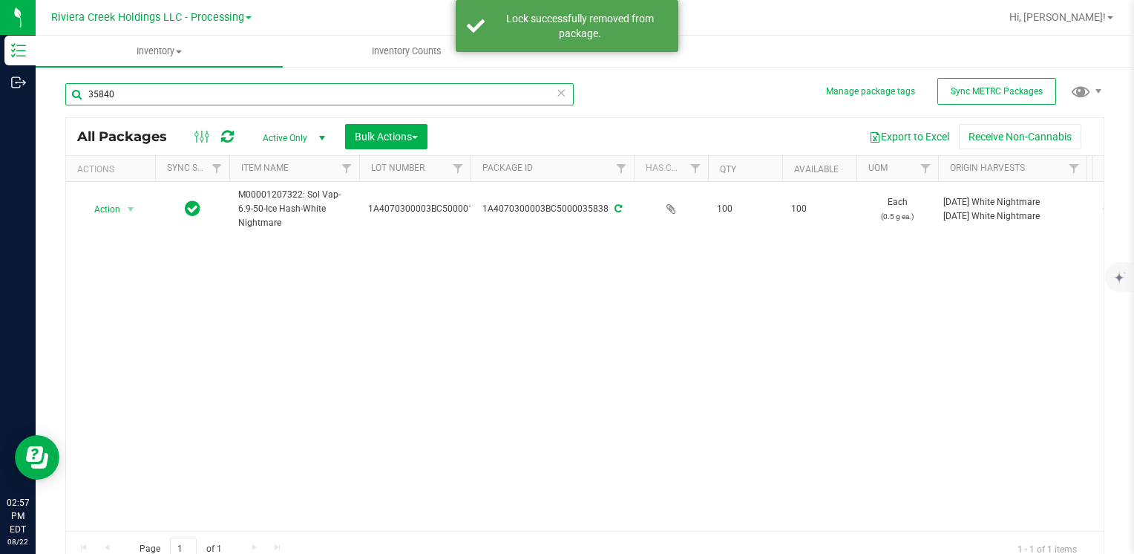
type input "35840"
click at [111, 215] on div "Action Action Edit attributes Global inventory Locate package Package audit log…" at bounding box center [110, 209] width 71 height 21
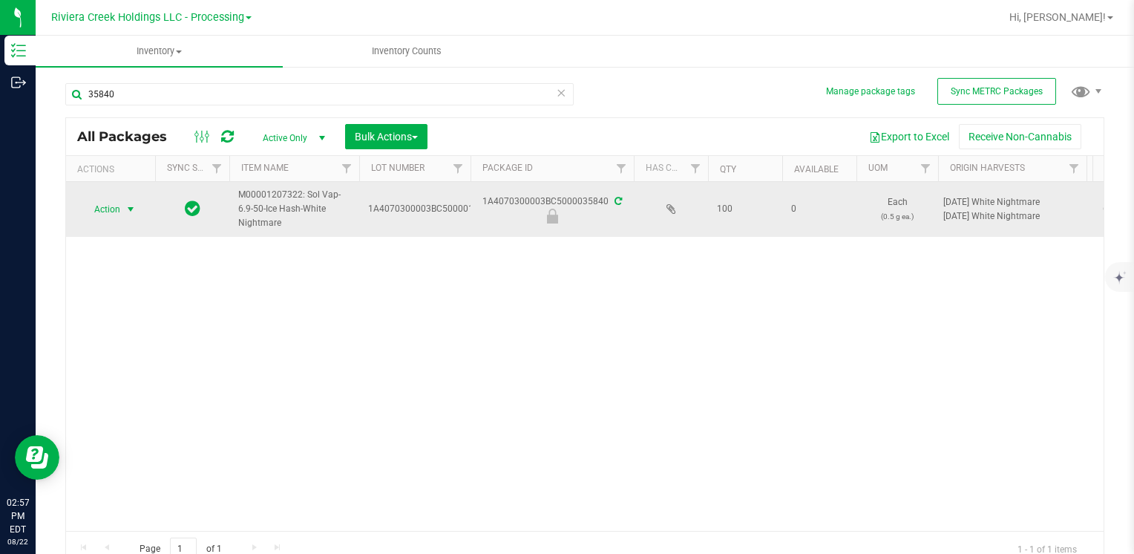
click at [122, 213] on span "select" at bounding box center [131, 209] width 19 height 21
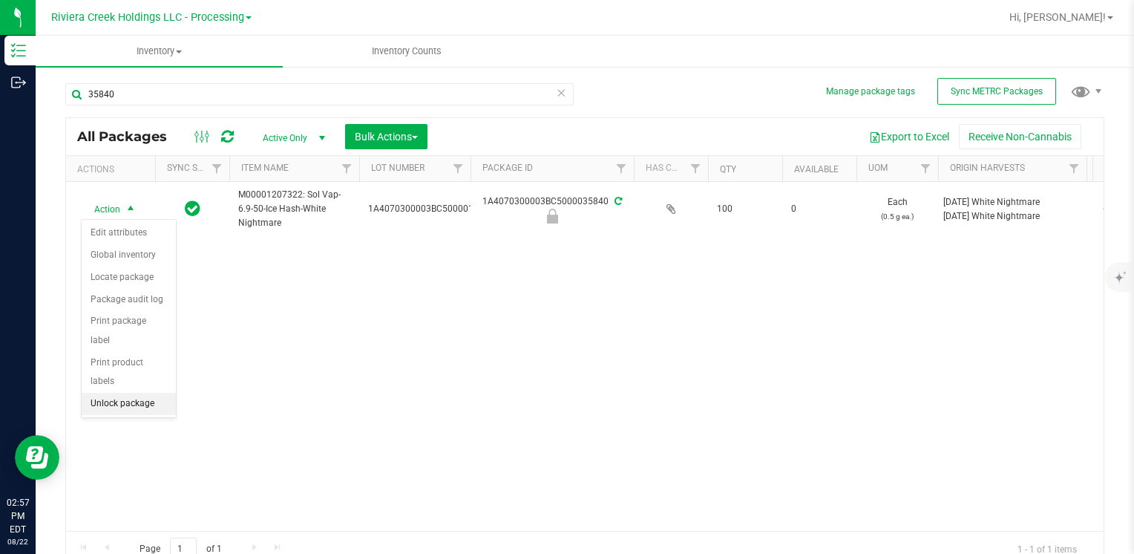
click at [148, 392] on li "Unlock package" at bounding box center [129, 403] width 94 height 22
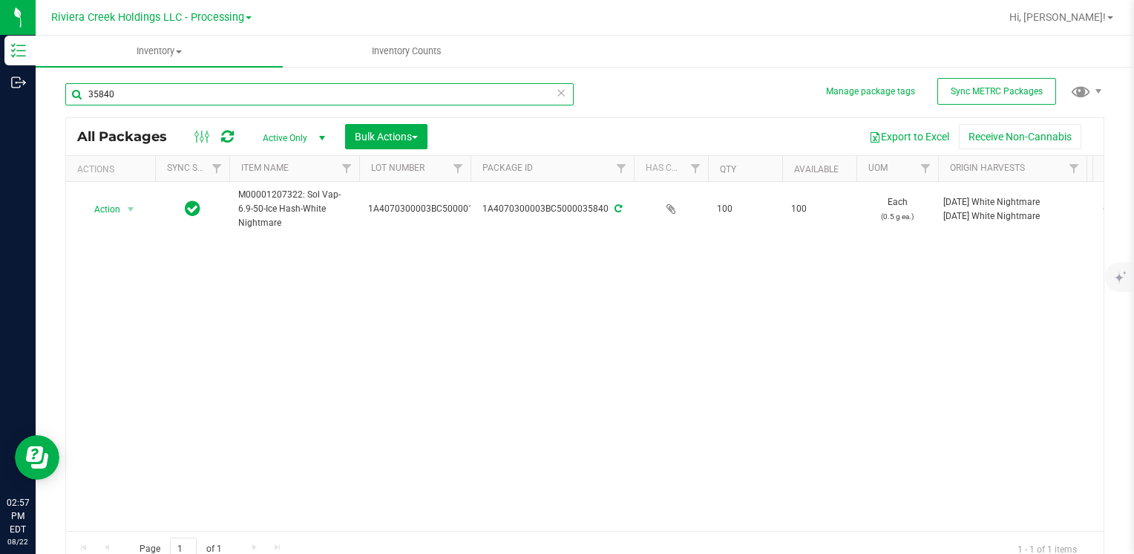
drag, startPoint x: 137, startPoint y: 92, endPoint x: 48, endPoint y: 105, distance: 89.2
click at [48, 105] on div "Manage package tags Sync METRC Packages 35840 All Packages Active Only Active O…" at bounding box center [585, 291] width 1098 height 453
type input "35768"
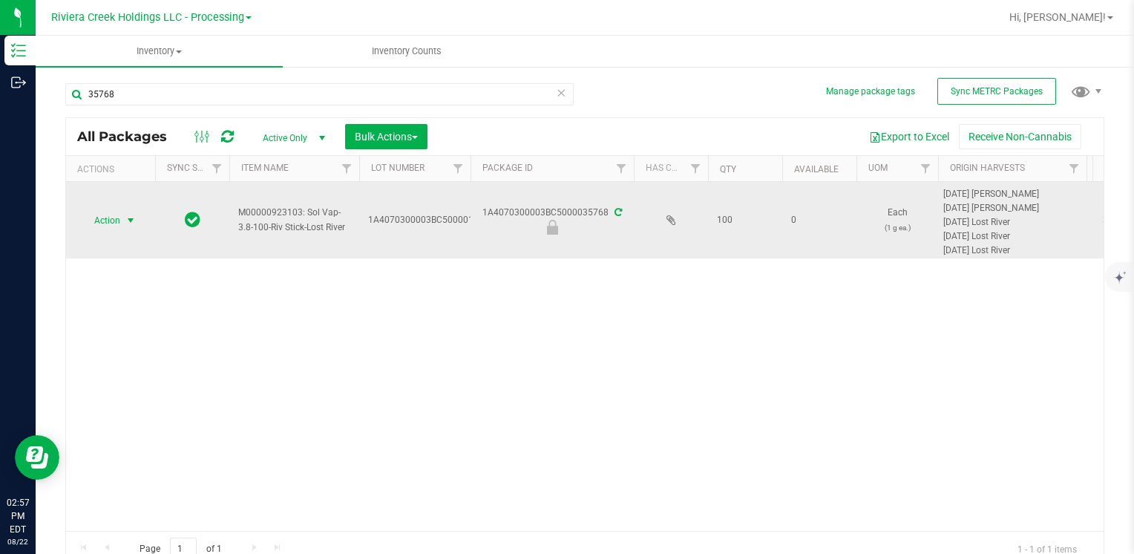
click at [122, 224] on span "select" at bounding box center [131, 220] width 19 height 21
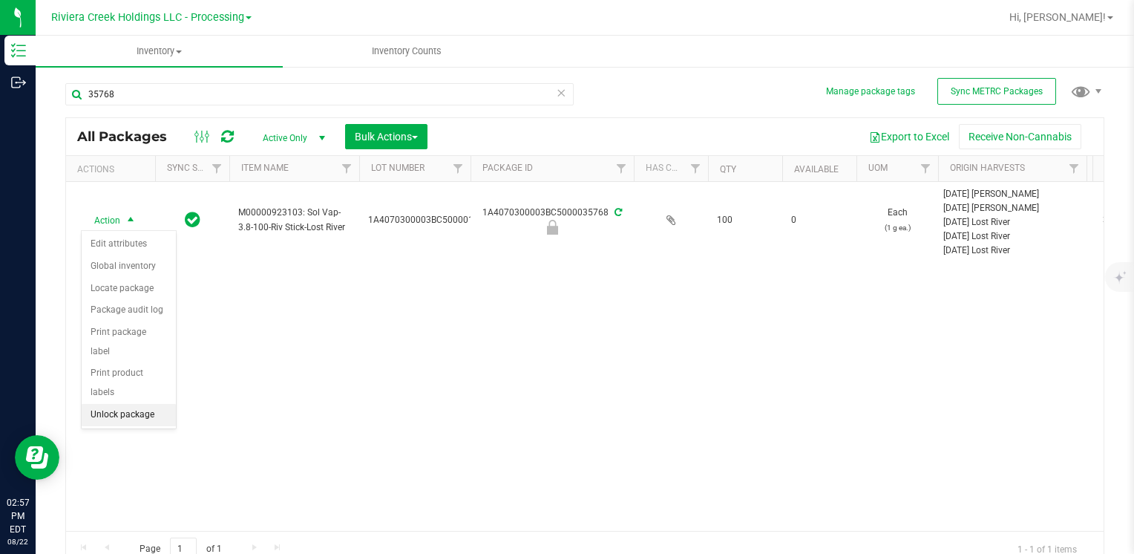
click at [139, 404] on li "Unlock package" at bounding box center [129, 415] width 94 height 22
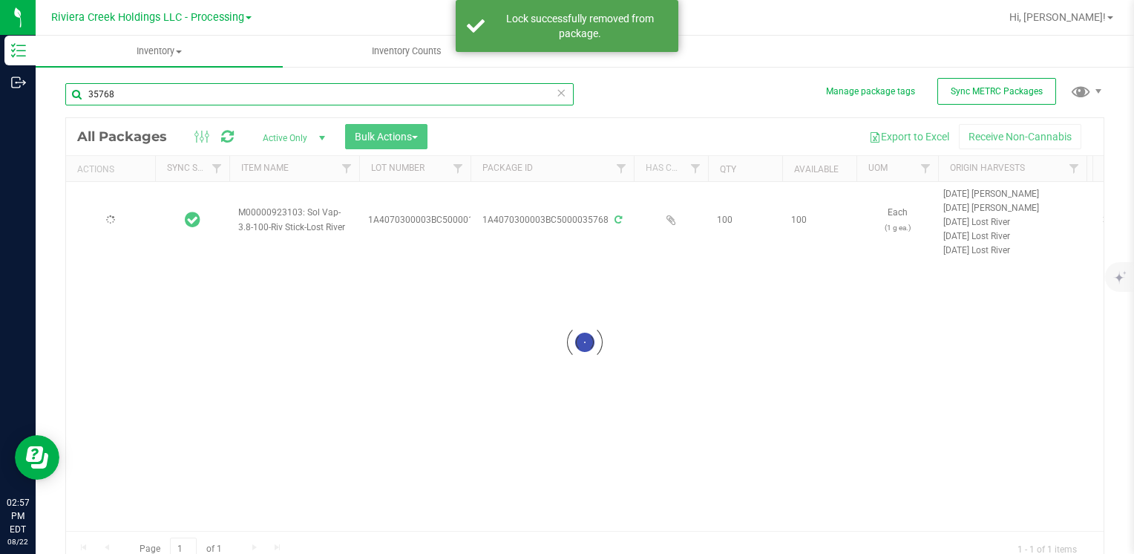
click at [131, 89] on input "35768" at bounding box center [319, 94] width 508 height 22
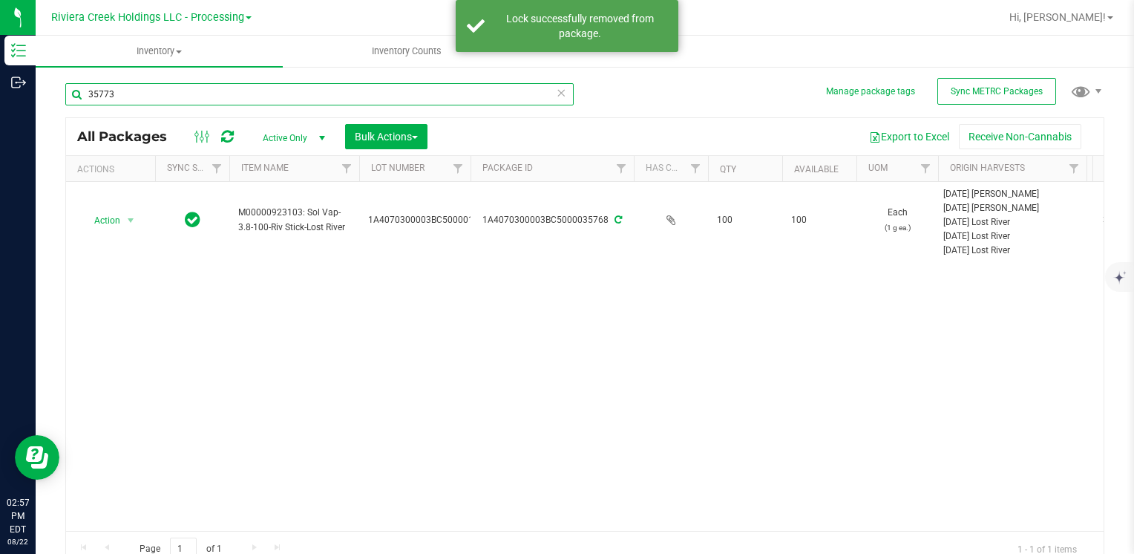
type input "35773"
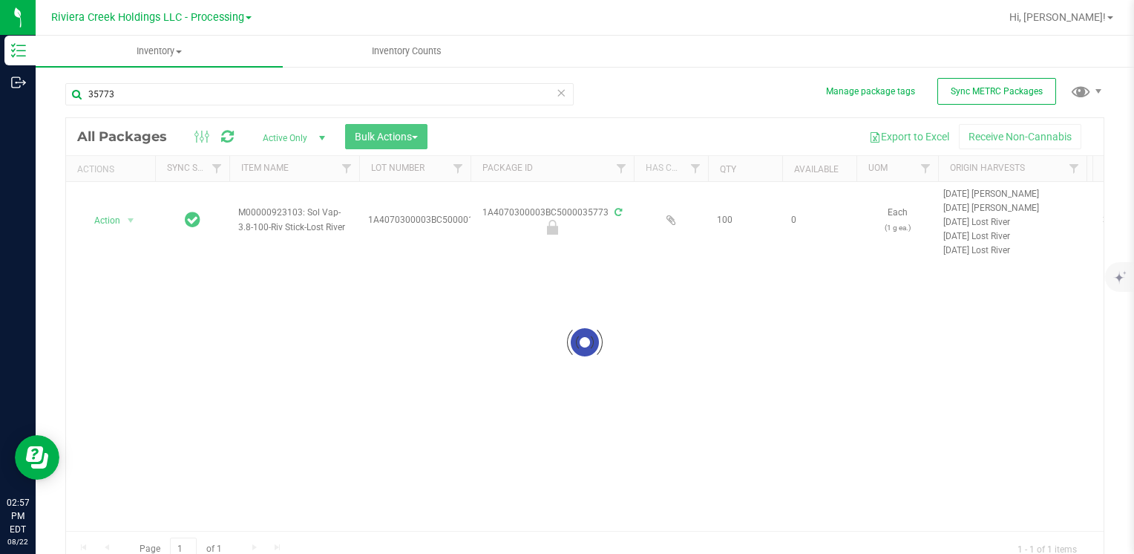
click at [128, 220] on div at bounding box center [584, 342] width 1037 height 448
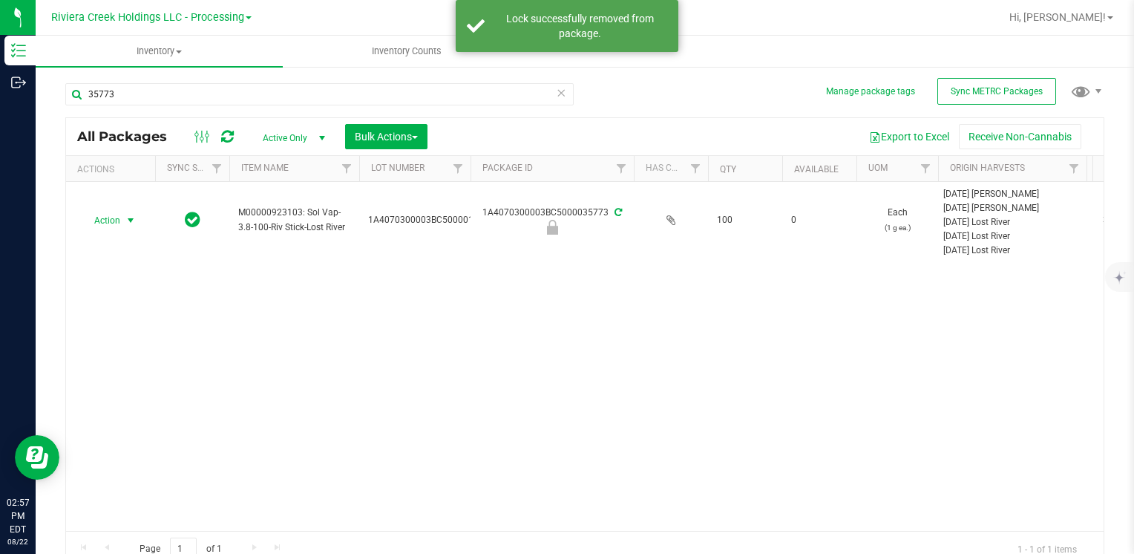
click at [128, 220] on span "select" at bounding box center [131, 220] width 12 height 12
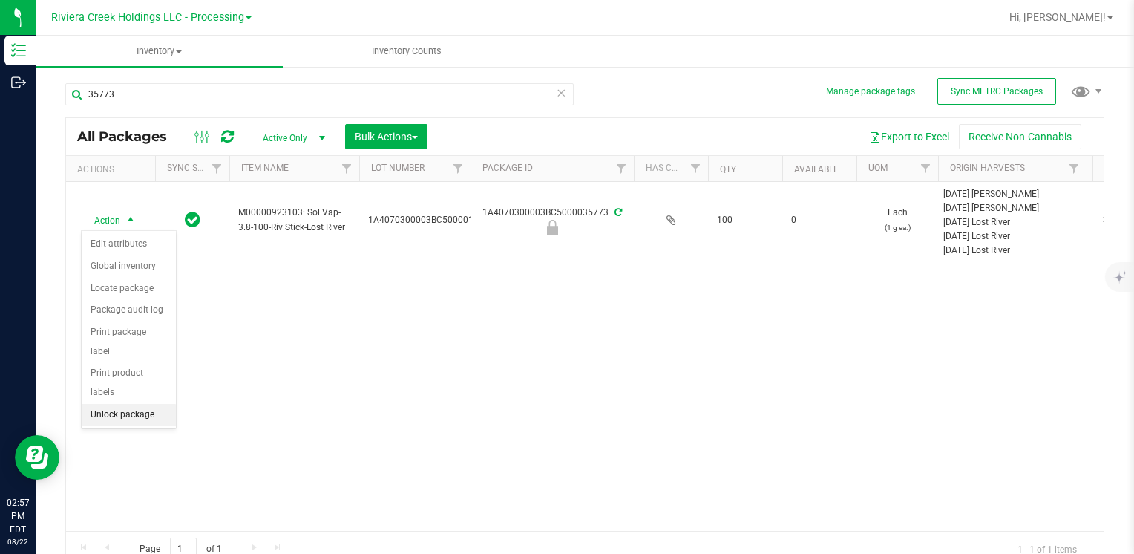
click at [165, 404] on li "Unlock package" at bounding box center [129, 415] width 94 height 22
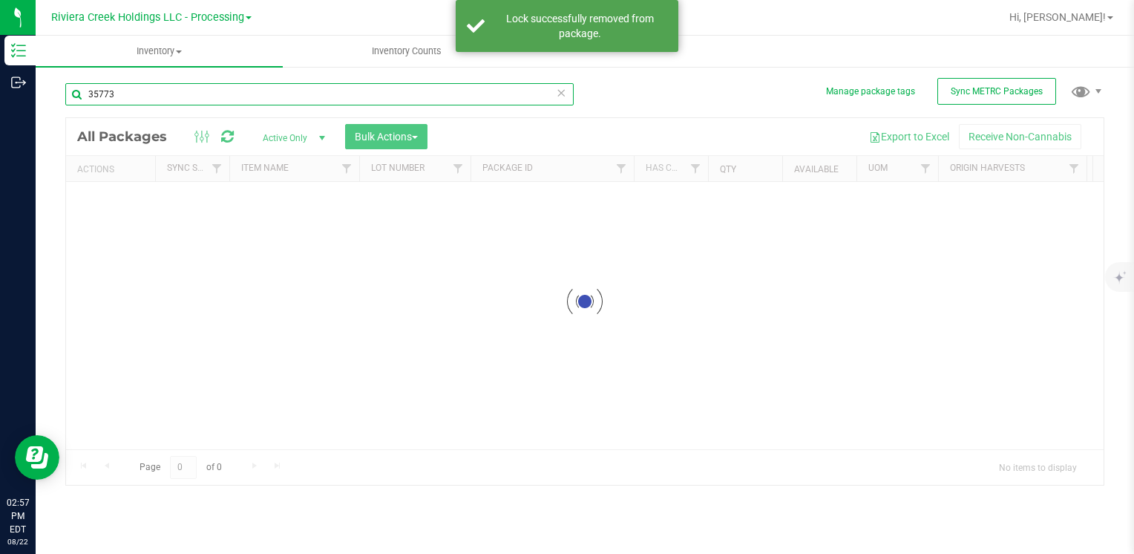
click at [132, 91] on input "35773" at bounding box center [319, 94] width 508 height 22
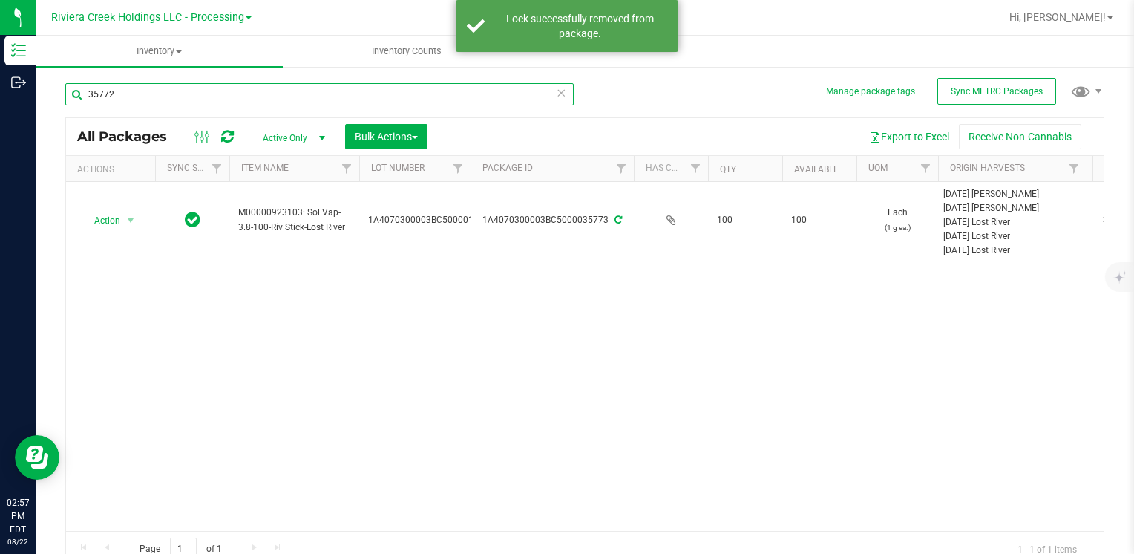
type input "35772"
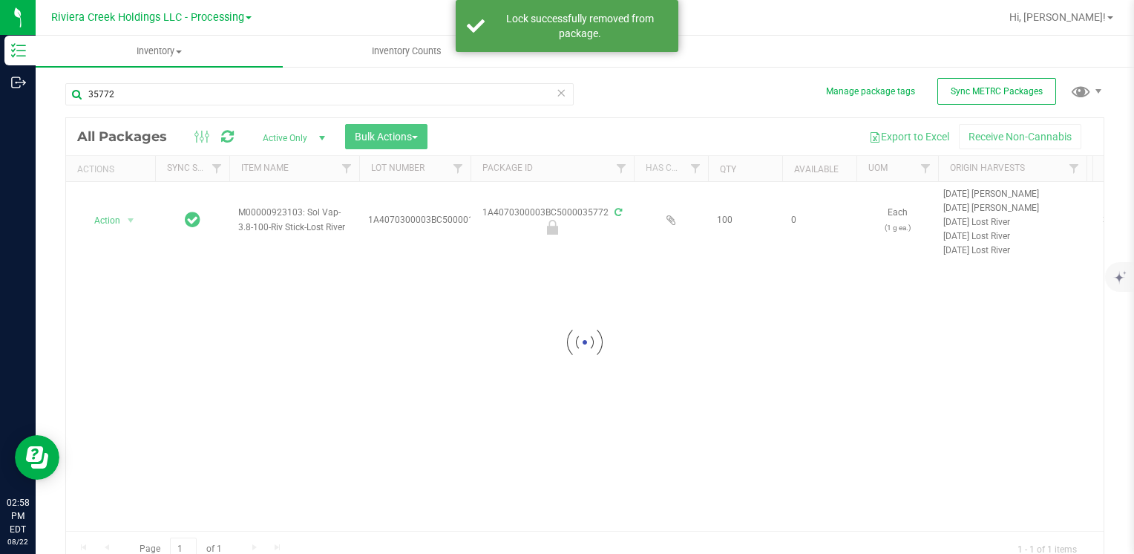
click at [102, 222] on div at bounding box center [584, 342] width 1037 height 448
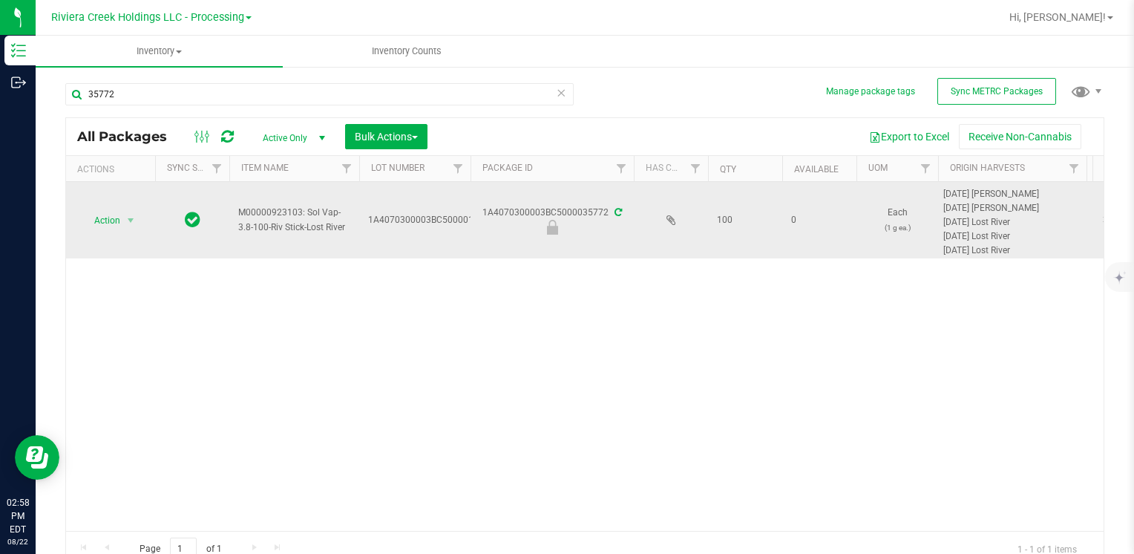
click at [119, 215] on span "Action" at bounding box center [101, 220] width 40 height 21
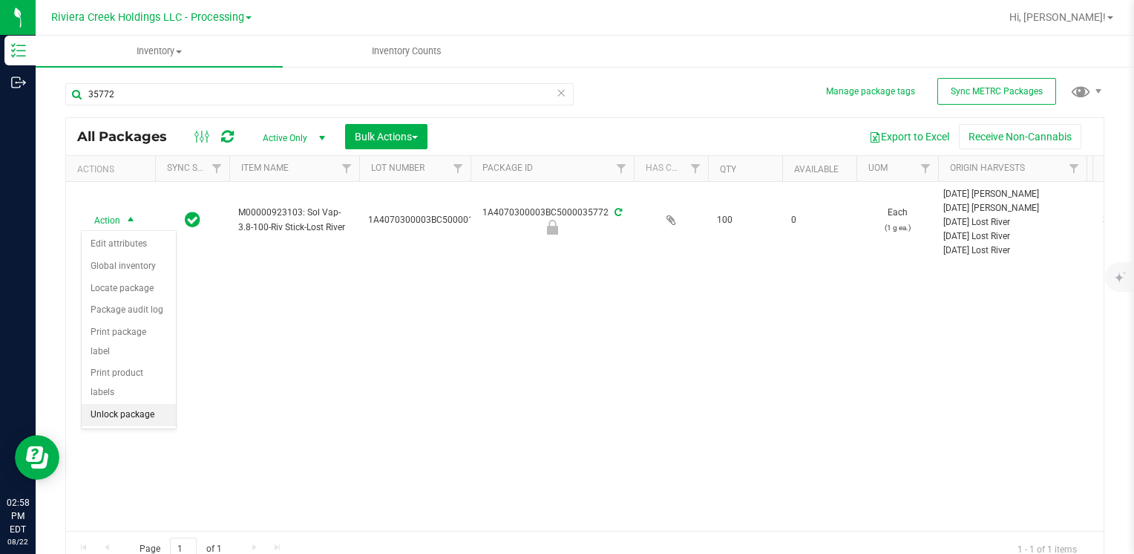
click at [125, 404] on li "Unlock package" at bounding box center [129, 415] width 94 height 22
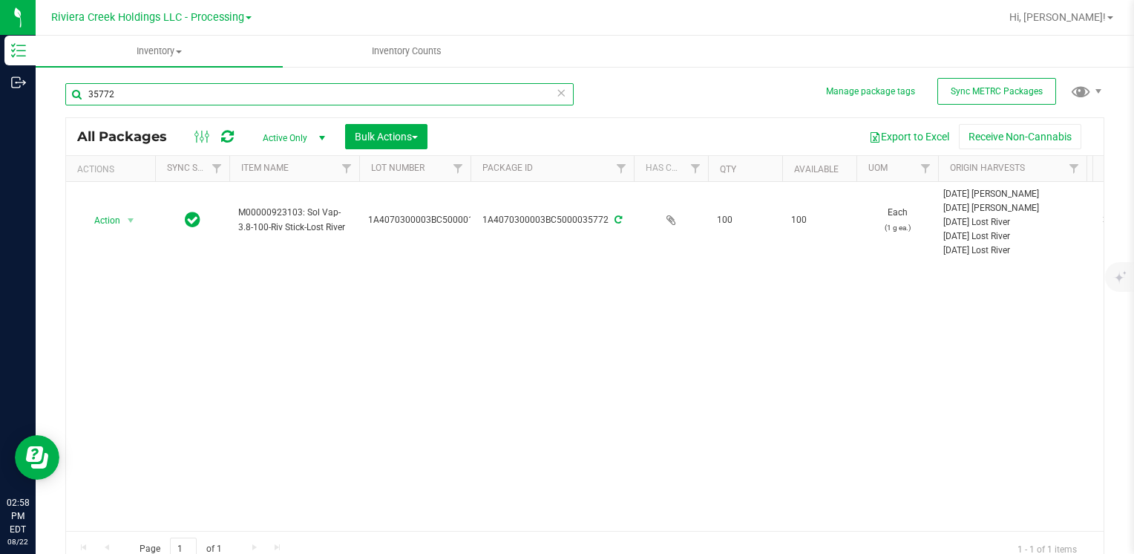
drag, startPoint x: 229, startPoint y: 102, endPoint x: 38, endPoint y: 126, distance: 192.2
click at [38, 126] on div "Manage package tags Sync METRC Packages 35772 All Packages Active Only Active O…" at bounding box center [585, 291] width 1098 height 453
type input "35852"
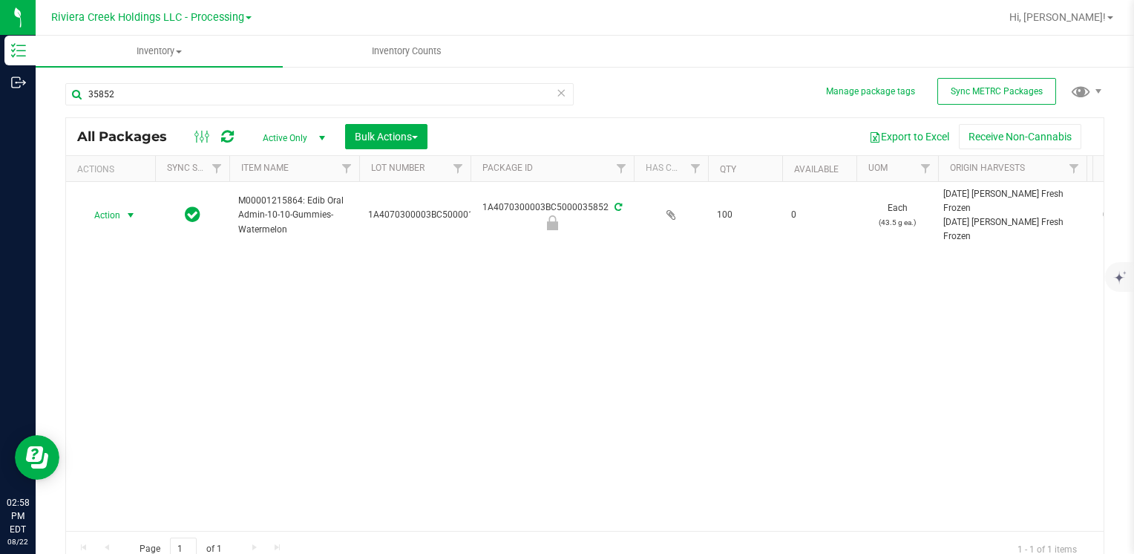
click at [108, 214] on span "Action" at bounding box center [101, 215] width 40 height 21
click at [151, 398] on li "Unlock package" at bounding box center [129, 409] width 94 height 22
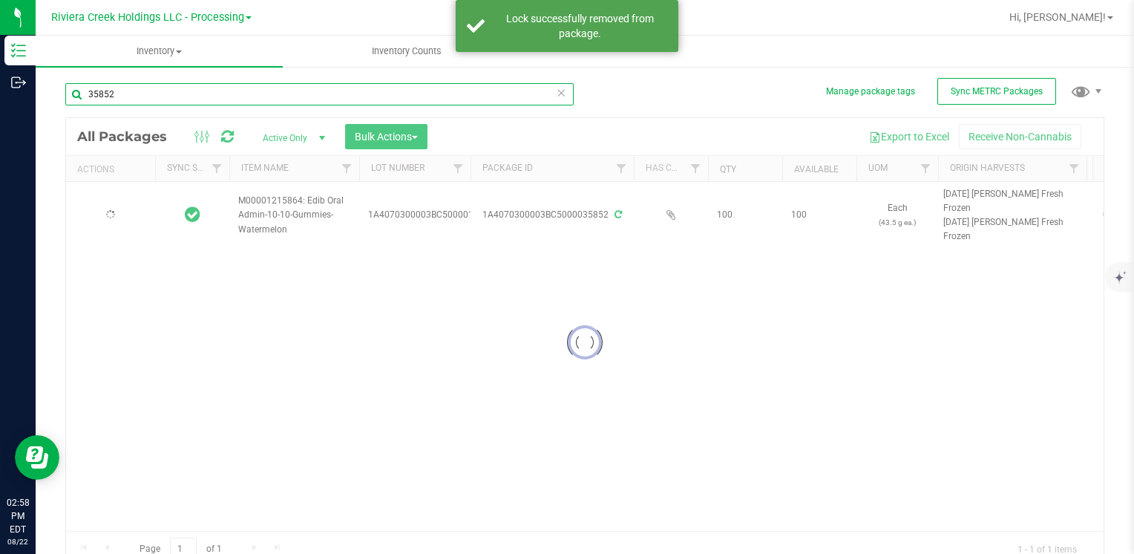
click at [136, 95] on input "35852" at bounding box center [319, 94] width 508 height 22
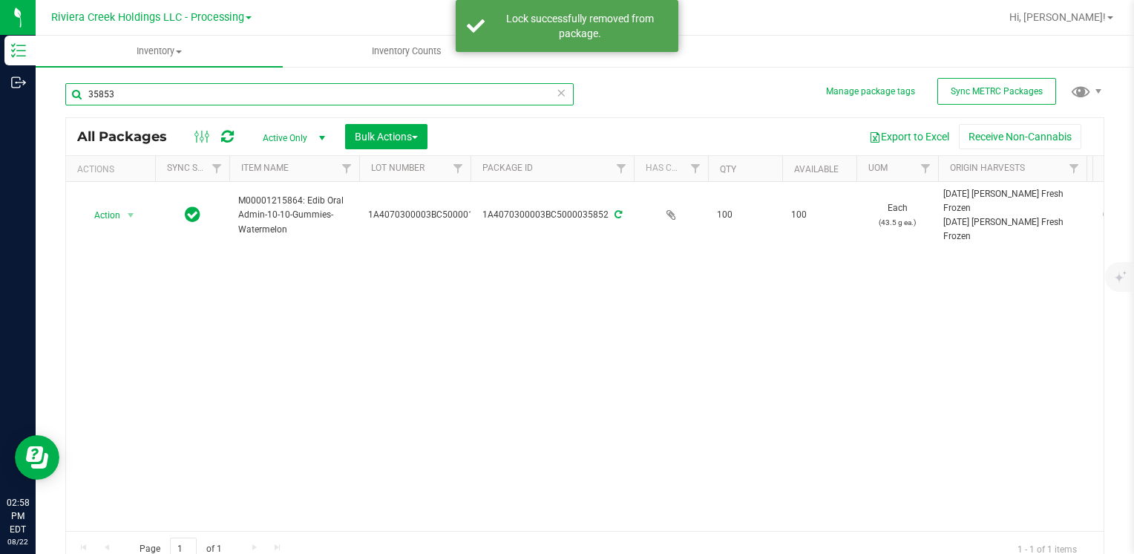
type input "35853"
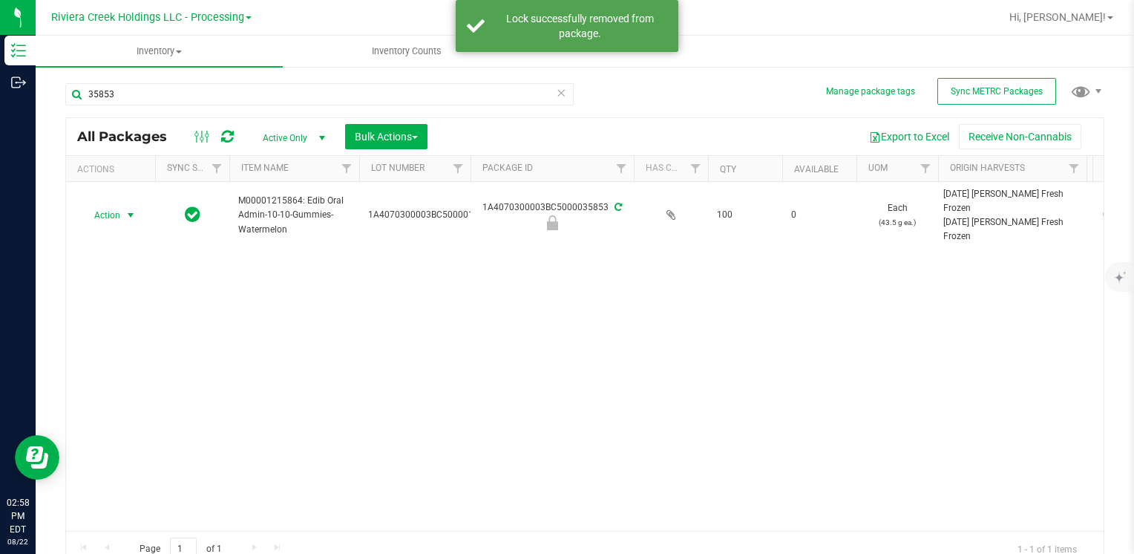
click at [119, 217] on span "Action" at bounding box center [101, 215] width 40 height 21
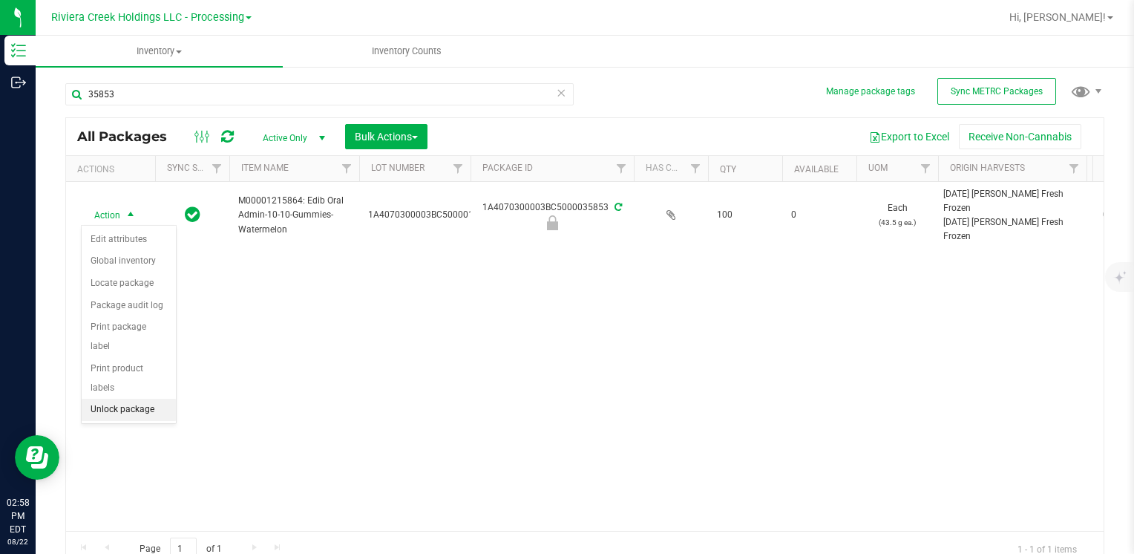
click at [148, 398] on li "Unlock package" at bounding box center [129, 409] width 94 height 22
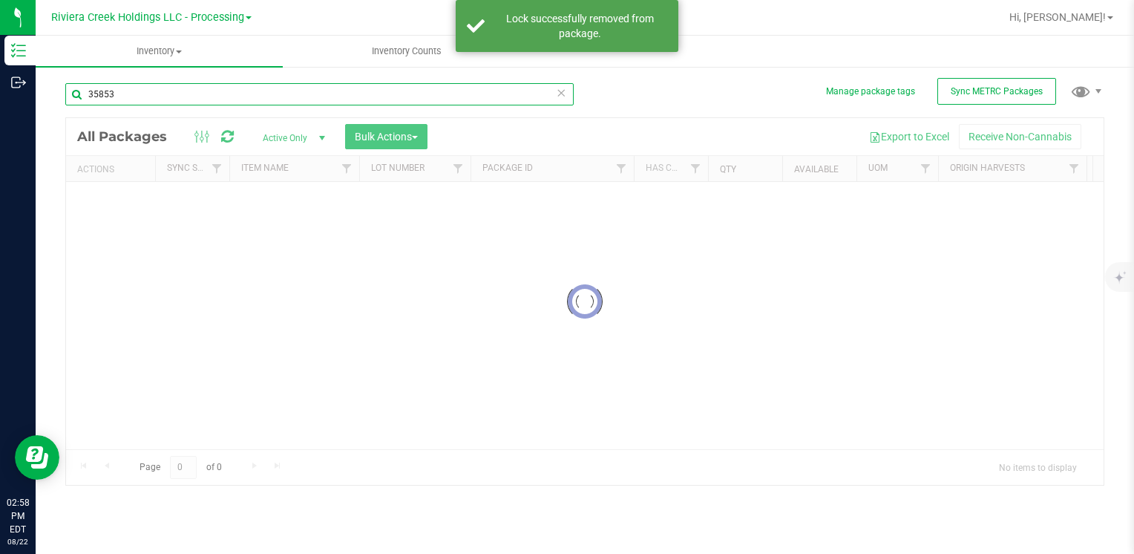
click at [134, 88] on input "35853" at bounding box center [319, 94] width 508 height 22
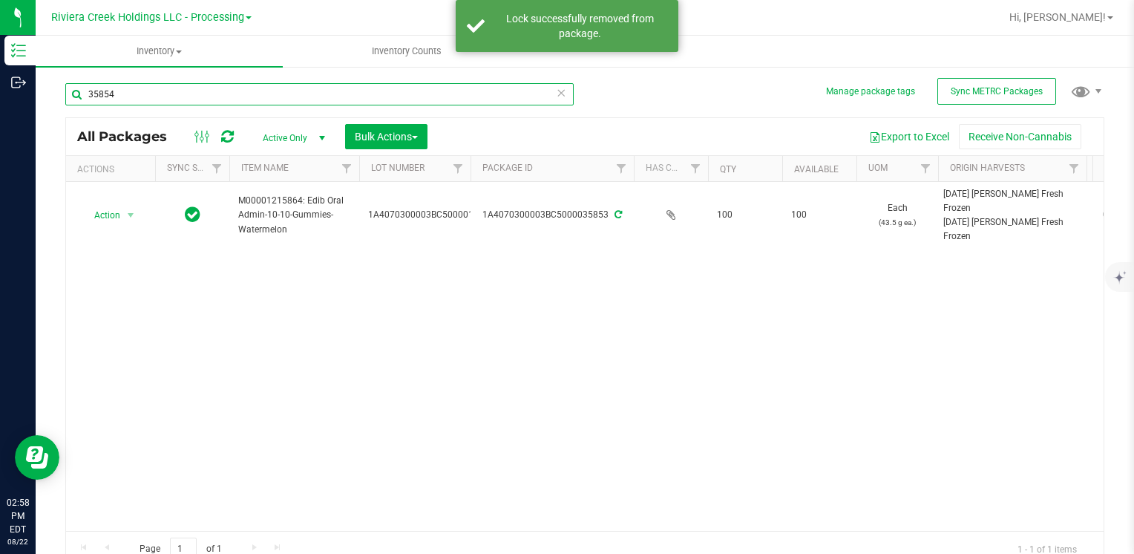
type input "35854"
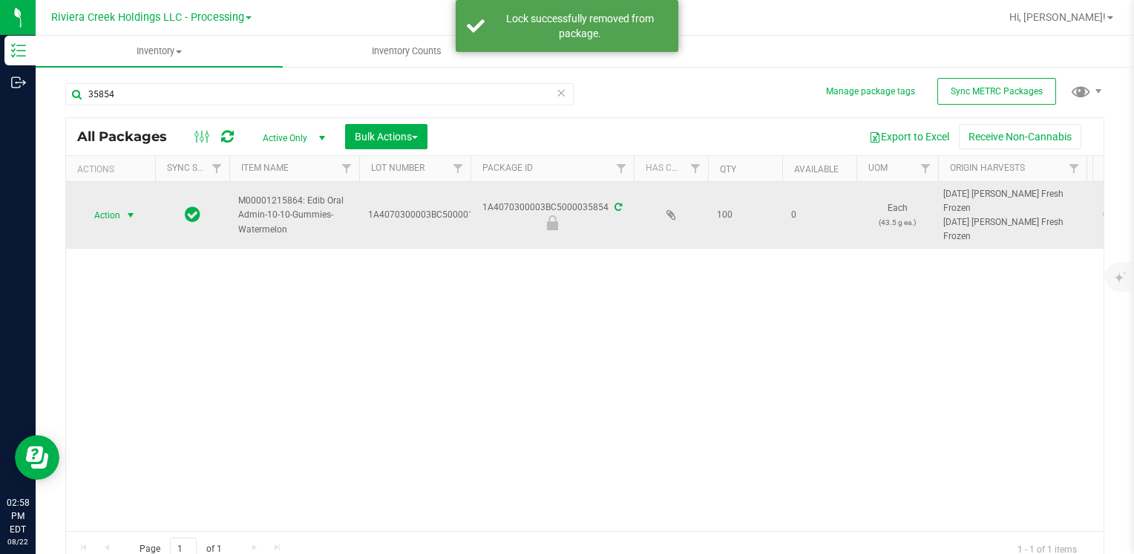
click at [129, 214] on span "select" at bounding box center [131, 215] width 12 height 12
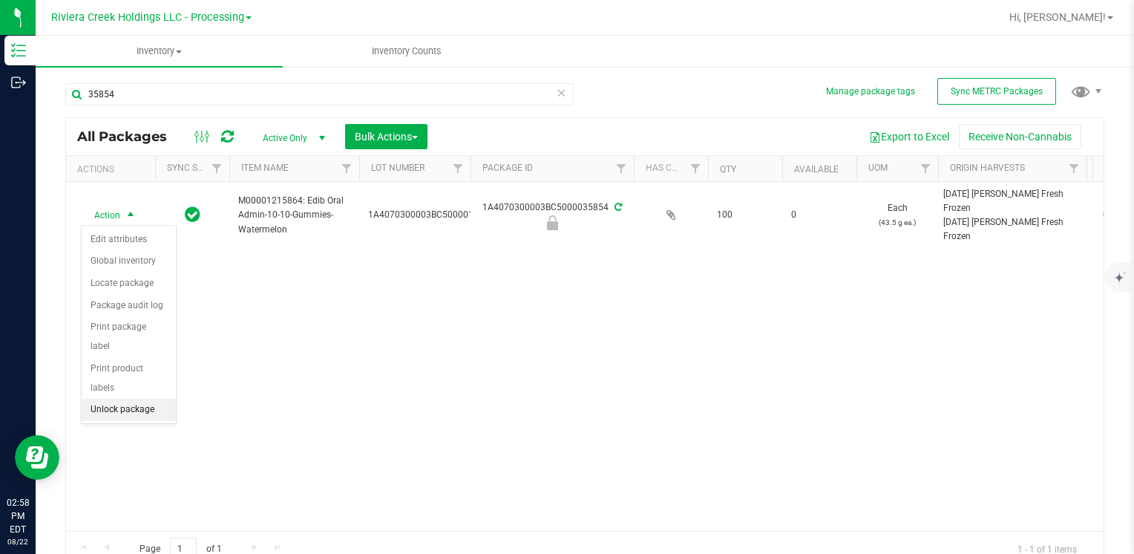
click at [154, 398] on li "Unlock package" at bounding box center [129, 409] width 94 height 22
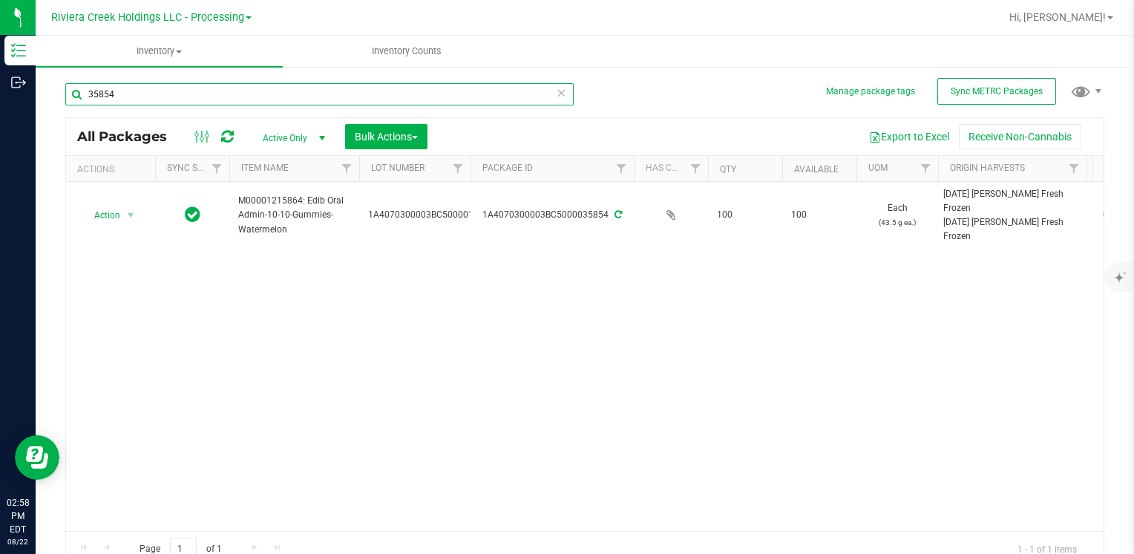
click at [157, 88] on input "35854" at bounding box center [319, 94] width 508 height 22
type input "35855"
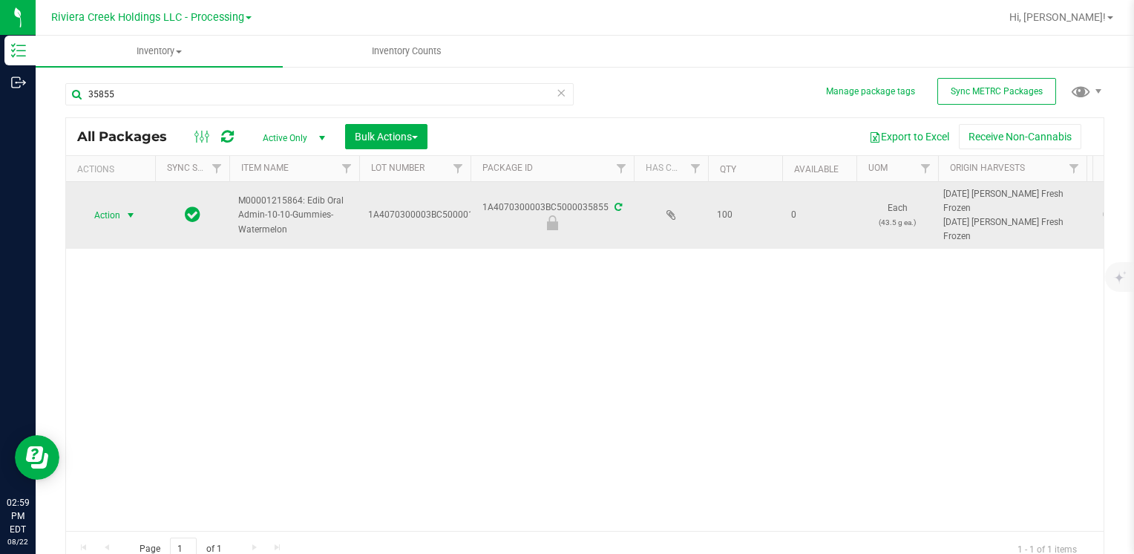
click at [122, 215] on span "select" at bounding box center [131, 215] width 19 height 21
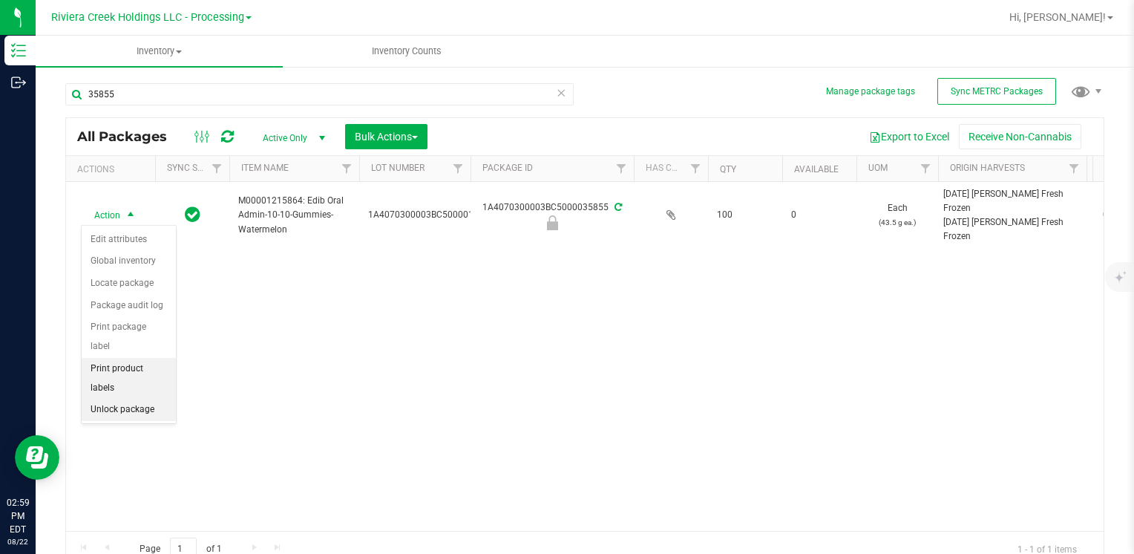
click at [139, 398] on li "Unlock package" at bounding box center [129, 409] width 94 height 22
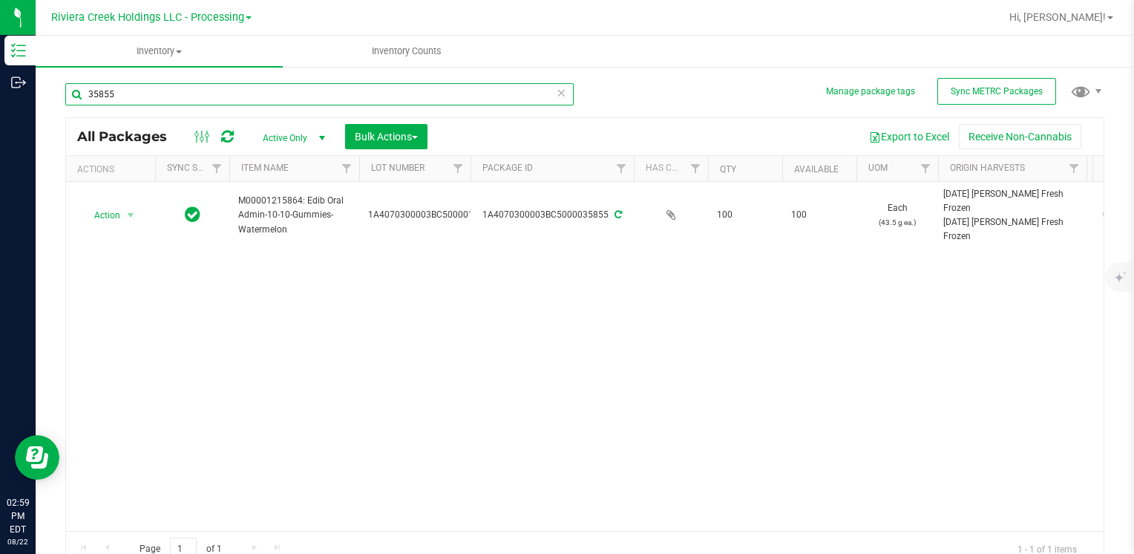
click at [141, 88] on input "35855" at bounding box center [319, 94] width 508 height 22
type input "35856"
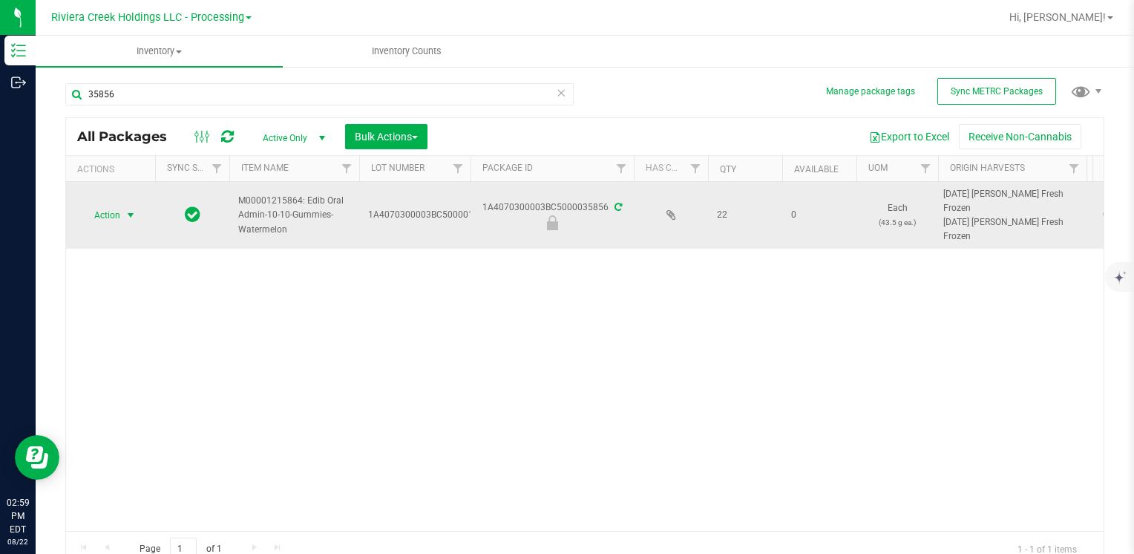
click at [114, 215] on span "Action" at bounding box center [101, 215] width 40 height 21
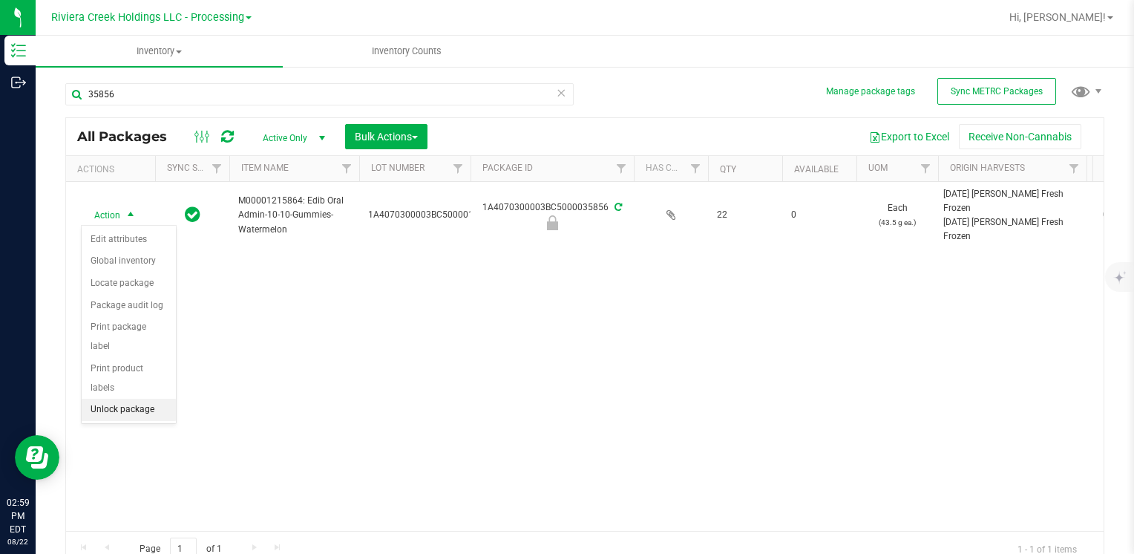
click at [153, 398] on li "Unlock package" at bounding box center [129, 409] width 94 height 22
